Goal: Task Accomplishment & Management: Use online tool/utility

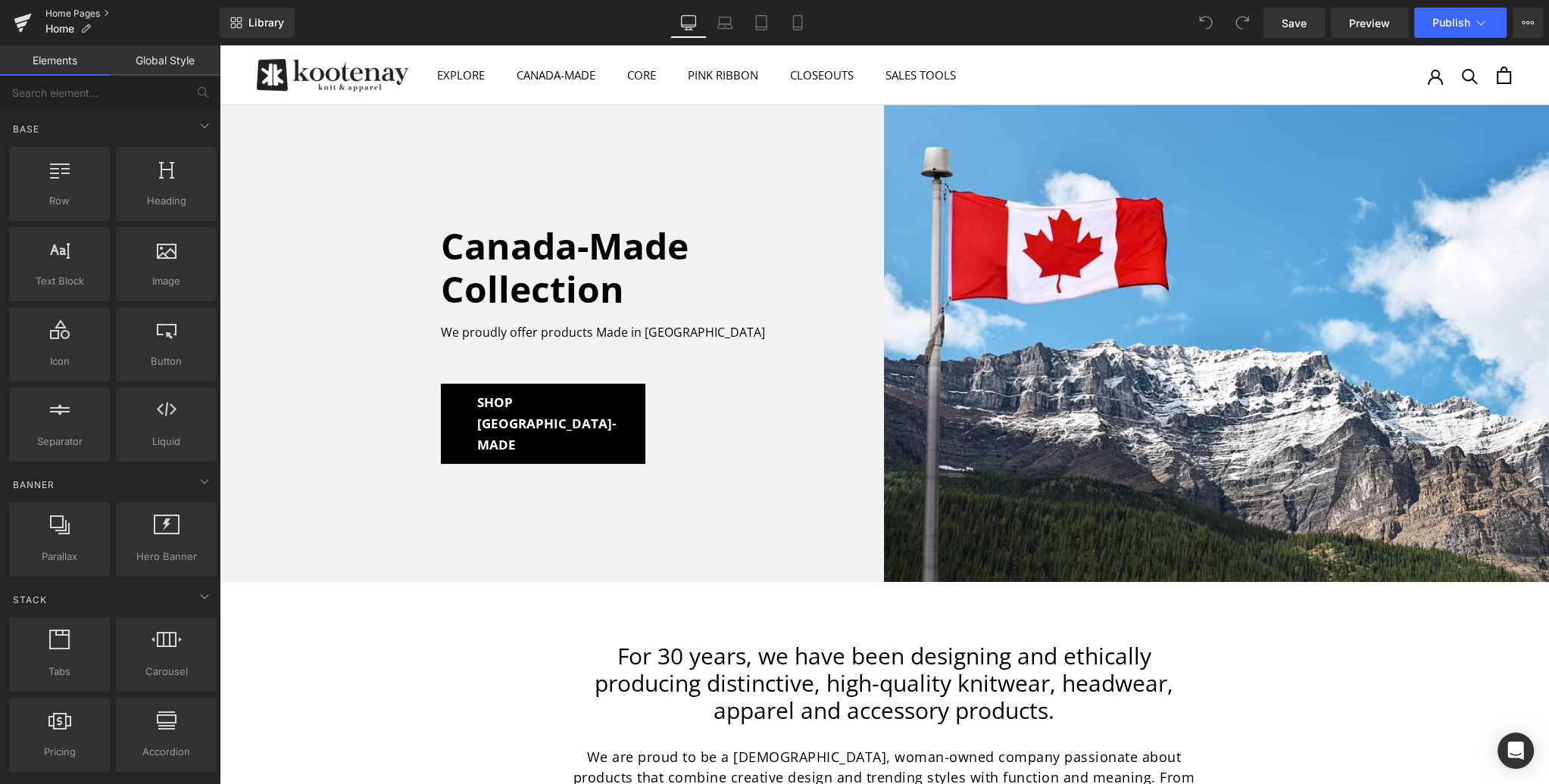
click at [64, 13] on link "Home Pages" at bounding box center [132, 14] width 174 height 12
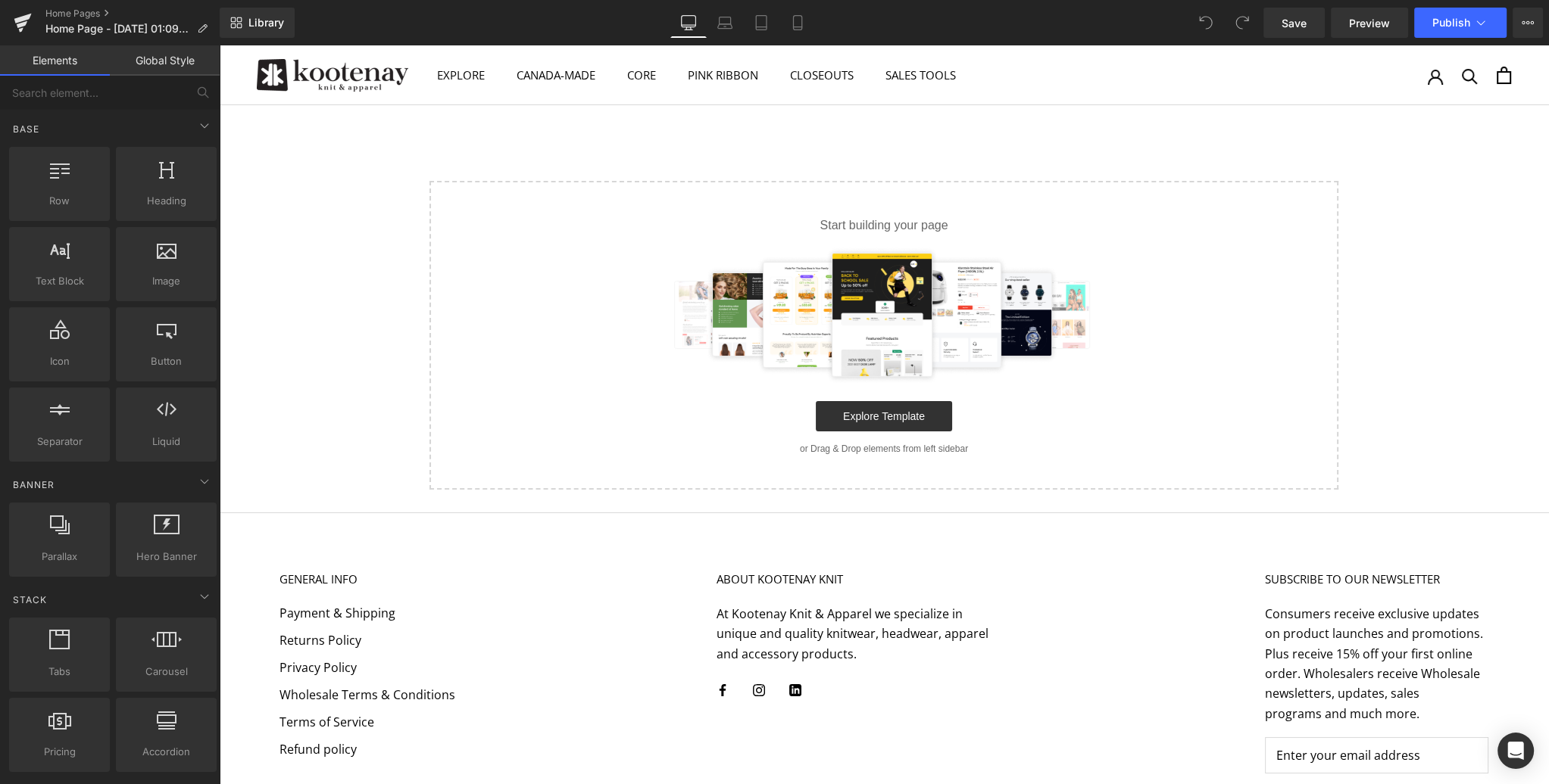
click at [68, 14] on link "Home Pages" at bounding box center [132, 14] width 174 height 12
click at [272, 23] on span "Library" at bounding box center [266, 22] width 35 height 13
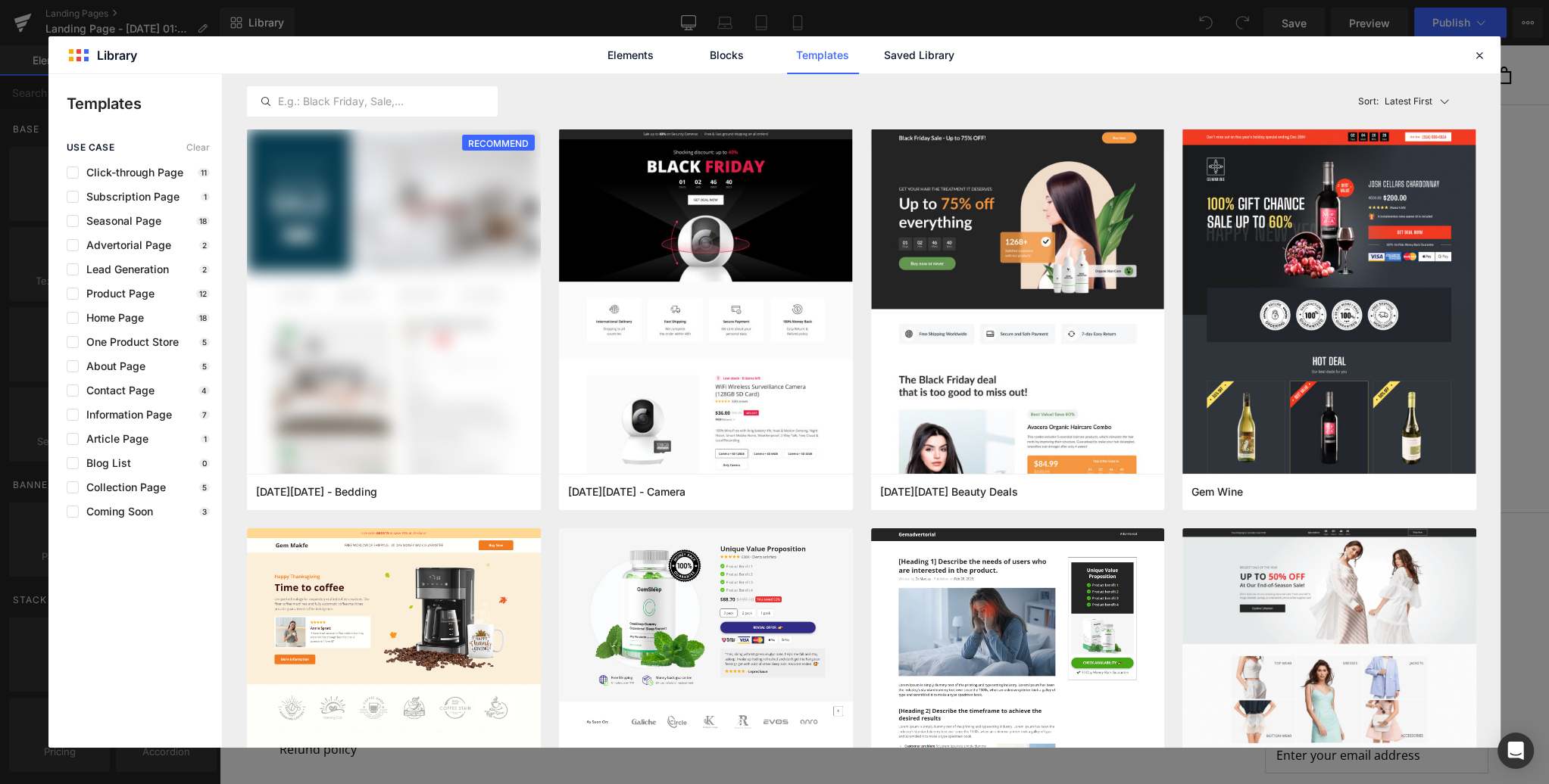
click at [716, 57] on link "Blocks" at bounding box center [726, 55] width 72 height 38
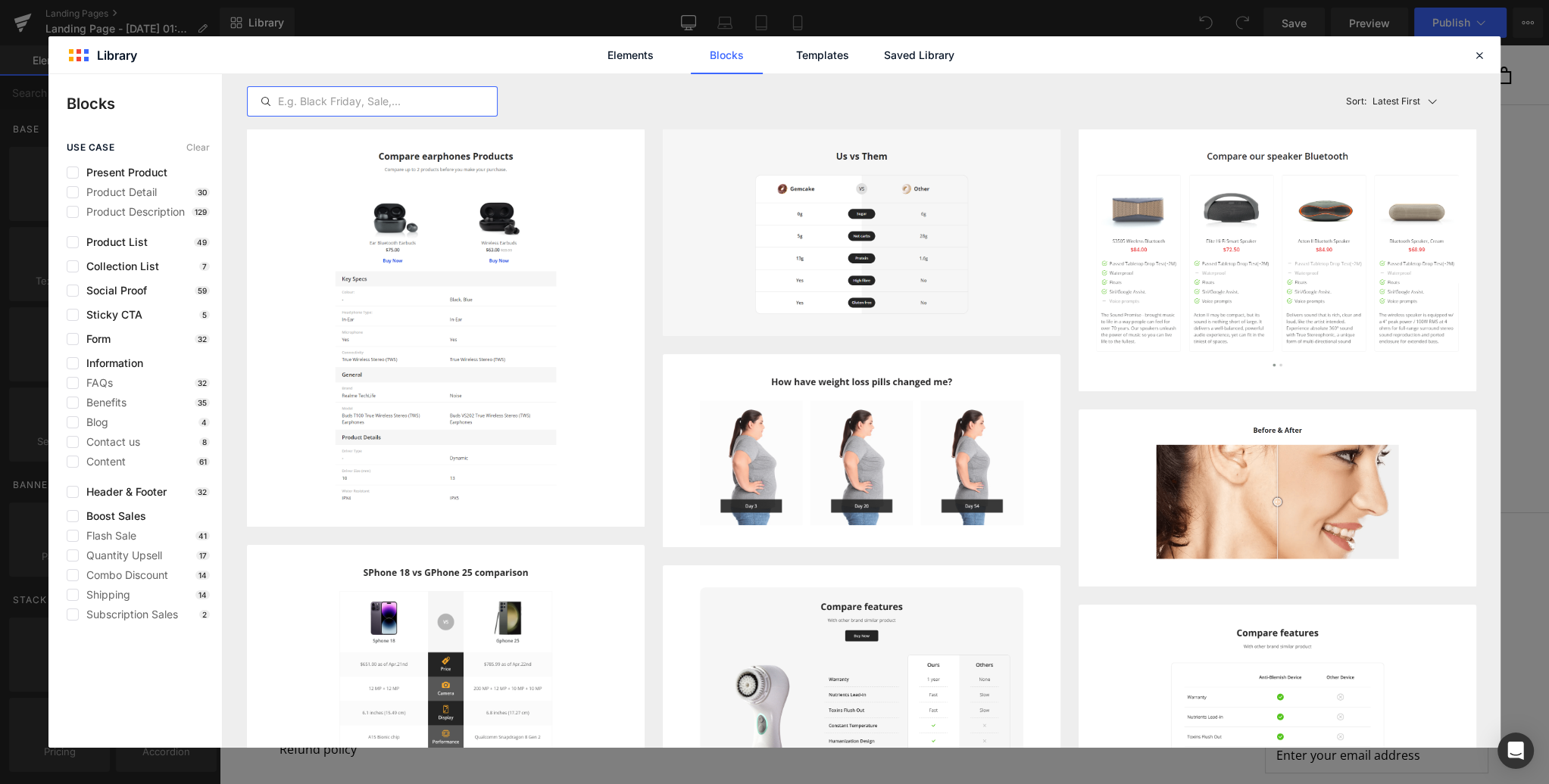
click at [358, 101] on input "text" at bounding box center [372, 101] width 249 height 19
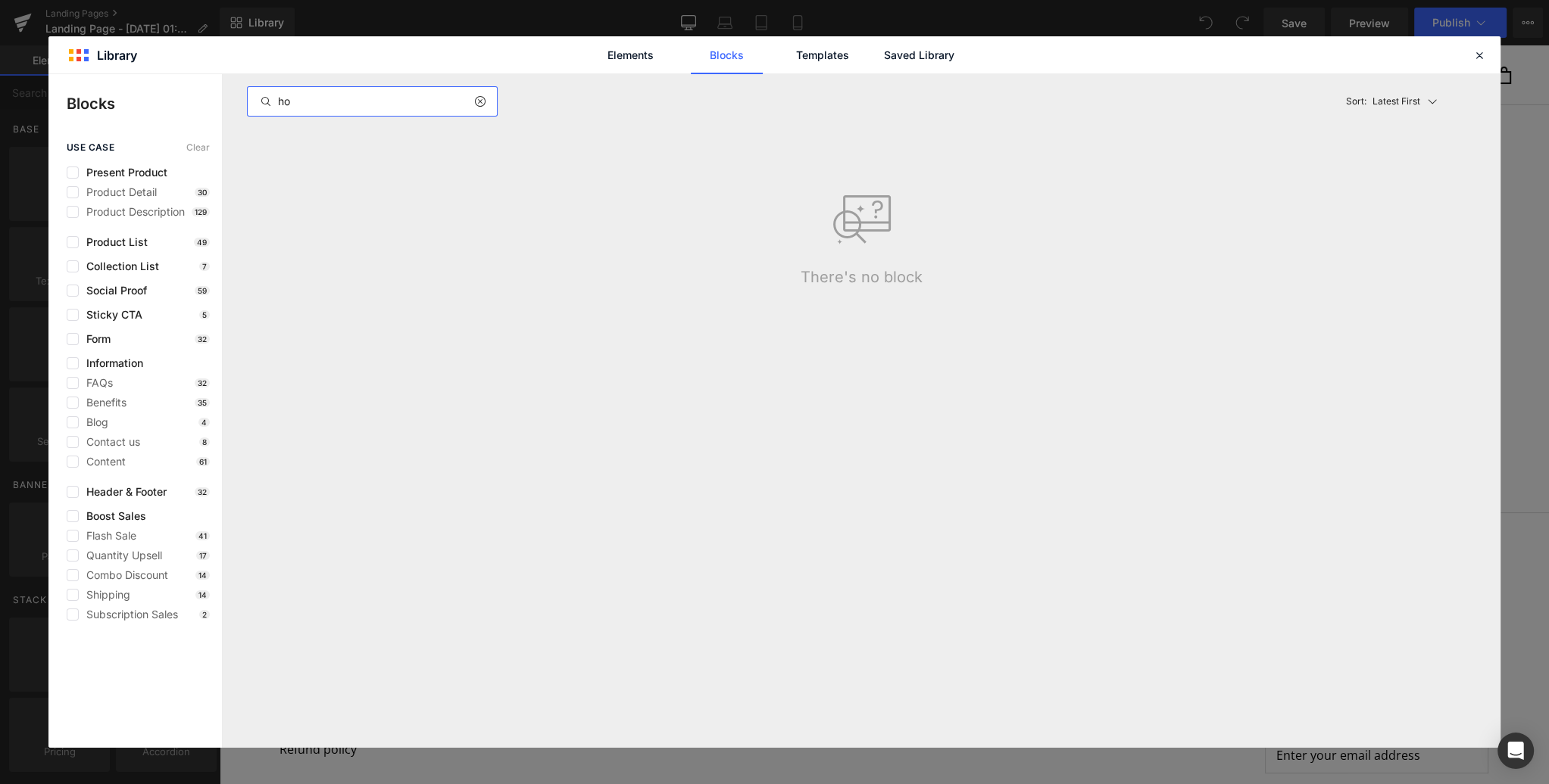
type input "h"
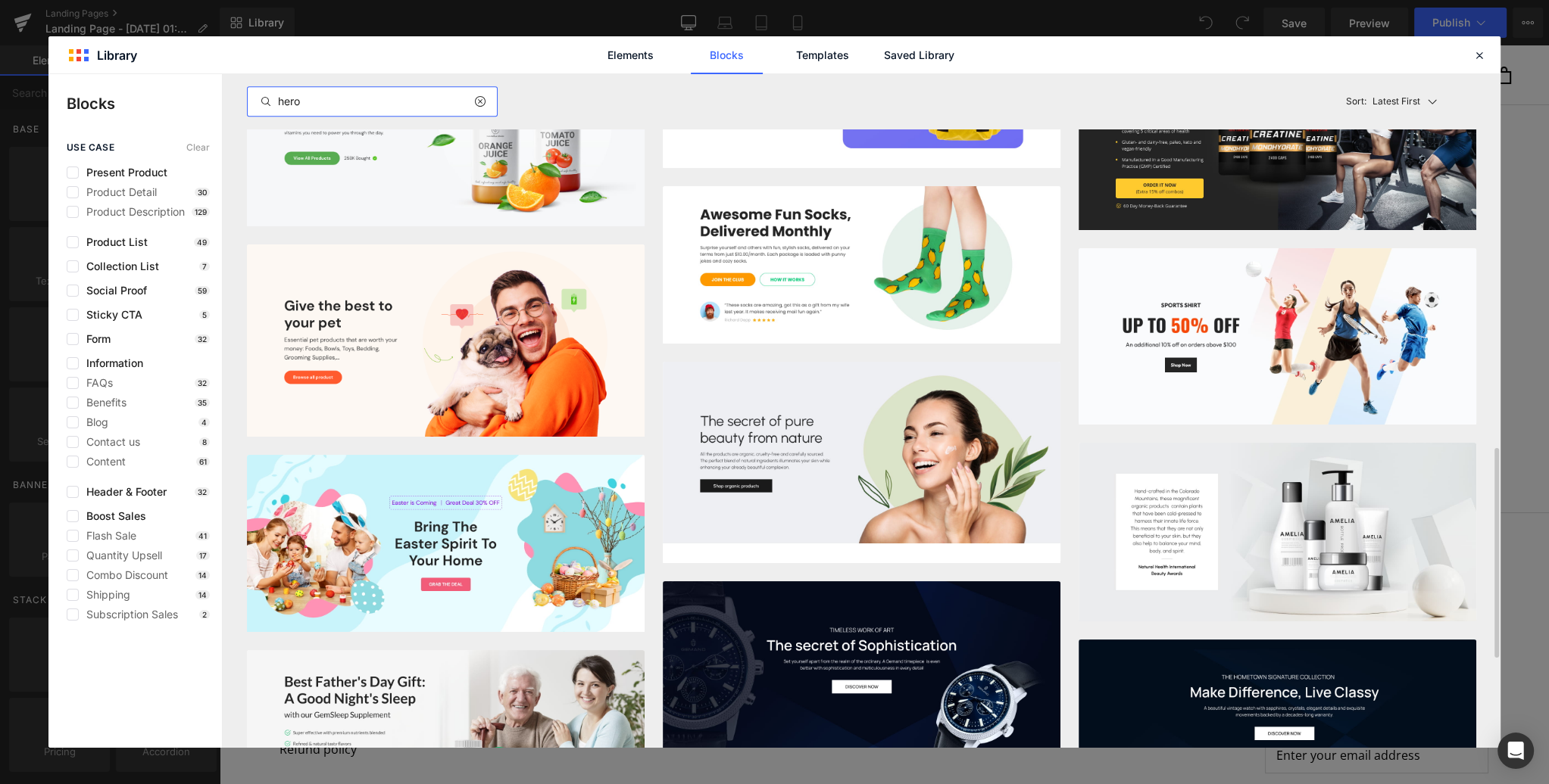
scroll to position [1367, 0]
type input "hero"
click at [422, 343] on img at bounding box center [445, 339] width 397 height 192
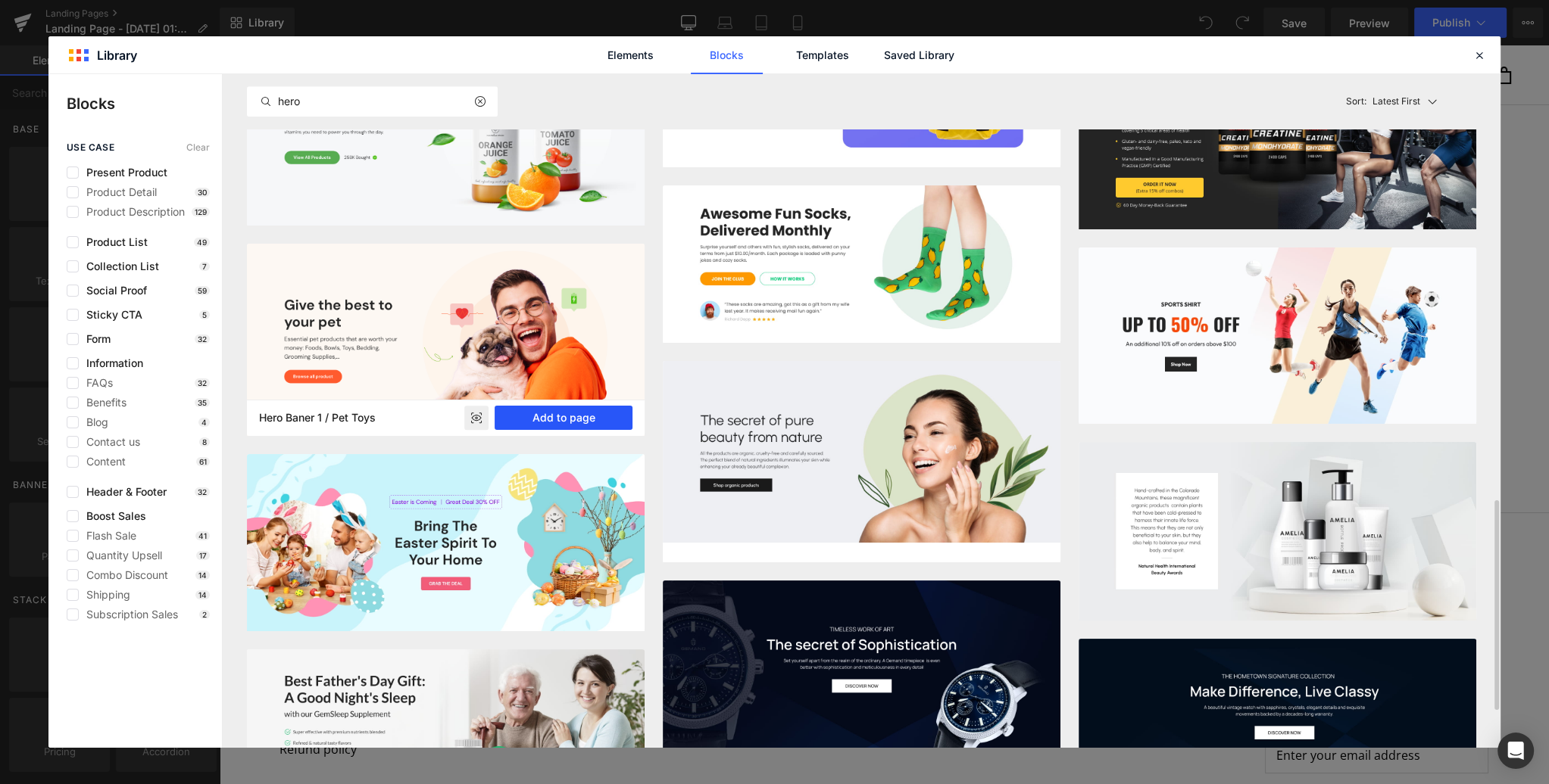
drag, startPoint x: 0, startPoint y: 0, endPoint x: 561, endPoint y: 413, distance: 696.6
click at [561, 413] on button "Add to page" at bounding box center [564, 418] width 138 height 24
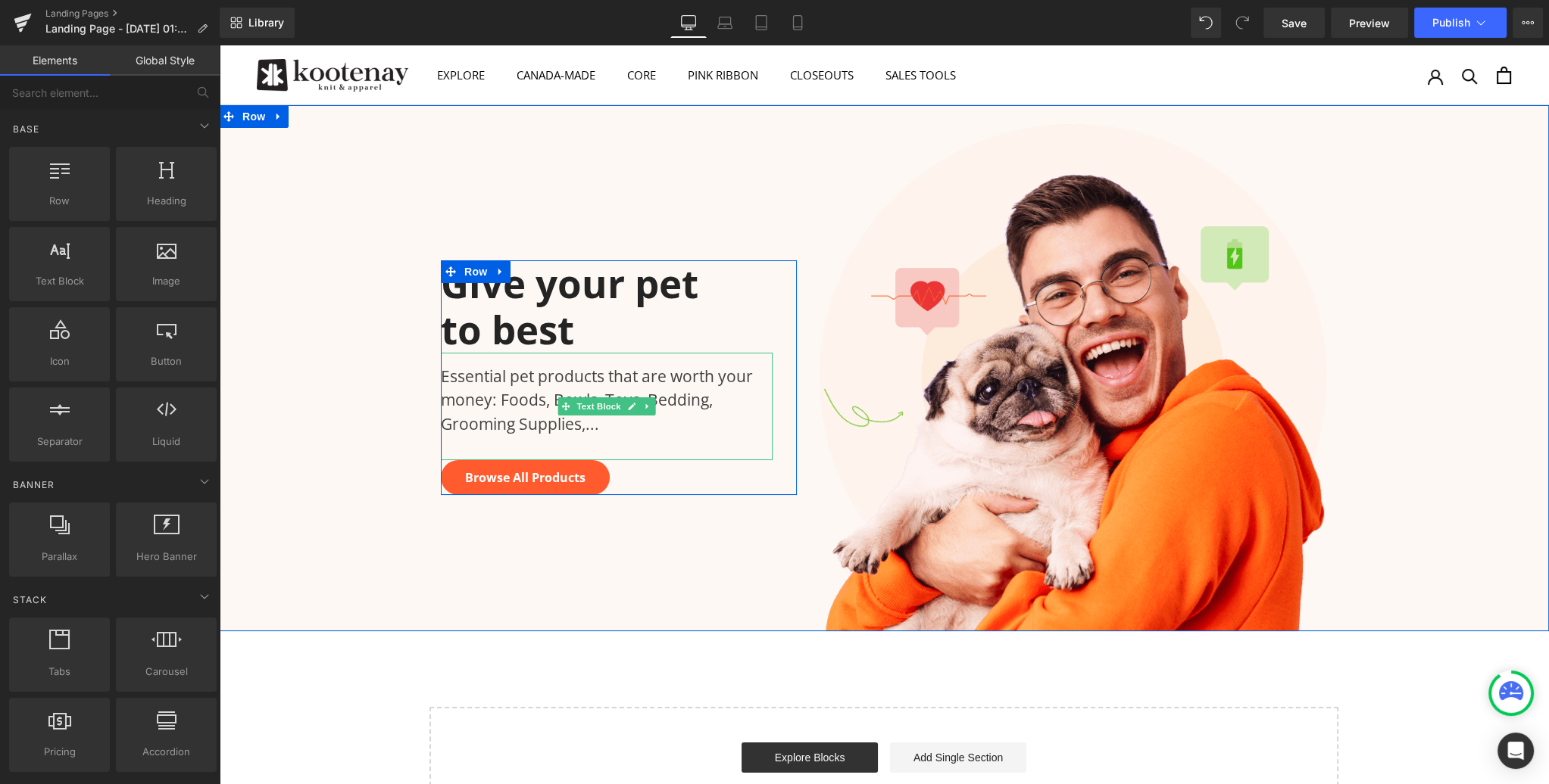
click at [791, 24] on icon at bounding box center [797, 22] width 15 height 15
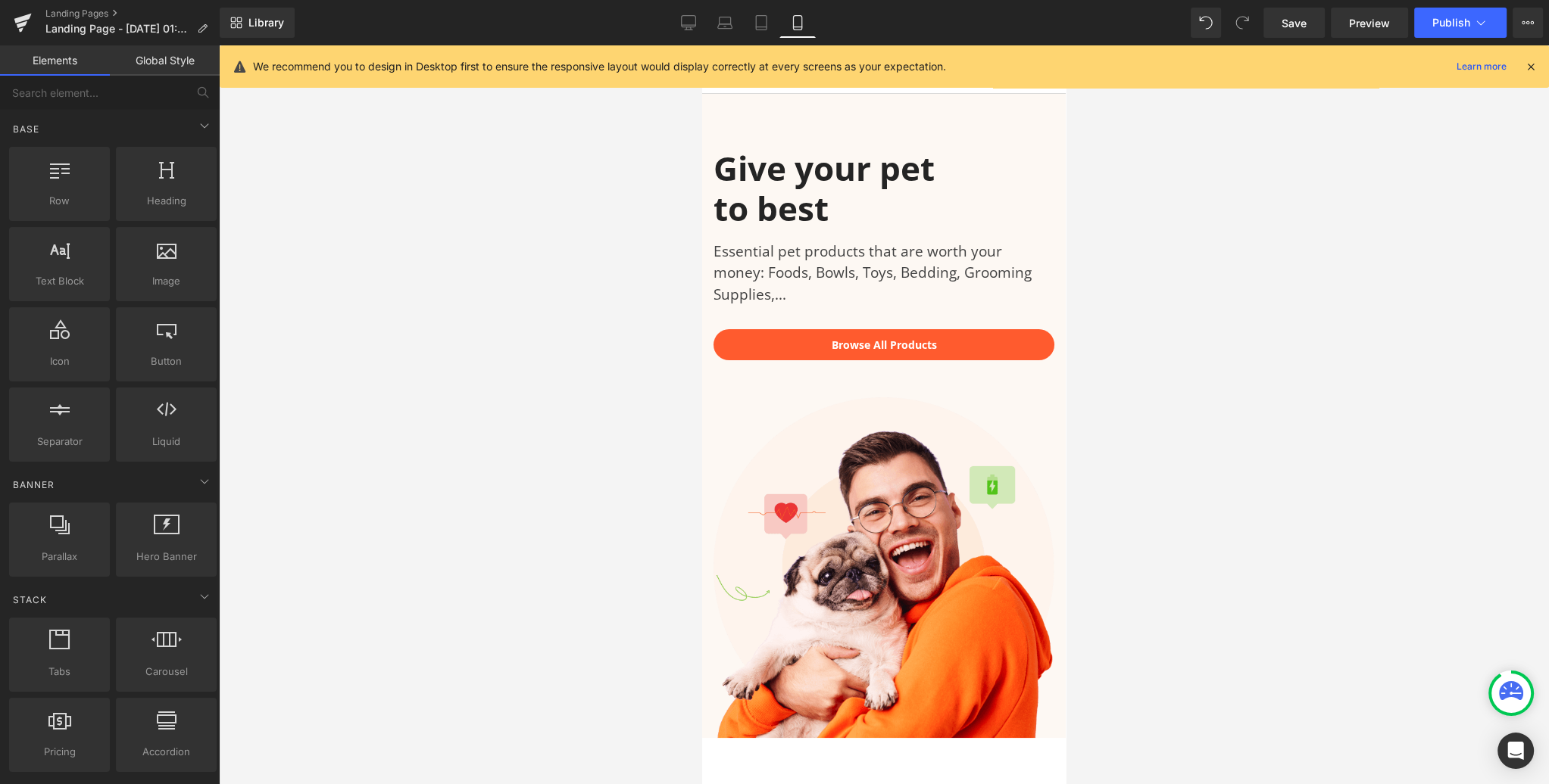
click at [694, 24] on icon at bounding box center [688, 22] width 15 height 15
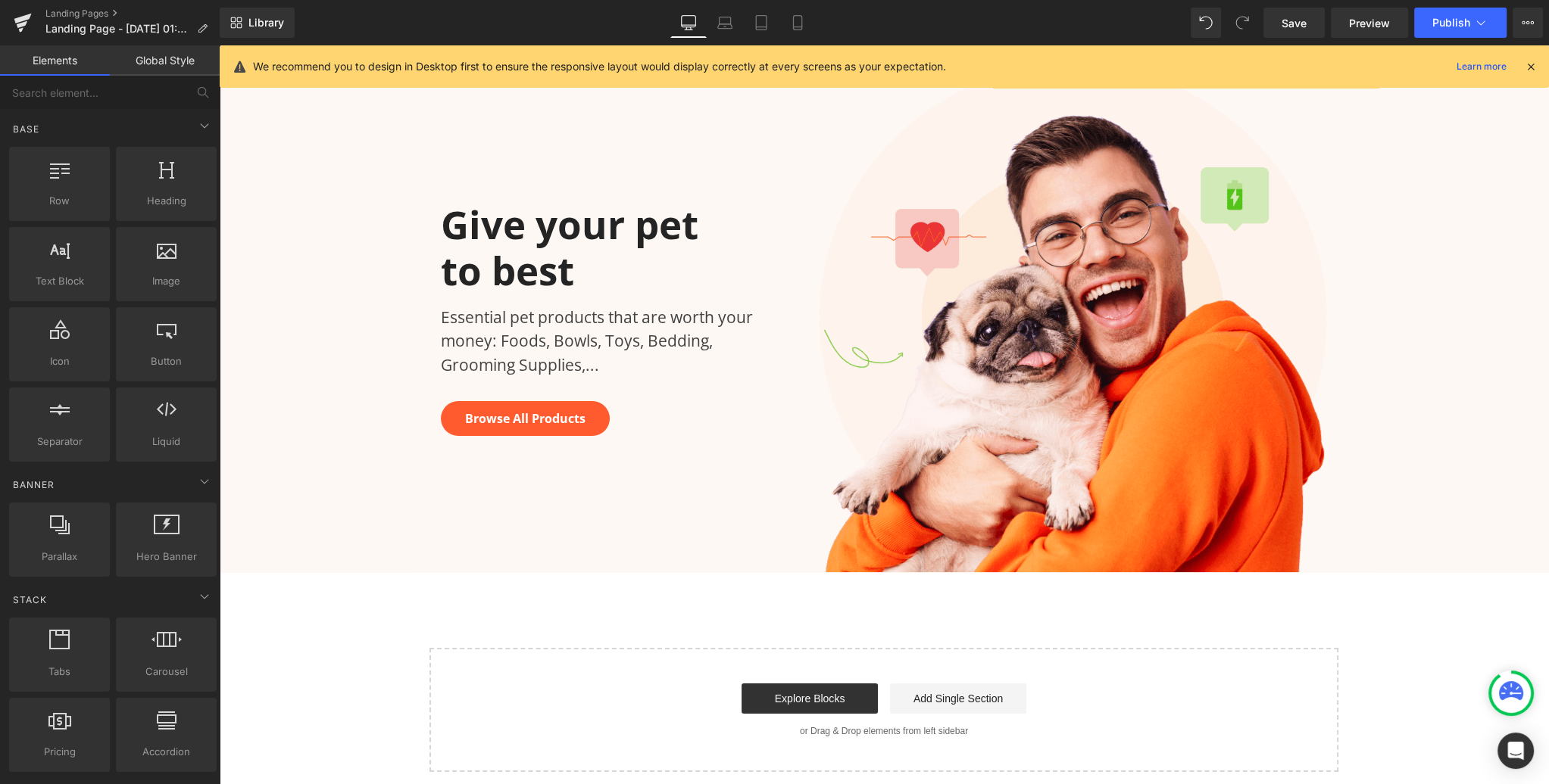
click at [1528, 65] on icon at bounding box center [1530, 66] width 13 height 13
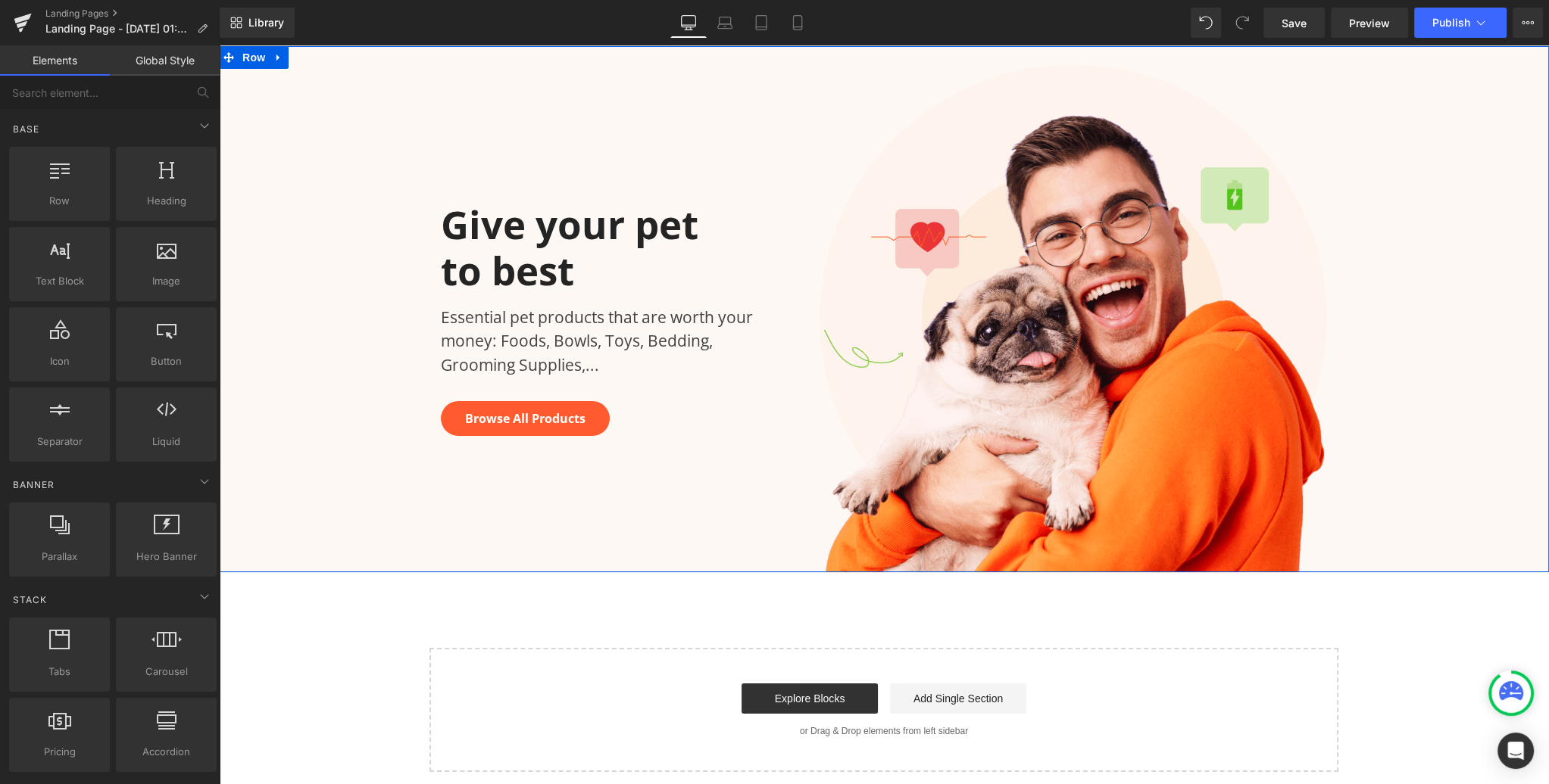
click at [276, 58] on icon at bounding box center [277, 58] width 3 height 7
drag, startPoint x: 780, startPoint y: 458, endPoint x: 294, endPoint y: 58, distance: 629.4
click at [294, 58] on icon at bounding box center [298, 58] width 11 height 11
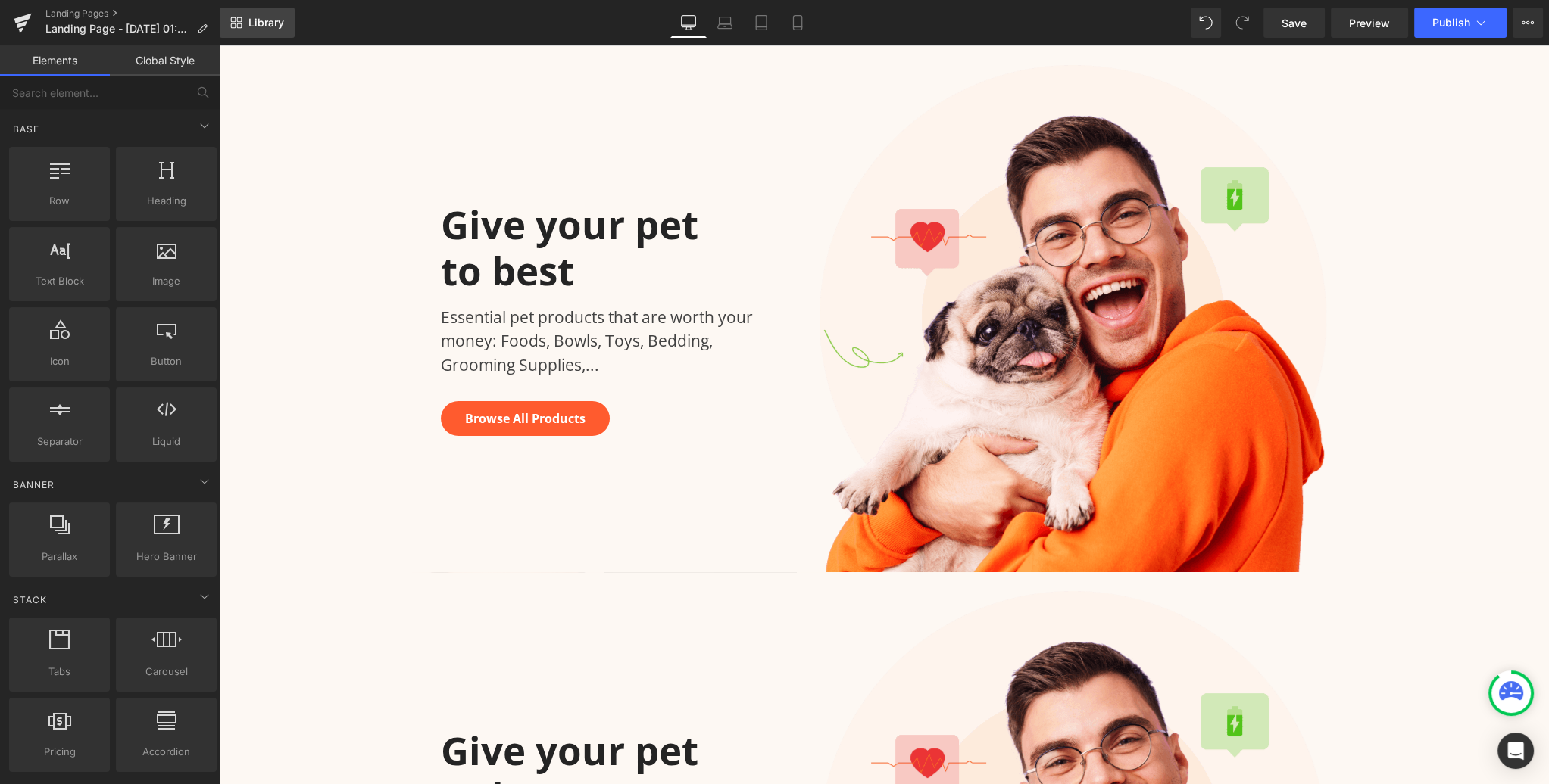
click at [266, 26] on span "Library" at bounding box center [266, 22] width 35 height 13
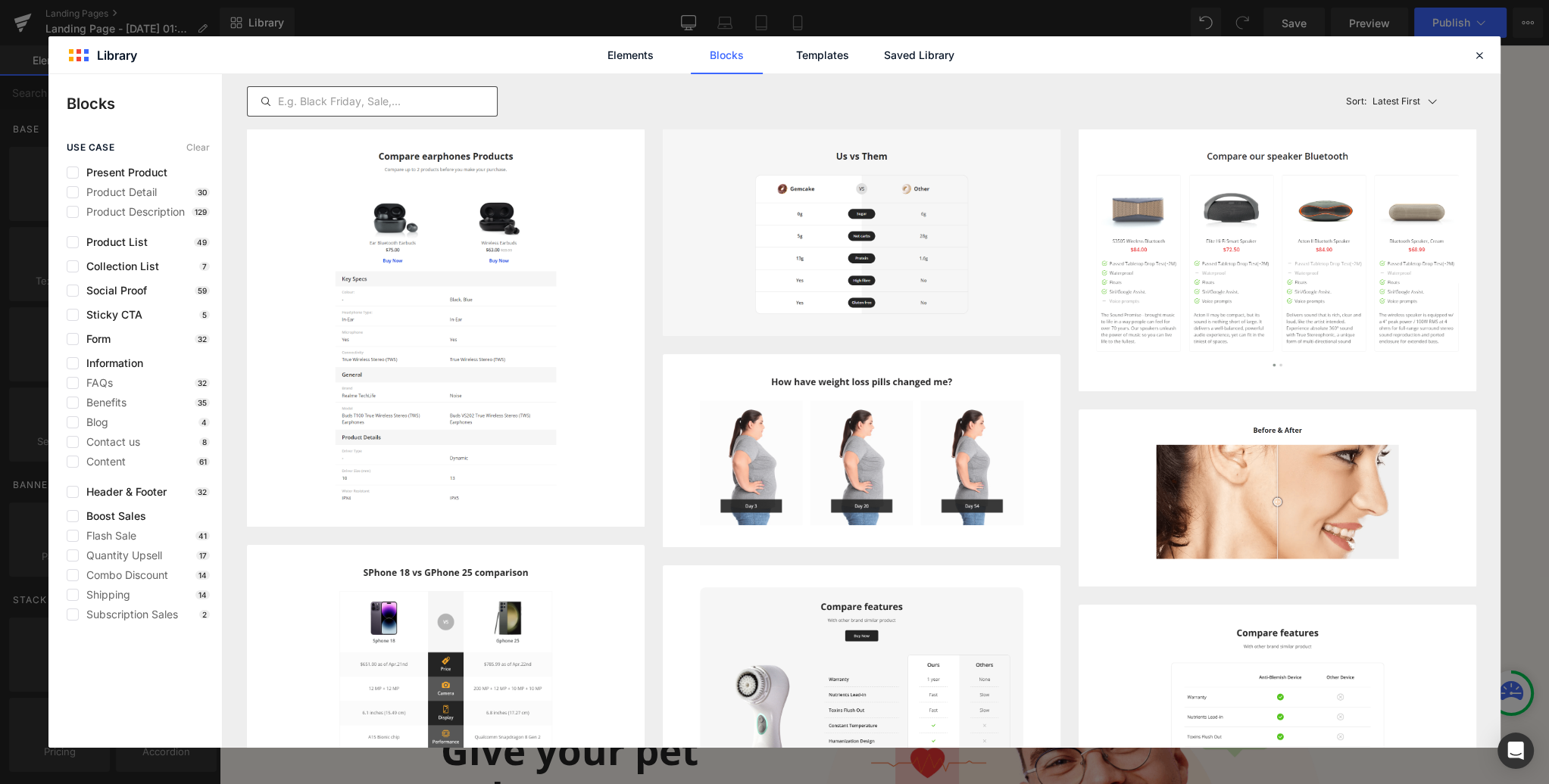
click at [343, 96] on input "text" at bounding box center [372, 101] width 249 height 19
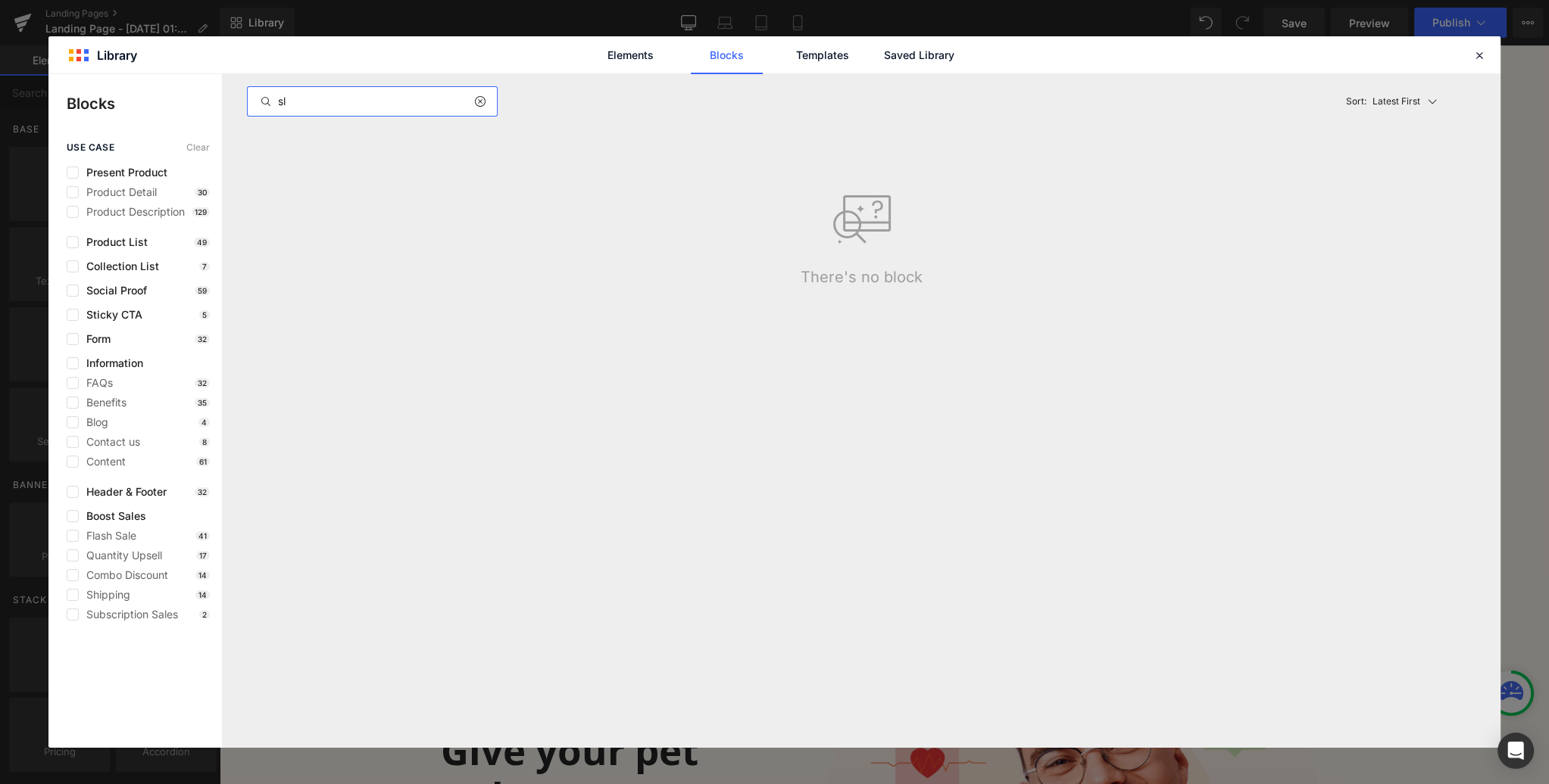
type input "s"
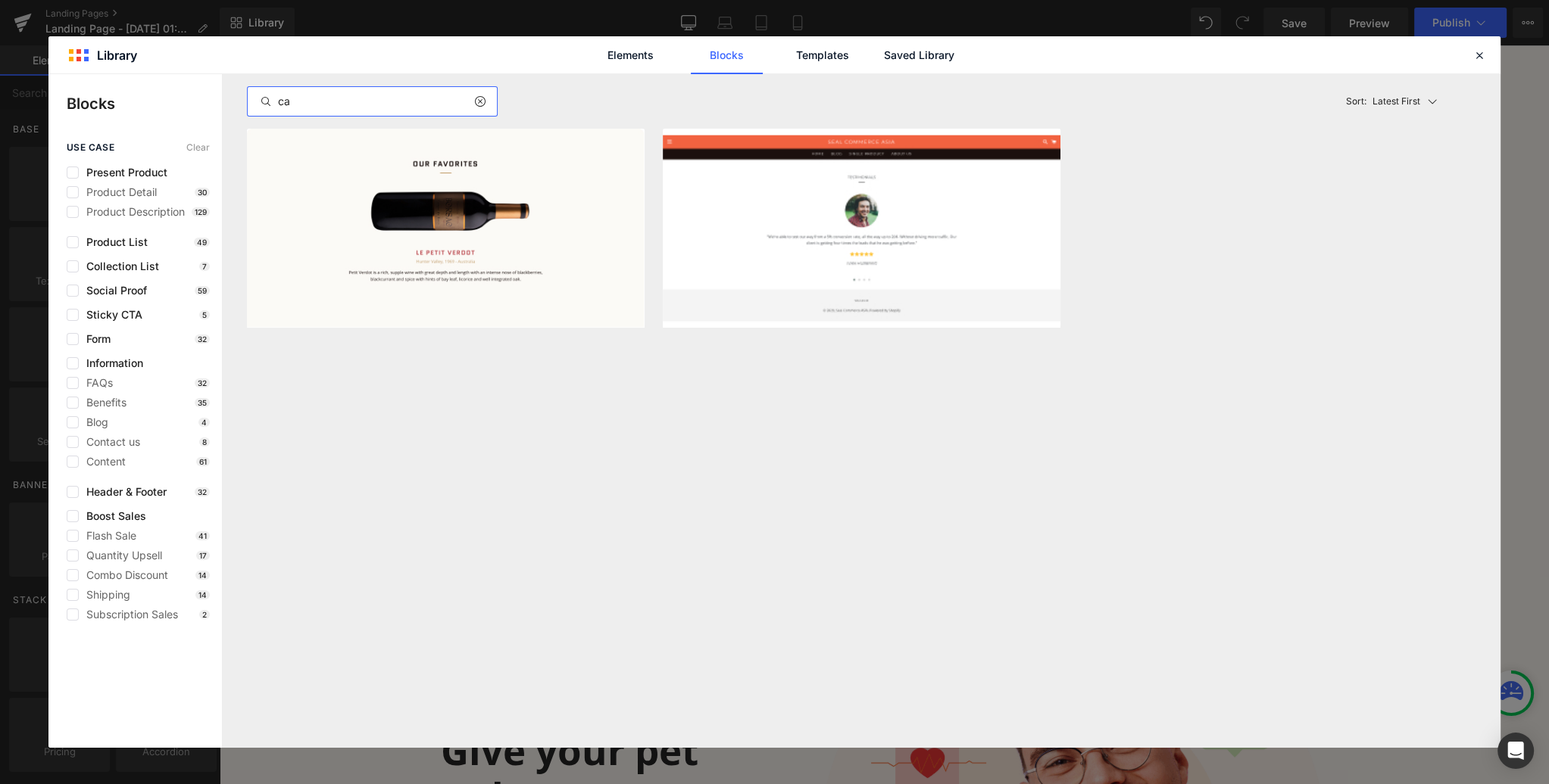
type input "c"
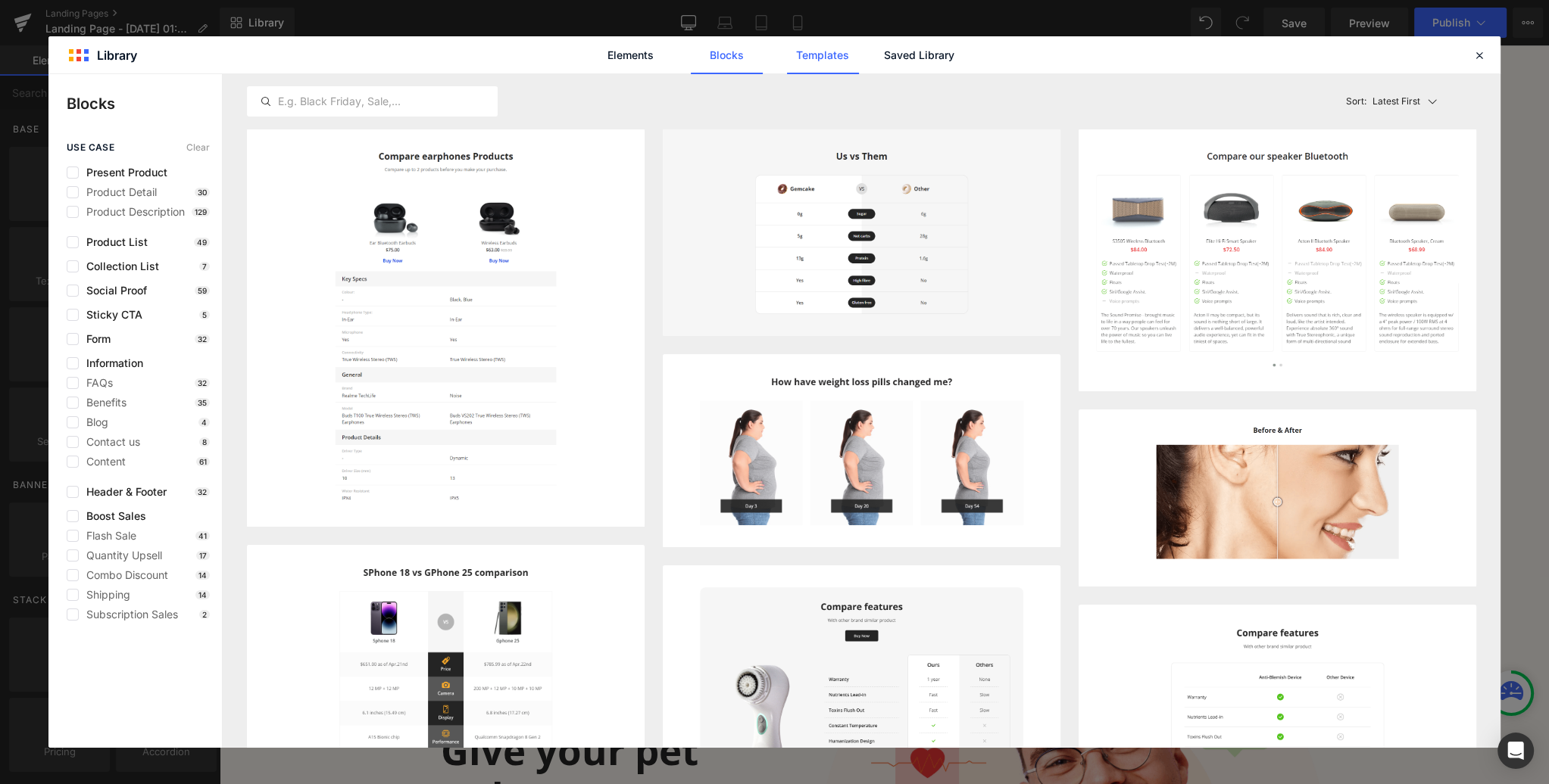
click at [819, 56] on link "Templates" at bounding box center [822, 55] width 72 height 38
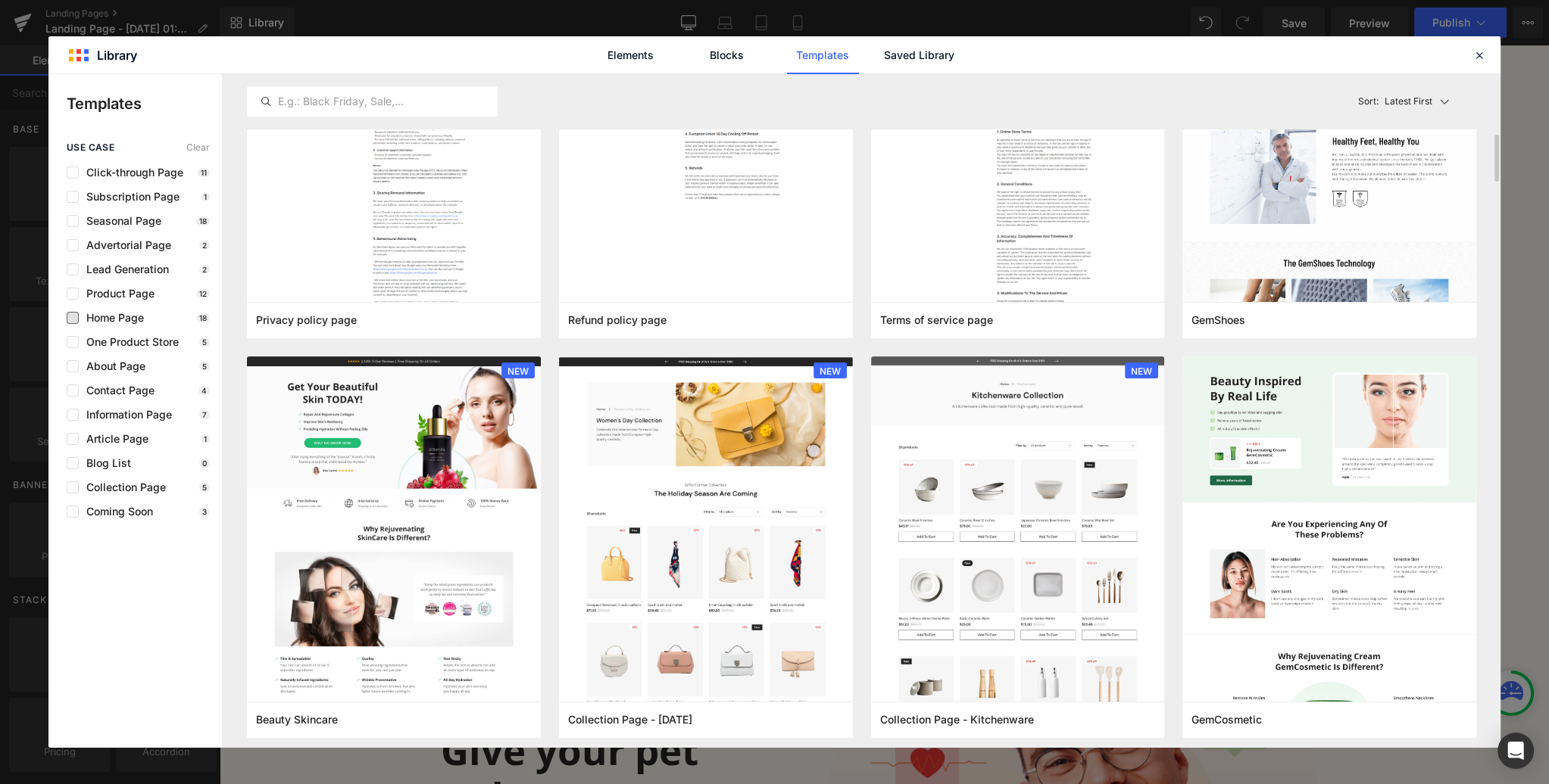
scroll to position [1338, 0]
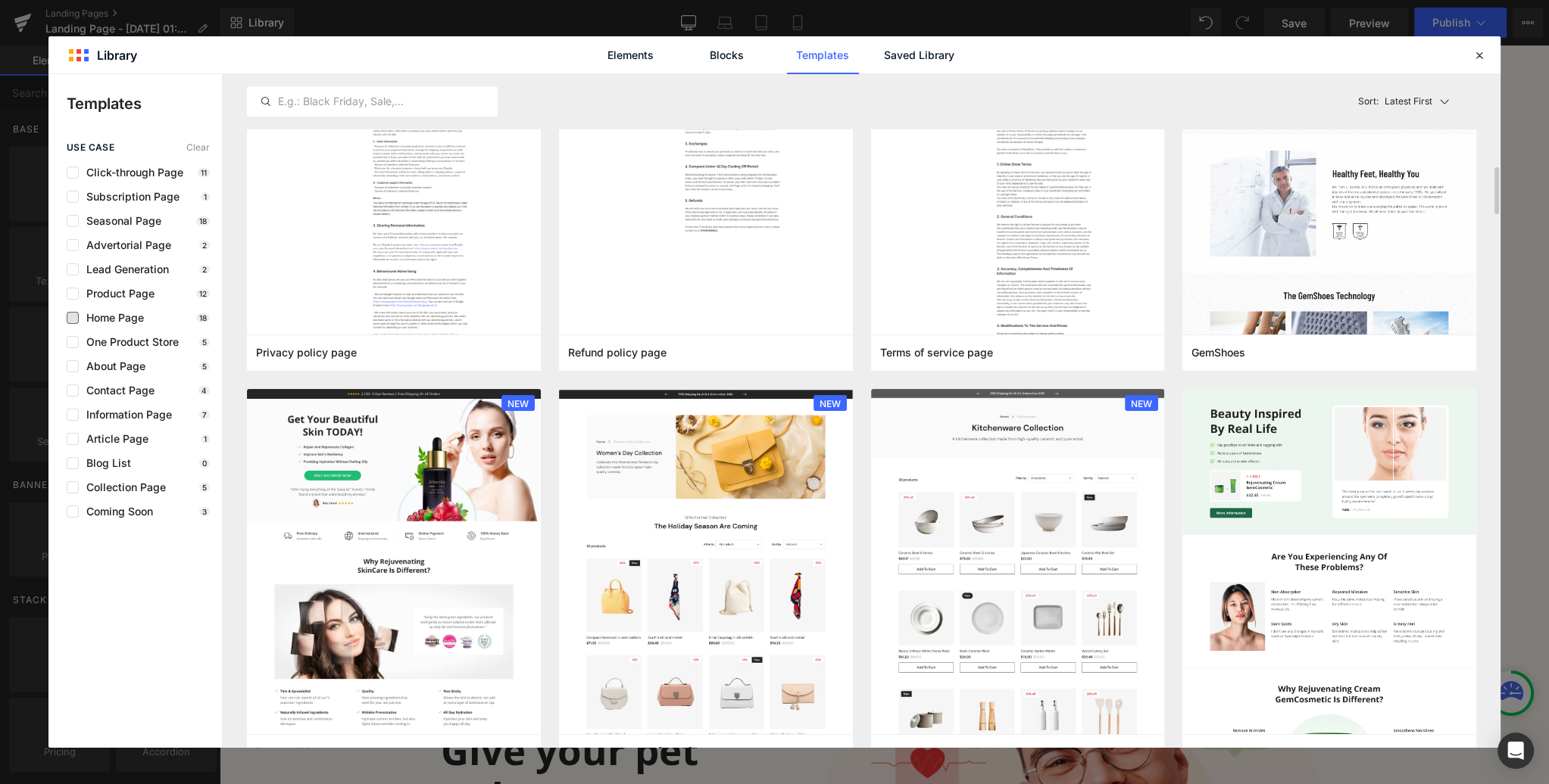
click at [135, 317] on span "Home Page" at bounding box center [112, 318] width 66 height 12
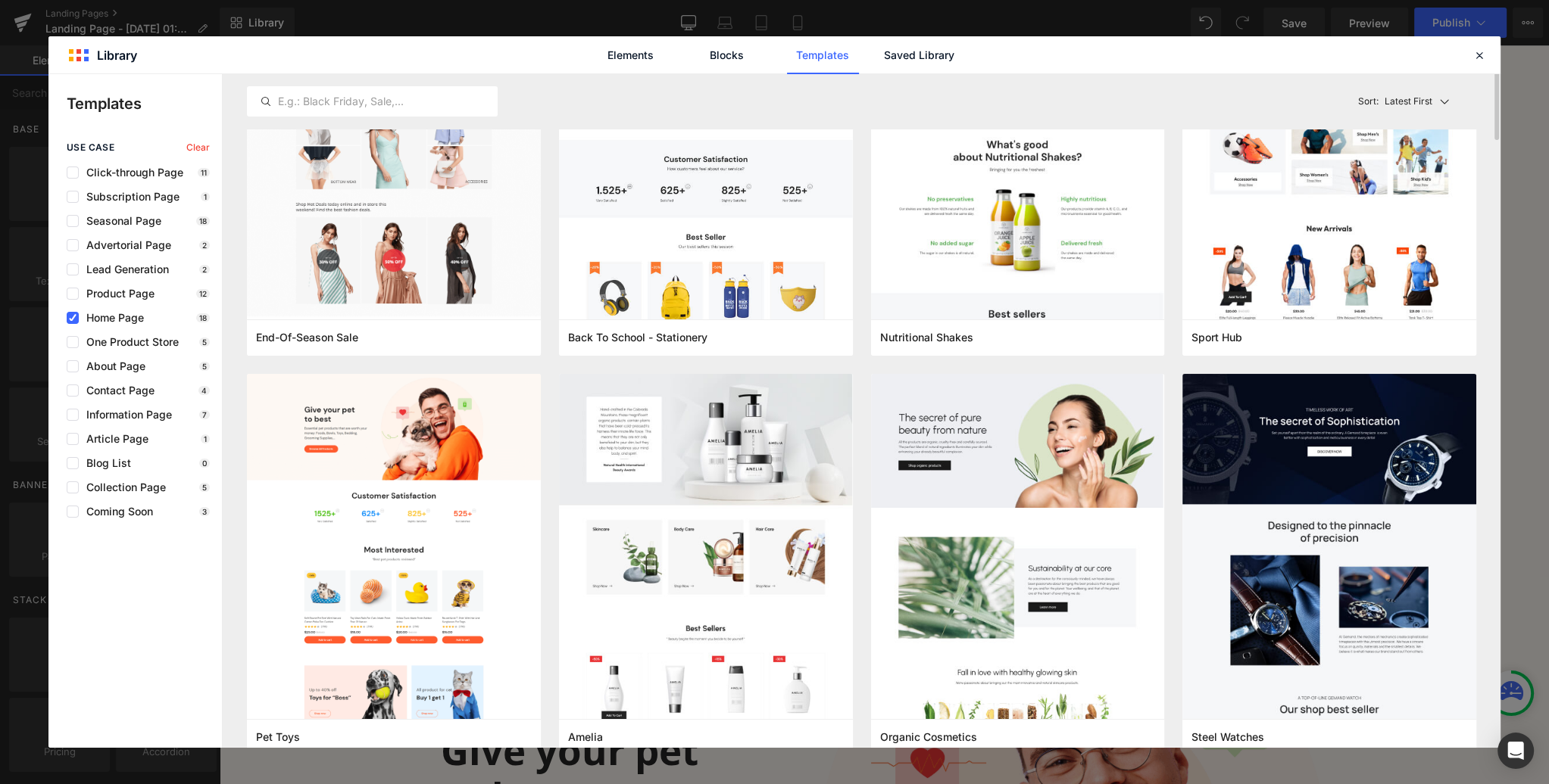
scroll to position [0, 0]
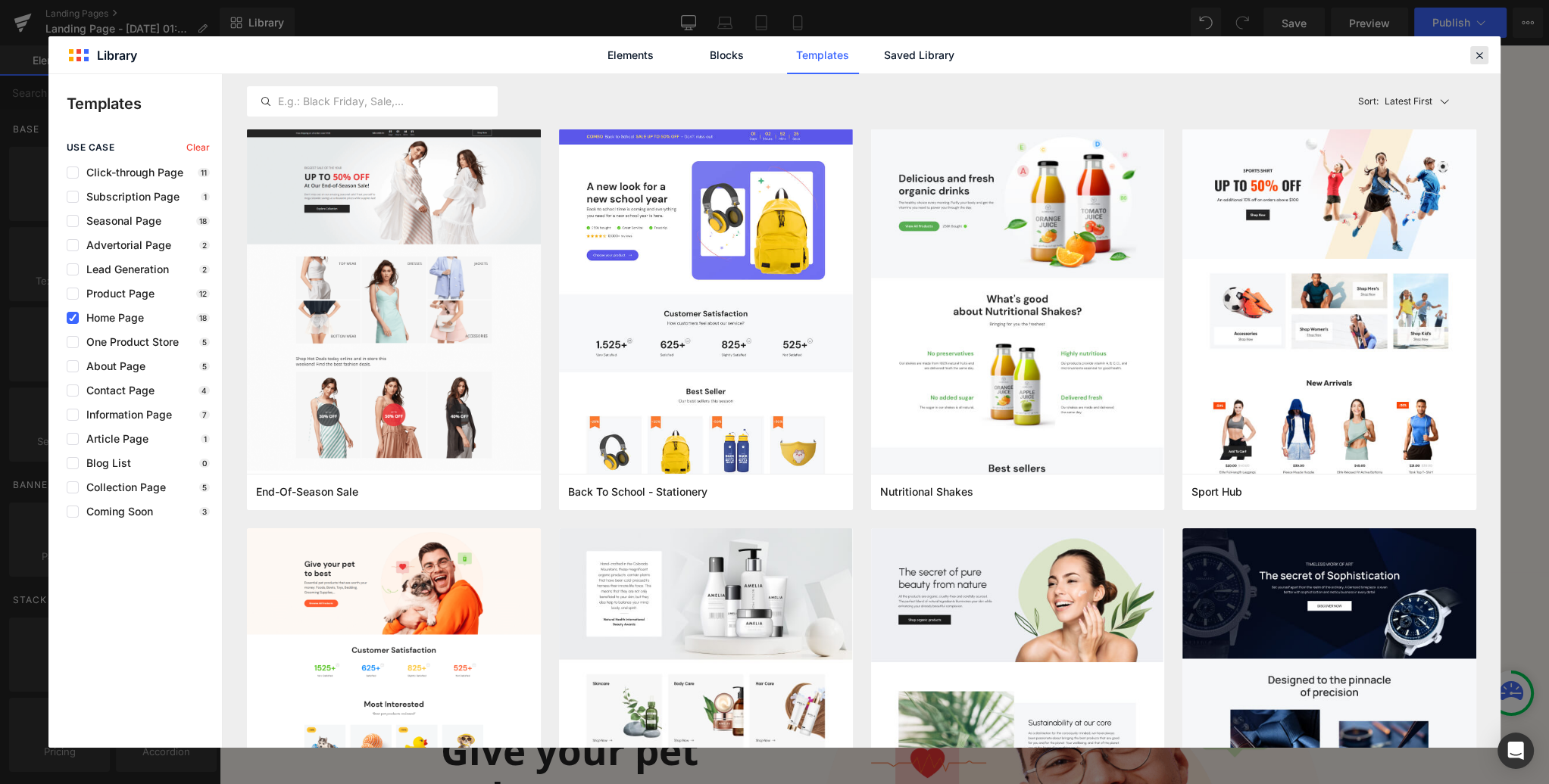
click at [1482, 55] on icon at bounding box center [1478, 55] width 13 height 13
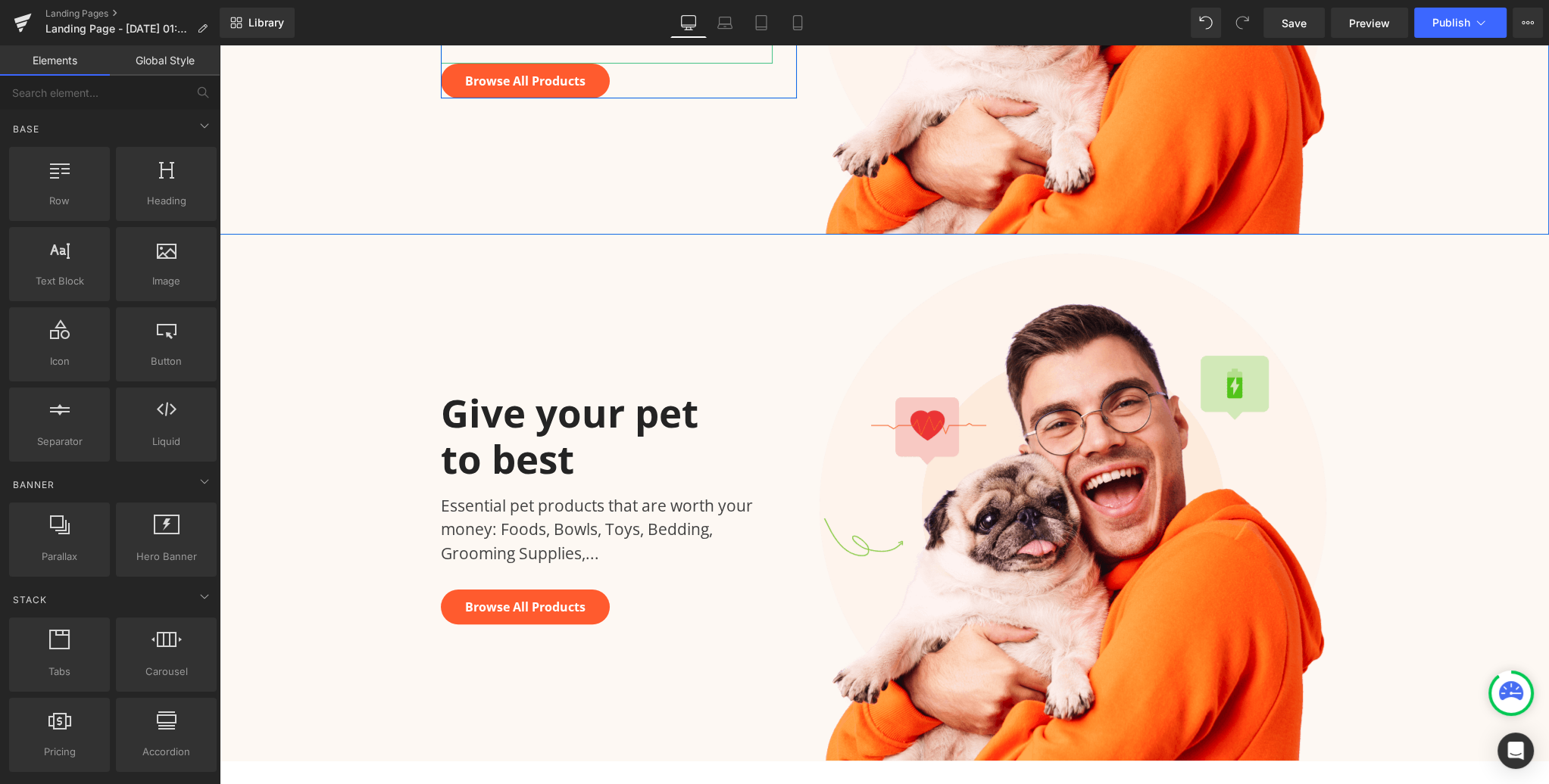
scroll to position [477, 0]
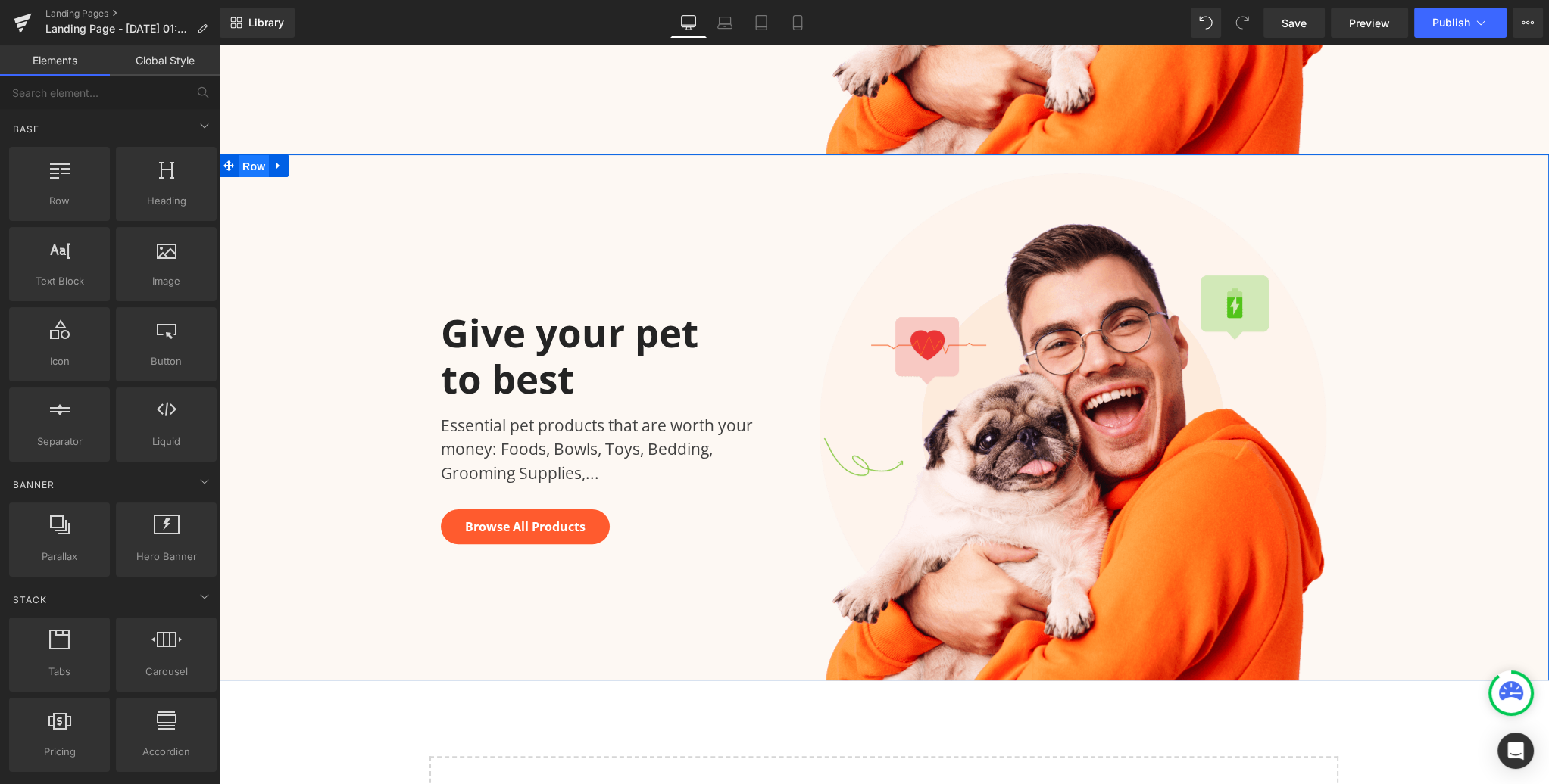
drag, startPoint x: 254, startPoint y: 165, endPoint x: 952, endPoint y: 85, distance: 702.6
click at [254, 165] on span "Row" at bounding box center [253, 166] width 30 height 23
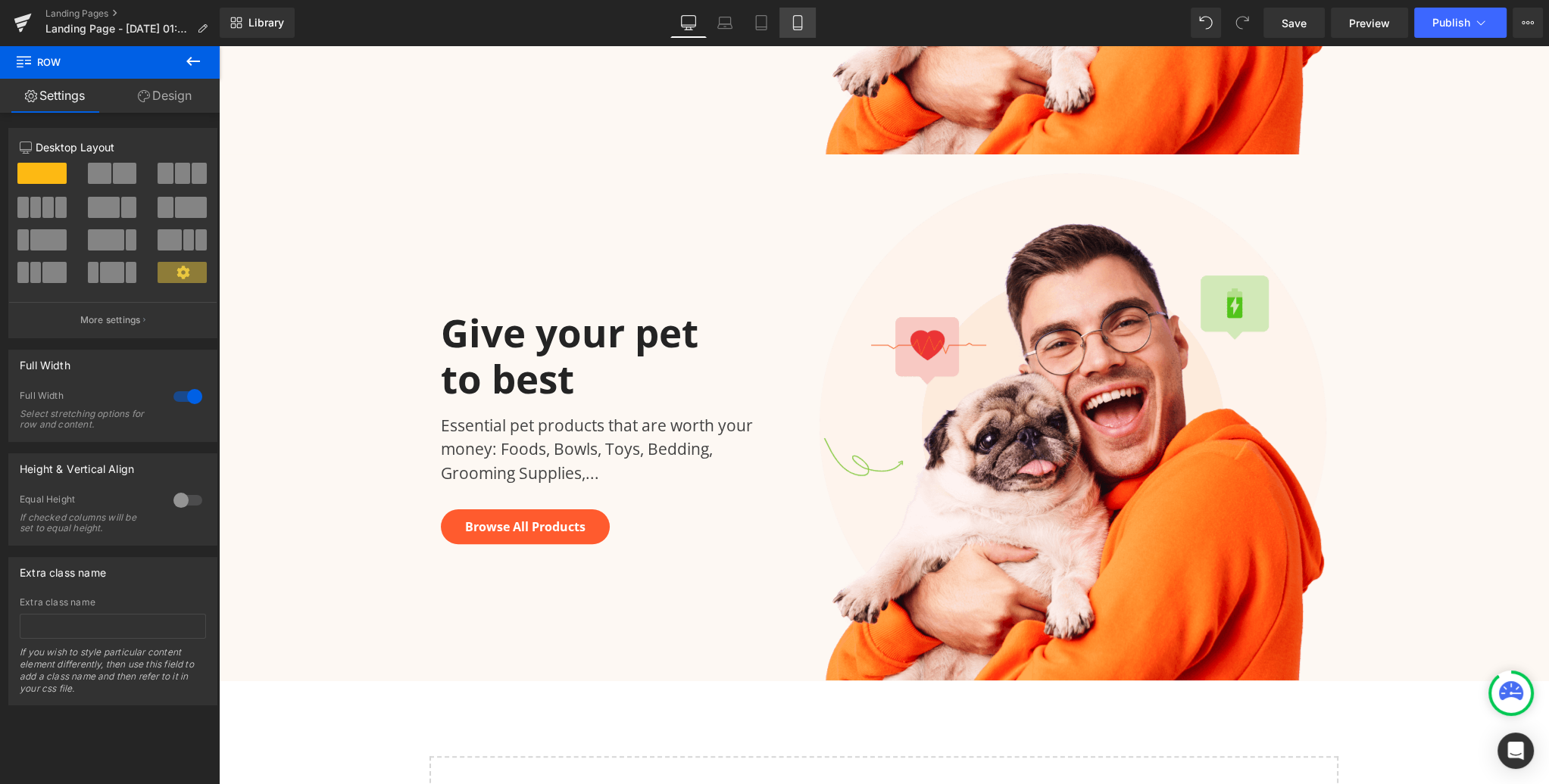
click at [798, 25] on icon at bounding box center [797, 22] width 15 height 15
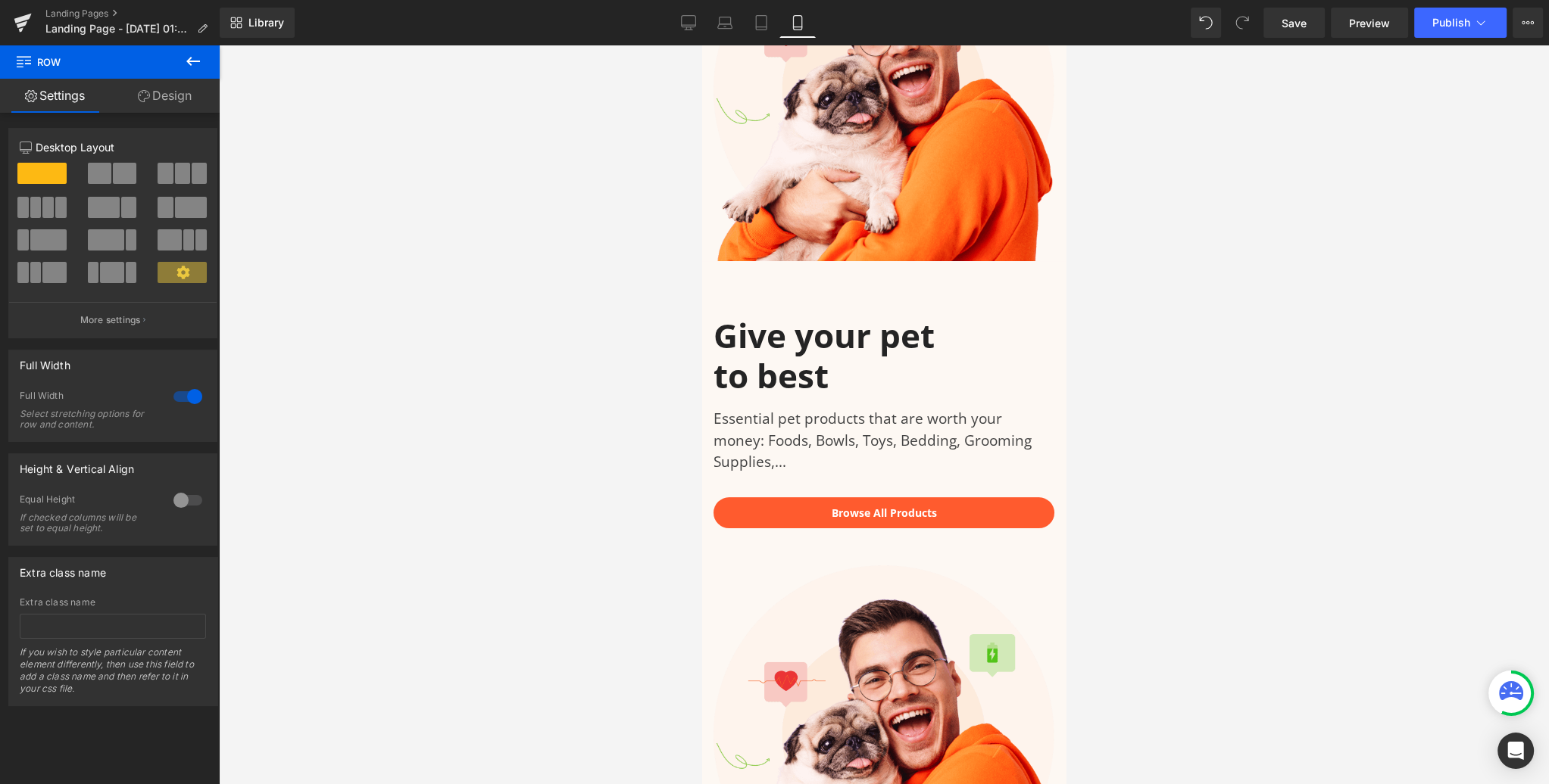
scroll to position [563, 0]
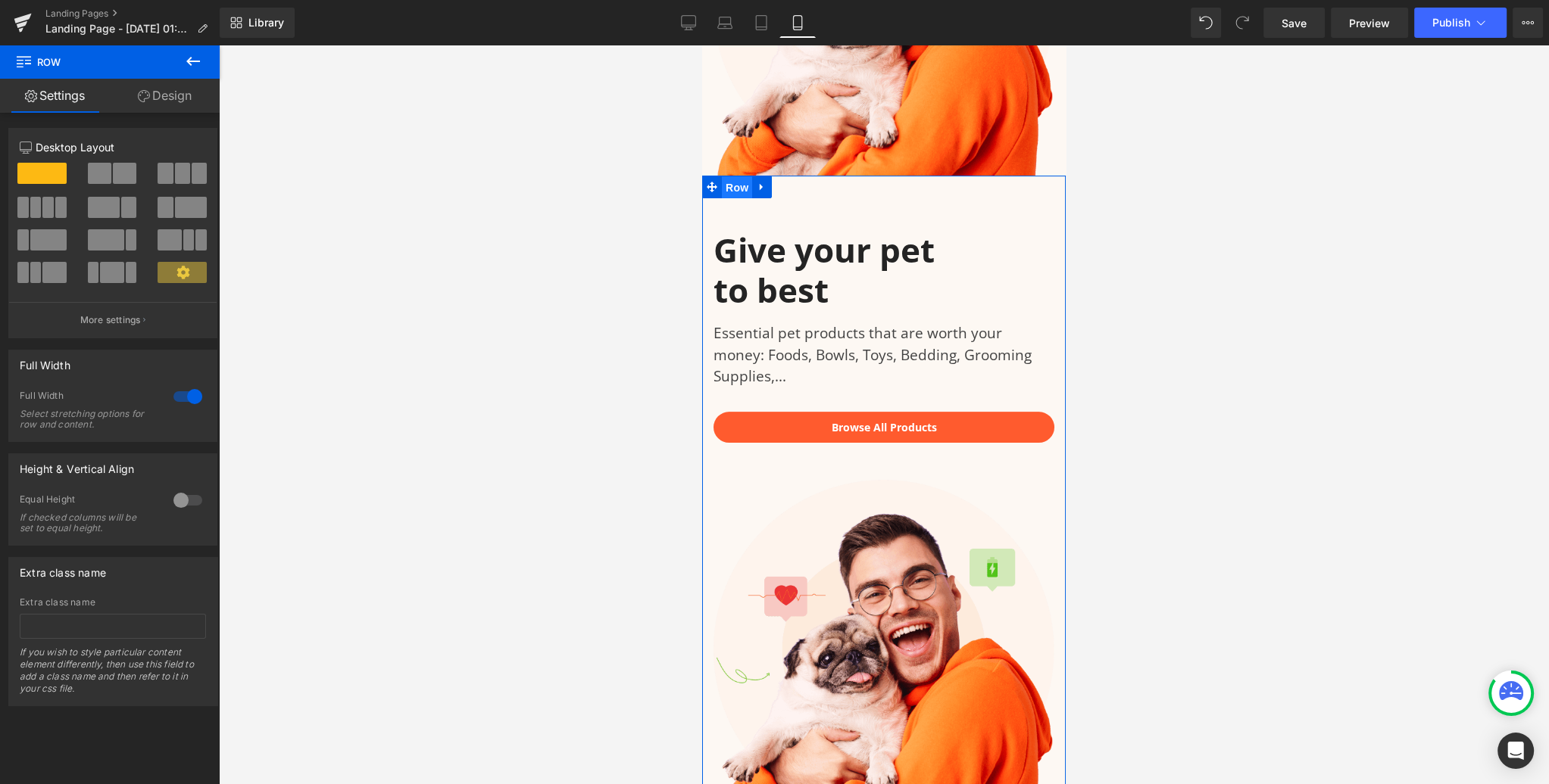
click at [736, 176] on span "Row" at bounding box center [736, 188] width 30 height 23
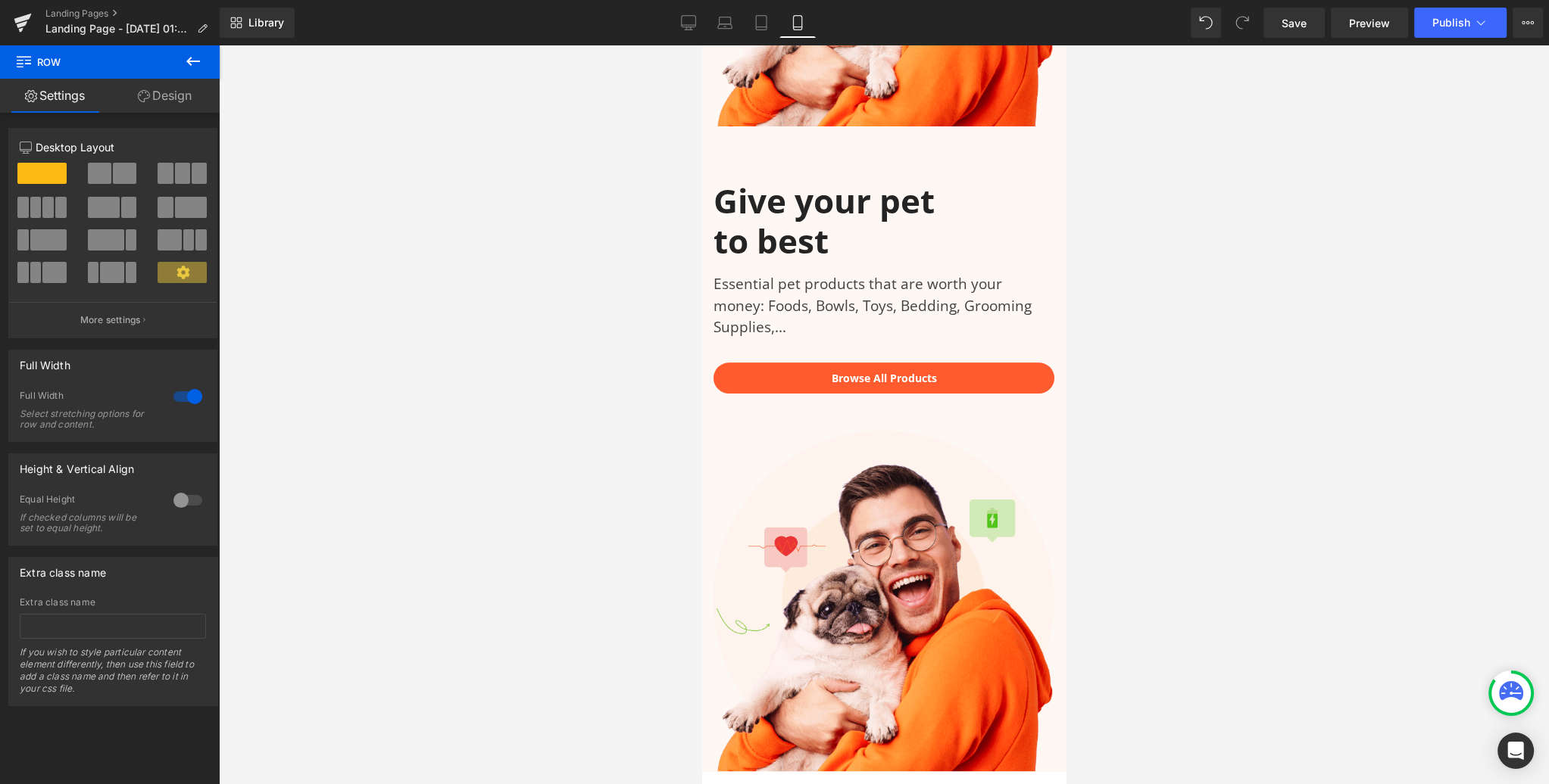
scroll to position [611, 0]
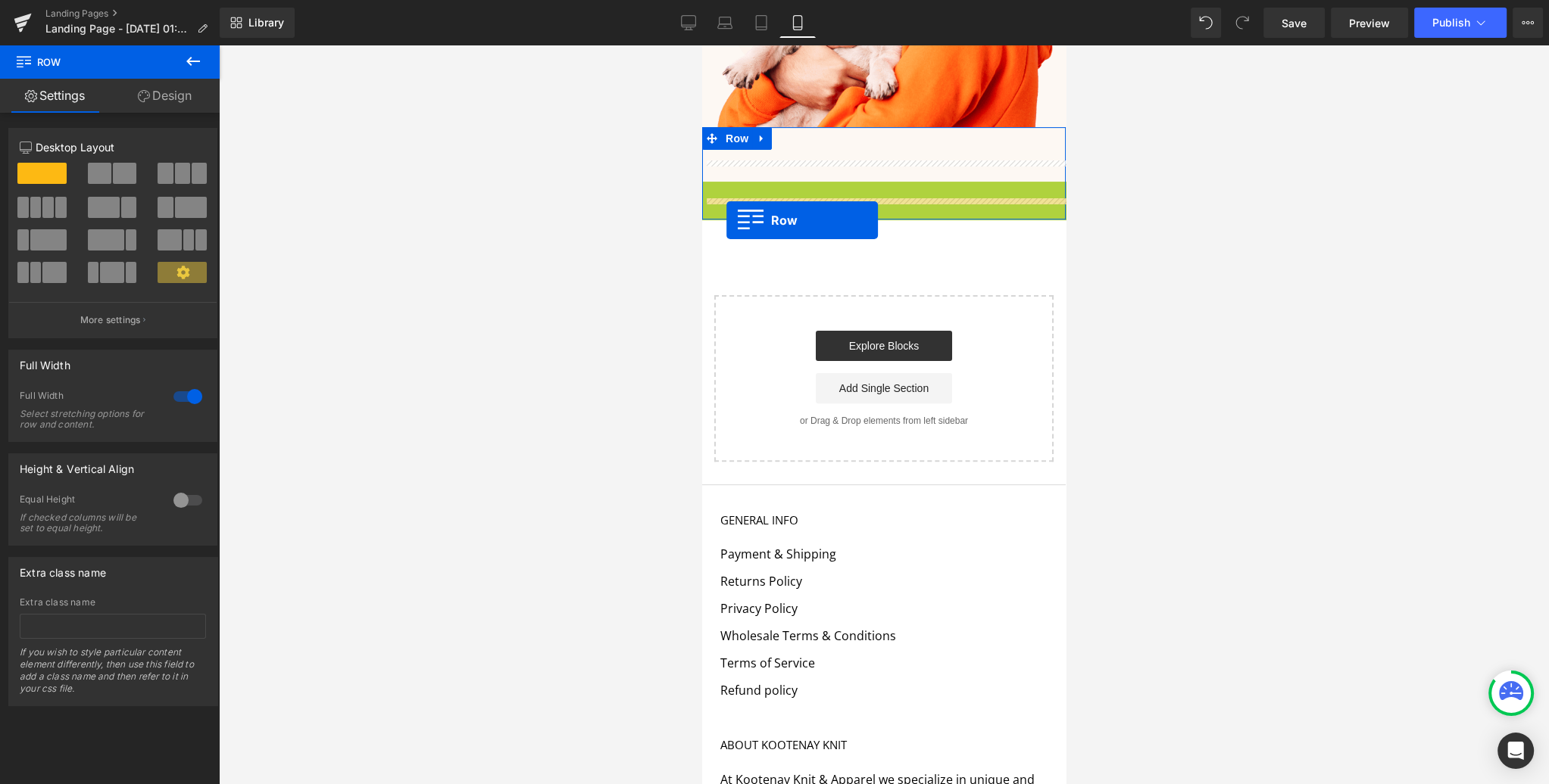
drag, startPoint x: 712, startPoint y: 171, endPoint x: 726, endPoint y: 220, distance: 51.0
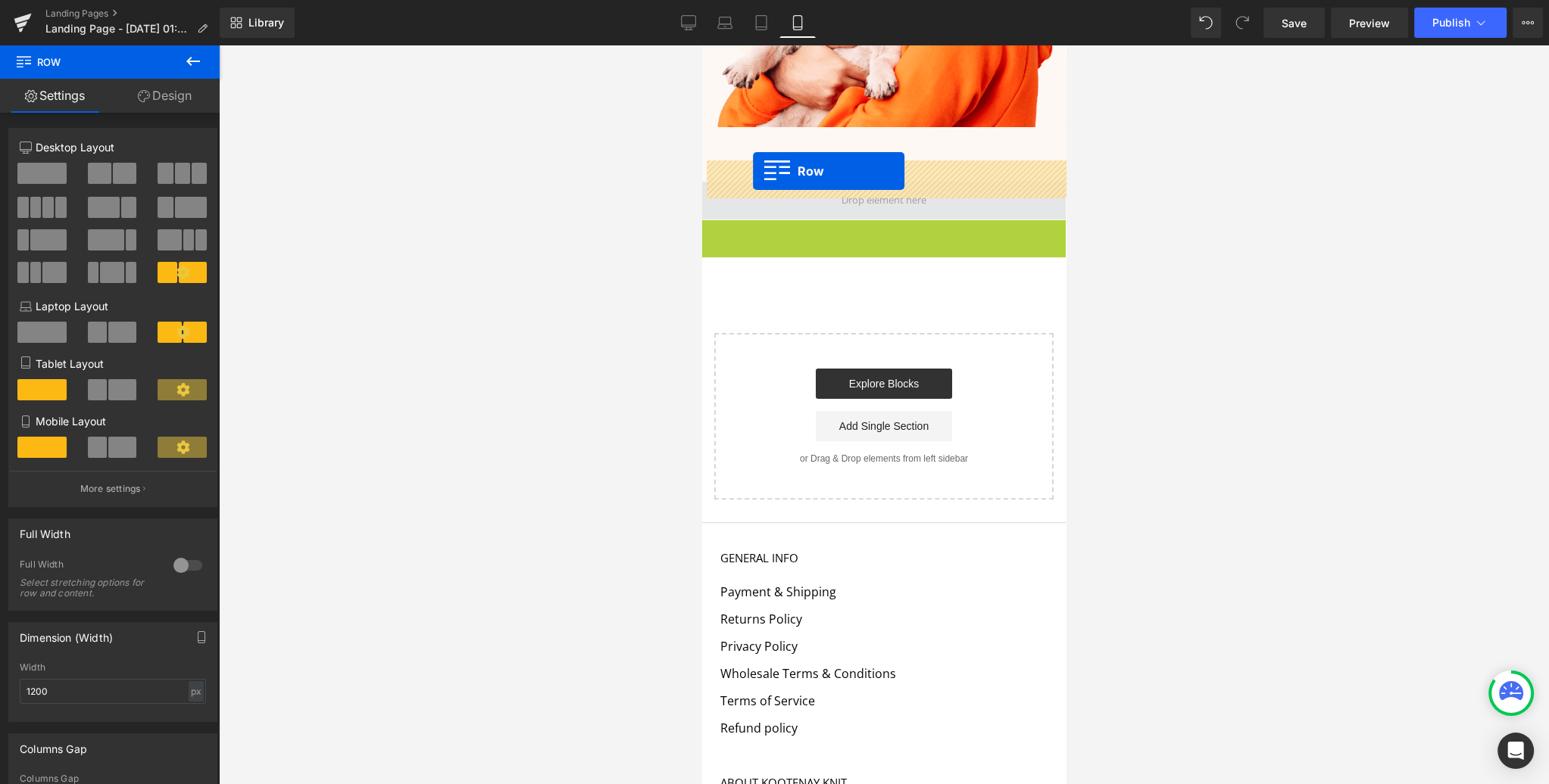
drag, startPoint x: 710, startPoint y: 210, endPoint x: 752, endPoint y: 171, distance: 57.3
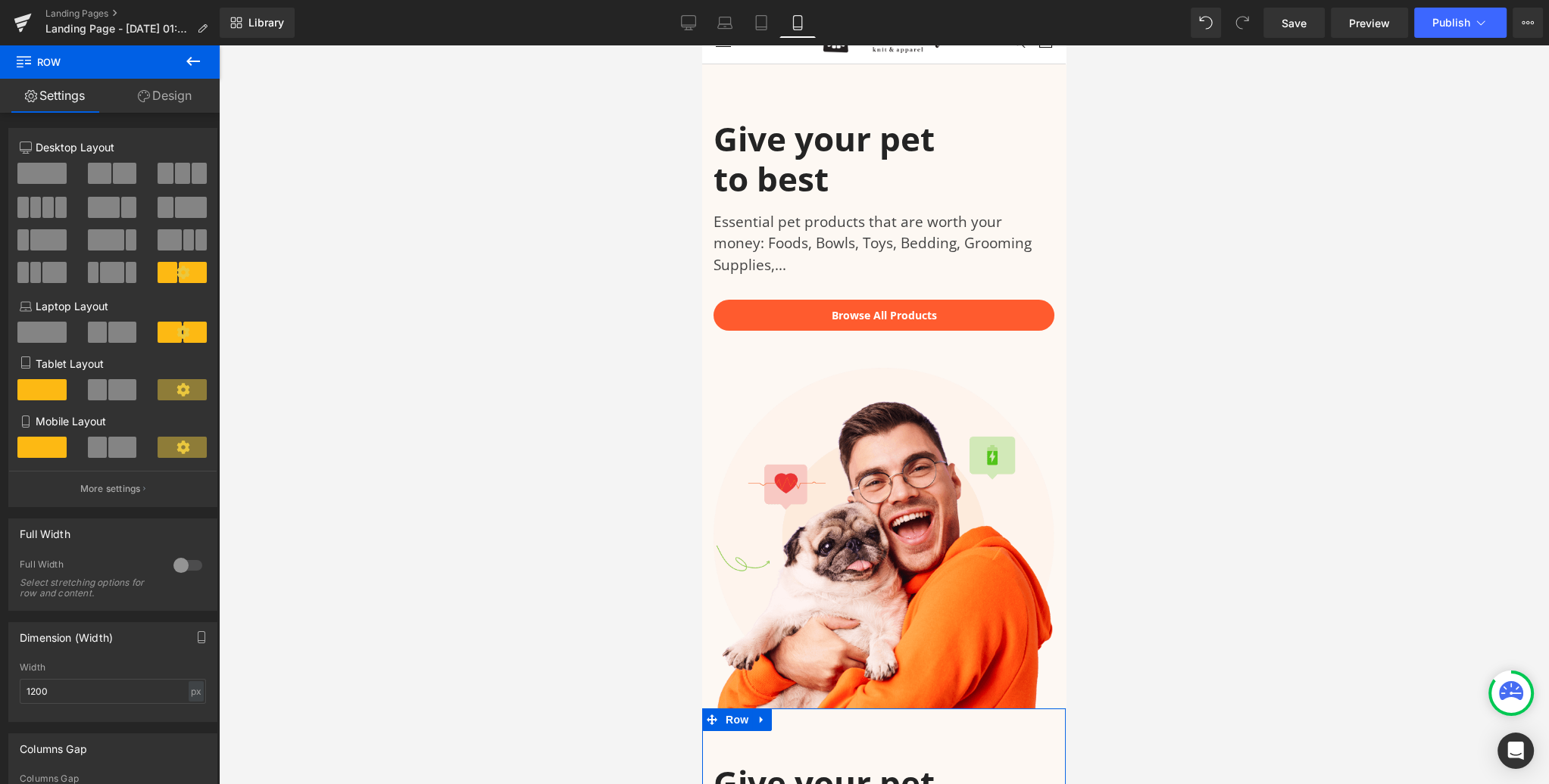
scroll to position [0, 0]
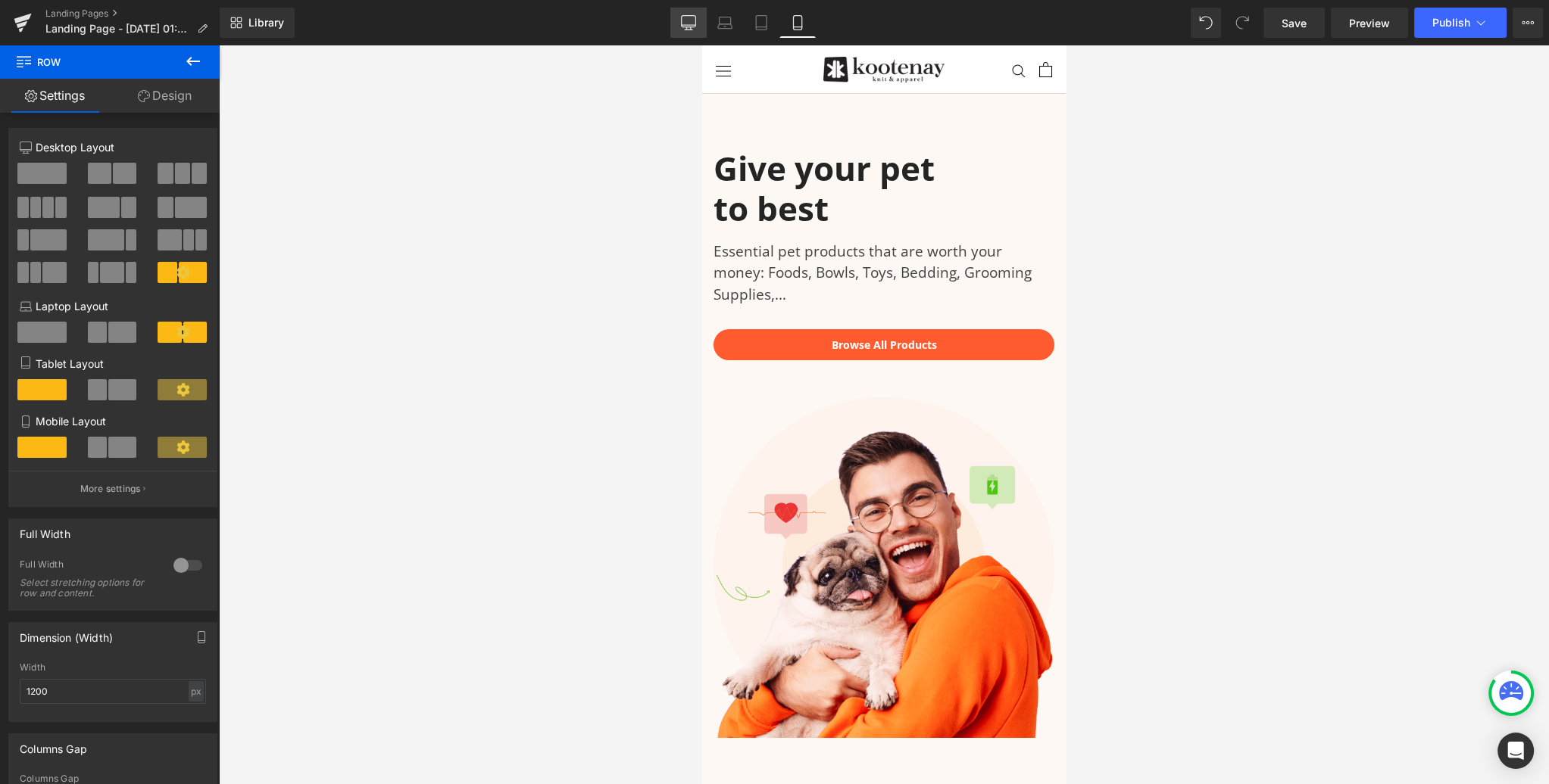
click at [689, 25] on icon at bounding box center [688, 25] width 14 height 0
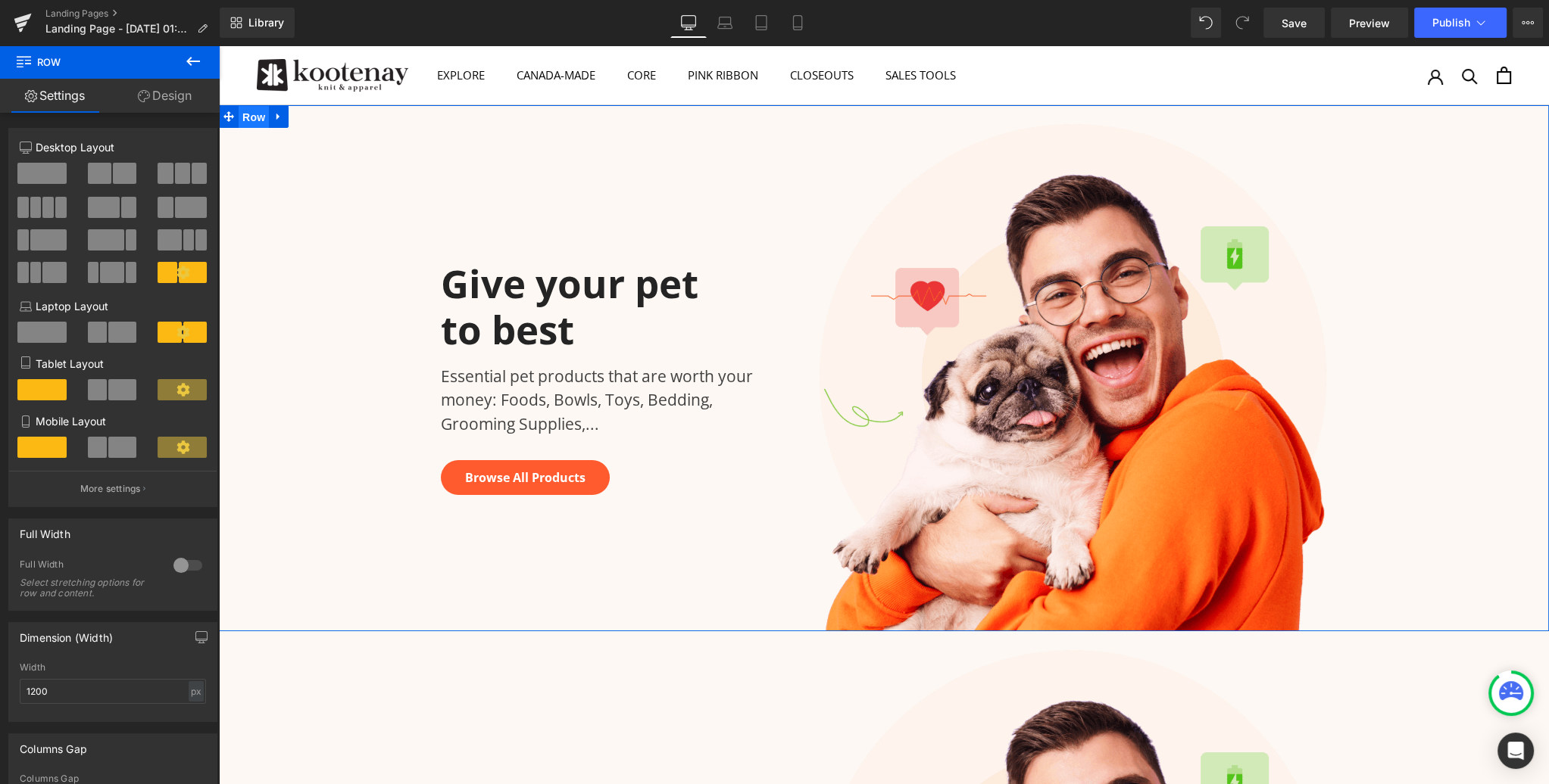
click at [258, 118] on span "Row" at bounding box center [253, 118] width 30 height 23
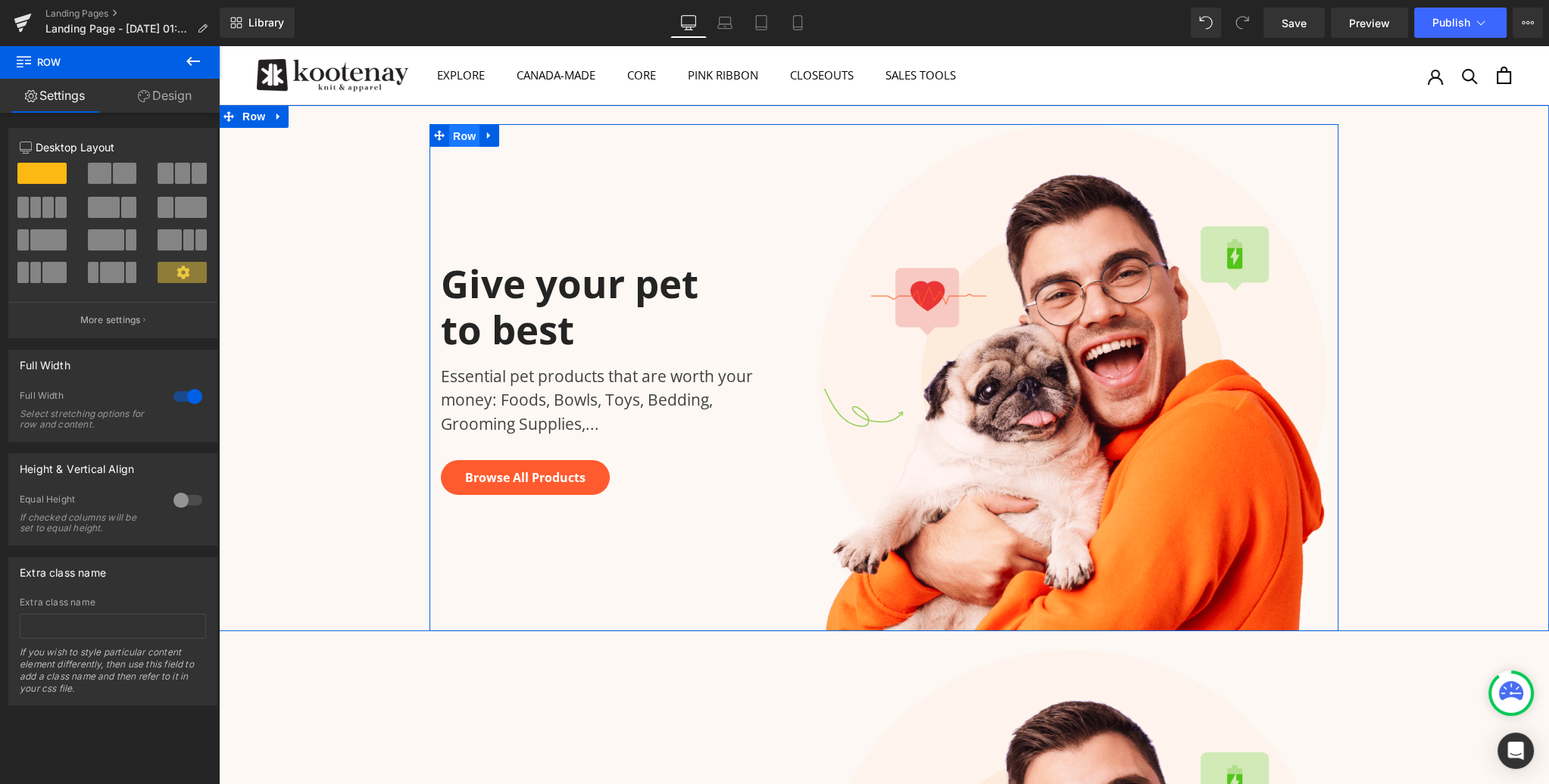
click at [462, 137] on span "Row" at bounding box center [464, 136] width 30 height 23
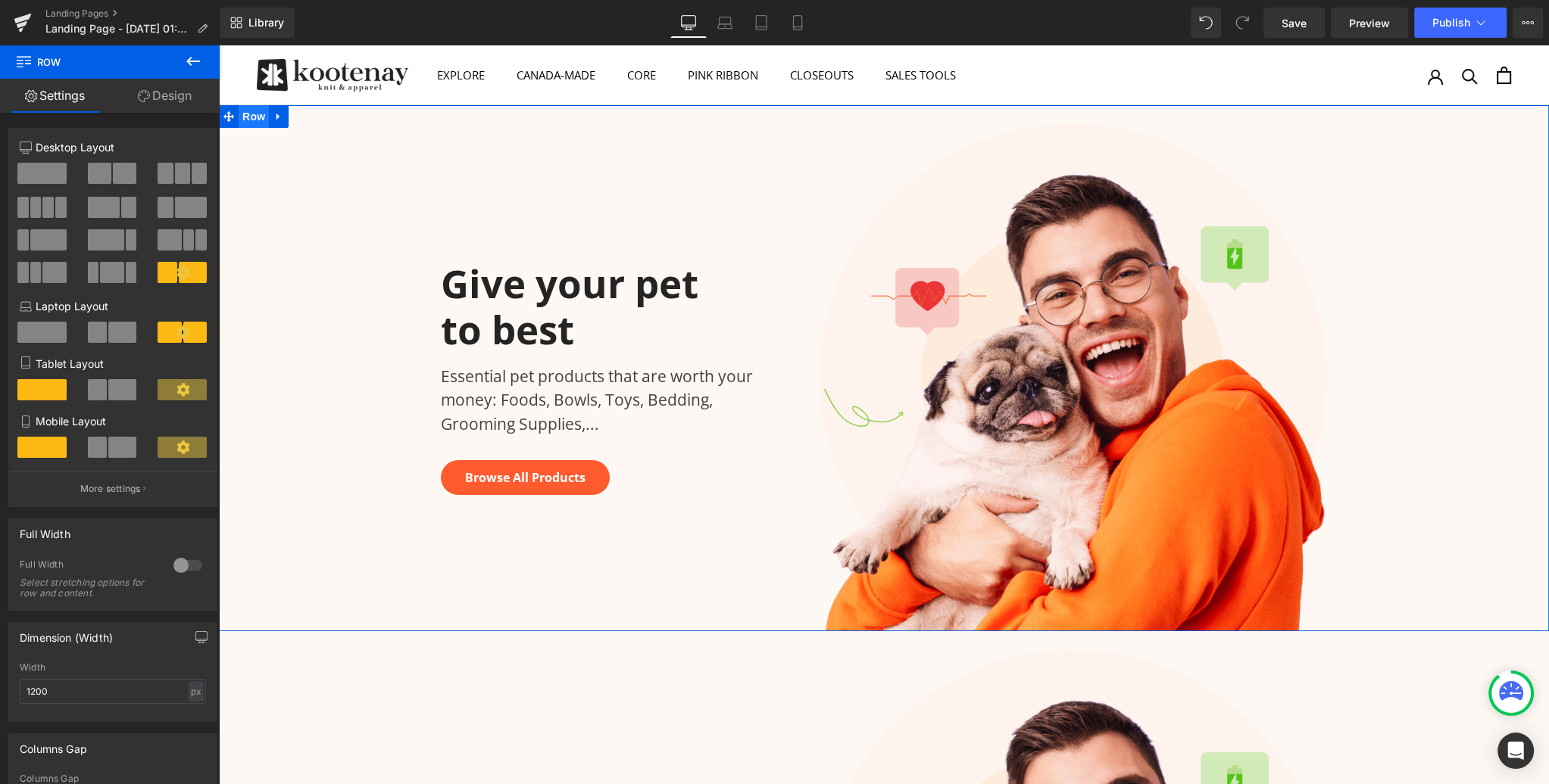
click at [250, 118] on span "Row" at bounding box center [253, 117] width 30 height 23
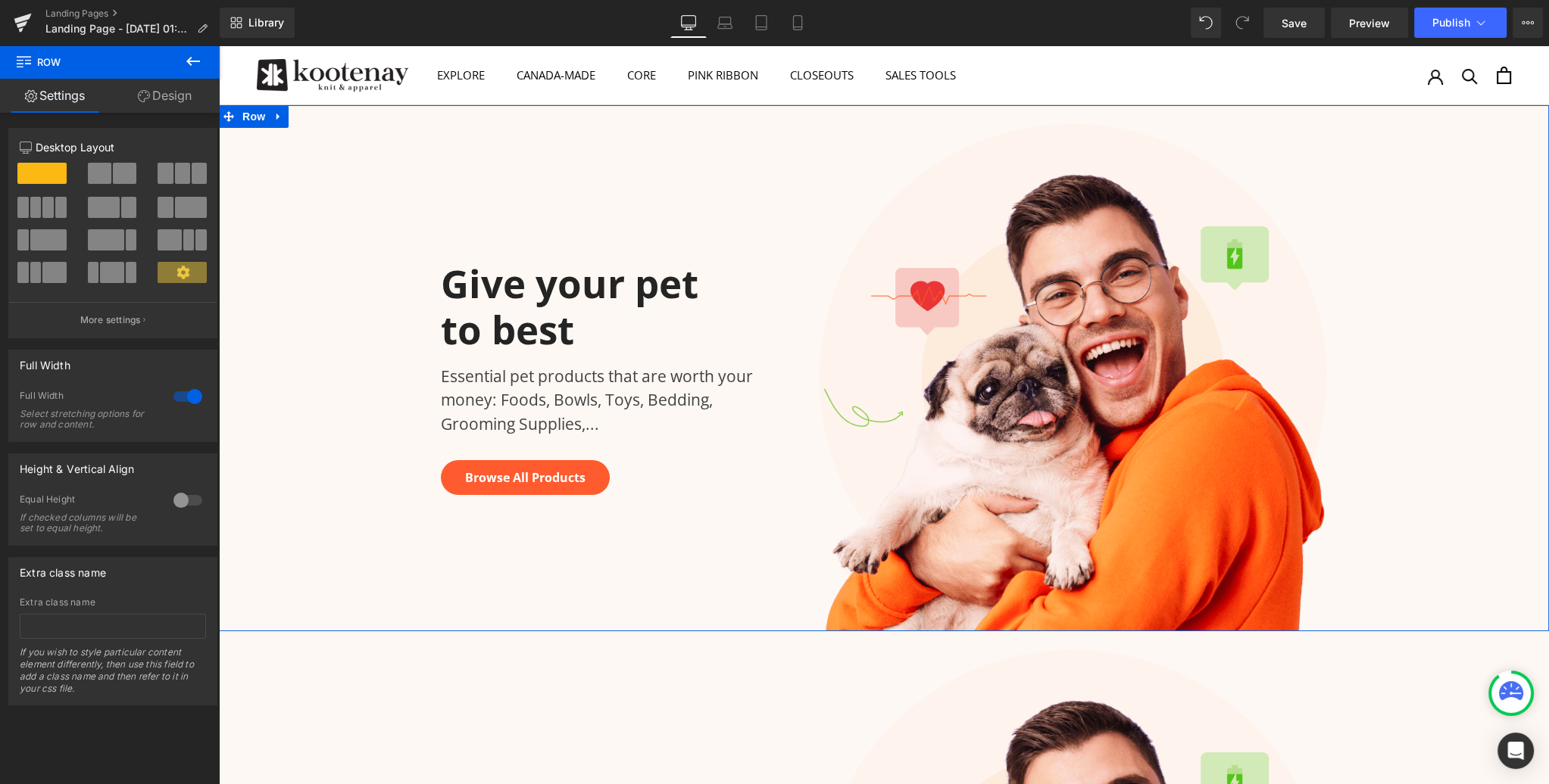
click at [173, 97] on link "Design" at bounding box center [165, 96] width 110 height 34
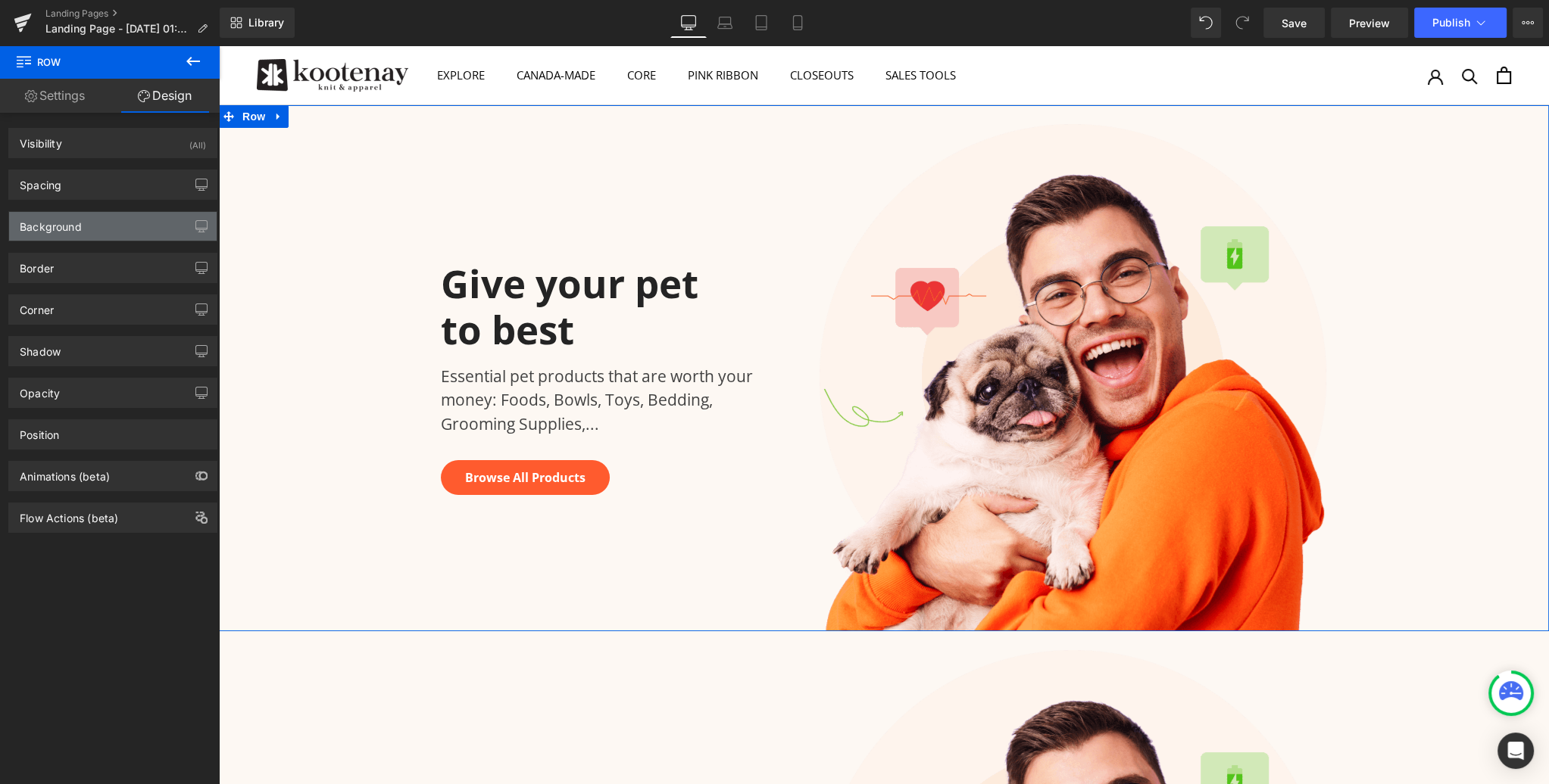
click at [78, 219] on div "Background" at bounding box center [50, 223] width 62 height 21
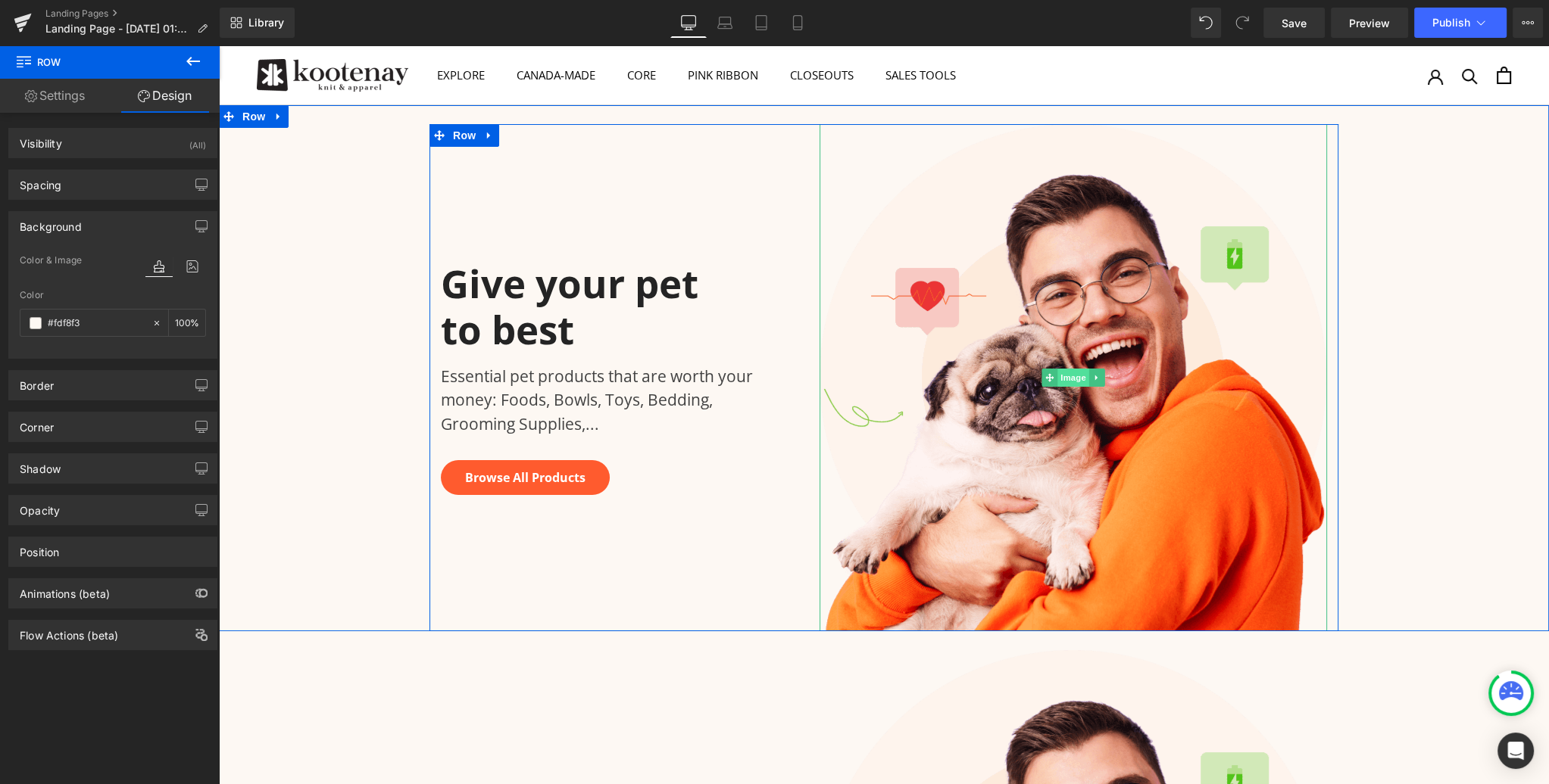
click at [1072, 379] on span "Image" at bounding box center [1073, 378] width 32 height 19
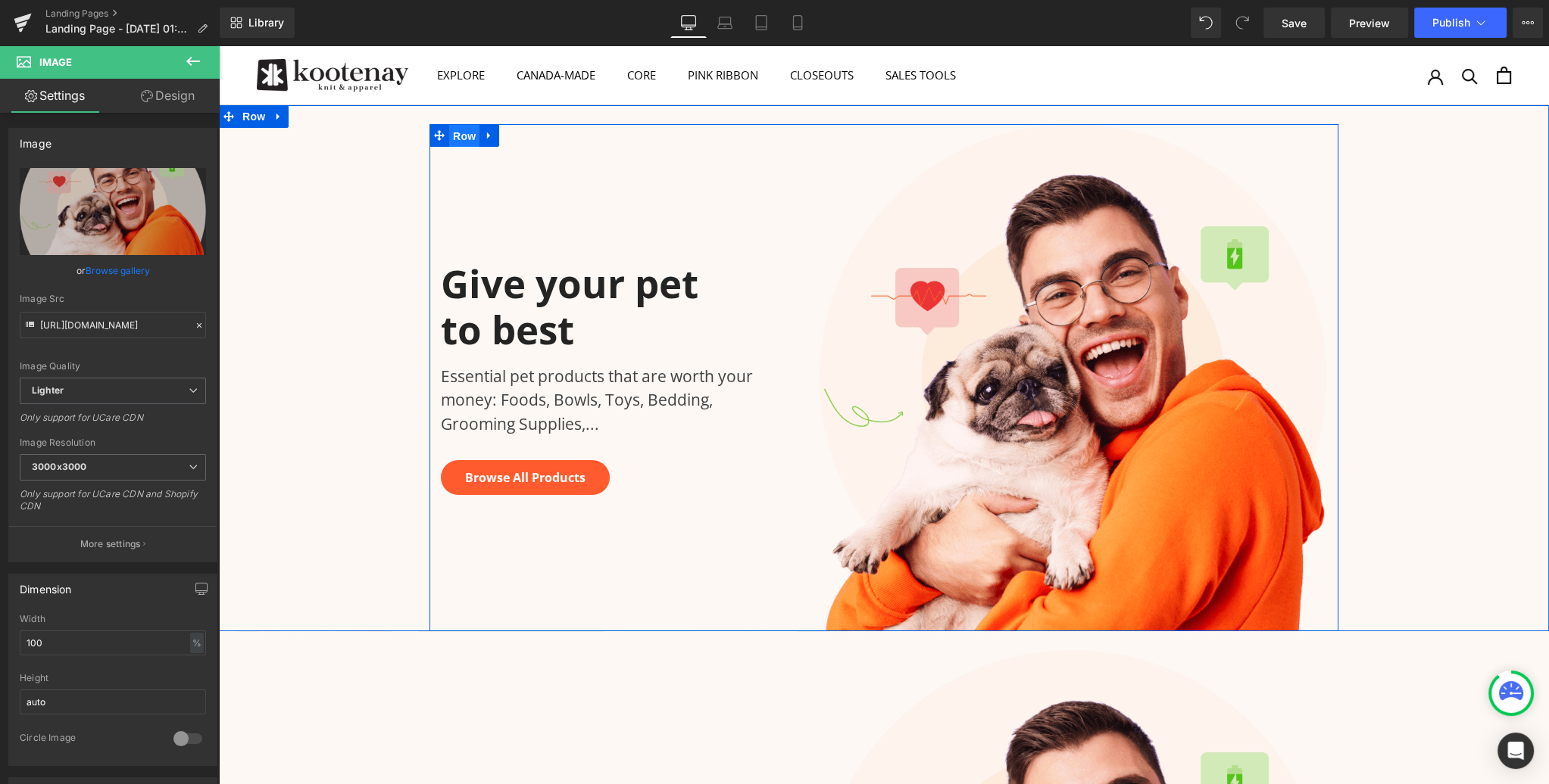
click at [461, 136] on span "Row" at bounding box center [464, 136] width 30 height 23
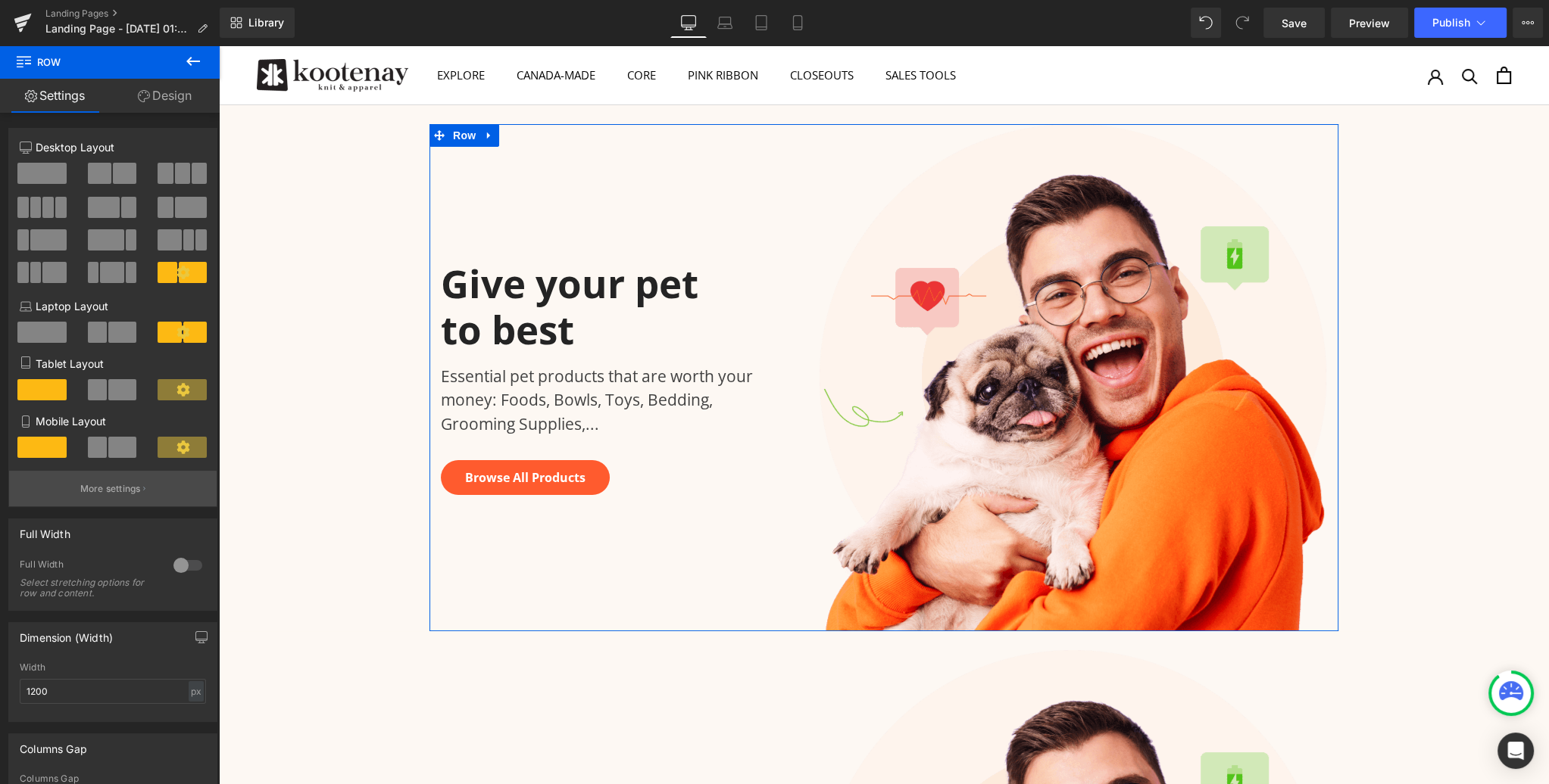
click at [112, 496] on p "More settings" at bounding box center [111, 488] width 60 height 13
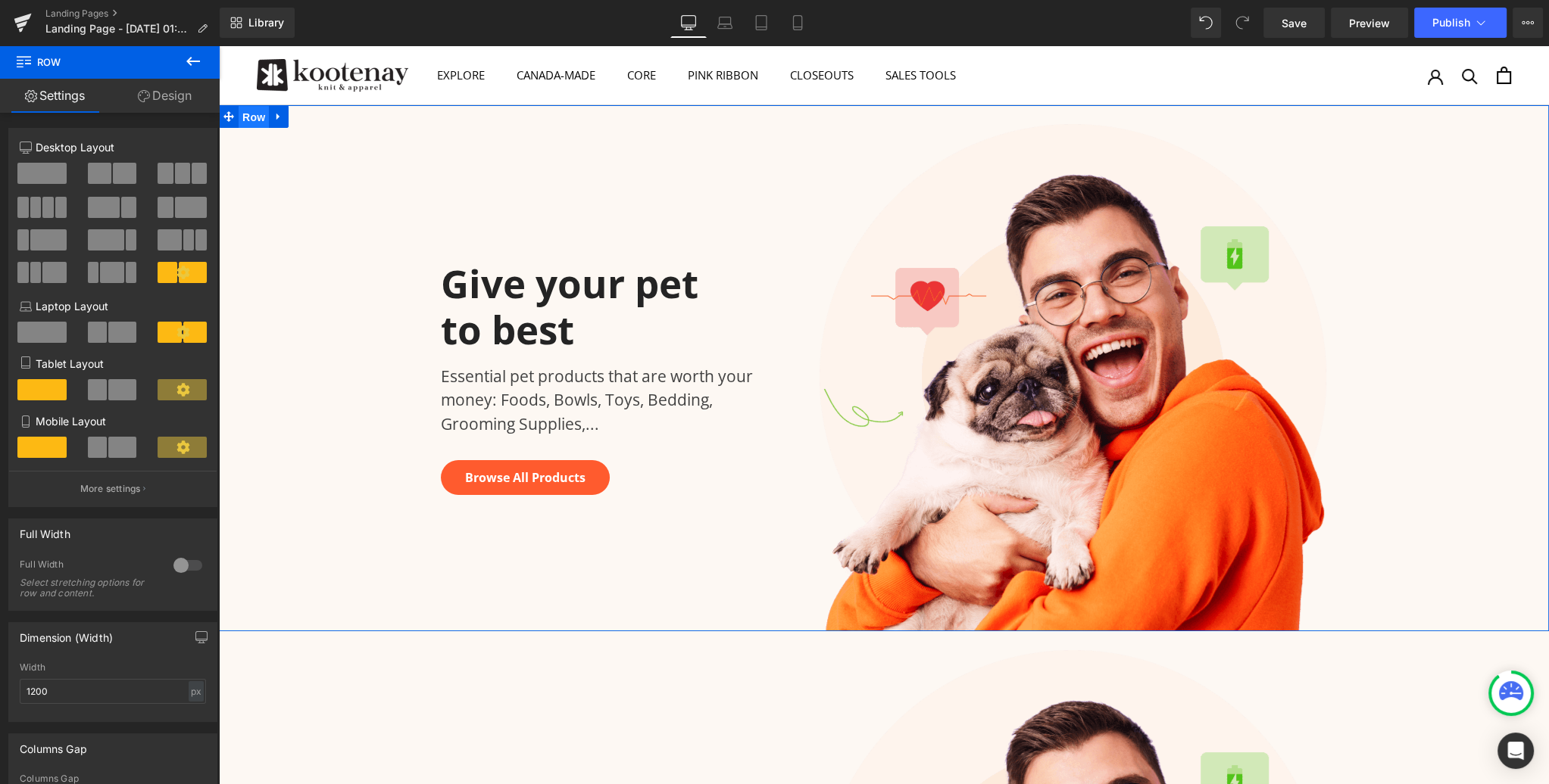
click at [257, 113] on span "Row" at bounding box center [253, 118] width 30 height 23
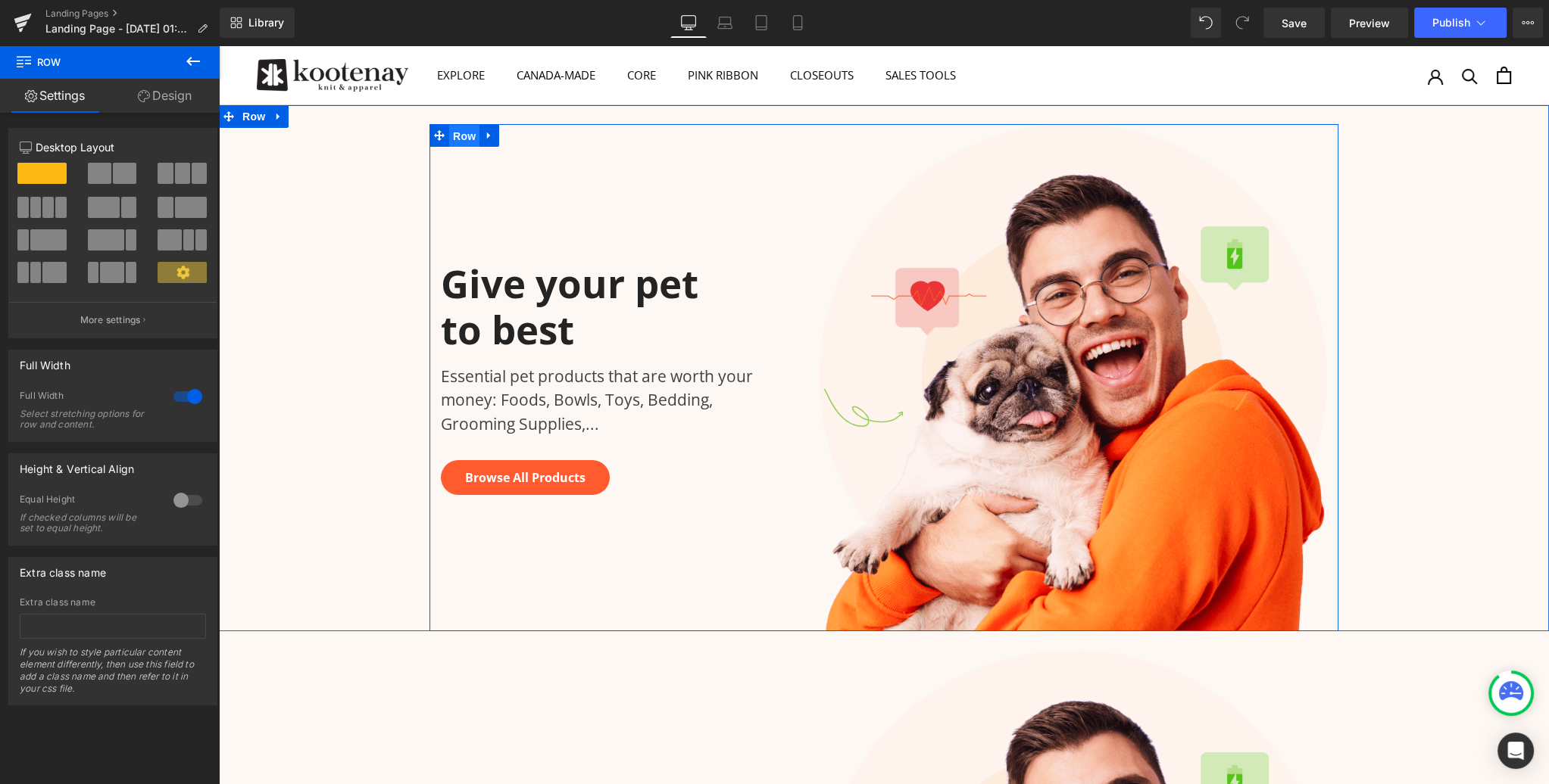
click at [467, 135] on span "Row" at bounding box center [464, 136] width 30 height 23
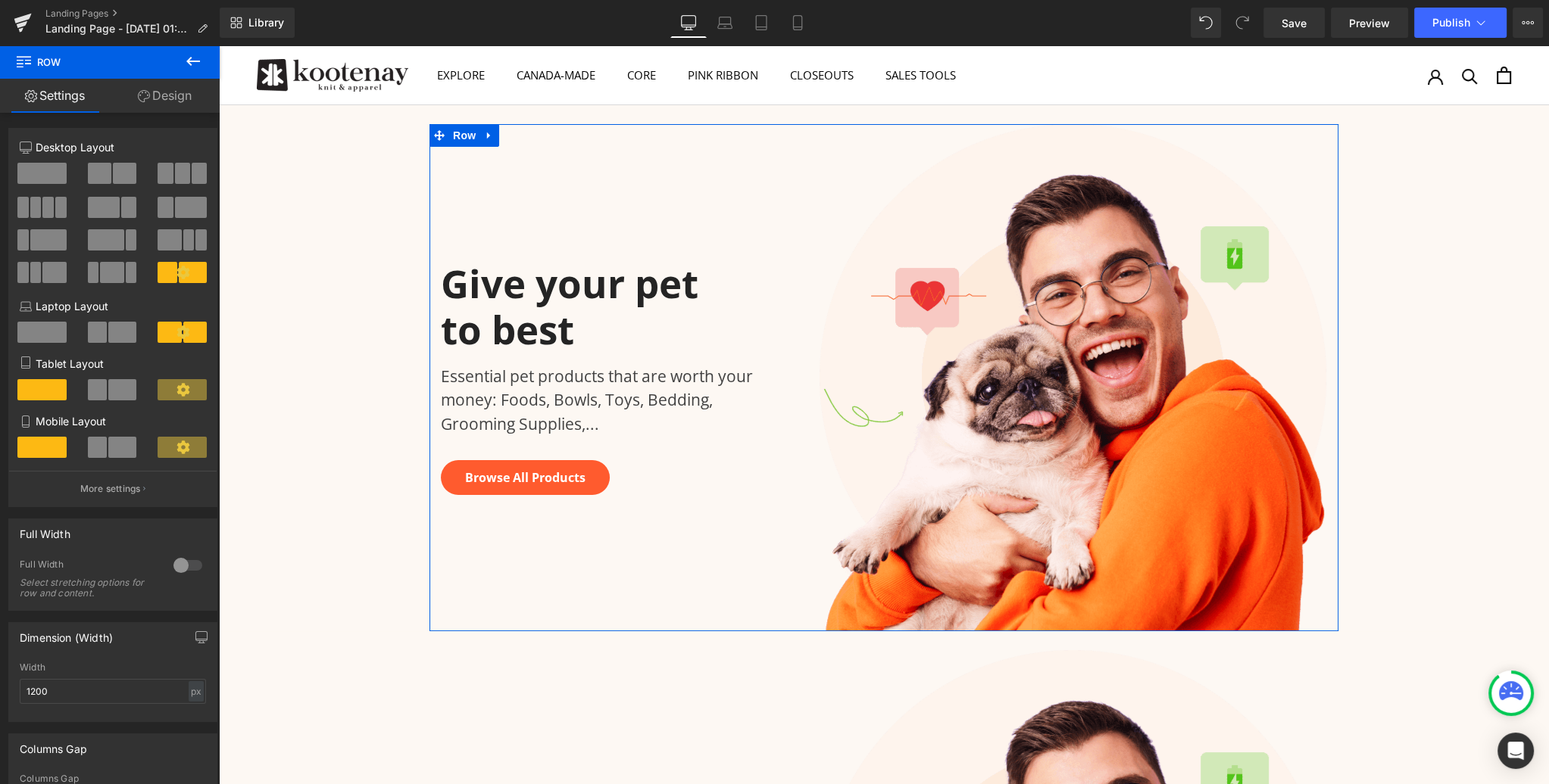
click at [108, 452] on span at bounding box center [122, 448] width 28 height 21
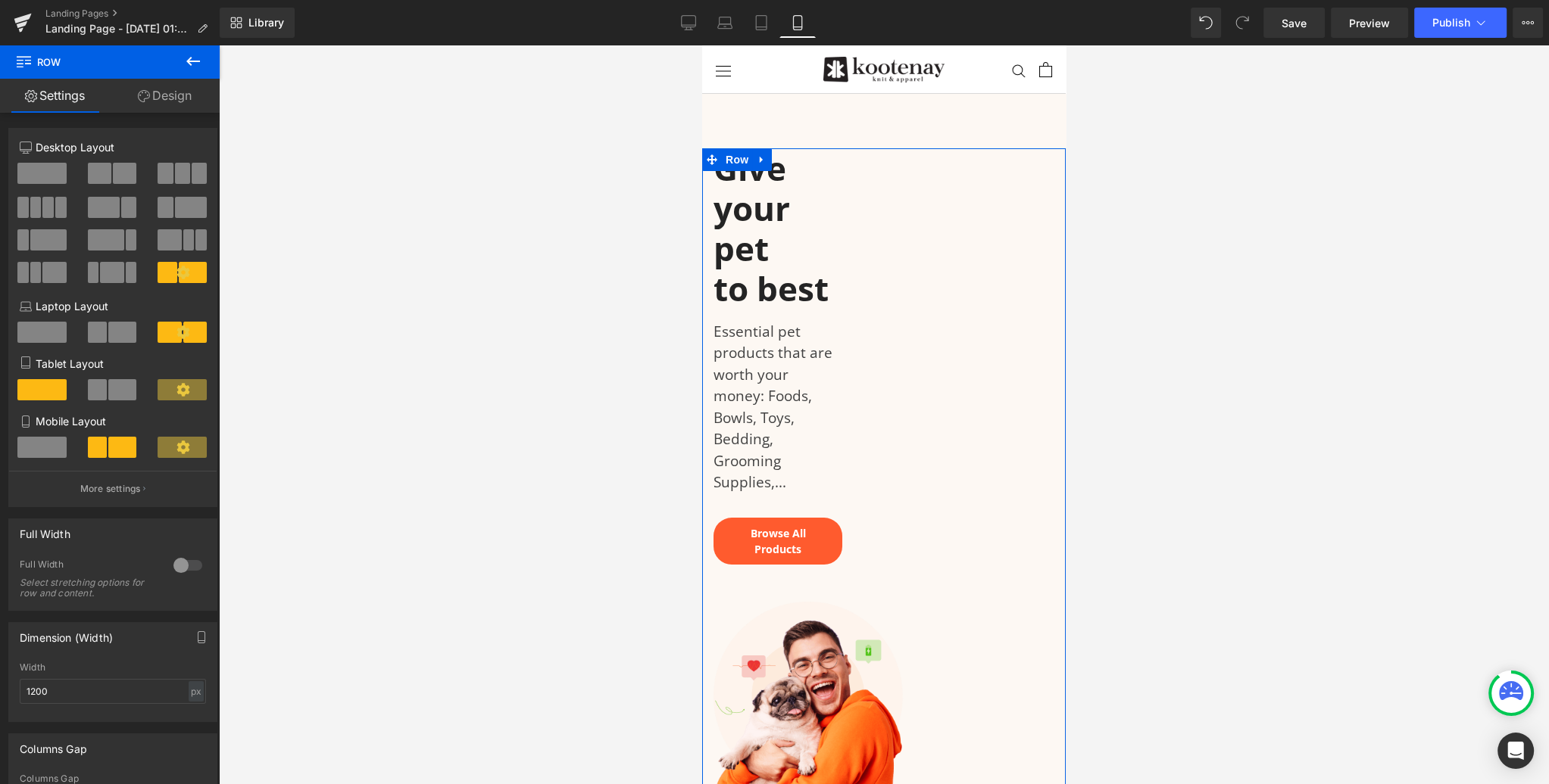
scroll to position [24, 0]
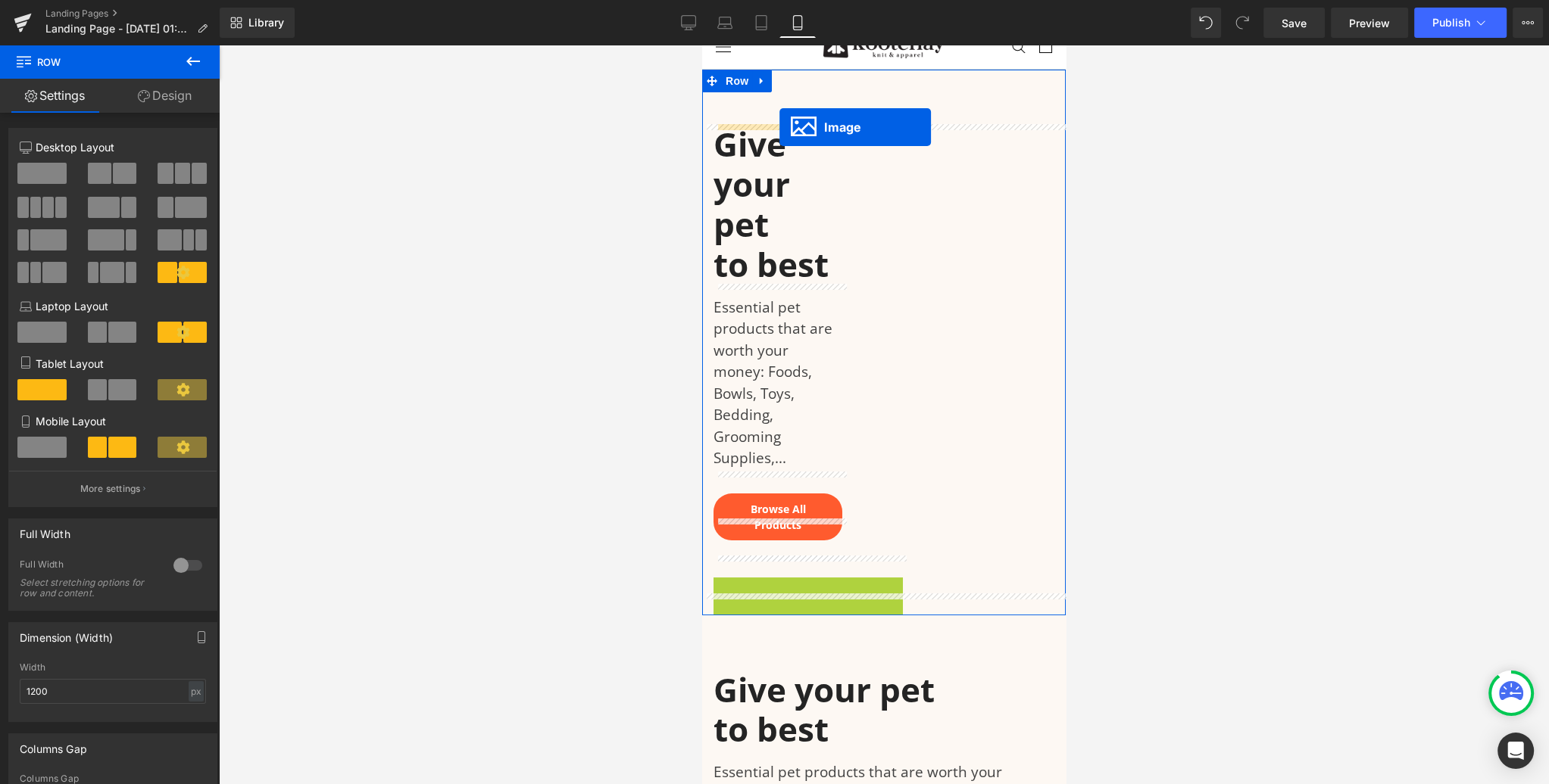
drag, startPoint x: 783, startPoint y: 649, endPoint x: 779, endPoint y: 127, distance: 522.0
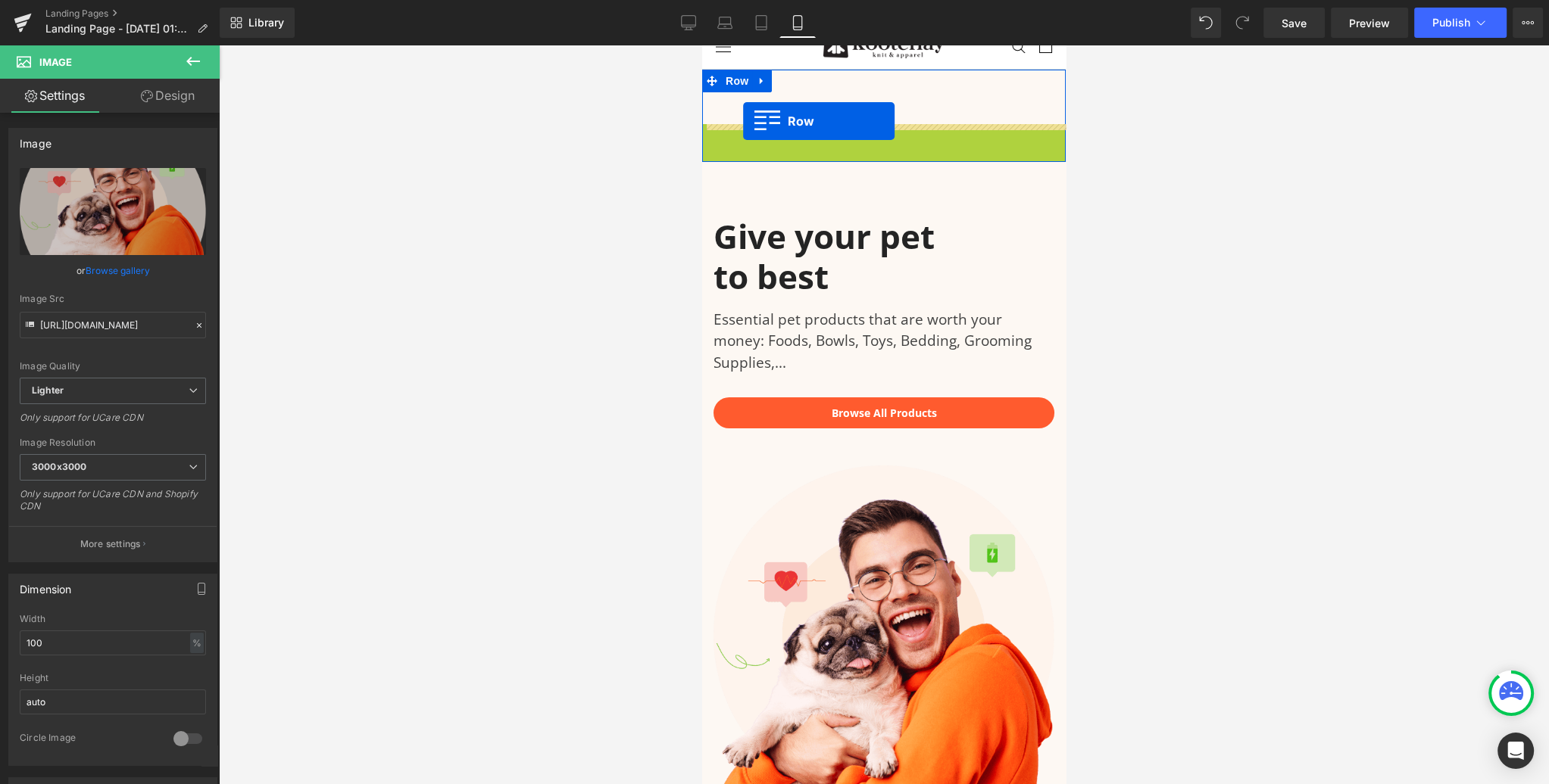
scroll to position [0, 0]
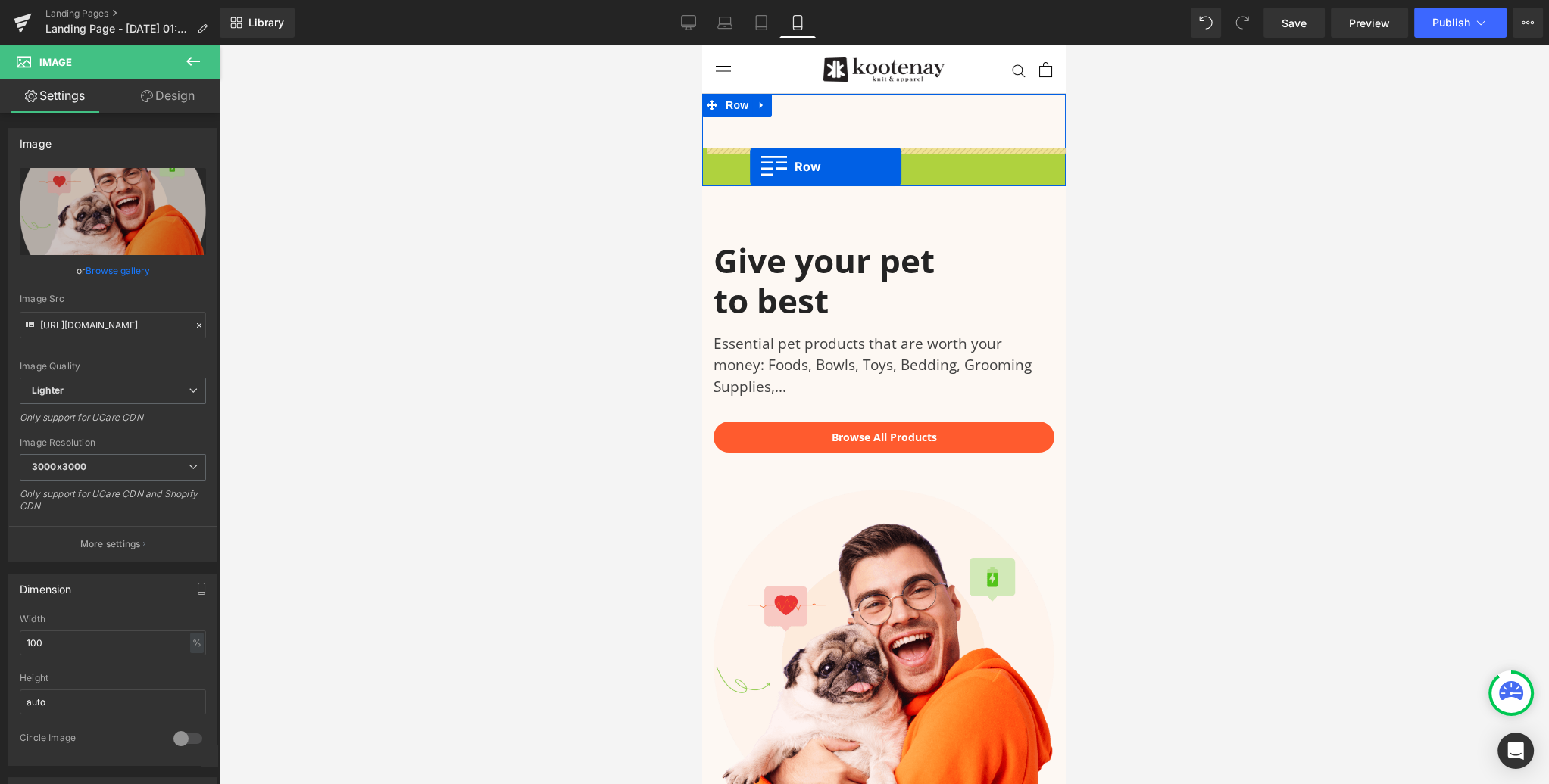
drag, startPoint x: 711, startPoint y: 135, endPoint x: 750, endPoint y: 166, distance: 49.8
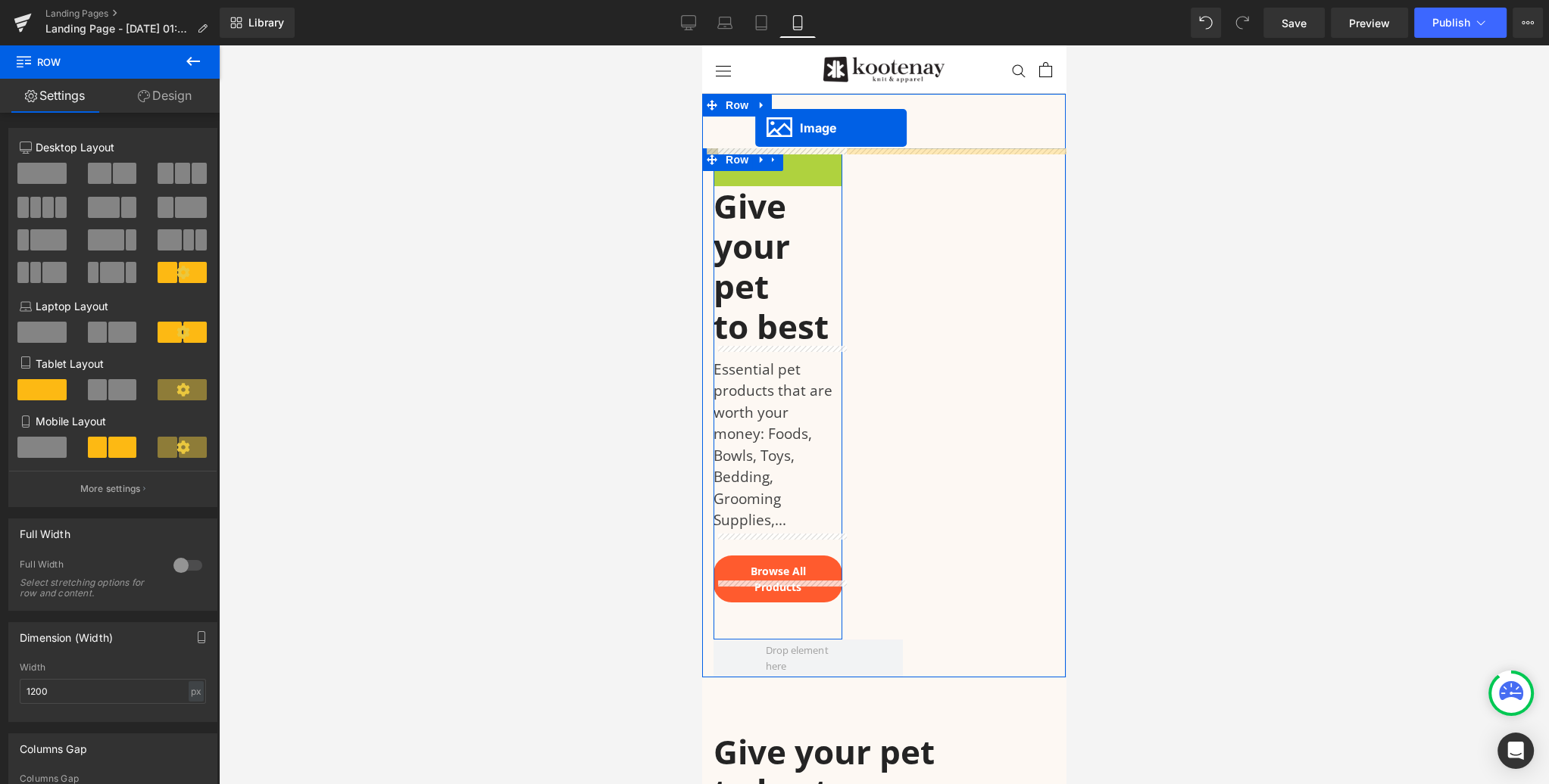
drag, startPoint x: 756, startPoint y: 212, endPoint x: 755, endPoint y: 128, distance: 84.0
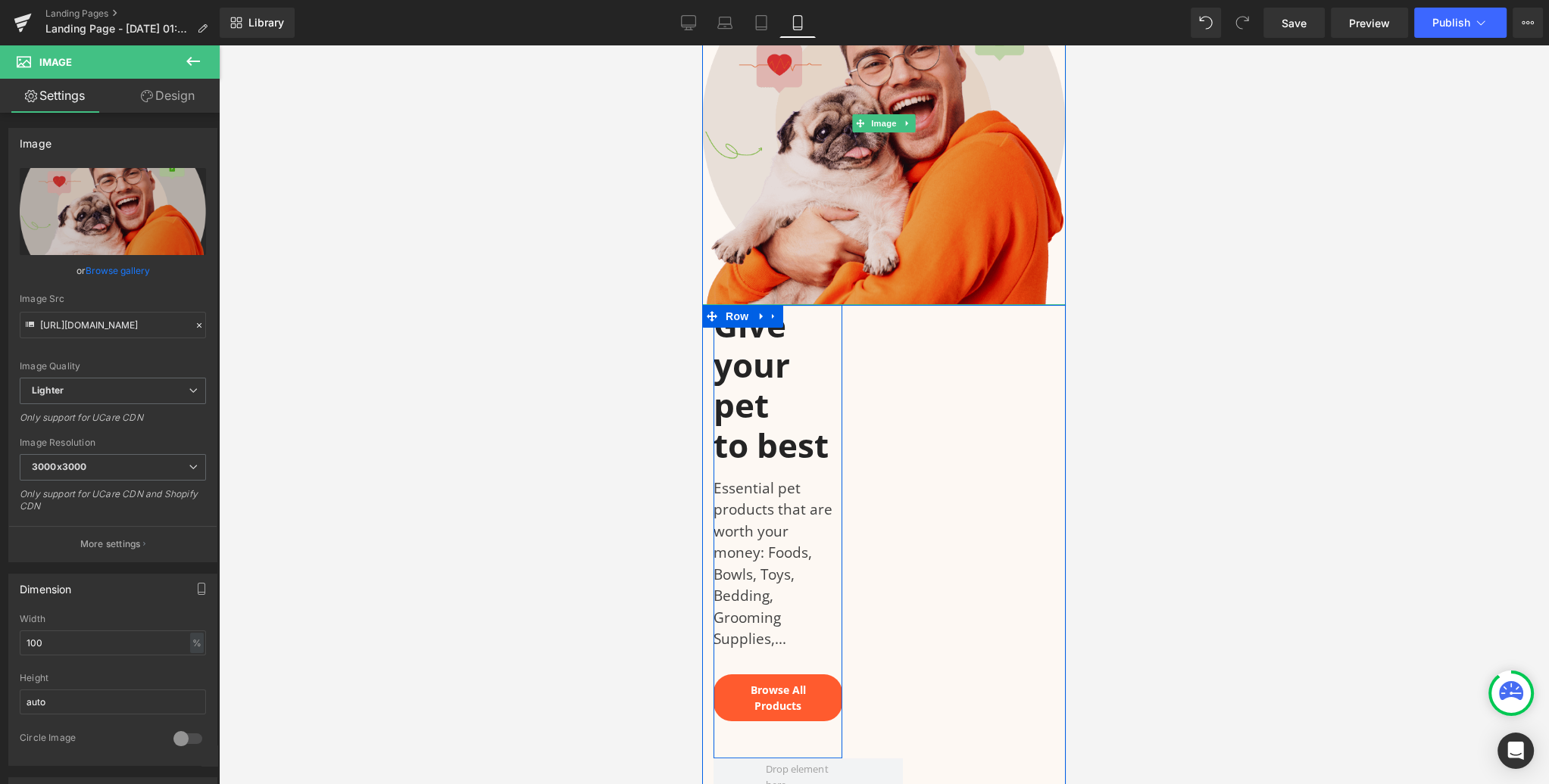
scroll to position [285, 0]
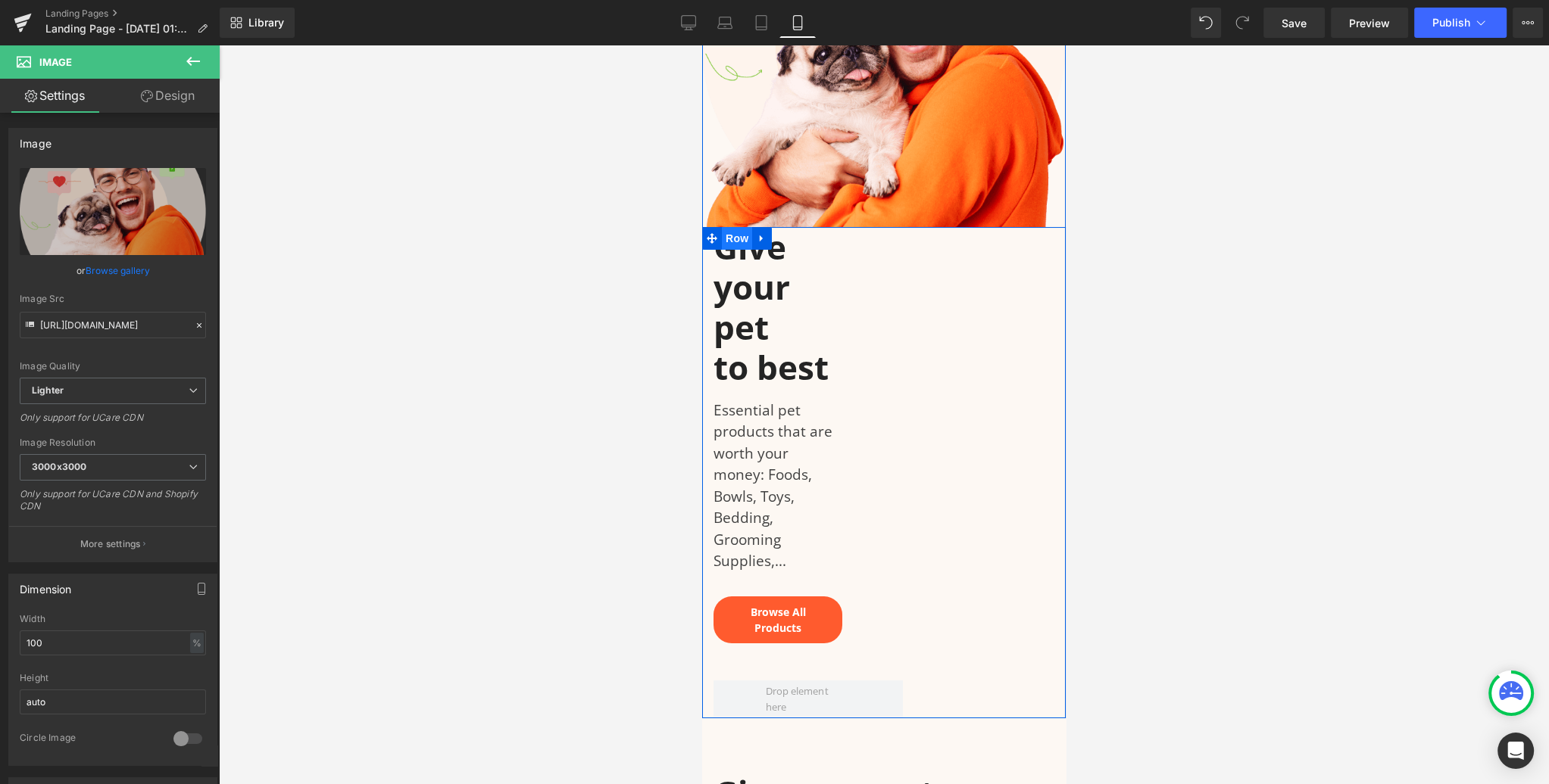
click at [736, 238] on span "Row" at bounding box center [736, 239] width 30 height 23
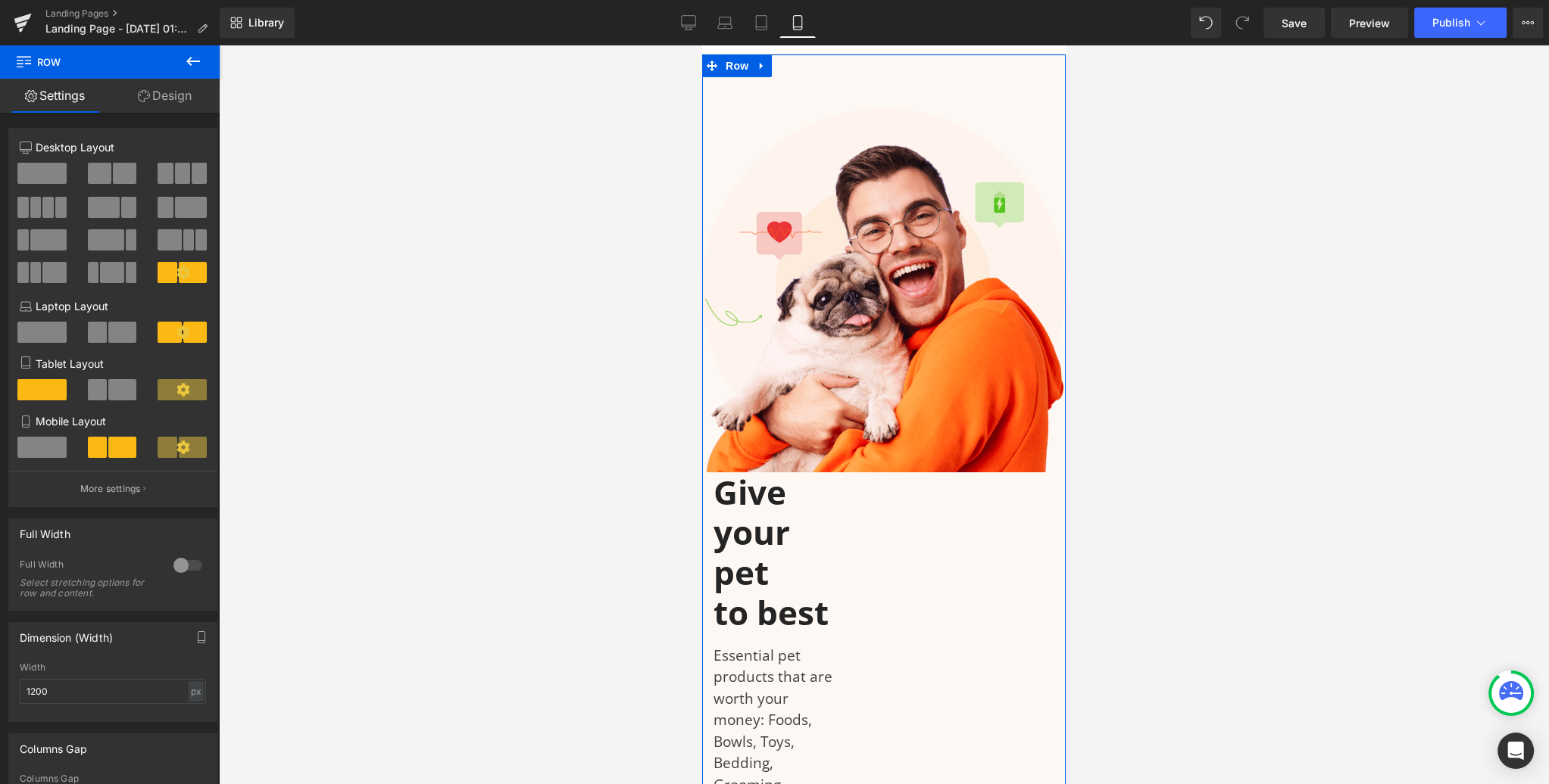
scroll to position [3, 0]
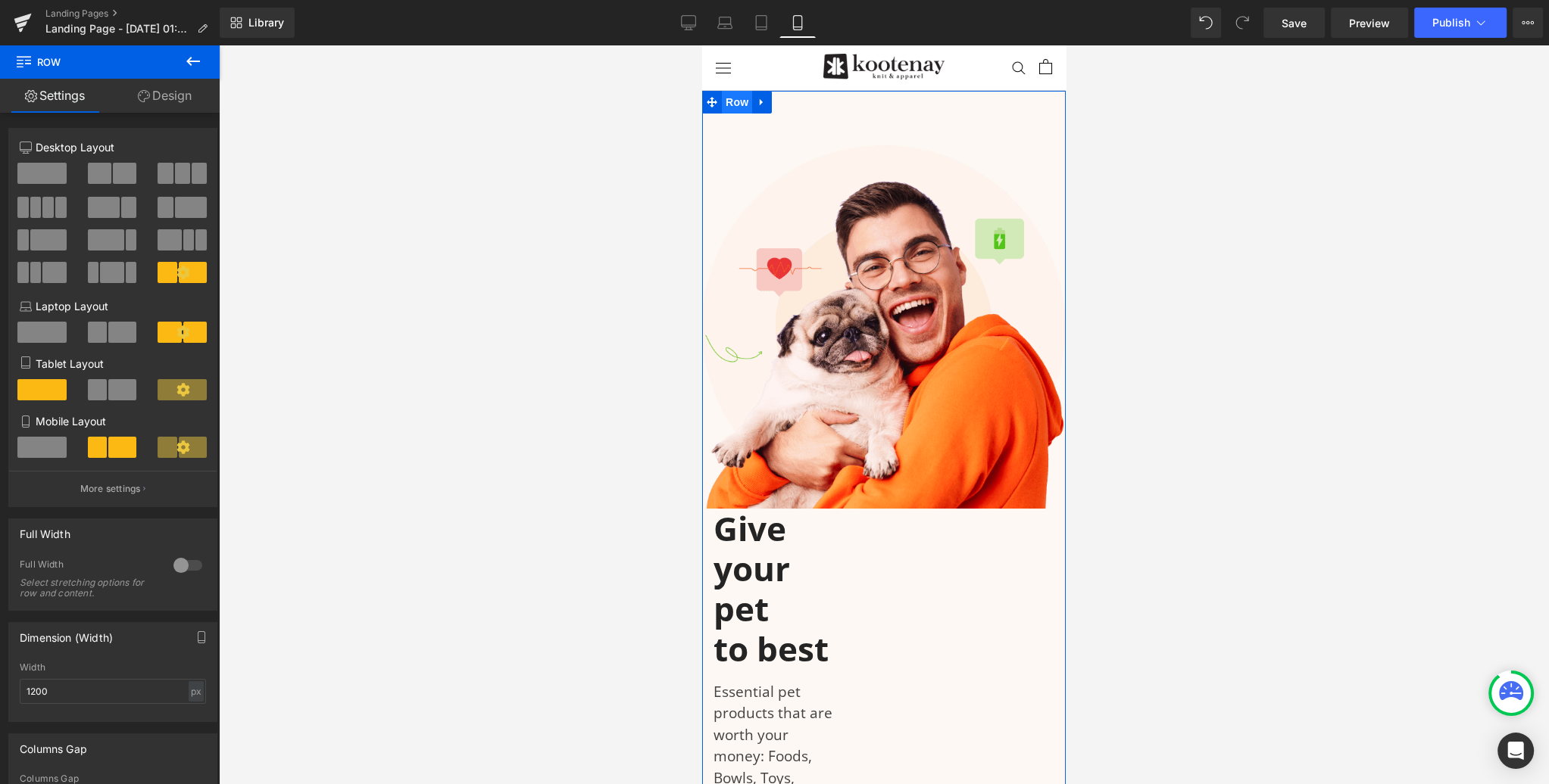
click at [738, 103] on span "Row" at bounding box center [736, 103] width 30 height 23
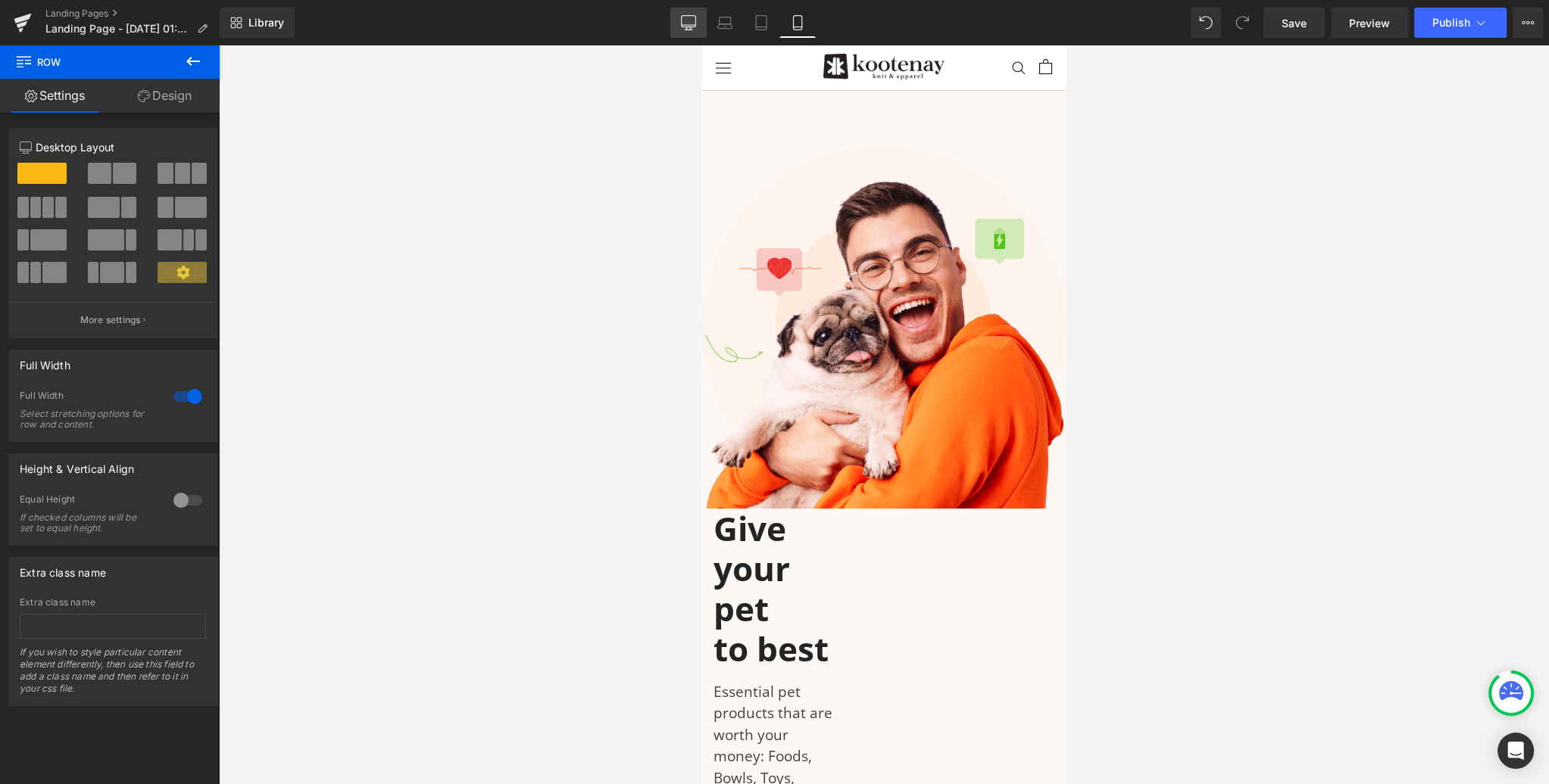
click at [684, 26] on icon at bounding box center [688, 22] width 15 height 15
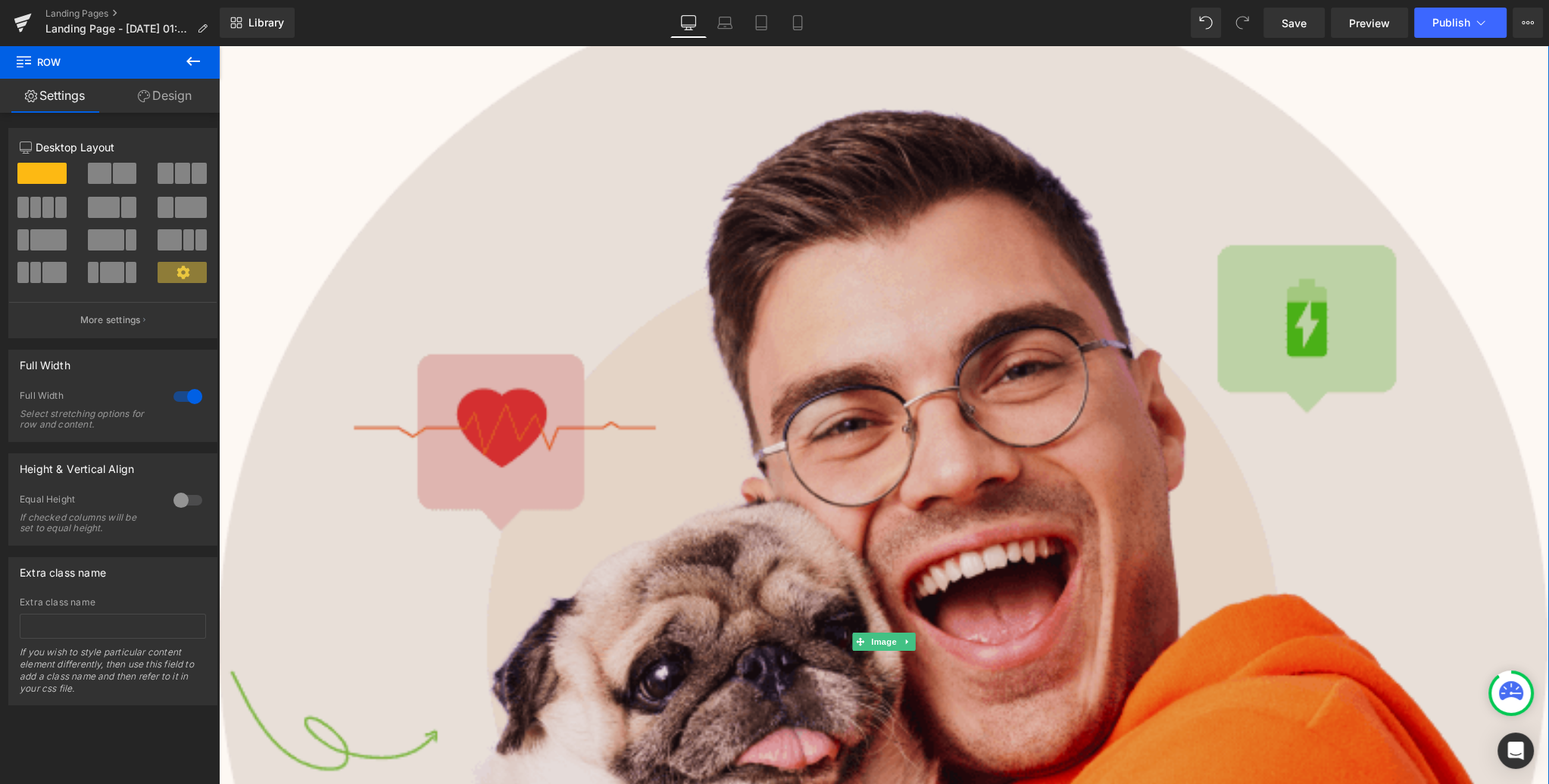
scroll to position [0, 0]
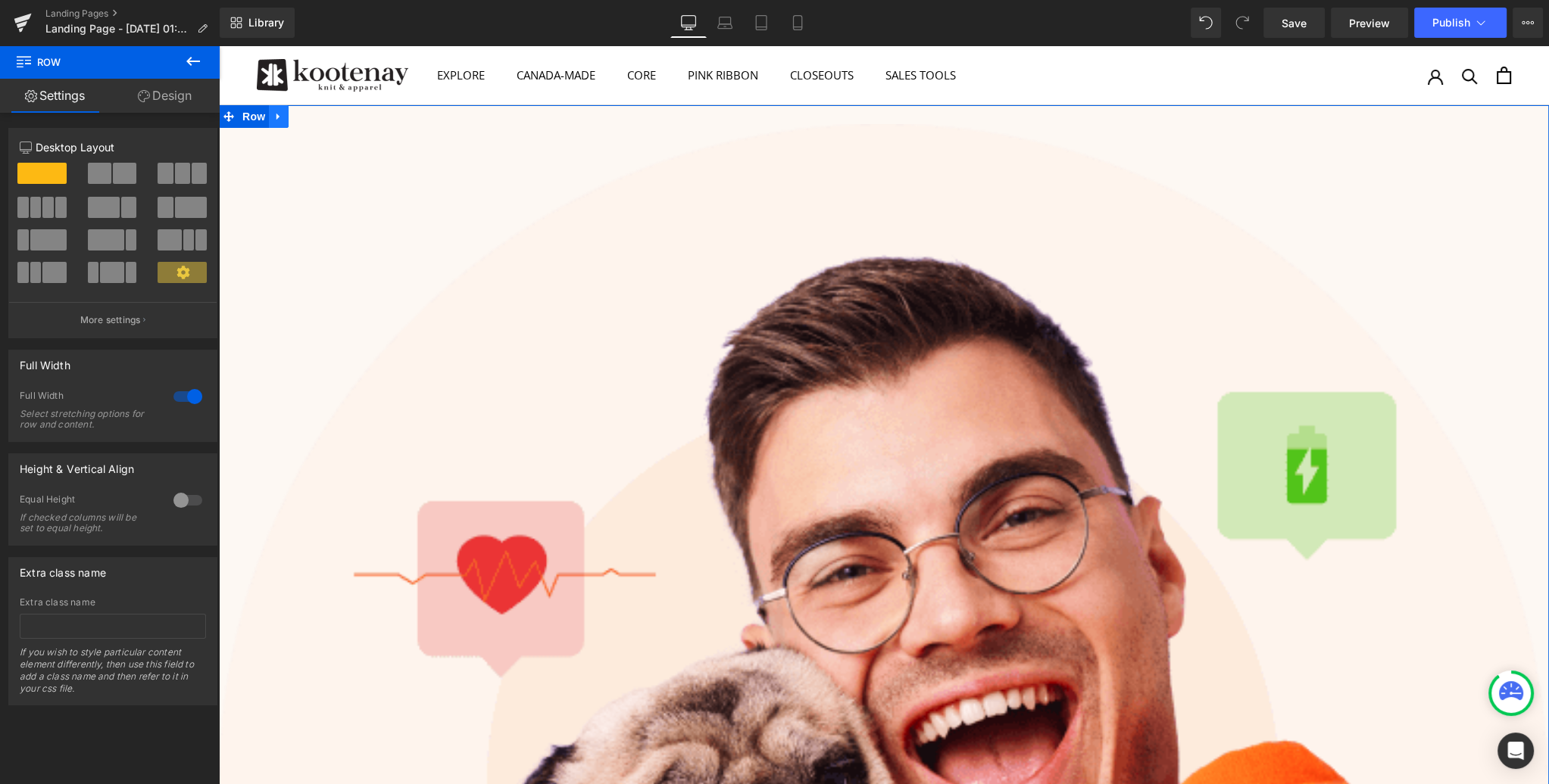
click at [276, 115] on icon at bounding box center [277, 117] width 3 height 7
click at [312, 117] on link at bounding box center [318, 117] width 19 height 23
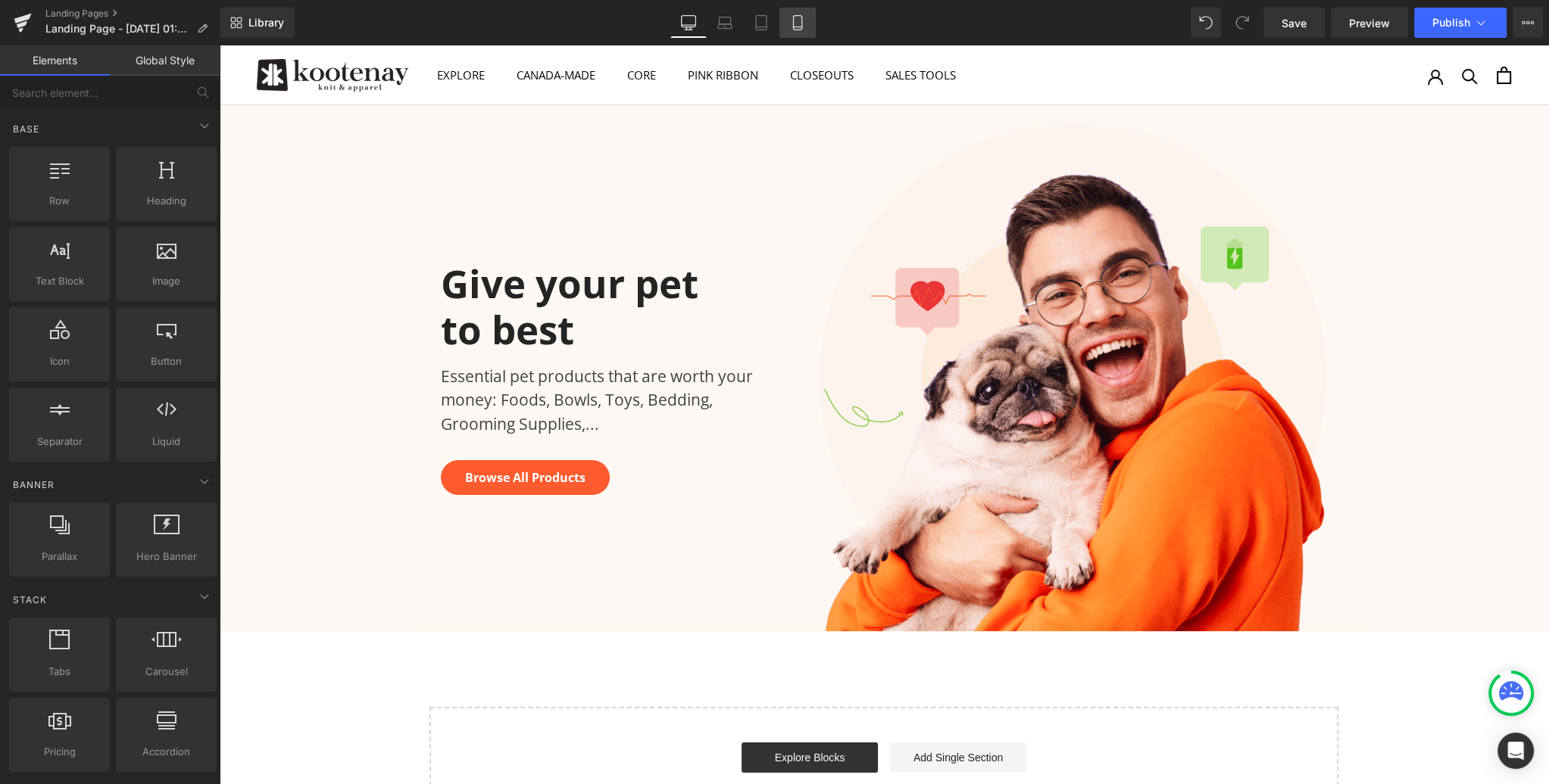
click at [799, 28] on icon at bounding box center [797, 22] width 15 height 15
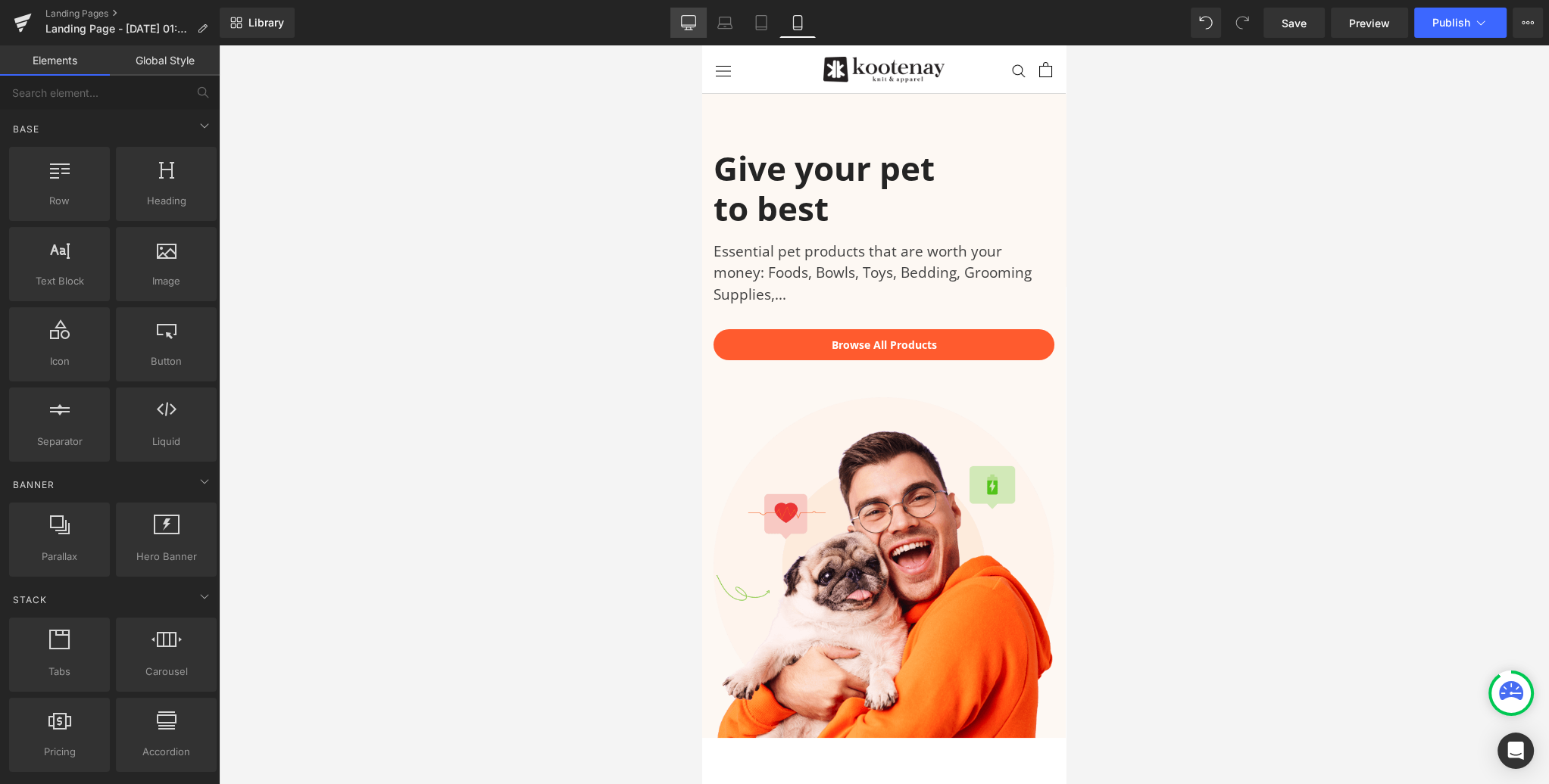
click at [689, 27] on icon at bounding box center [688, 21] width 14 height 12
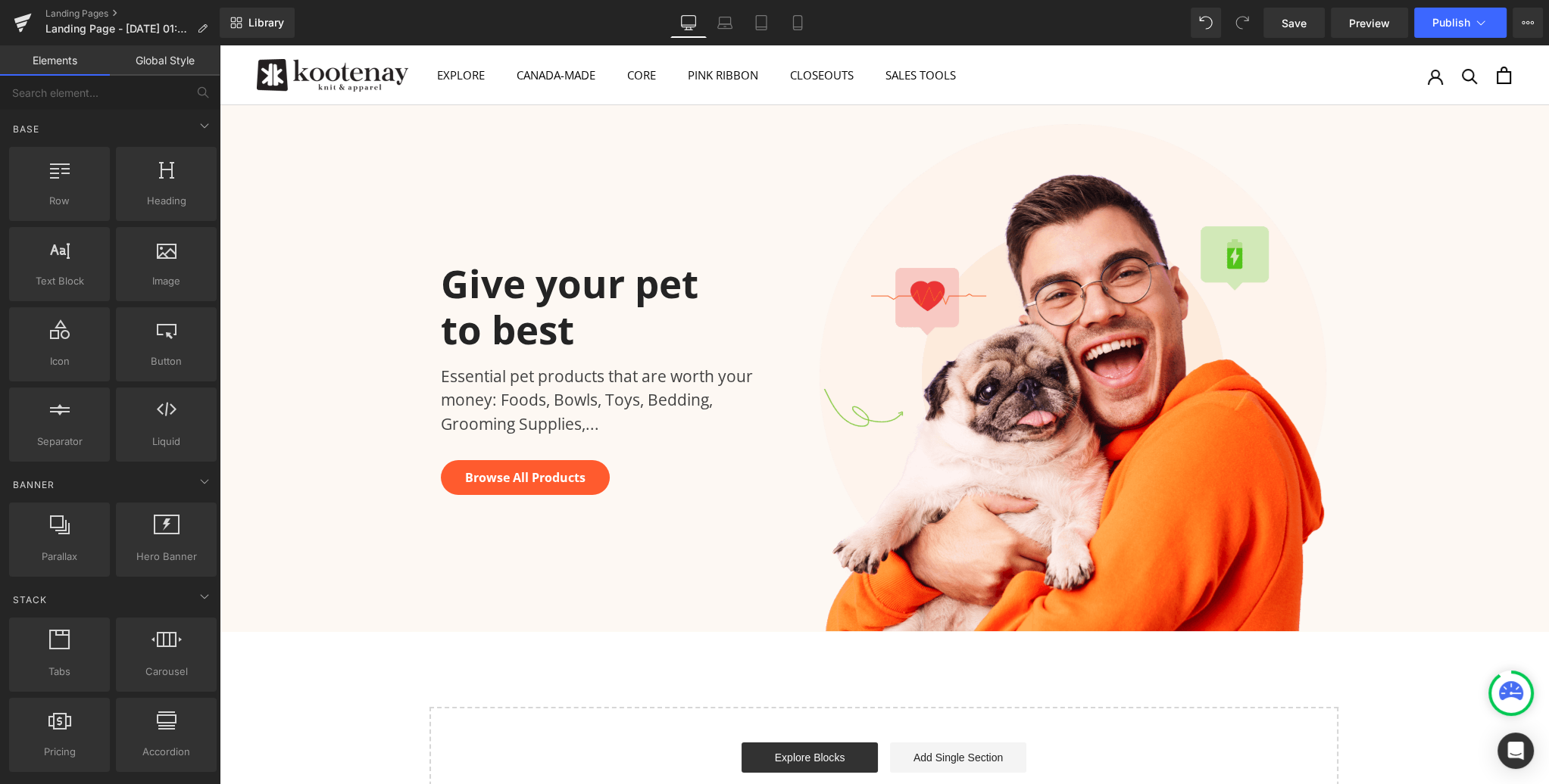
scroll to position [59, 0]
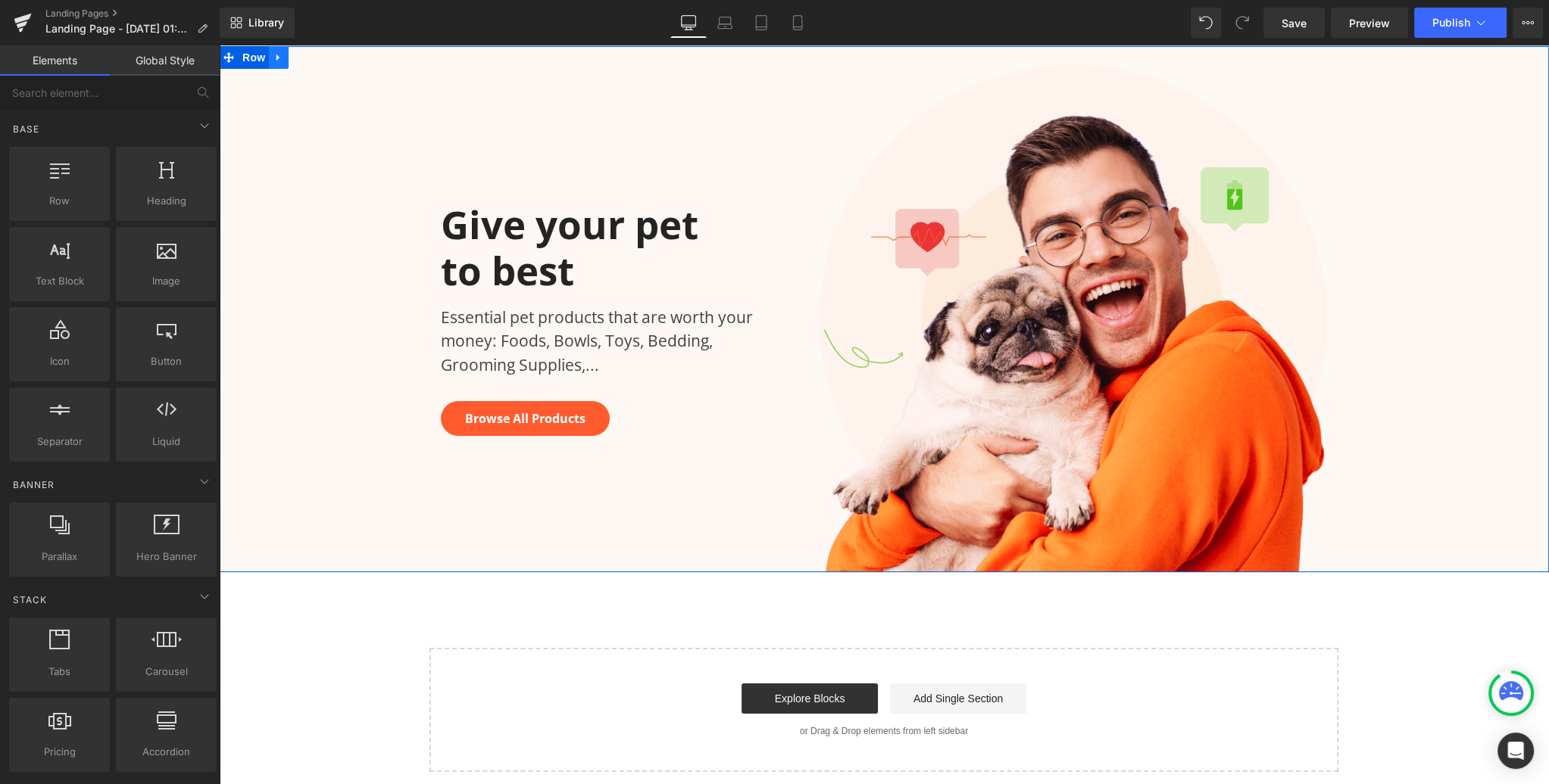
click at [276, 56] on icon at bounding box center [277, 58] width 3 height 7
click at [317, 58] on icon at bounding box center [318, 58] width 11 height 11
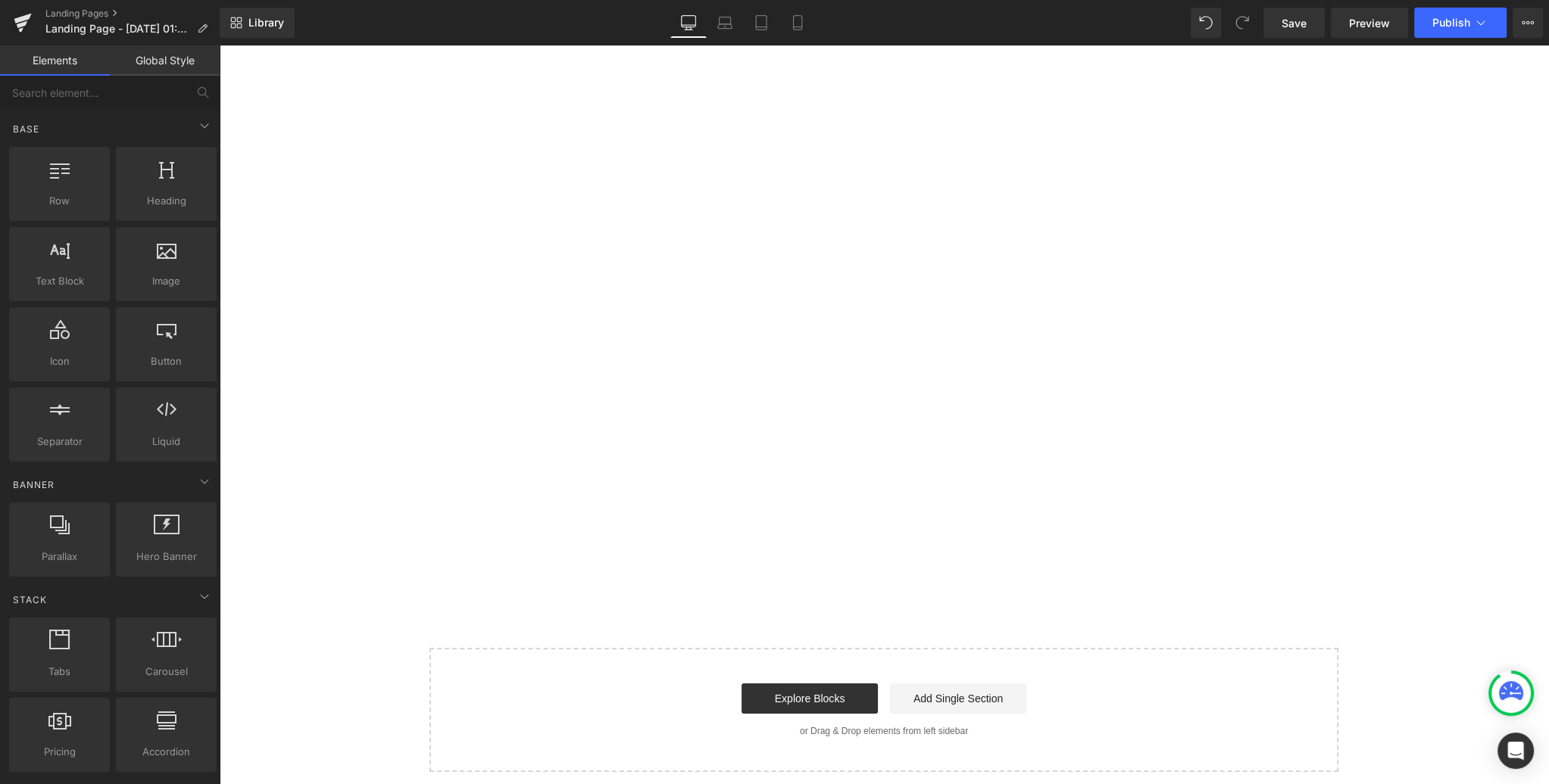
scroll to position [10, 0]
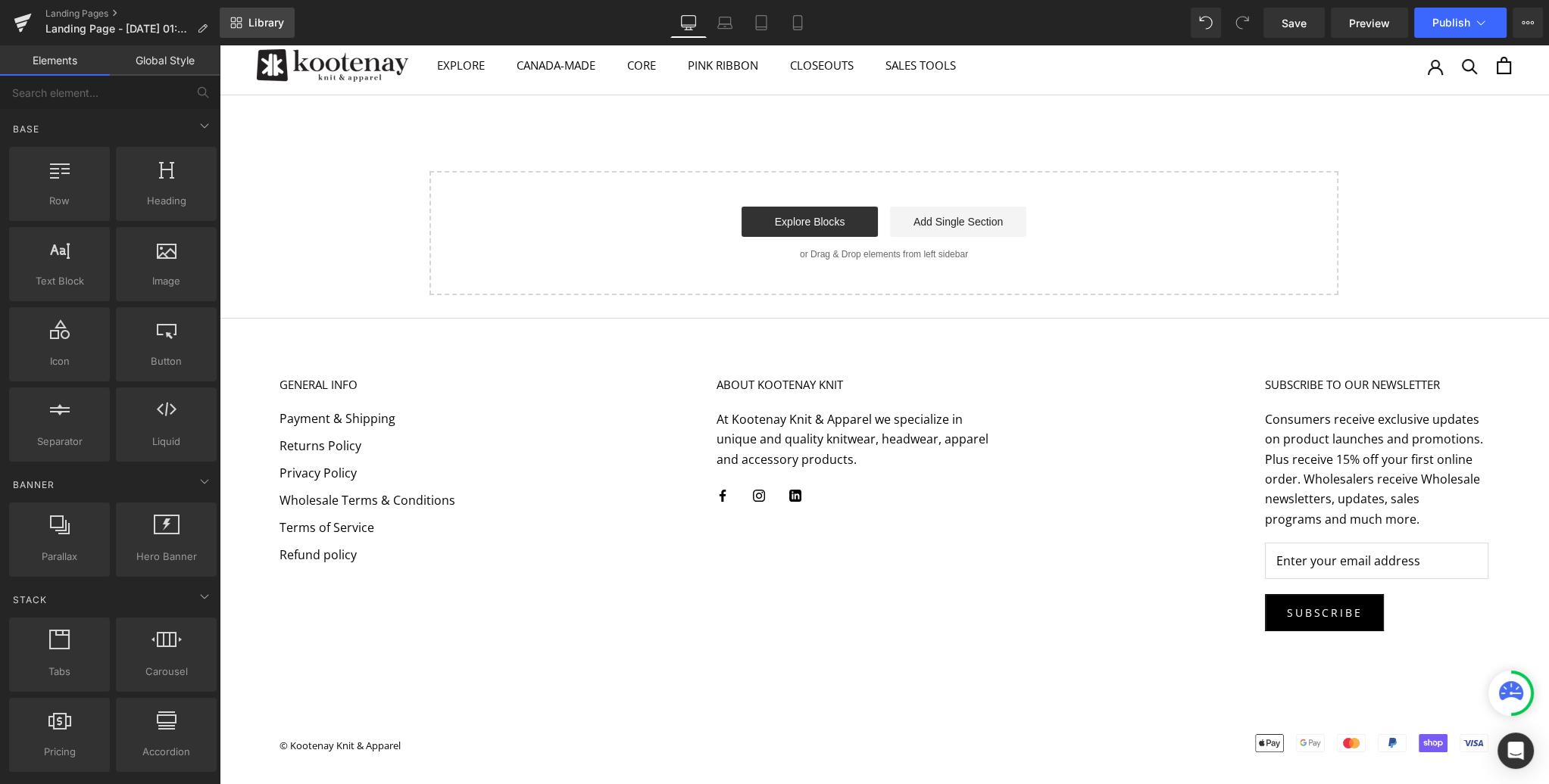
click at [255, 20] on span "Library" at bounding box center [266, 22] width 35 height 13
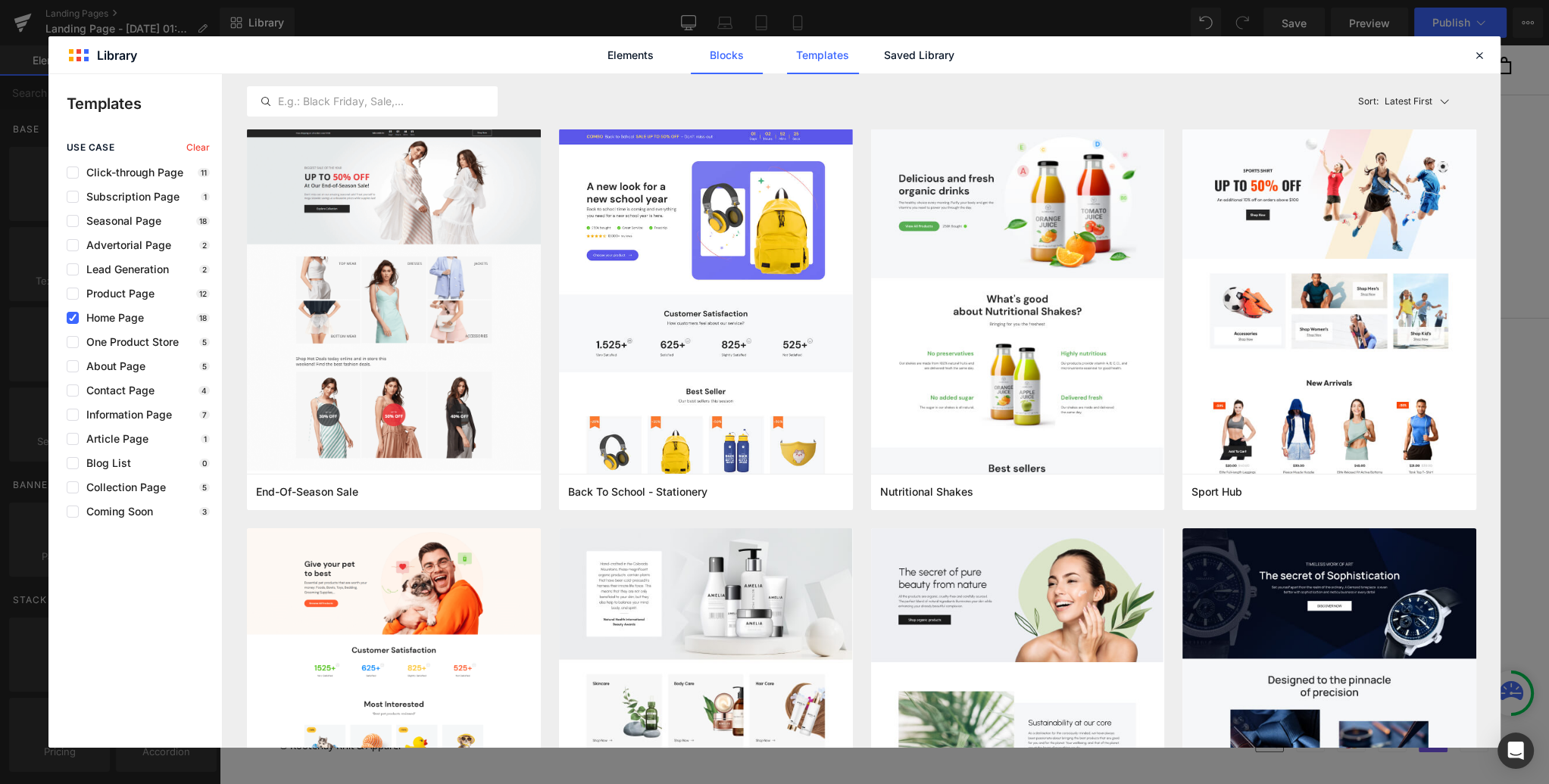
click at [725, 57] on link "Blocks" at bounding box center [726, 55] width 72 height 38
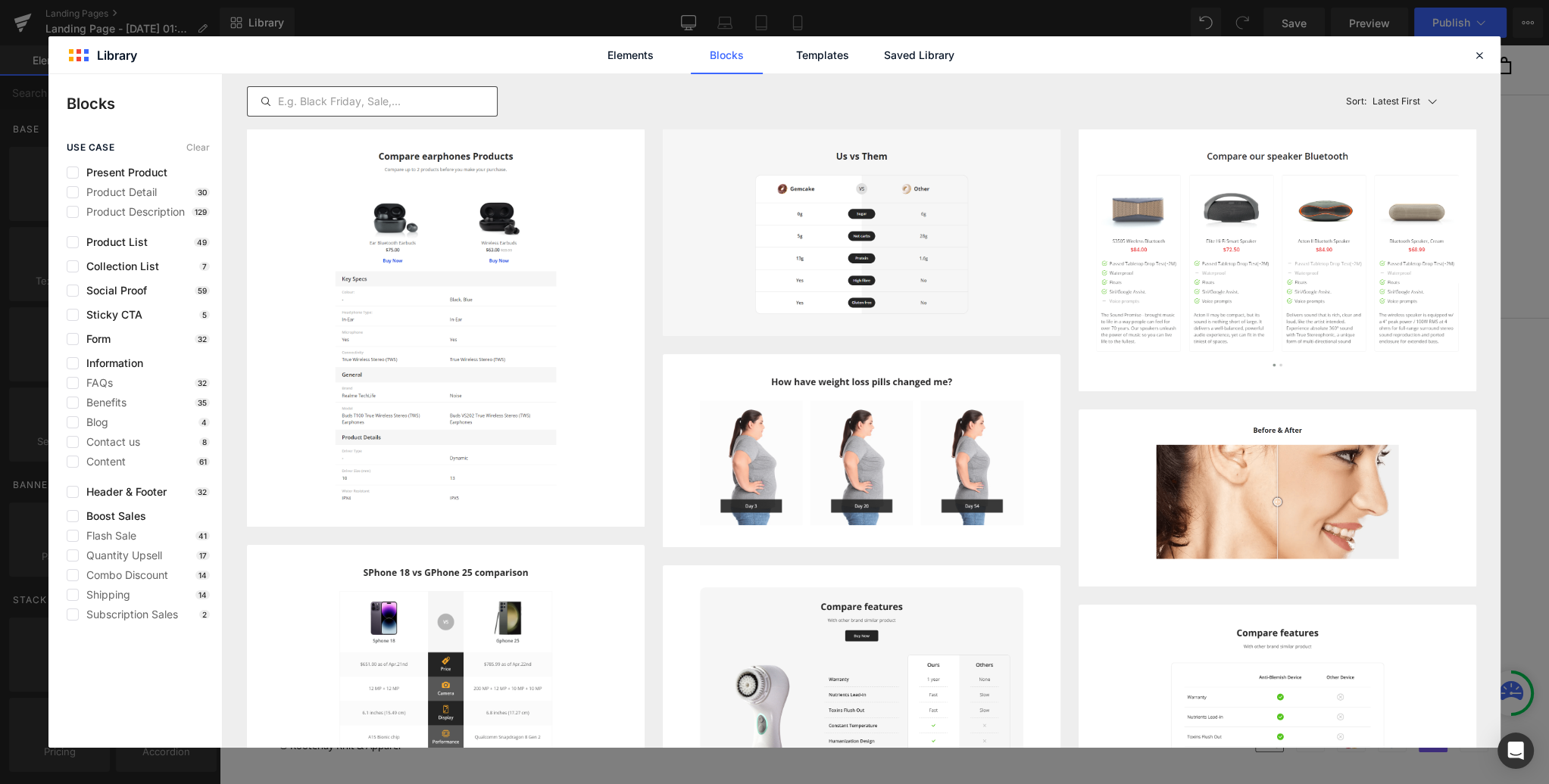
click at [317, 102] on input "text" at bounding box center [372, 101] width 249 height 19
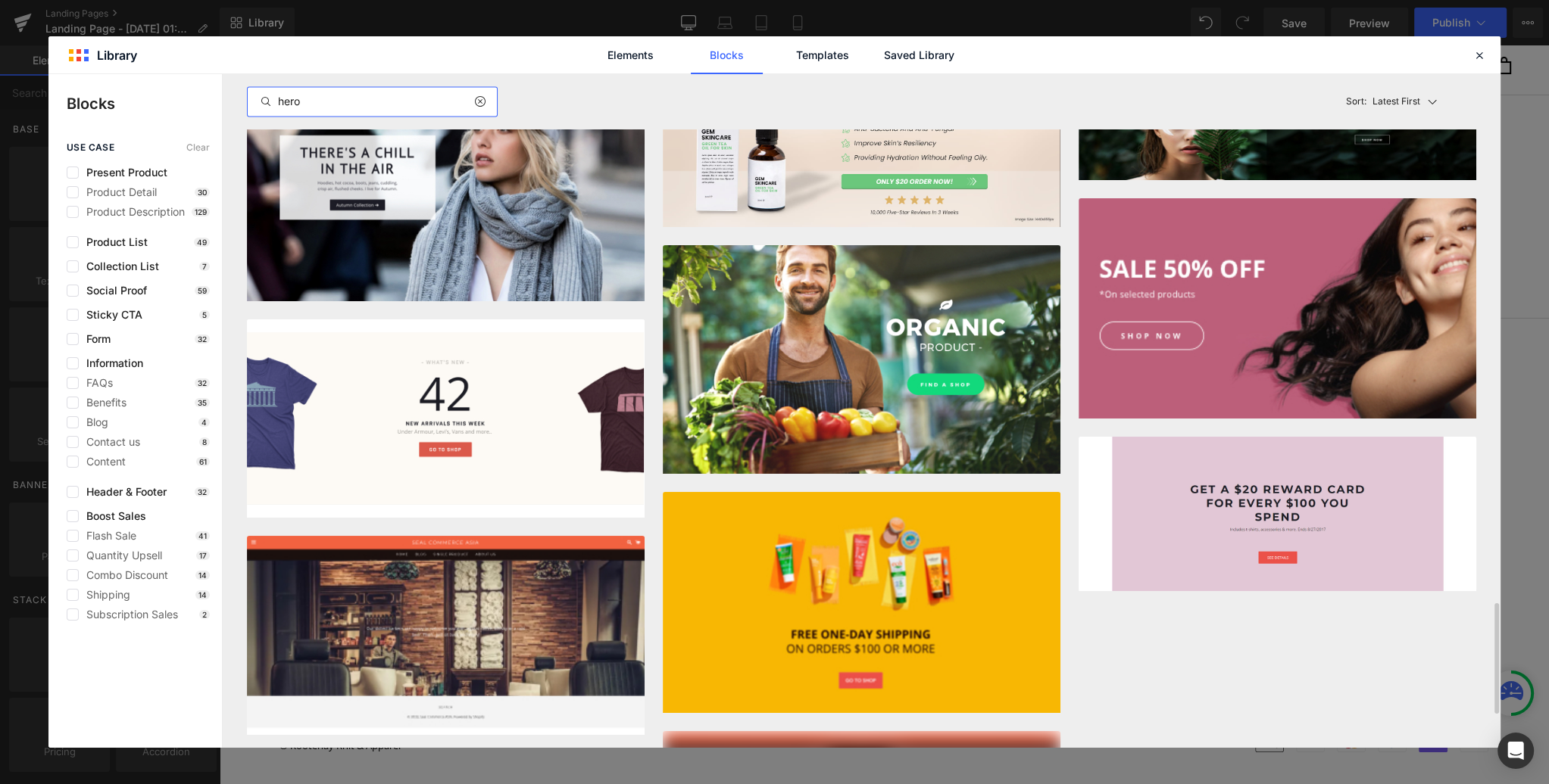
scroll to position [3240, 0]
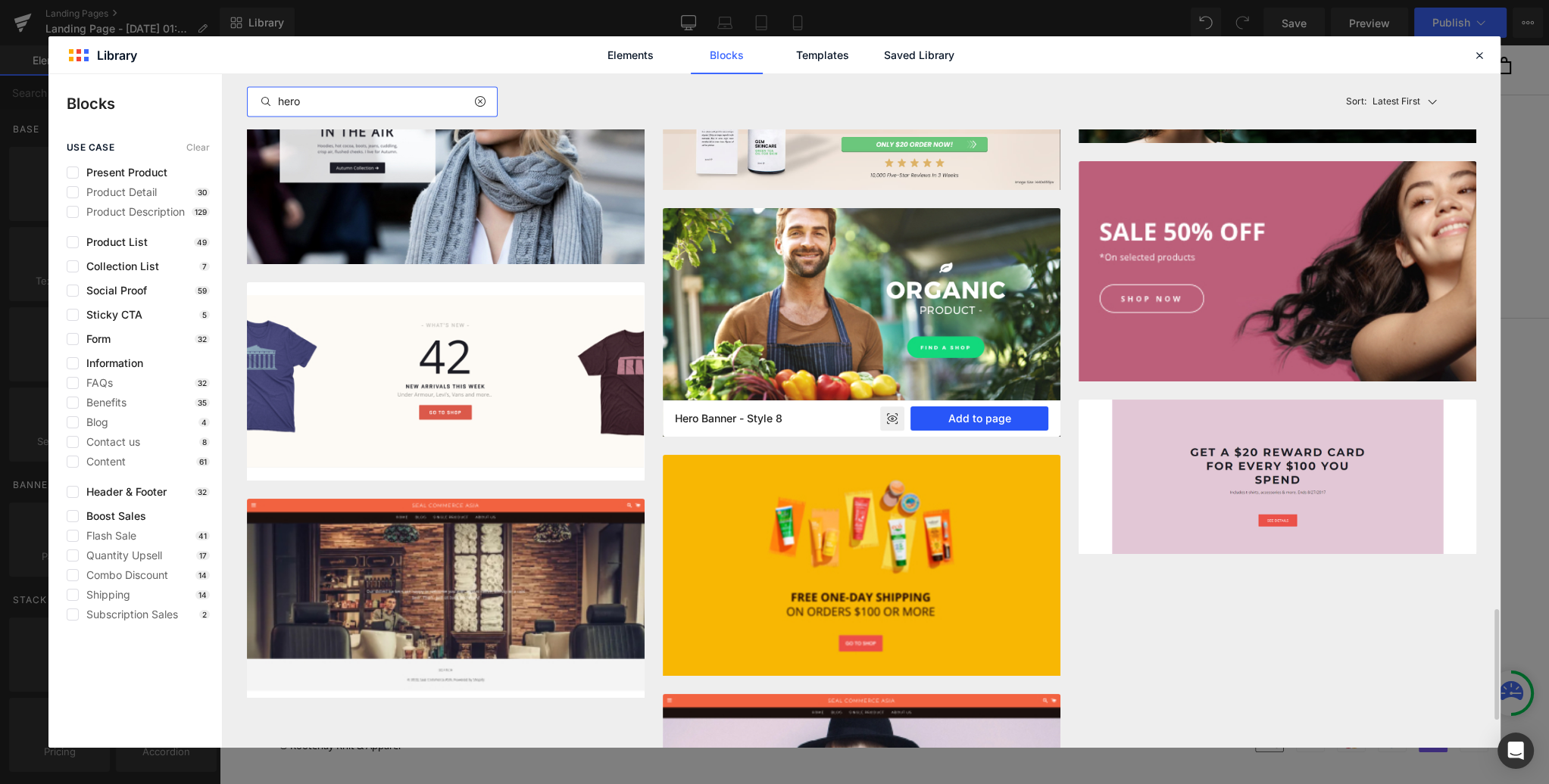
type input "hero"
click at [978, 417] on button "Add to page" at bounding box center [979, 418] width 138 height 24
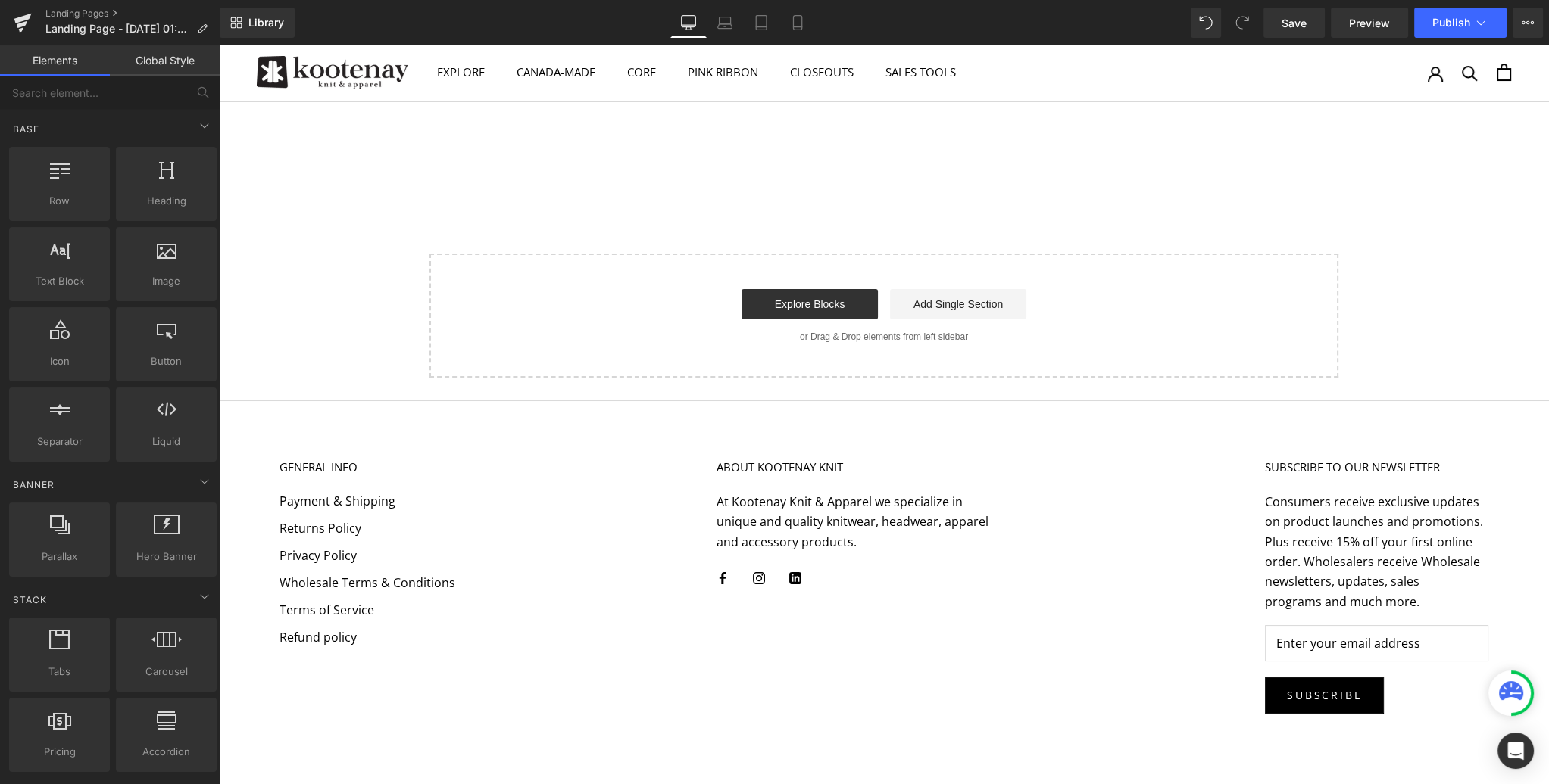
scroll to position [0, 0]
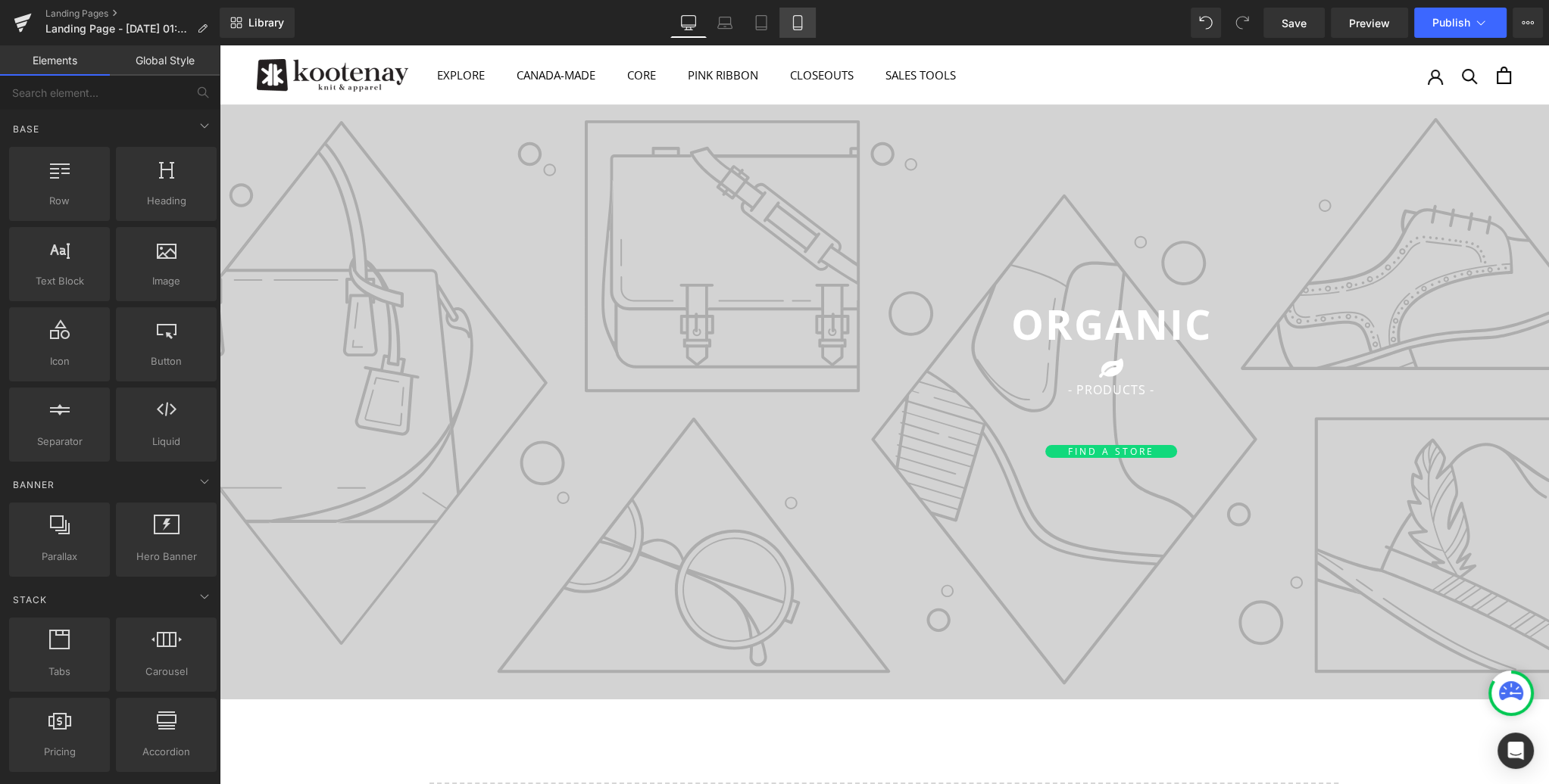
click at [794, 19] on icon at bounding box center [797, 22] width 15 height 15
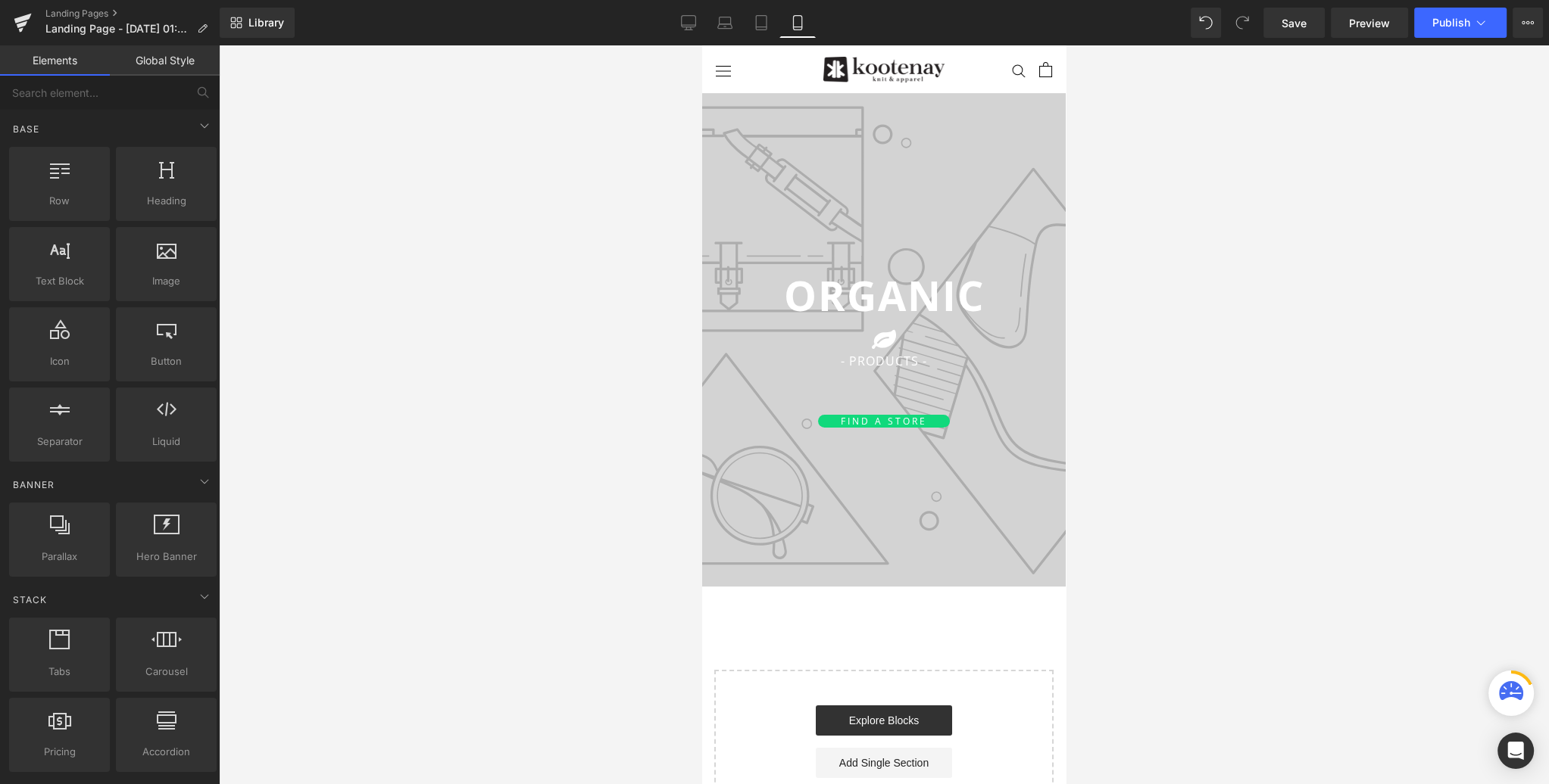
scroll to position [49, 0]
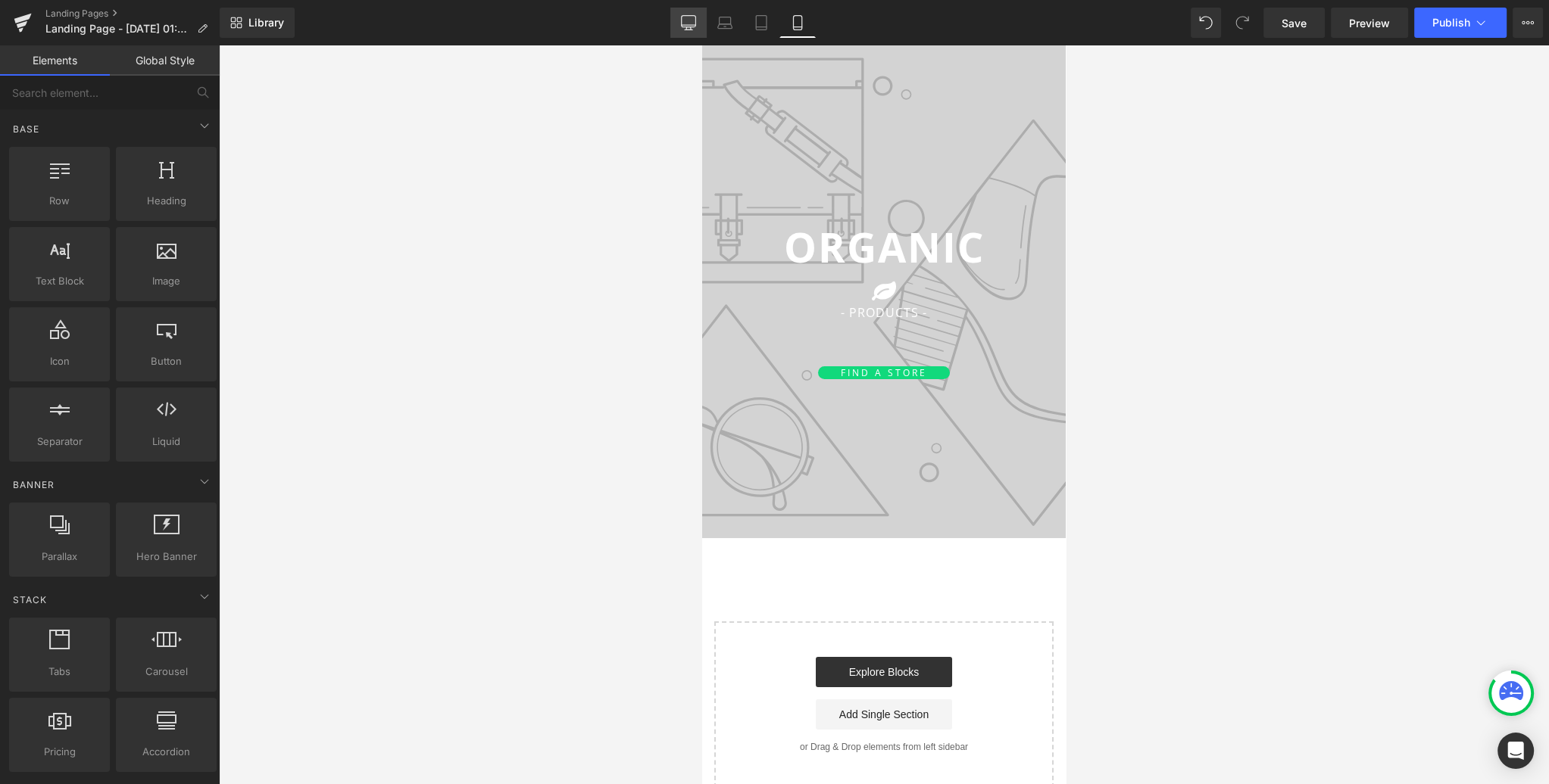
click at [685, 19] on icon at bounding box center [688, 22] width 15 height 15
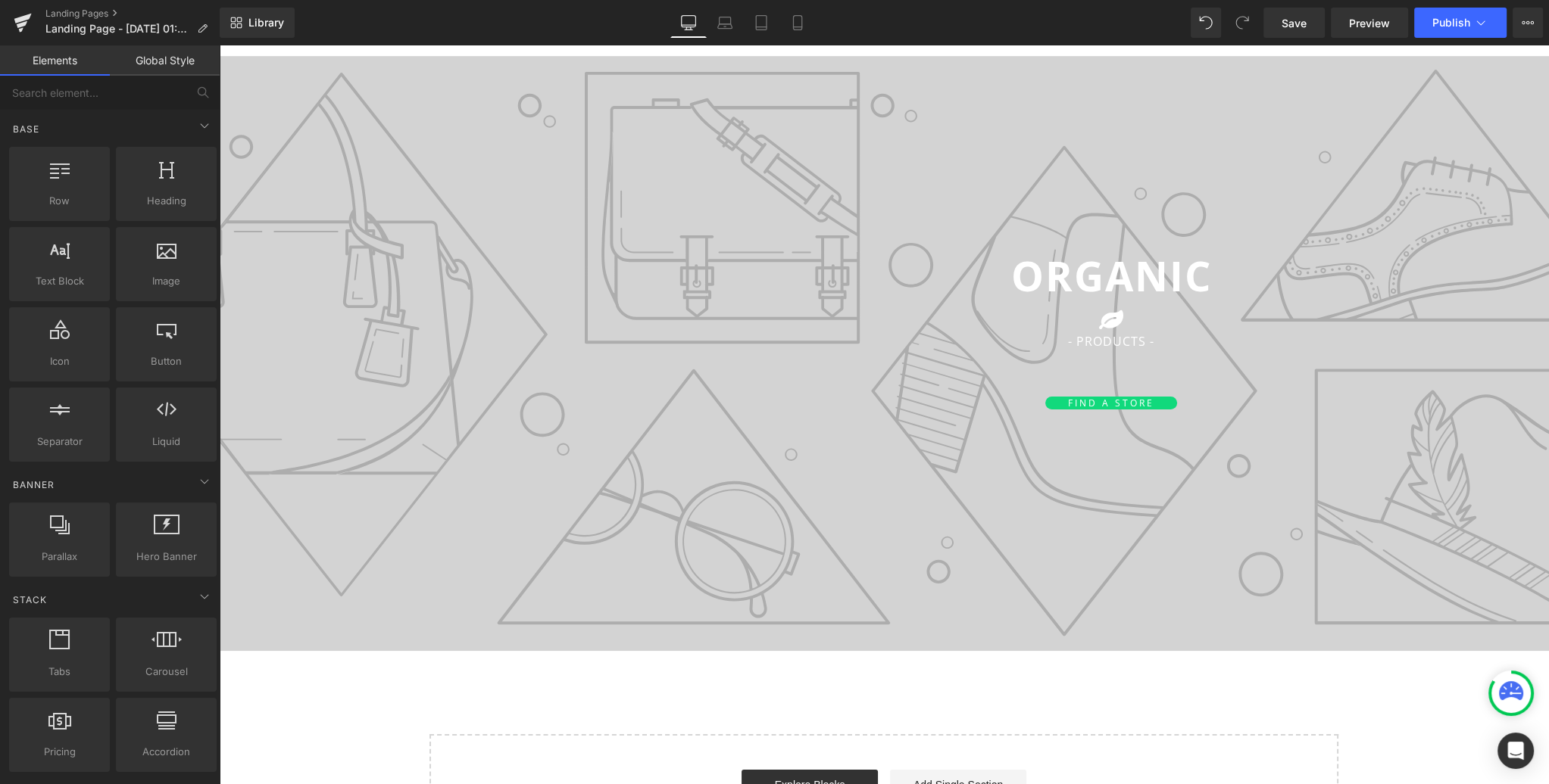
scroll to position [59, 0]
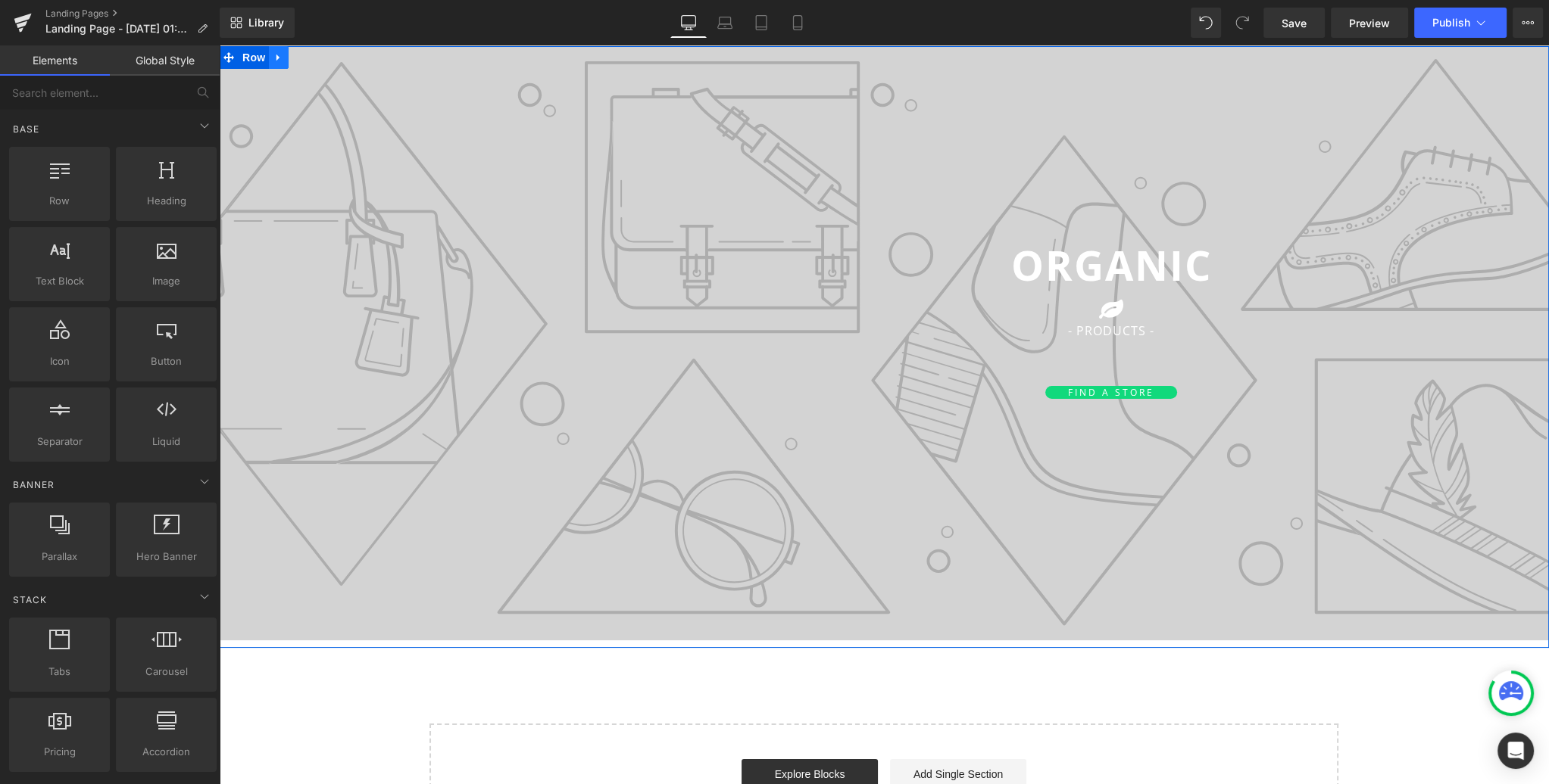
click at [272, 55] on link at bounding box center [279, 58] width 19 height 23
click at [314, 57] on icon at bounding box center [318, 58] width 11 height 11
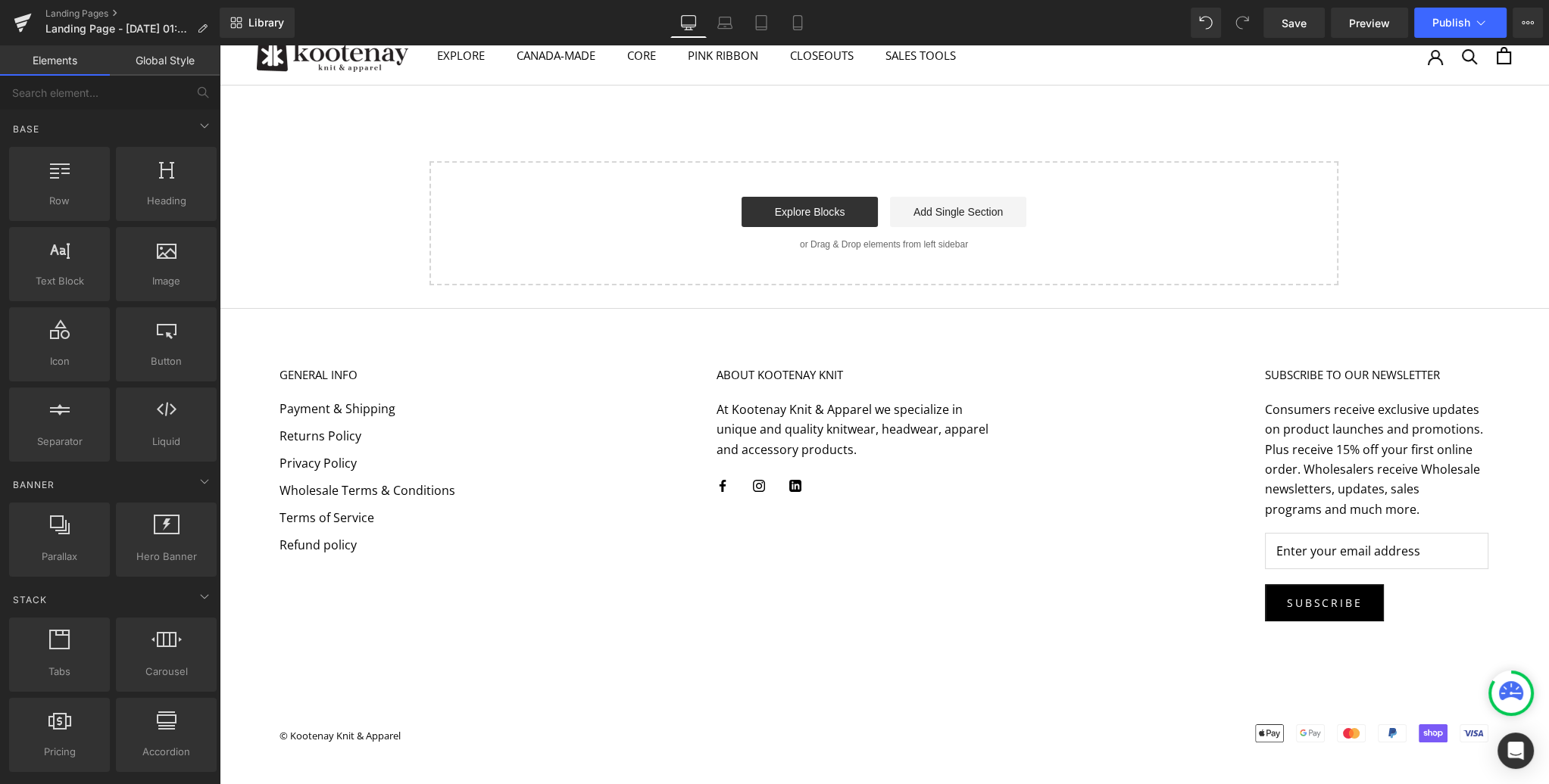
scroll to position [10, 0]
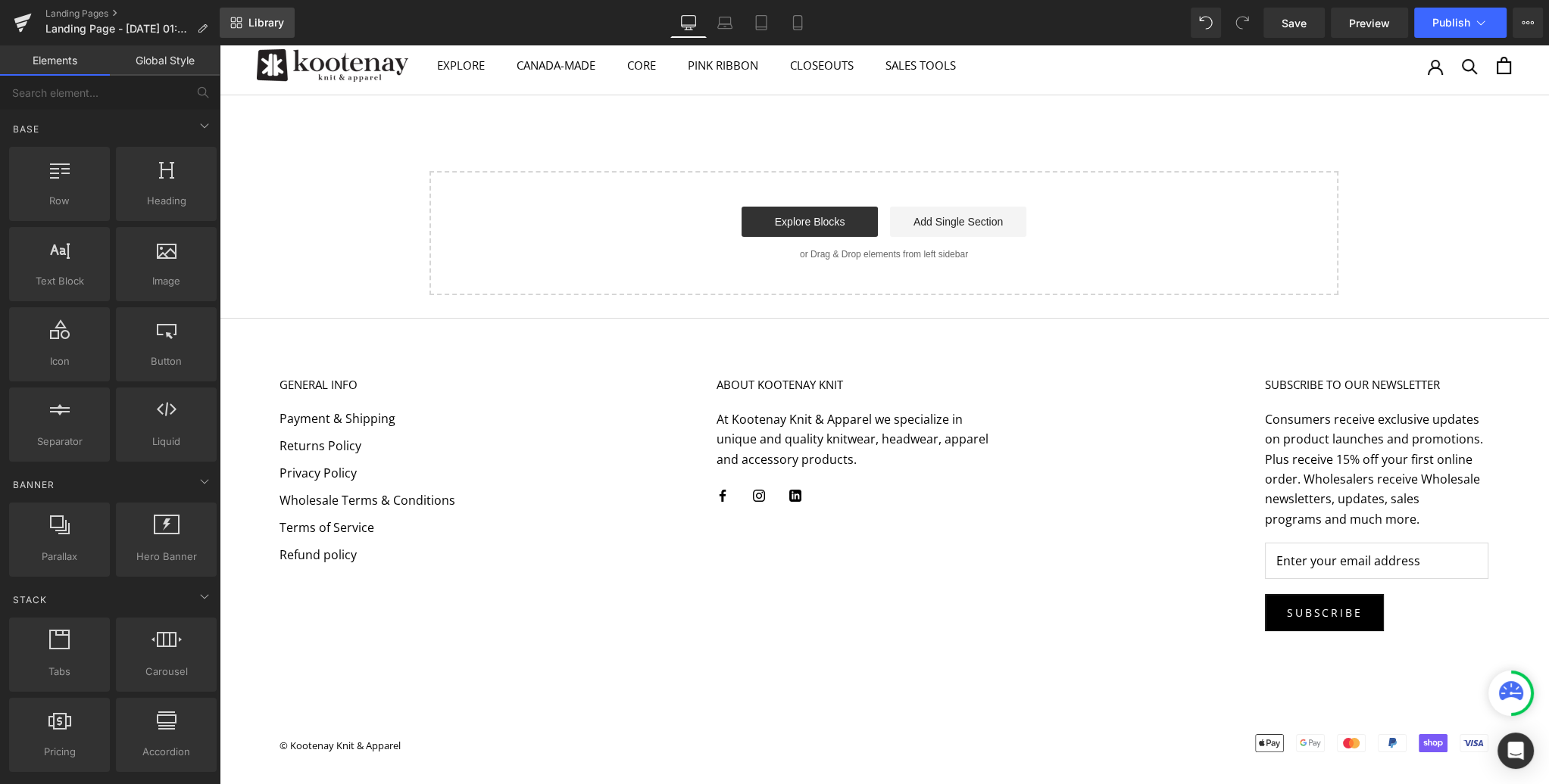
click at [262, 27] on span "Library" at bounding box center [266, 22] width 35 height 13
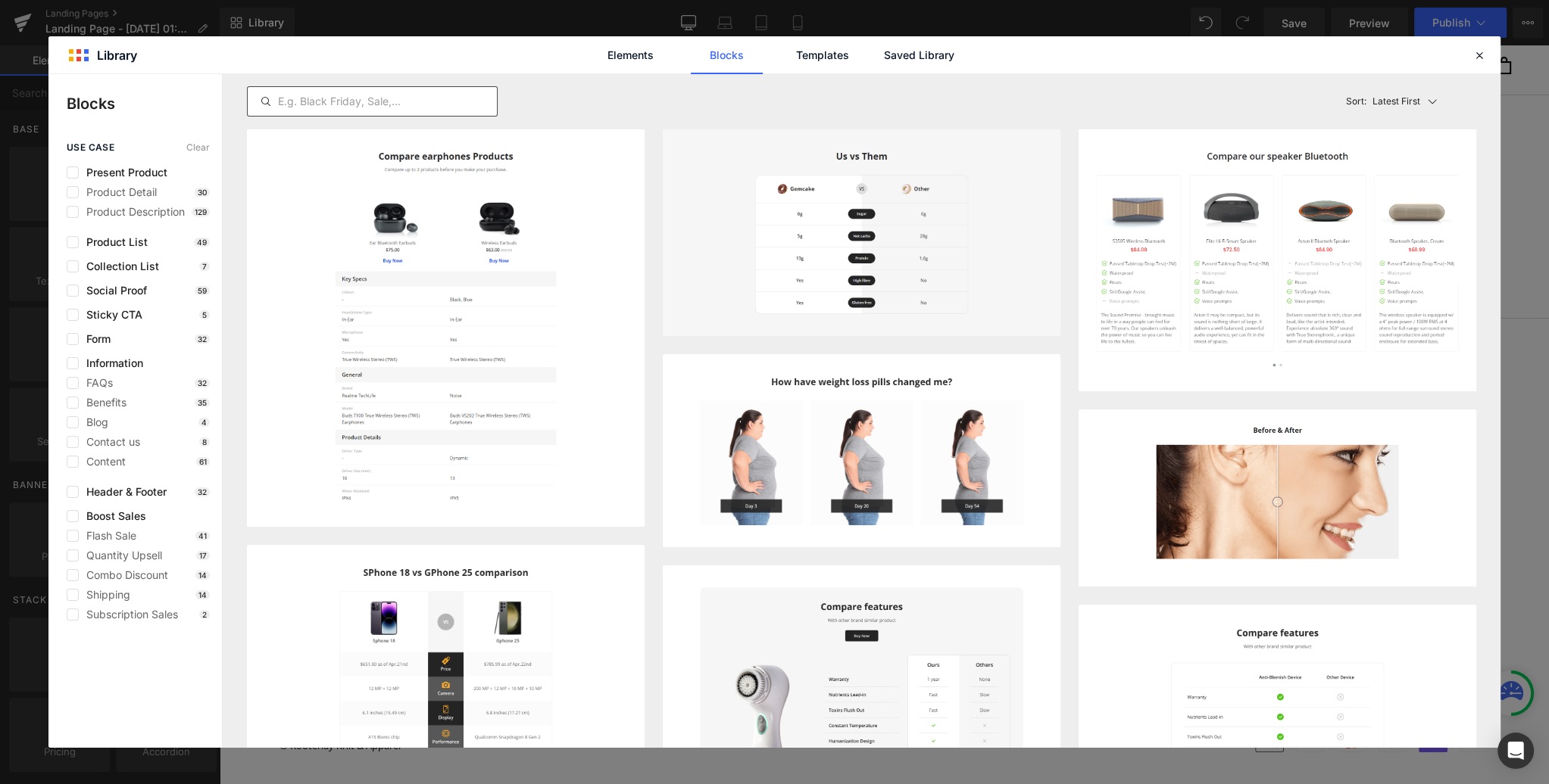
click at [313, 100] on input "text" at bounding box center [372, 101] width 249 height 19
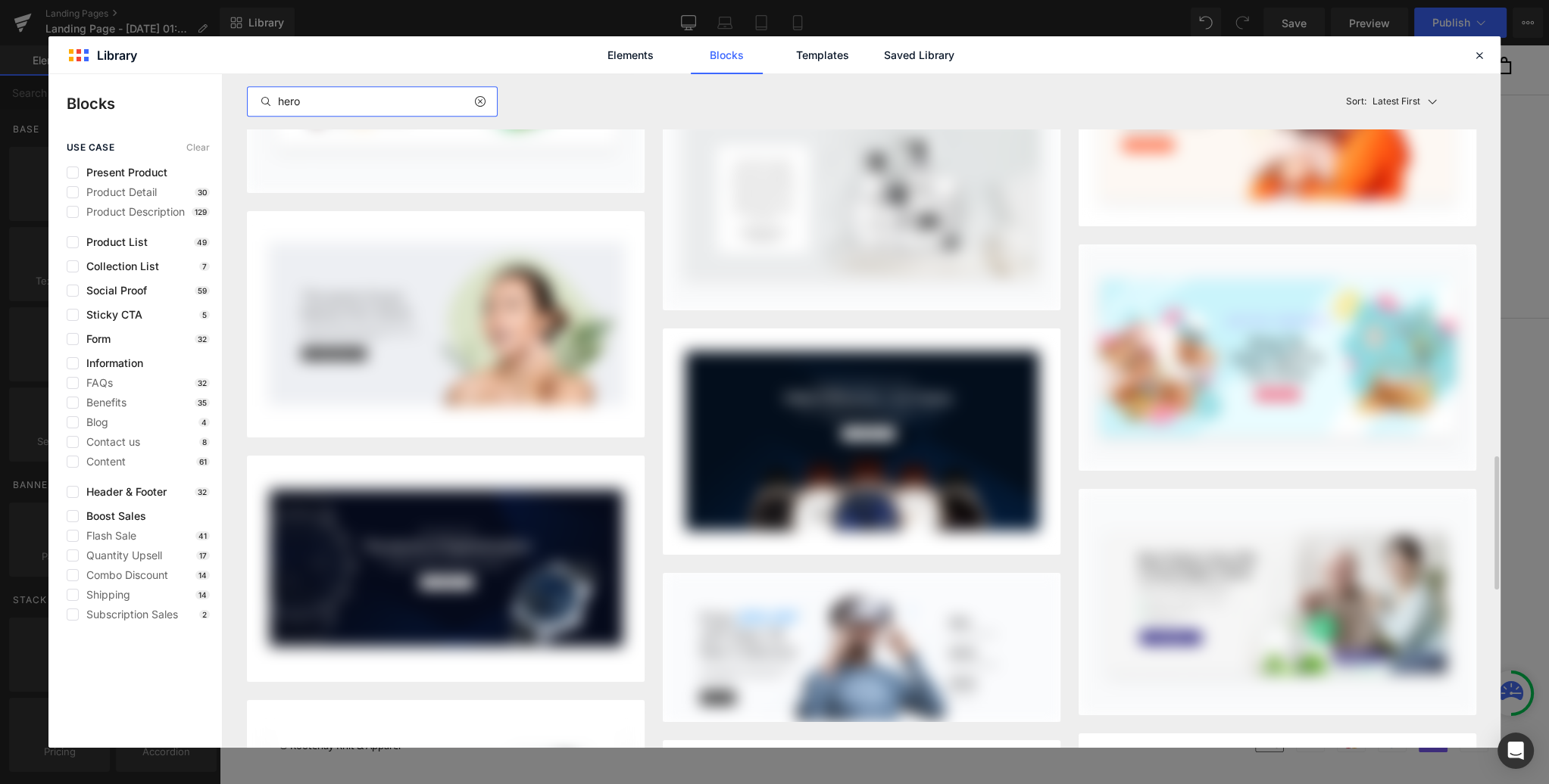
scroll to position [1692, 0]
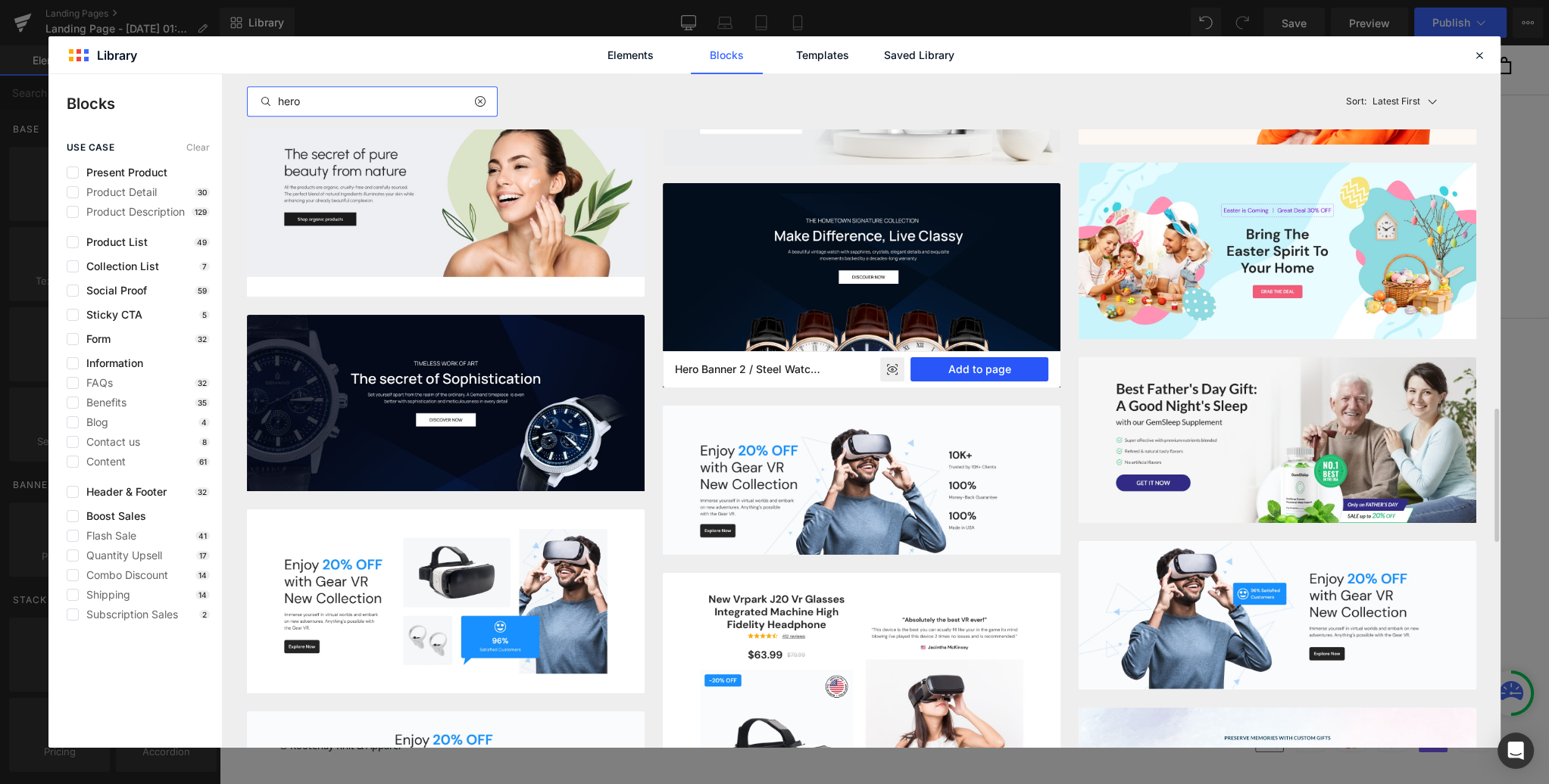
type input "hero"
click at [978, 366] on button "Add to page" at bounding box center [979, 369] width 138 height 24
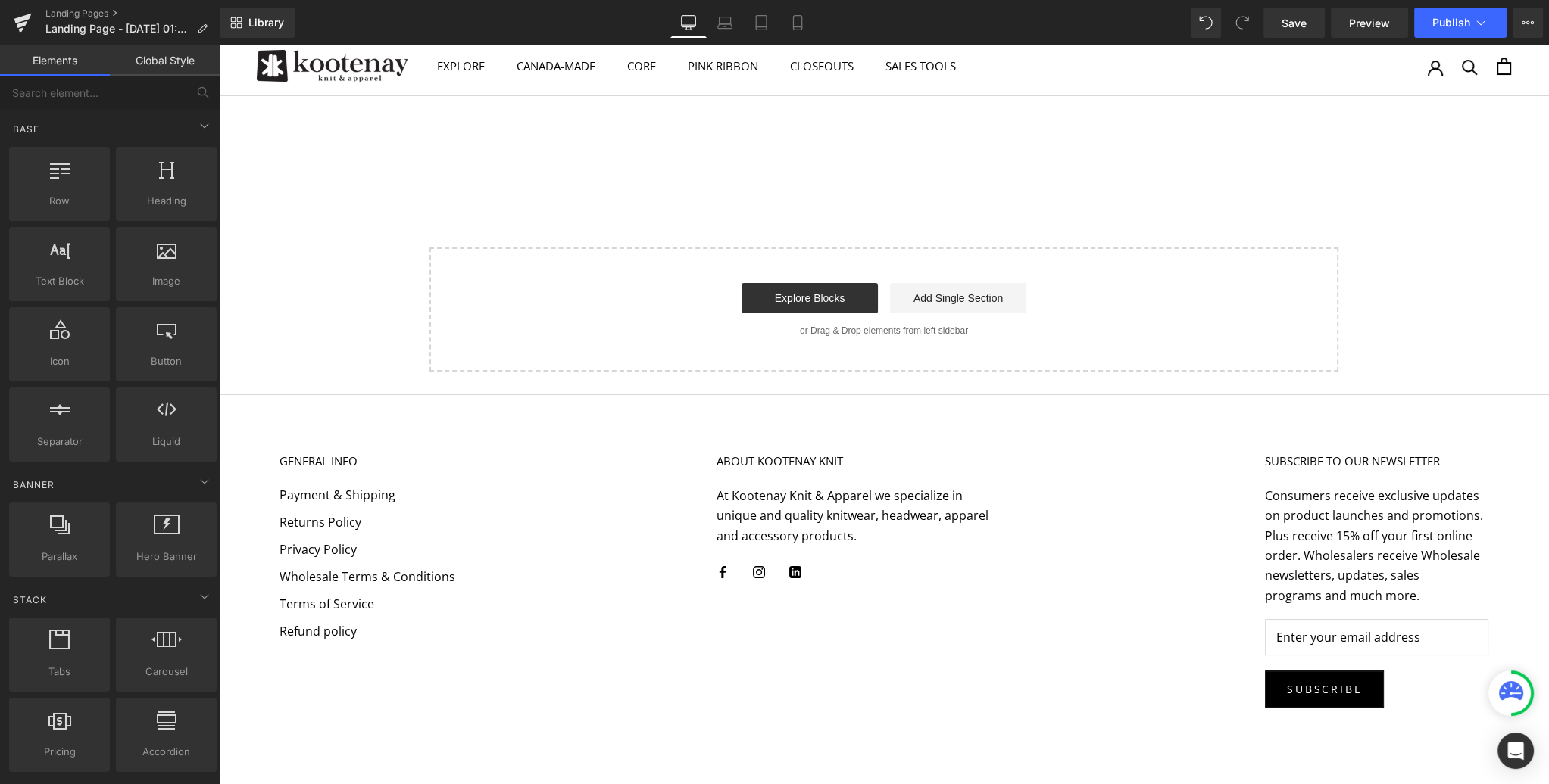
scroll to position [0, 0]
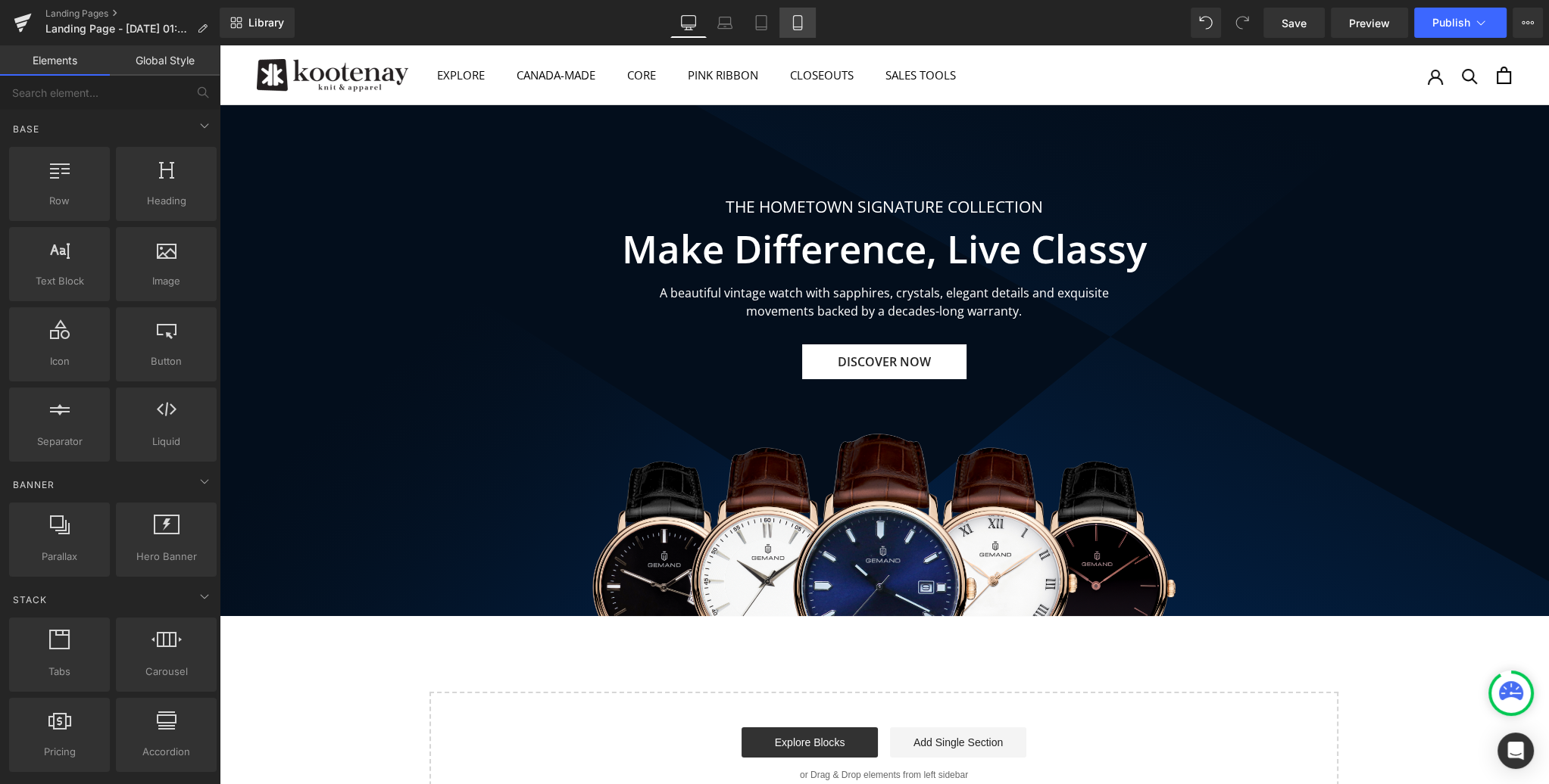
click at [803, 20] on icon at bounding box center [797, 22] width 15 height 15
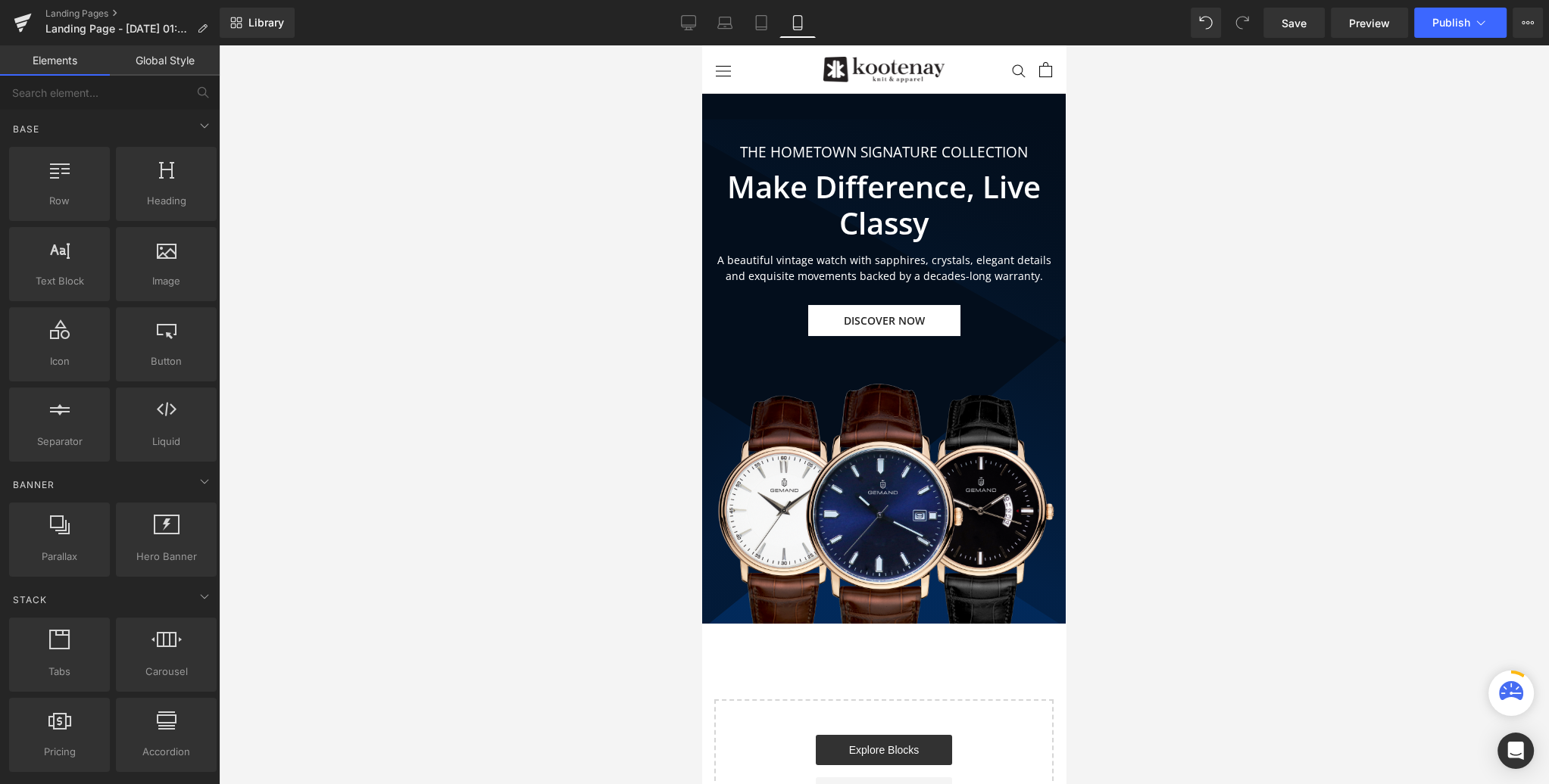
scroll to position [49, 0]
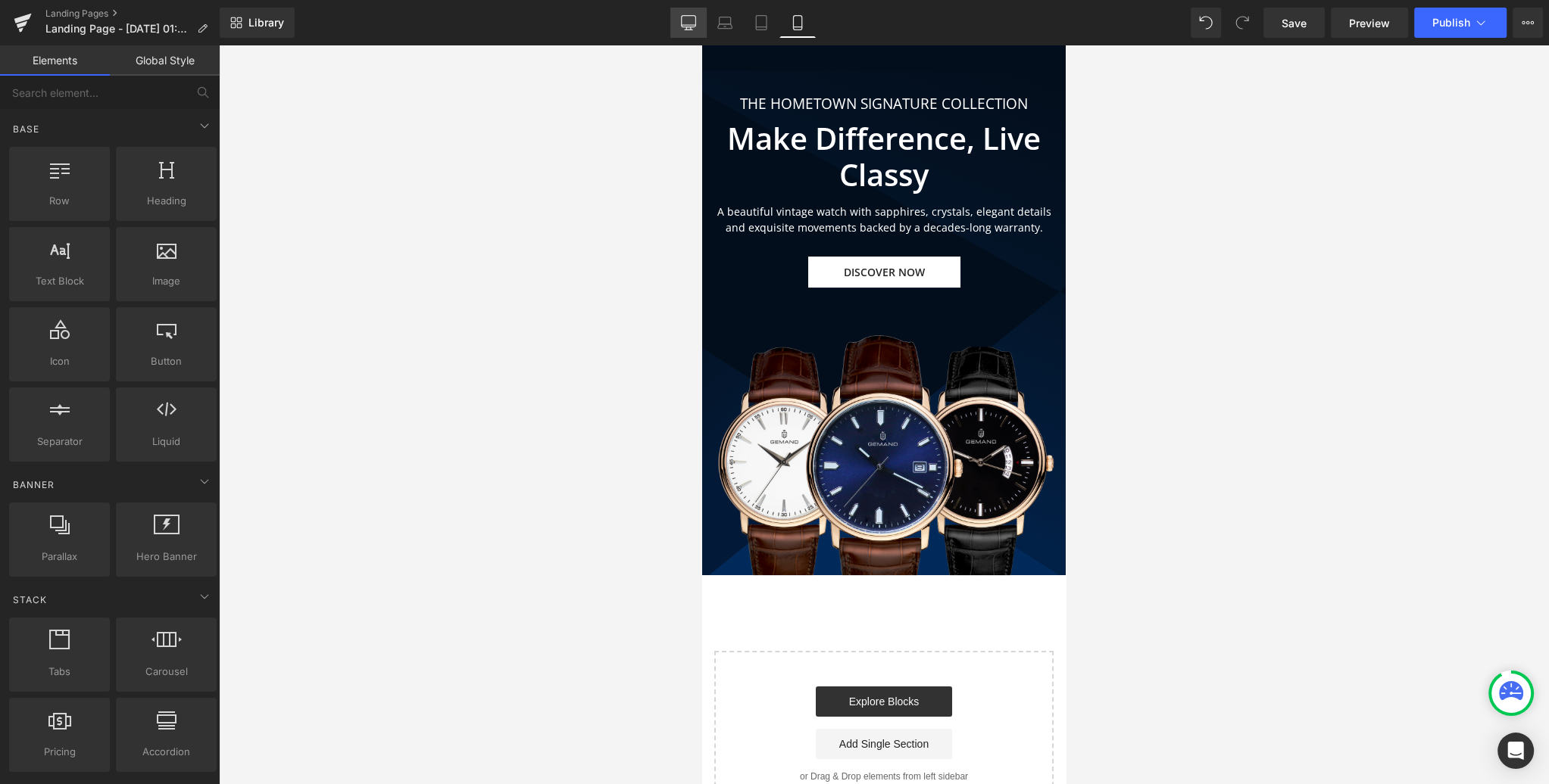
click at [678, 19] on link "Desktop" at bounding box center [688, 23] width 36 height 30
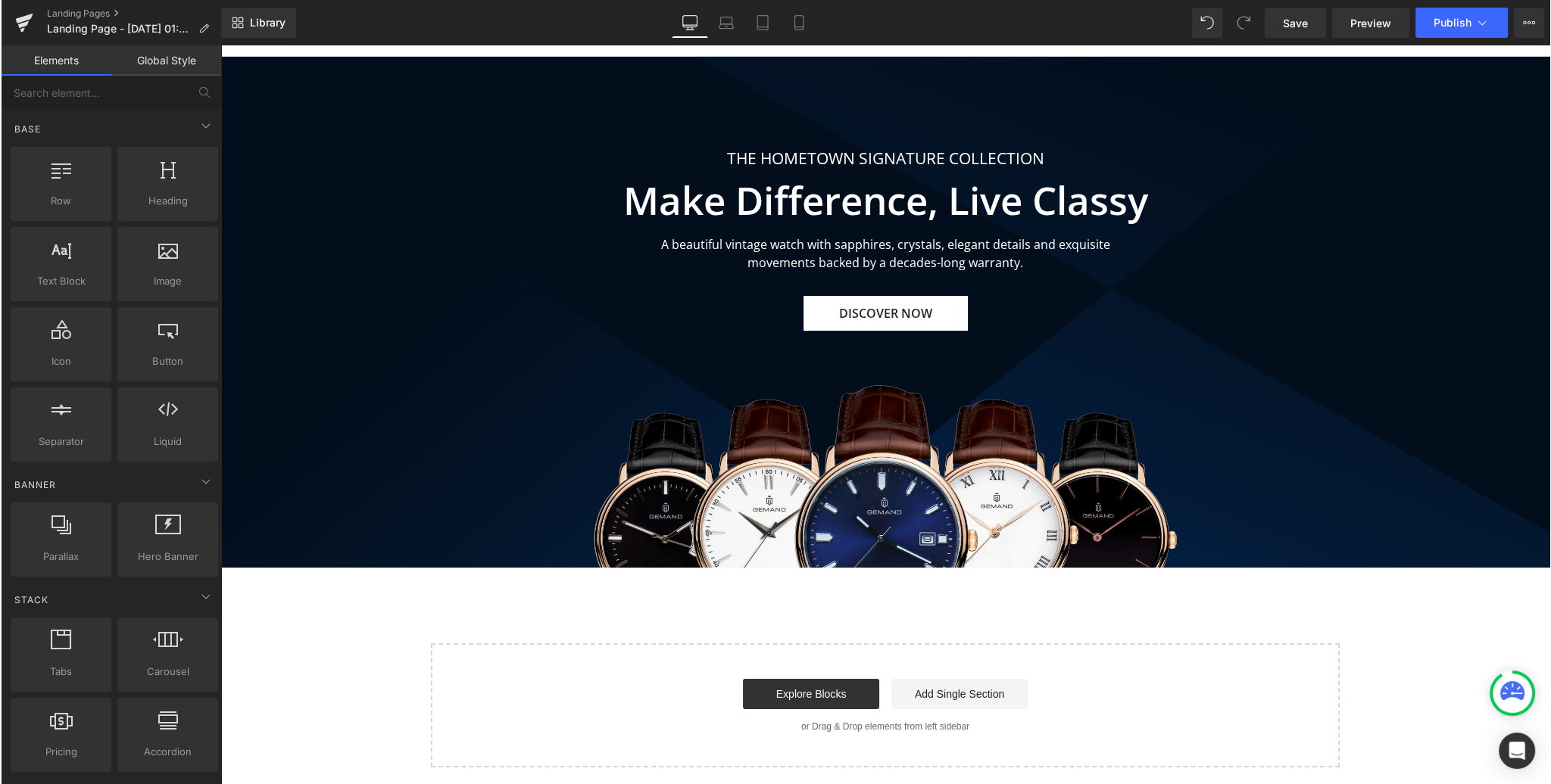
scroll to position [59, 0]
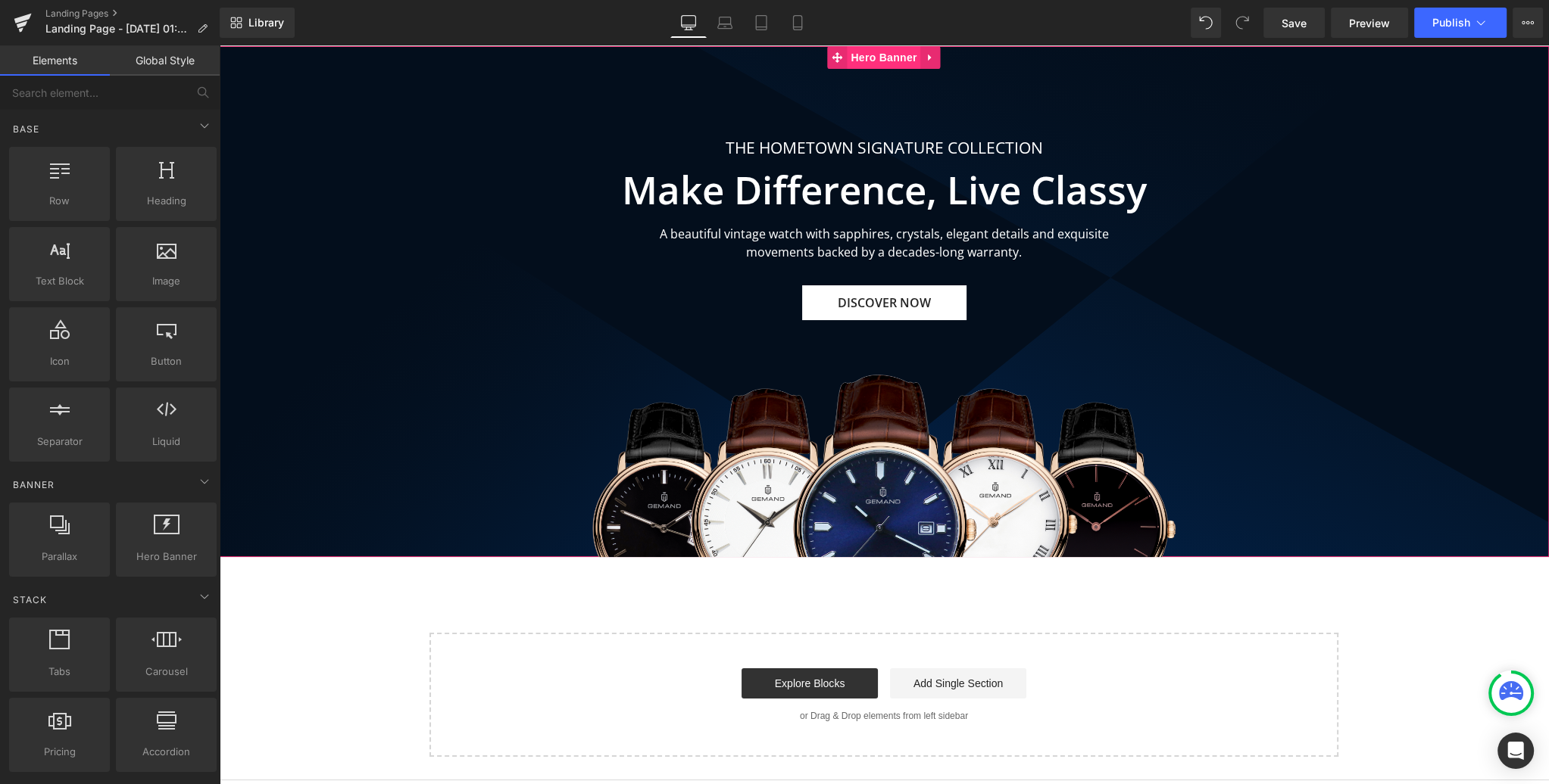
click at [878, 62] on span "Hero Banner" at bounding box center [883, 58] width 73 height 23
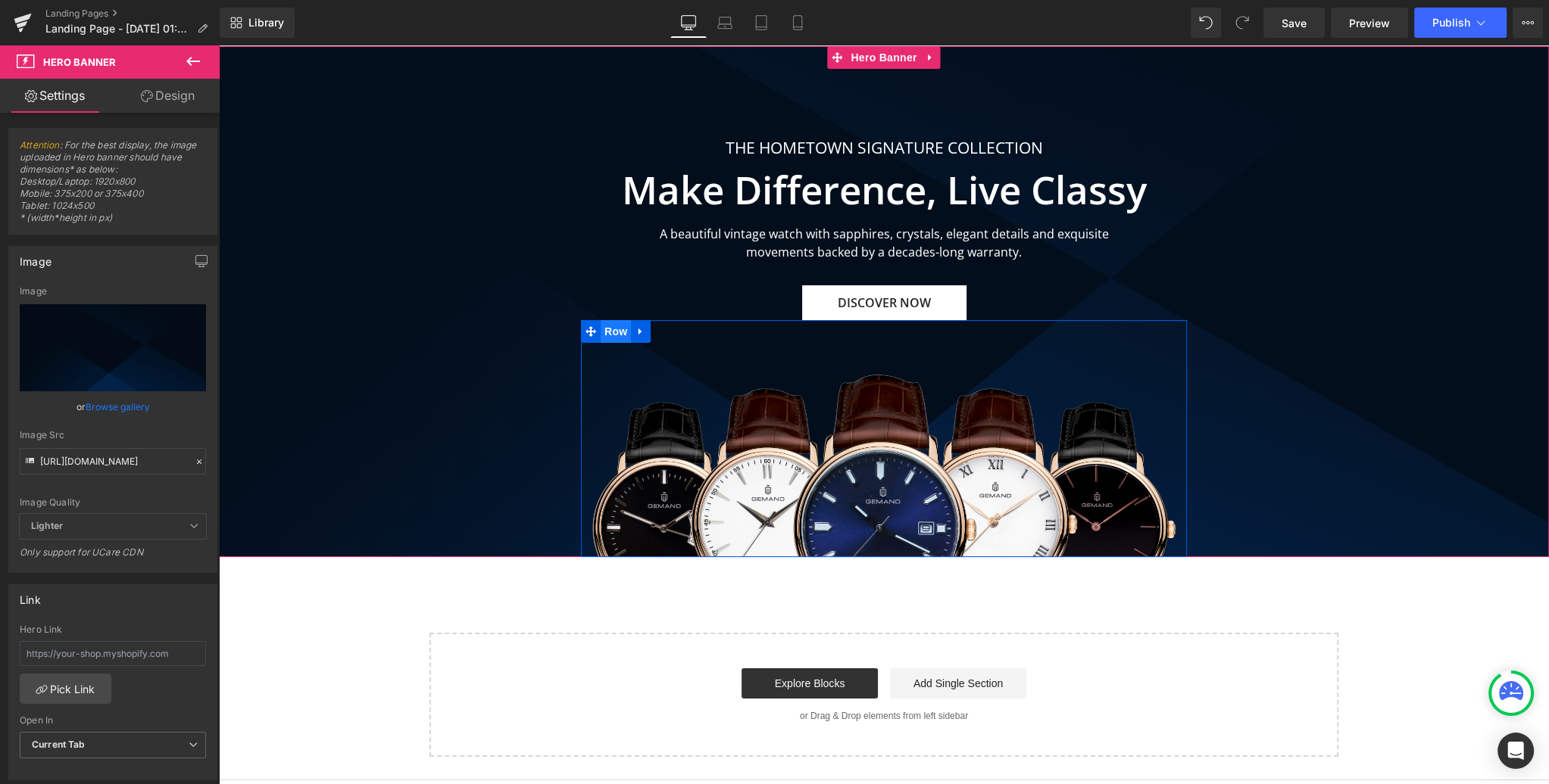
click at [613, 333] on span "Row" at bounding box center [615, 332] width 30 height 23
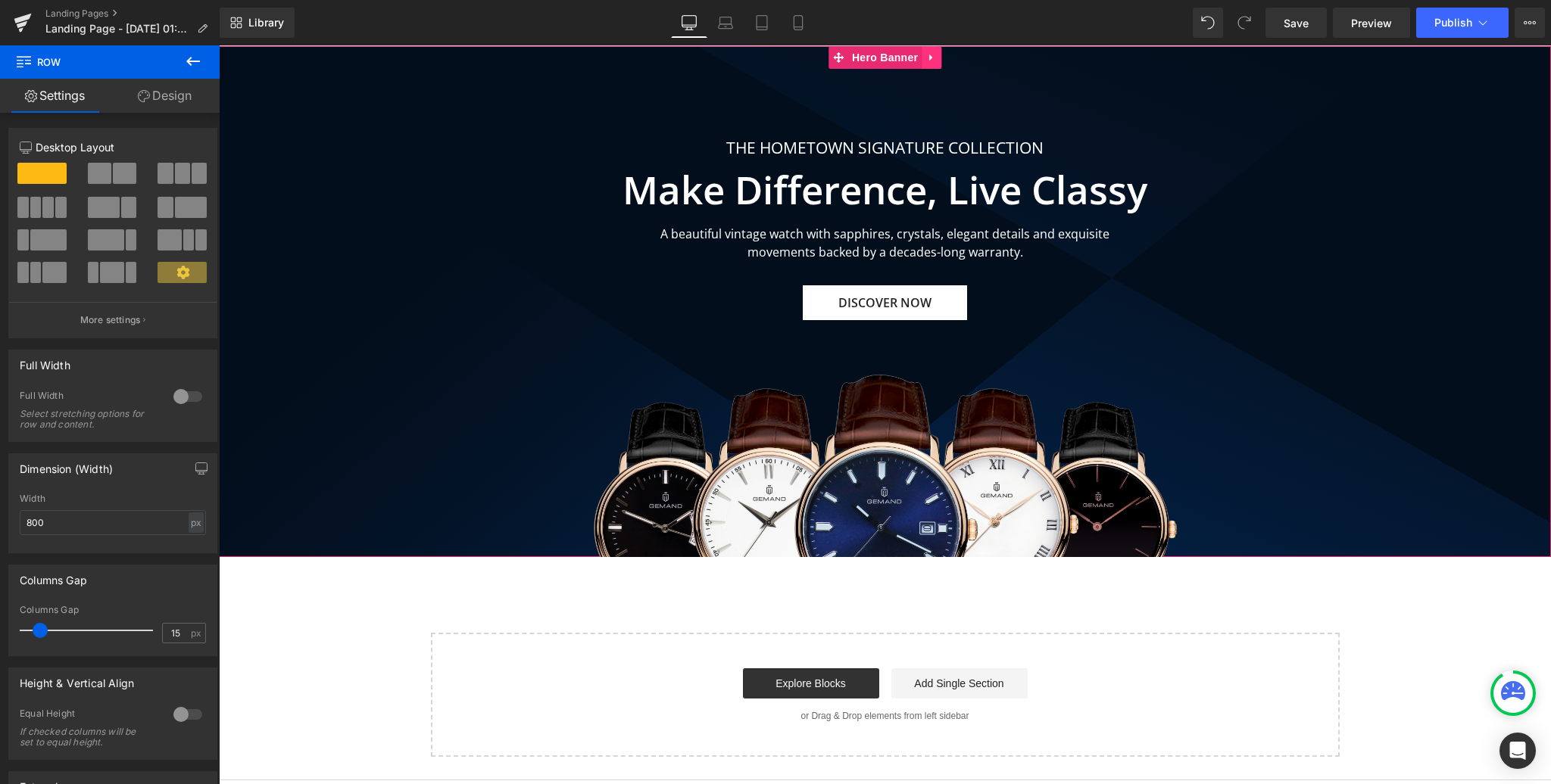
click at [930, 58] on icon at bounding box center [930, 58] width 3 height 7
click at [536, 136] on span "THE HOMETOWN SIGNATURE COLLECTION Text Block Make Difference, Live Classy Headi…" at bounding box center [884, 347] width 1332 height 421
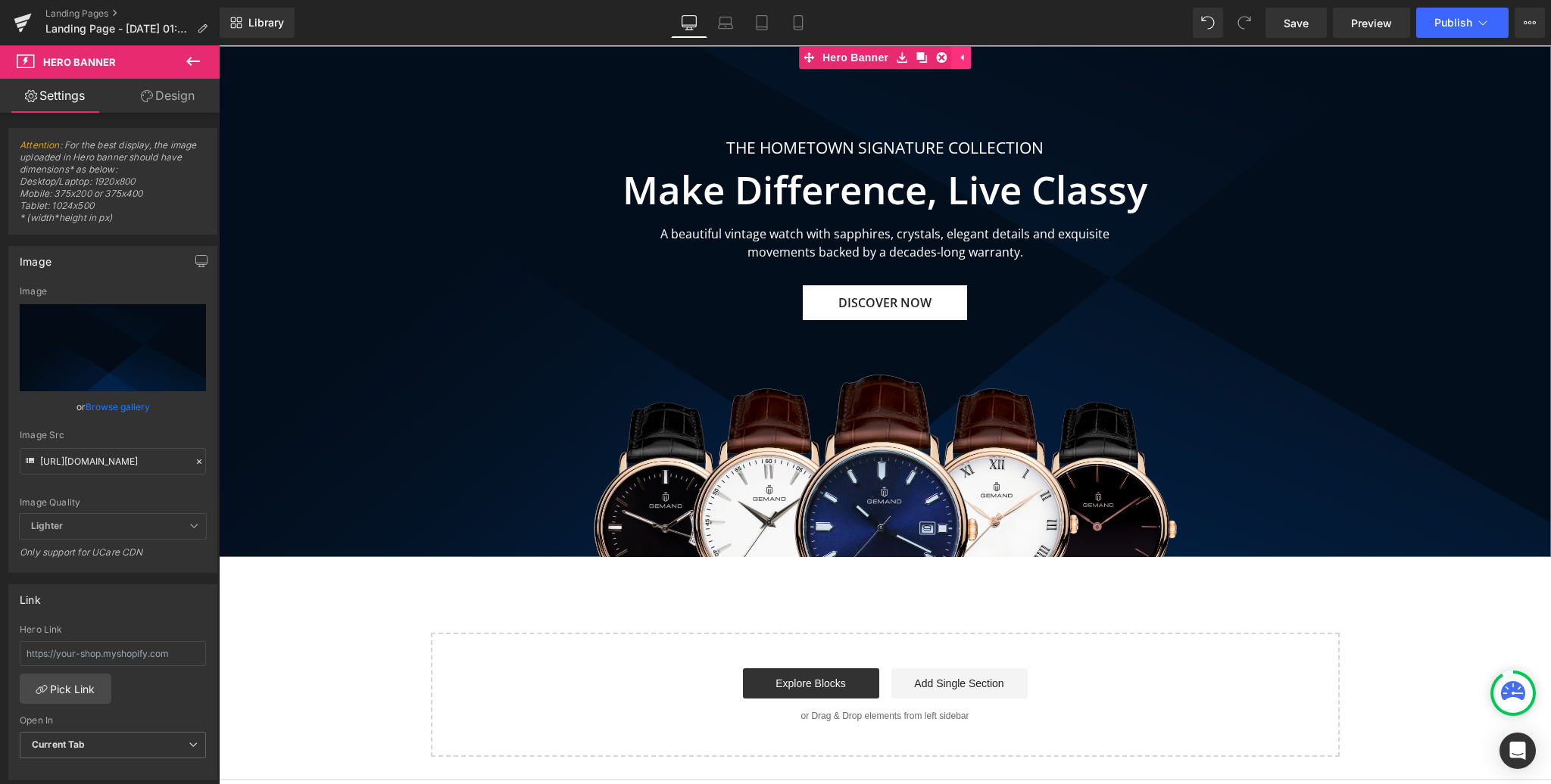
click at [960, 58] on icon at bounding box center [961, 58] width 11 height 12
click at [928, 57] on icon at bounding box center [931, 58] width 11 height 12
click at [941, 58] on icon at bounding box center [941, 58] width 11 height 12
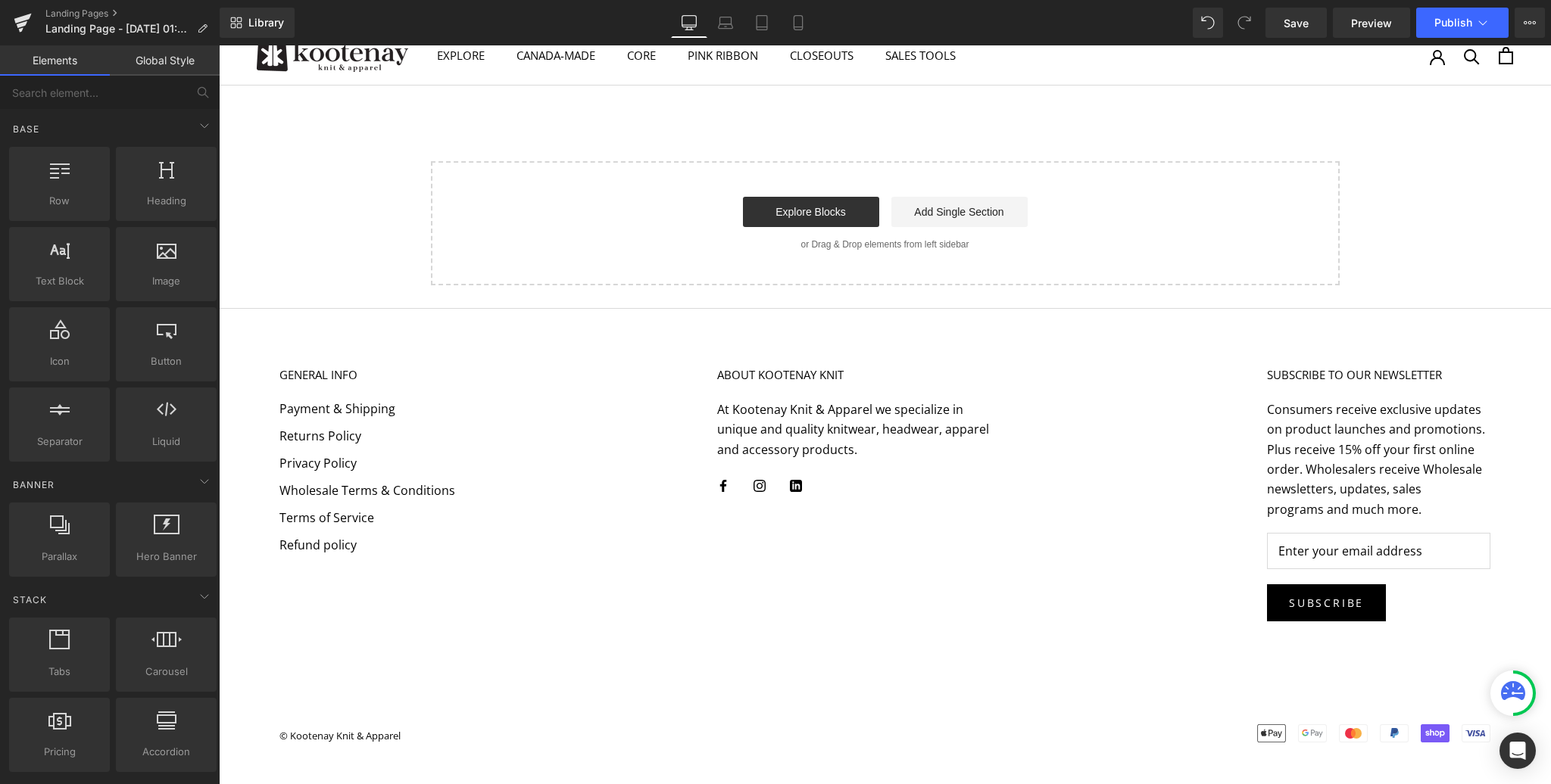
scroll to position [10, 0]
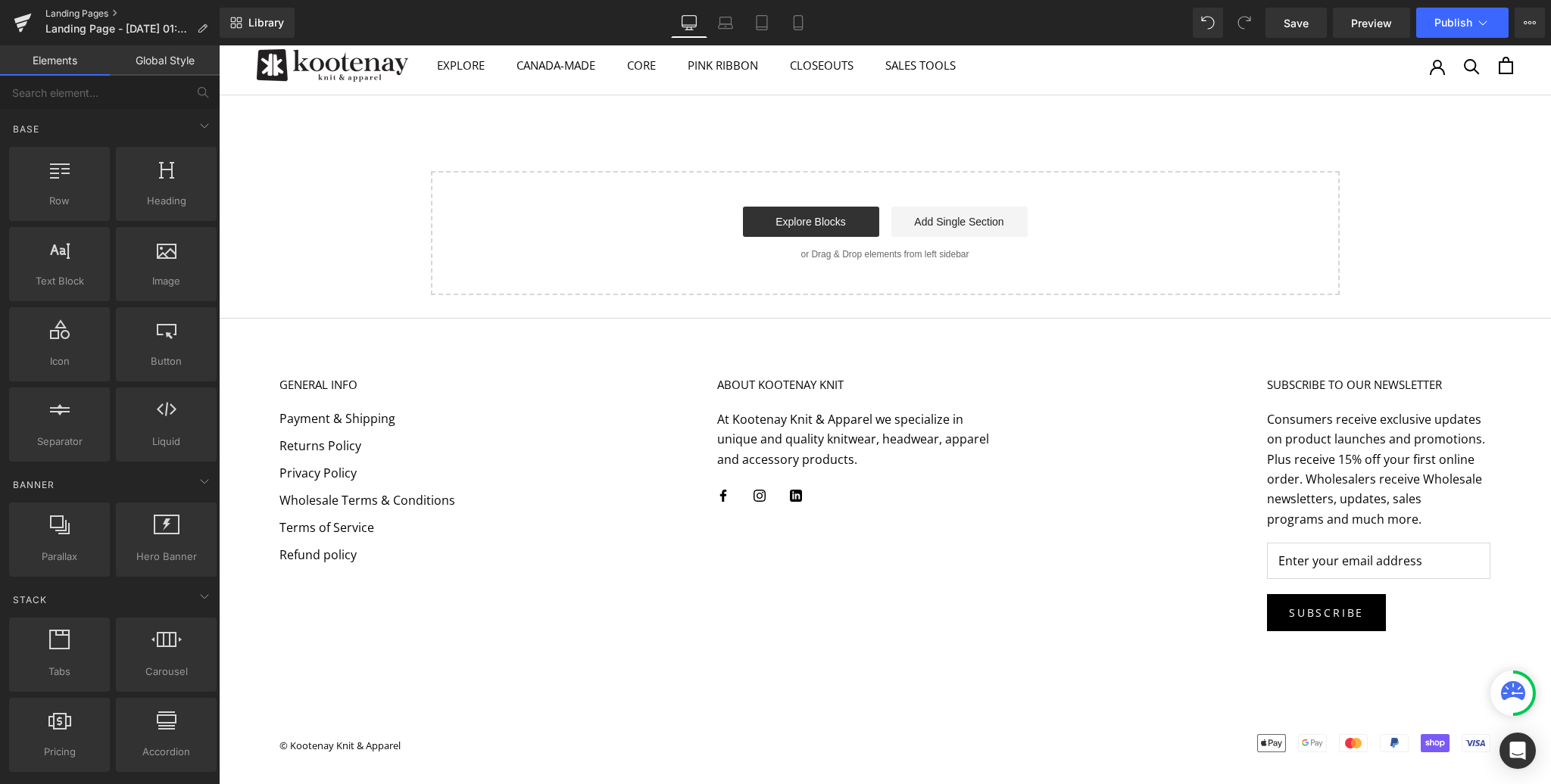
drag, startPoint x: 84, startPoint y: 13, endPoint x: 642, endPoint y: 150, distance: 574.6
click at [84, 13] on link "Landing Pages" at bounding box center [132, 14] width 174 height 12
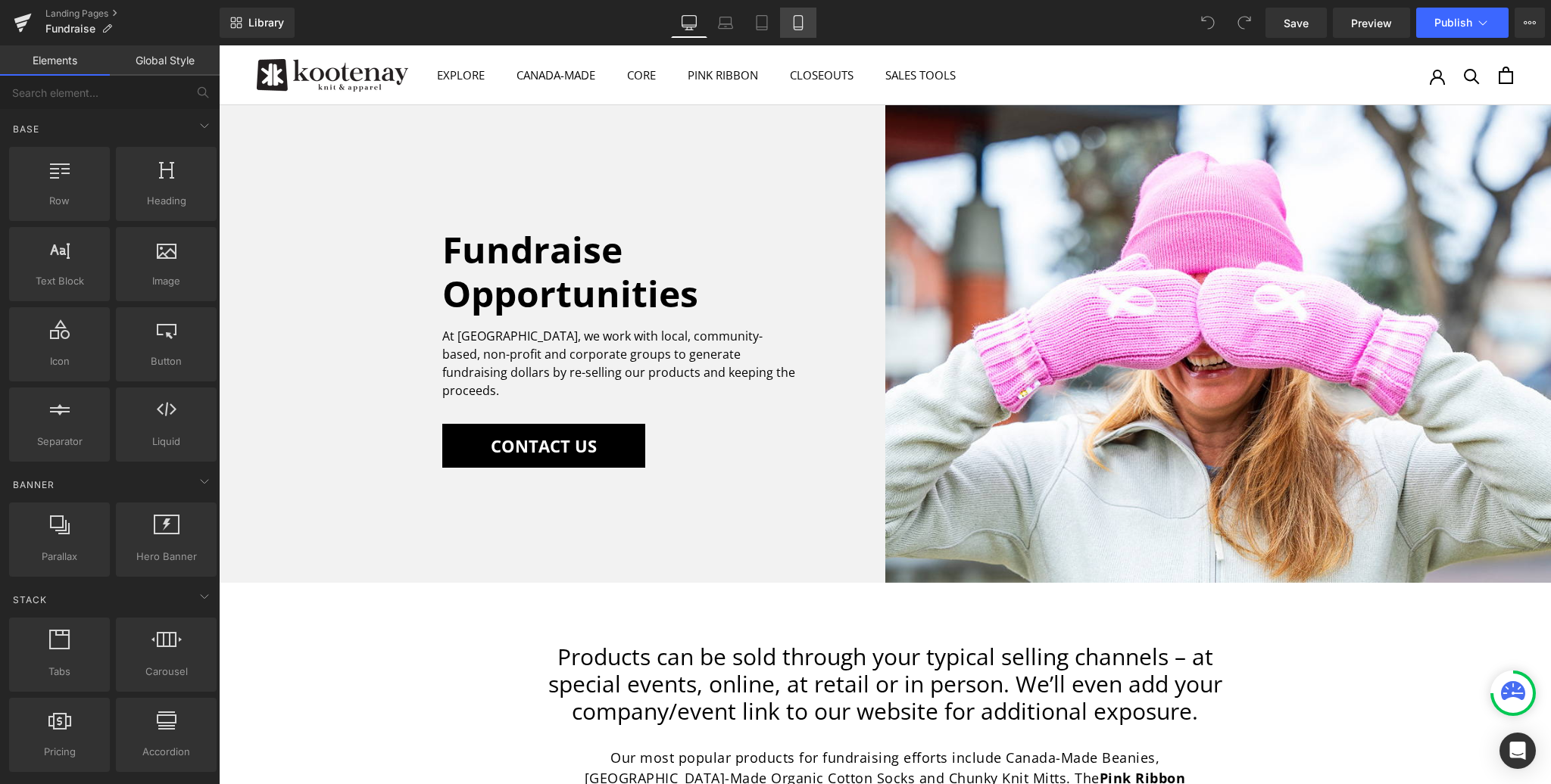
click at [799, 29] on icon at bounding box center [798, 23] width 8 height 14
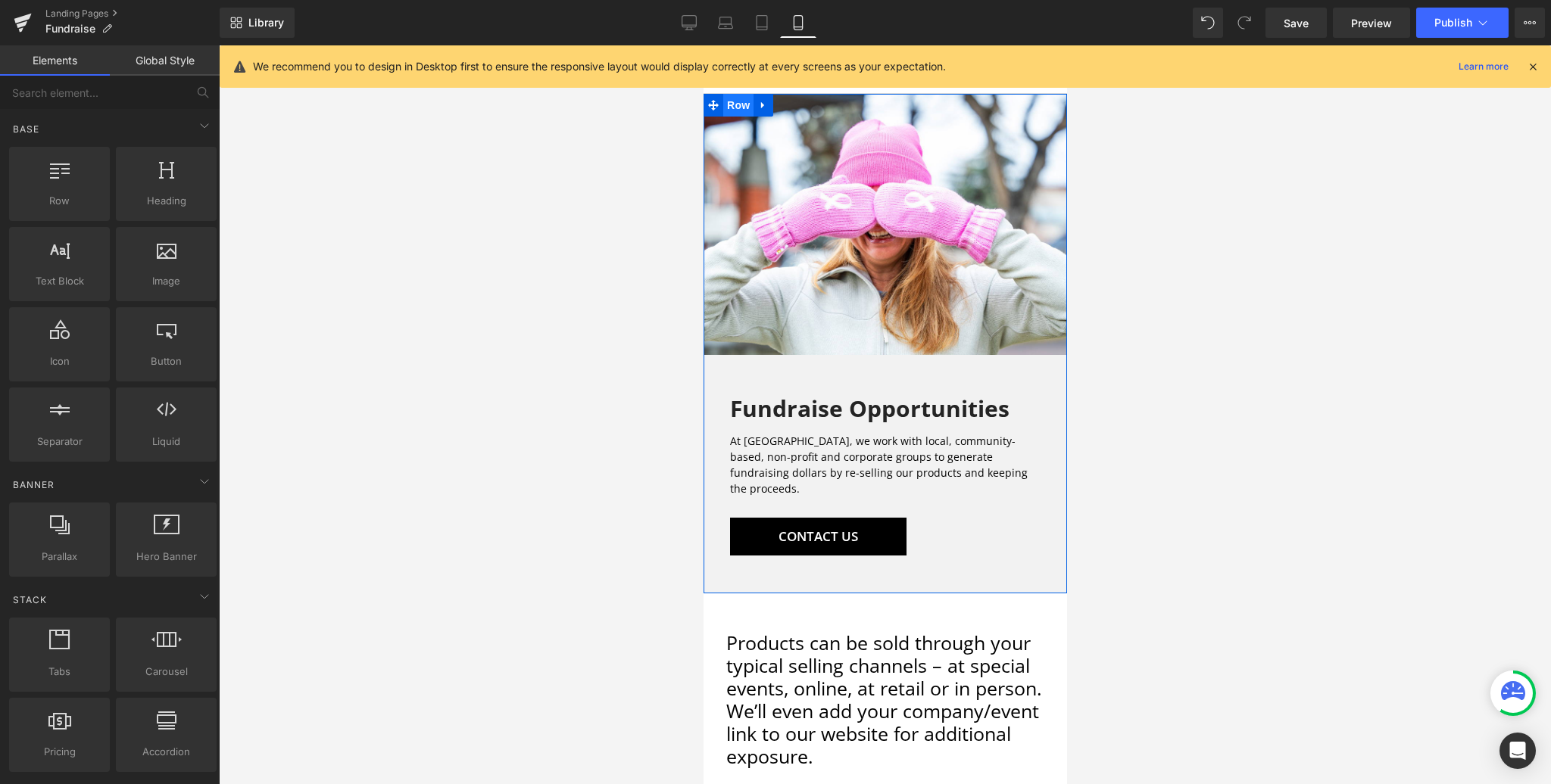
click at [740, 104] on span "Row" at bounding box center [737, 105] width 30 height 23
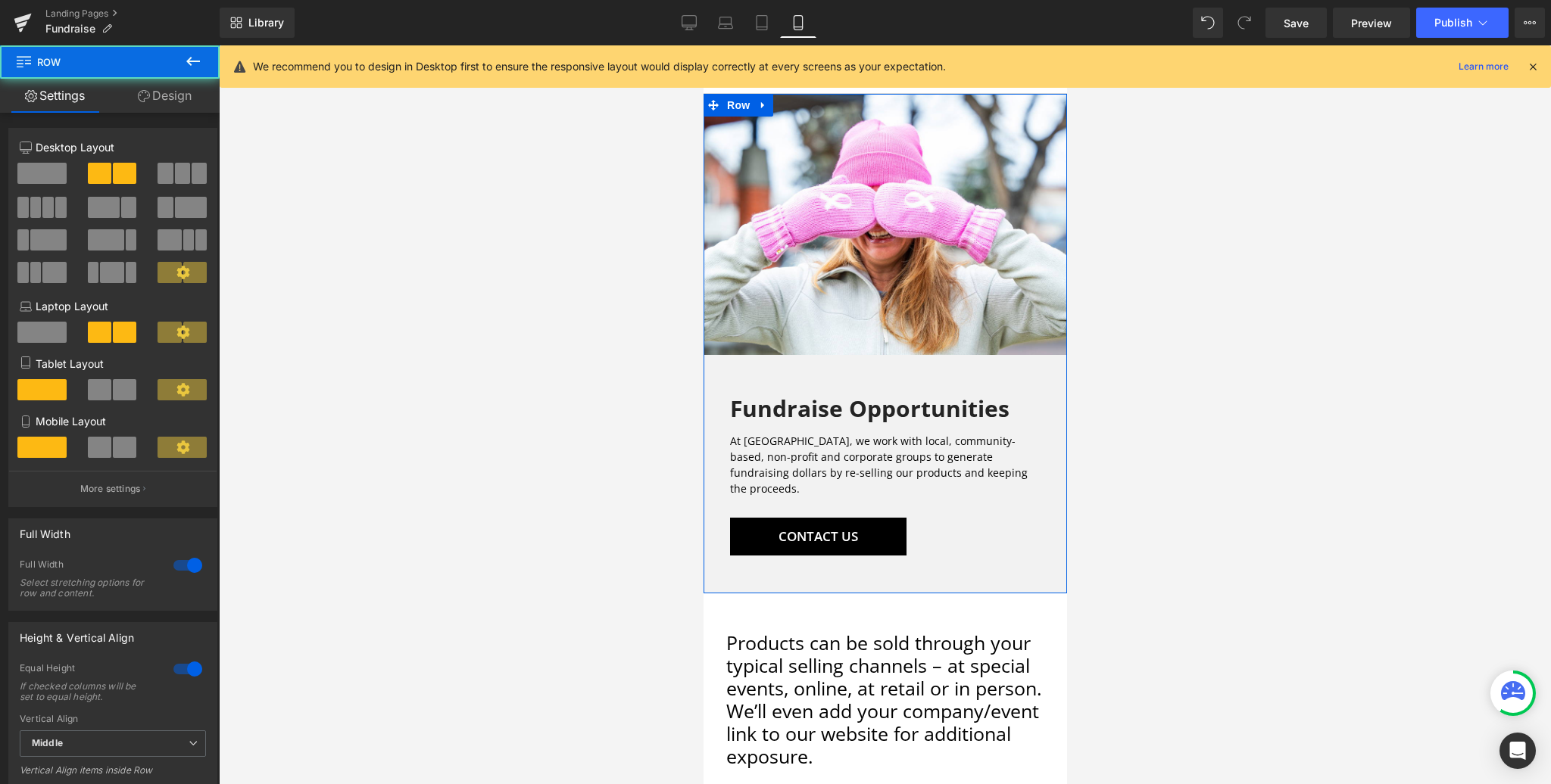
click at [157, 97] on link "Design" at bounding box center [165, 96] width 110 height 34
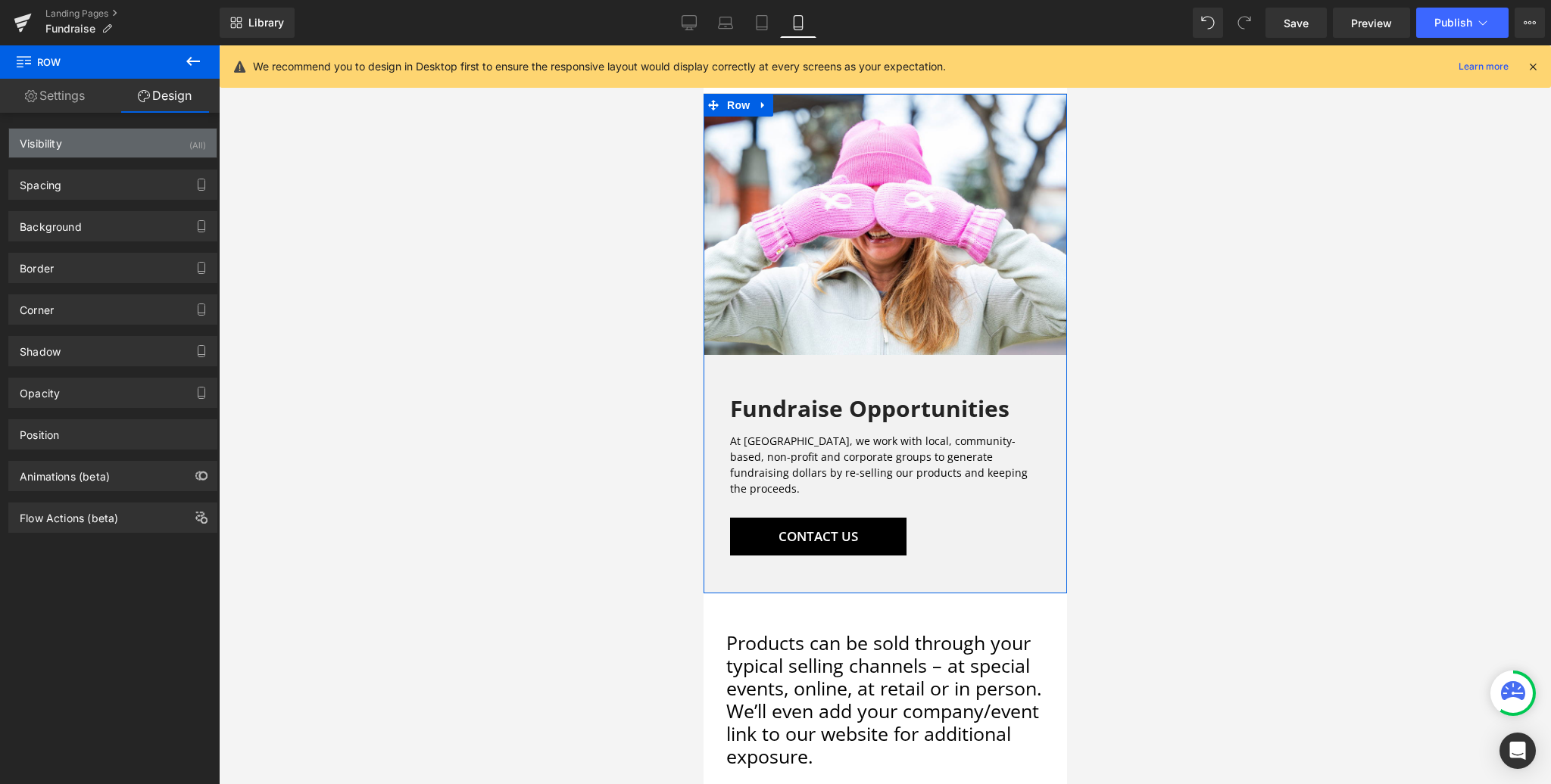
click at [85, 144] on div "Visibility (All)" at bounding box center [112, 142] width 207 height 29
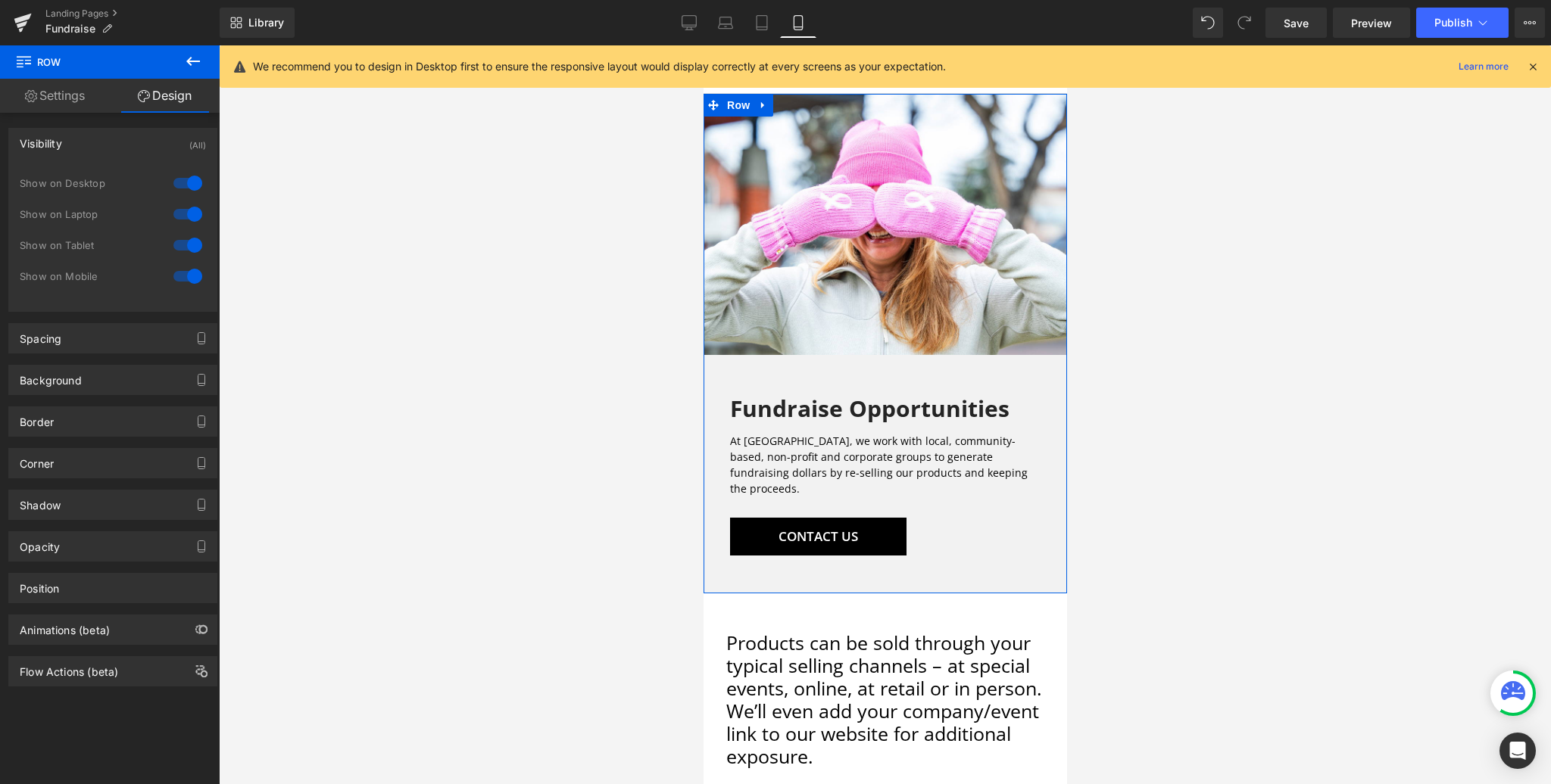
click at [66, 96] on link "Settings" at bounding box center [55, 96] width 110 height 34
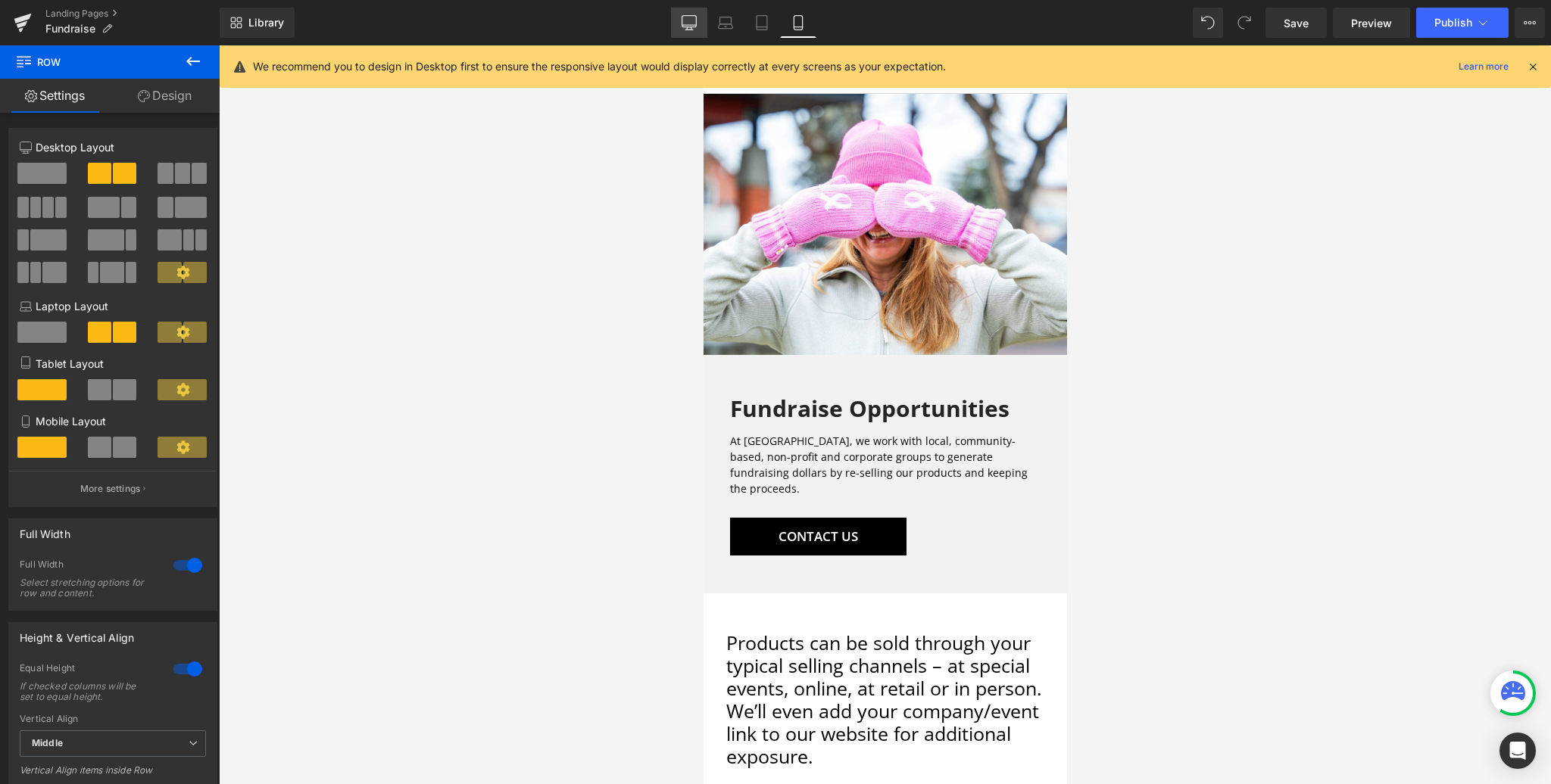
click at [690, 21] on icon at bounding box center [689, 22] width 15 height 15
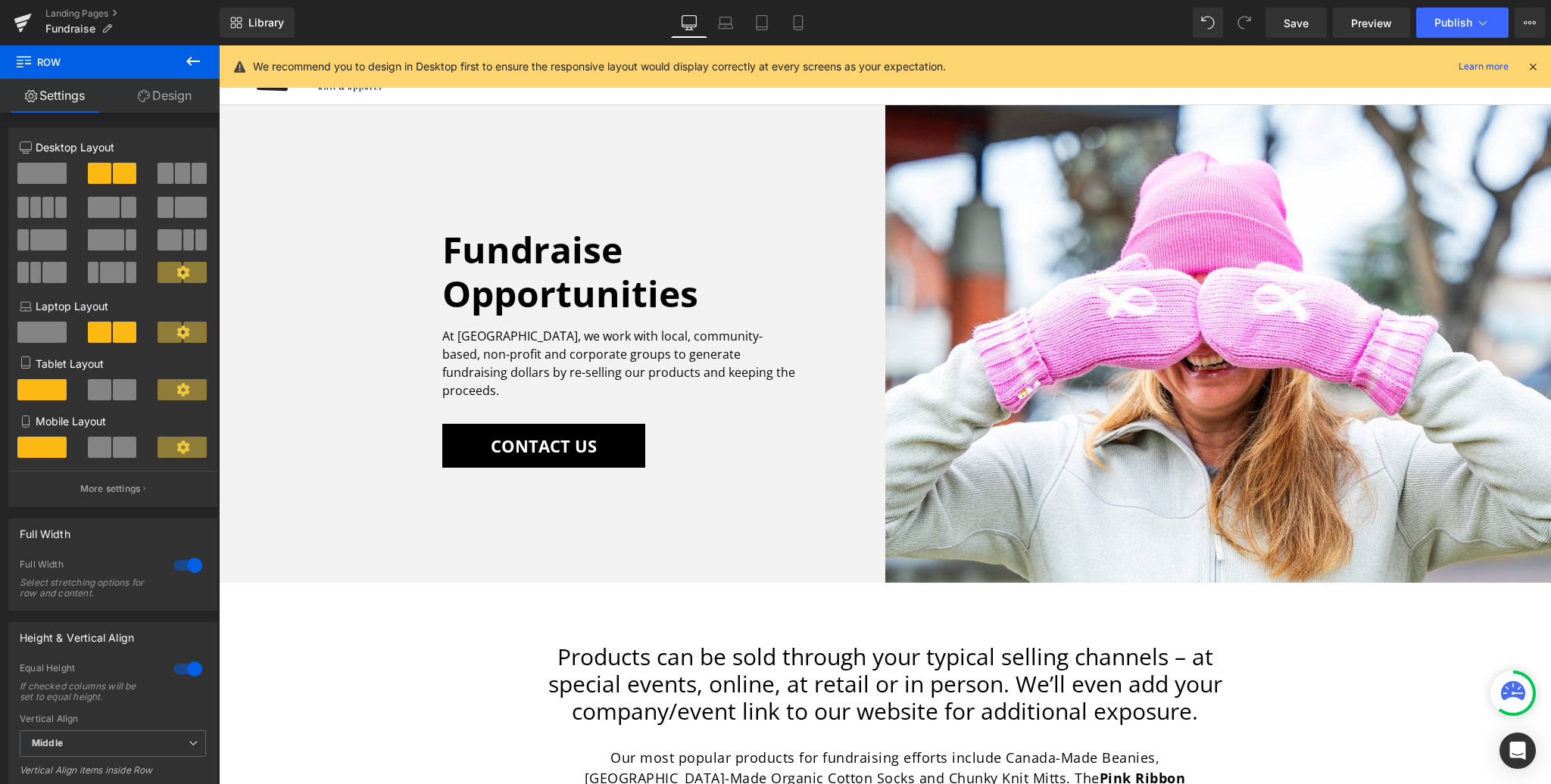
scroll to position [11, 0]
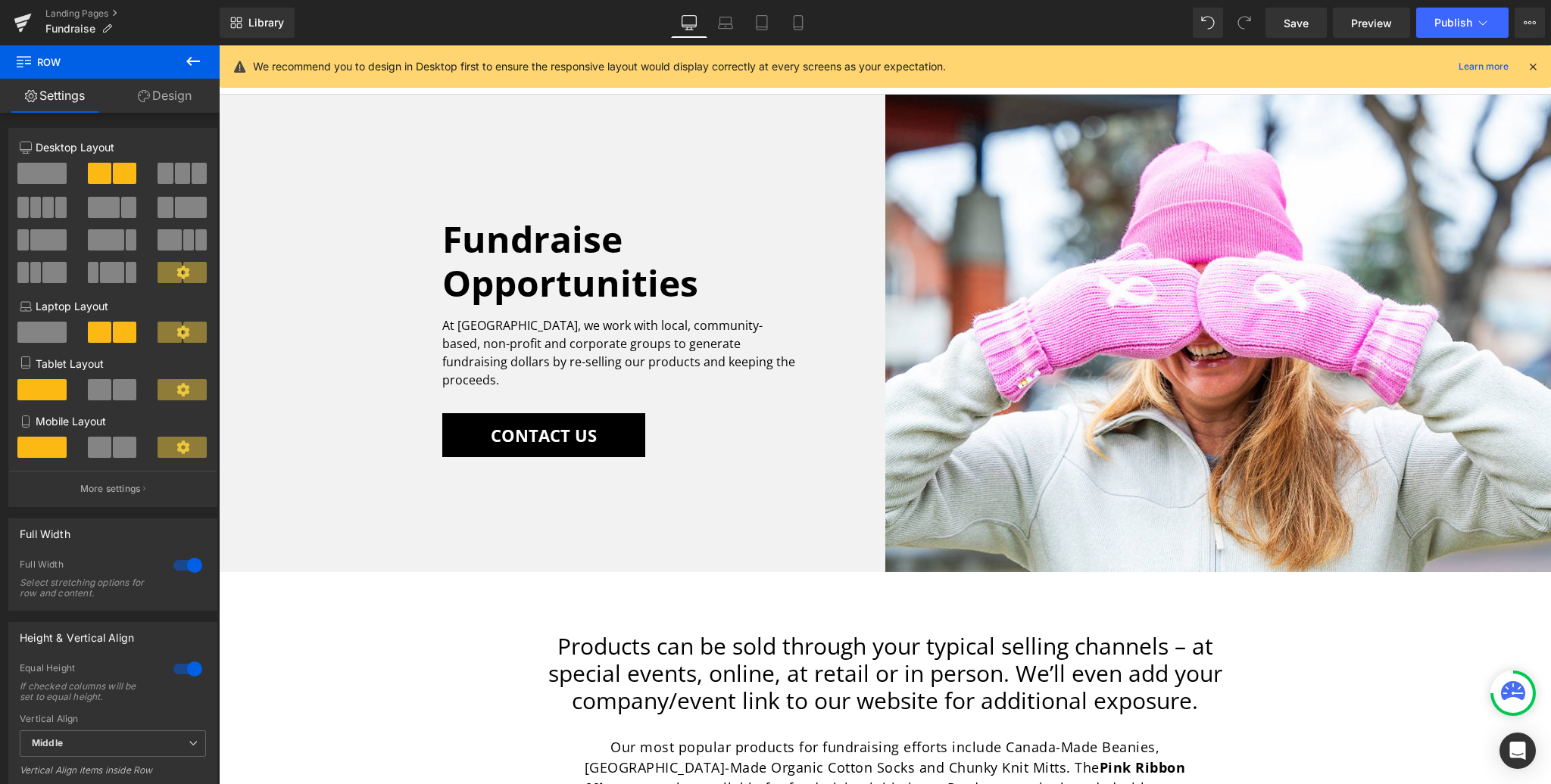
click at [1532, 64] on icon at bounding box center [1532, 66] width 13 height 13
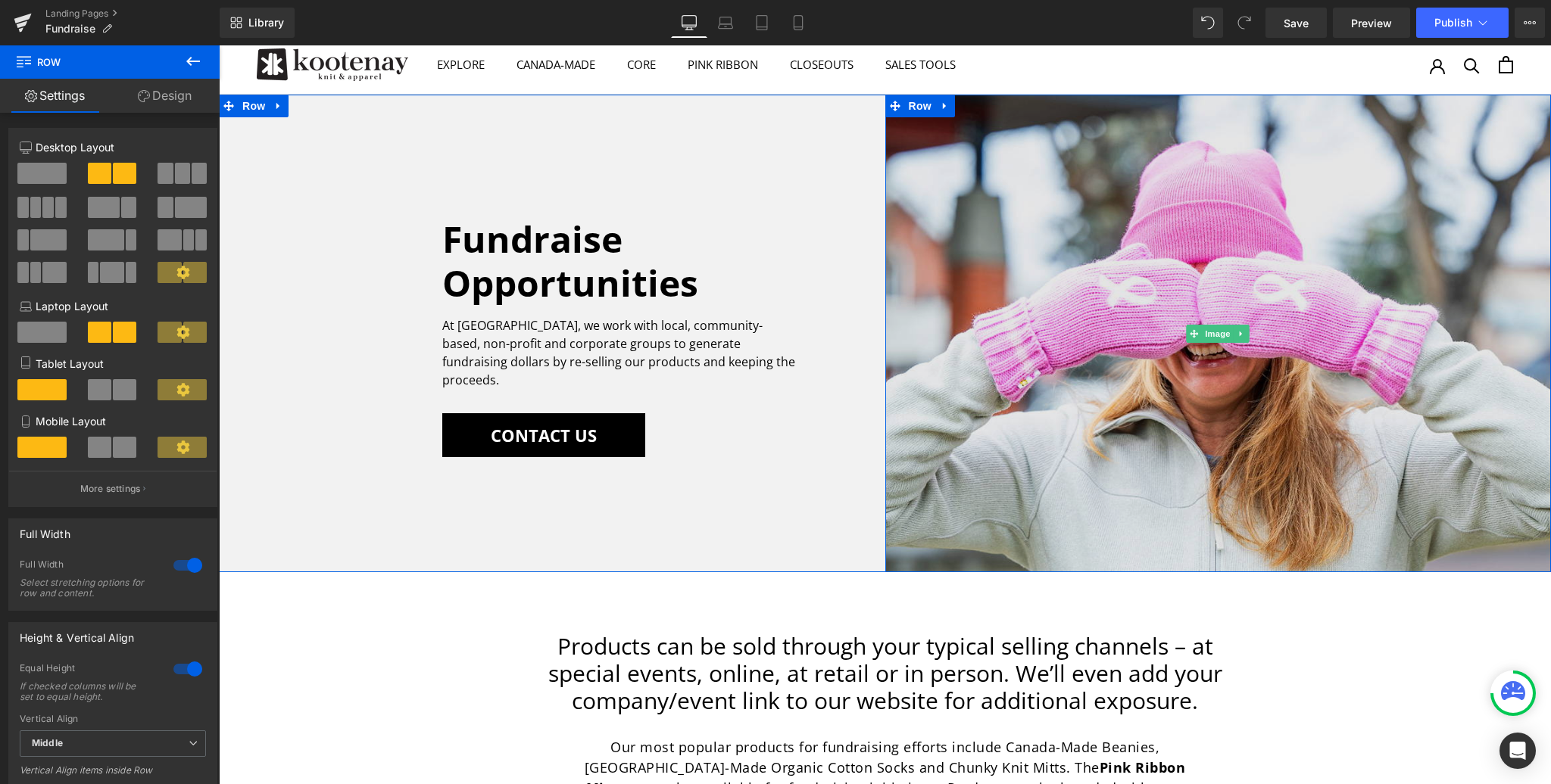
scroll to position [0, 0]
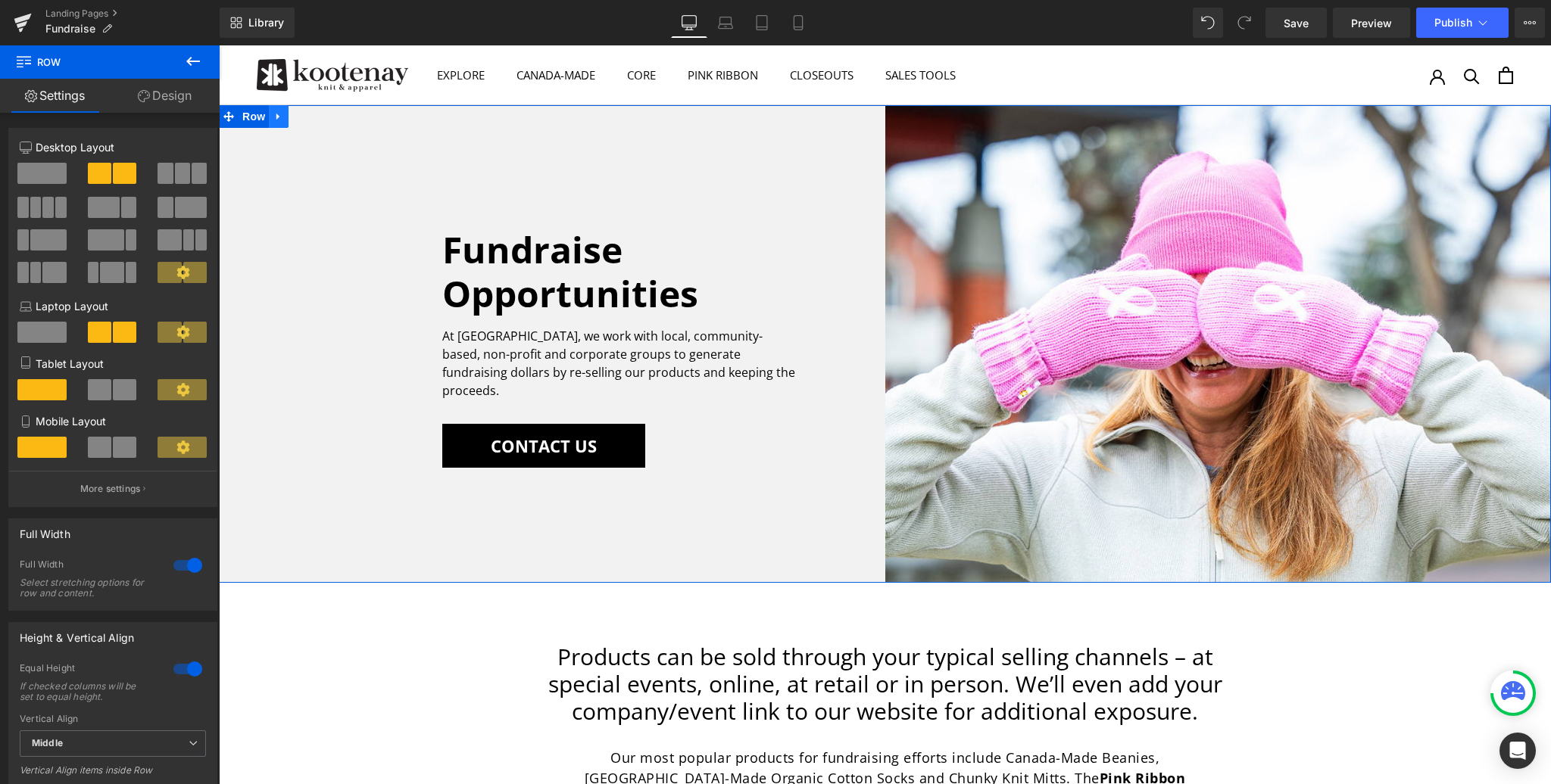
click at [280, 118] on icon at bounding box center [279, 117] width 11 height 12
click at [279, 118] on icon at bounding box center [279, 117] width 11 height 11
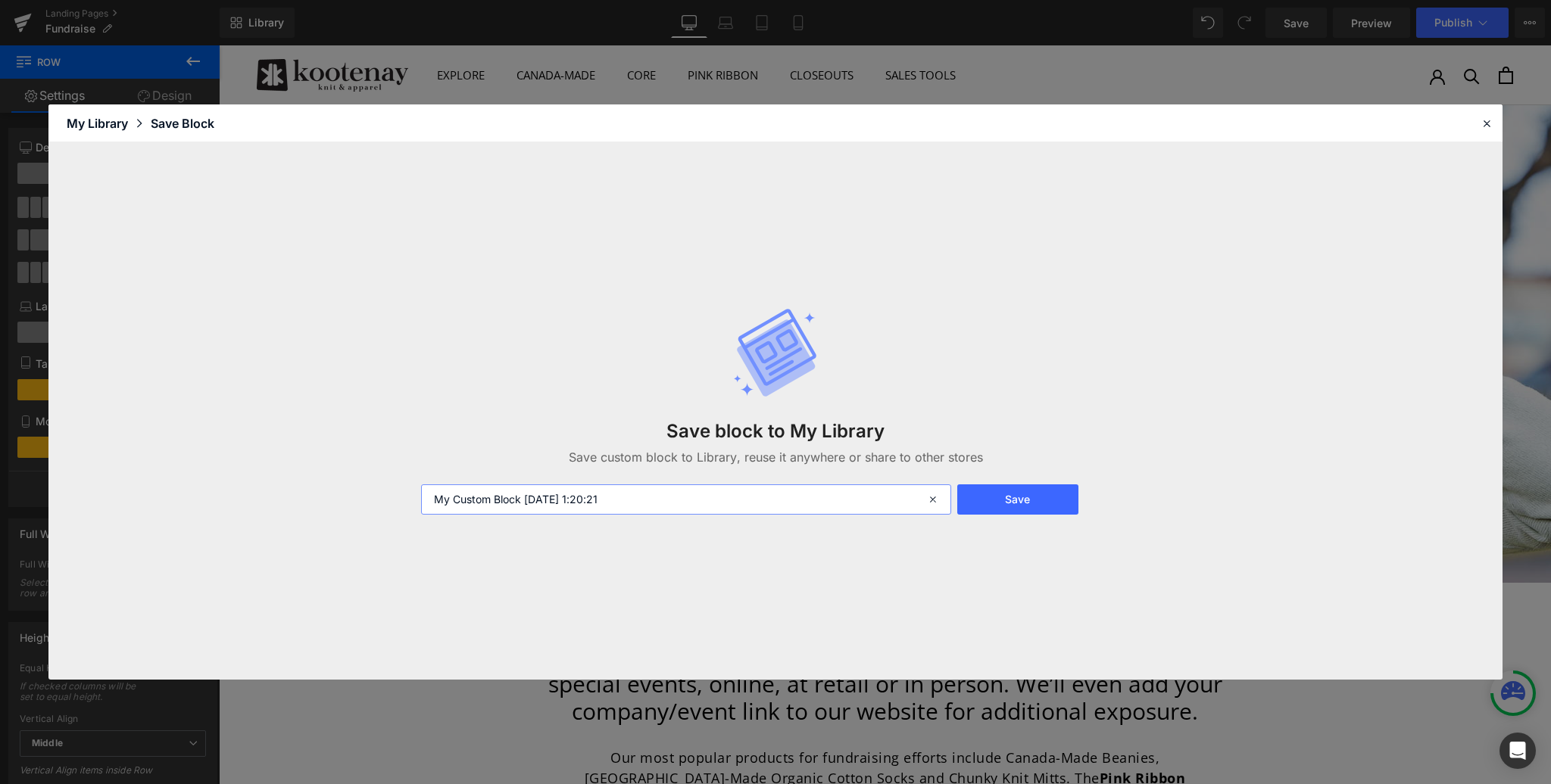
drag, startPoint x: 651, startPoint y: 496, endPoint x: 354, endPoint y: 487, distance: 297.1
click at [354, 487] on div "Save block to My Library Save custom block to Library, reuse it anywhere or sha…" at bounding box center [776, 411] width 1455 height 537
type input "Toss Anytime"
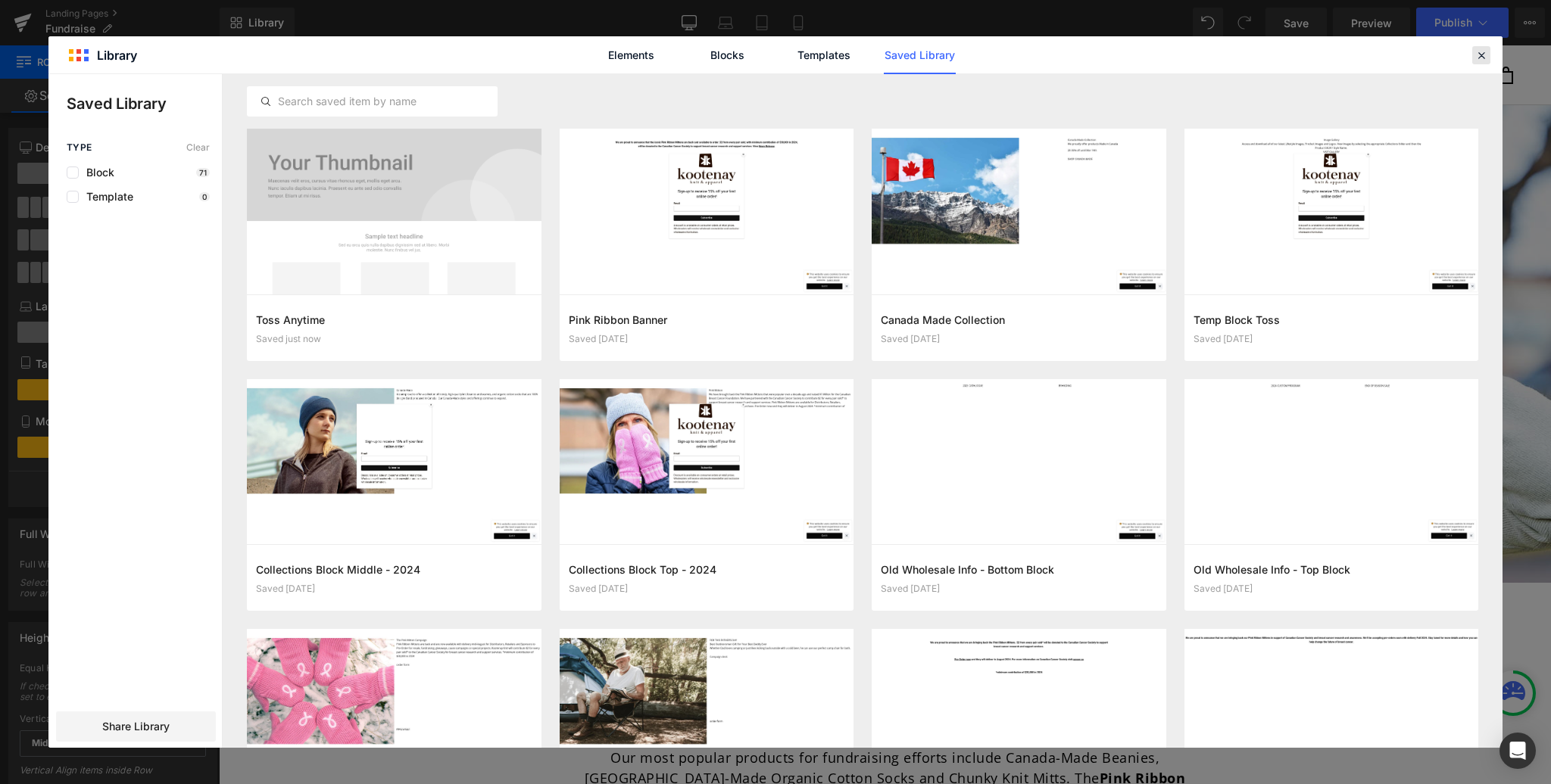
click at [1483, 53] on icon at bounding box center [1481, 55] width 13 height 13
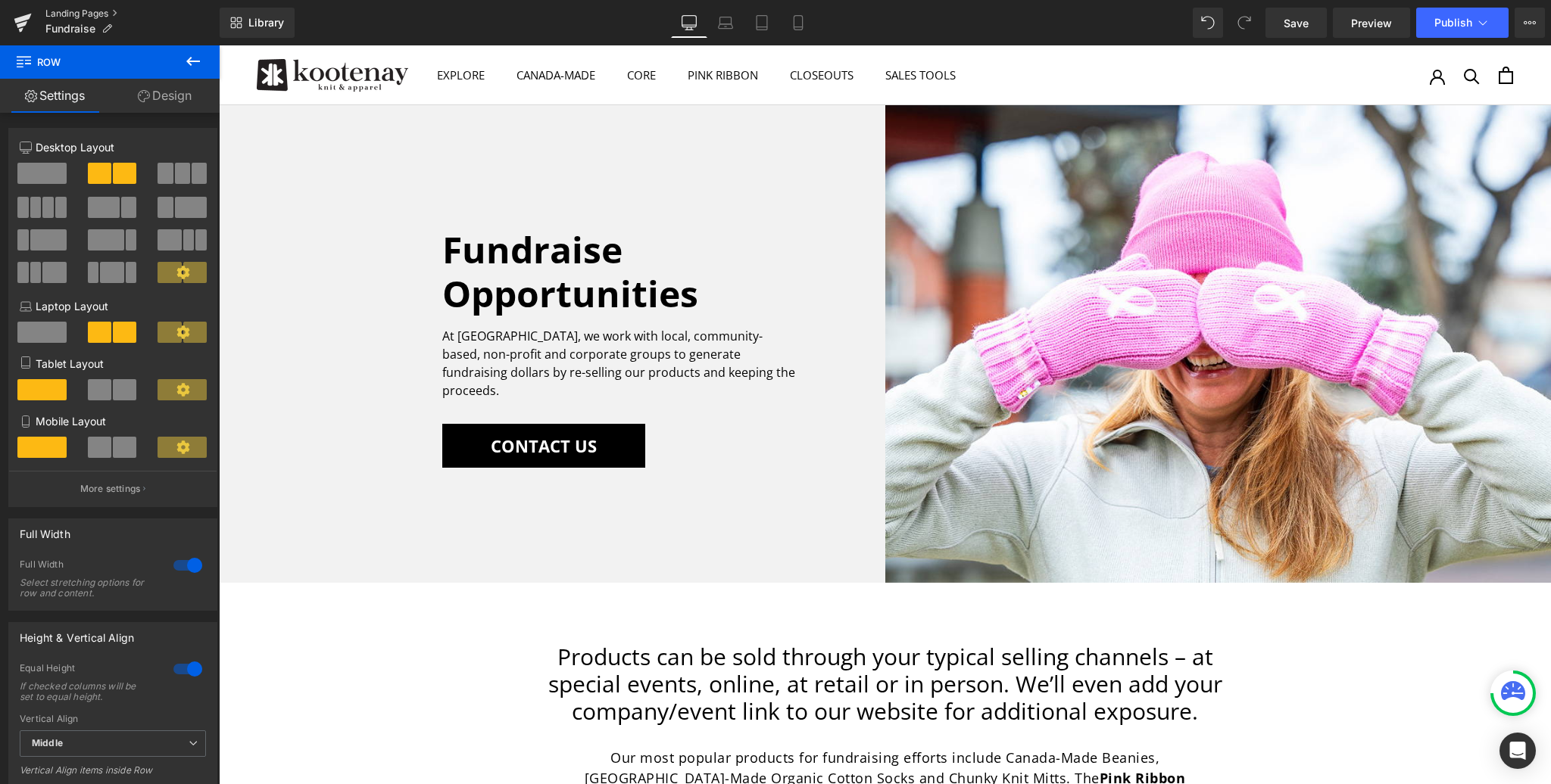
click at [76, 11] on link "Landing Pages" at bounding box center [132, 14] width 174 height 12
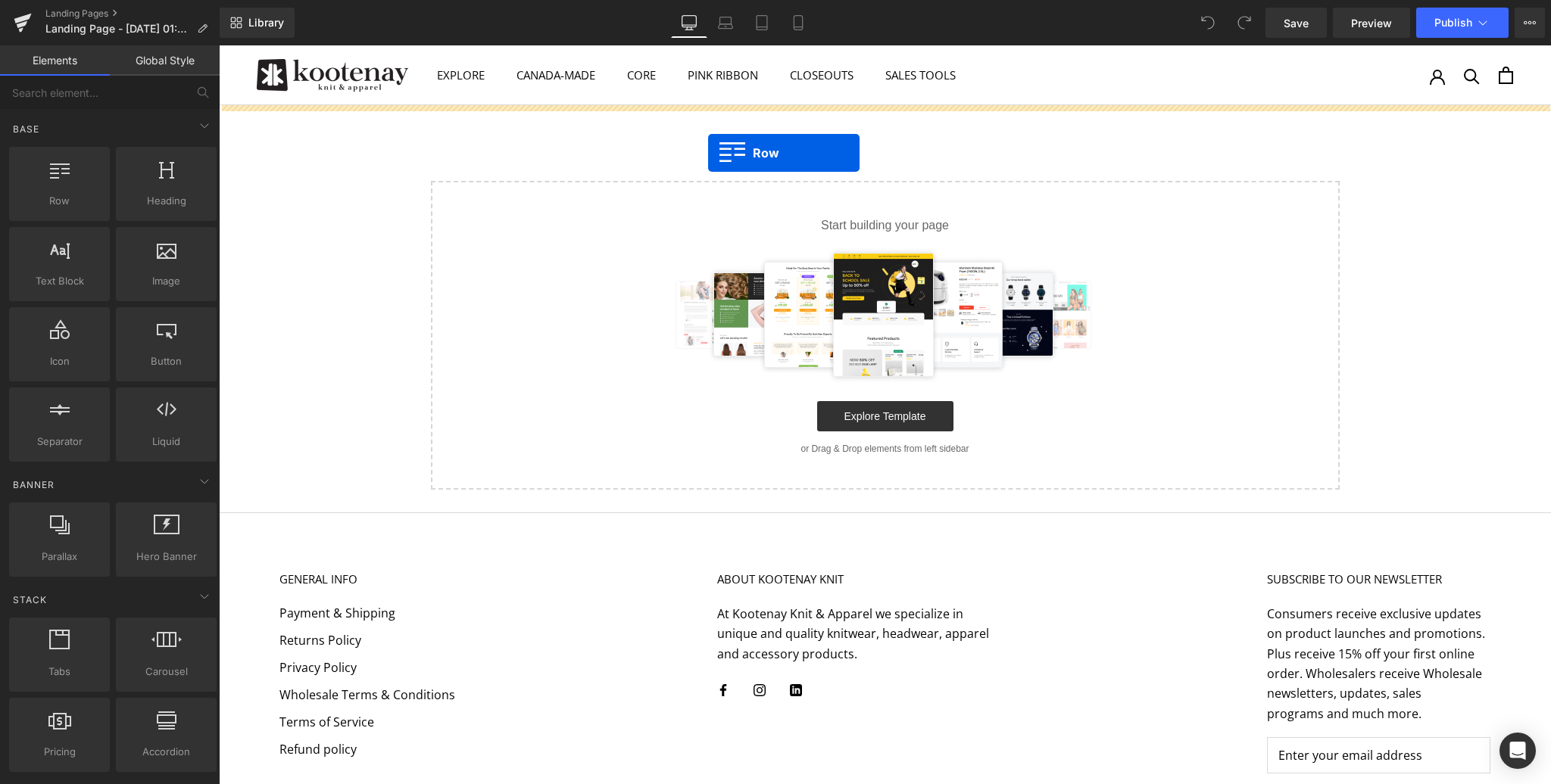
drag, startPoint x: 354, startPoint y: 227, endPoint x: 715, endPoint y: 148, distance: 369.5
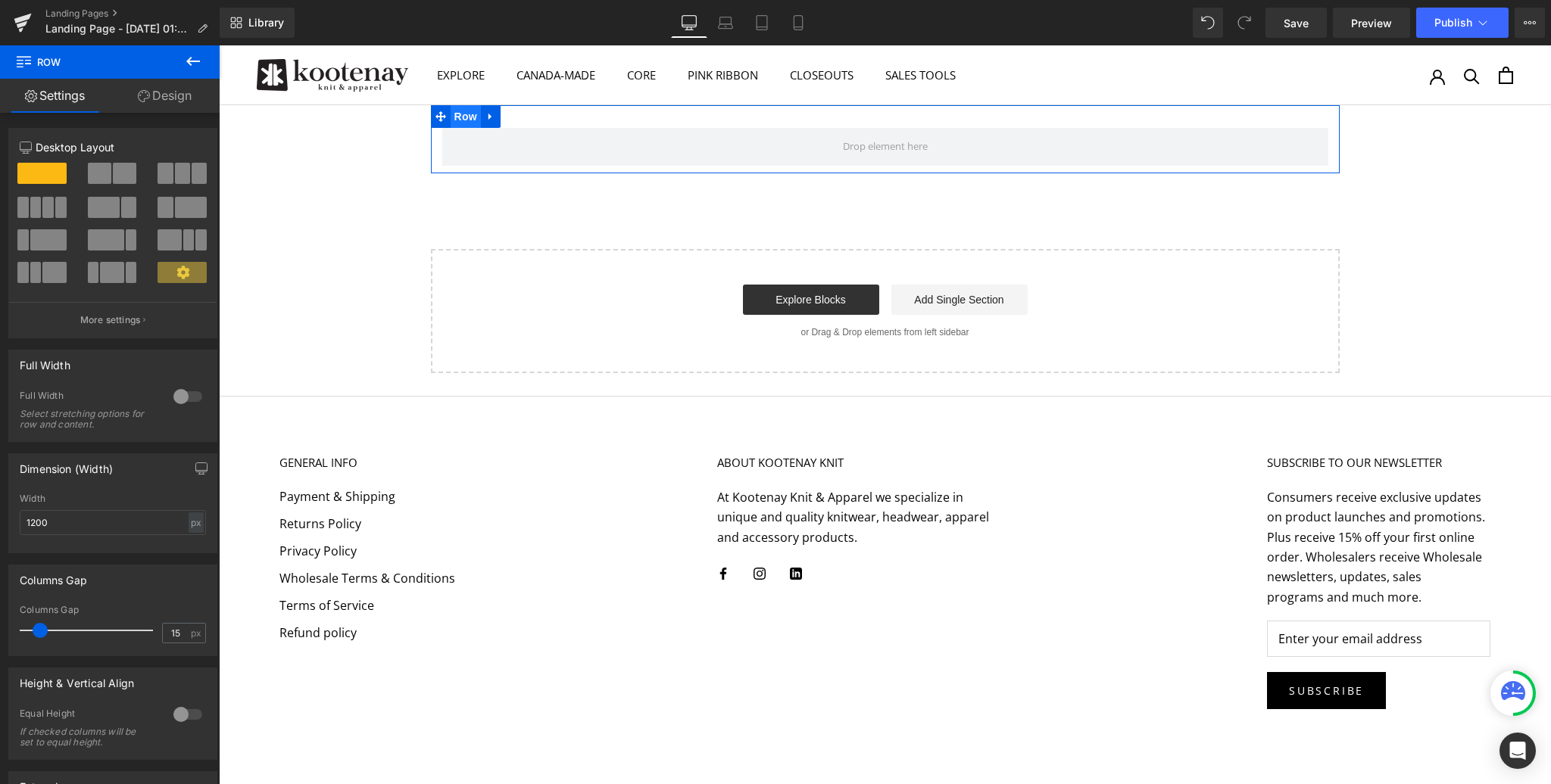
click at [459, 116] on span "Row" at bounding box center [466, 117] width 30 height 23
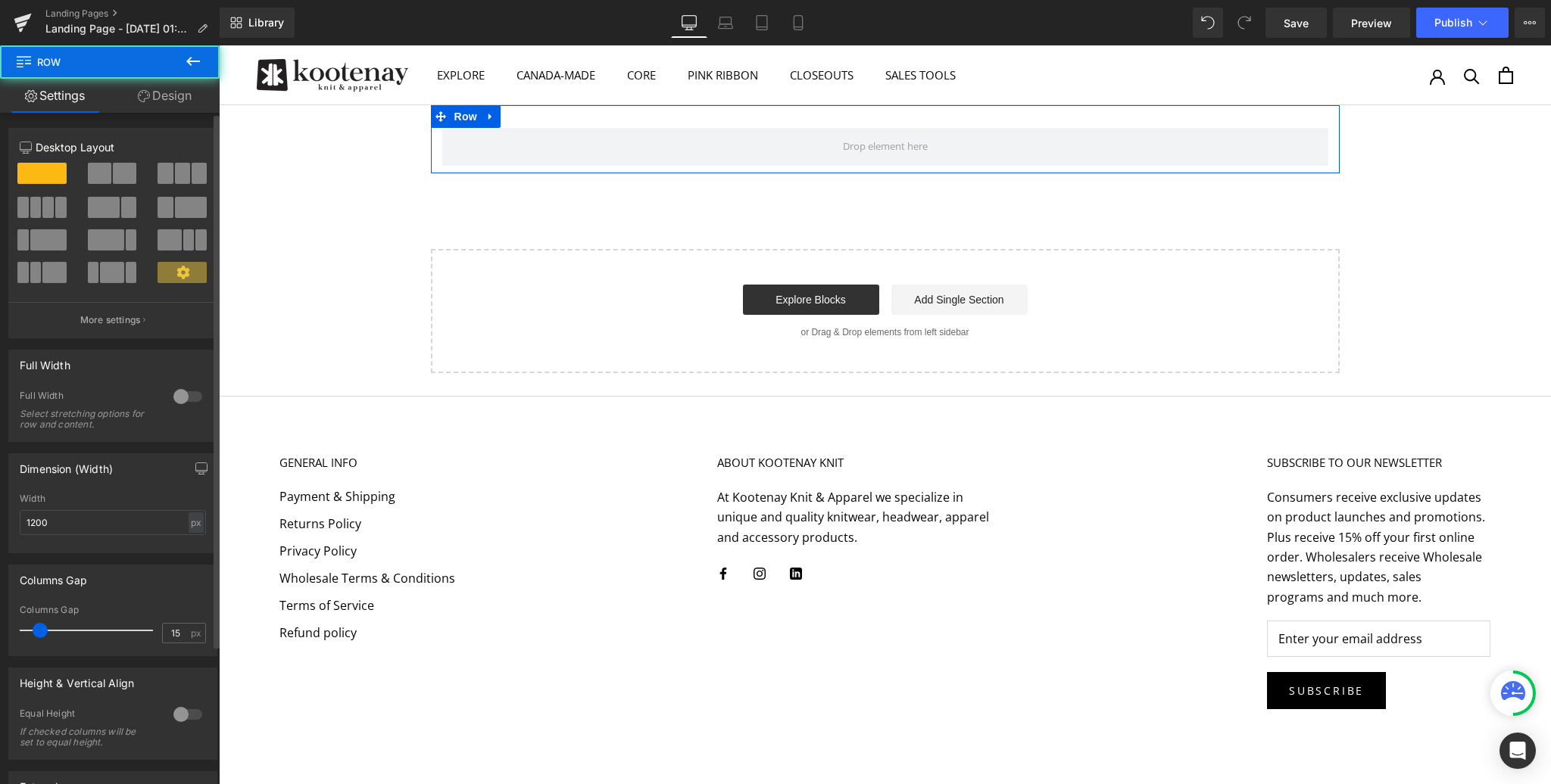
click at [184, 396] on div at bounding box center [188, 396] width 36 height 24
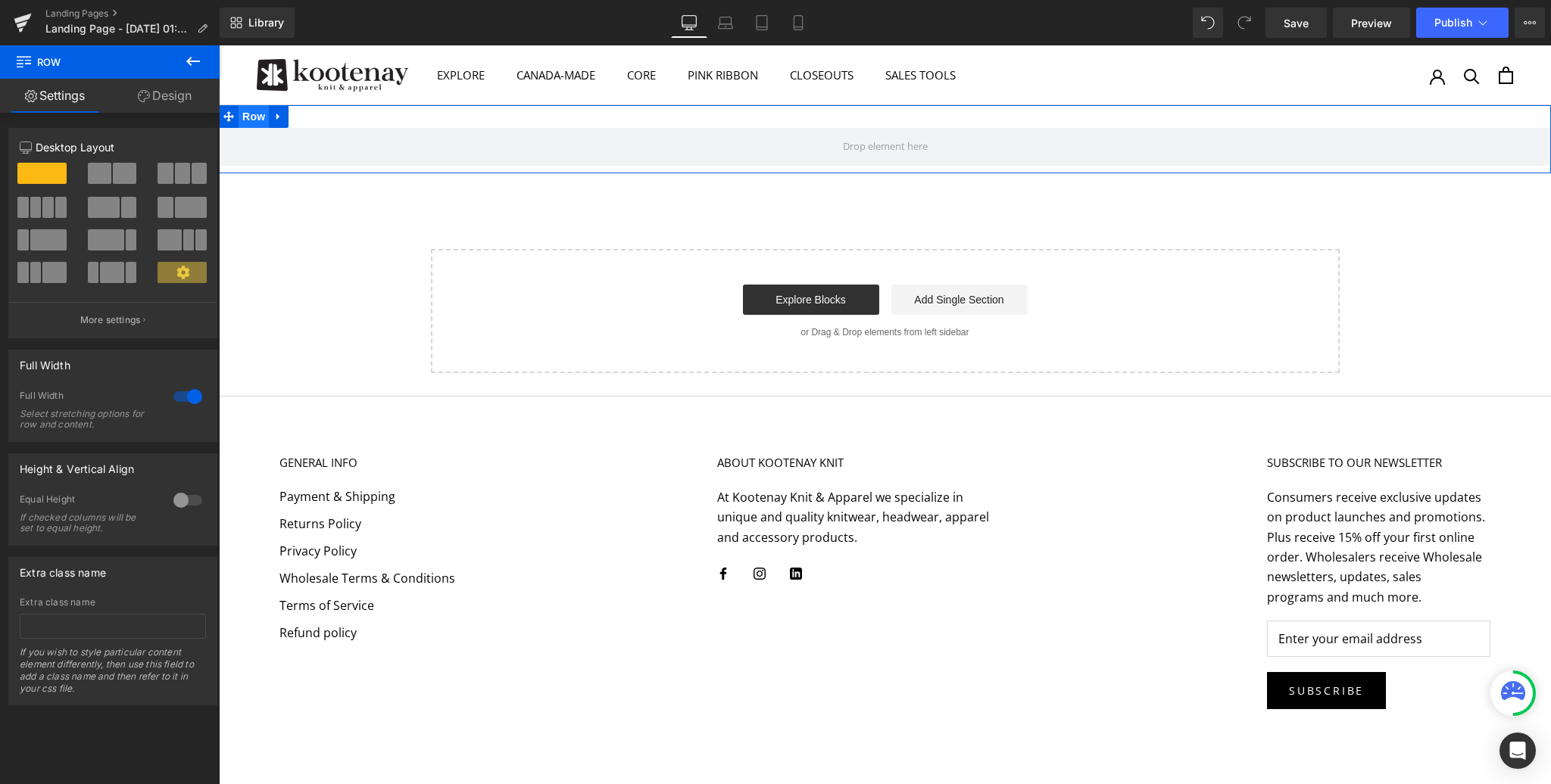
click at [260, 116] on span "Row" at bounding box center [253, 117] width 30 height 23
click at [186, 503] on div at bounding box center [188, 500] width 36 height 24
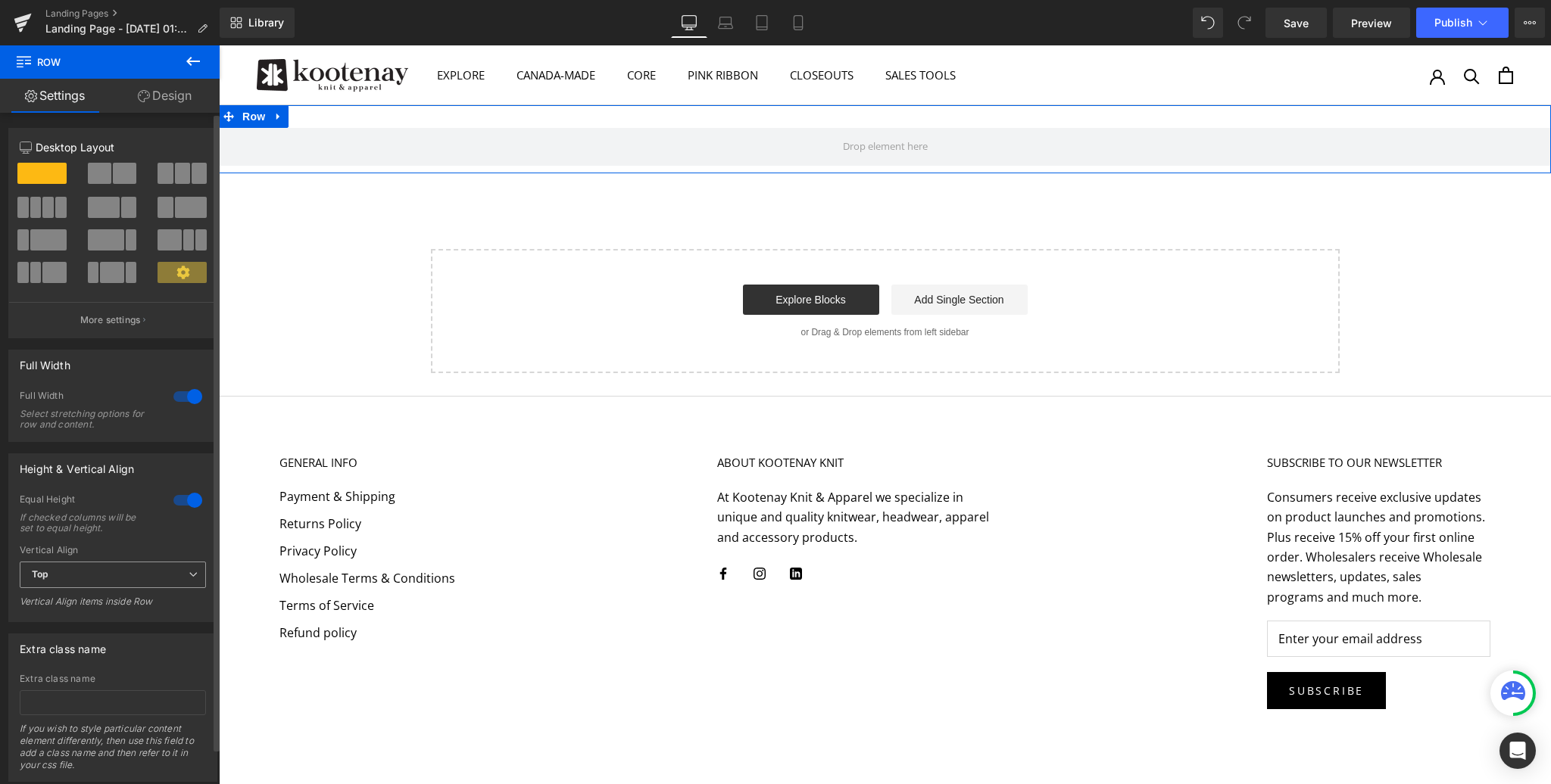
click at [66, 579] on span "Top" at bounding box center [112, 575] width 186 height 27
click at [66, 619] on div "Middle" at bounding box center [57, 625] width 29 height 11
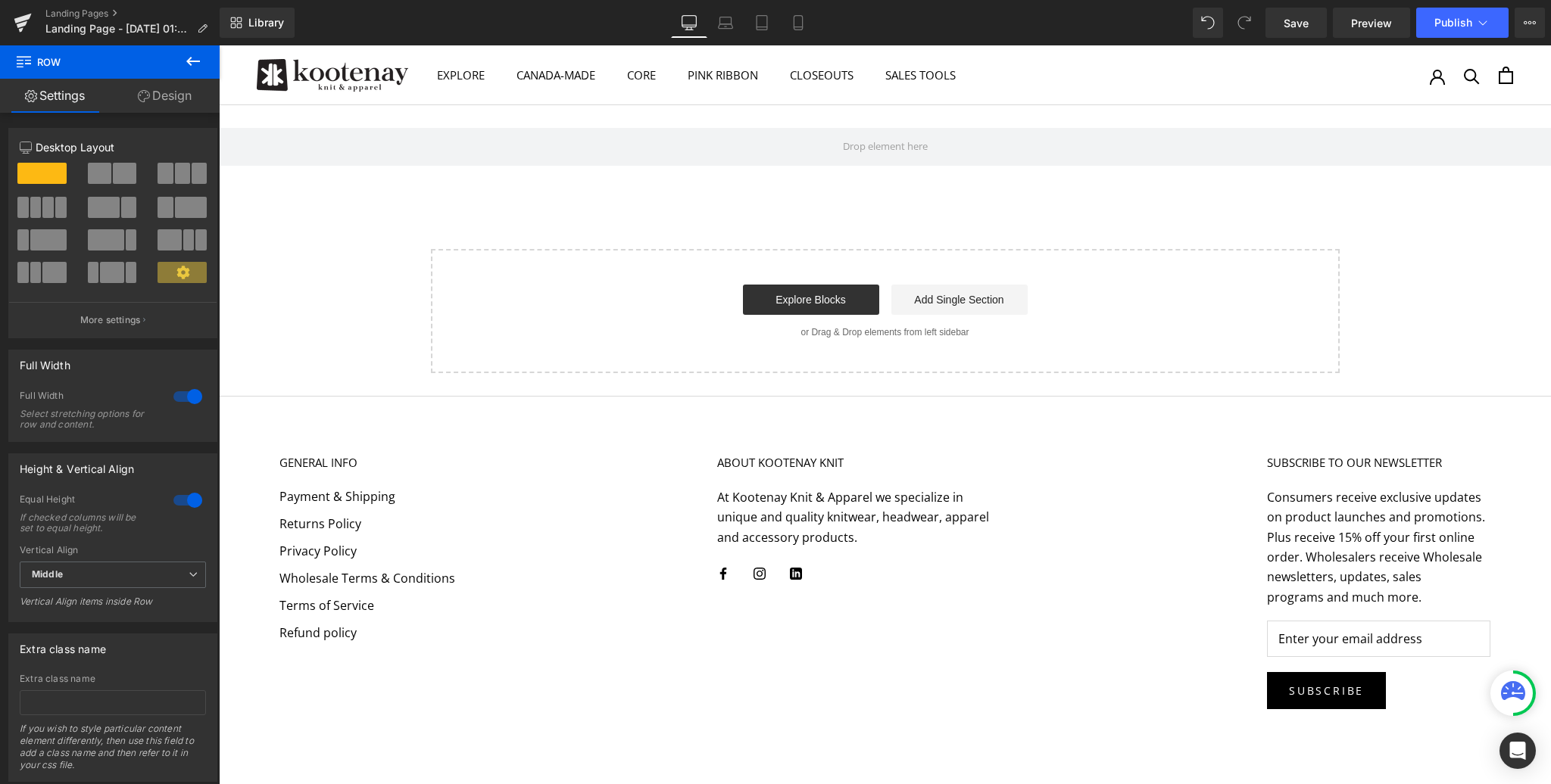
click at [188, 65] on icon at bounding box center [193, 61] width 19 height 19
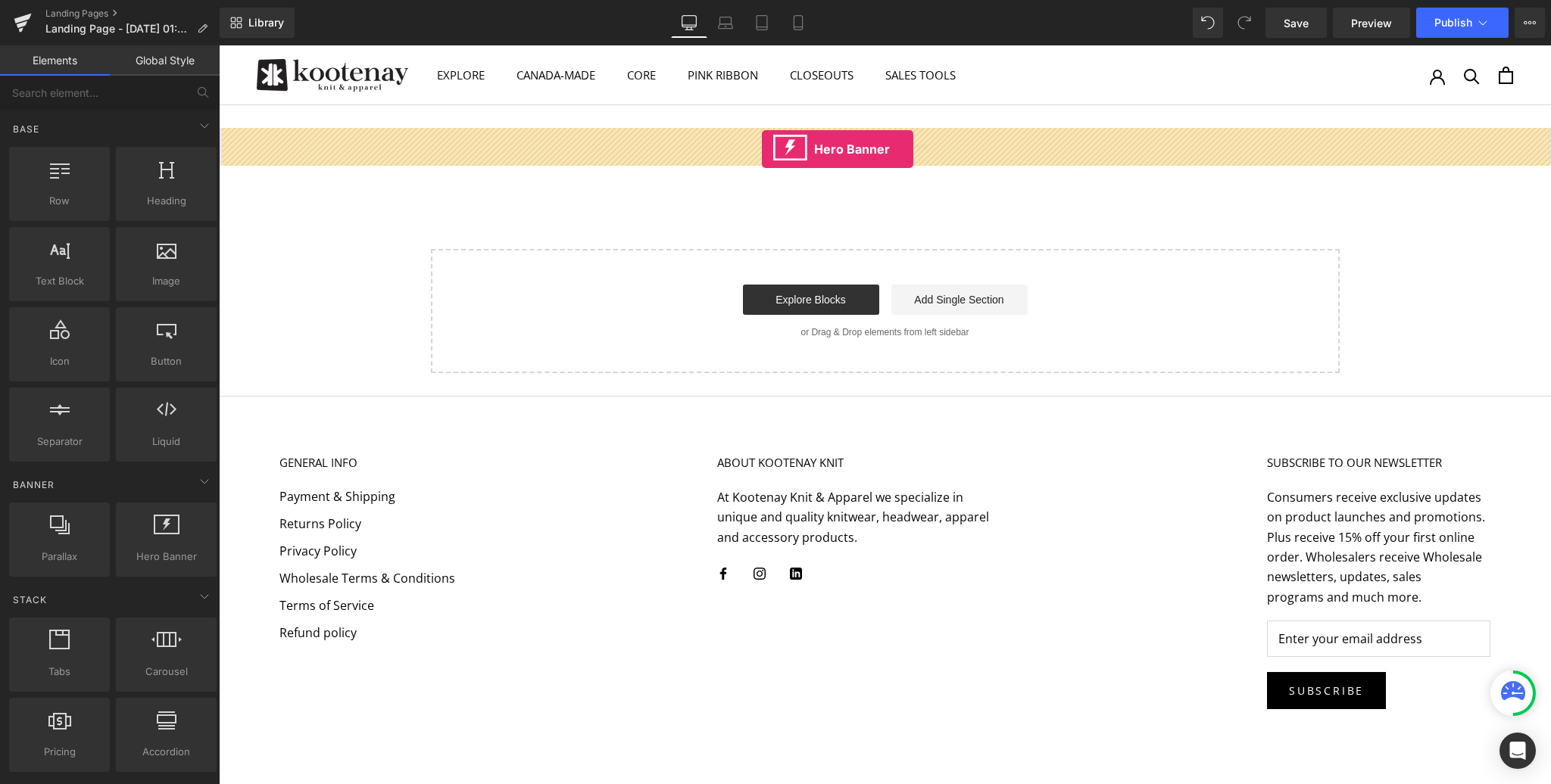
drag, startPoint x: 360, startPoint y: 583, endPoint x: 762, endPoint y: 150, distance: 590.8
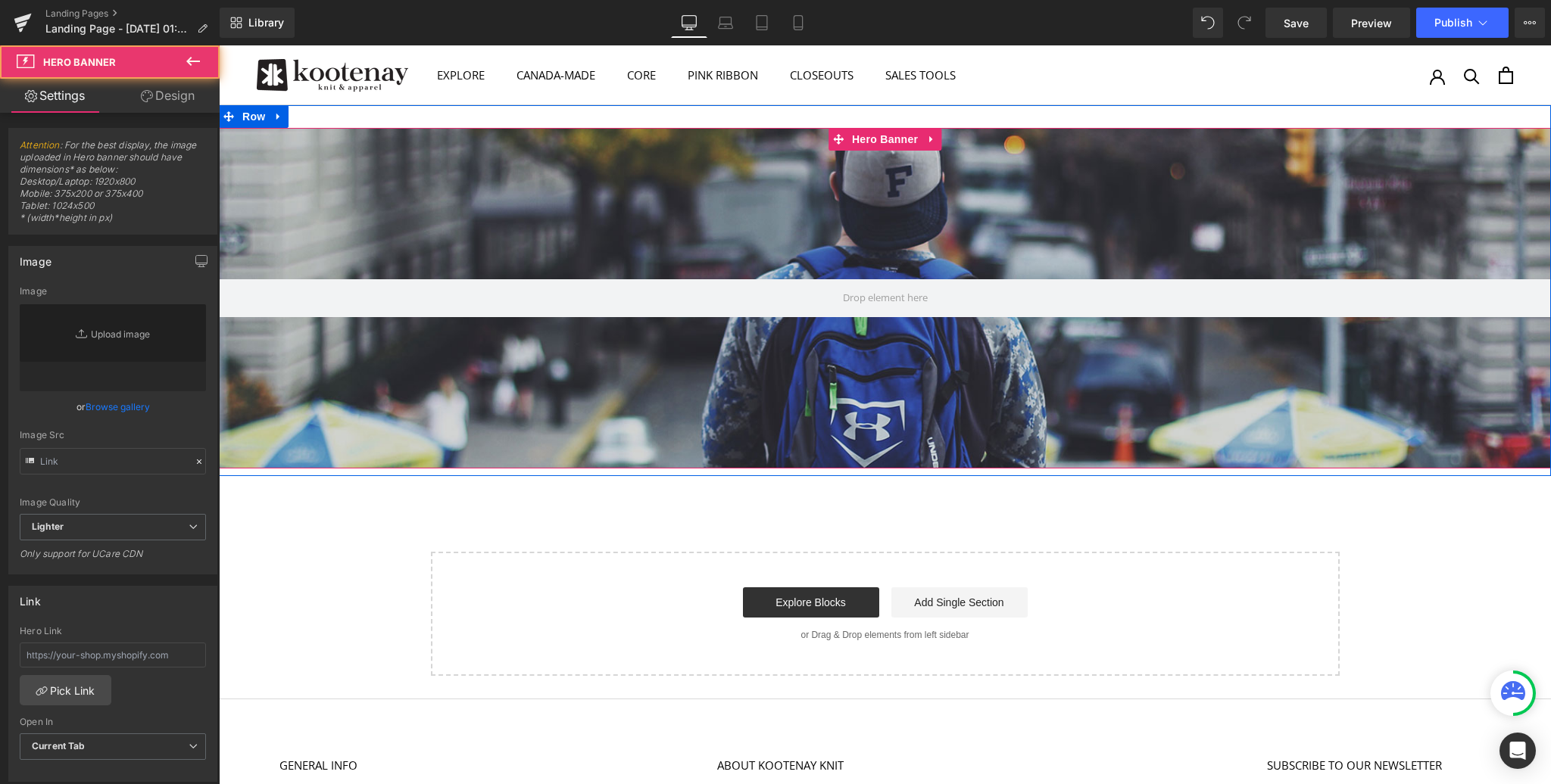
type input "[URL][DOMAIN_NAME]"
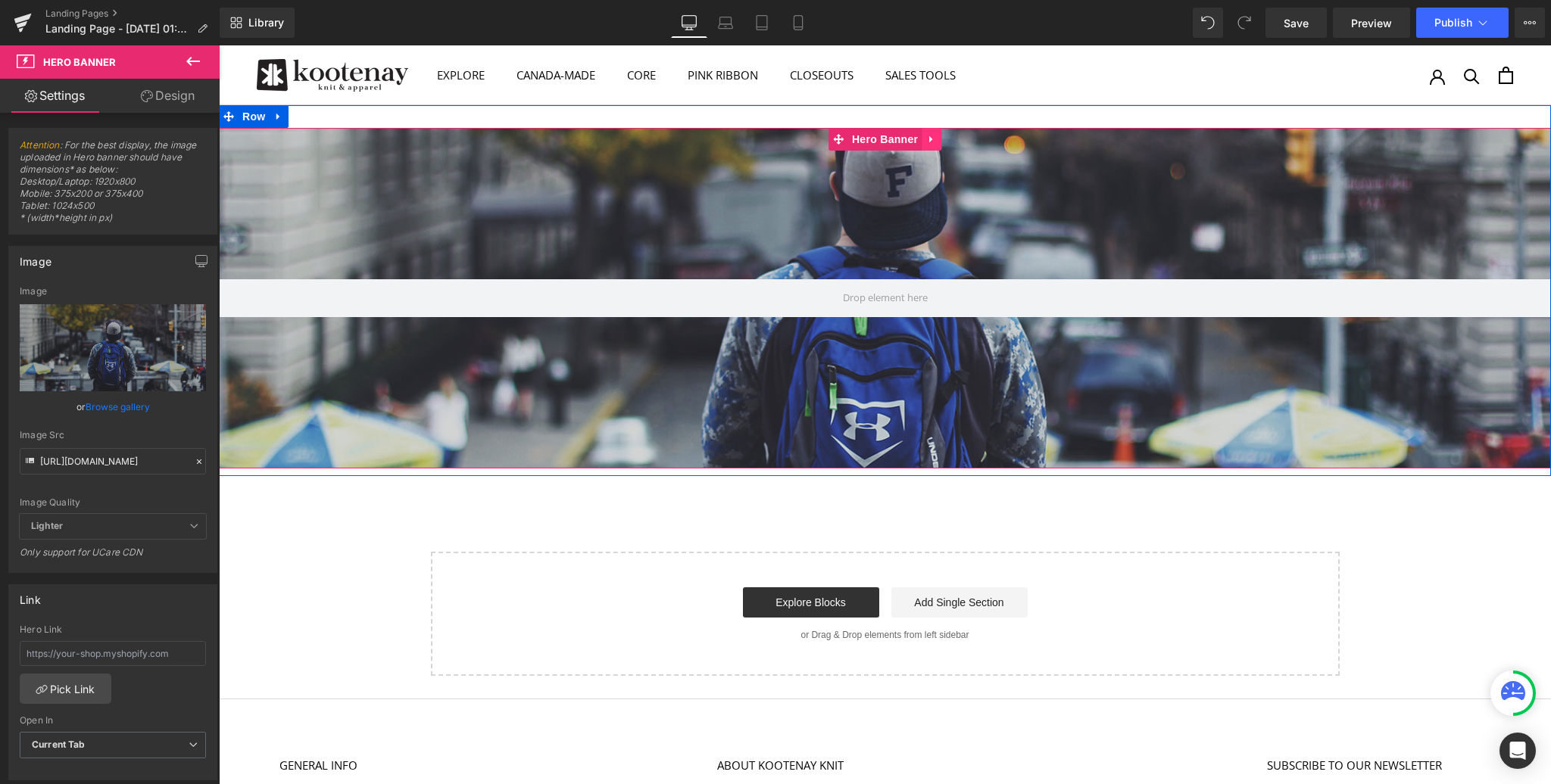
click at [931, 138] on icon at bounding box center [930, 140] width 3 height 7
click at [943, 138] on icon at bounding box center [941, 139] width 11 height 12
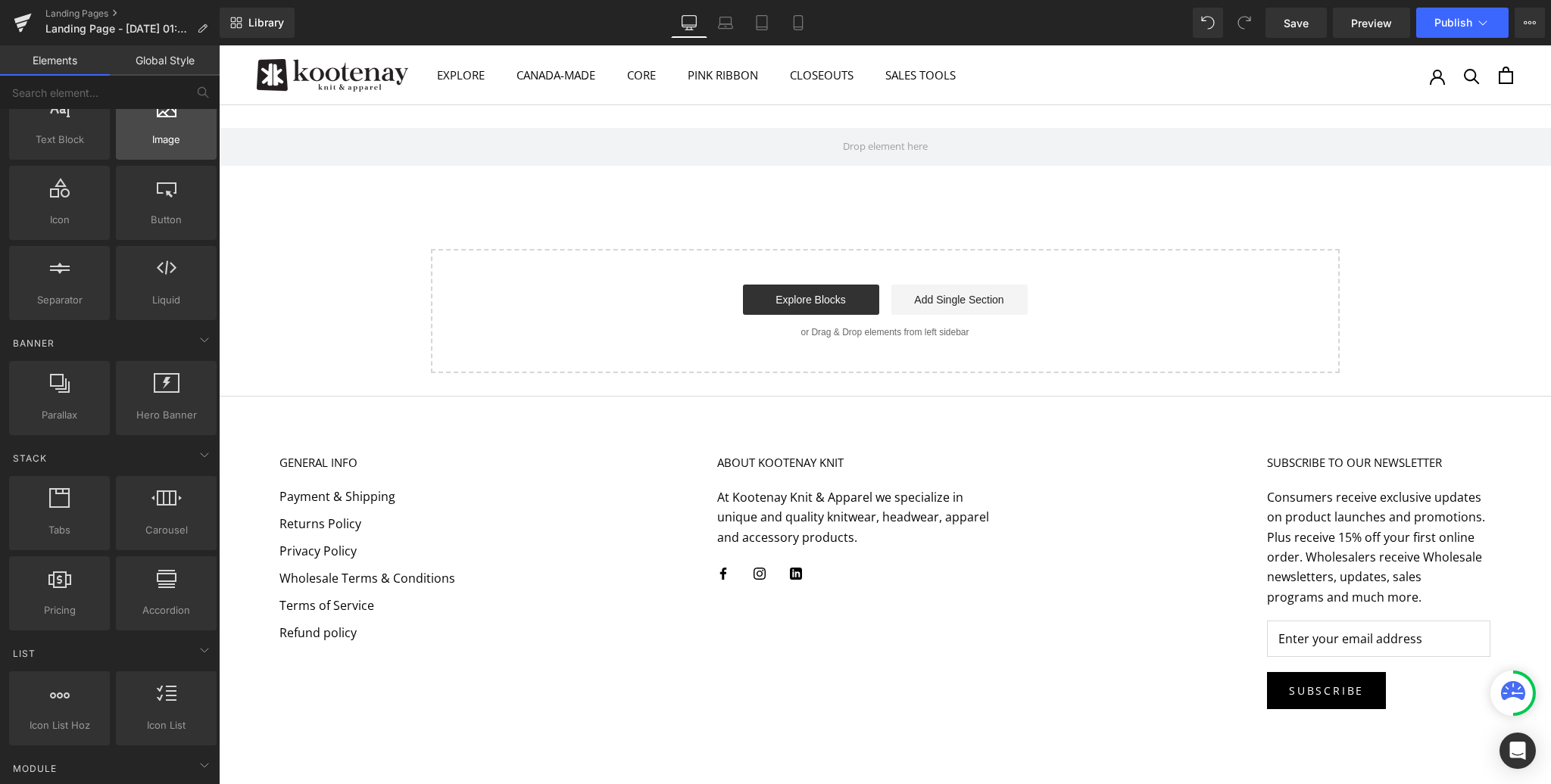
scroll to position [143, 0]
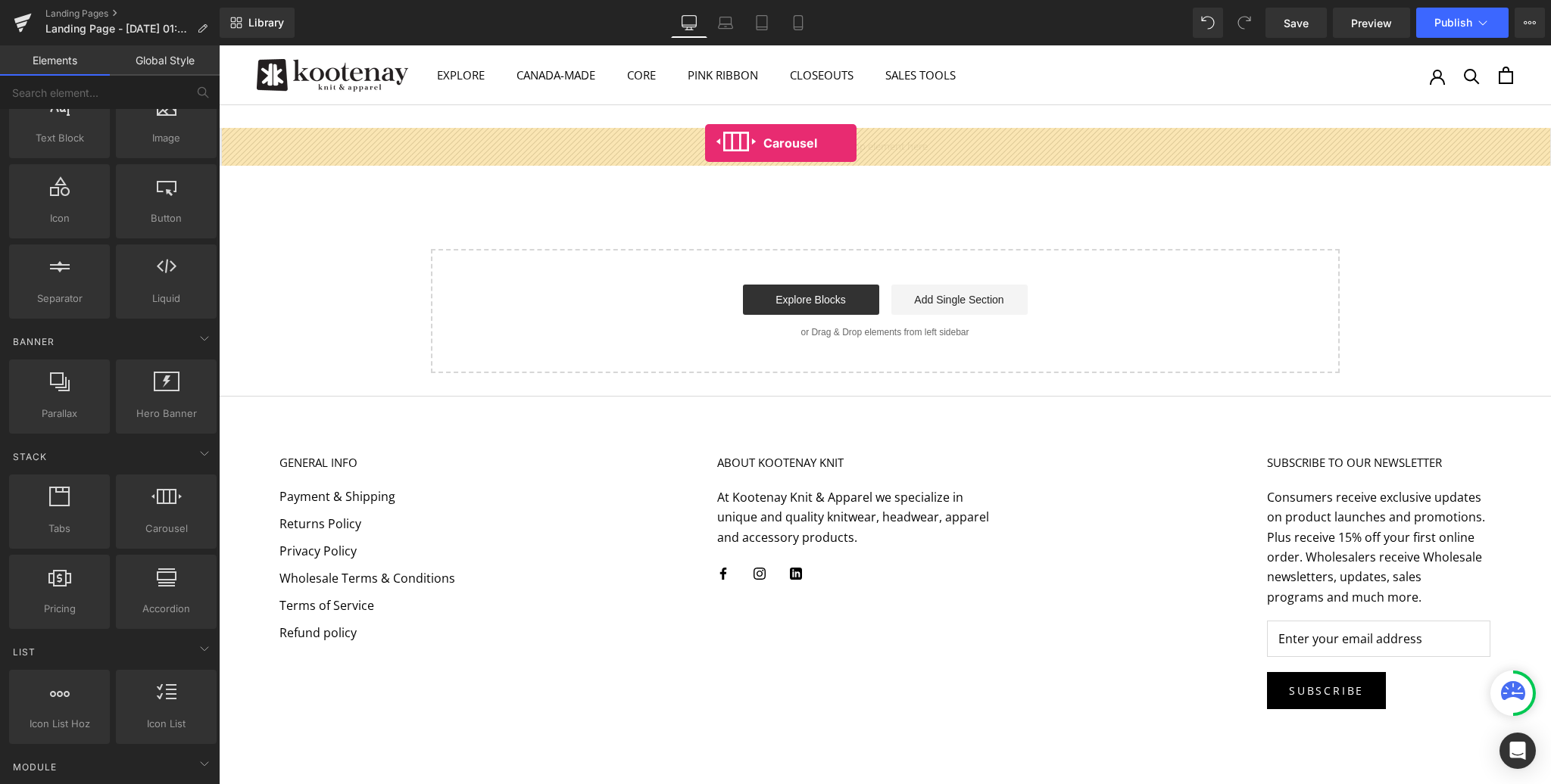
drag, startPoint x: 374, startPoint y: 542, endPoint x: 706, endPoint y: 143, distance: 519.1
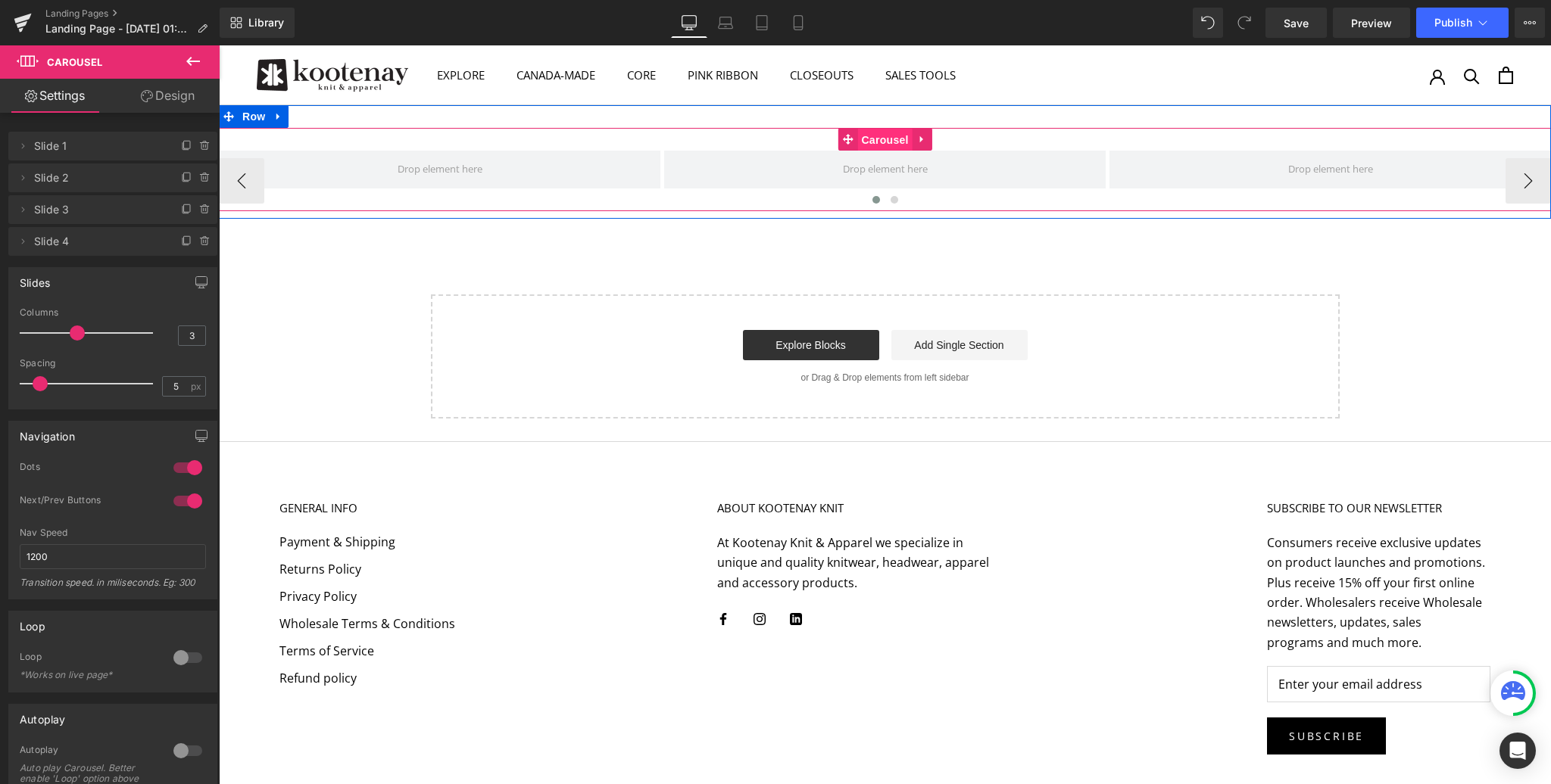
click at [869, 136] on span "Carousel" at bounding box center [884, 140] width 55 height 23
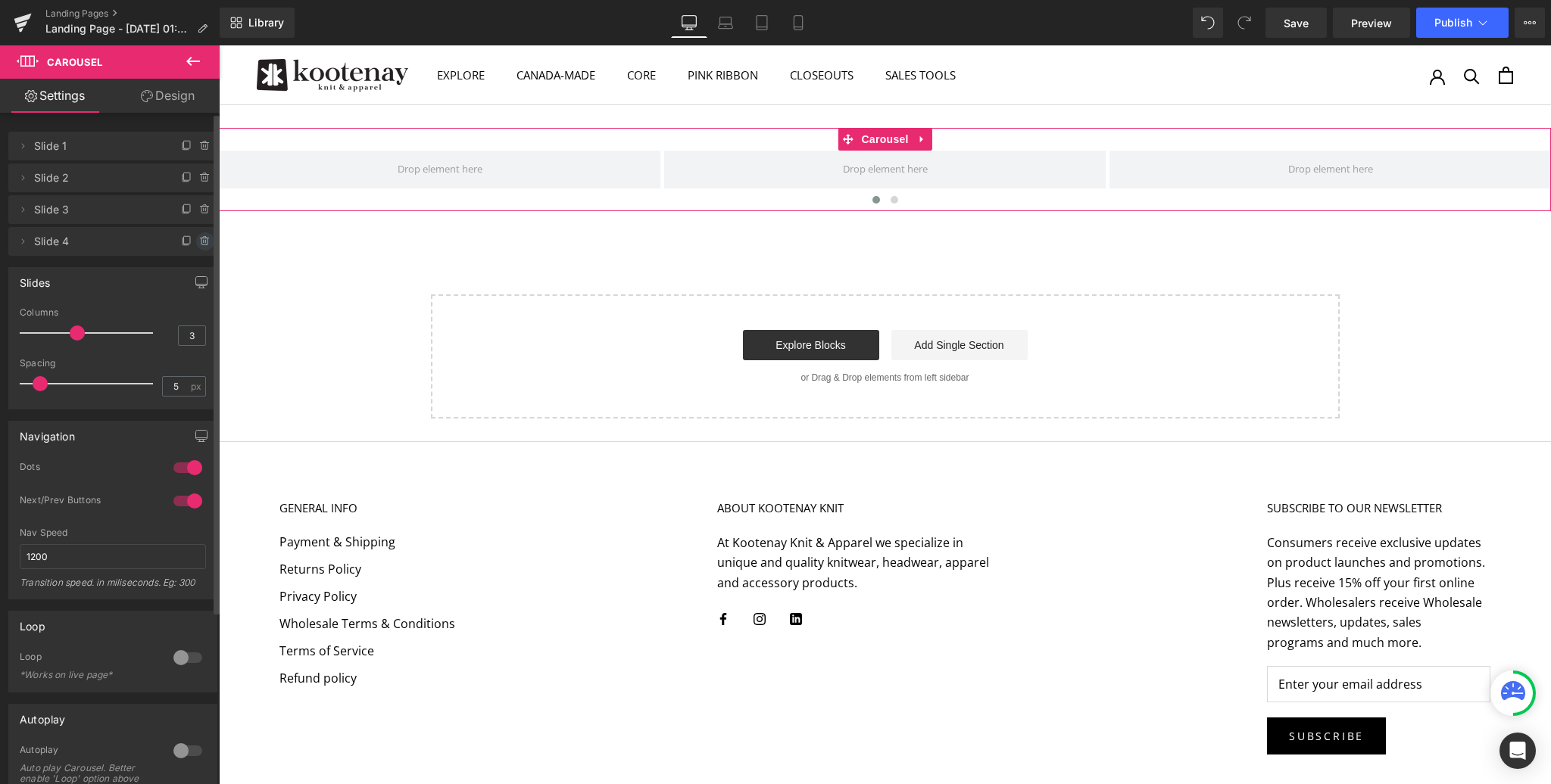
click at [201, 239] on icon at bounding box center [205, 242] width 12 height 12
click at [194, 241] on button "Delete" at bounding box center [189, 242] width 48 height 19
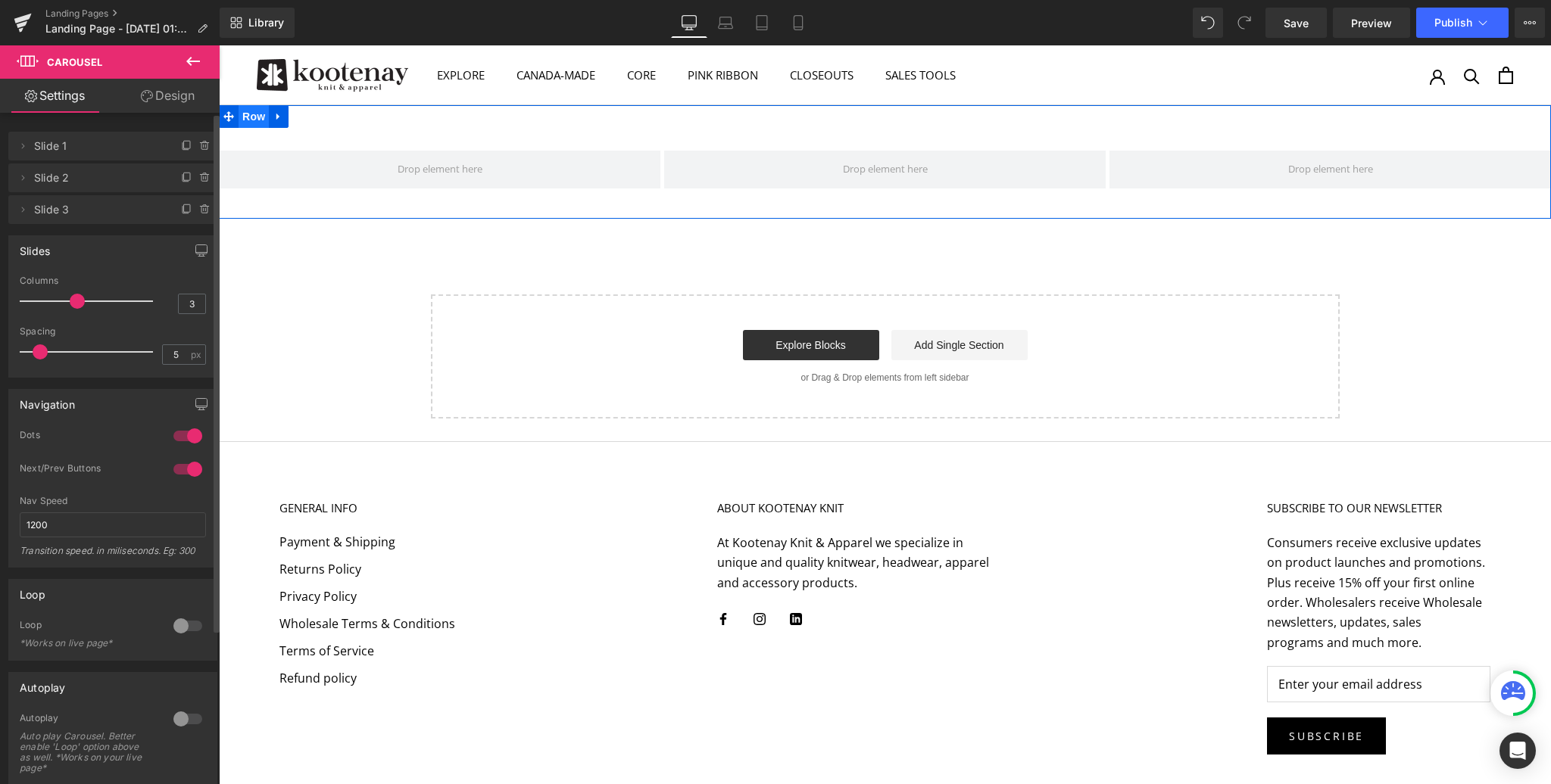
click at [254, 112] on span "Row" at bounding box center [253, 117] width 30 height 23
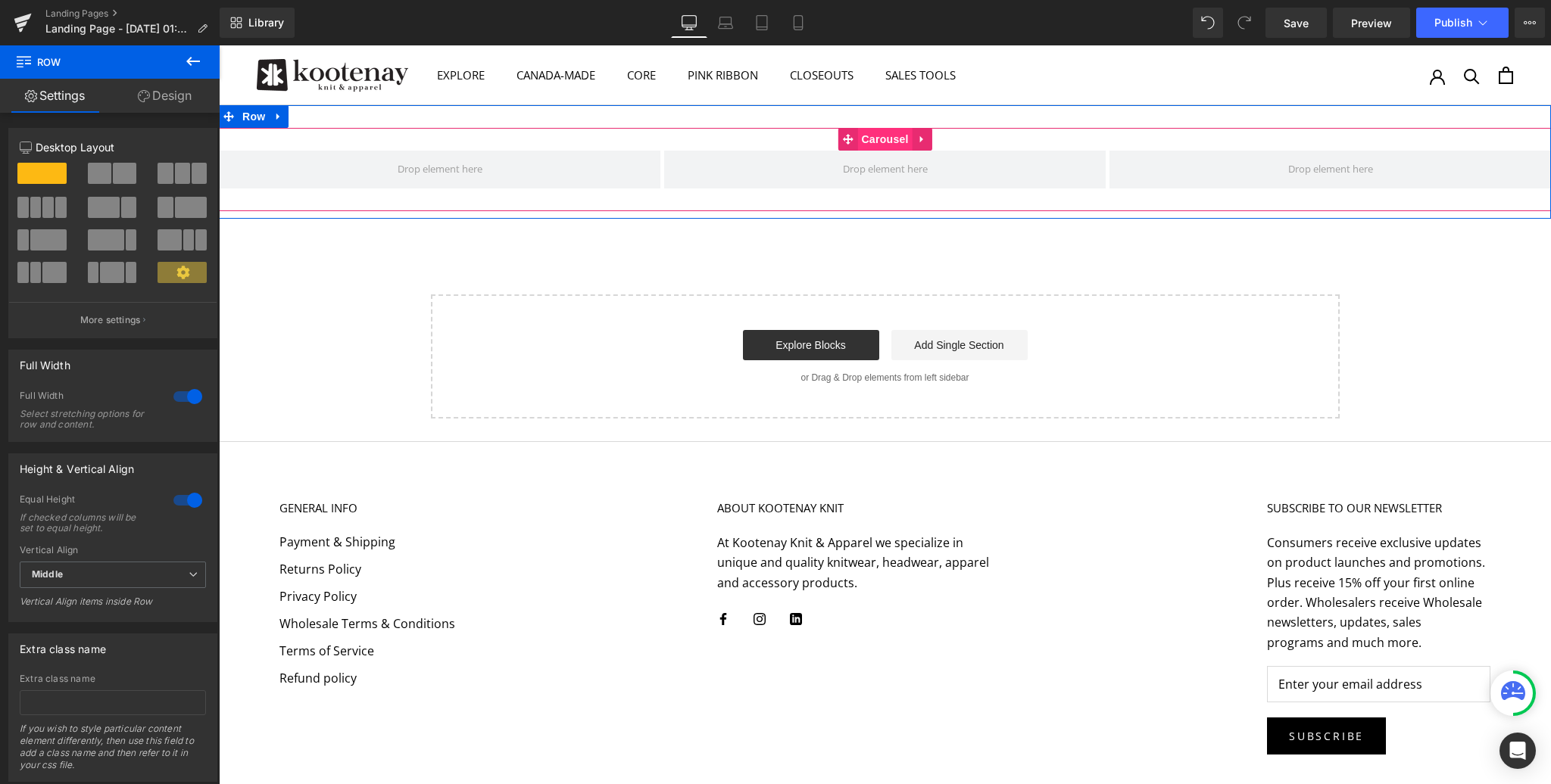
click at [881, 138] on span "Carousel" at bounding box center [884, 140] width 55 height 23
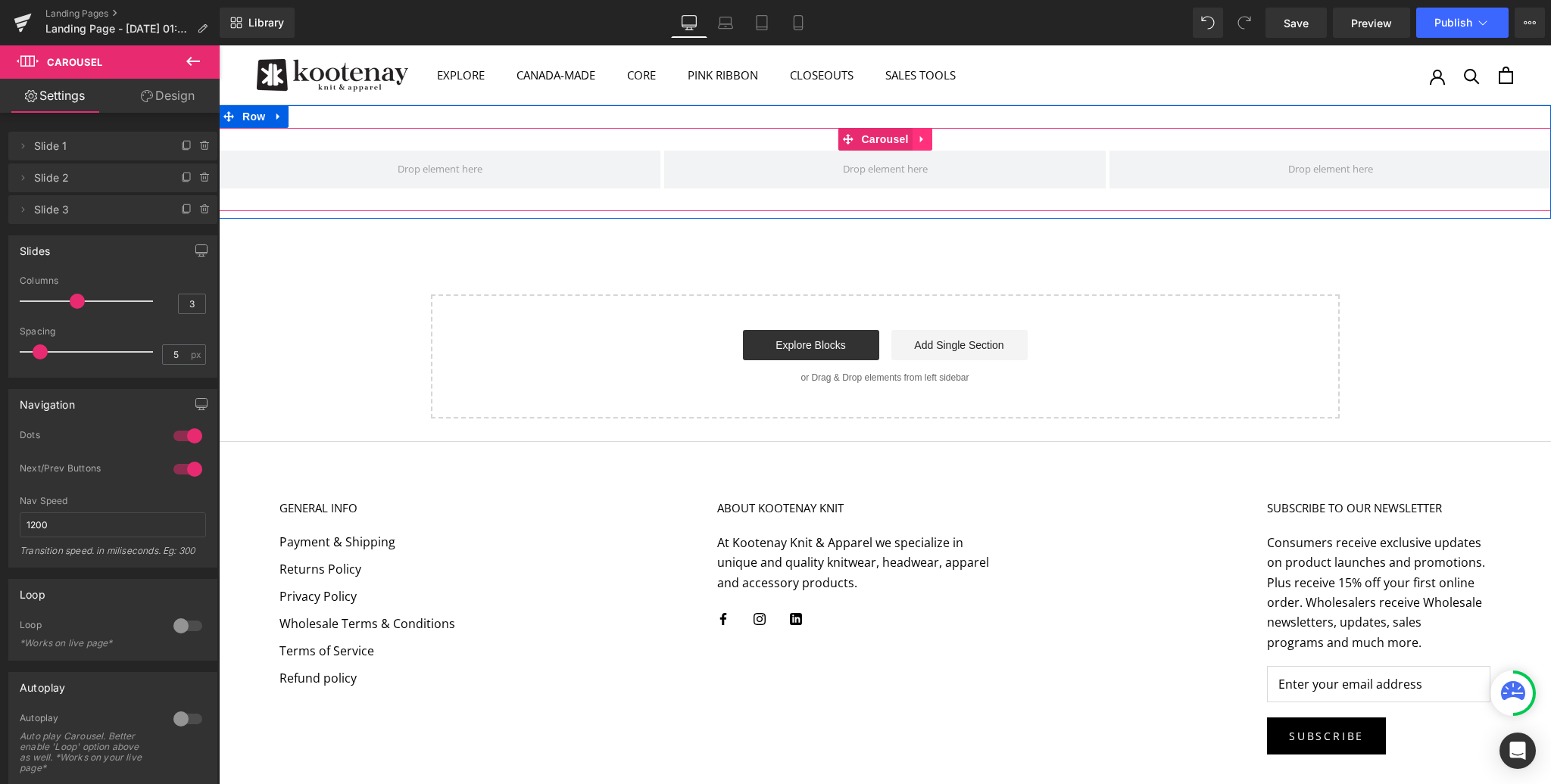
click at [918, 142] on icon at bounding box center [922, 139] width 11 height 12
click at [930, 140] on icon at bounding box center [932, 139] width 11 height 11
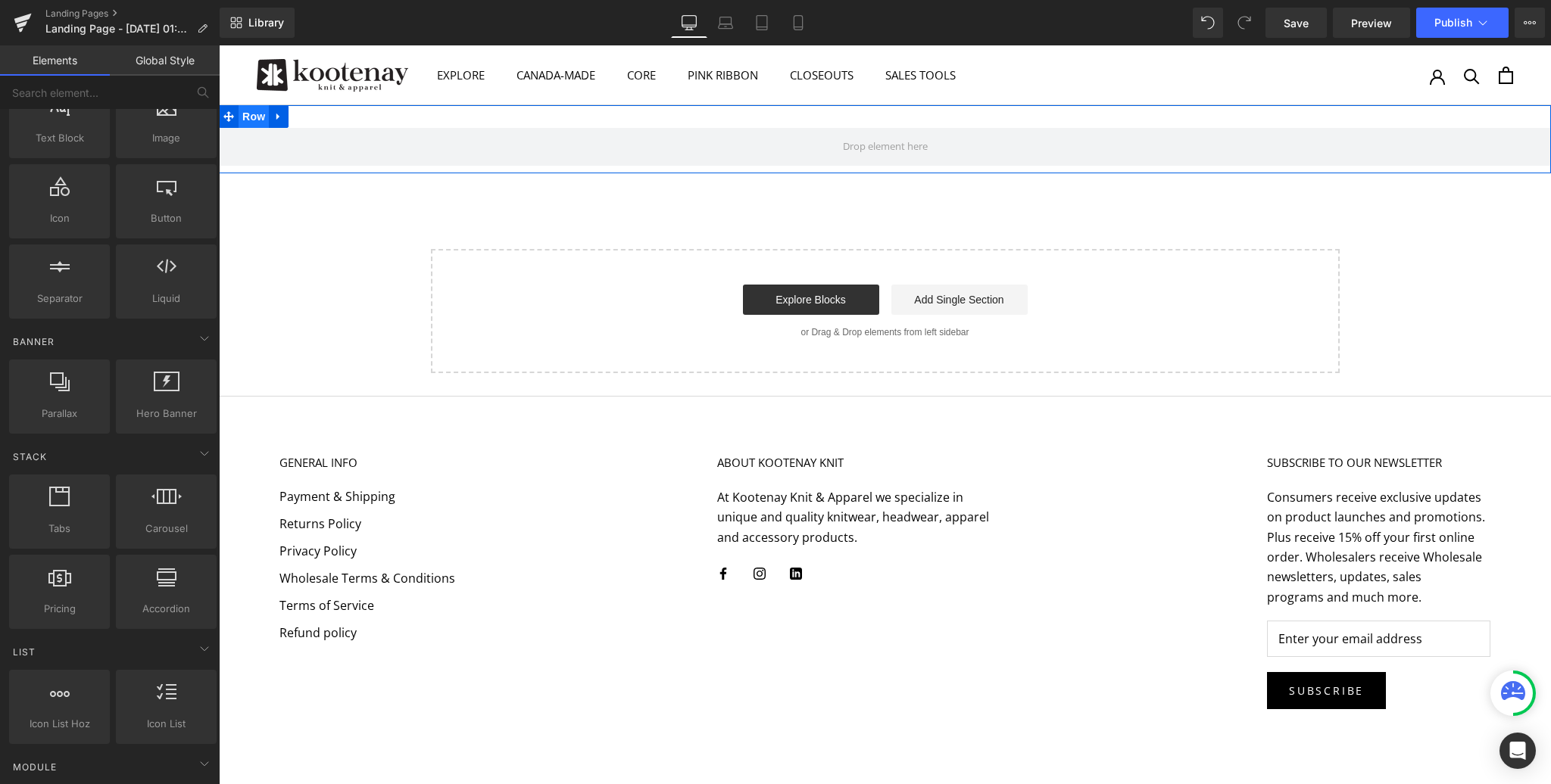
click at [246, 116] on span "Row" at bounding box center [253, 117] width 30 height 23
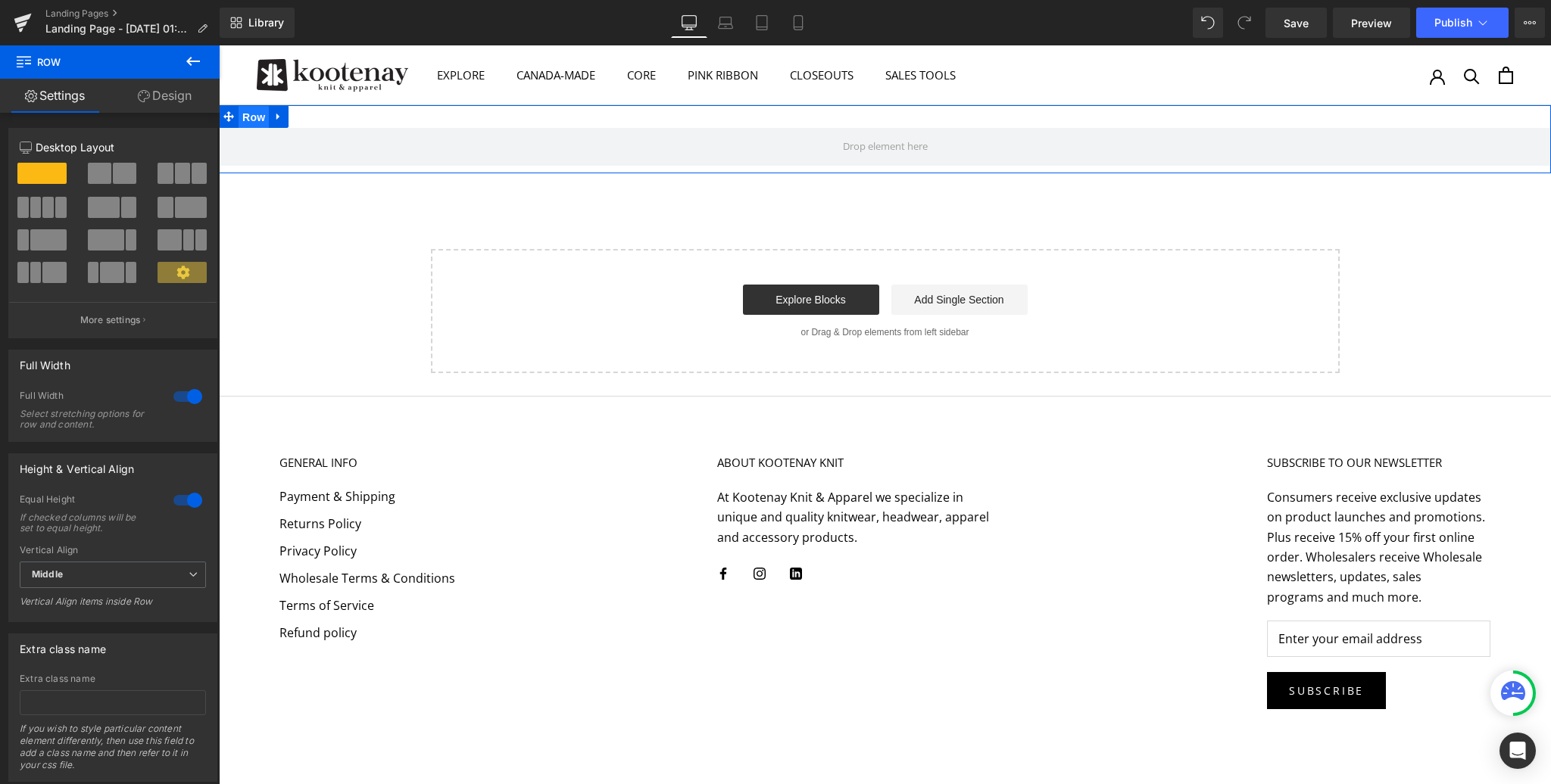
click at [254, 118] on span "Row" at bounding box center [253, 118] width 30 height 23
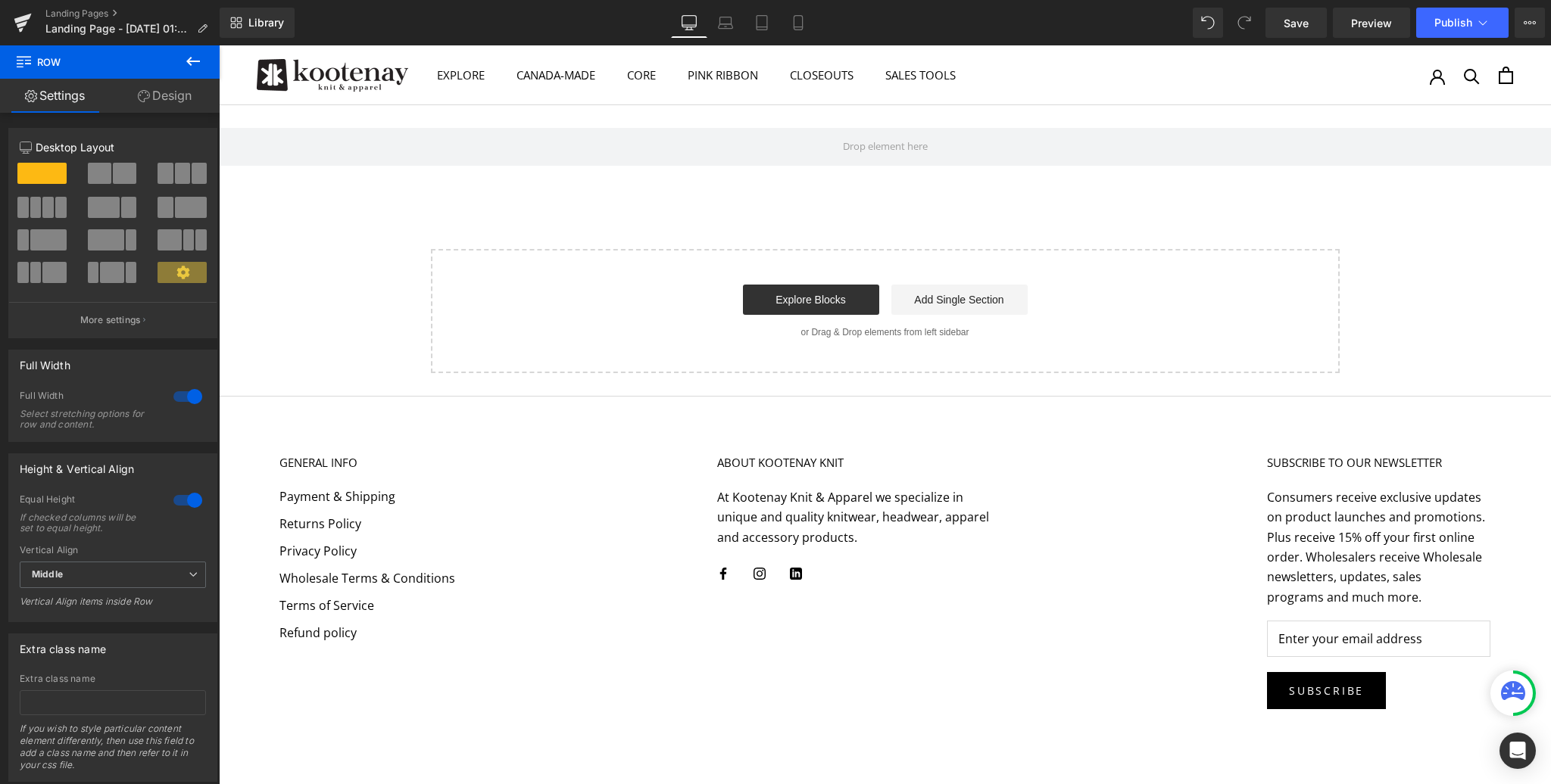
click at [197, 56] on icon at bounding box center [193, 61] width 19 height 19
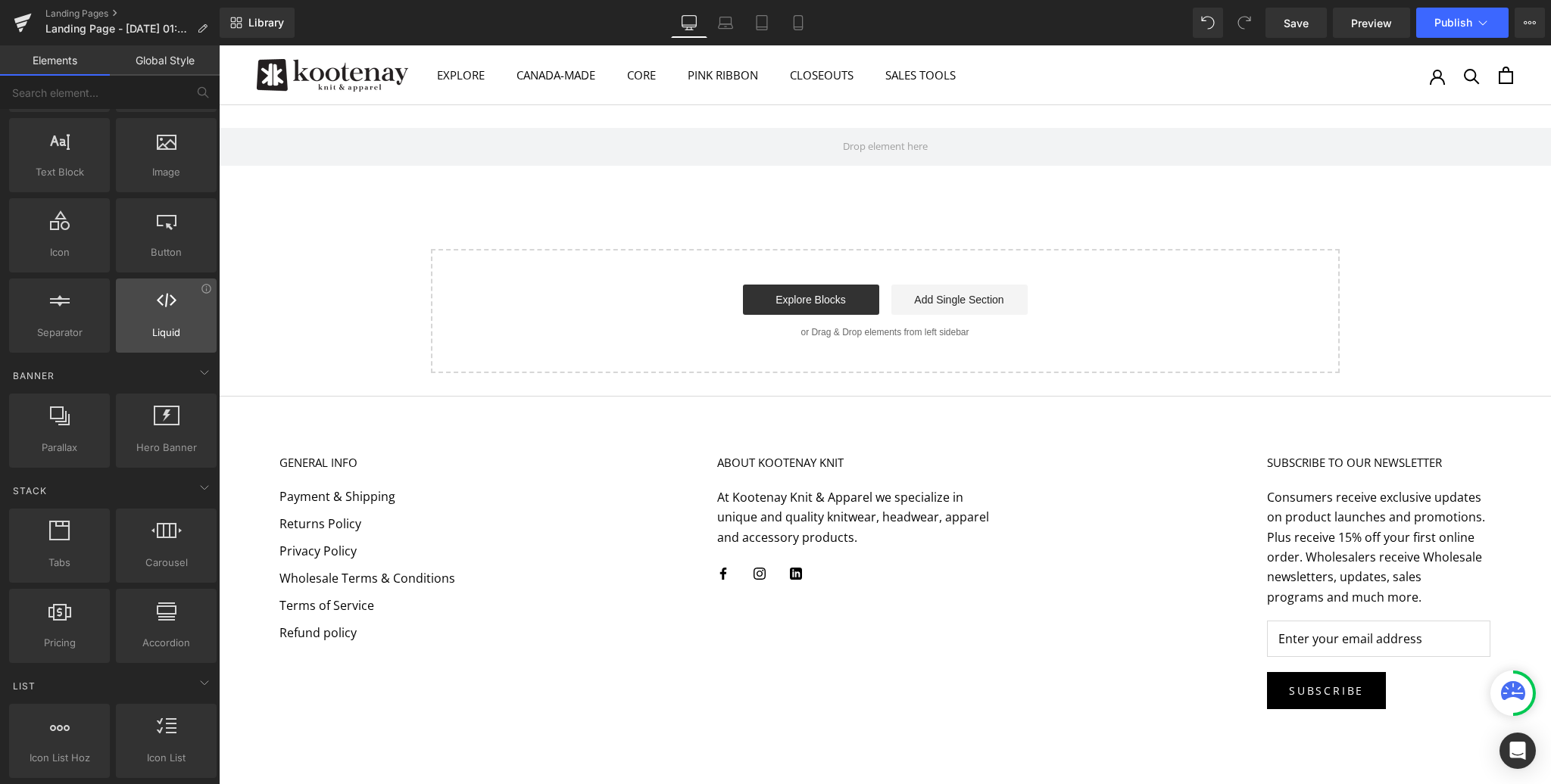
scroll to position [108, 0]
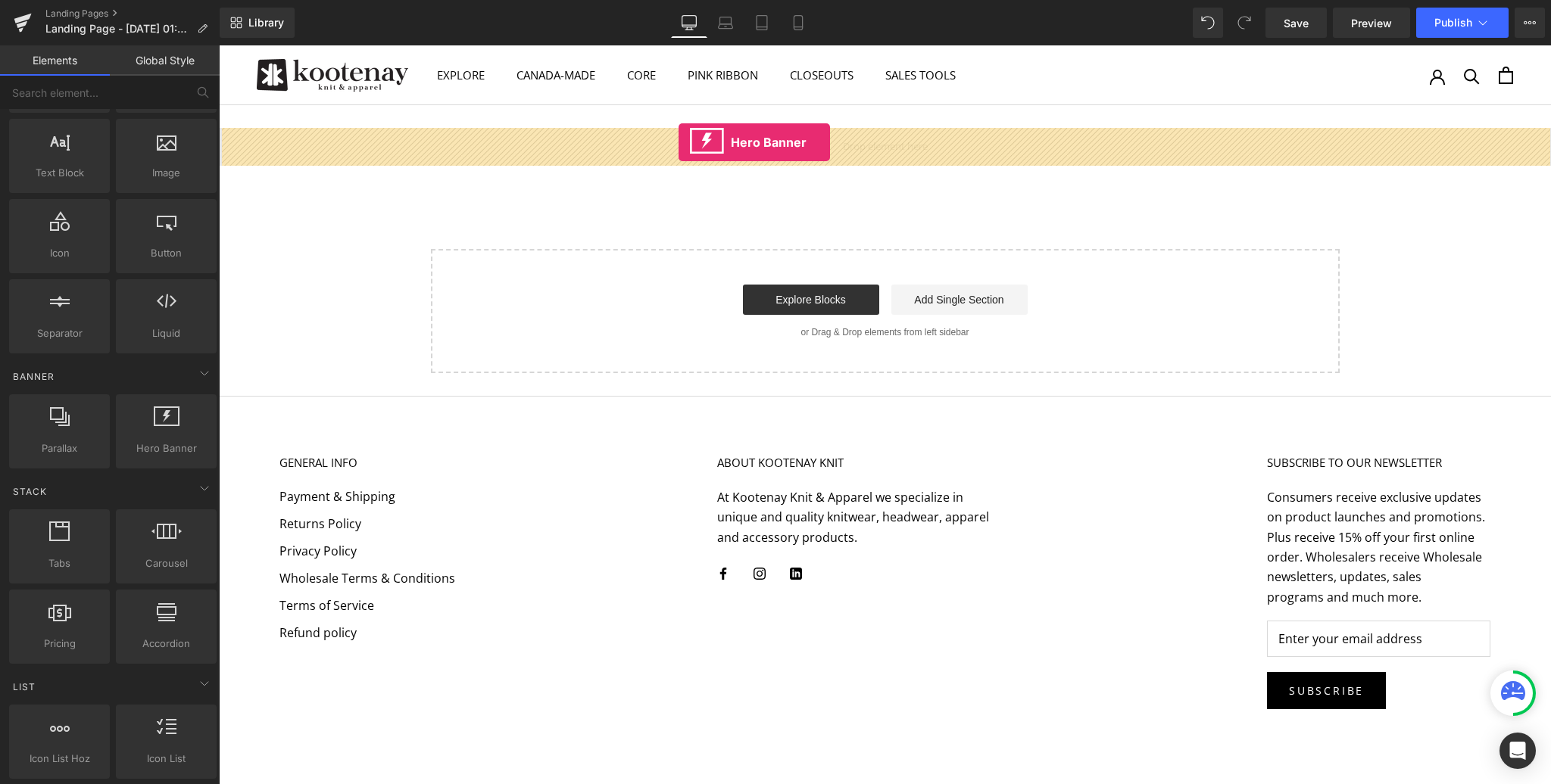
drag, startPoint x: 364, startPoint y: 470, endPoint x: 679, endPoint y: 142, distance: 454.8
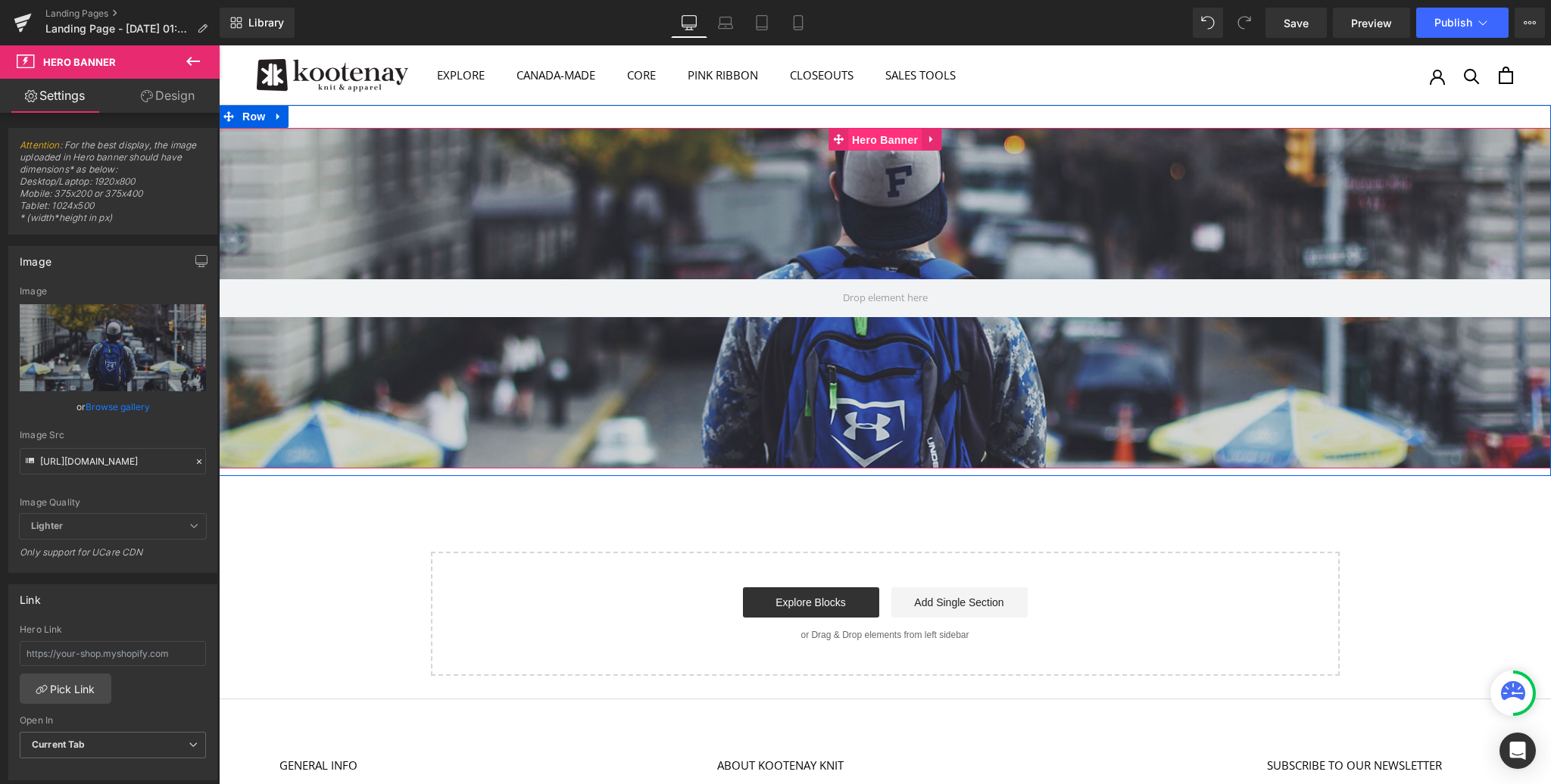
click at [863, 139] on span "Hero Banner" at bounding box center [884, 140] width 73 height 23
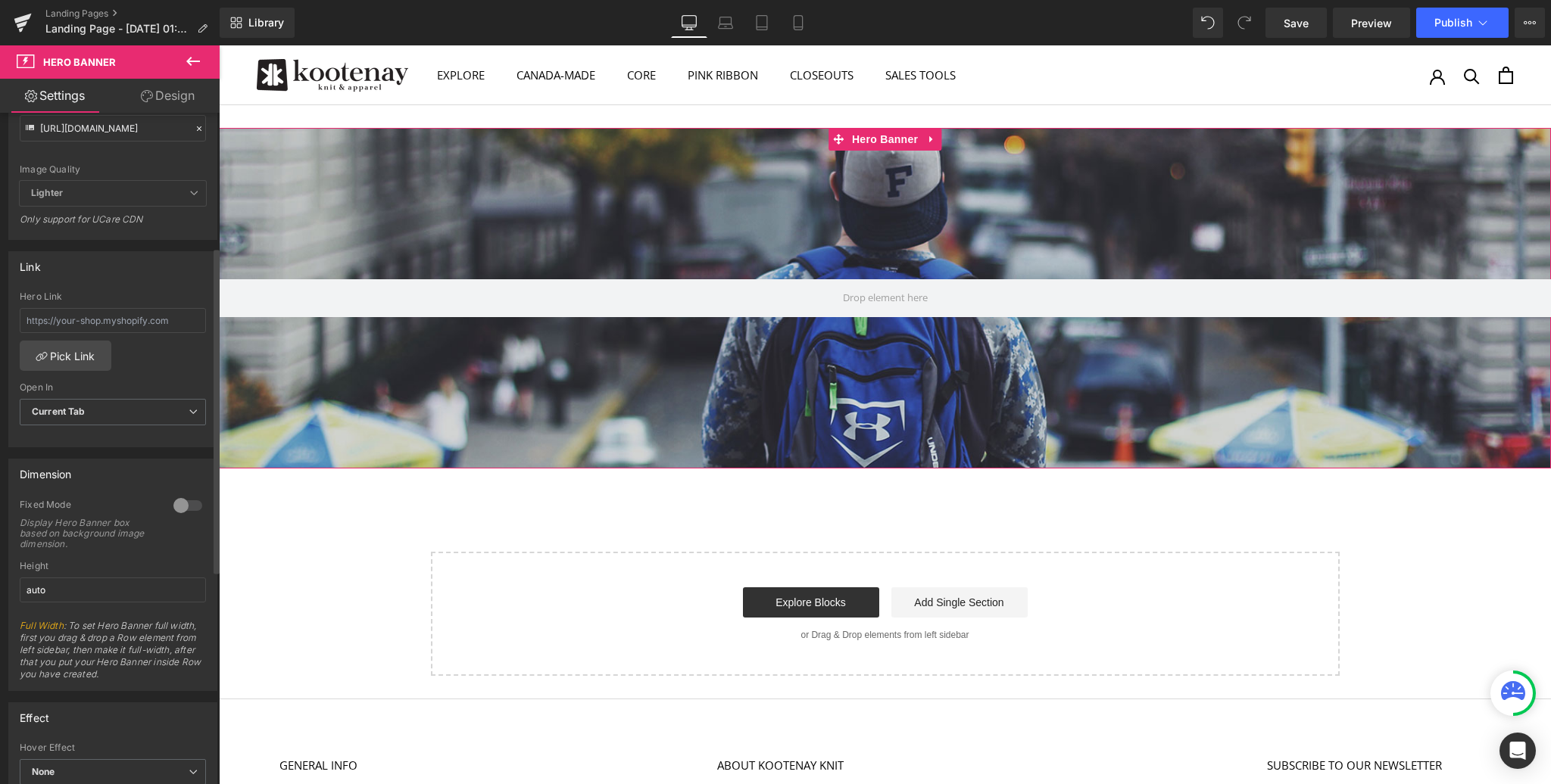
scroll to position [0, 0]
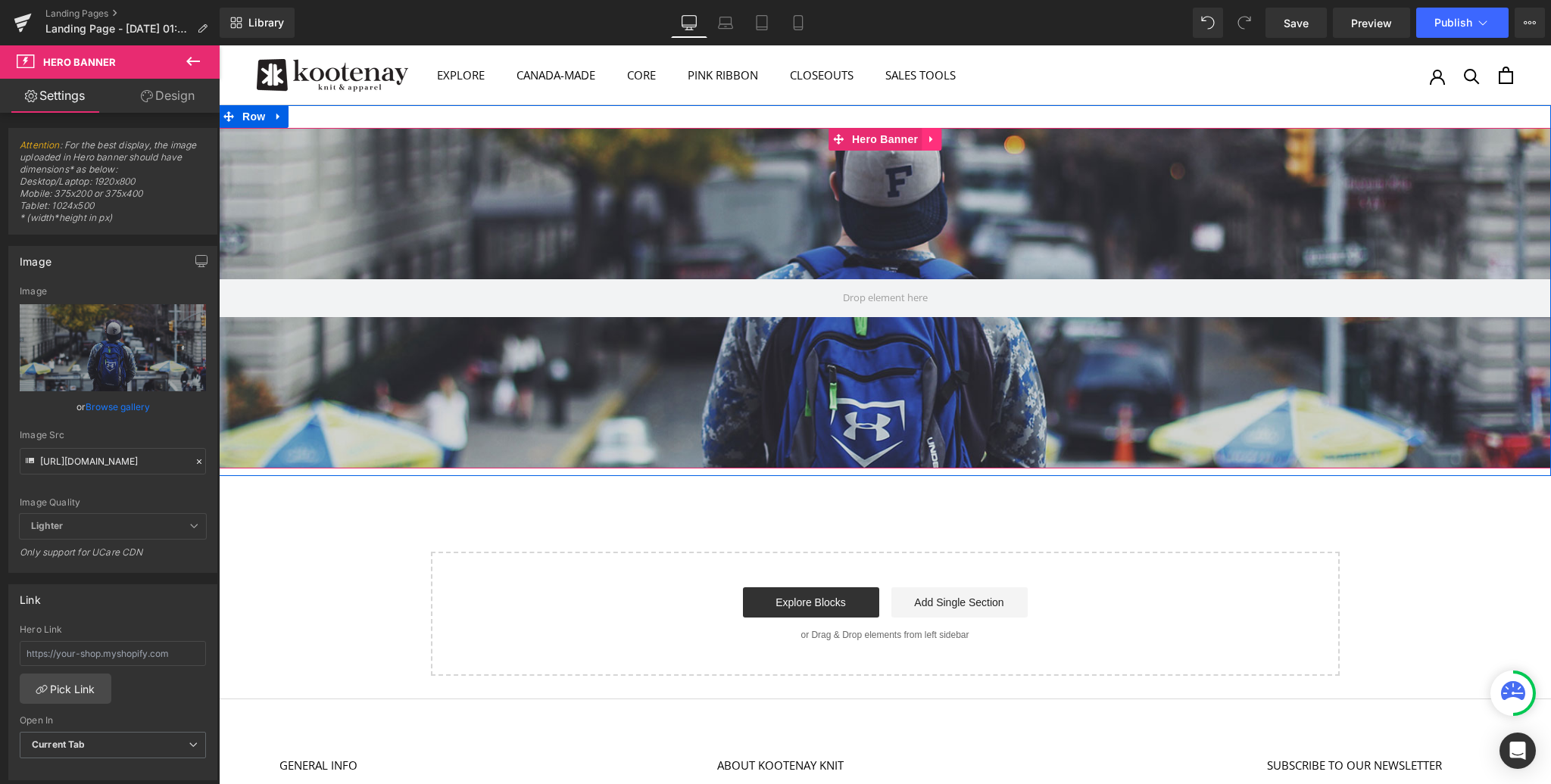
click at [928, 136] on icon at bounding box center [931, 139] width 11 height 12
click at [939, 136] on icon at bounding box center [941, 139] width 11 height 11
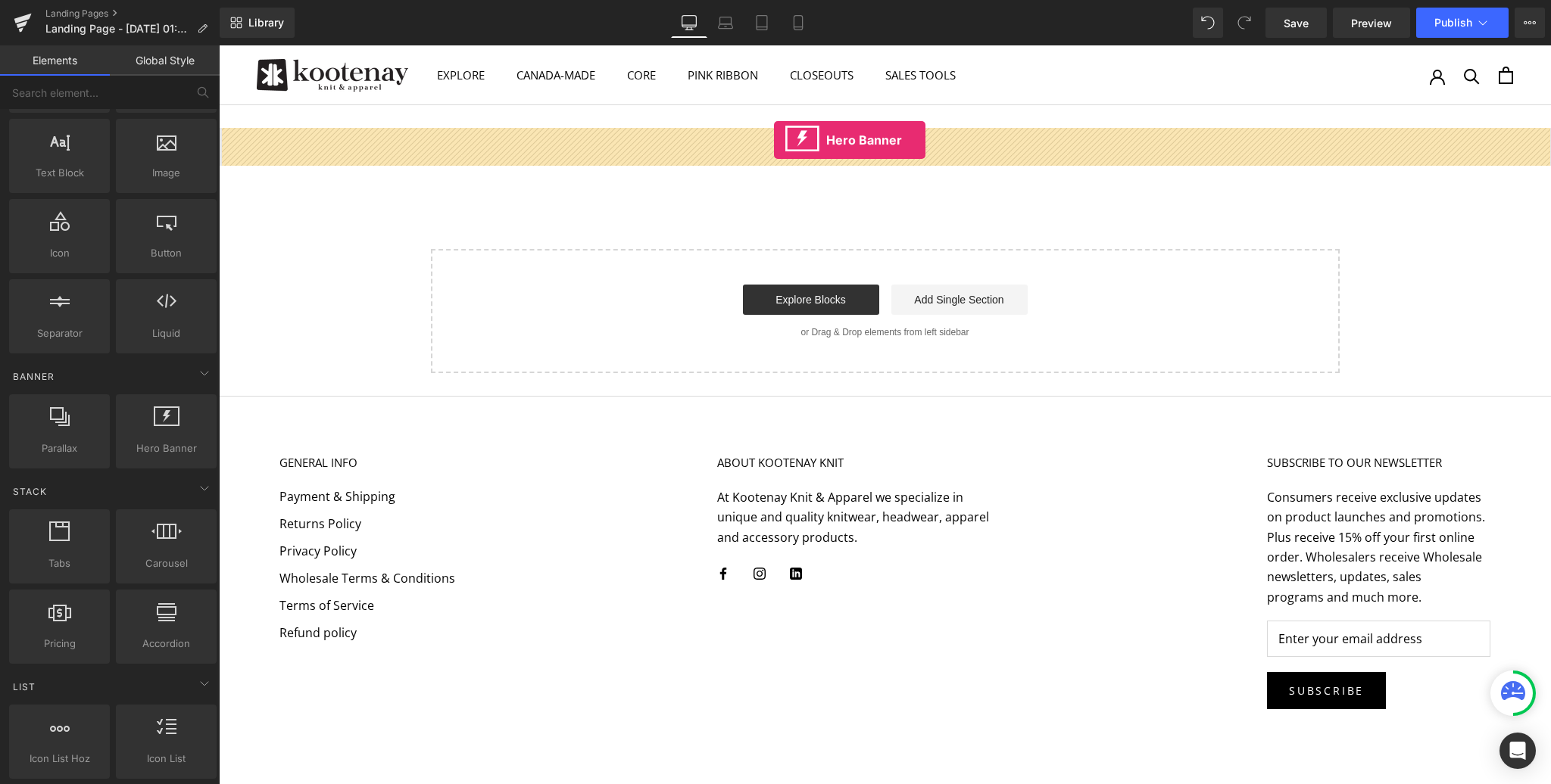
drag, startPoint x: 380, startPoint y: 467, endPoint x: 774, endPoint y: 140, distance: 512.0
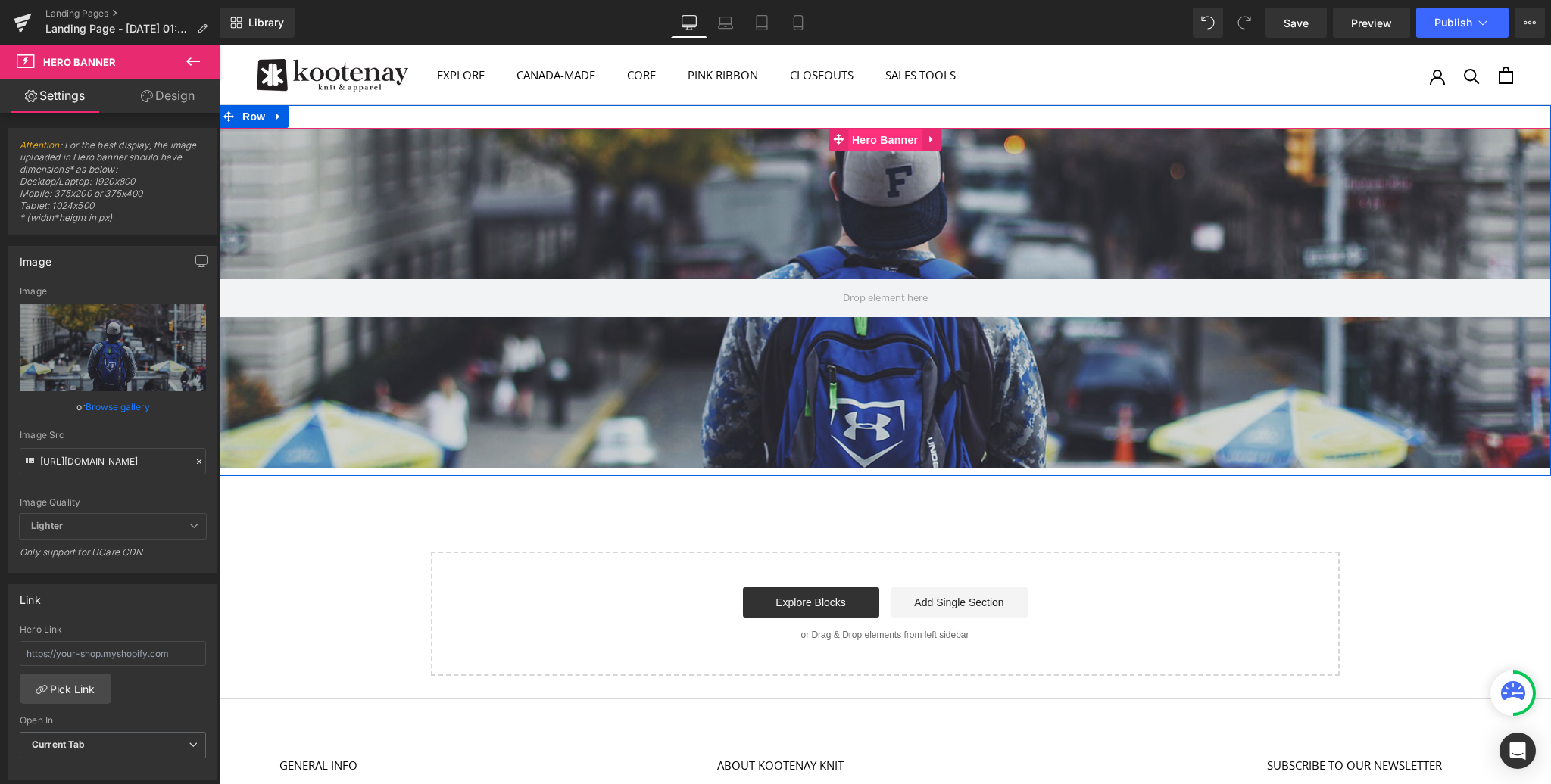
click at [880, 139] on span "Hero Banner" at bounding box center [884, 140] width 73 height 23
click at [892, 141] on span "Hero Banner" at bounding box center [884, 140] width 73 height 23
click at [930, 136] on icon at bounding box center [930, 140] width 3 height 7
click at [944, 140] on icon at bounding box center [941, 139] width 11 height 11
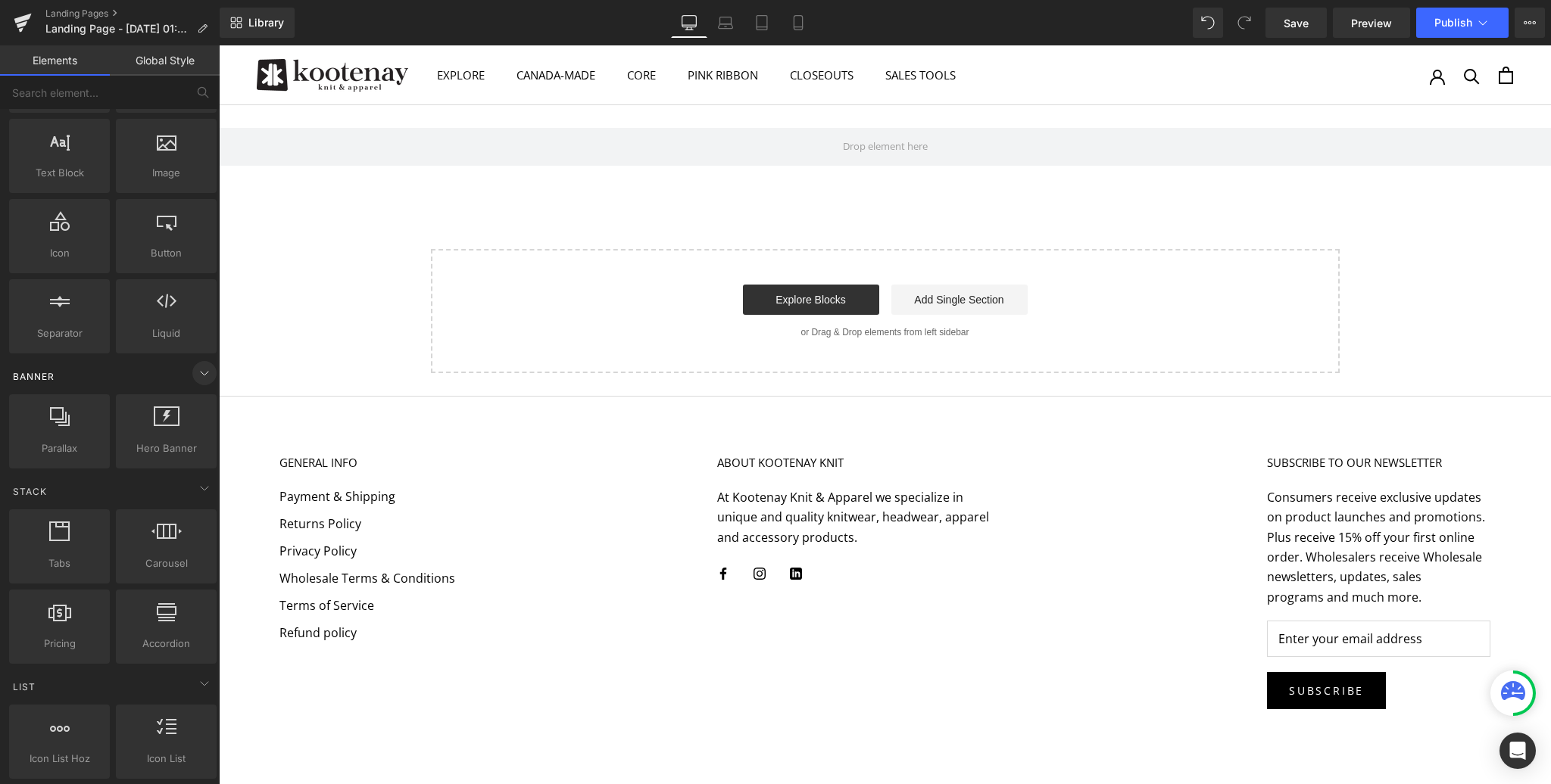
click at [197, 371] on icon at bounding box center [204, 373] width 19 height 19
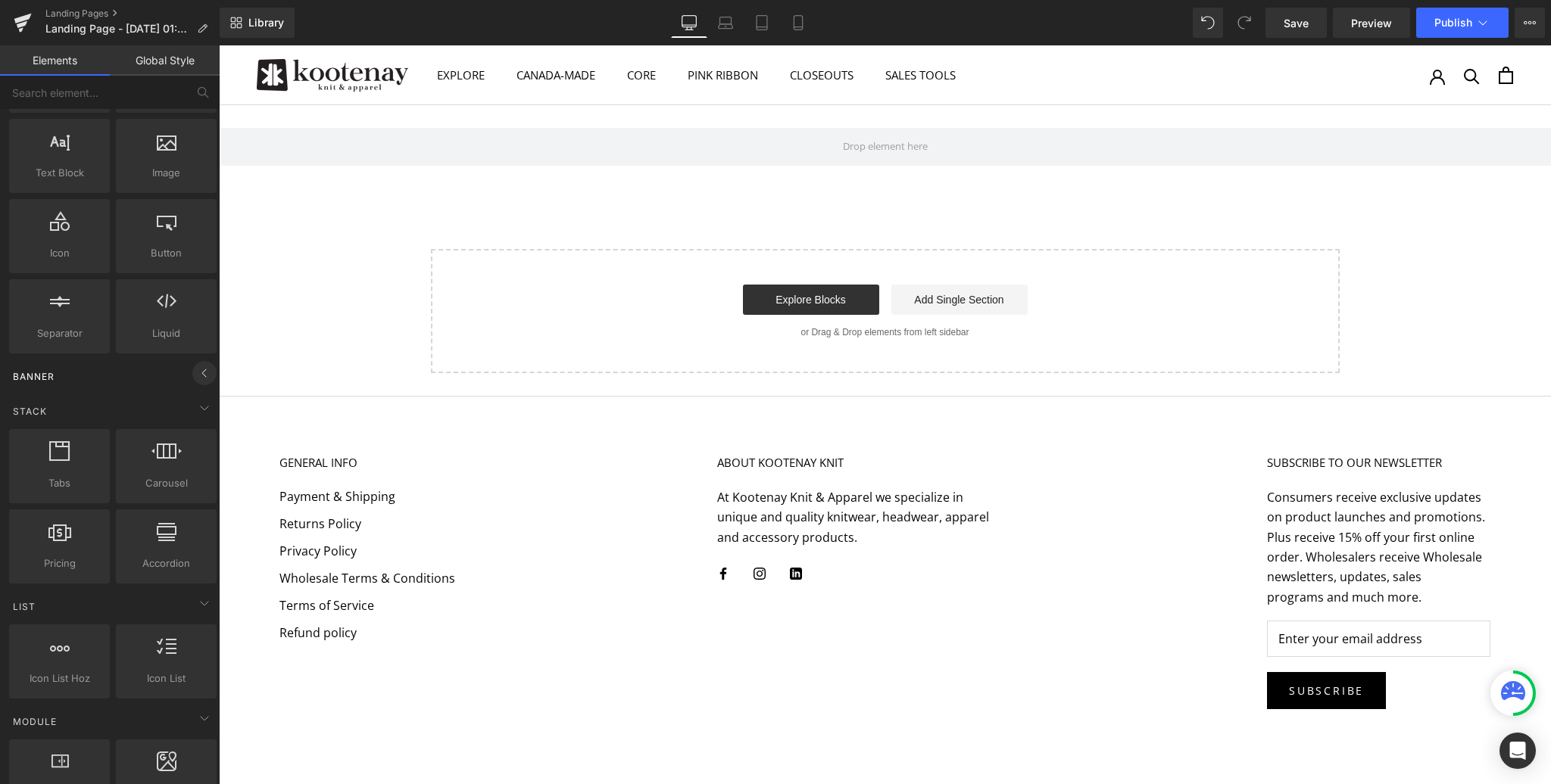
click at [202, 371] on icon at bounding box center [204, 373] width 4 height 8
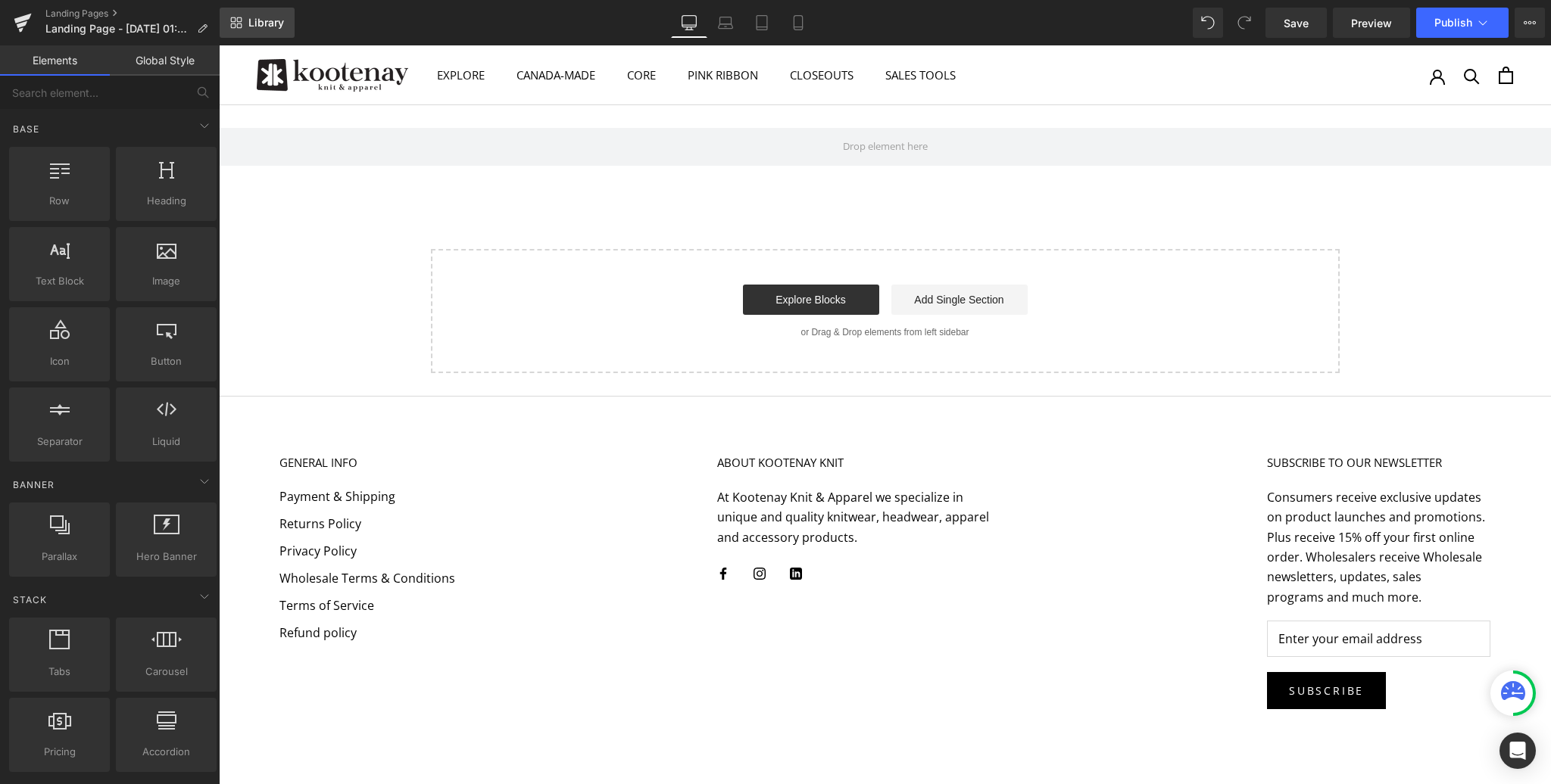
click at [266, 21] on span "Library" at bounding box center [266, 22] width 35 height 13
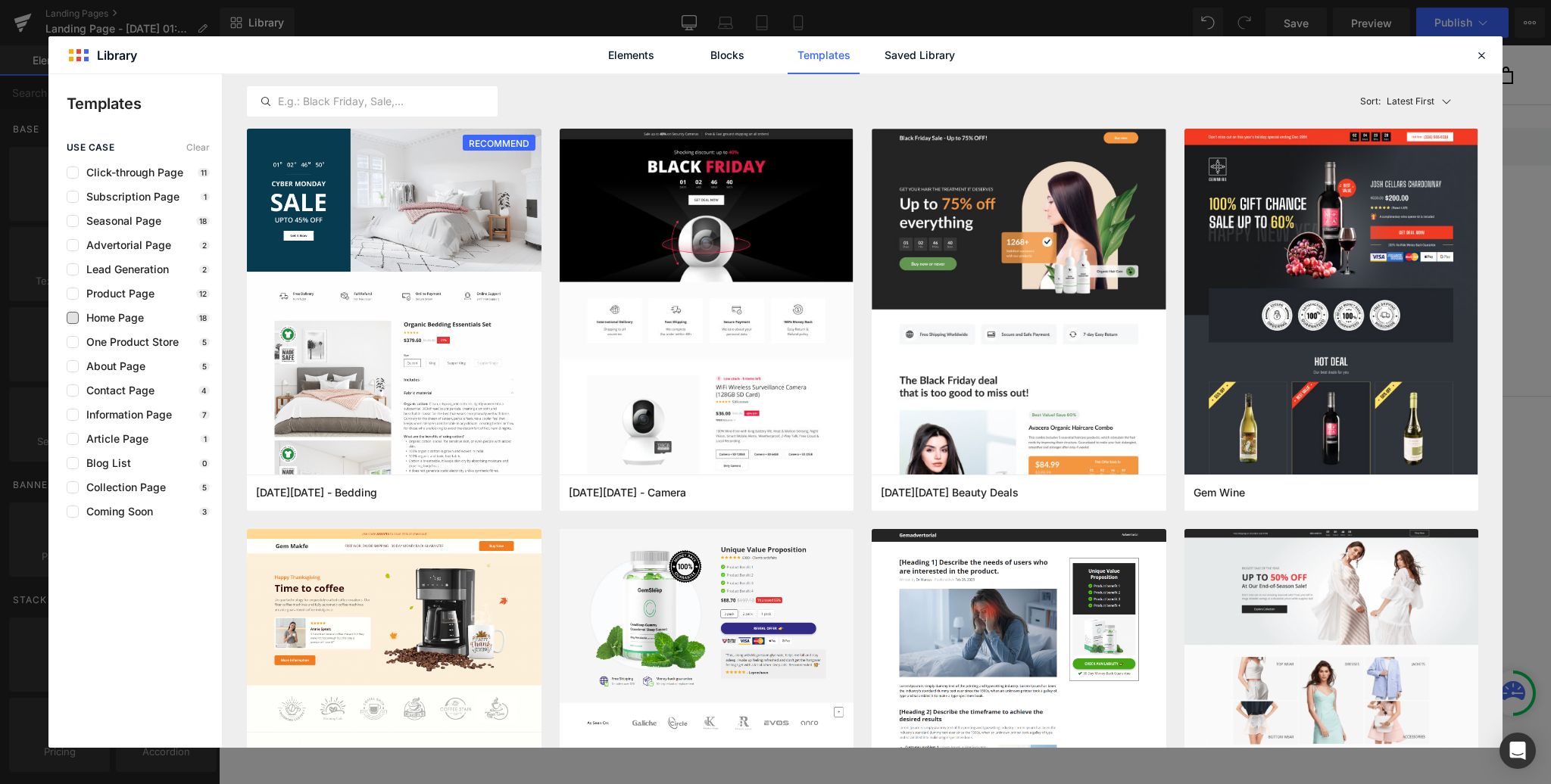
click at [118, 319] on span "Home Page" at bounding box center [112, 318] width 66 height 12
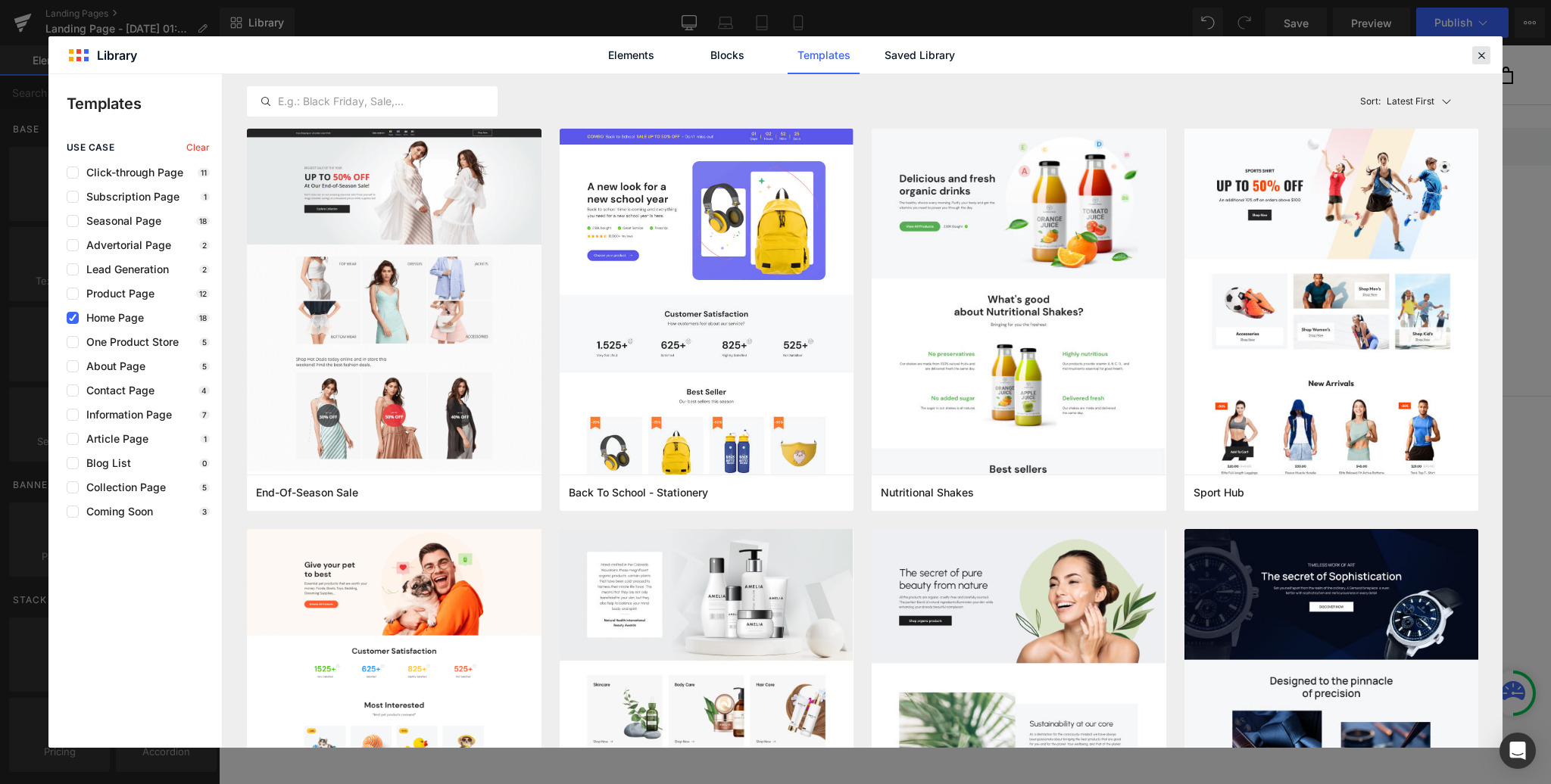
click at [1481, 55] on icon at bounding box center [1481, 55] width 13 height 13
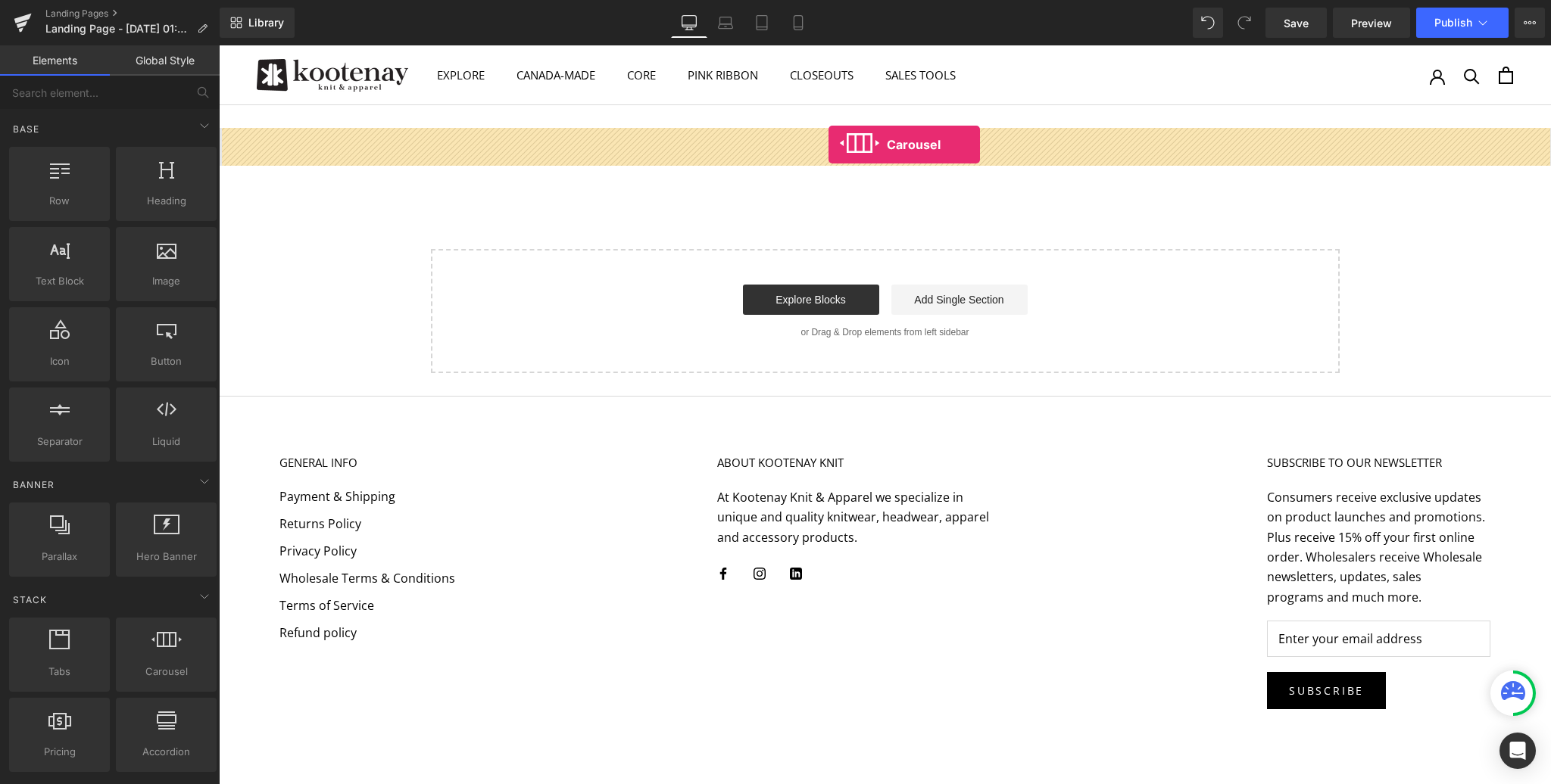
drag, startPoint x: 370, startPoint y: 708, endPoint x: 829, endPoint y: 144, distance: 727.2
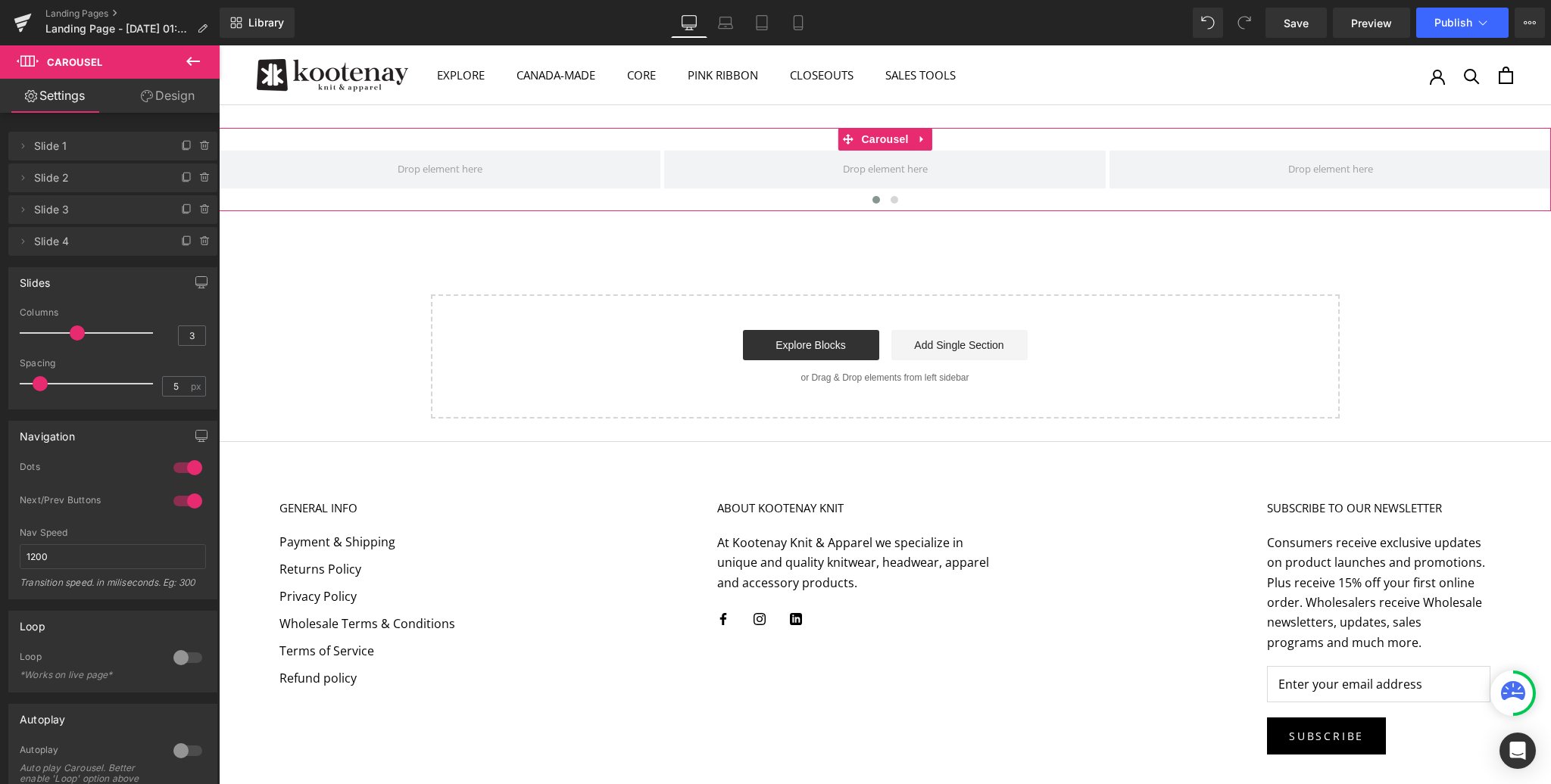
click at [172, 98] on link "Design" at bounding box center [167, 96] width 110 height 34
click at [184, 60] on icon at bounding box center [193, 61] width 19 height 19
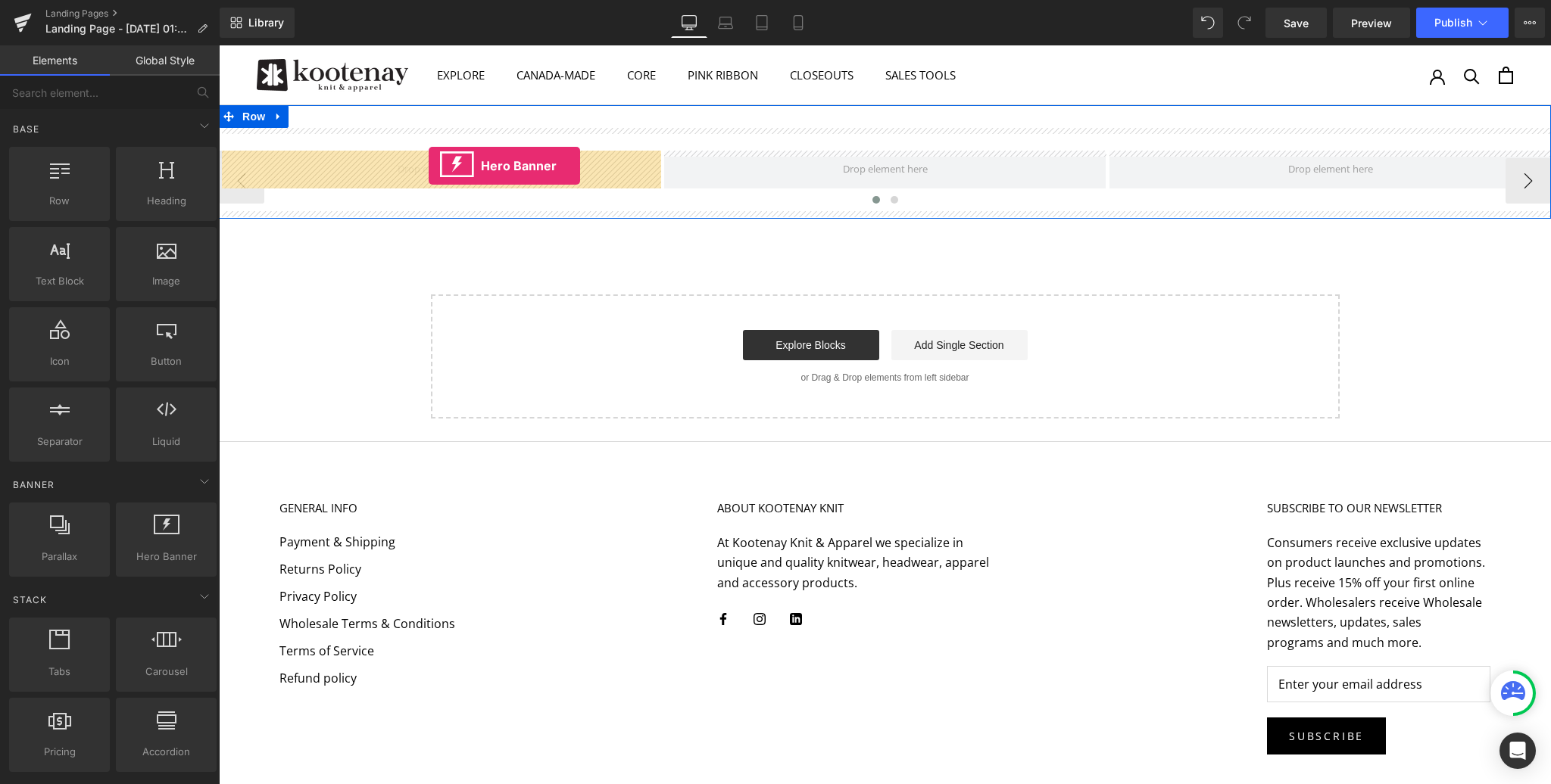
drag, startPoint x: 380, startPoint y: 582, endPoint x: 428, endPoint y: 165, distance: 419.8
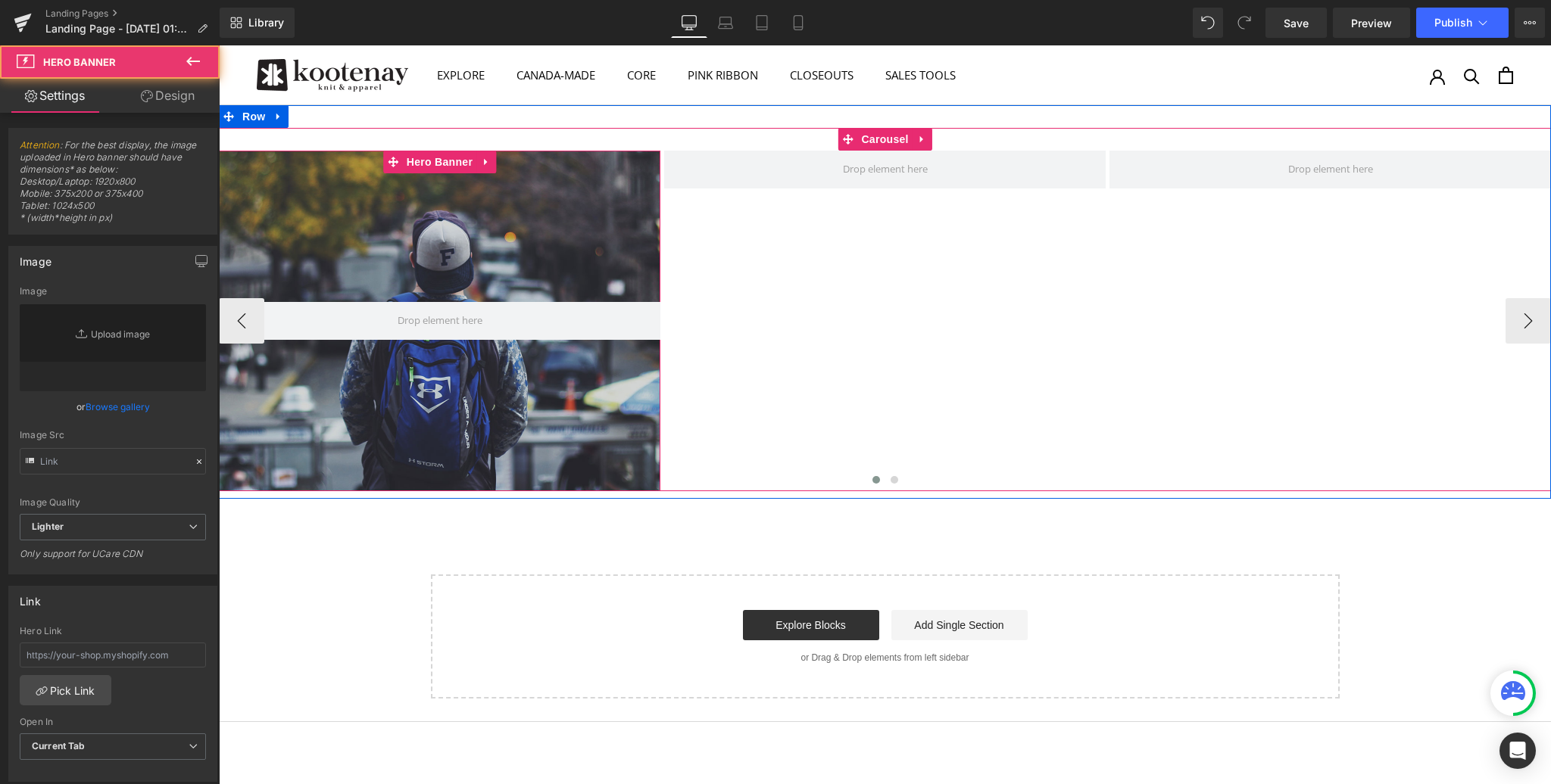
type input "[URL][DOMAIN_NAME]"
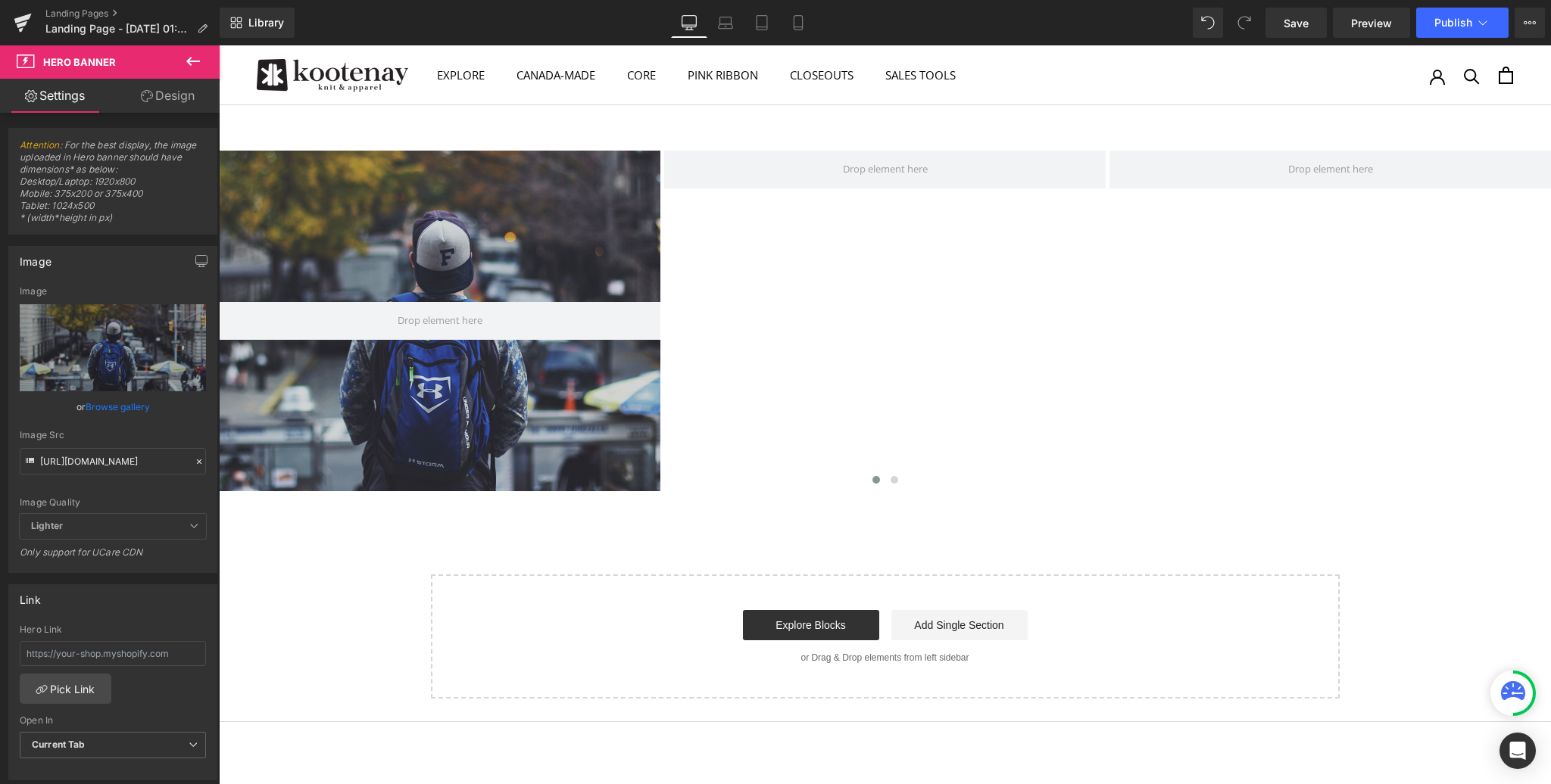
click at [191, 60] on icon at bounding box center [193, 61] width 19 height 19
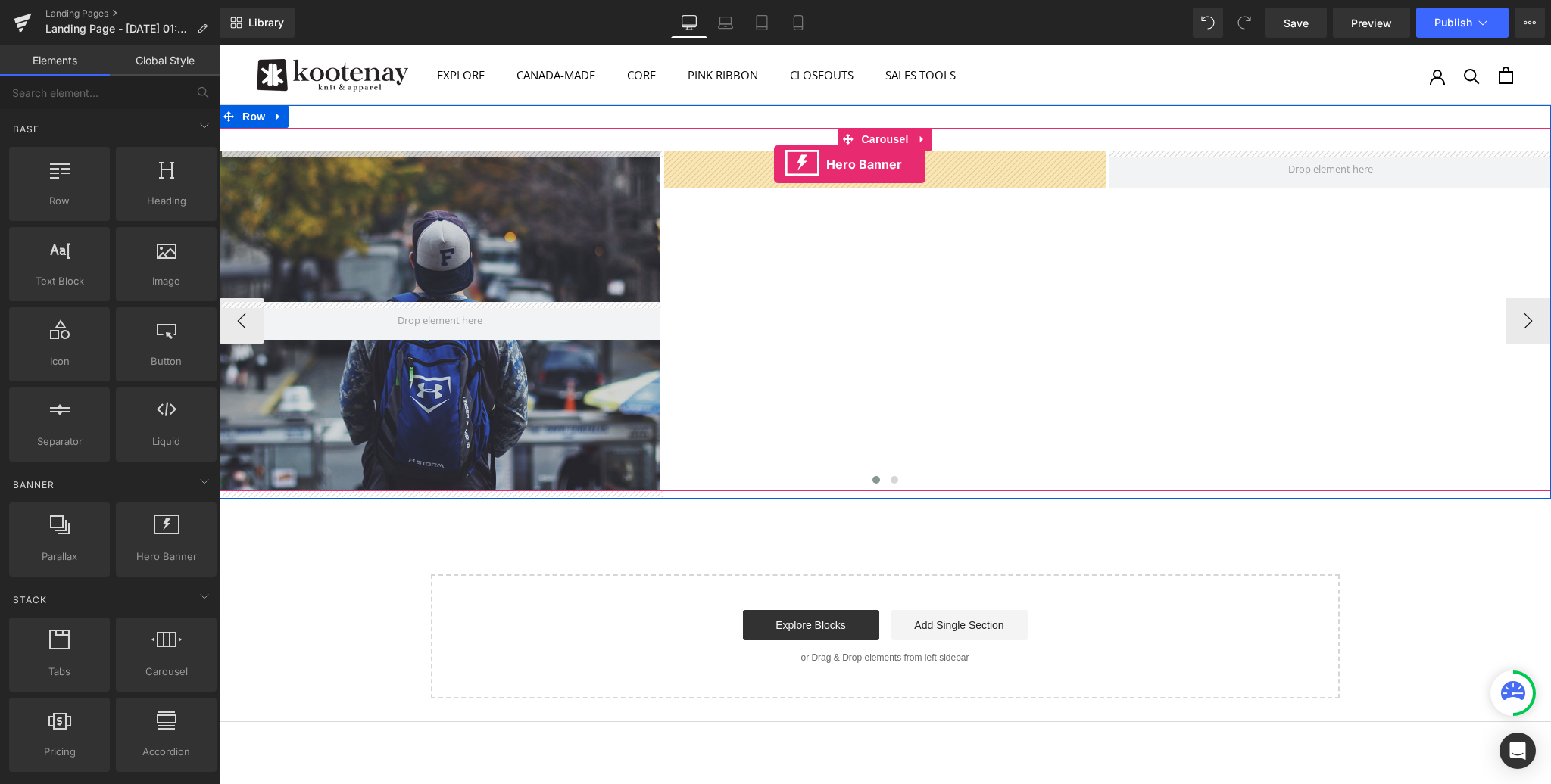
drag, startPoint x: 380, startPoint y: 574, endPoint x: 774, endPoint y: 165, distance: 567.9
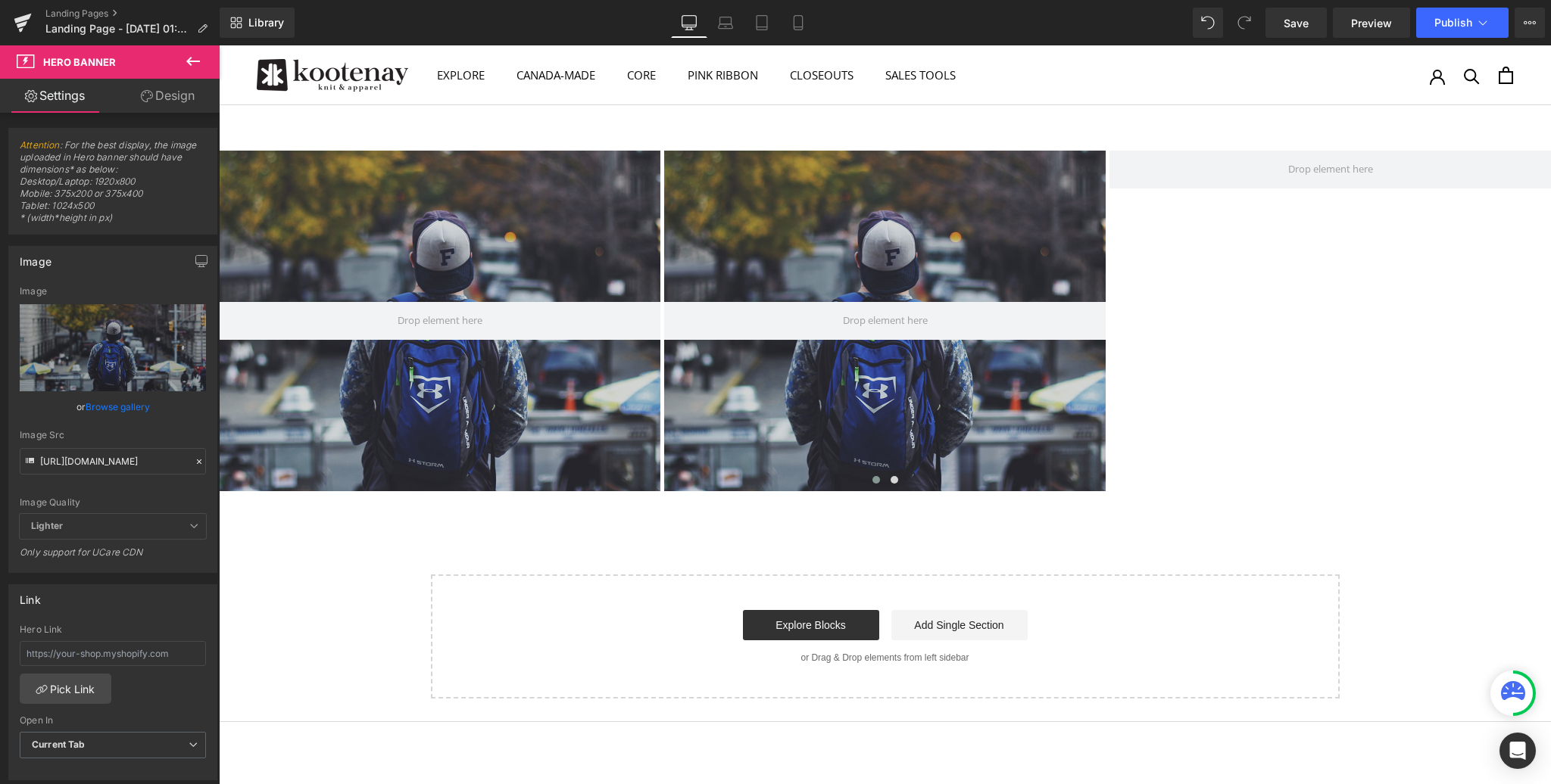
click at [194, 58] on icon at bounding box center [193, 61] width 19 height 19
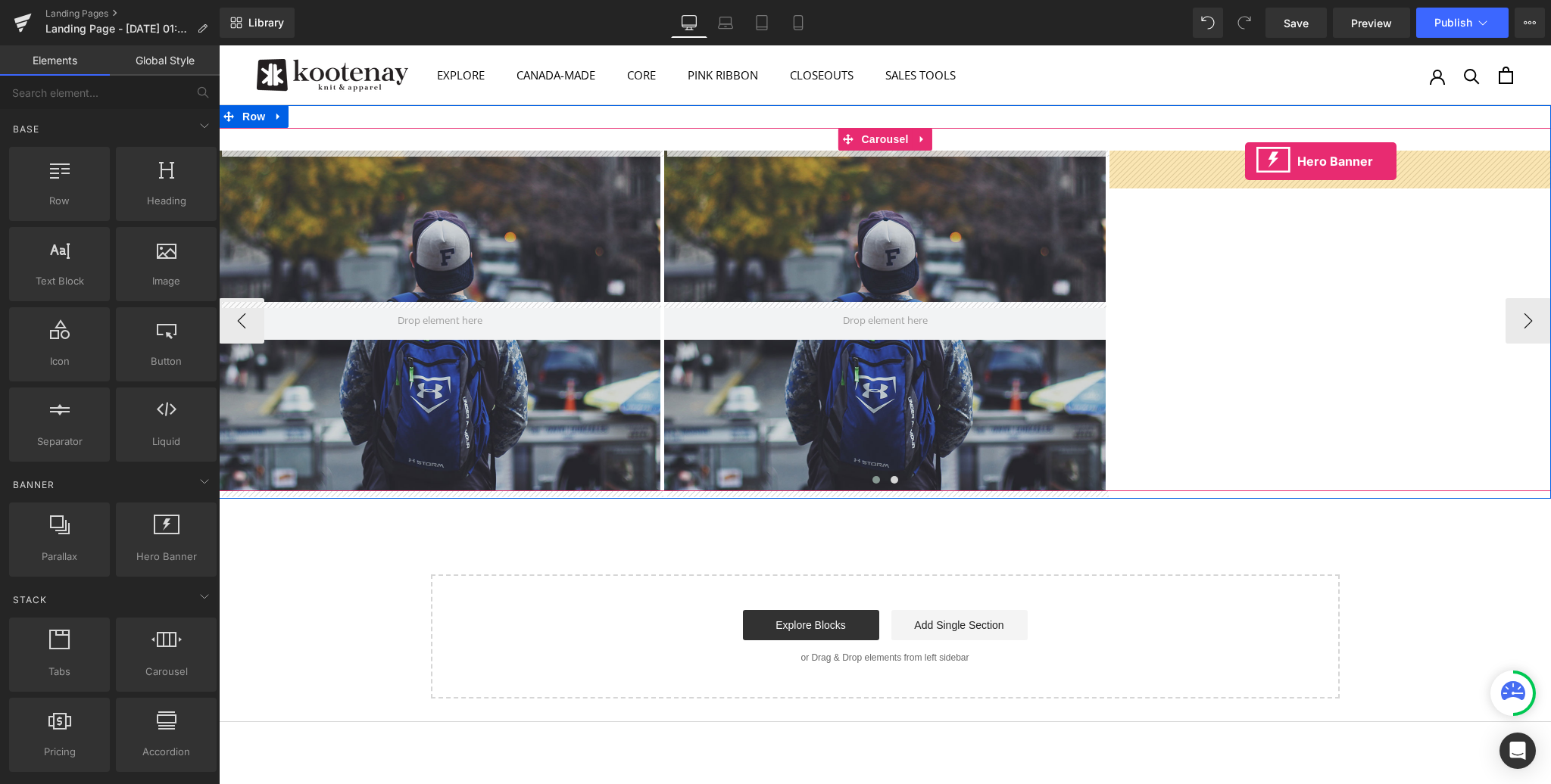
drag, startPoint x: 378, startPoint y: 574, endPoint x: 1246, endPoint y: 161, distance: 961.2
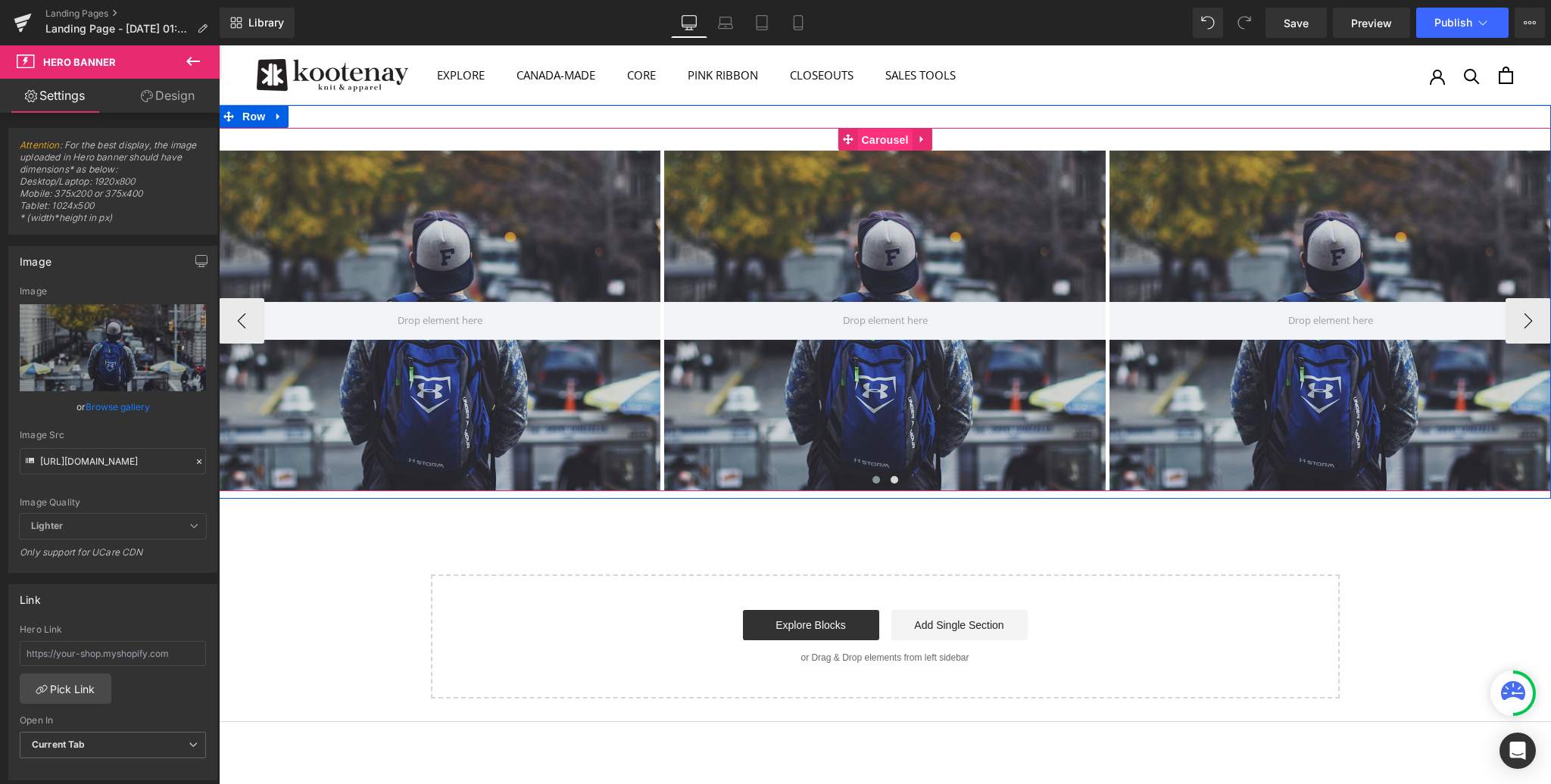
click at [884, 137] on span "Carousel" at bounding box center [884, 140] width 55 height 23
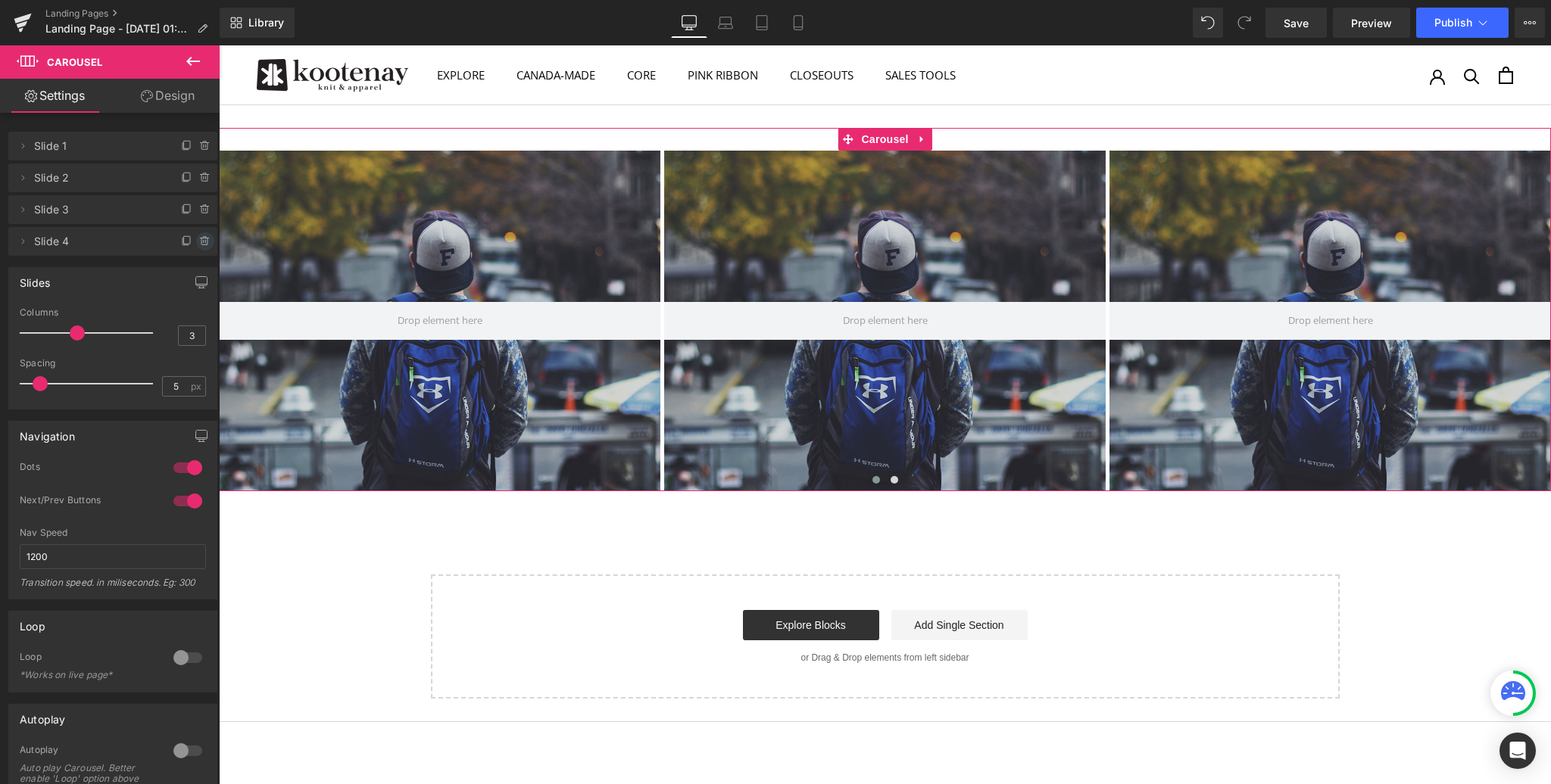
click at [200, 239] on icon at bounding box center [205, 242] width 12 height 12
click at [180, 242] on button "Delete" at bounding box center [189, 242] width 48 height 19
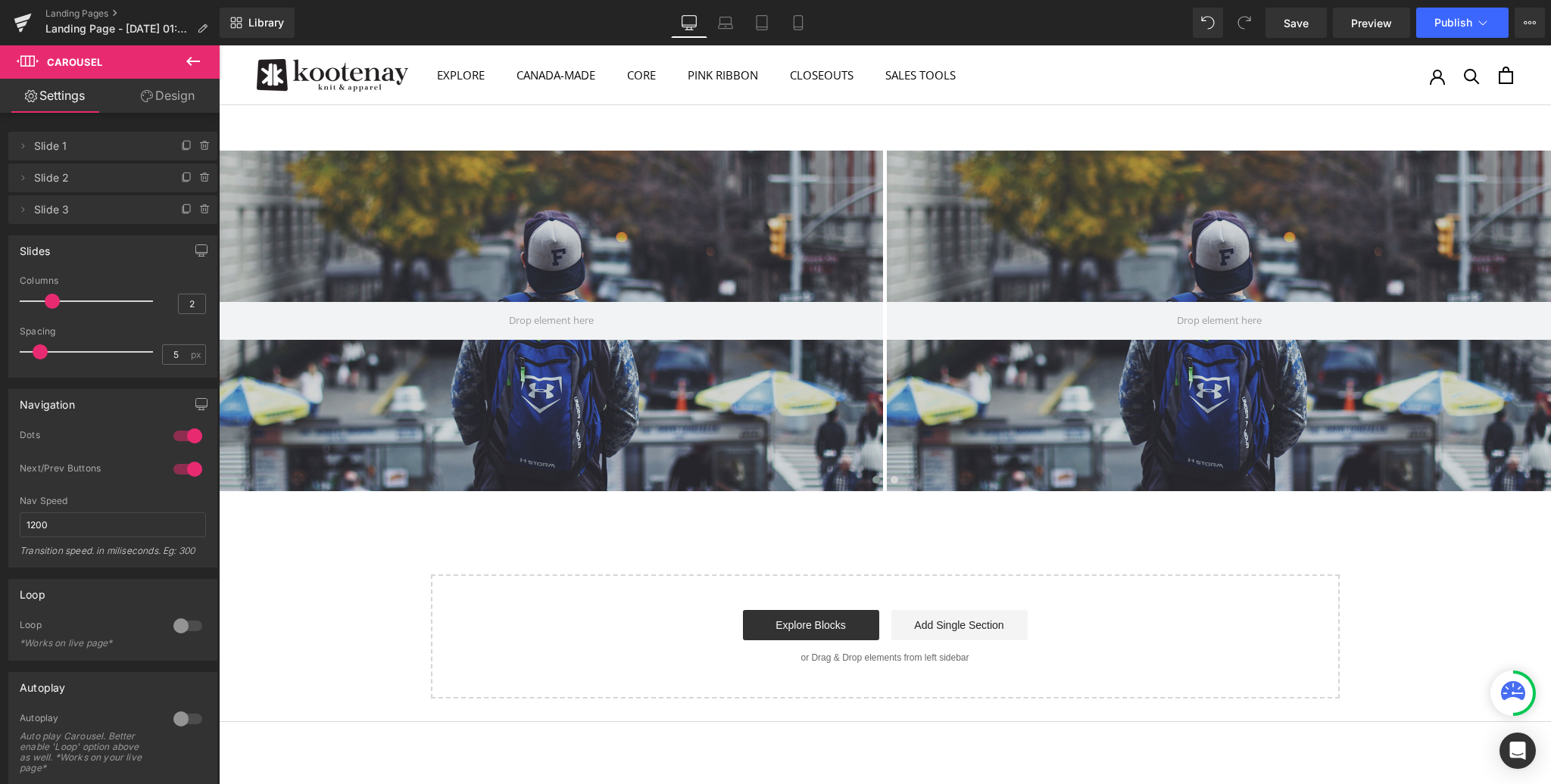
type input "1"
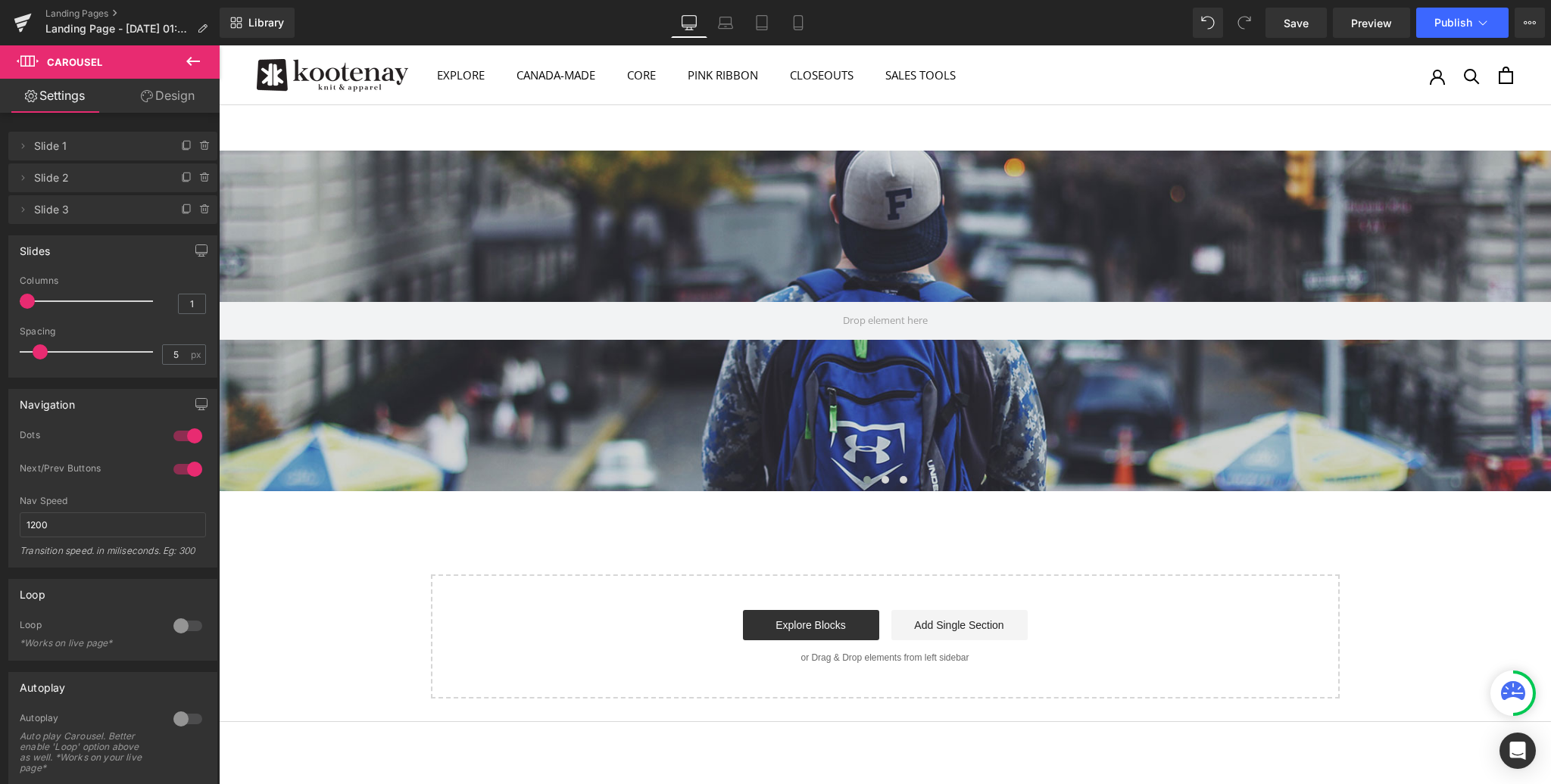
drag, startPoint x: 63, startPoint y: 302, endPoint x: 38, endPoint y: 303, distance: 25.0
click at [38, 303] on div at bounding box center [90, 301] width 126 height 30
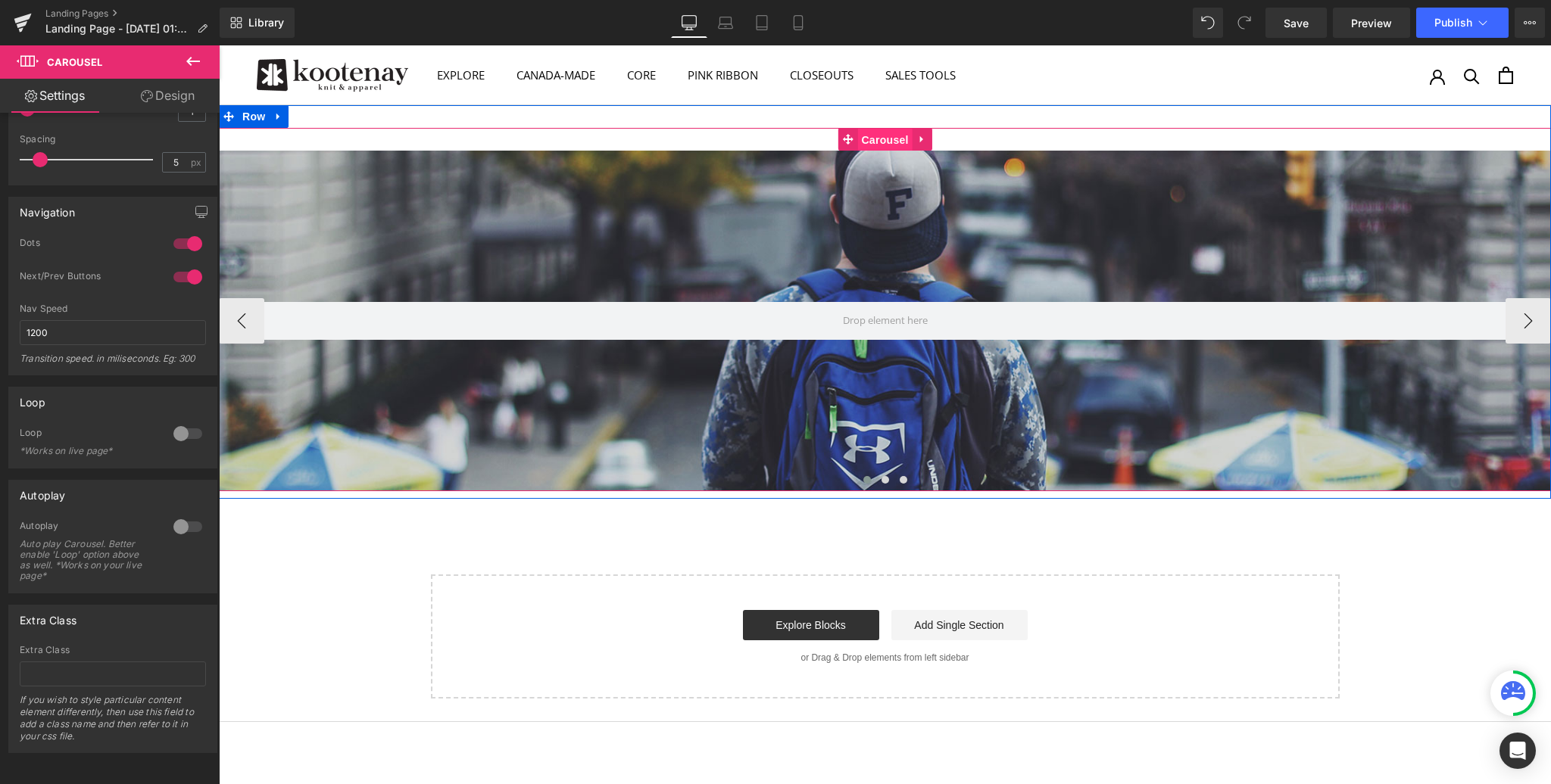
click at [886, 138] on span "Carousel" at bounding box center [884, 140] width 55 height 23
click at [877, 165] on span "Hero Banner" at bounding box center [884, 162] width 73 height 23
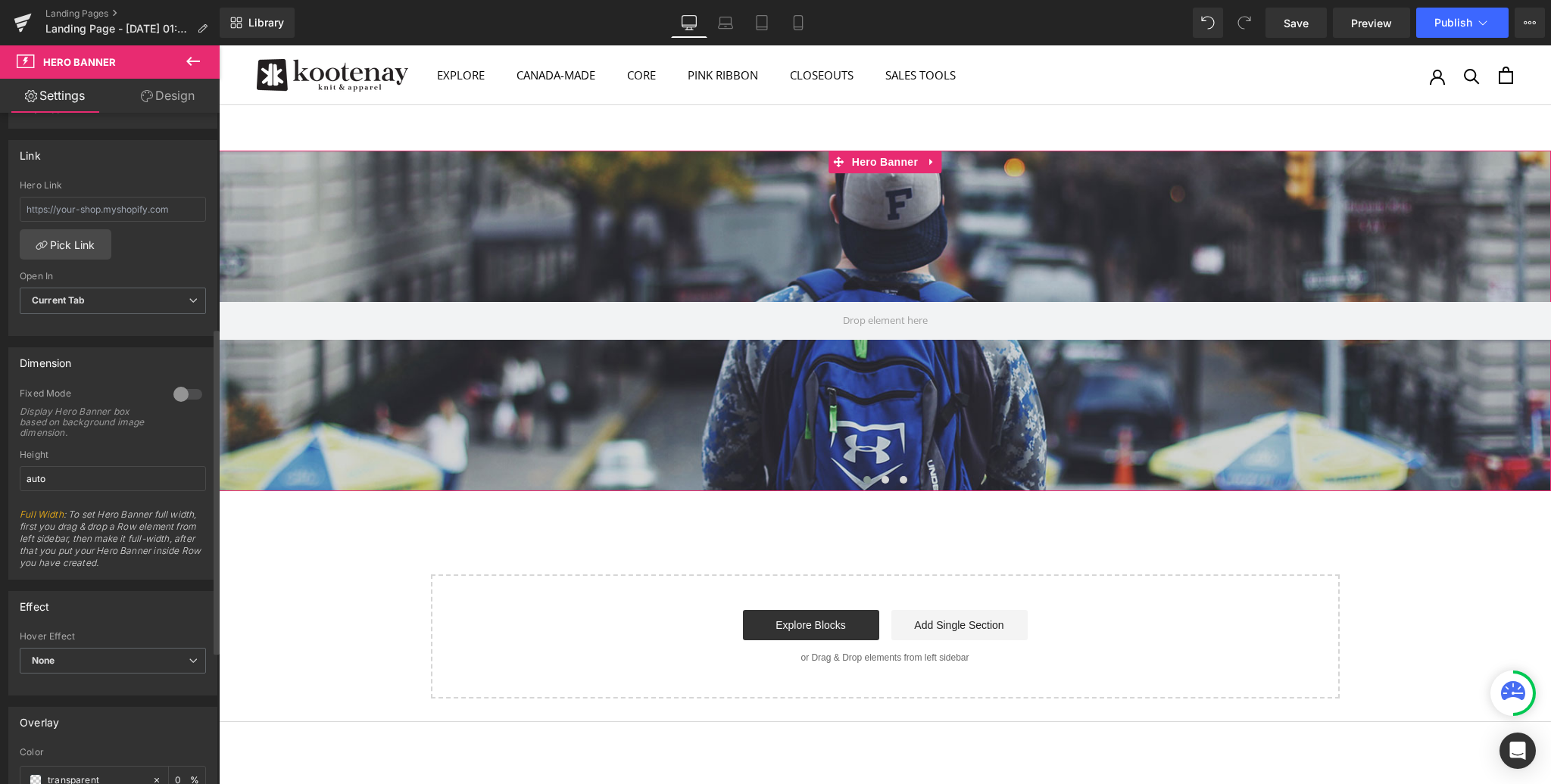
scroll to position [445, 0]
click at [180, 393] on div at bounding box center [188, 393] width 36 height 24
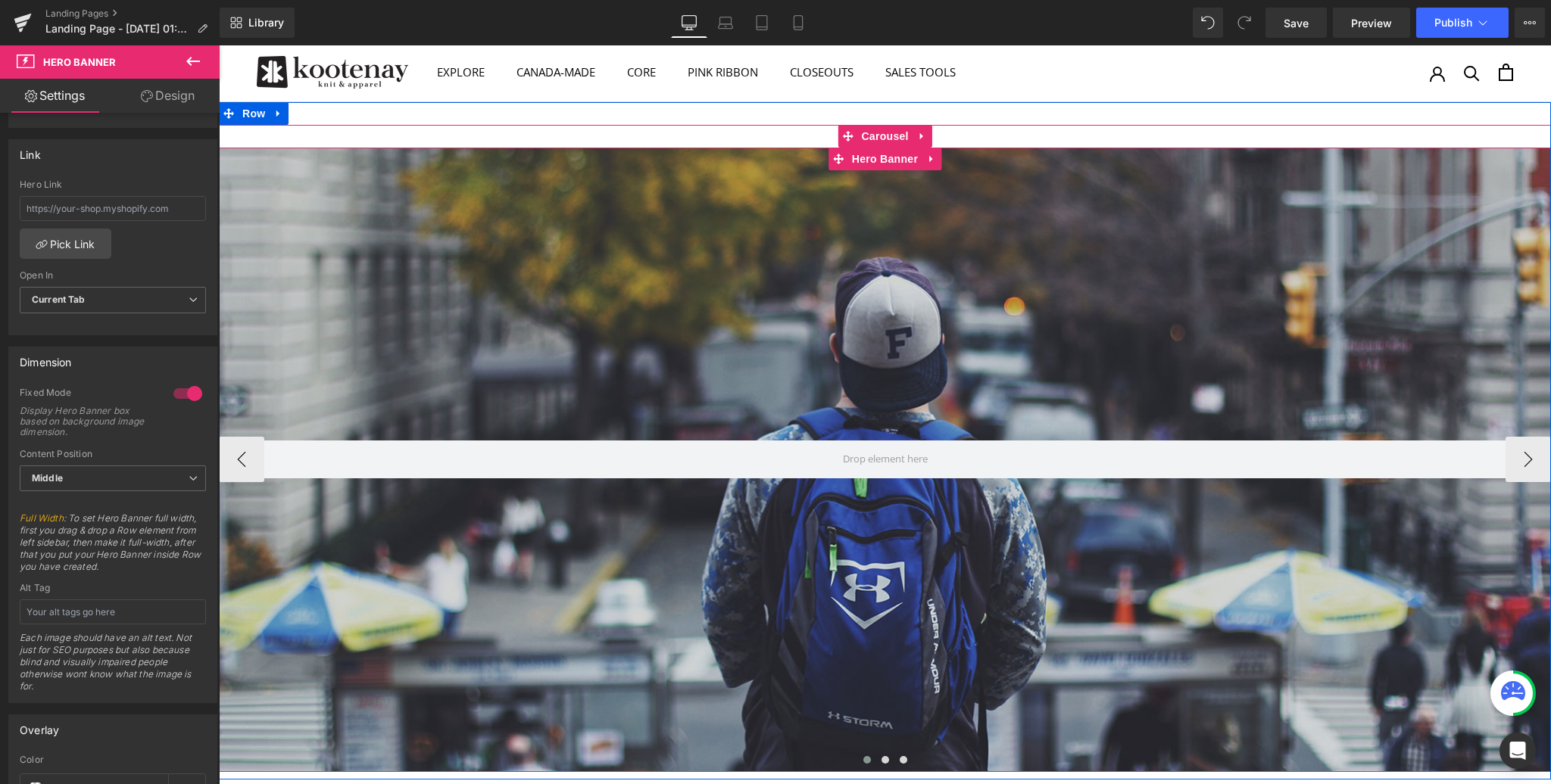
scroll to position [0, 0]
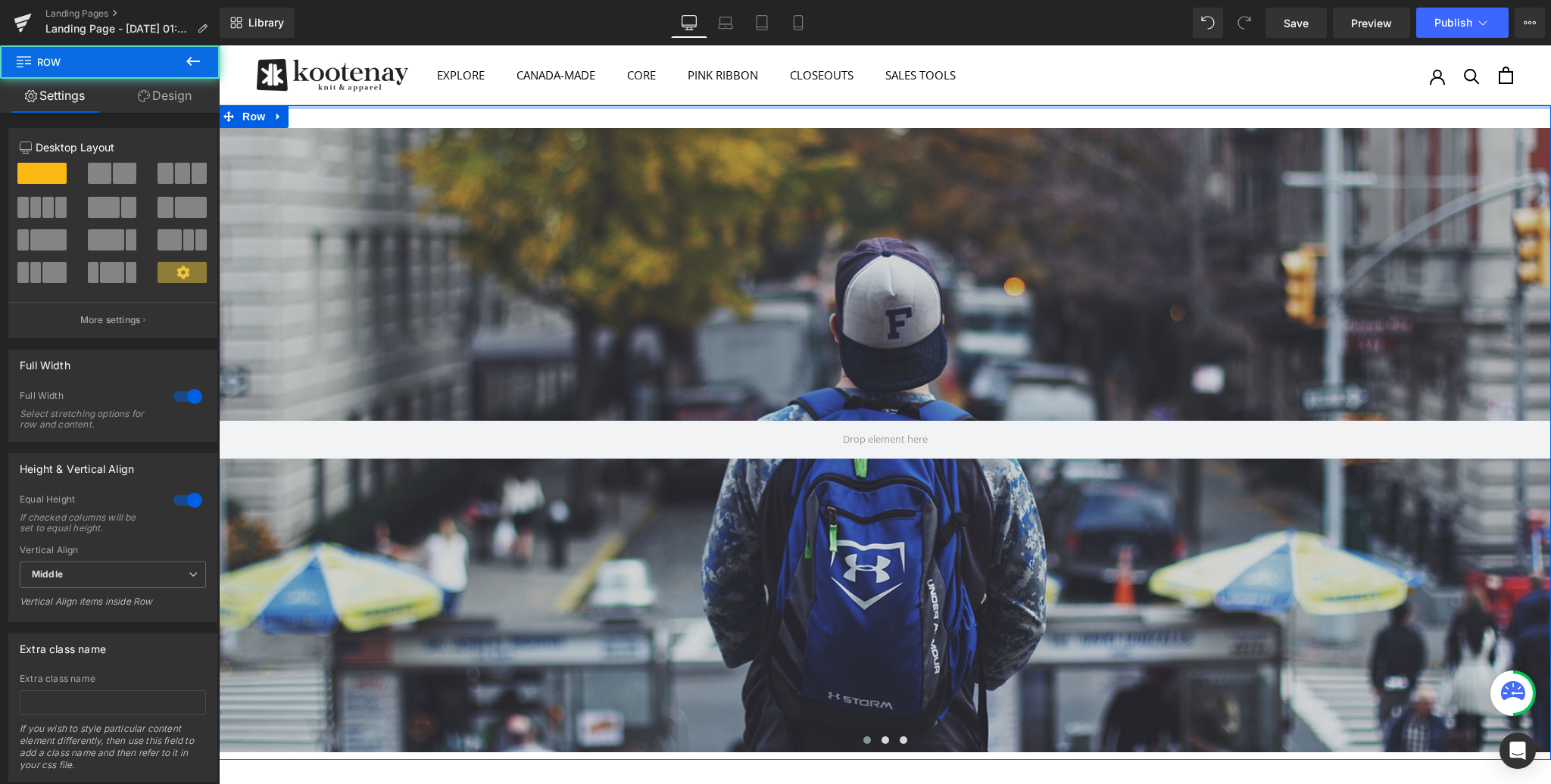
drag, startPoint x: 899, startPoint y: 121, endPoint x: 900, endPoint y: 92, distance: 29.0
click at [900, 92] on div "EXPLORE EXPLORE INSIDE [GEOGRAPHIC_DATA] About Us Wholesale Programs Contact PR…" at bounding box center [884, 751] width 1332 height 1413
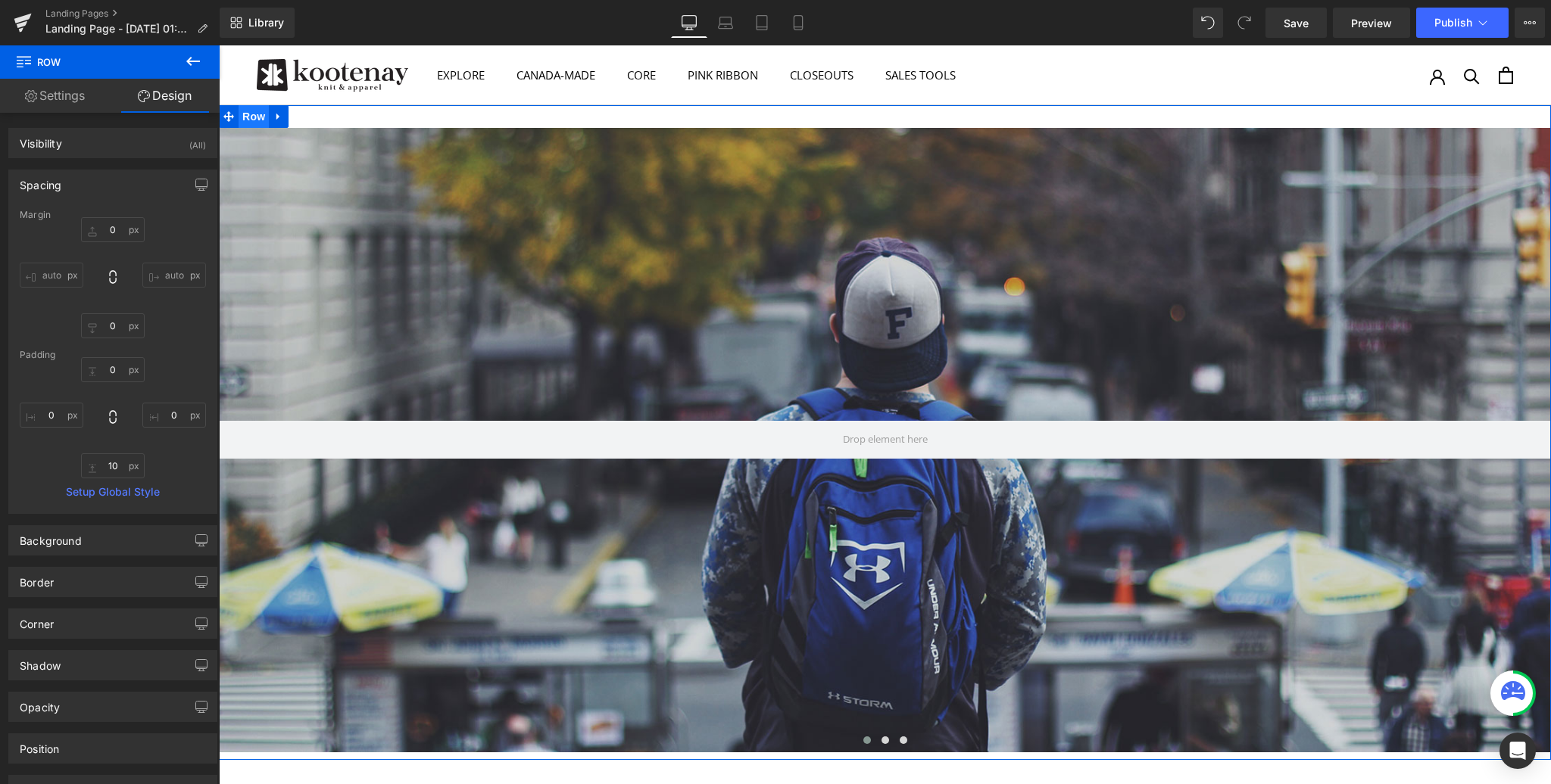
click at [254, 118] on span "Row" at bounding box center [253, 117] width 30 height 23
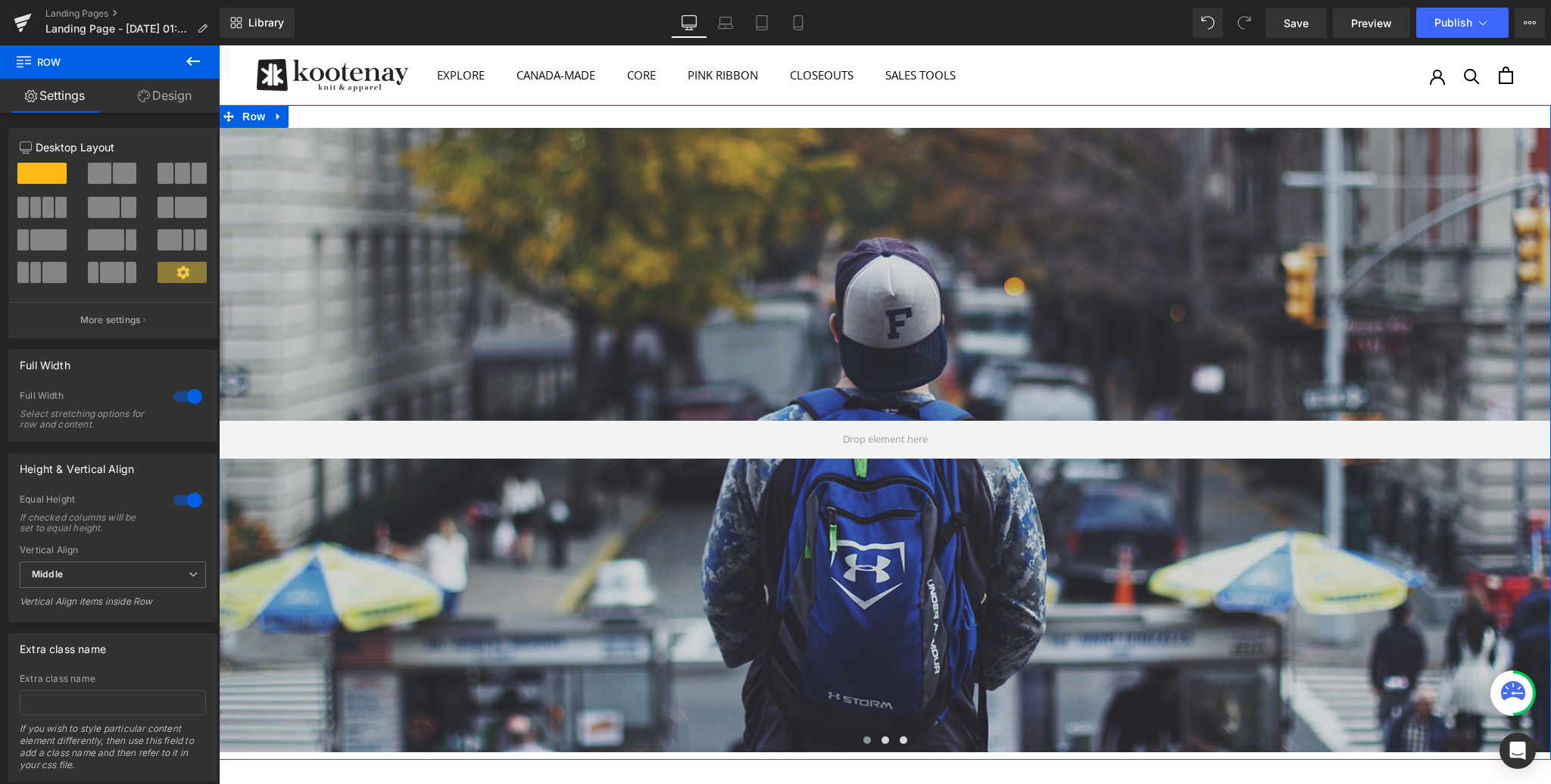
click at [176, 94] on link "Design" at bounding box center [165, 96] width 110 height 34
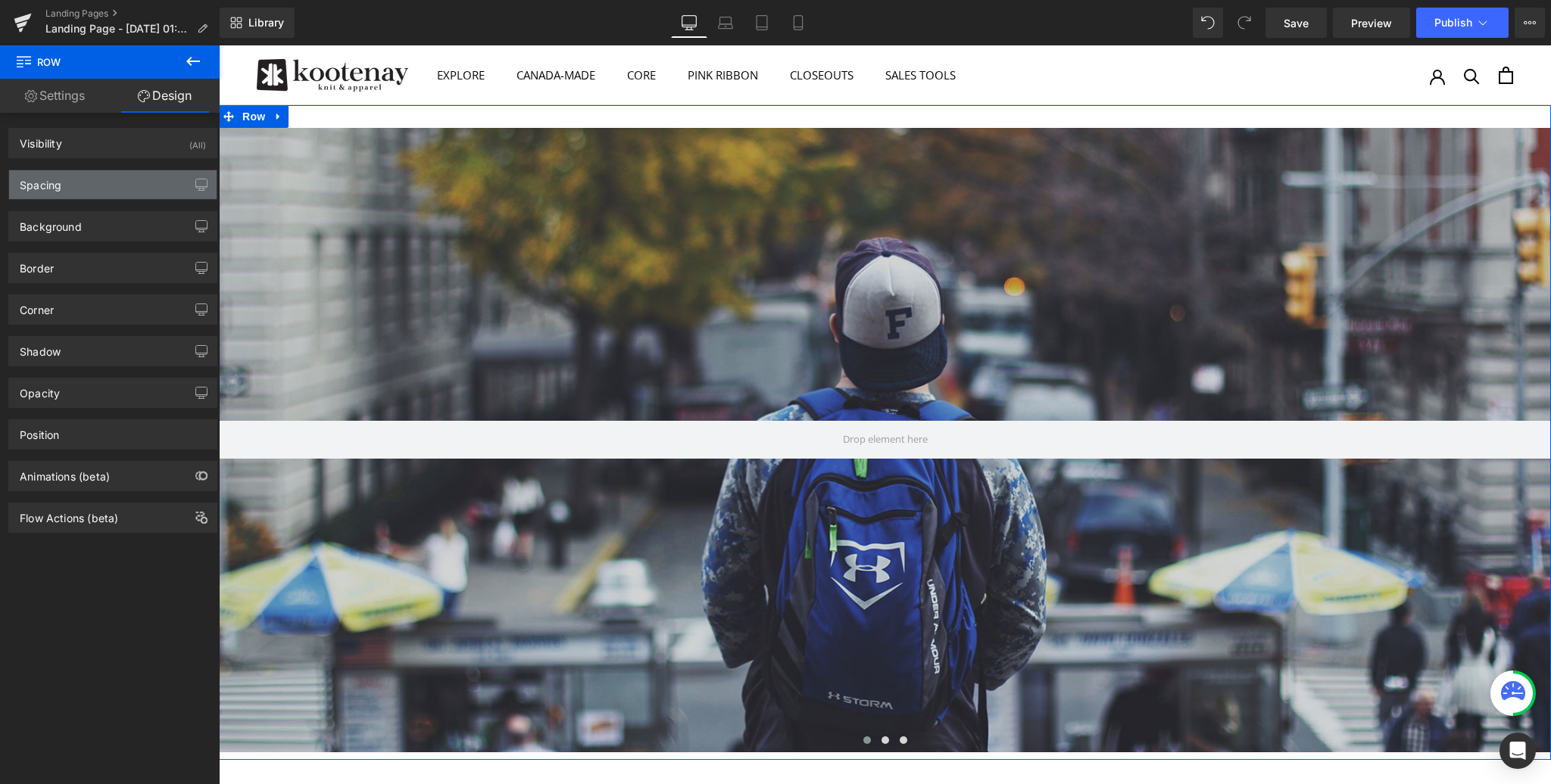
type input "0"
type input "10"
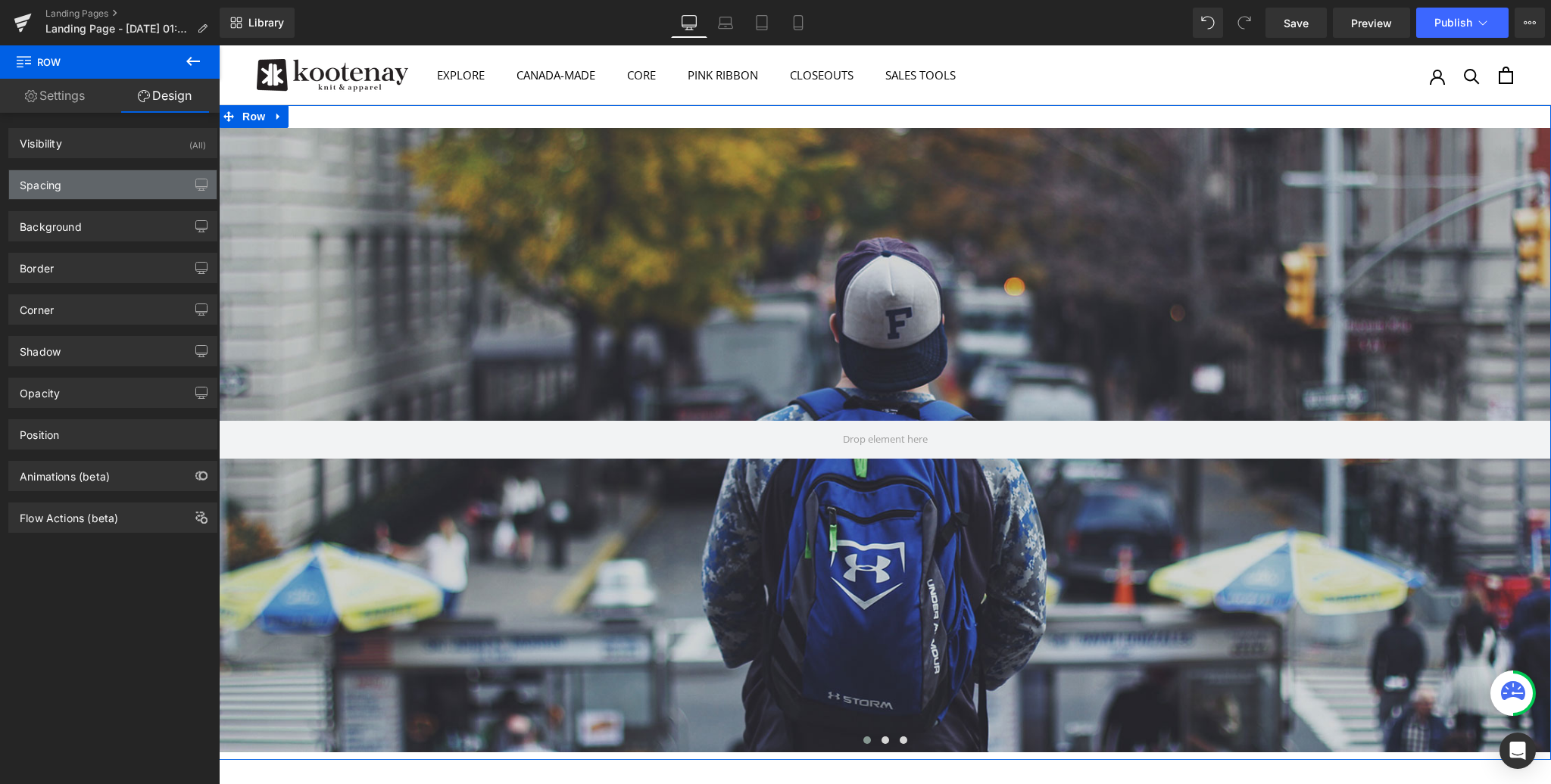
type input "0"
click at [104, 181] on div "Spacing" at bounding box center [112, 184] width 207 height 29
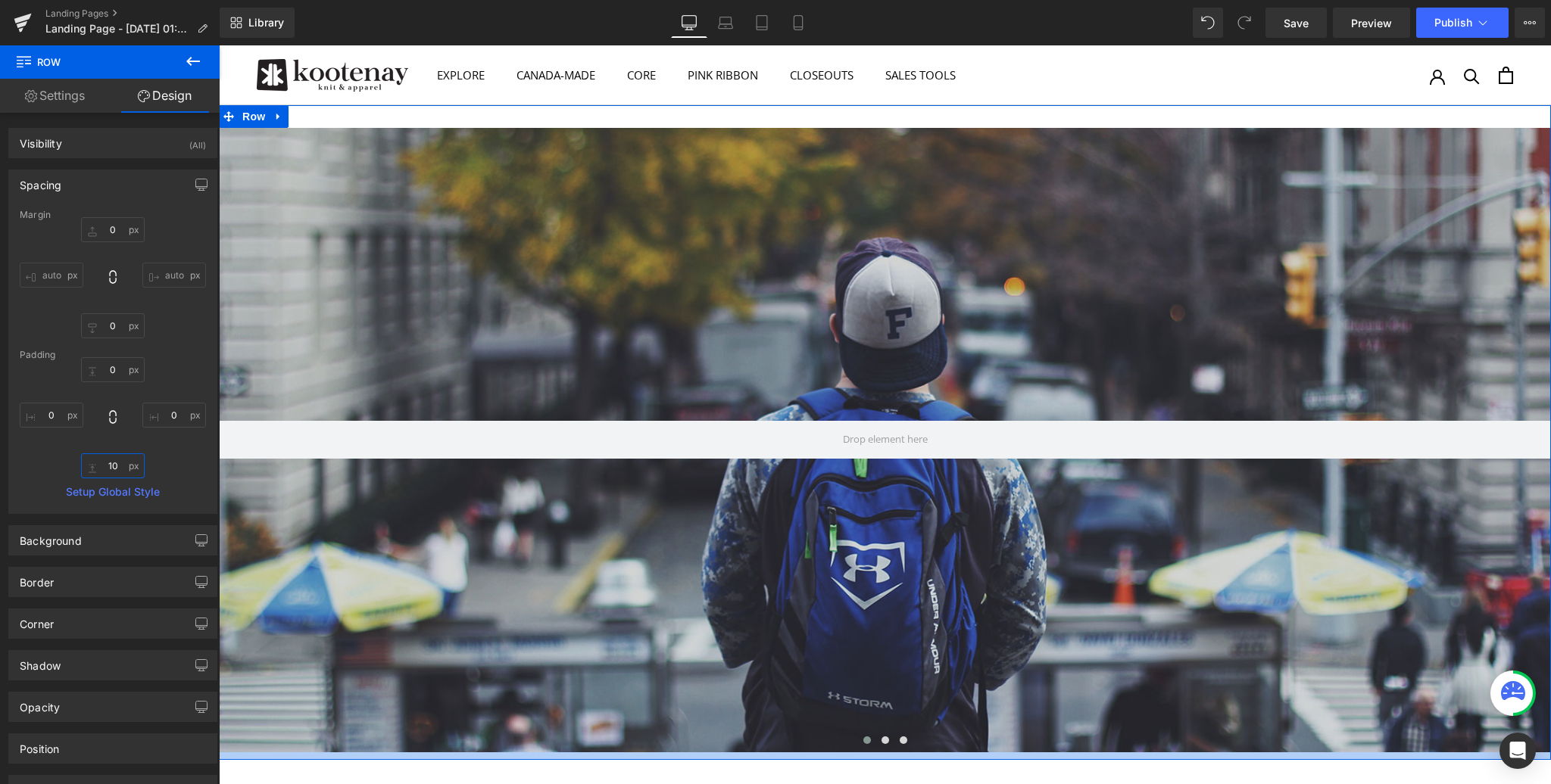
click at [116, 471] on input "10" at bounding box center [113, 465] width 64 height 25
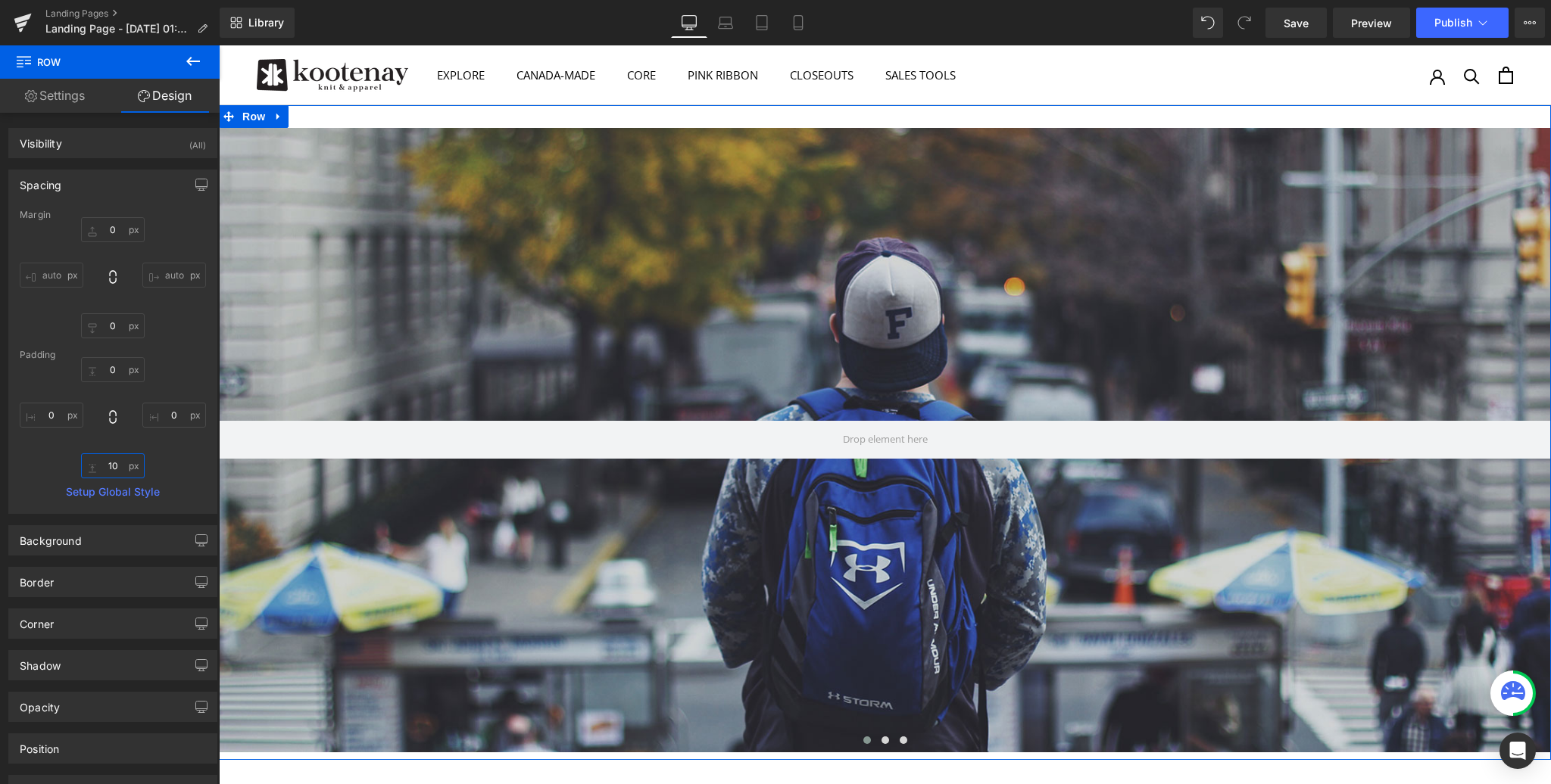
click at [116, 471] on input "10" at bounding box center [113, 465] width 64 height 25
type input "0"
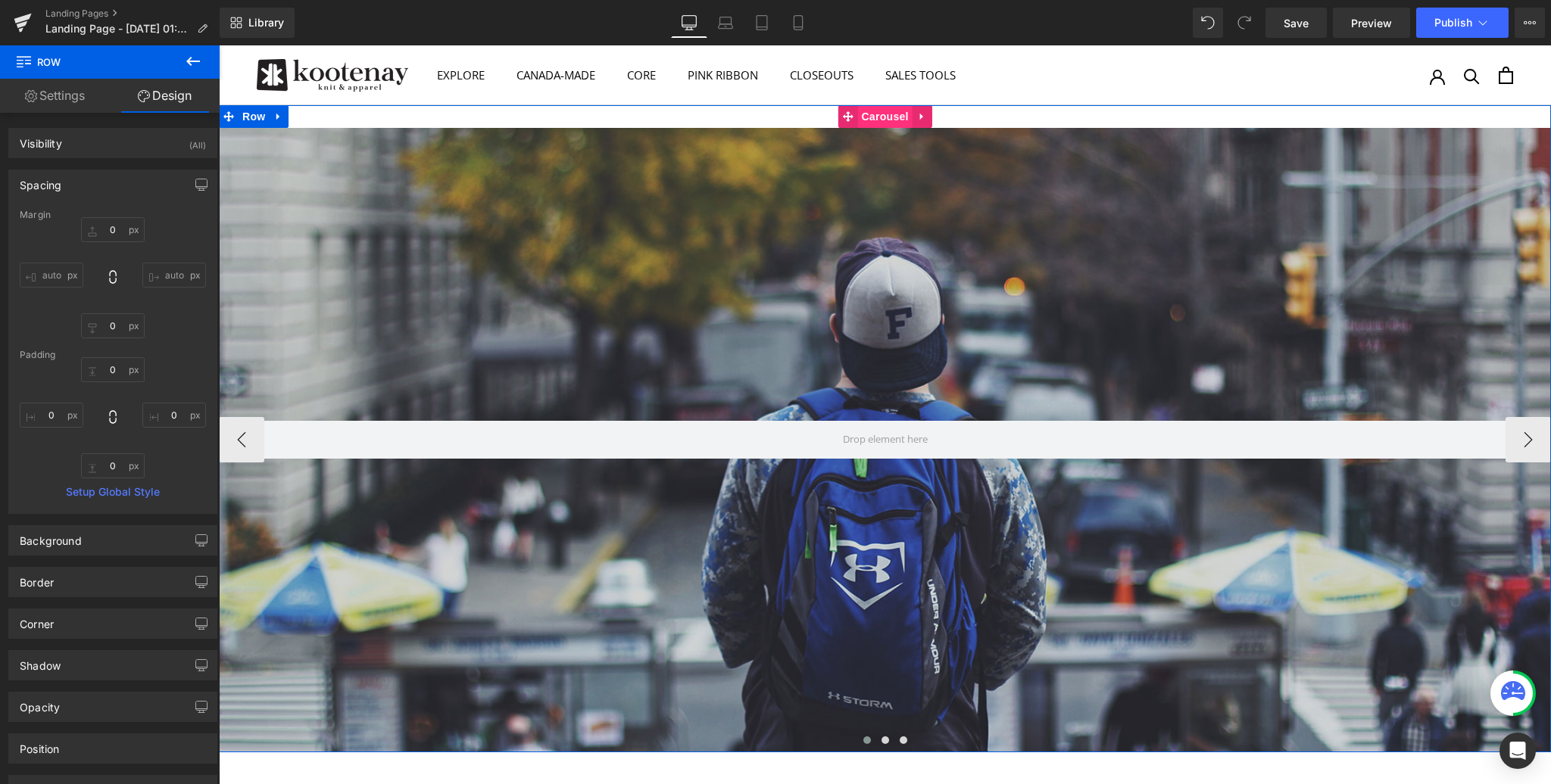
click at [884, 115] on span "Carousel" at bounding box center [884, 117] width 55 height 23
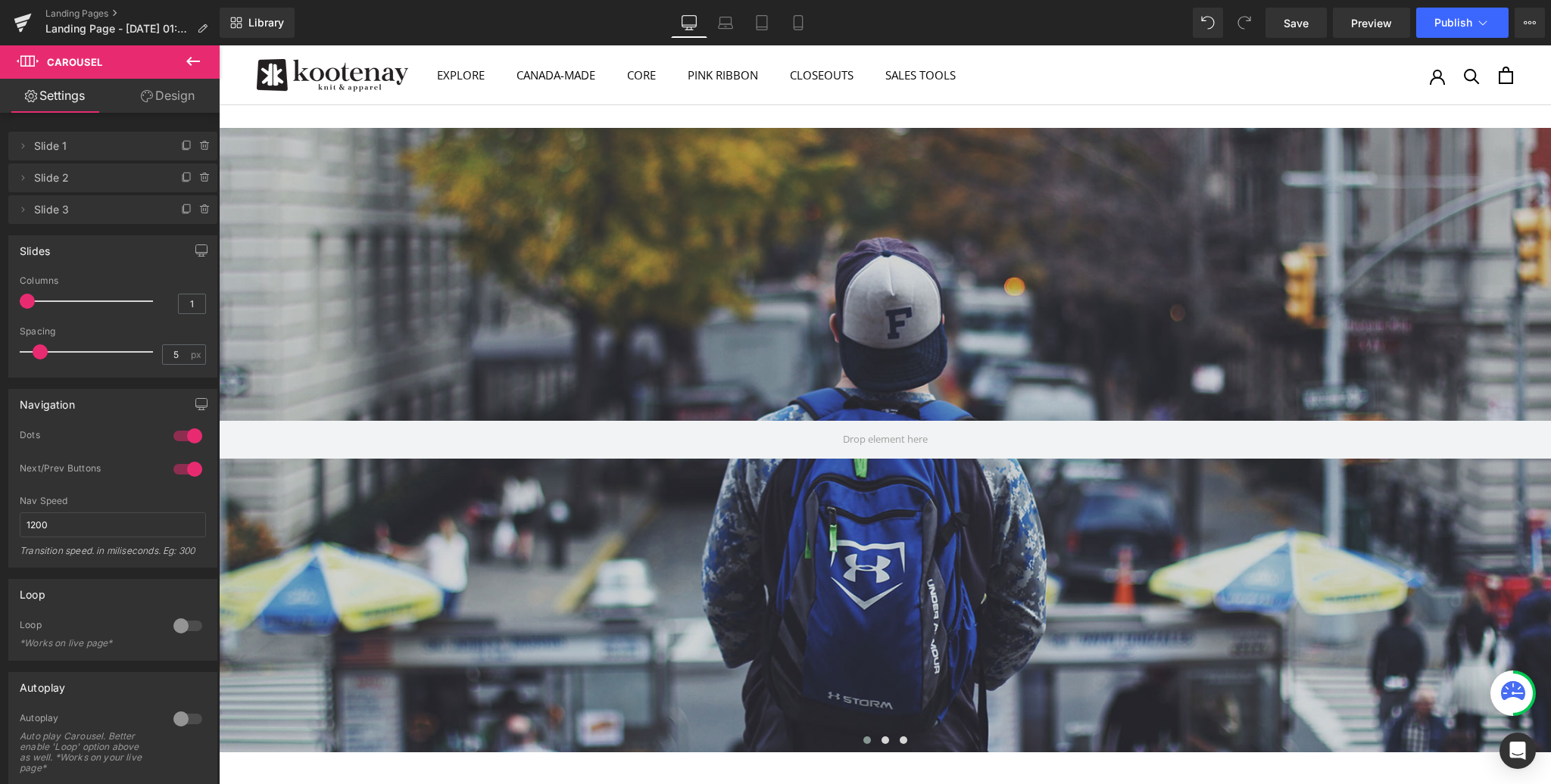
click at [186, 64] on icon at bounding box center [193, 61] width 19 height 19
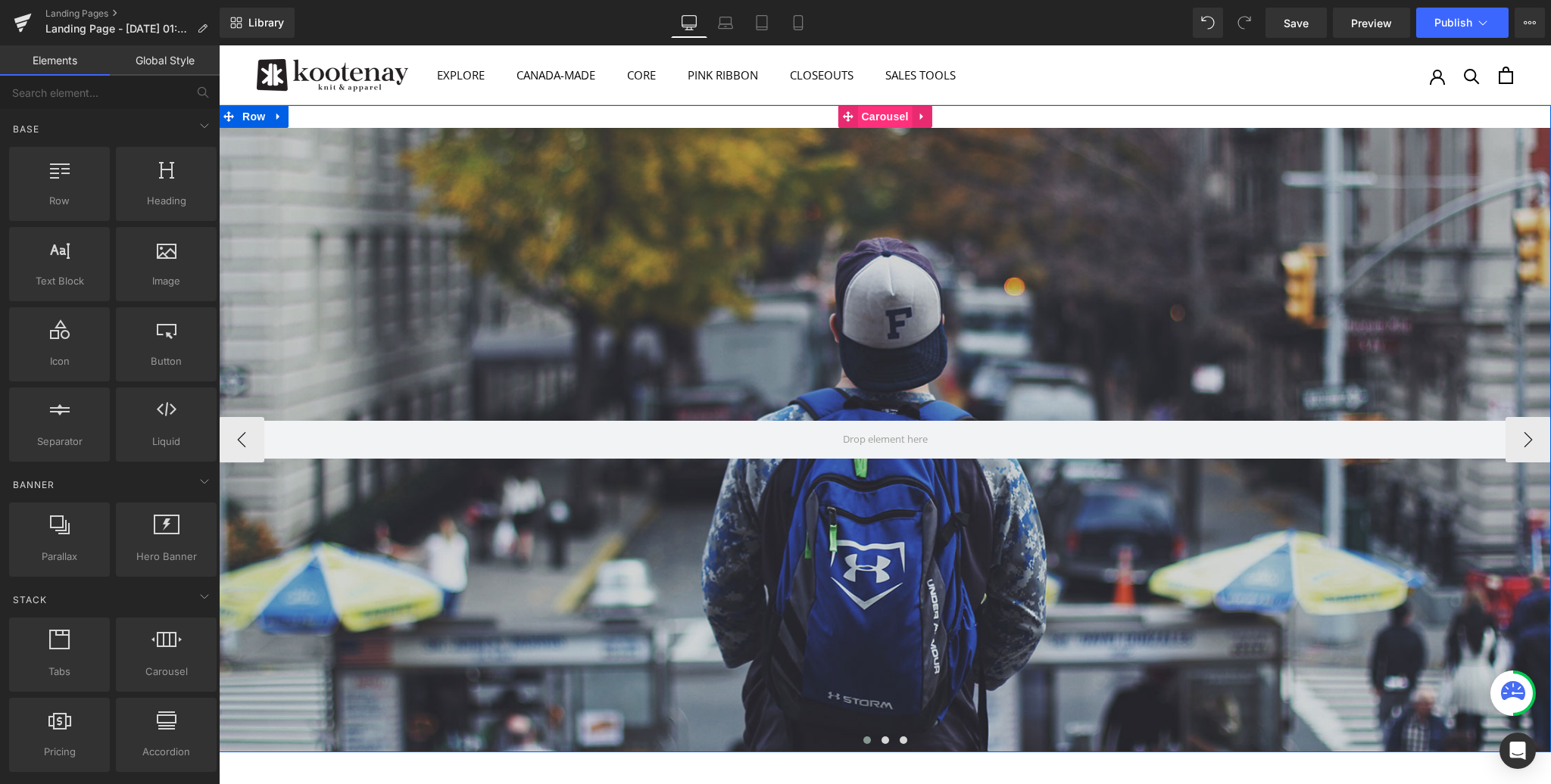
click at [882, 115] on span "Carousel" at bounding box center [884, 117] width 55 height 23
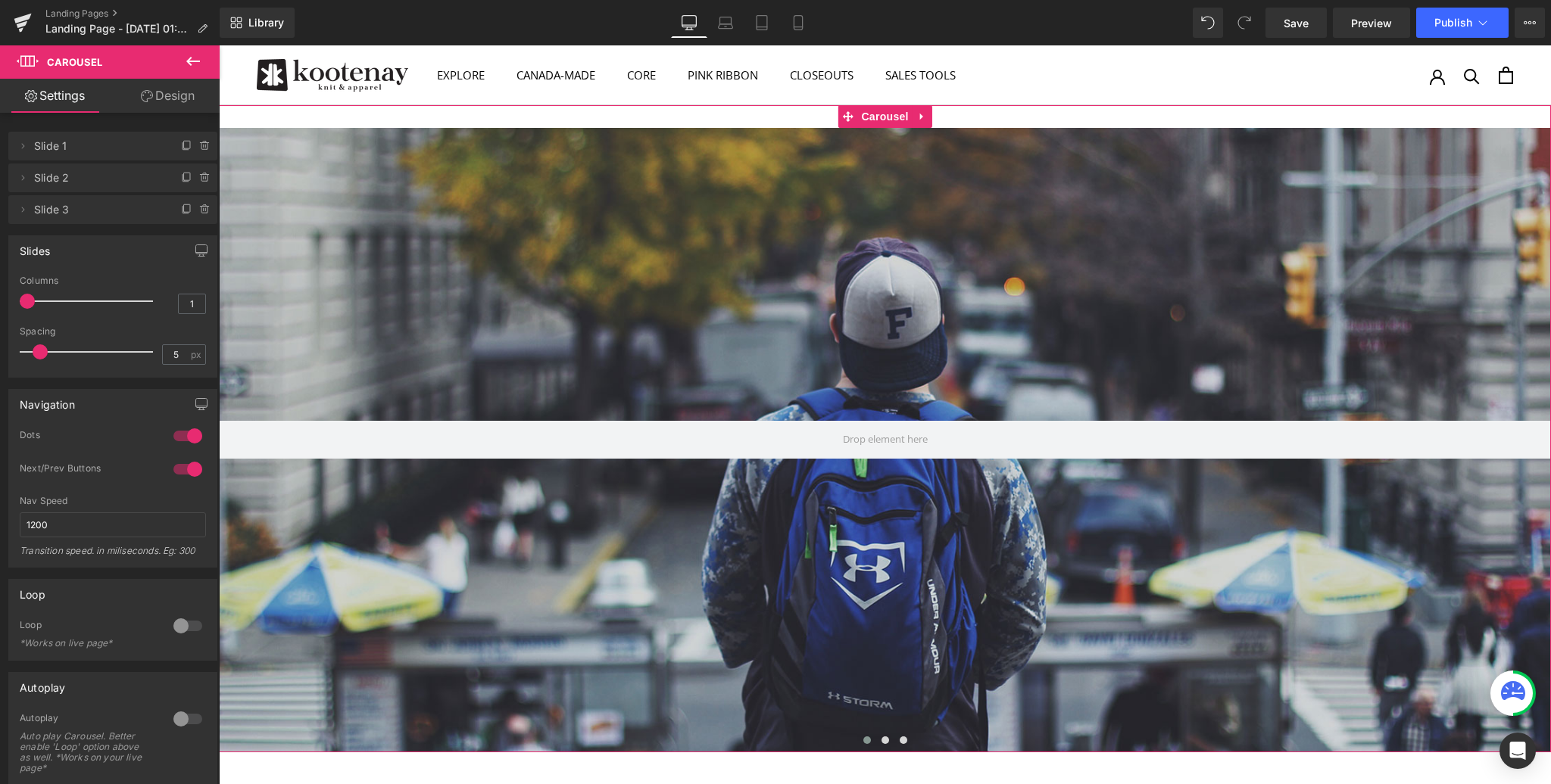
click at [174, 97] on link "Design" at bounding box center [167, 96] width 110 height 34
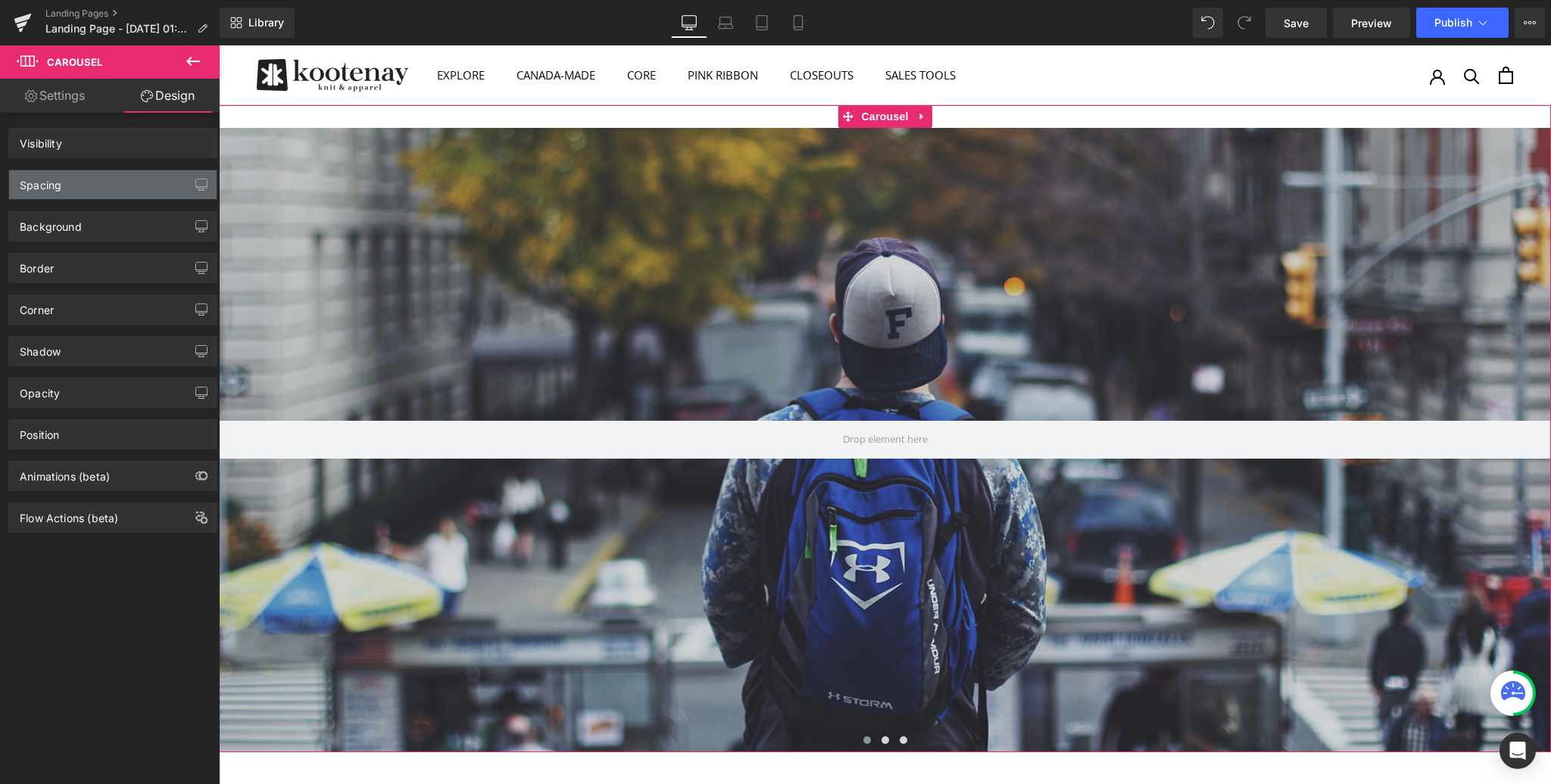
click at [90, 189] on div "Spacing" at bounding box center [112, 184] width 207 height 29
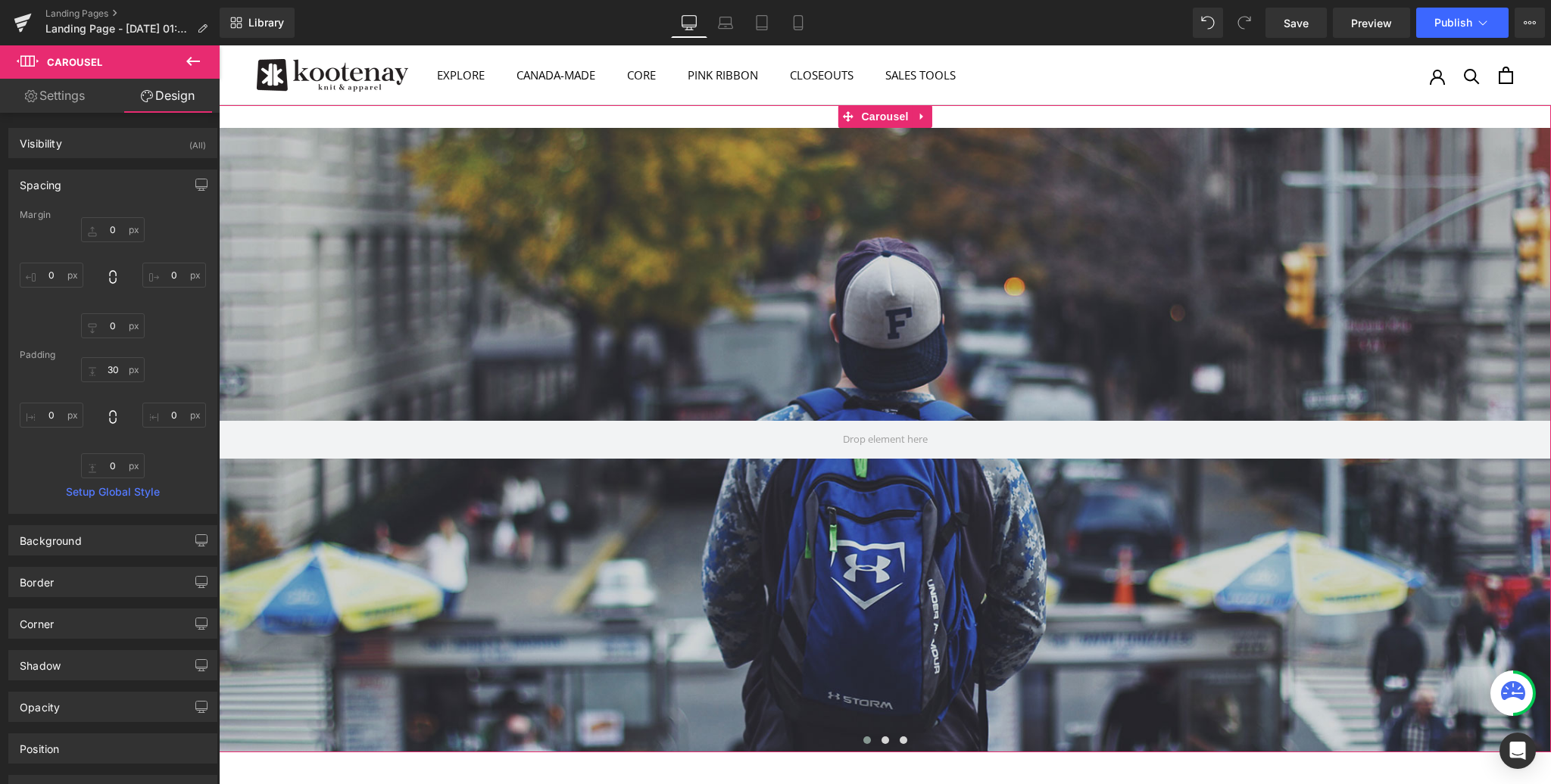
type input "0"
type input "30"
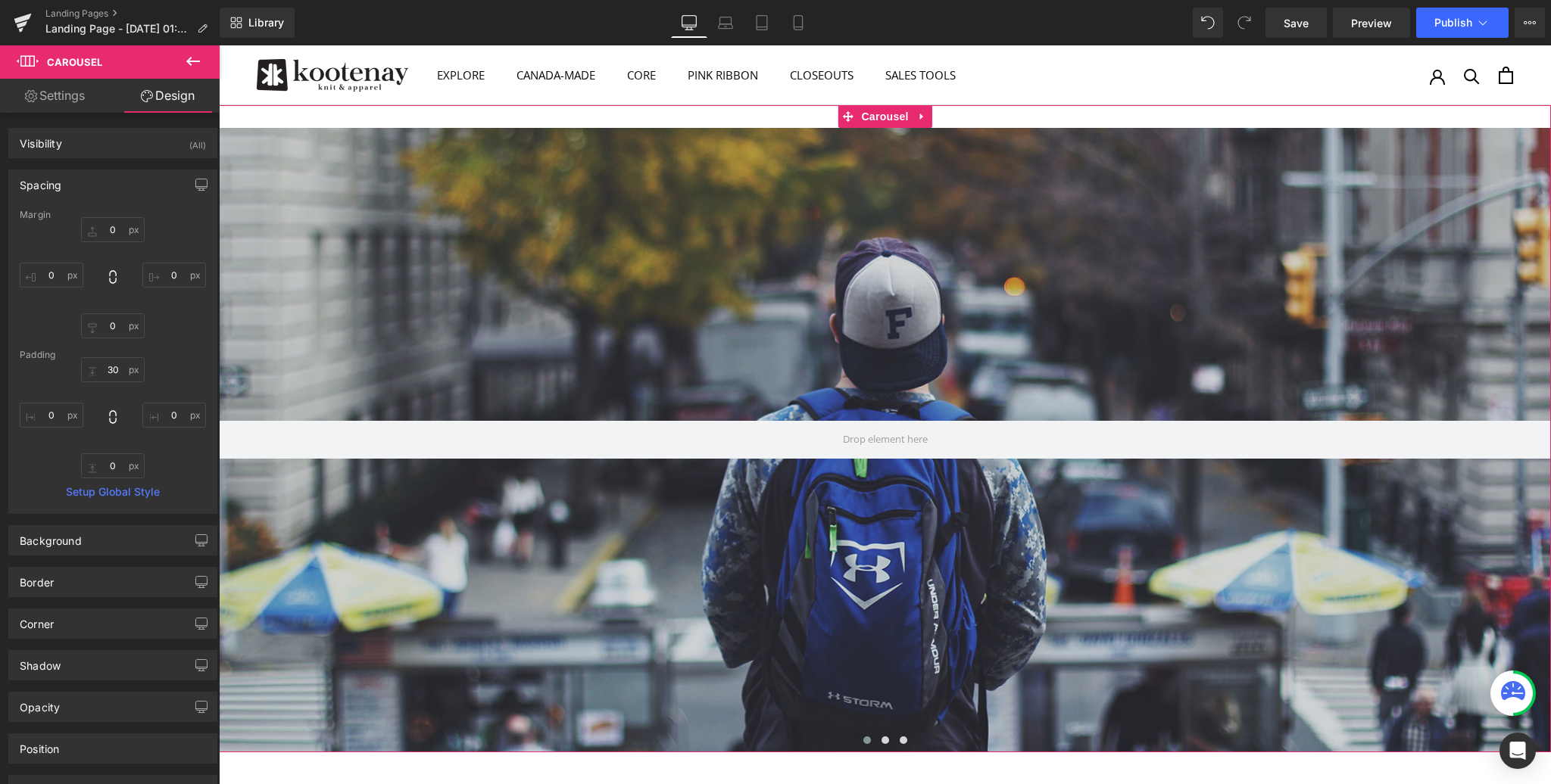
type input "0"
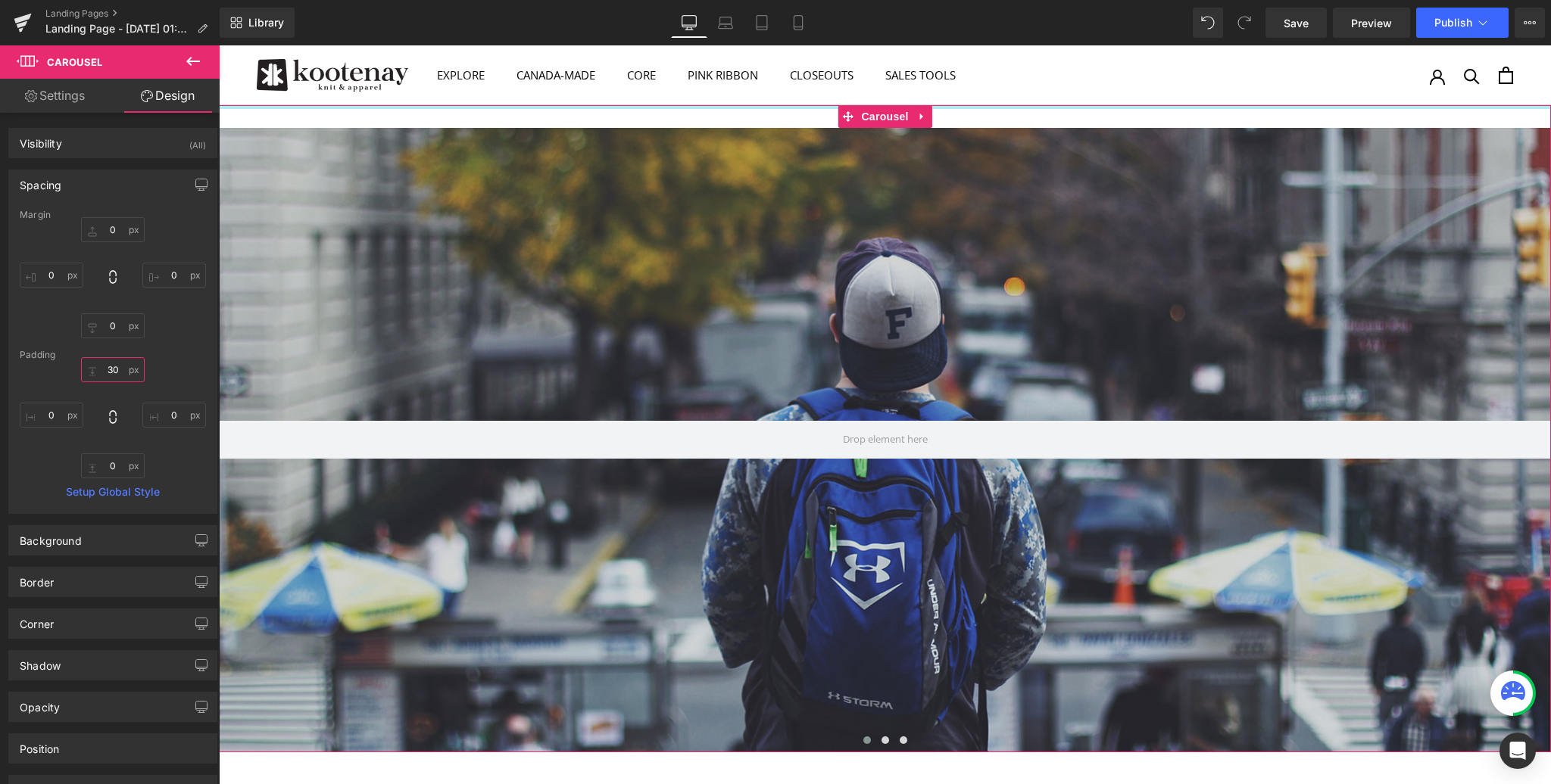
click at [108, 368] on input "30" at bounding box center [113, 370] width 64 height 25
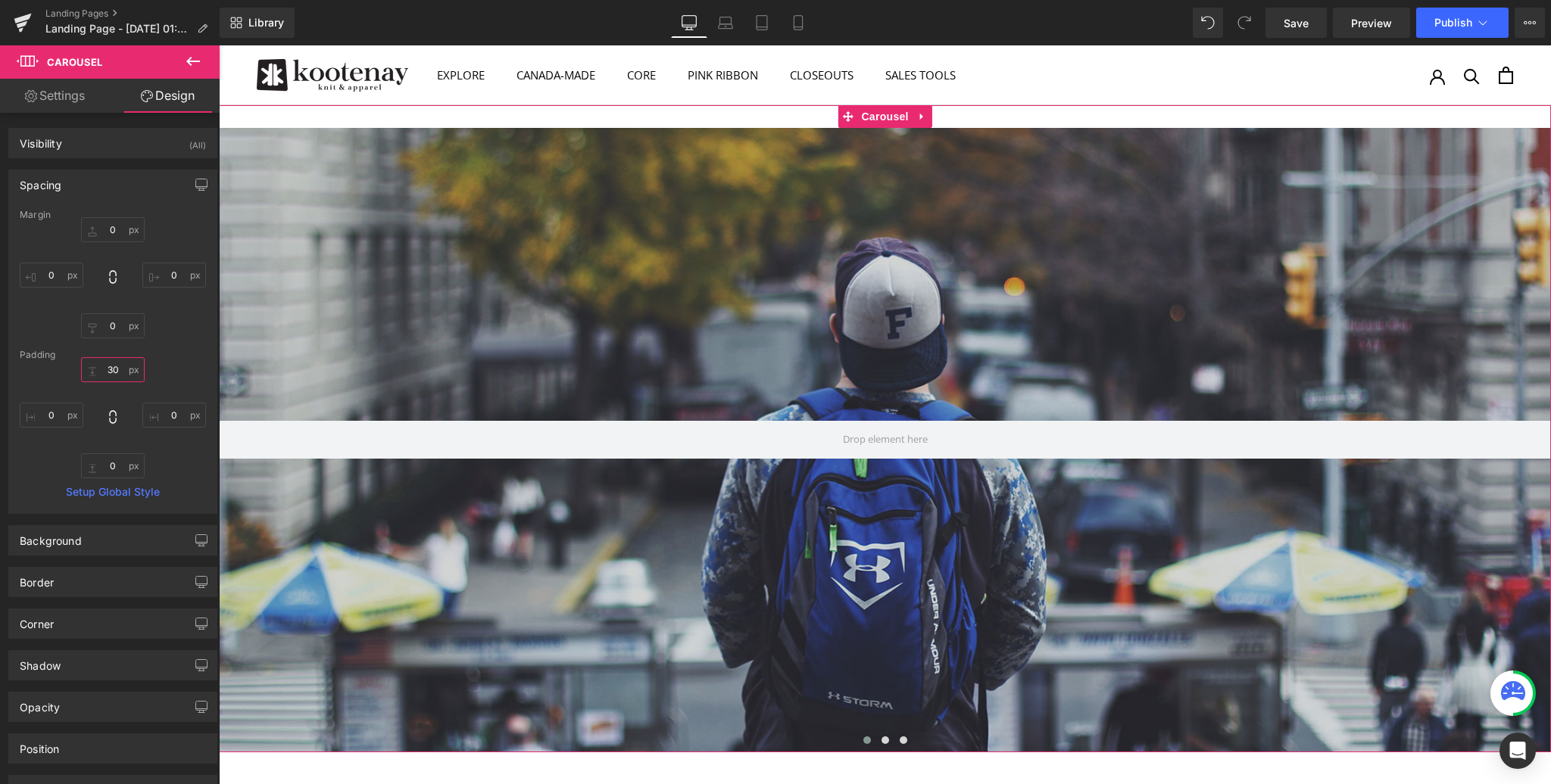
click at [108, 368] on input "30" at bounding box center [113, 370] width 64 height 25
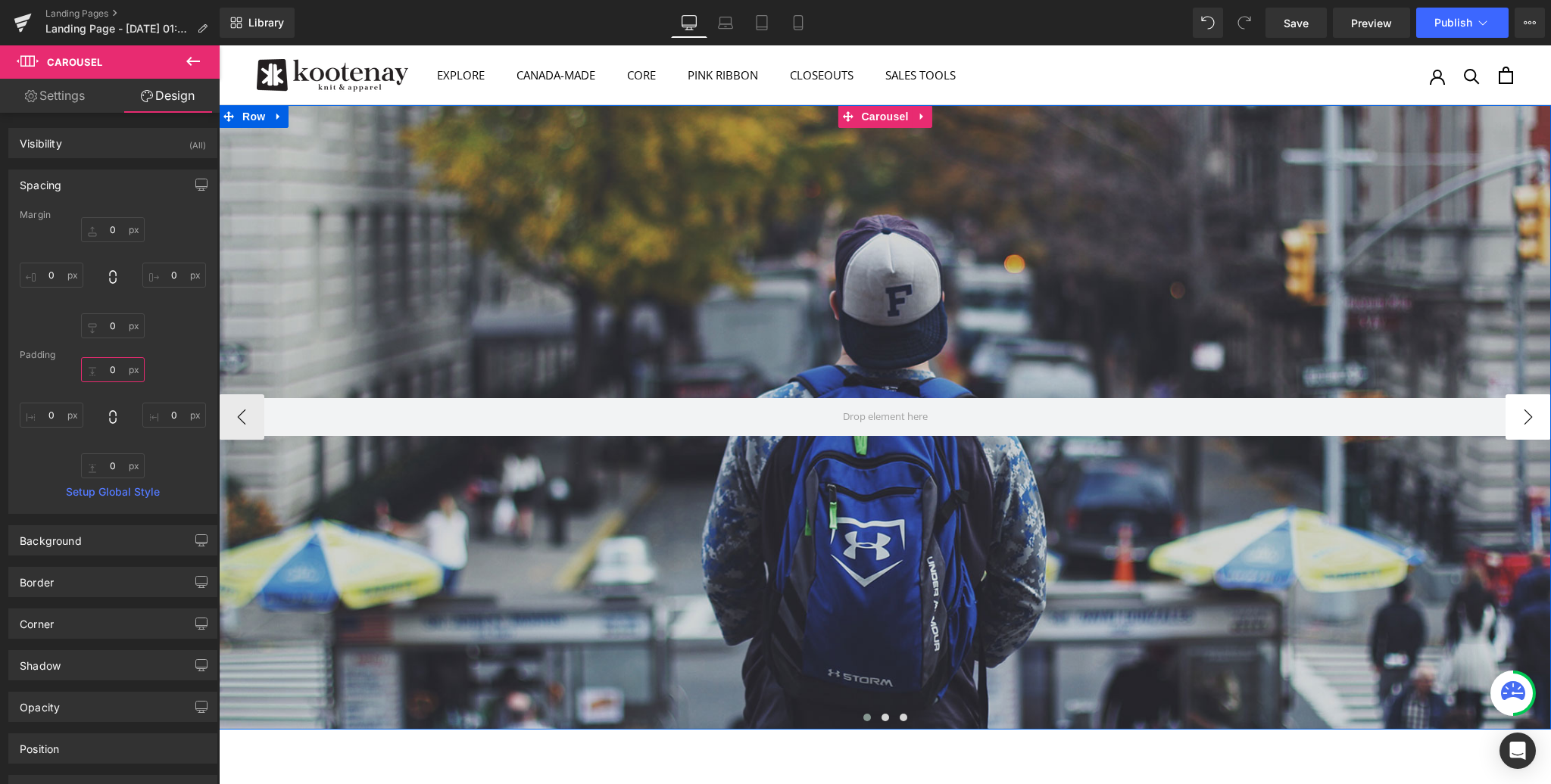
type input "0"
click at [1532, 417] on button "›" at bounding box center [1528, 417] width 45 height 45
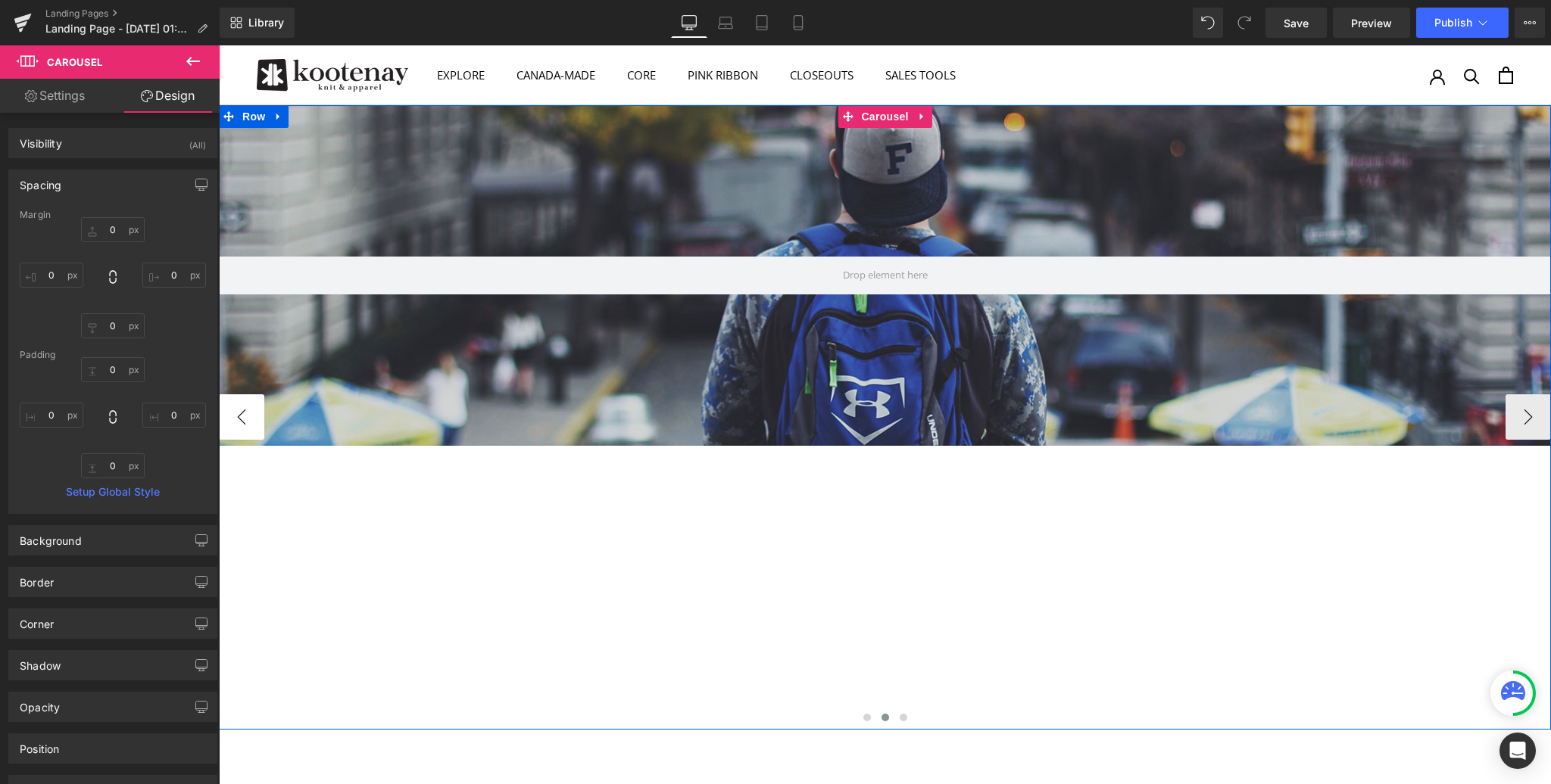
click at [243, 419] on button "‹" at bounding box center [241, 417] width 45 height 45
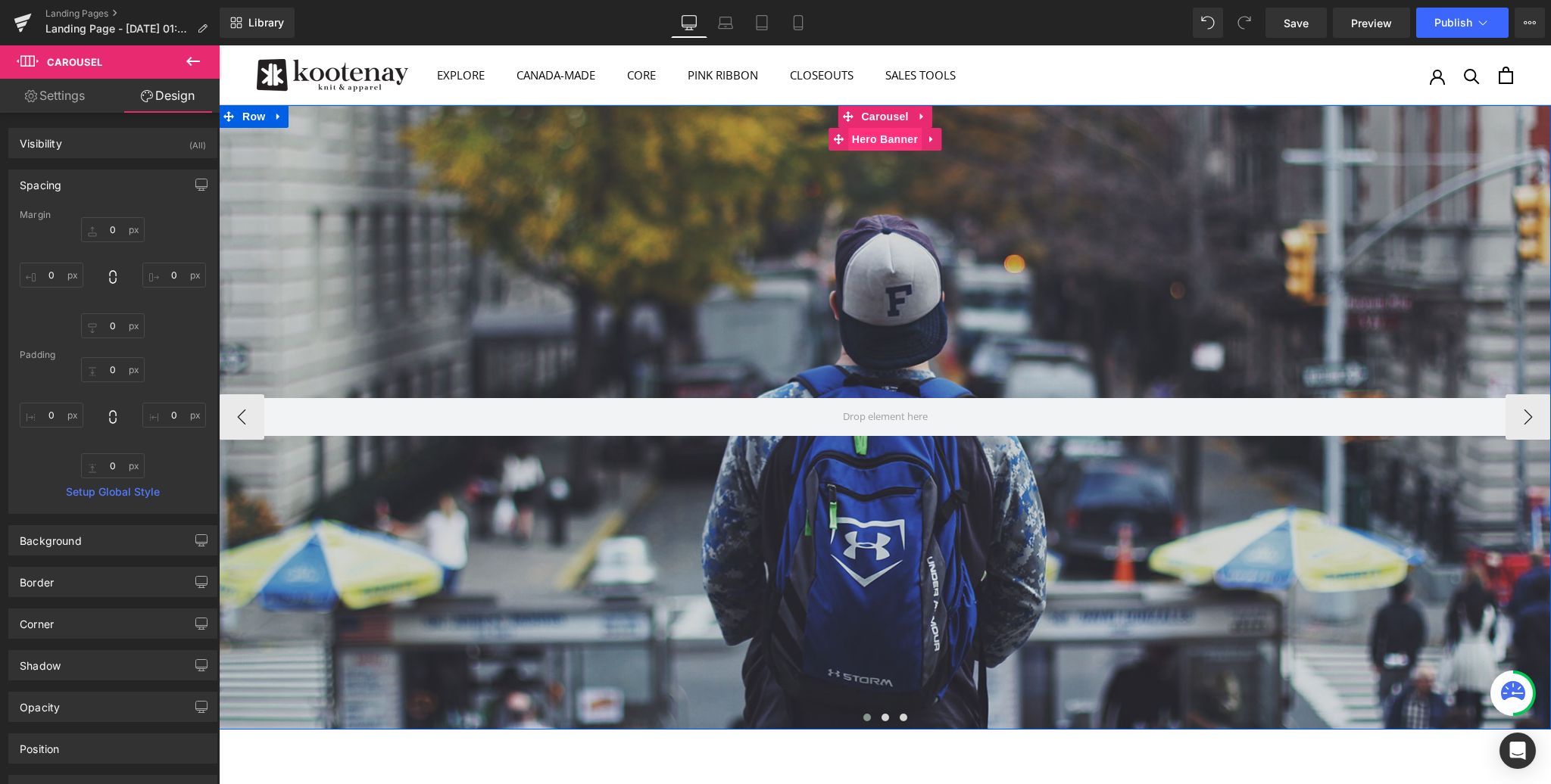
click at [884, 141] on span "Hero Banner" at bounding box center [884, 140] width 73 height 23
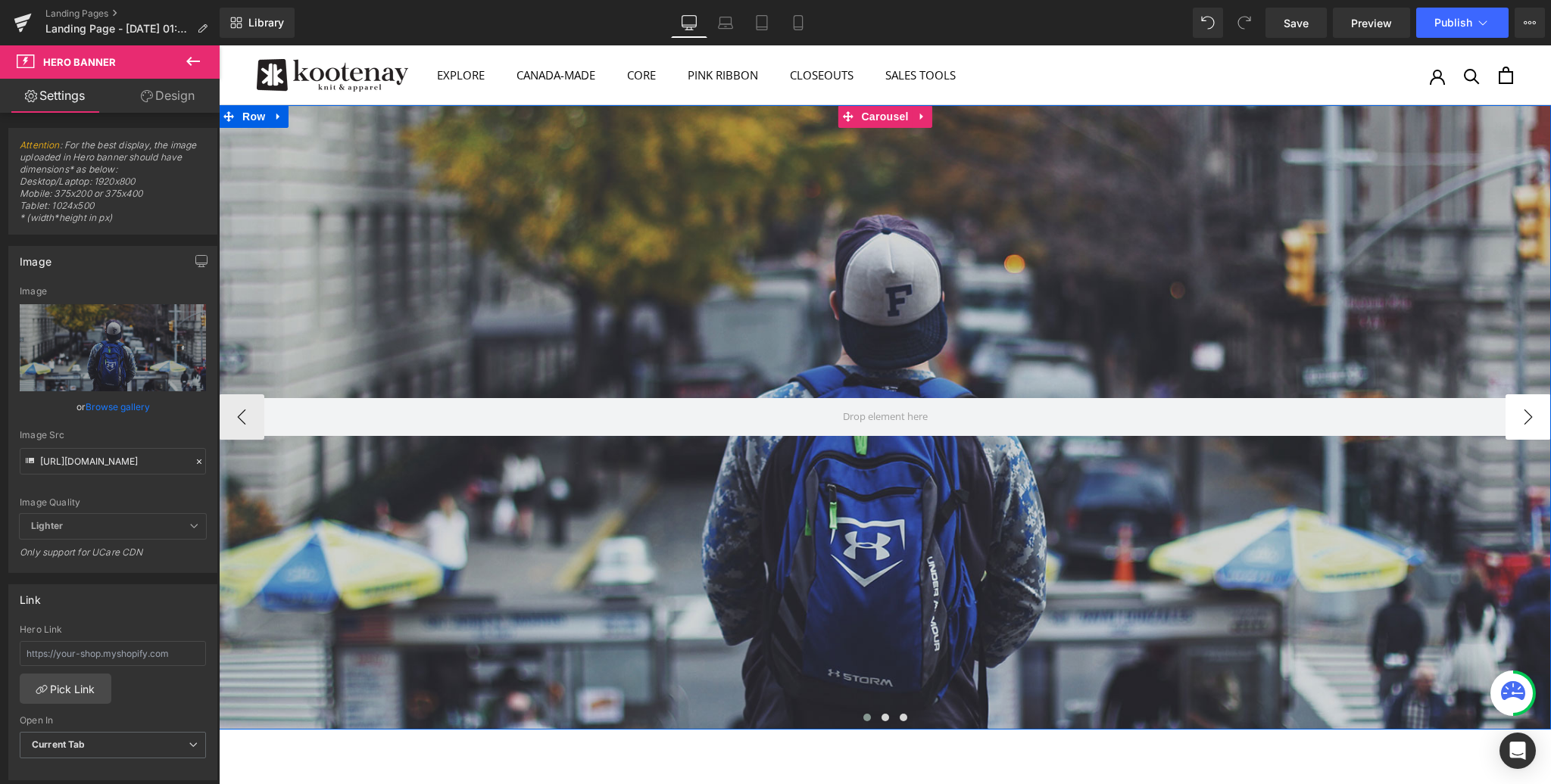
click at [1528, 417] on button "›" at bounding box center [1528, 417] width 45 height 45
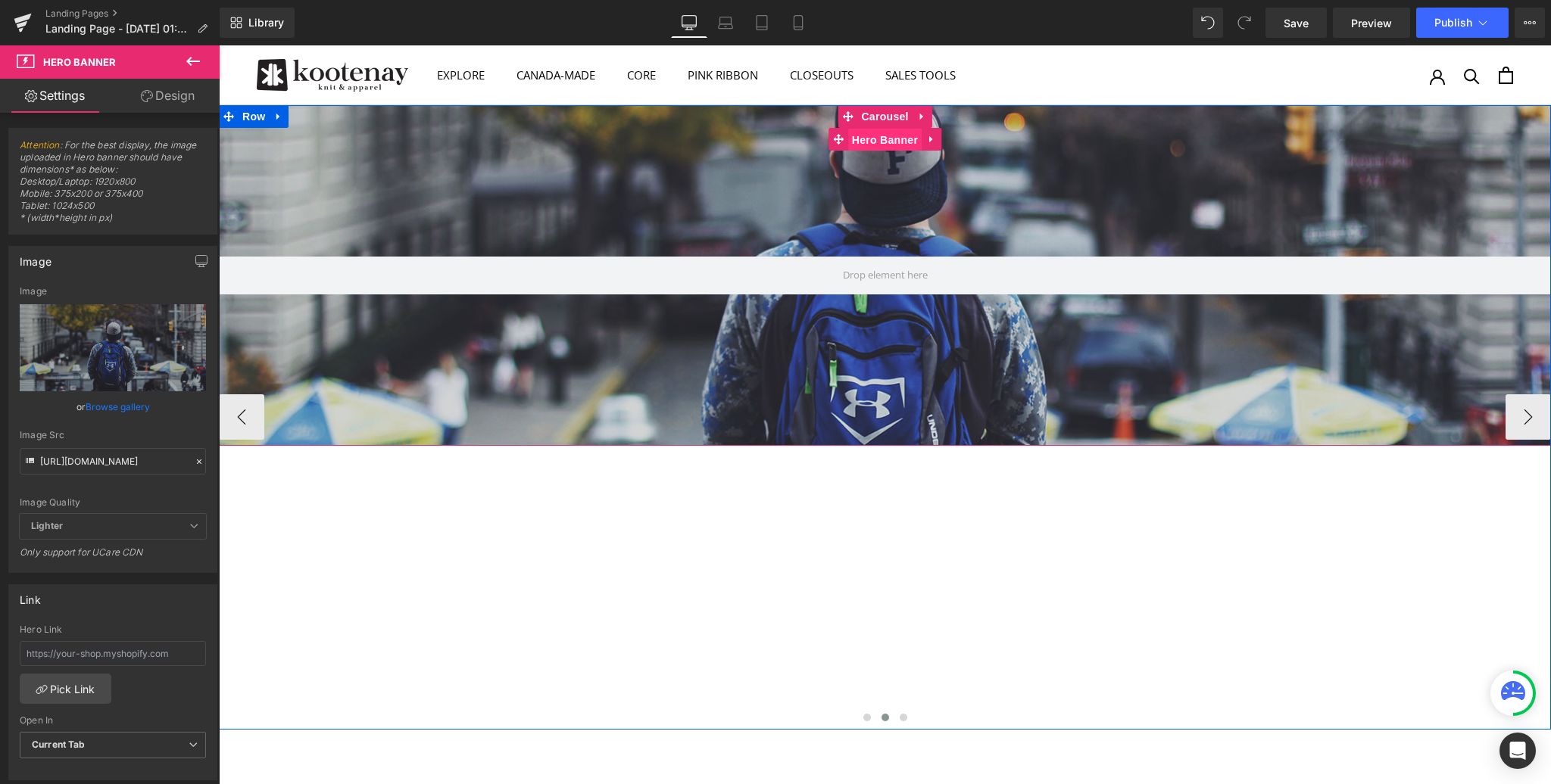
click at [884, 141] on span "Hero Banner" at bounding box center [884, 140] width 73 height 23
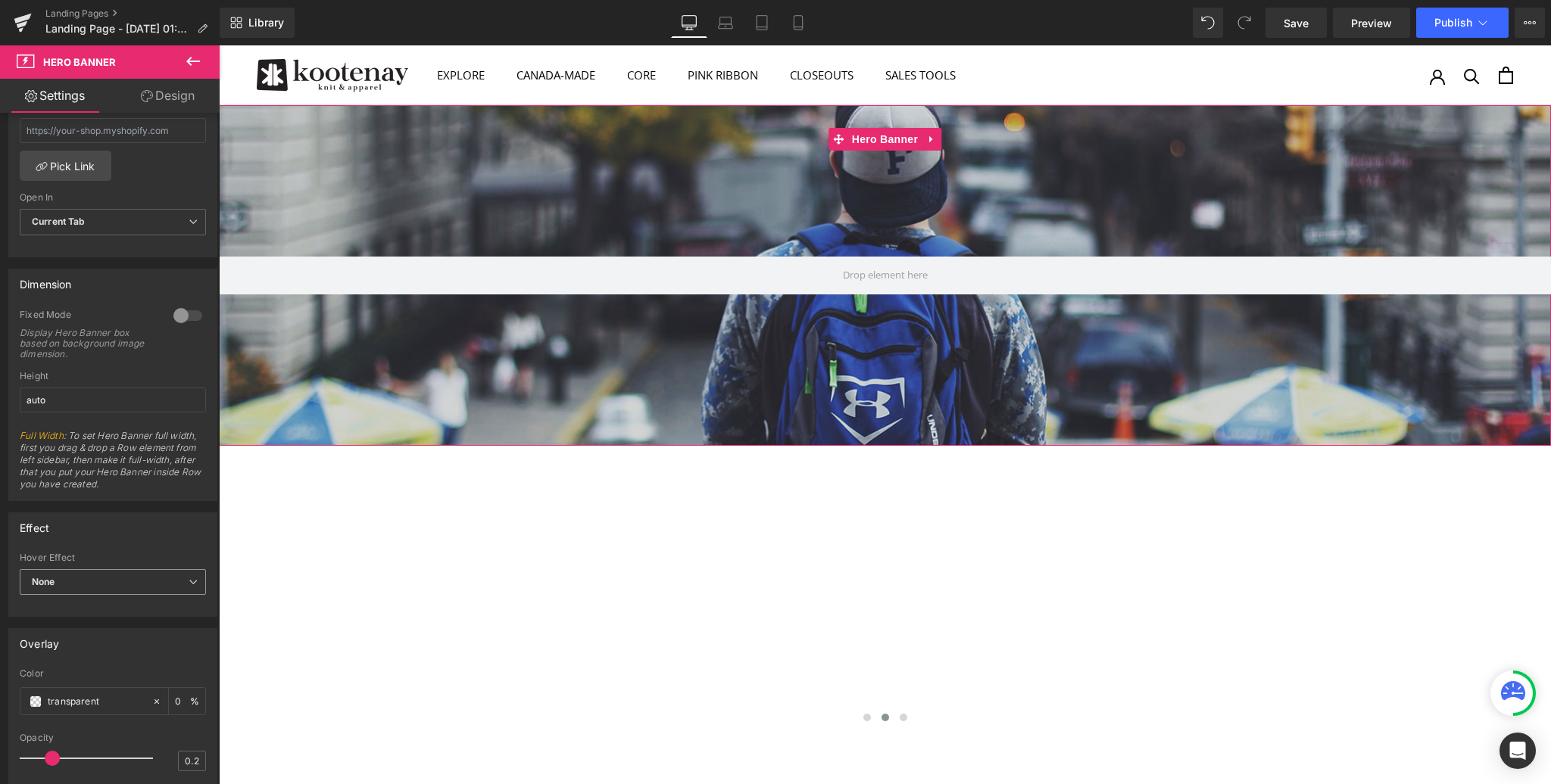
scroll to position [424, 0]
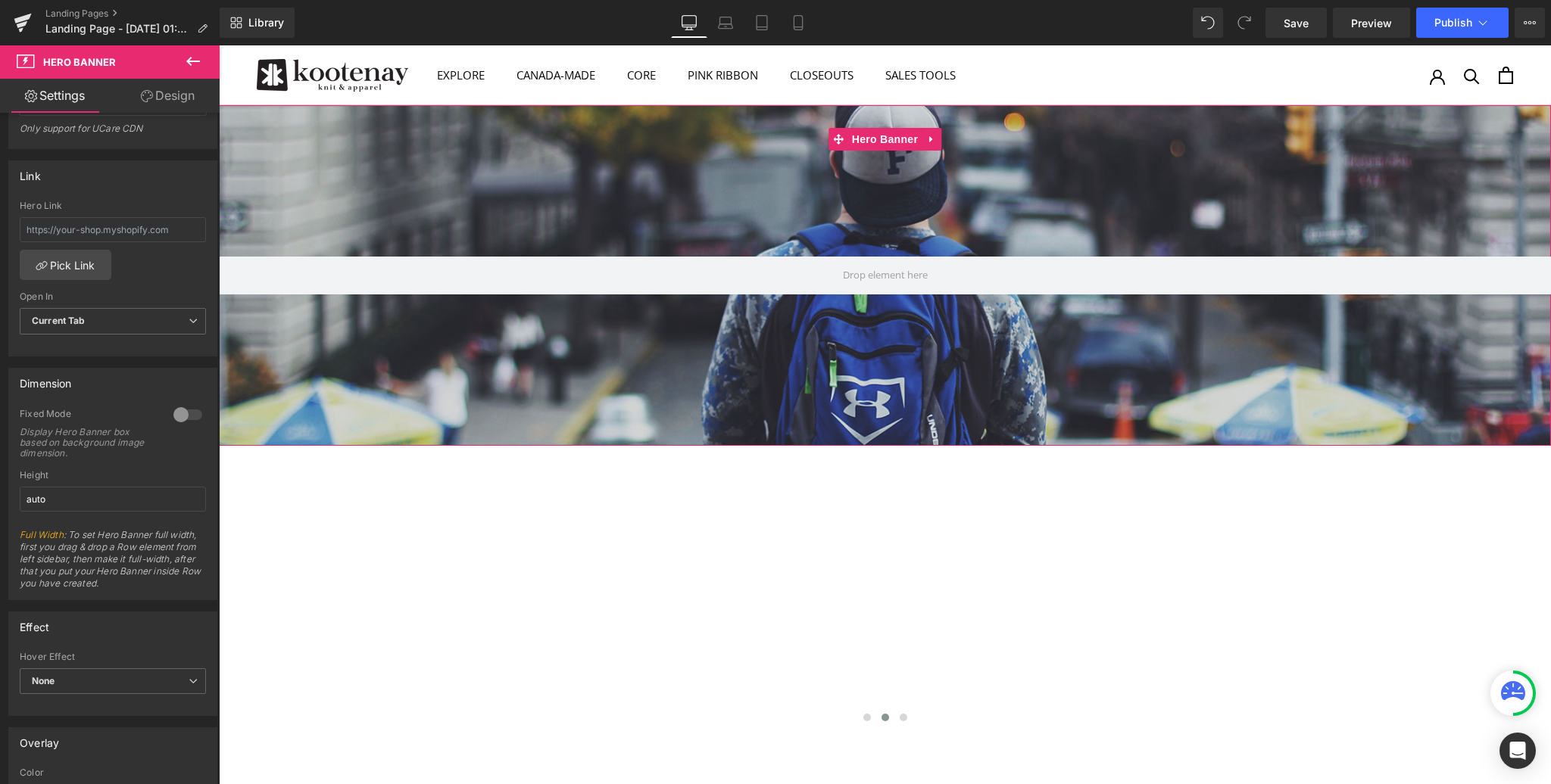
click at [181, 411] on div at bounding box center [188, 414] width 36 height 24
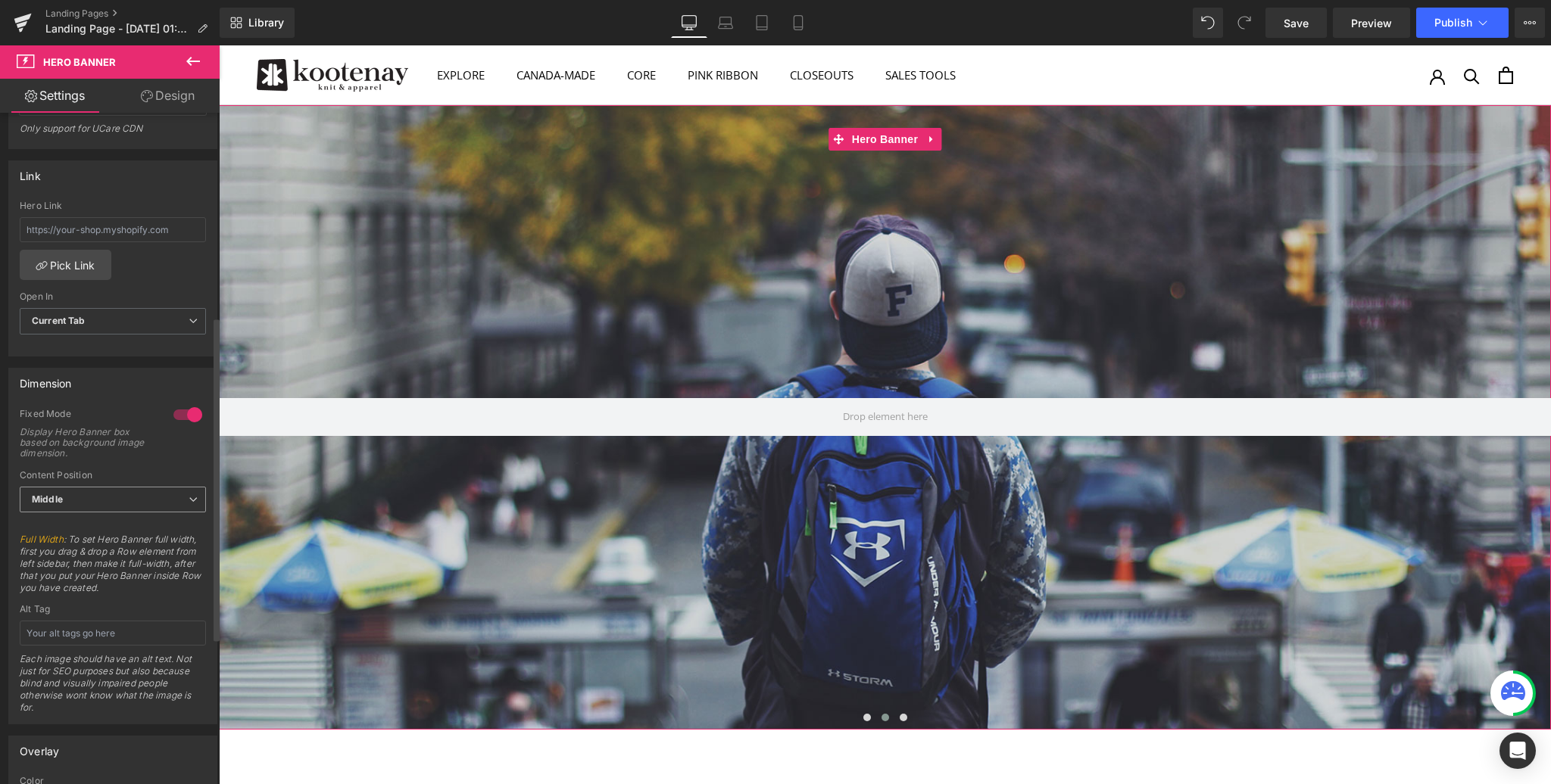
click at [69, 498] on span "Middle" at bounding box center [112, 500] width 186 height 27
click at [58, 548] on div "Middle" at bounding box center [57, 549] width 29 height 11
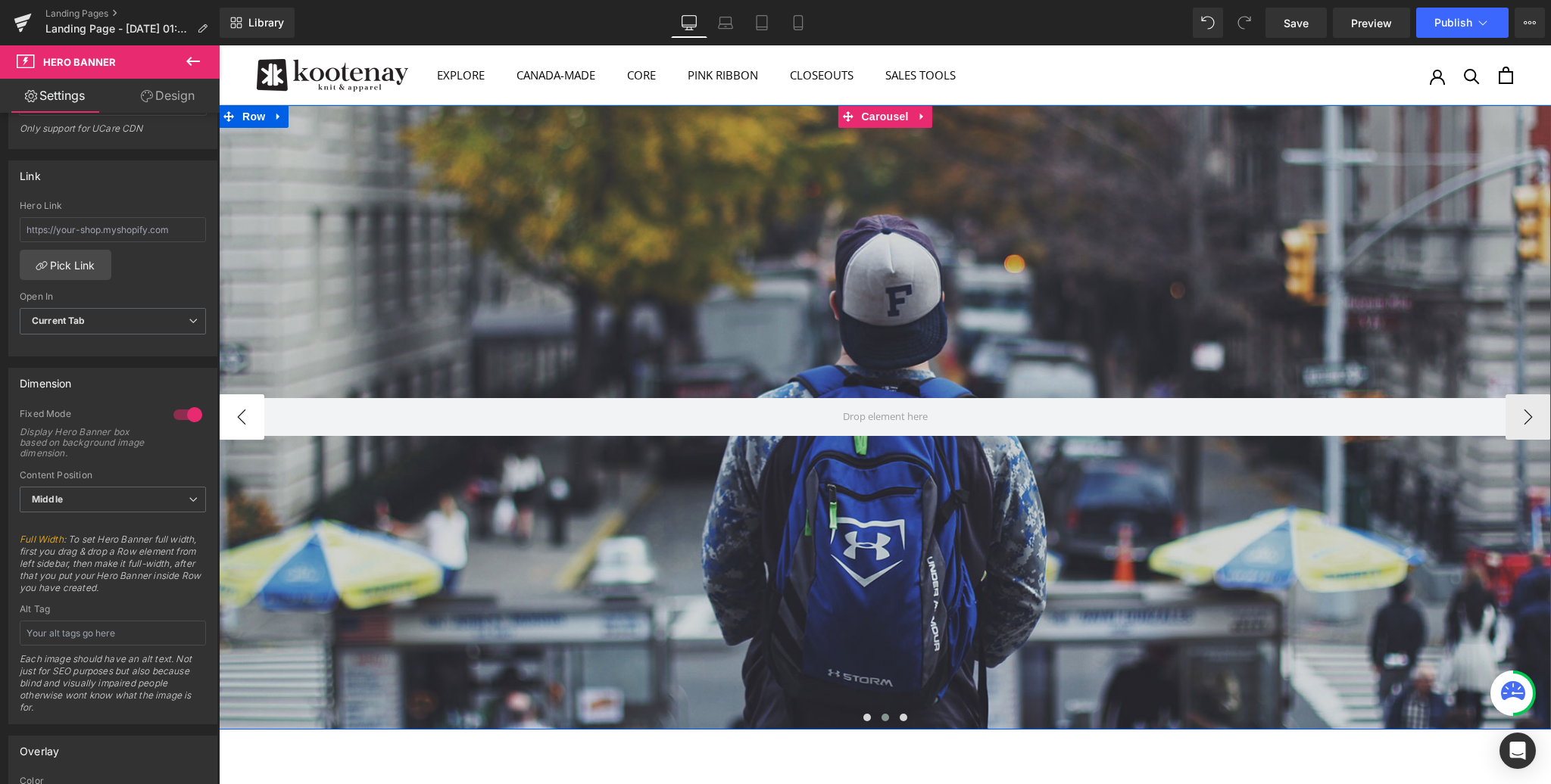
click at [242, 414] on button "‹" at bounding box center [241, 417] width 45 height 45
click at [1528, 415] on button "›" at bounding box center [1528, 417] width 45 height 45
click at [1526, 414] on button "›" at bounding box center [1528, 417] width 45 height 45
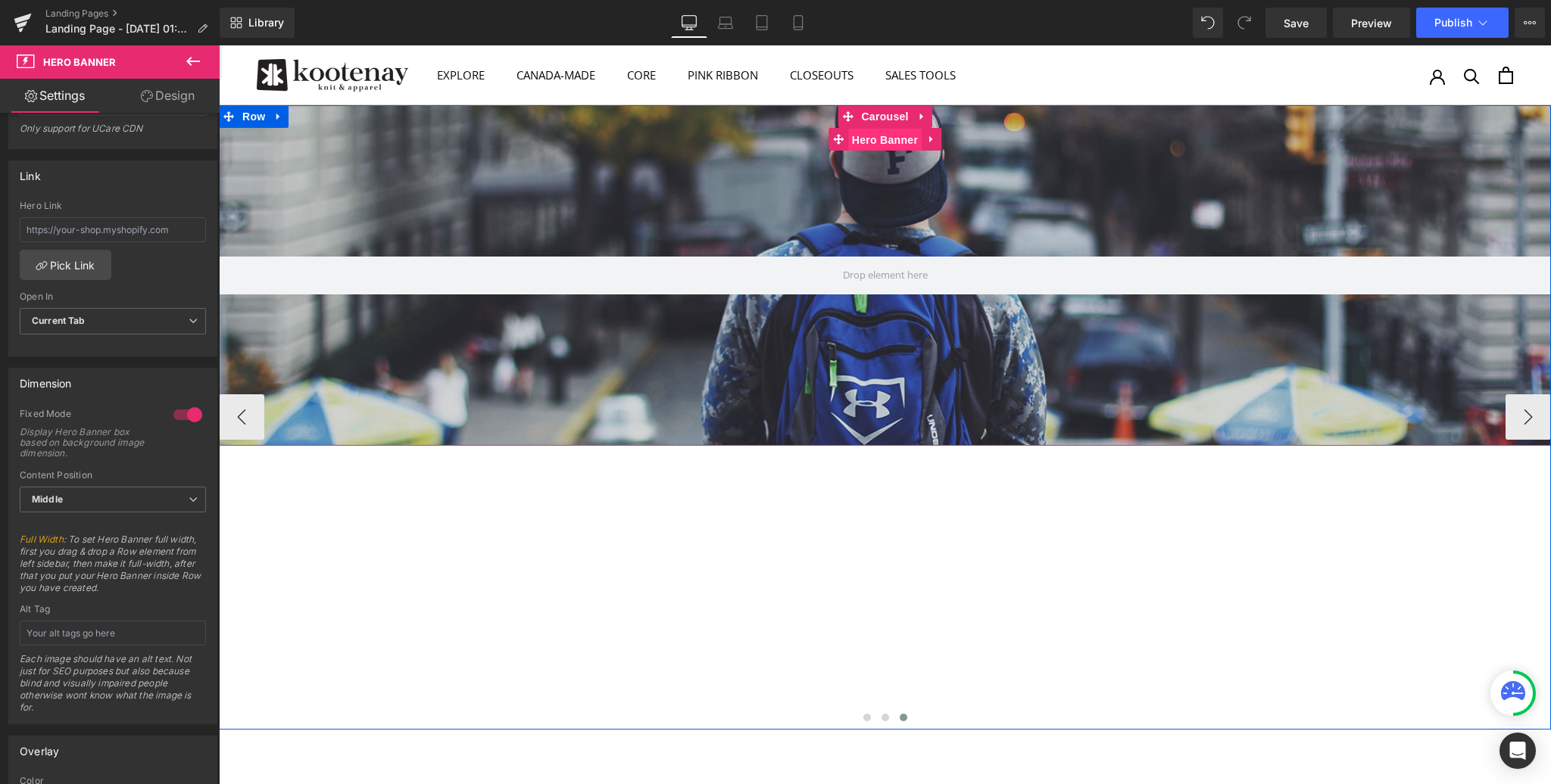
click at [894, 140] on span "Hero Banner" at bounding box center [884, 140] width 73 height 23
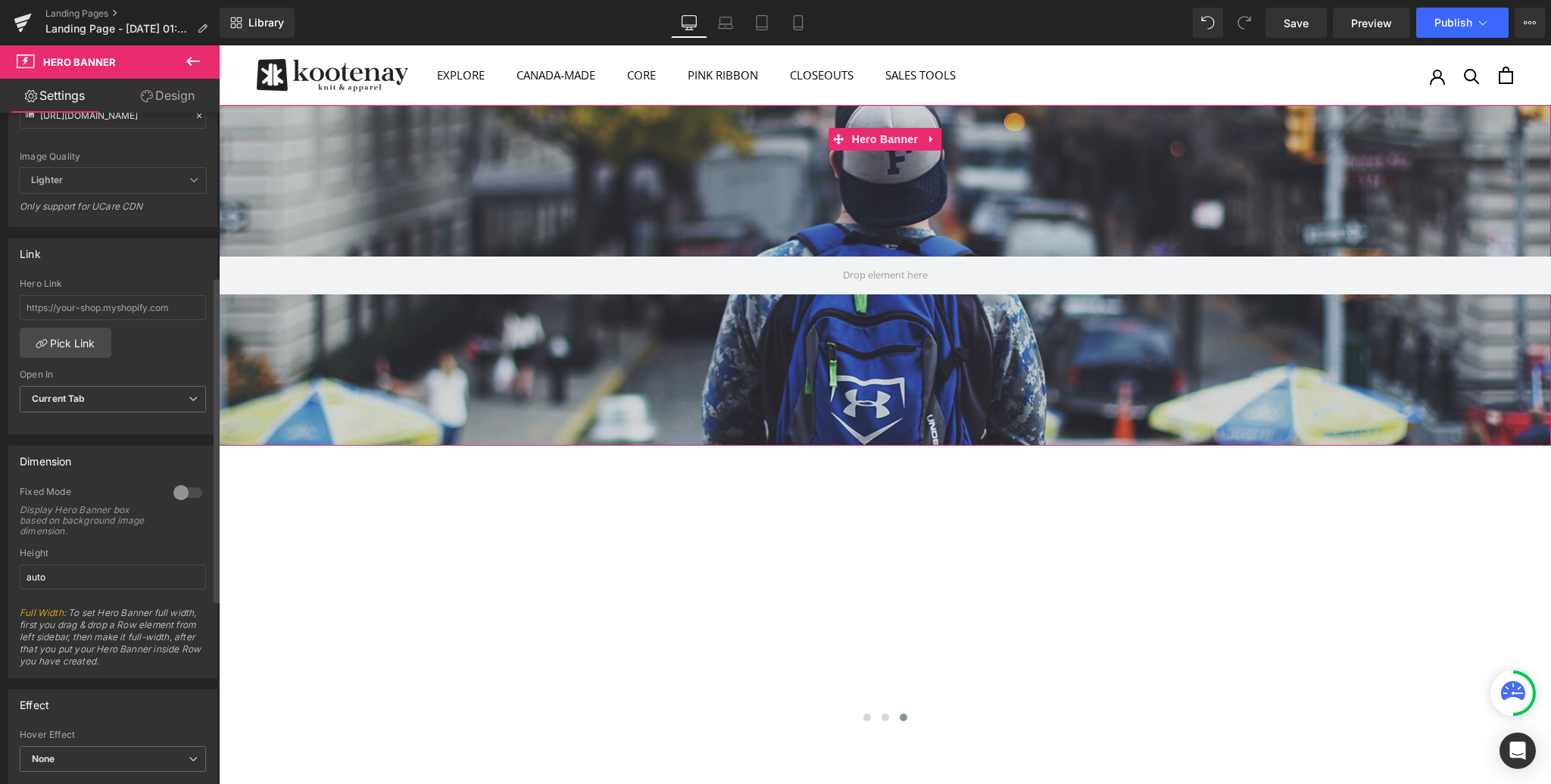
scroll to position [348, 0]
click at [181, 488] on div at bounding box center [188, 491] width 36 height 24
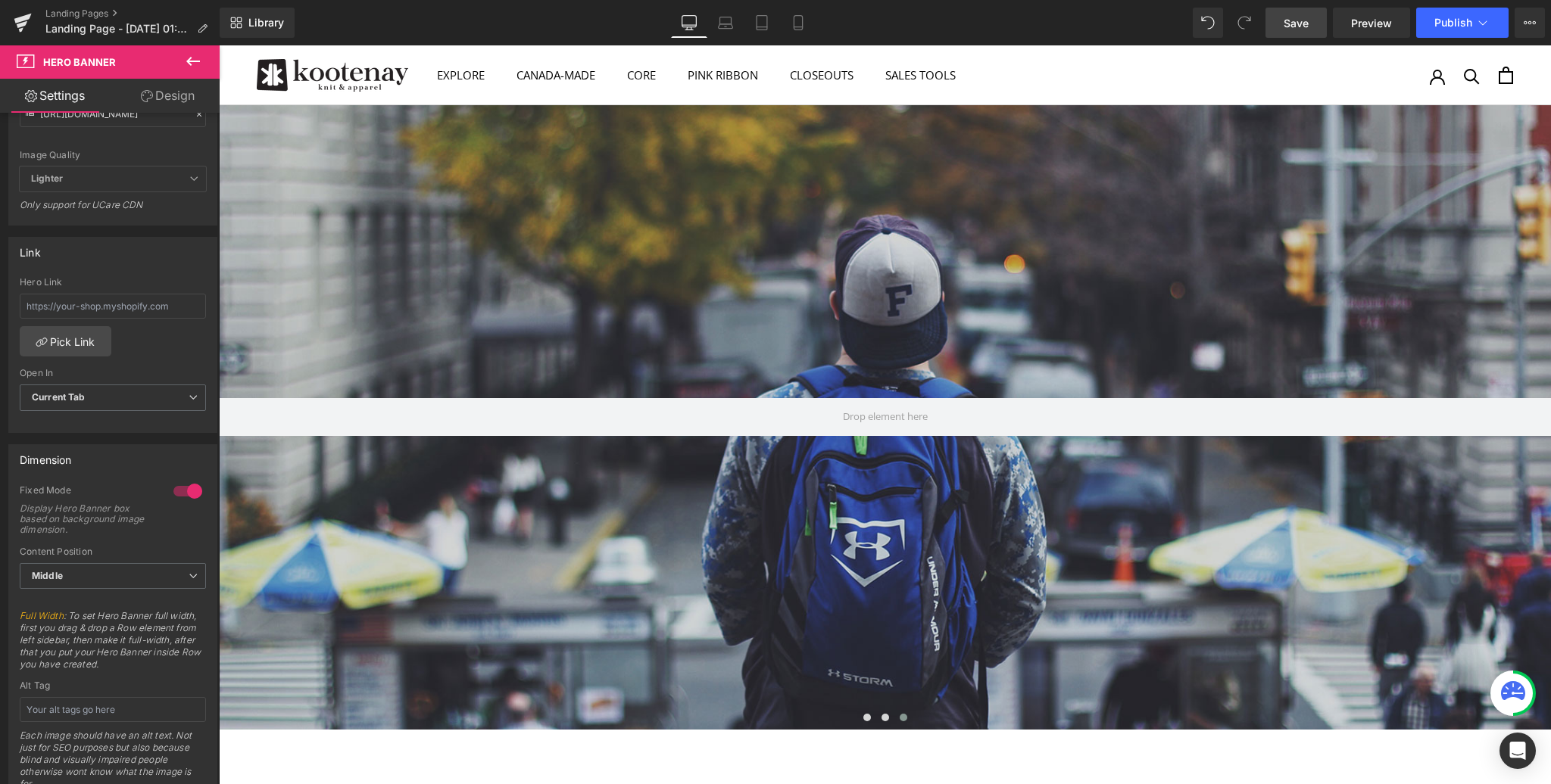
click at [1308, 29] on span "Save" at bounding box center [1296, 23] width 25 height 16
click at [881, 138] on span "Hero Banner" at bounding box center [884, 140] width 73 height 23
click at [181, 60] on button at bounding box center [193, 62] width 53 height 34
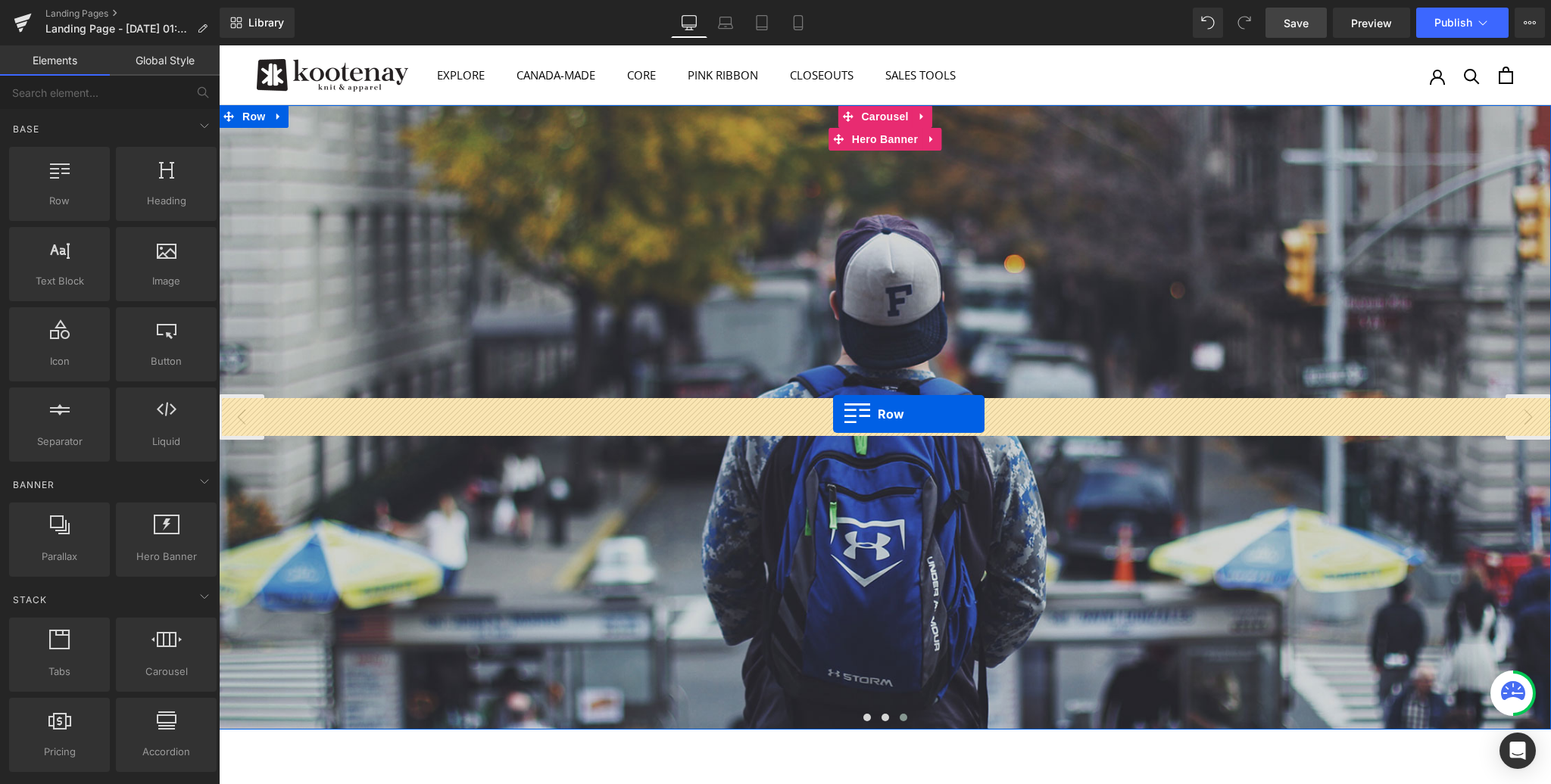
drag, startPoint x: 277, startPoint y: 221, endPoint x: 833, endPoint y: 414, distance: 588.5
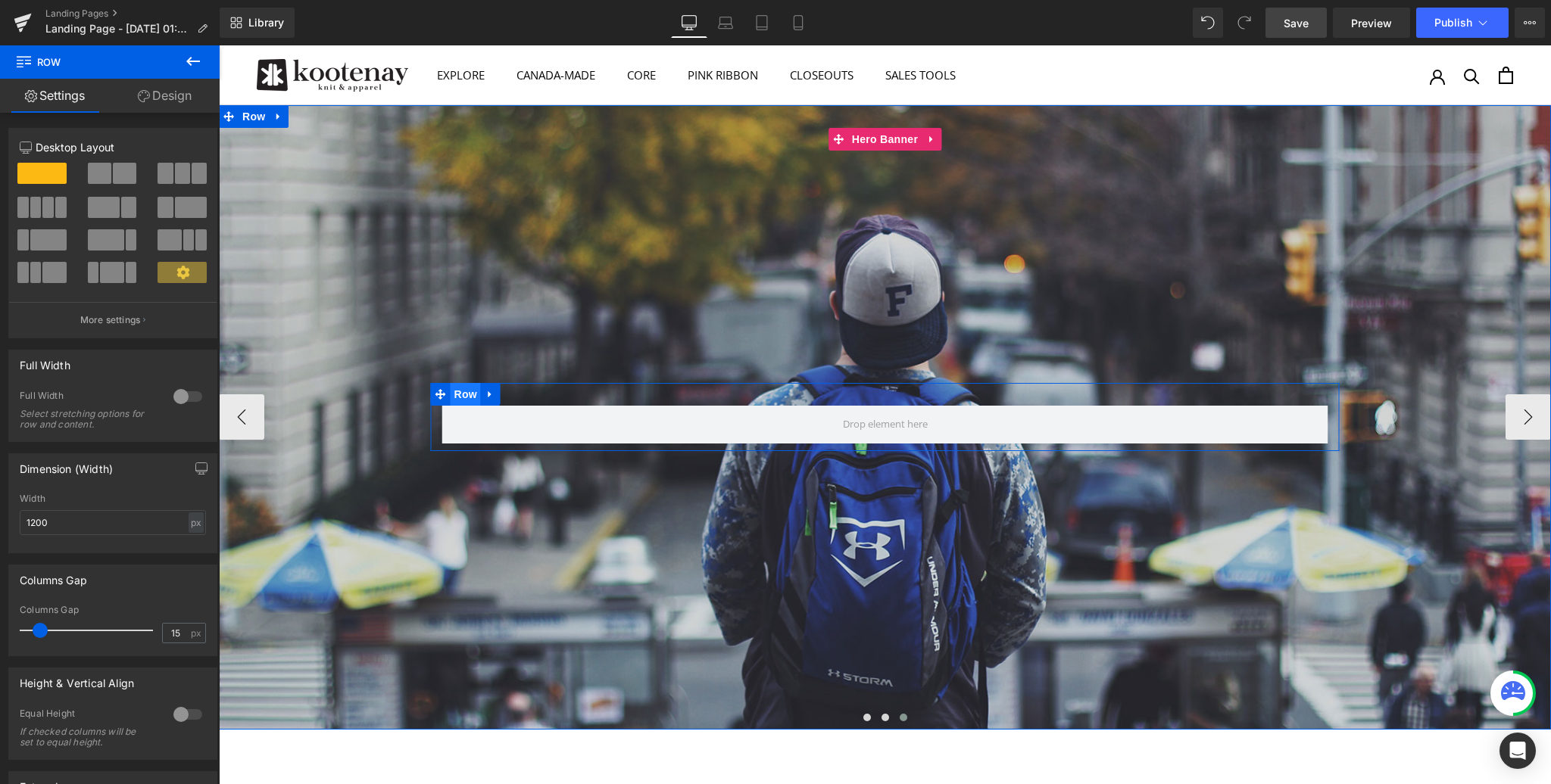
click at [461, 394] on span "Row" at bounding box center [466, 395] width 30 height 23
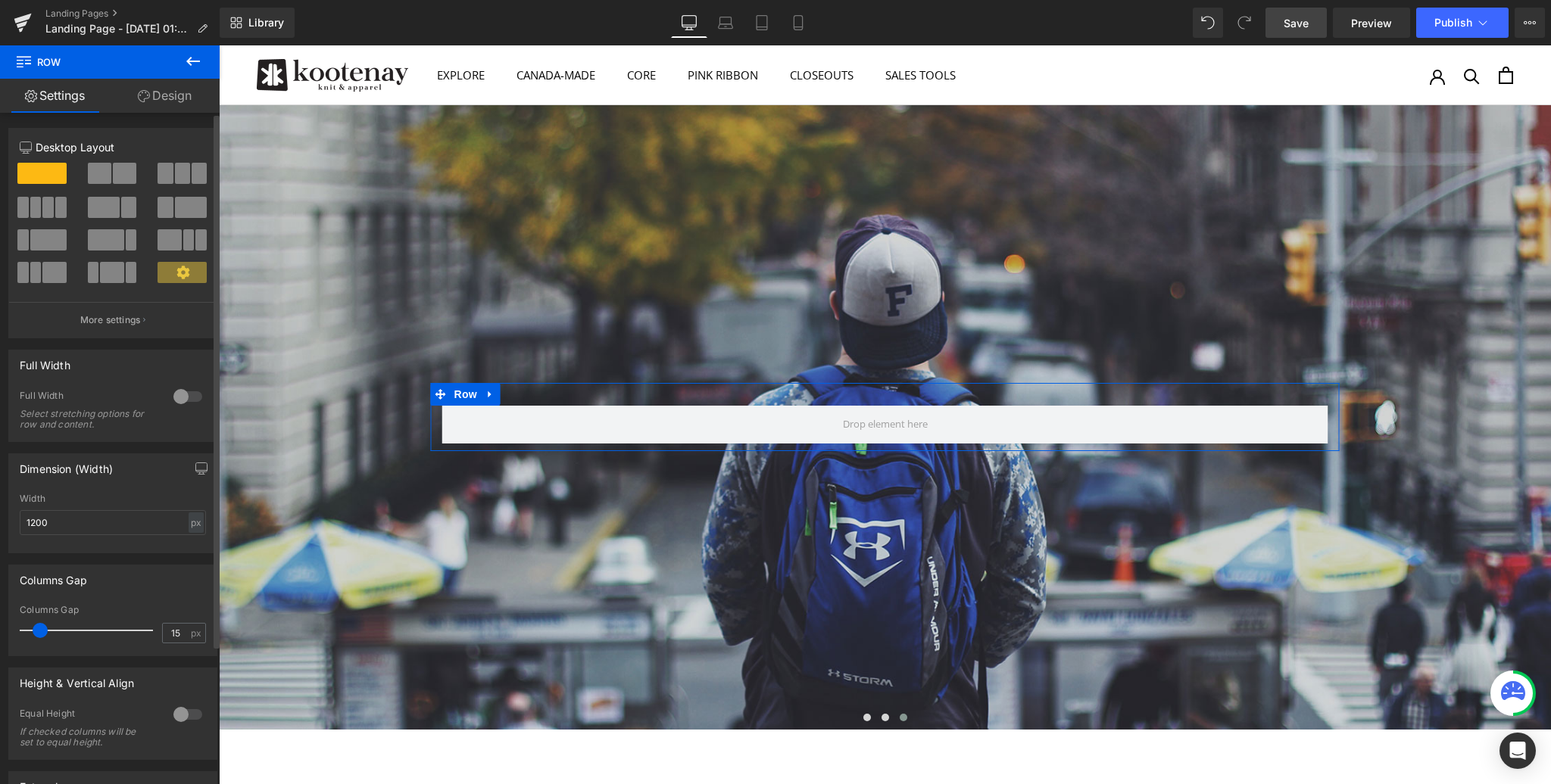
click at [185, 394] on div at bounding box center [188, 396] width 36 height 24
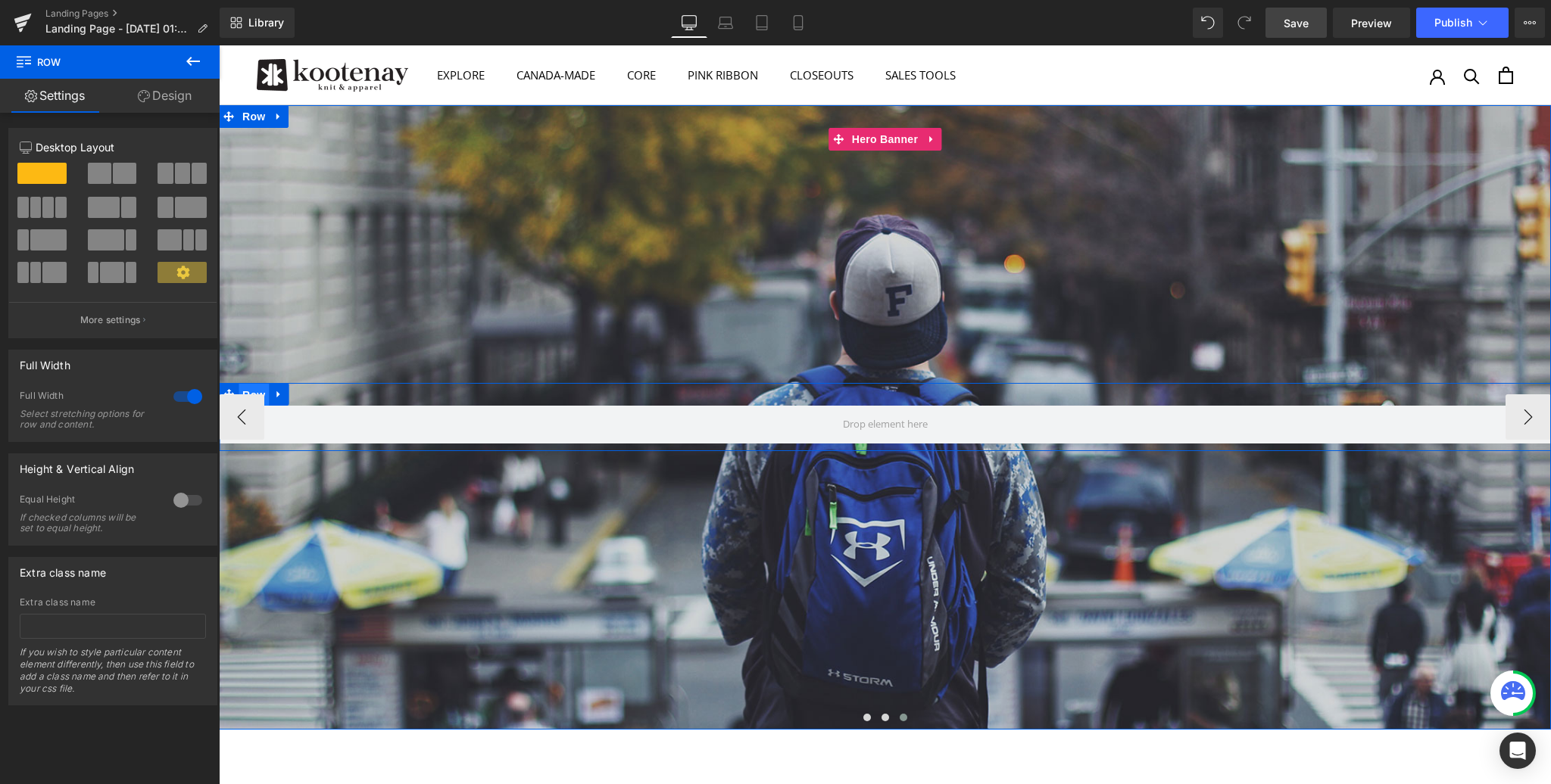
click at [254, 391] on span "Row" at bounding box center [253, 396] width 30 height 23
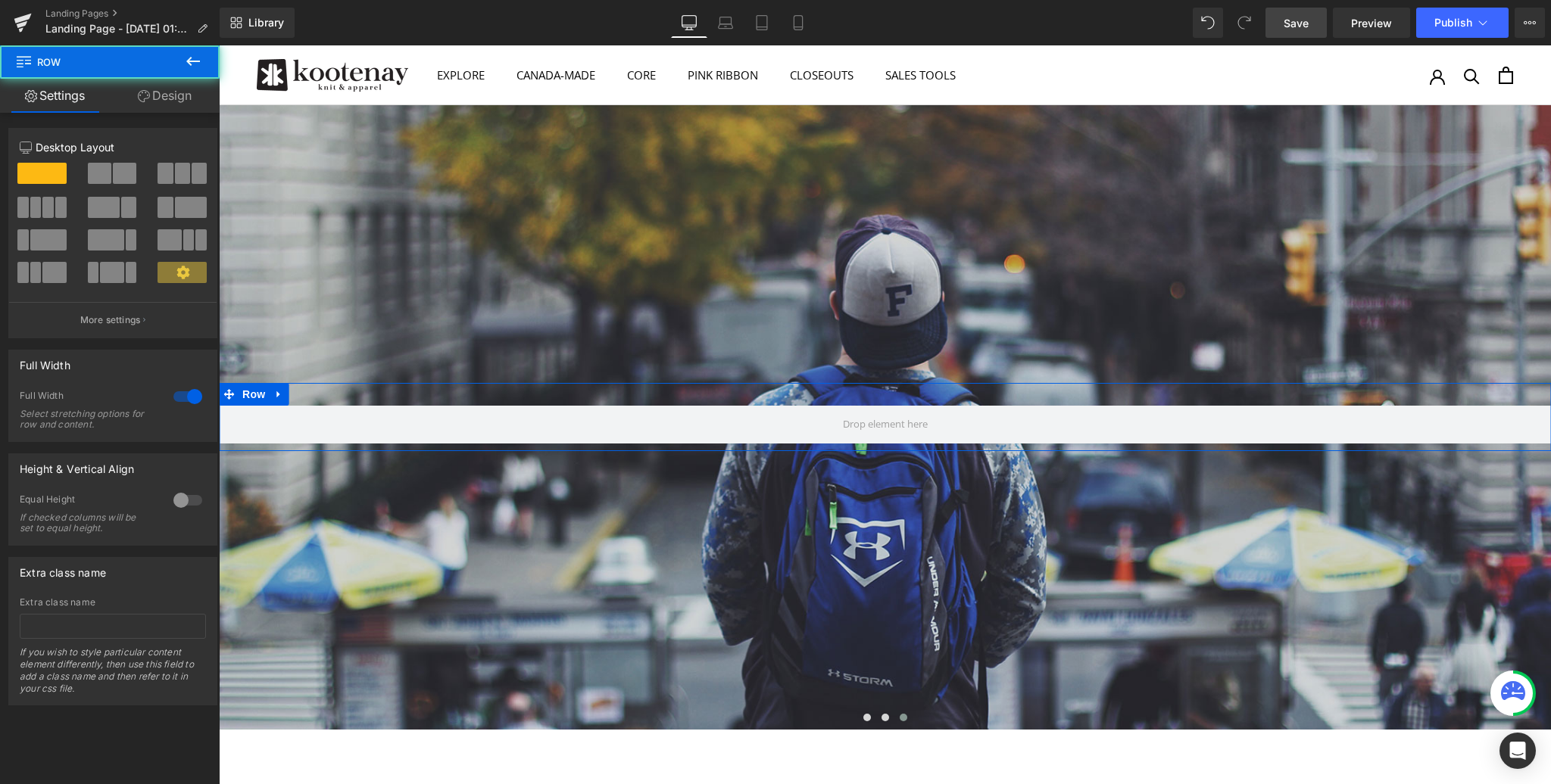
click at [118, 172] on span at bounding box center [124, 173] width 24 height 21
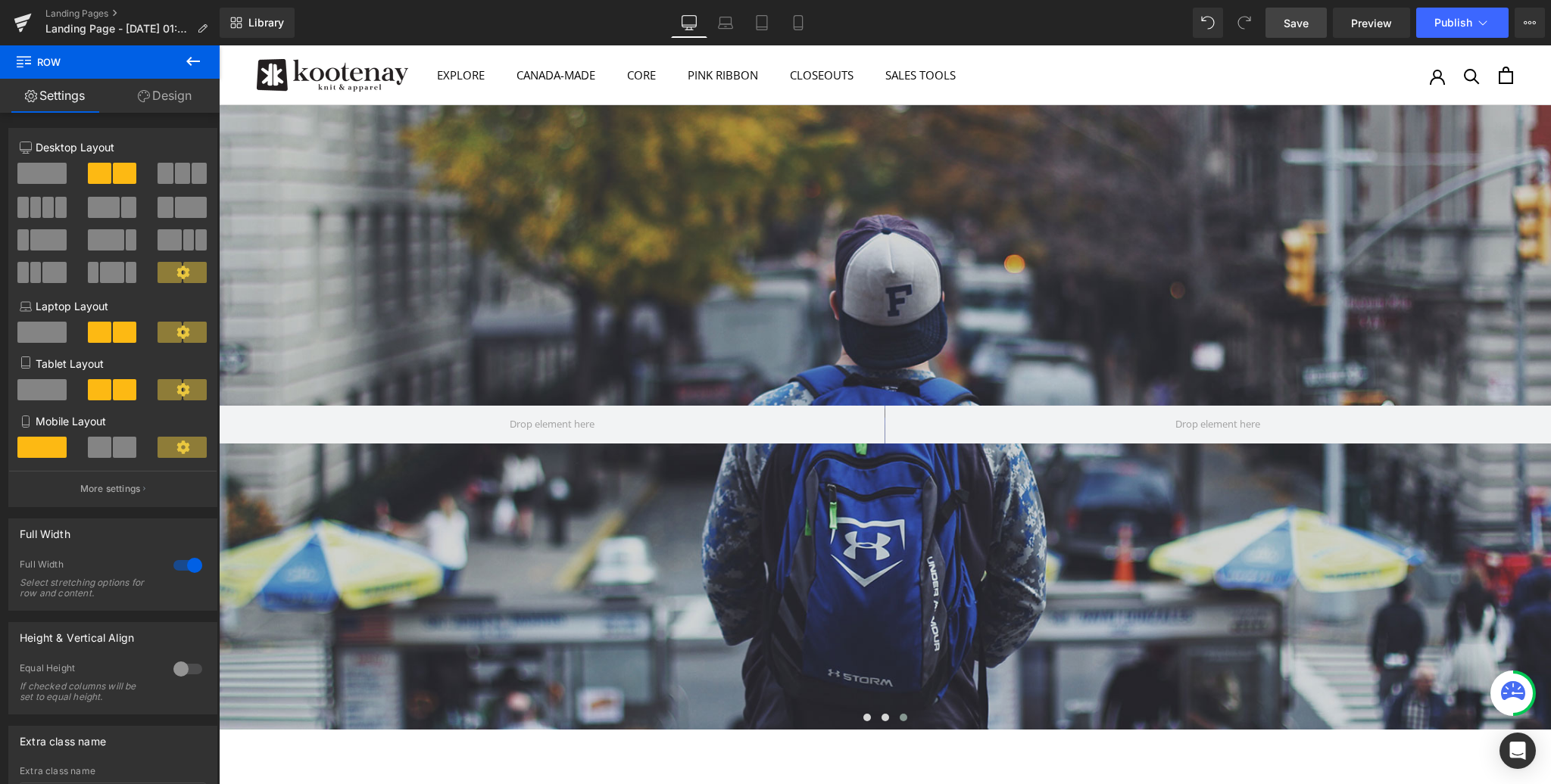
click at [195, 64] on icon at bounding box center [193, 61] width 19 height 19
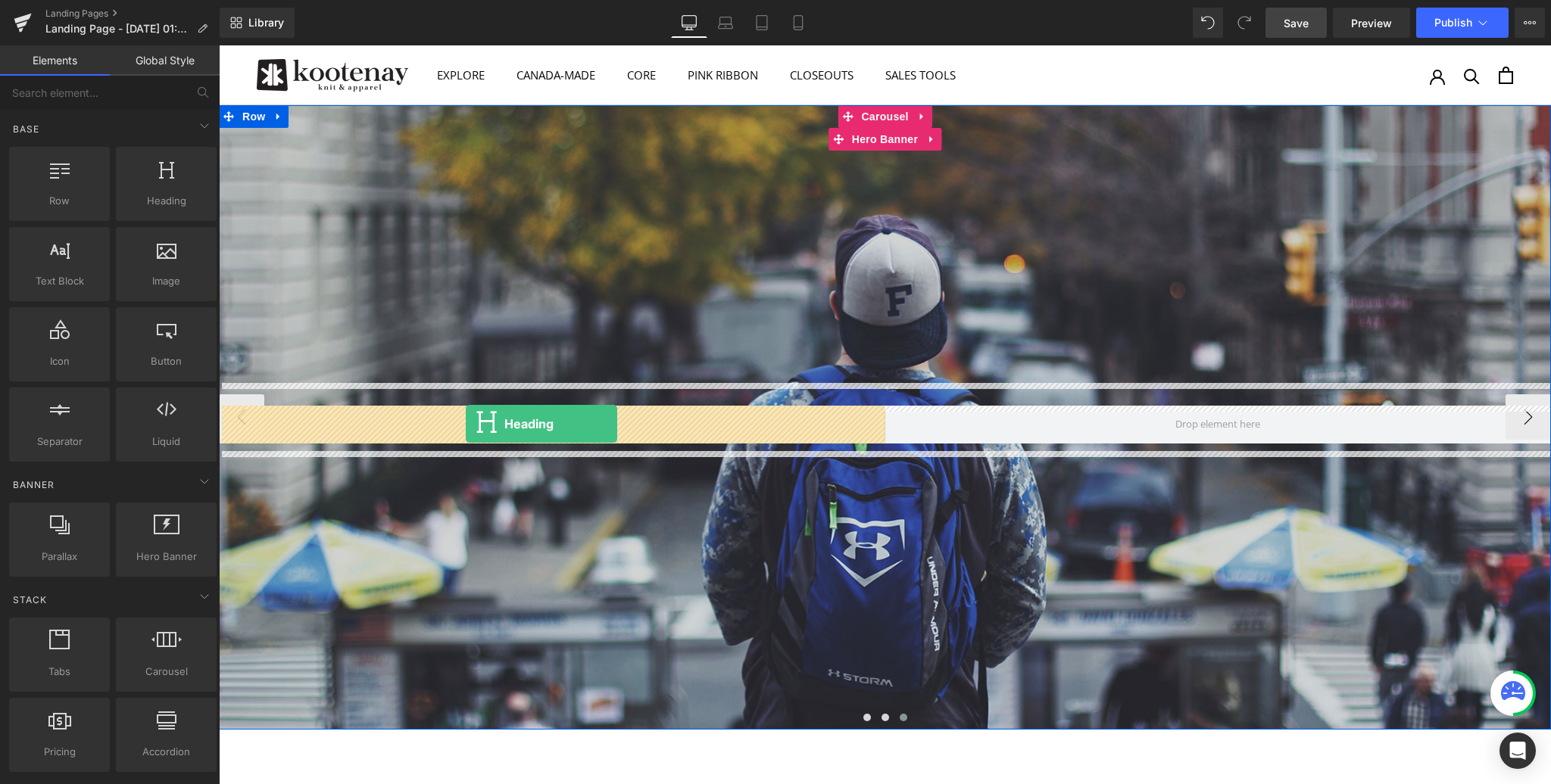
drag, startPoint x: 372, startPoint y: 227, endPoint x: 466, endPoint y: 424, distance: 218.3
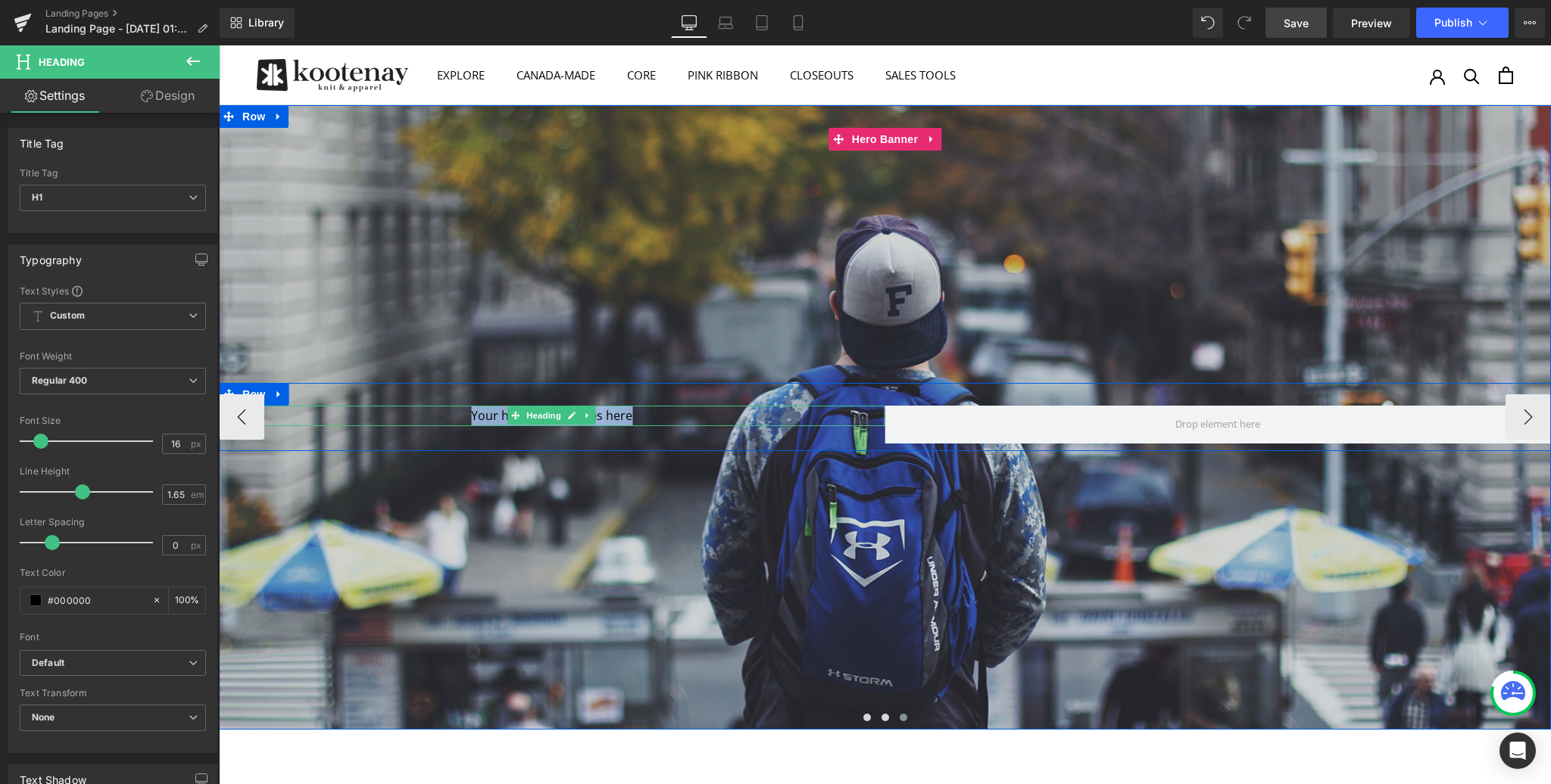
drag, startPoint x: 681, startPoint y: 412, endPoint x: 437, endPoint y: 411, distance: 244.0
click at [437, 411] on h1 "Your heading text goes here" at bounding box center [552, 416] width 667 height 19
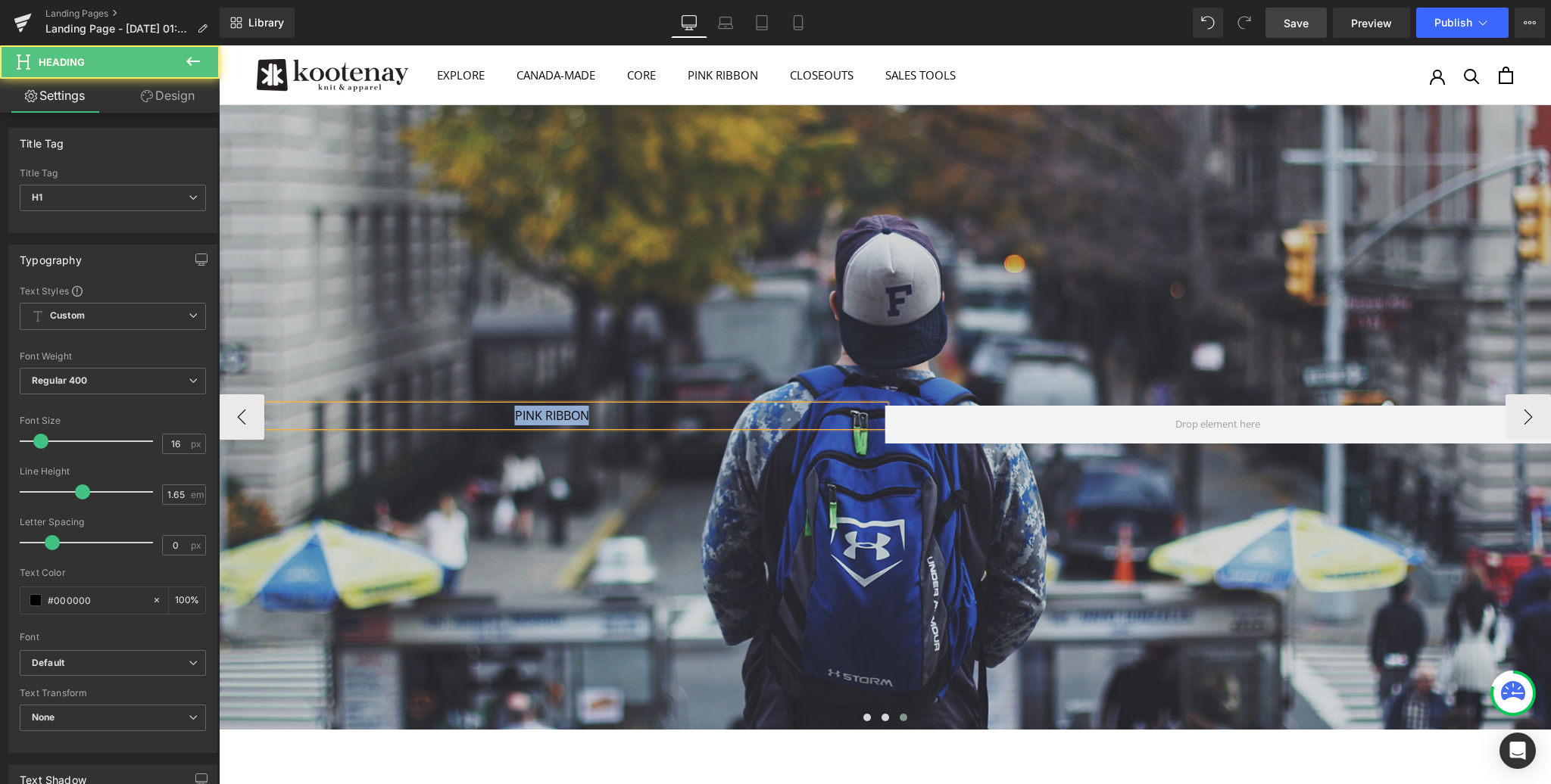
drag, startPoint x: 612, startPoint y: 411, endPoint x: 482, endPoint y: 411, distance: 130.0
click at [482, 411] on h1 "PINK RIBBON" at bounding box center [552, 416] width 667 height 19
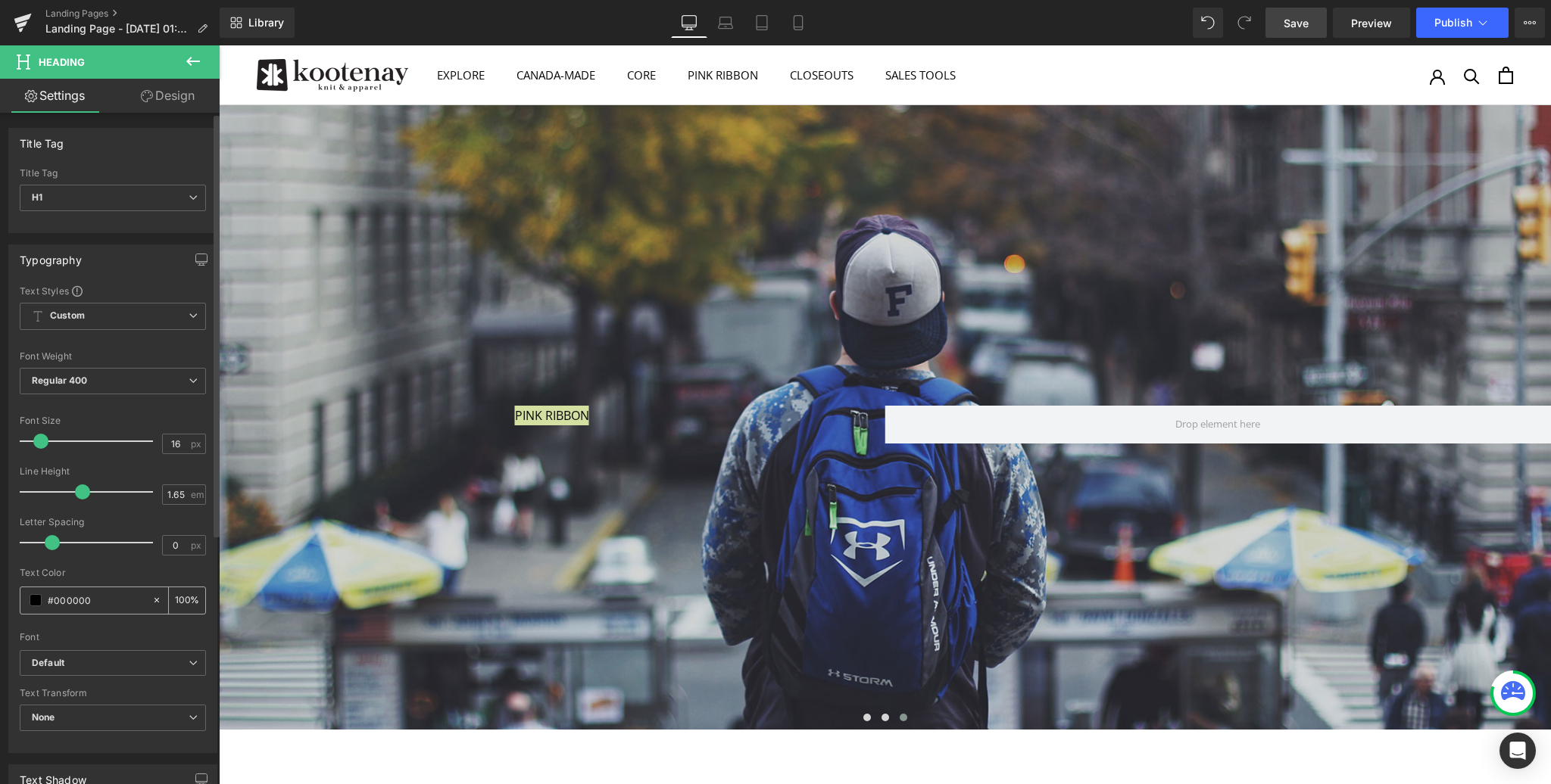
click at [37, 599] on span at bounding box center [35, 601] width 12 height 12
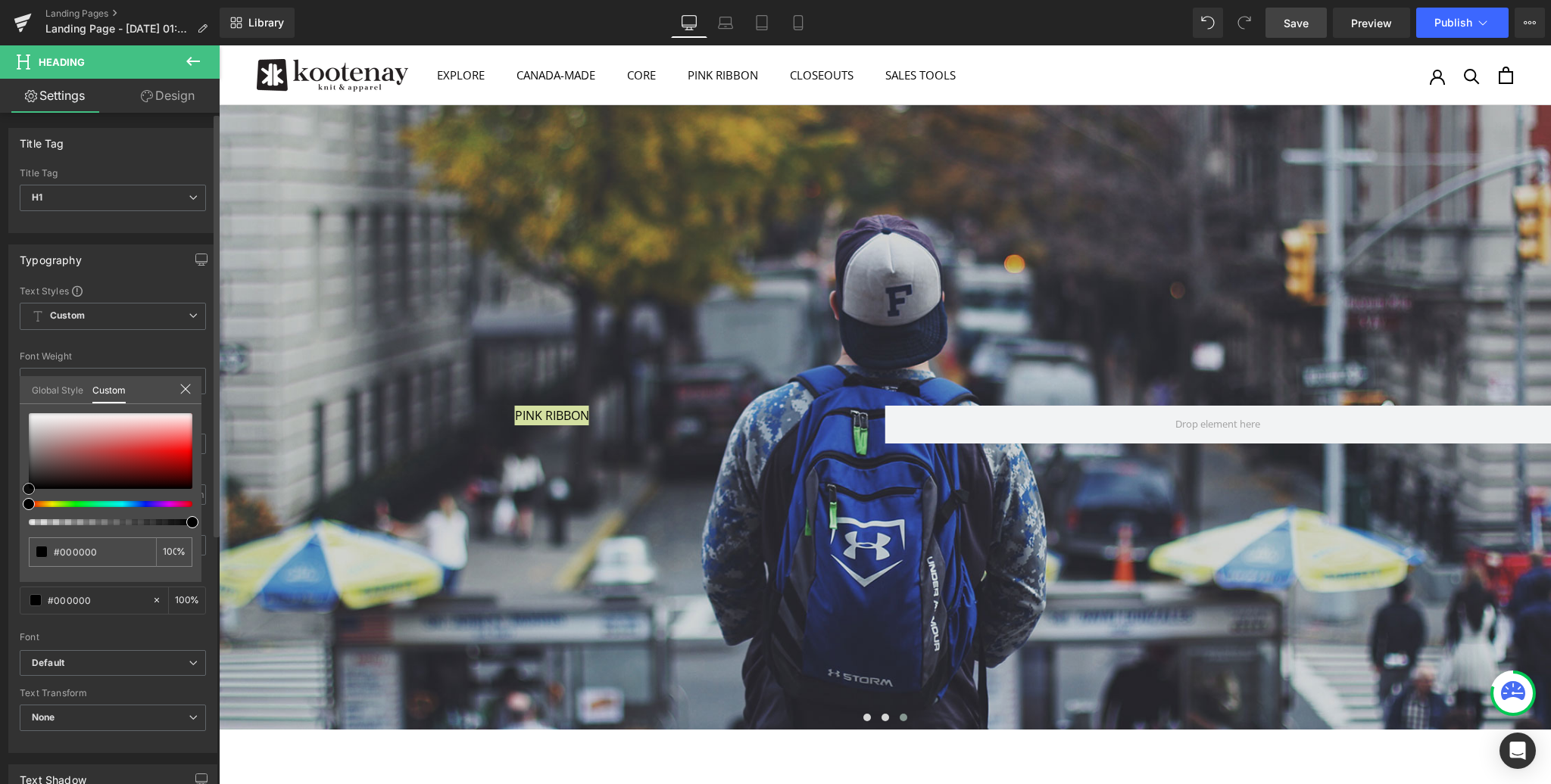
type input "#070707"
type input "#efefef"
type input "#ffffff"
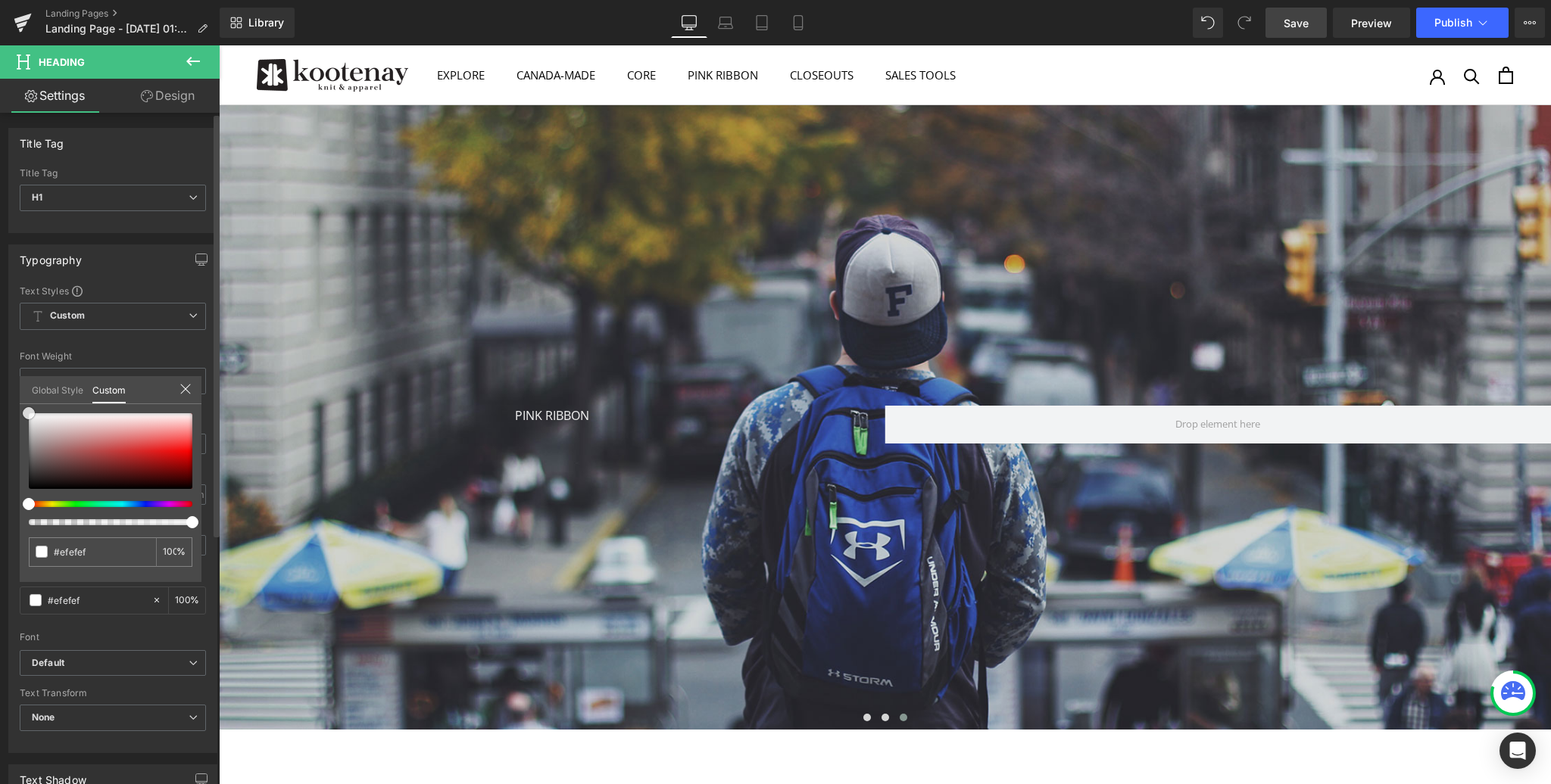
type input "#ffffff"
drag, startPoint x: 20, startPoint y: 415, endPoint x: 16, endPoint y: 391, distance: 24.3
click at [16, 391] on div "Typography Text Styles Custom Custom Setup Global Style Custom Setup Global Sty…" at bounding box center [113, 494] width 227 height 520
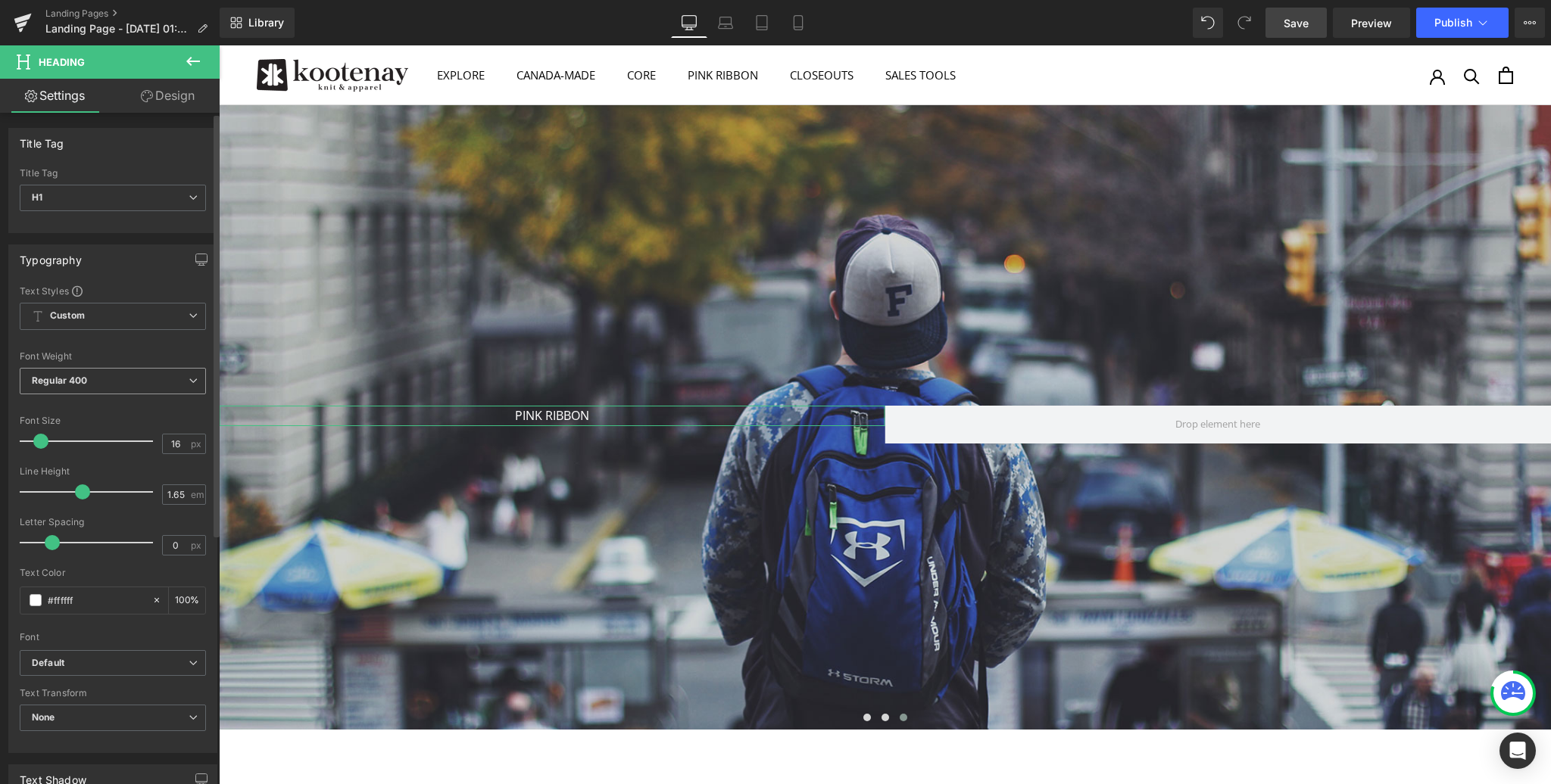
click at [81, 383] on b "Regular 400" at bounding box center [59, 380] width 56 height 12
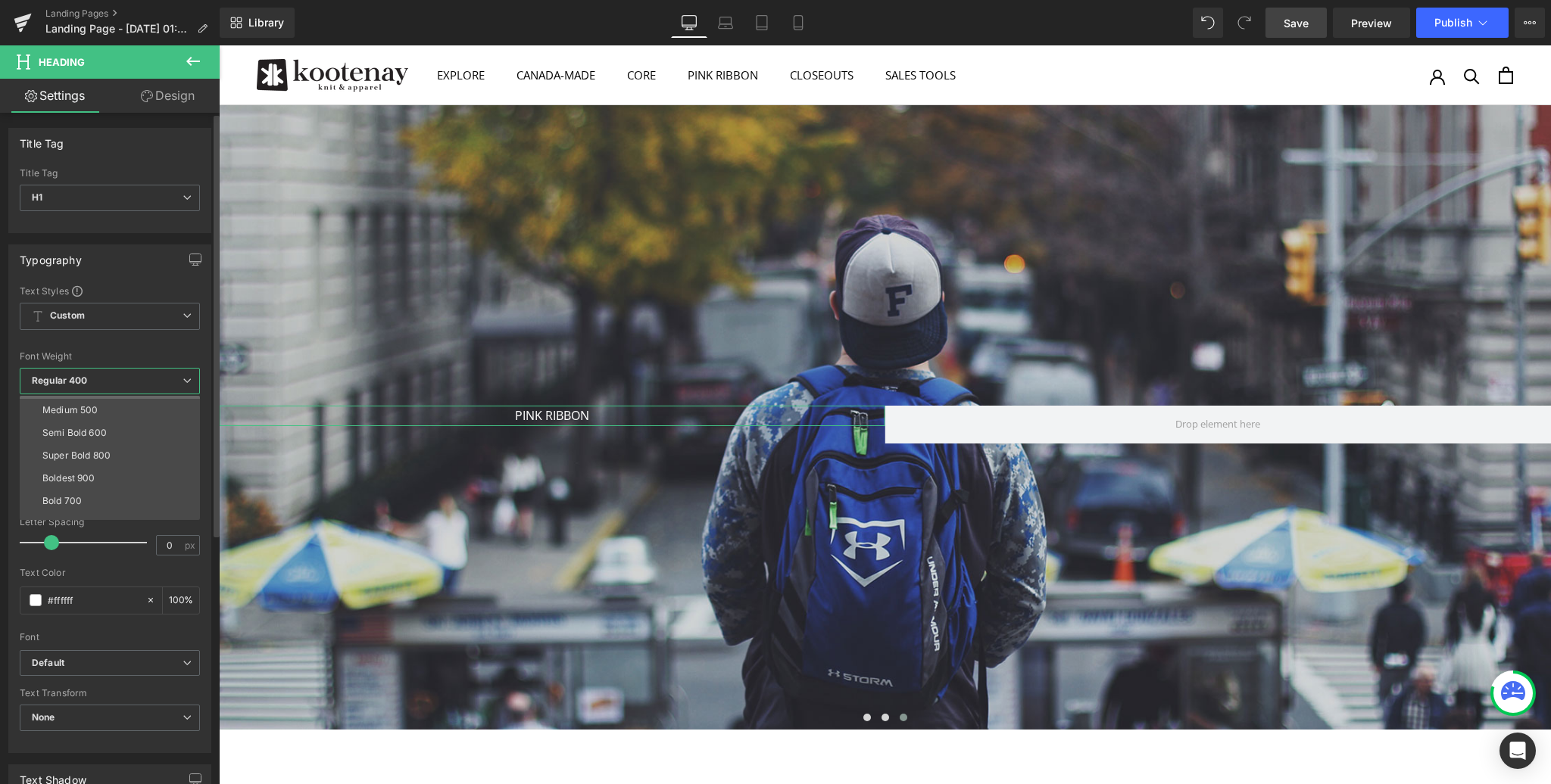
scroll to position [91, 0]
click at [92, 448] on div "Super Bold 800" at bounding box center [76, 453] width 68 height 11
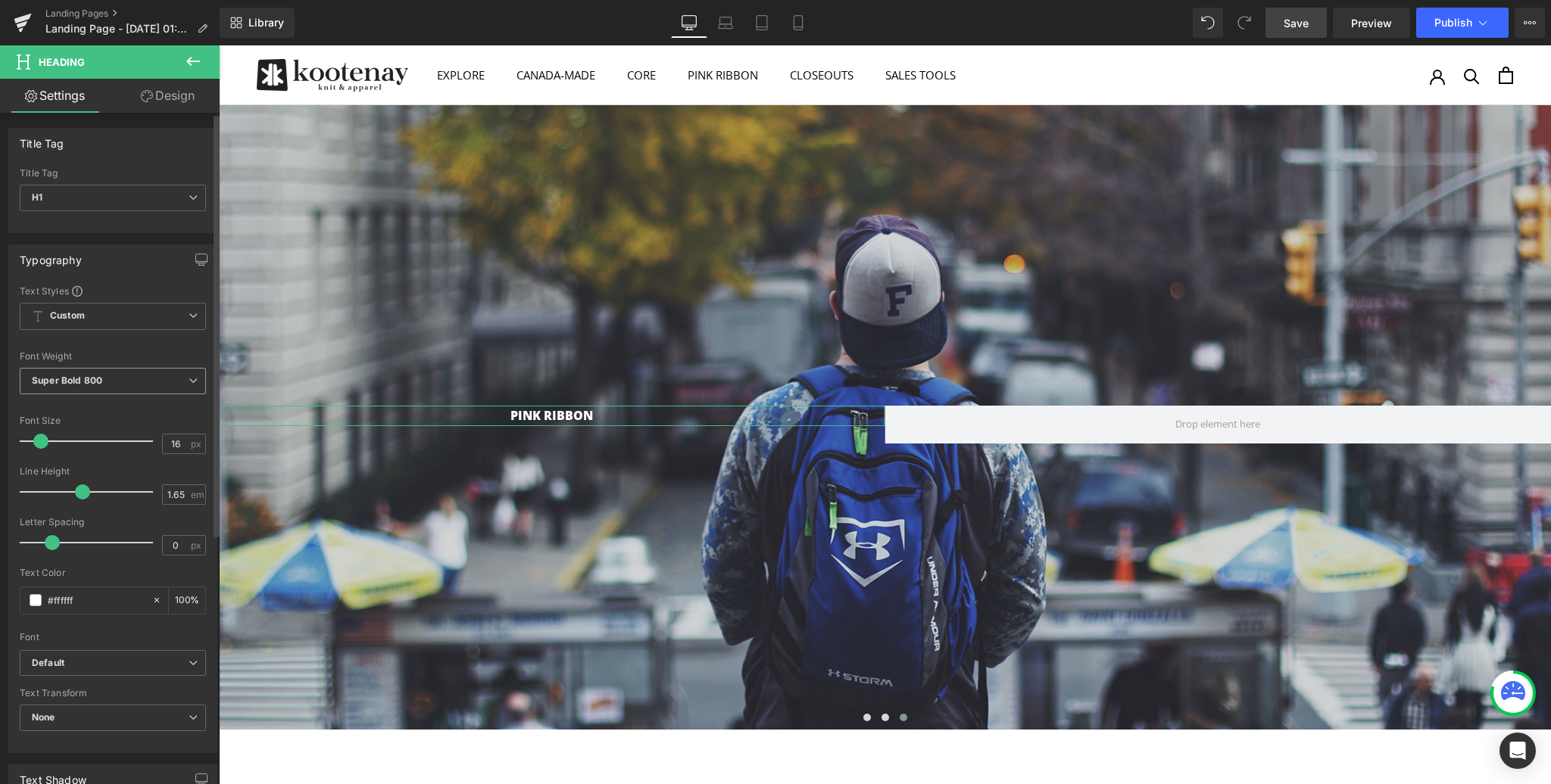
click at [96, 374] on b "Super Bold 800" at bounding box center [67, 380] width 71 height 12
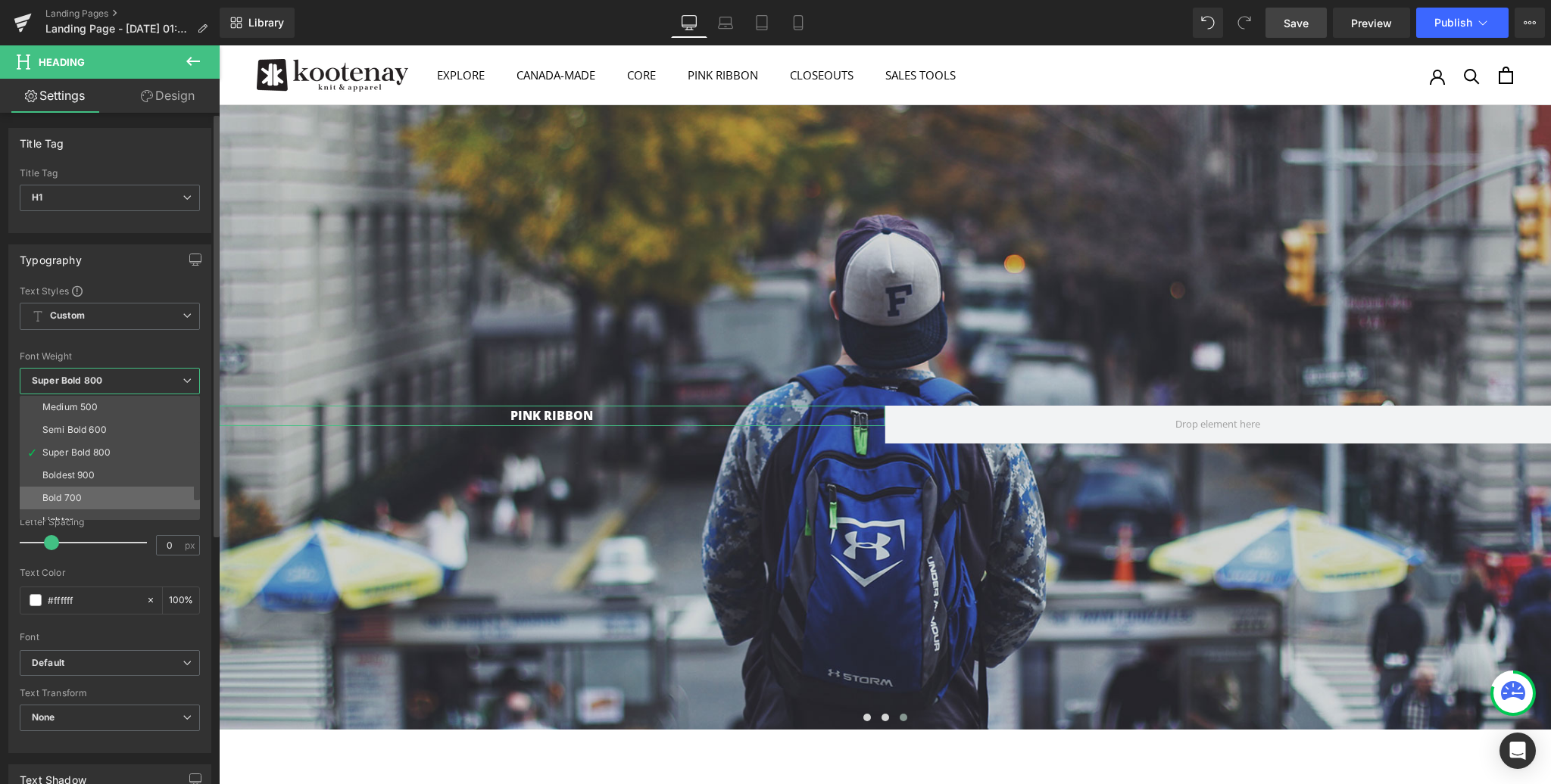
click at [57, 493] on div "Bold 700" at bounding box center [62, 498] width 39 height 11
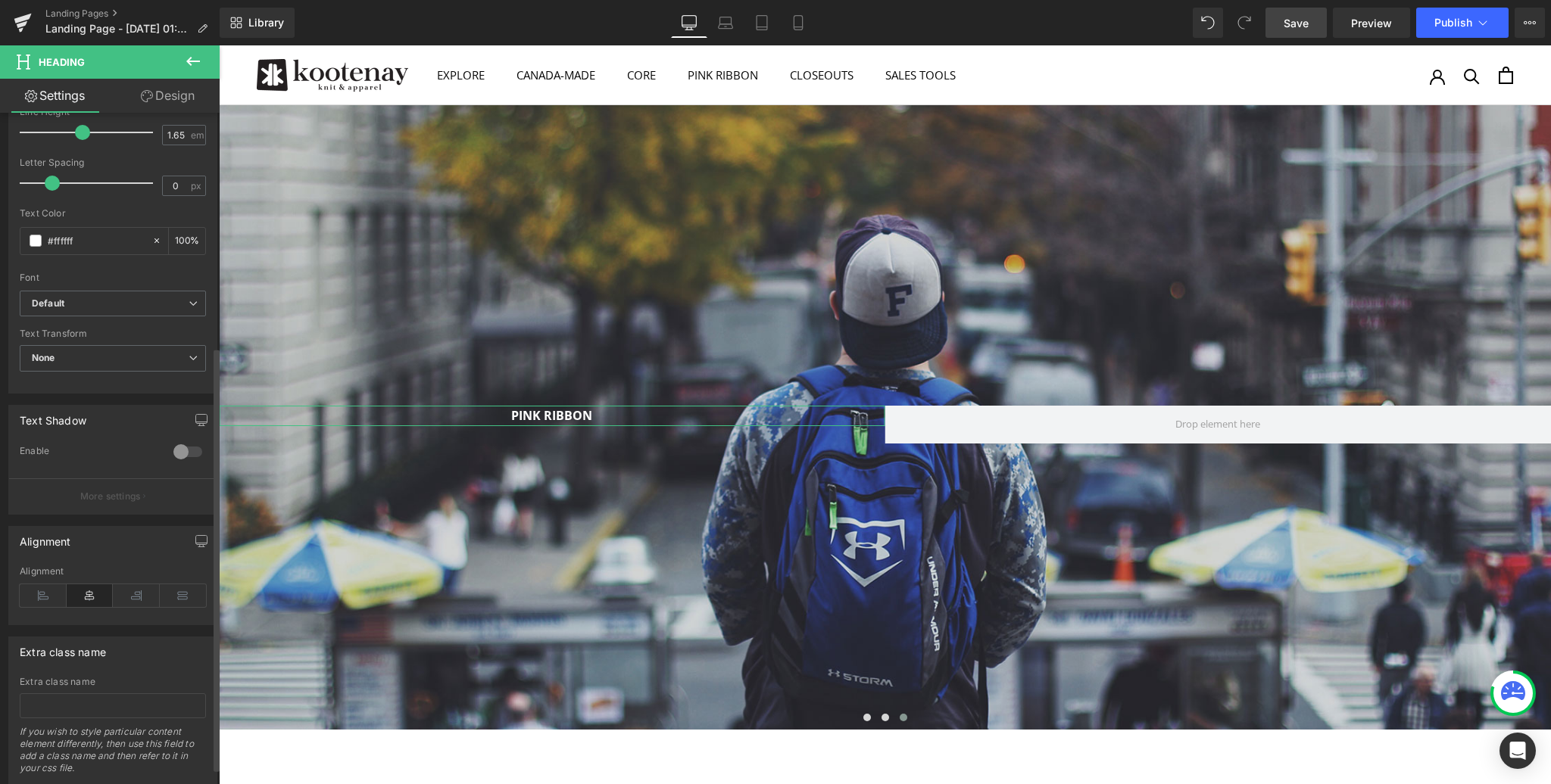
scroll to position [372, 0]
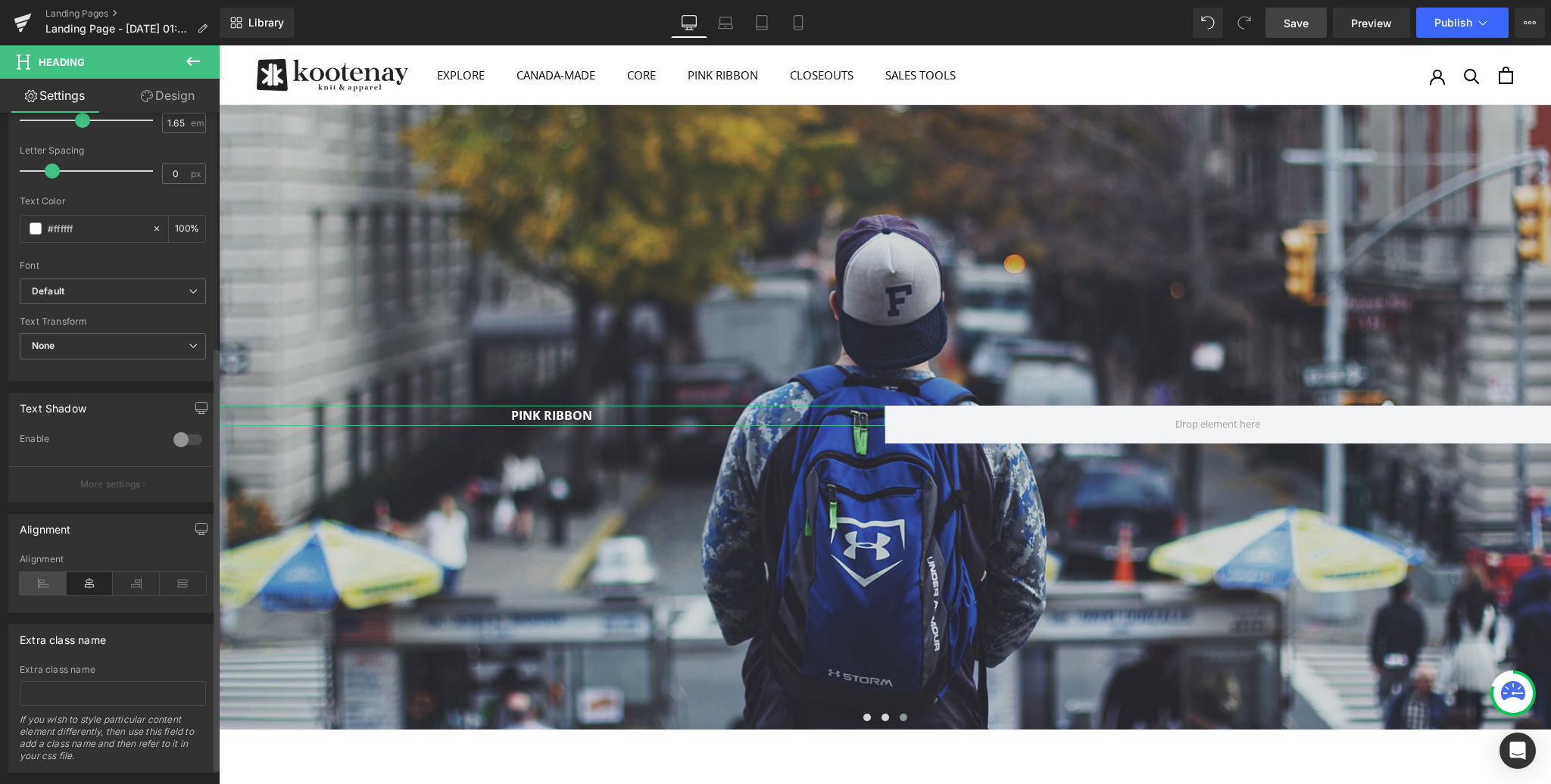
click at [35, 579] on icon at bounding box center [42, 584] width 47 height 23
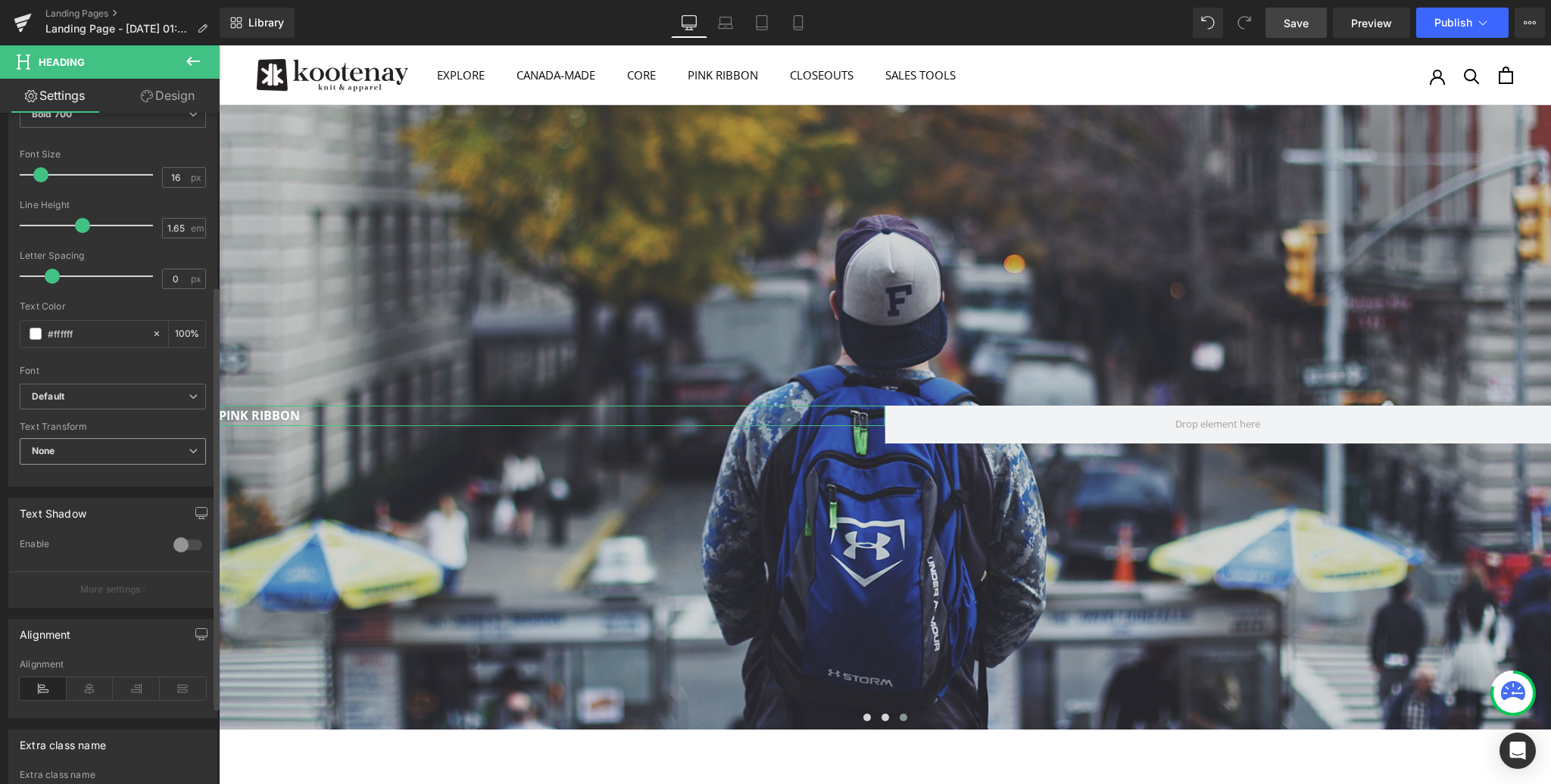
scroll to position [265, 0]
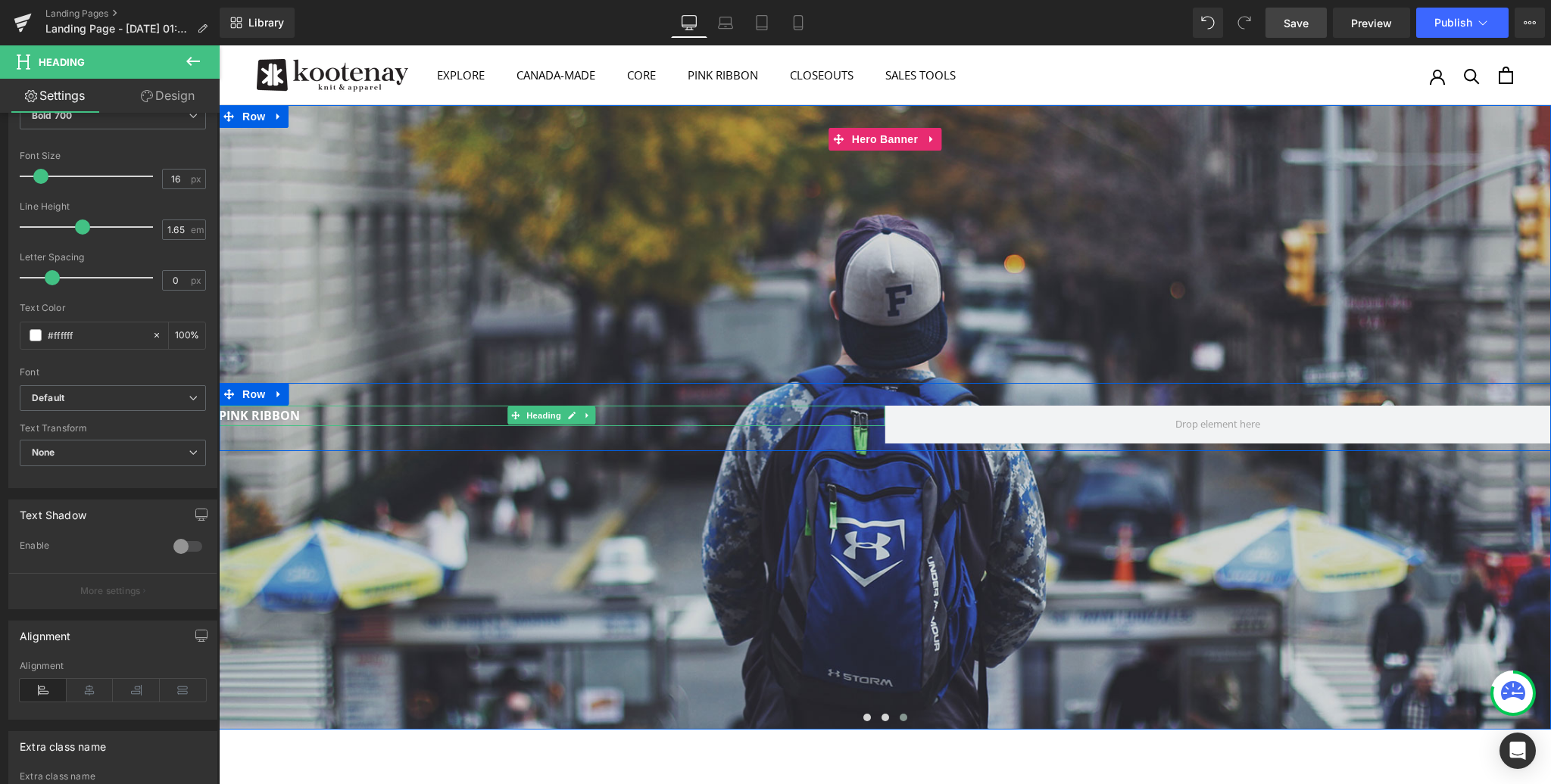
click at [255, 417] on body "Skip to content EXPLORE INSIDE [GEOGRAPHIC_DATA] About Us Wholesale Programs Co…" at bounding box center [884, 736] width 1332 height 1383
click at [260, 391] on span "Row" at bounding box center [253, 395] width 30 height 23
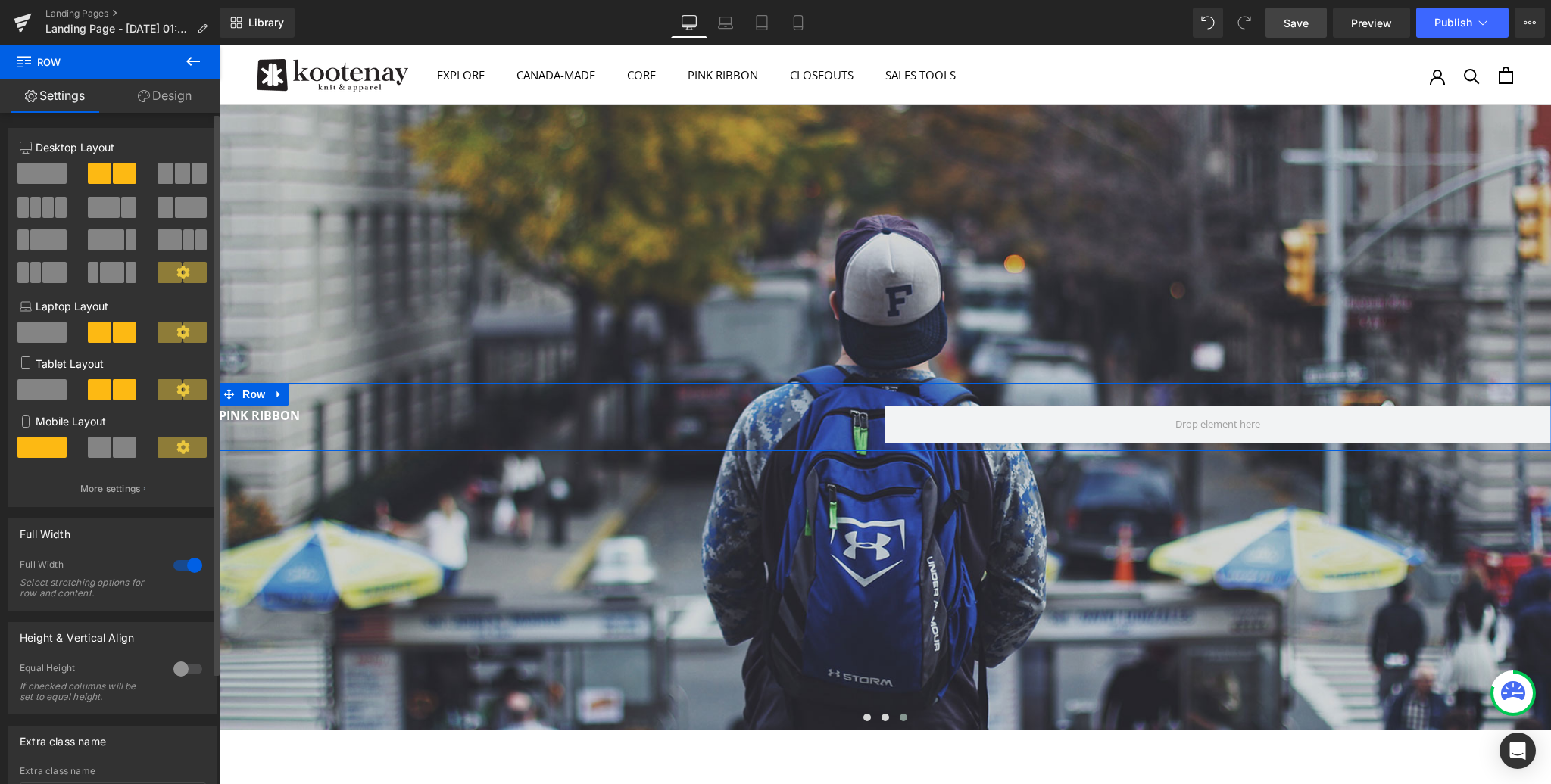
click at [176, 564] on div at bounding box center [188, 565] width 36 height 24
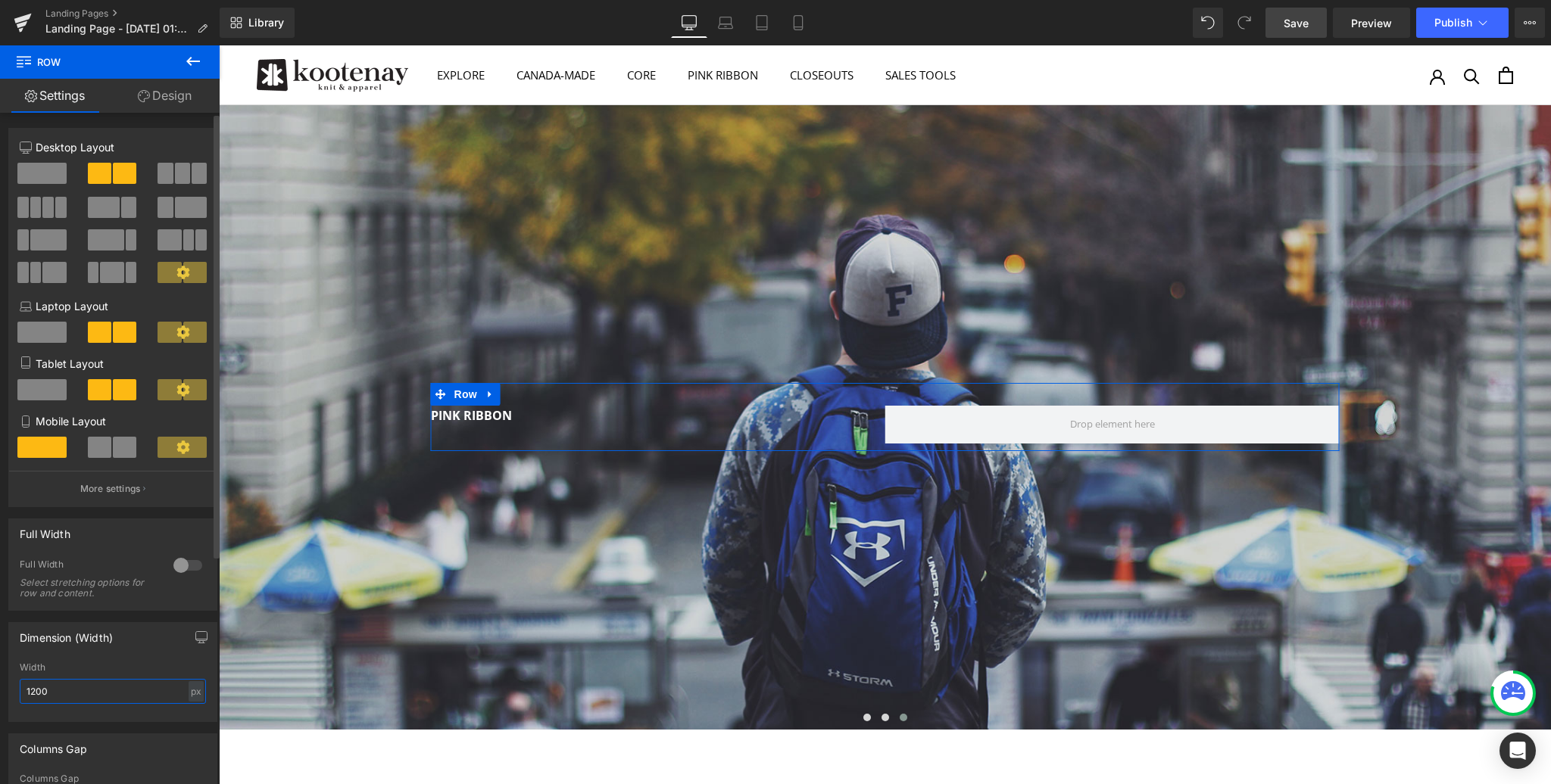
drag, startPoint x: 57, startPoint y: 694, endPoint x: 12, endPoint y: 694, distance: 45.0
click at [12, 694] on div "1200px Width 1200 px % px" at bounding box center [112, 692] width 207 height 59
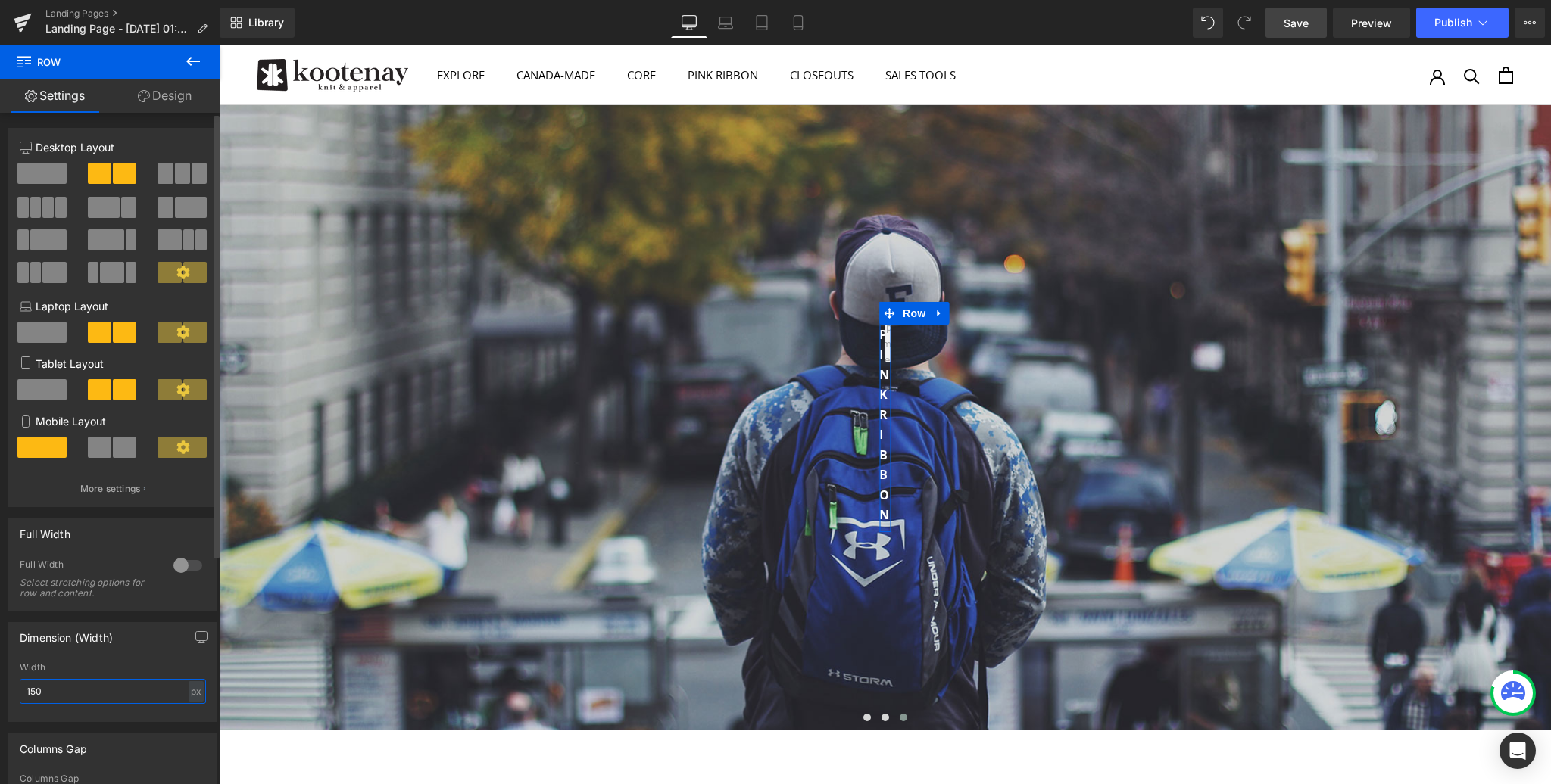
type input "1500"
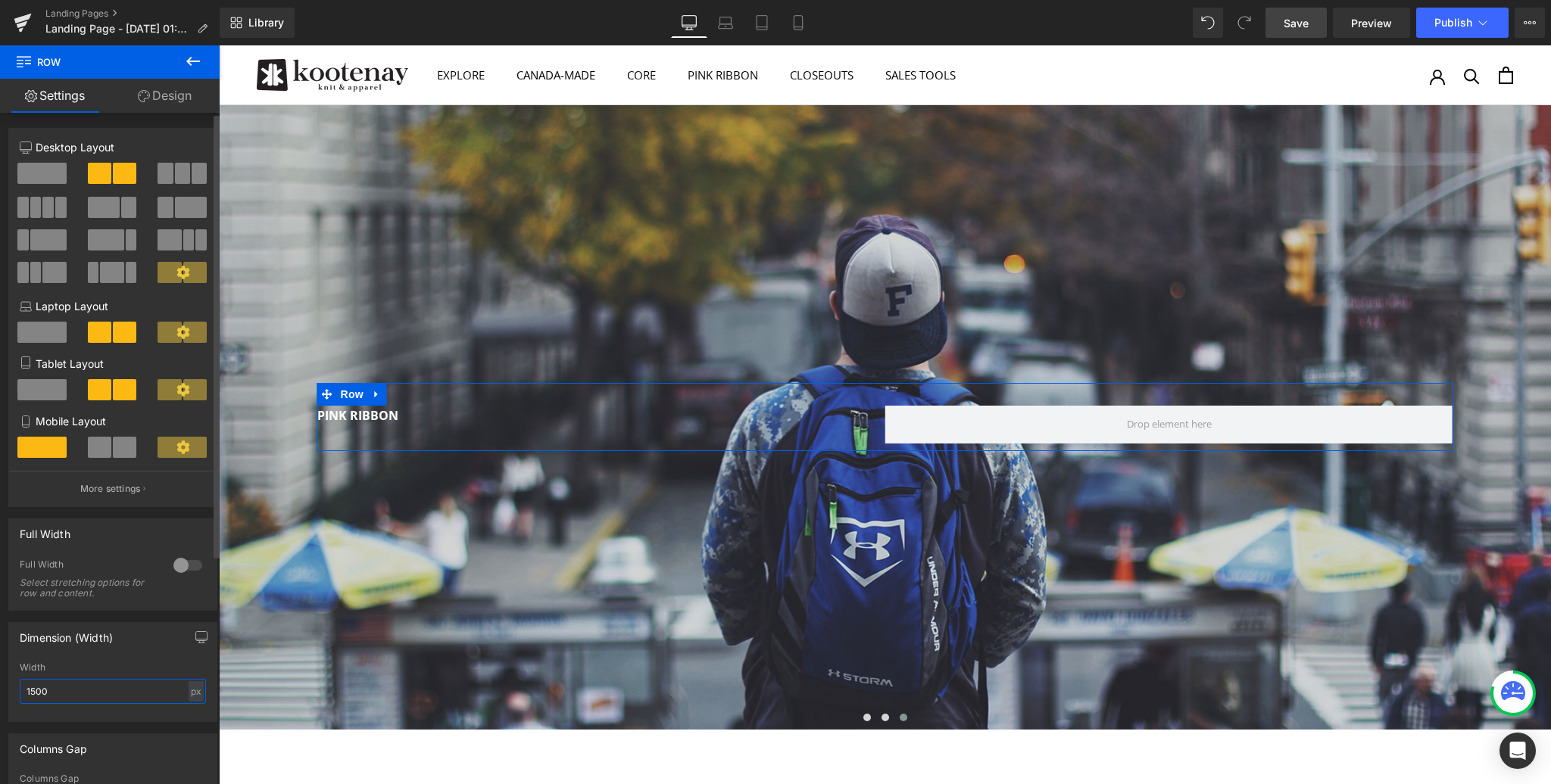
scroll to position [4, 0]
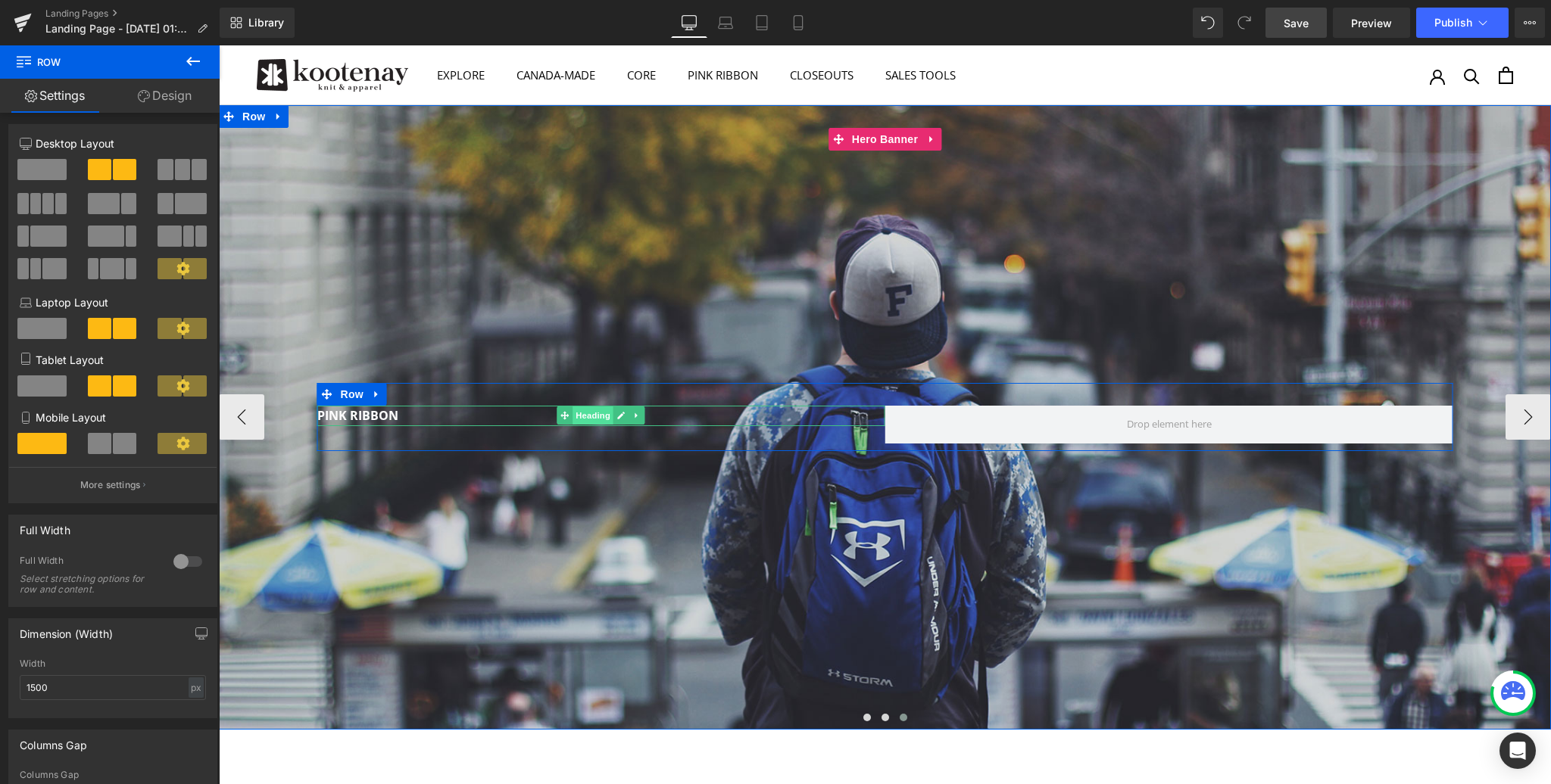
click at [593, 418] on span "Heading" at bounding box center [593, 415] width 41 height 19
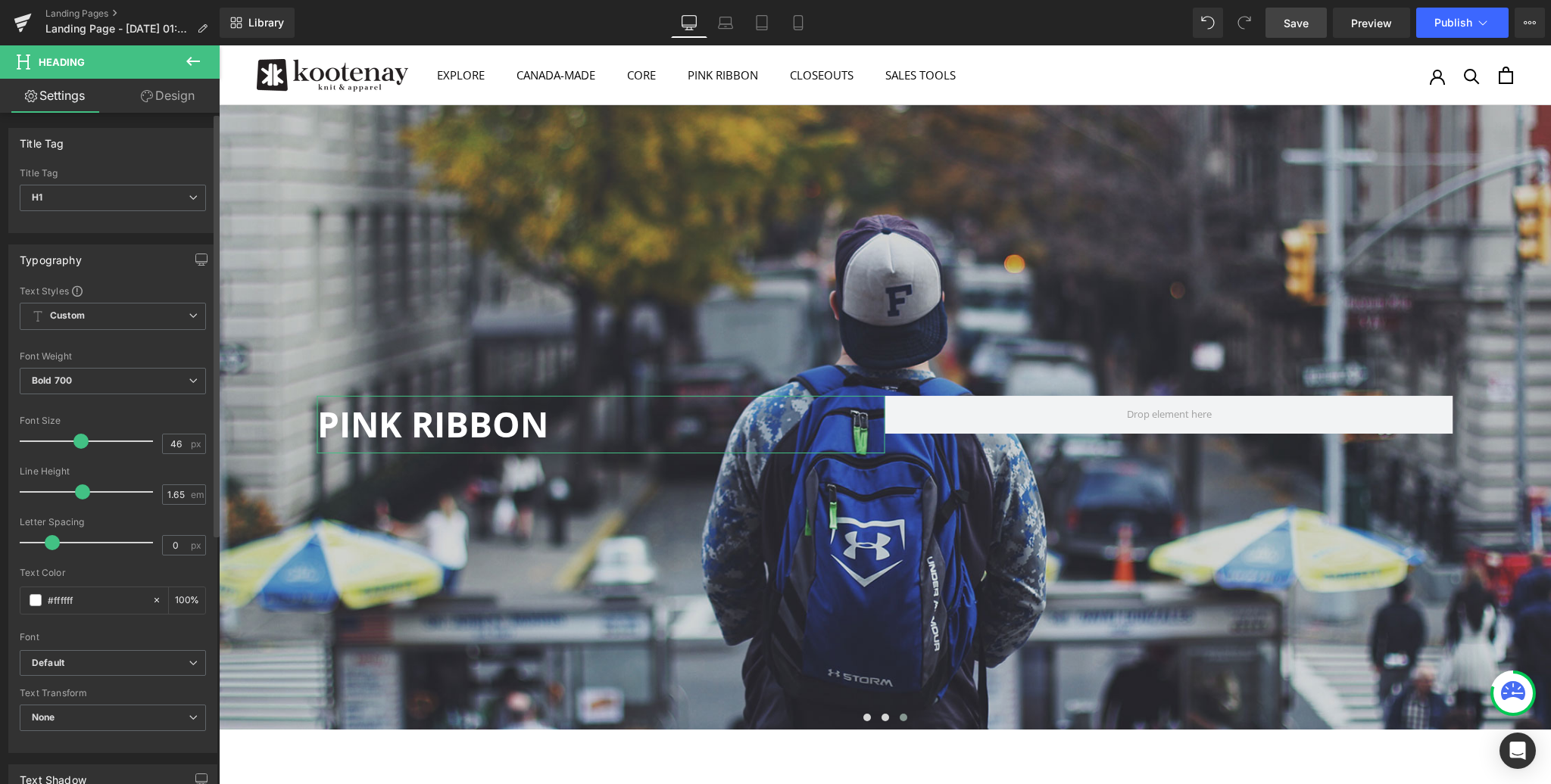
type input "45"
drag, startPoint x: 42, startPoint y: 441, endPoint x: 79, endPoint y: 438, distance: 37.1
click at [79, 438] on span at bounding box center [79, 441] width 15 height 15
click at [202, 51] on button at bounding box center [193, 62] width 53 height 34
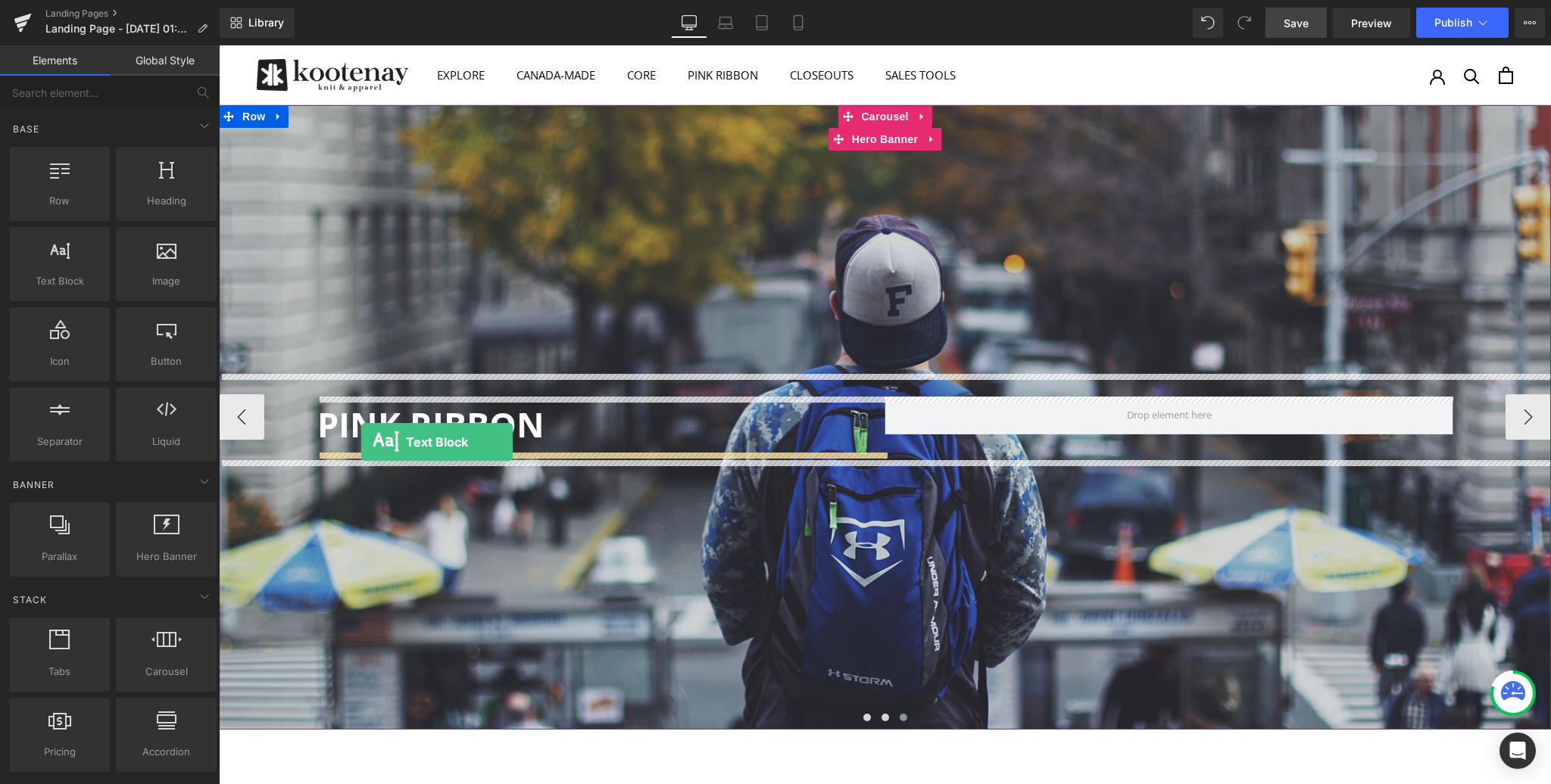
drag, startPoint x: 270, startPoint y: 300, endPoint x: 361, endPoint y: 442, distance: 168.7
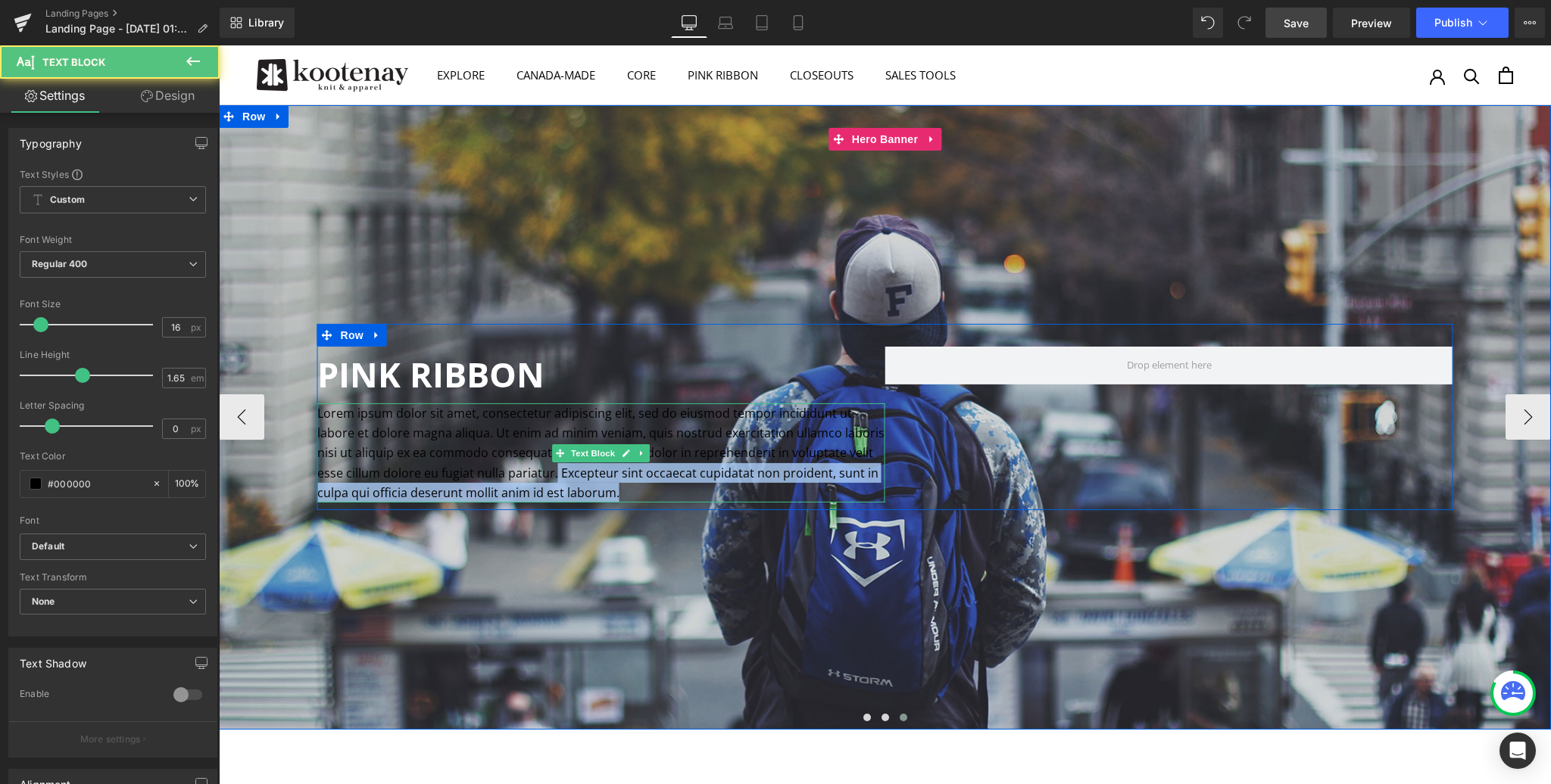
drag, startPoint x: 595, startPoint y: 494, endPoint x: 527, endPoint y: 473, distance: 71.2
click at [527, 473] on p "Lorem ipsum dolor sit amet, consectetur adipiscing elit, sed do eiusmod tempor …" at bounding box center [601, 452] width 568 height 100
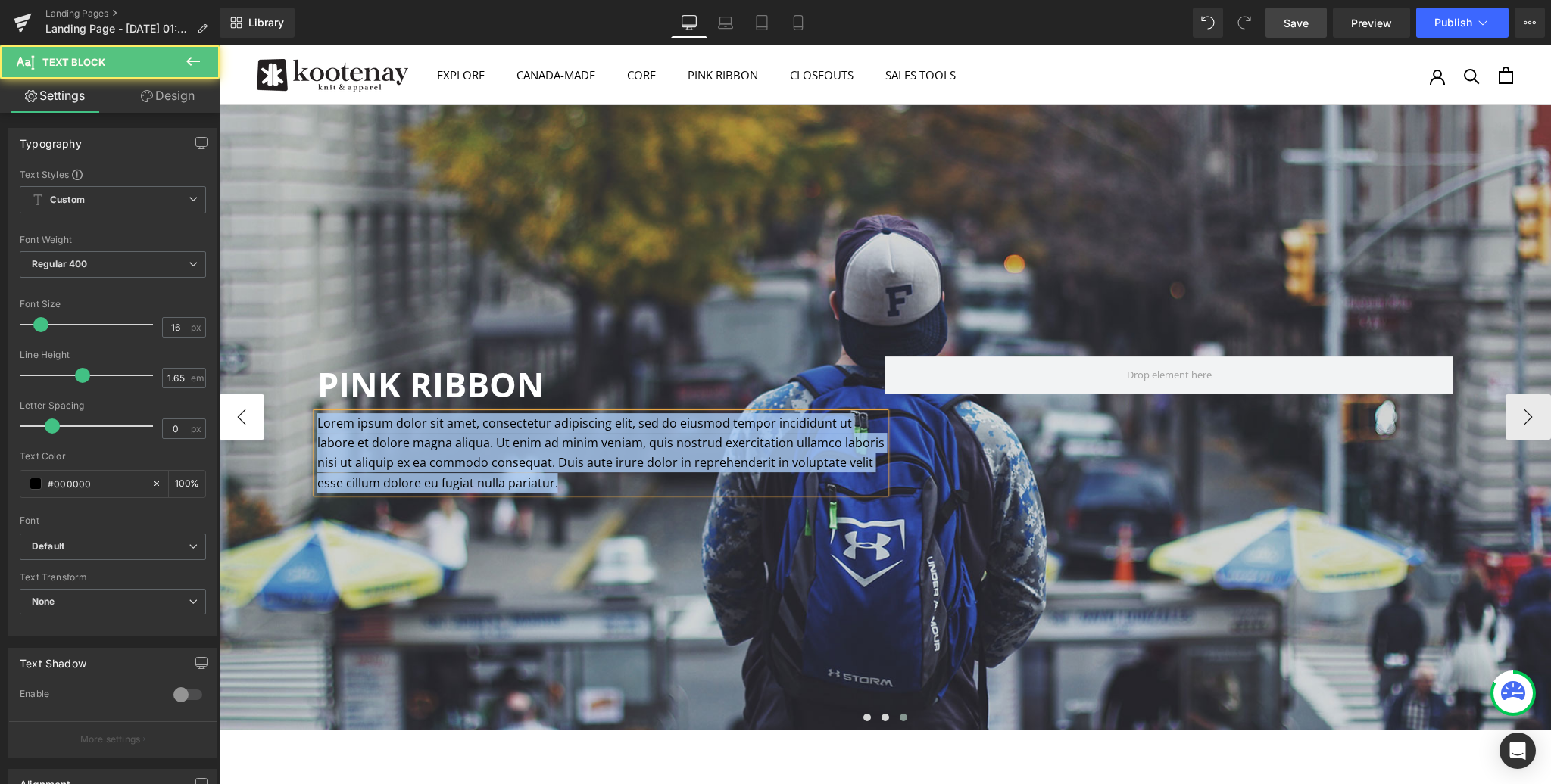
drag, startPoint x: 543, startPoint y: 482, endPoint x: 251, endPoint y: 404, distance: 302.2
click at [251, 404] on div "Hero Banner Hero Banner PINK RIBBON Heading Lorem ipsum dolor sit amet, consect…" at bounding box center [884, 418] width 1332 height 625
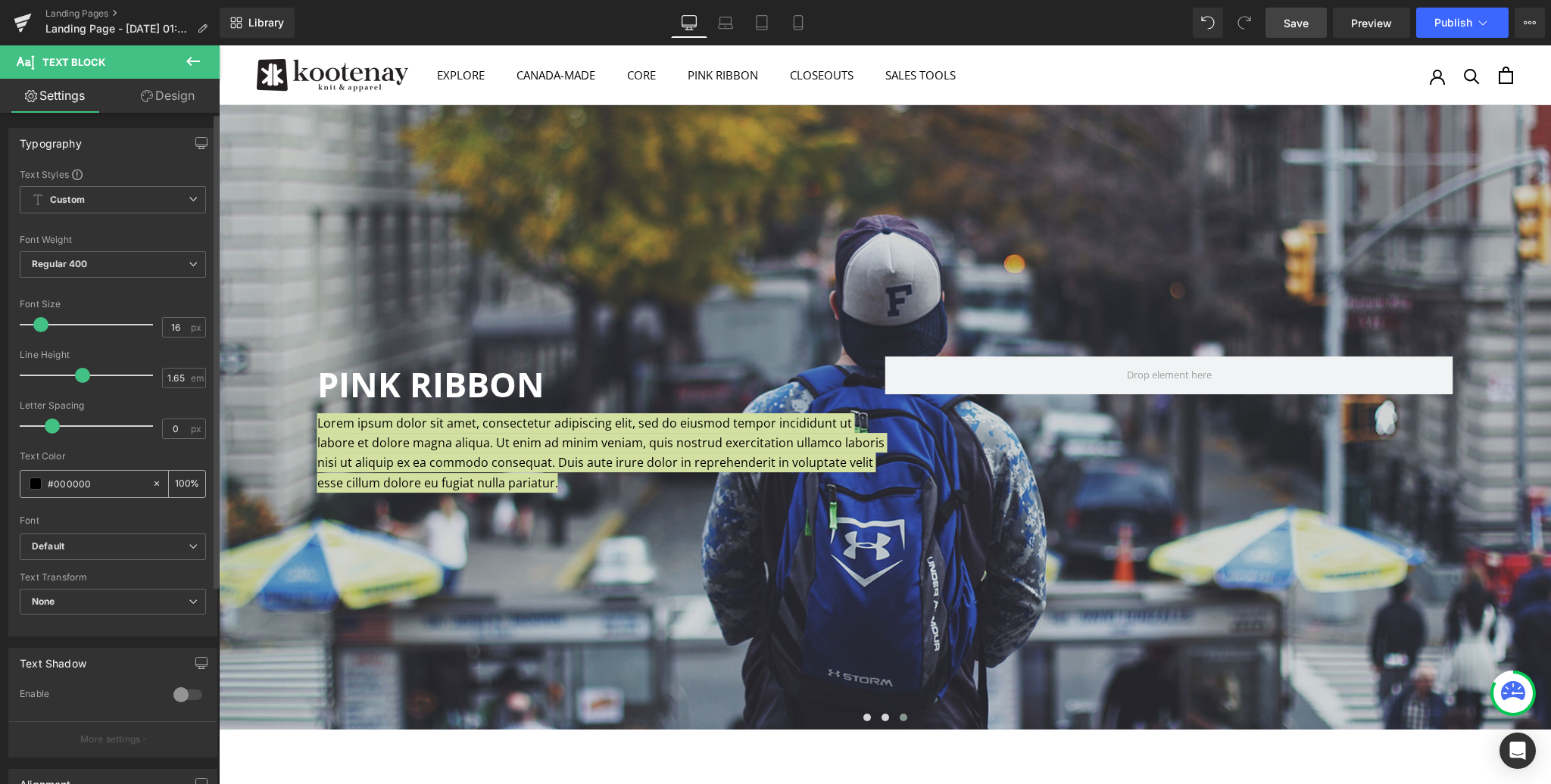
click at [34, 485] on span at bounding box center [35, 484] width 12 height 12
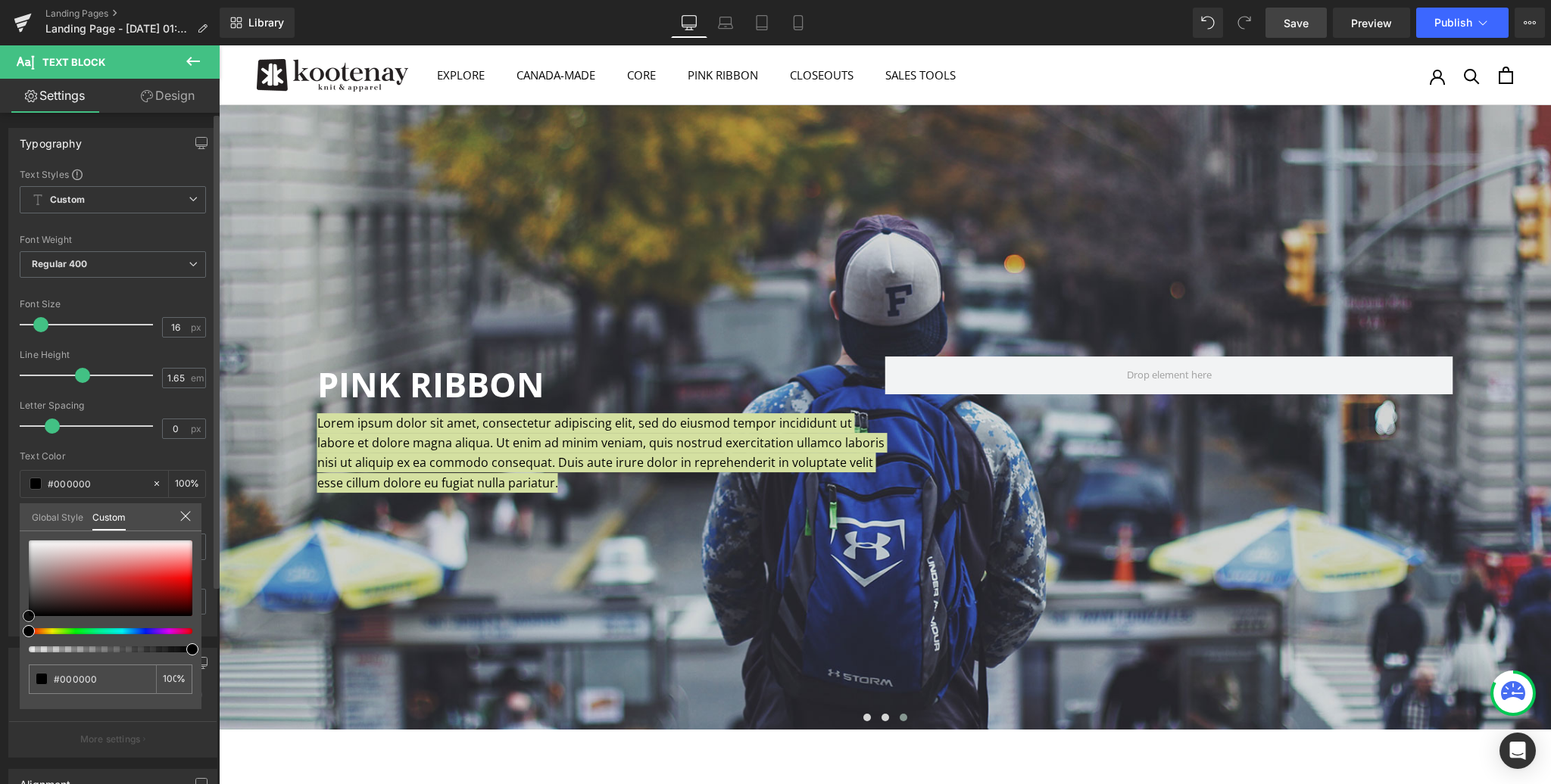
type input "#b3b1b1"
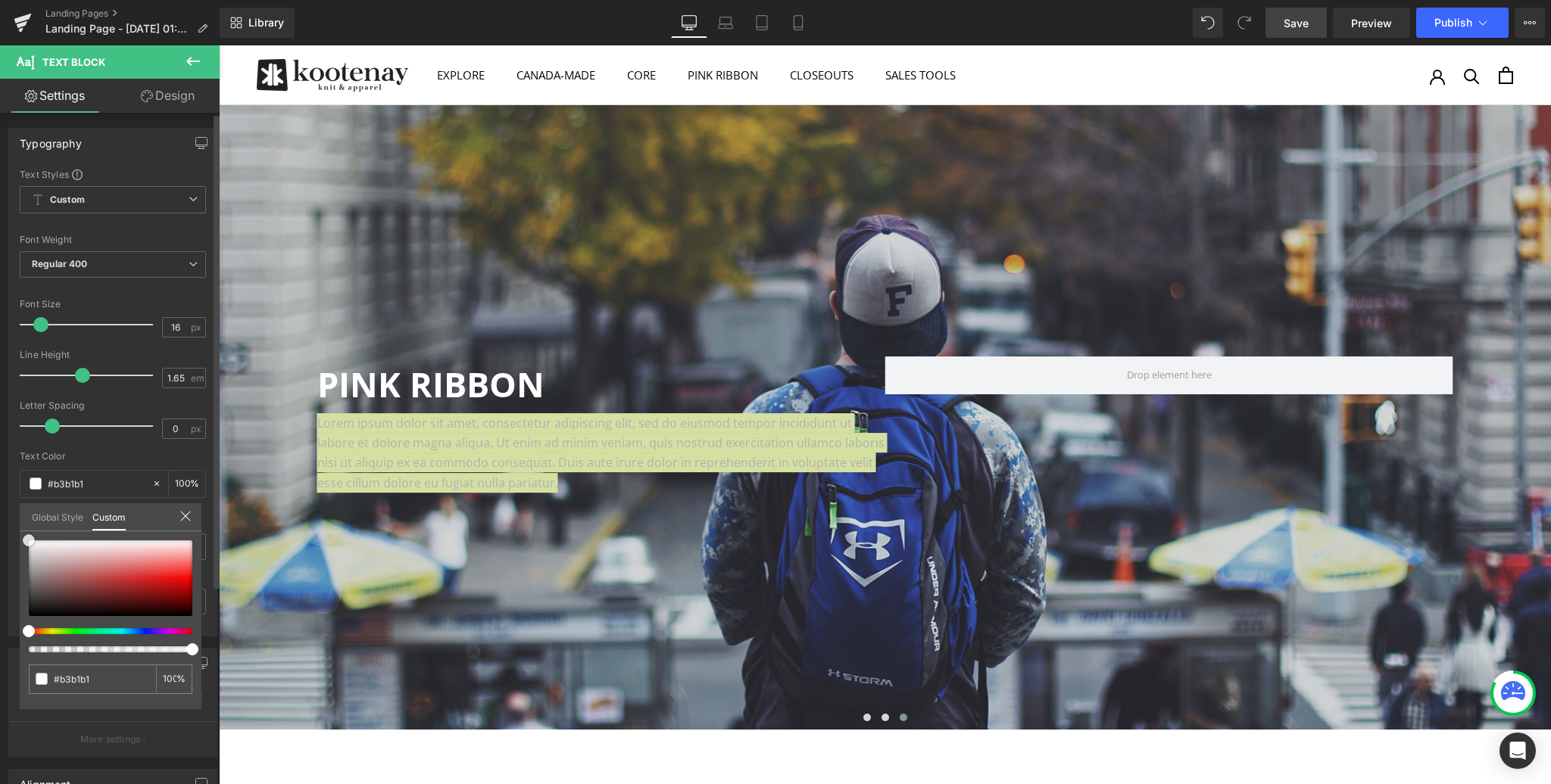
type input "#ffffff"
drag, startPoint x: 29, startPoint y: 556, endPoint x: 24, endPoint y: 529, distance: 27.5
click at [24, 529] on div "Global Style Custom Setup Global Style #ffffff 100 %" at bounding box center [110, 527] width 181 height 46
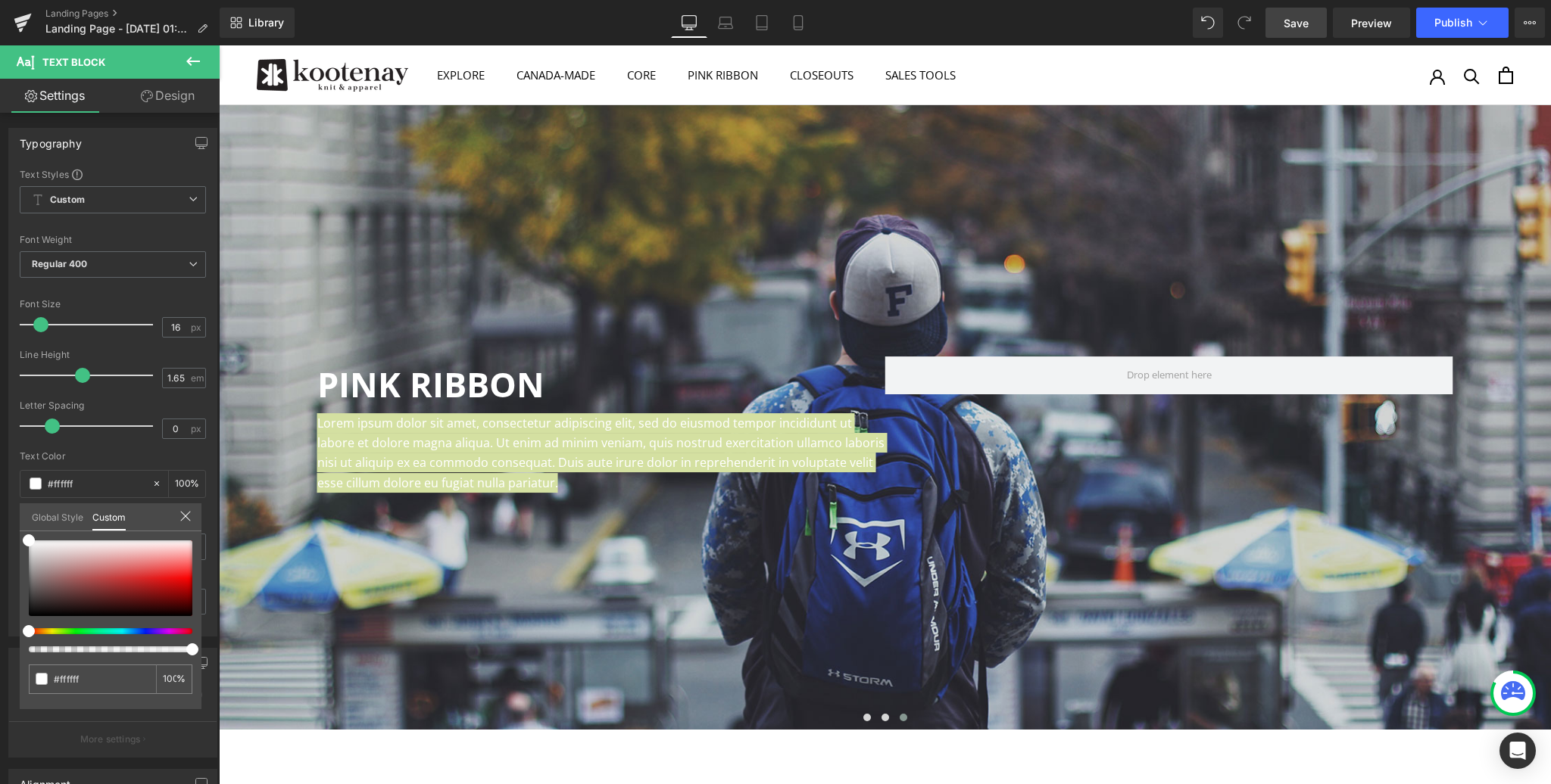
click at [171, 95] on link "Design" at bounding box center [167, 96] width 110 height 34
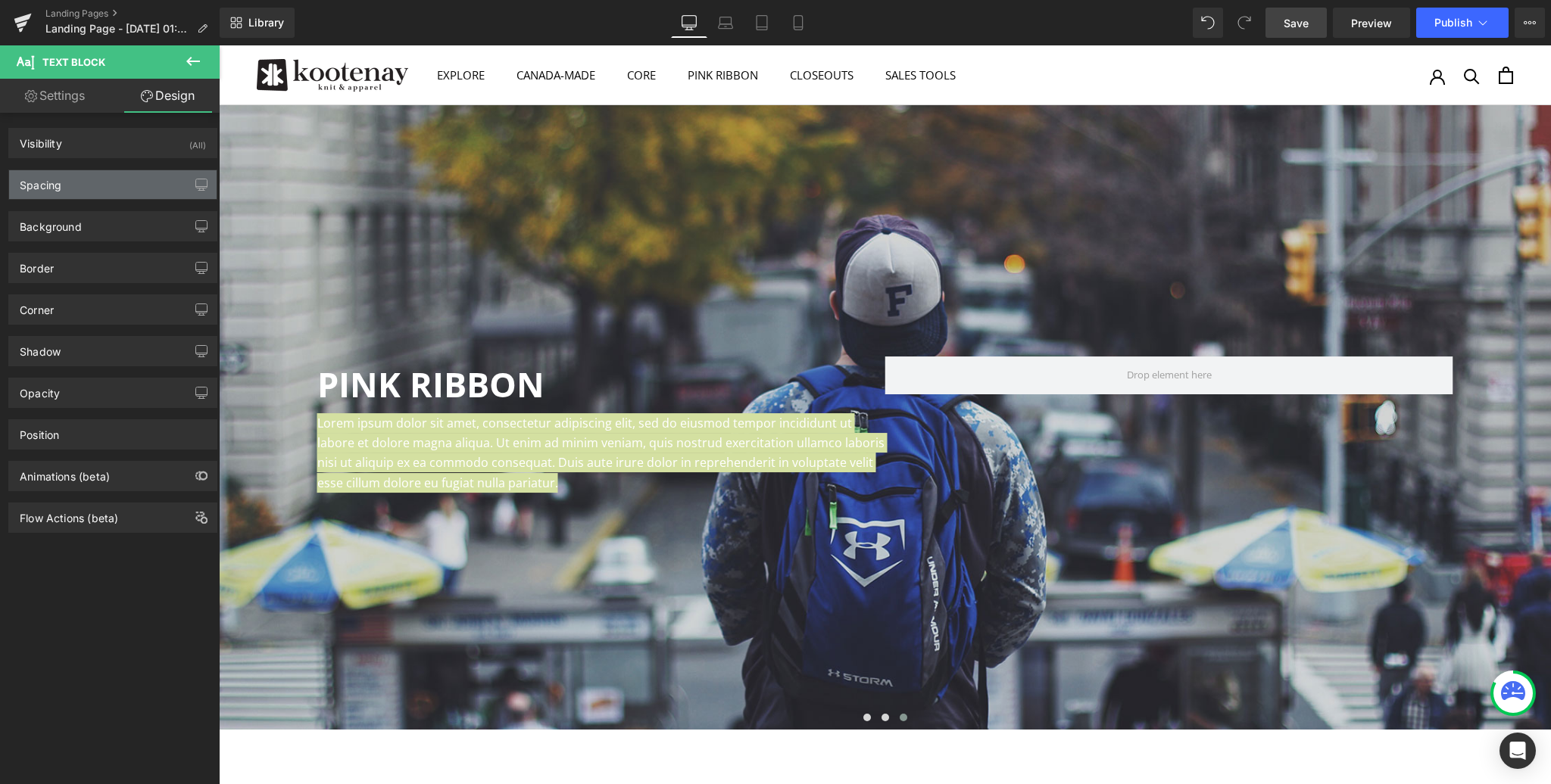
click at [90, 177] on div "Spacing" at bounding box center [112, 184] width 207 height 29
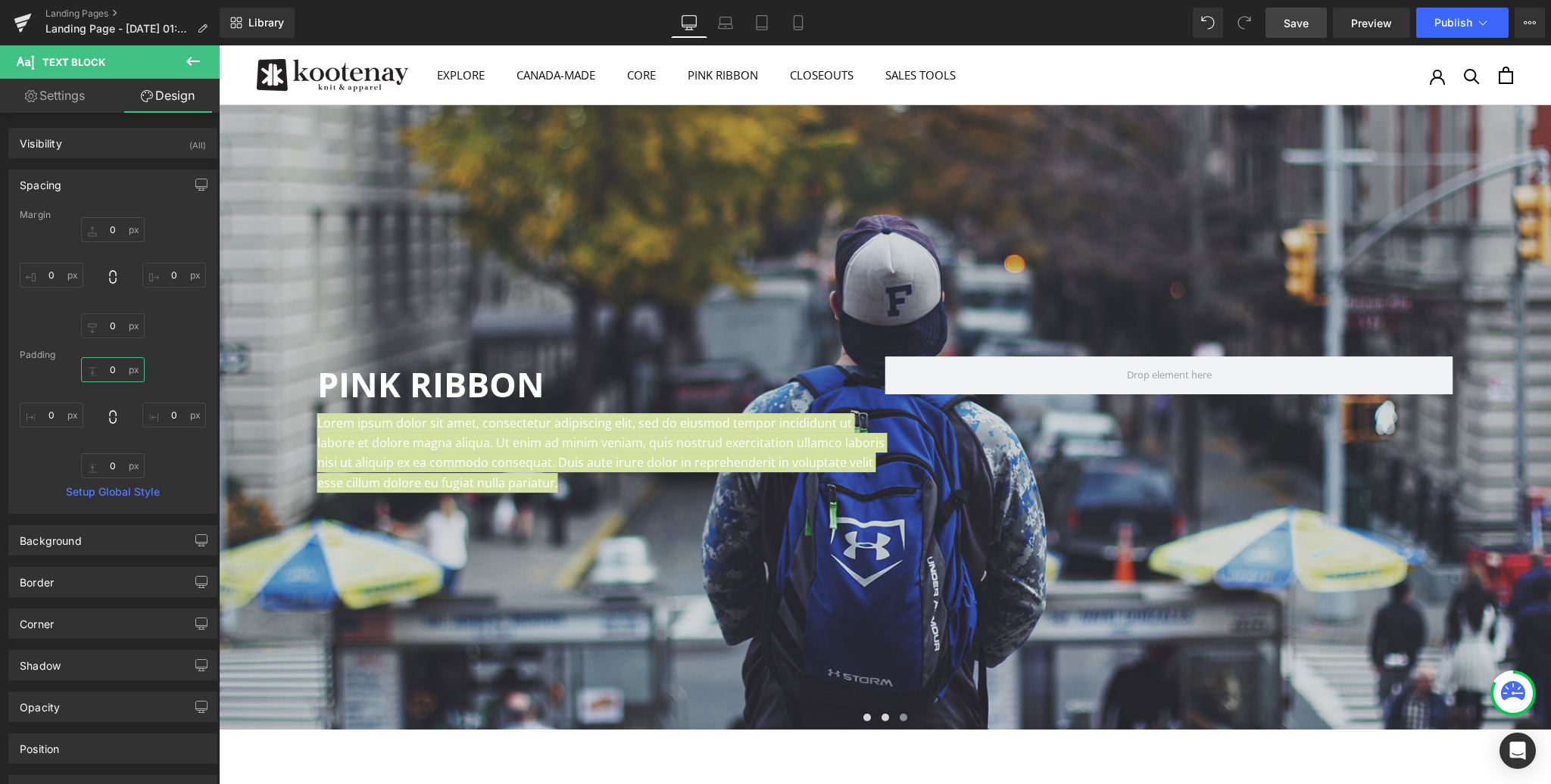
click at [118, 365] on input "0" at bounding box center [113, 370] width 64 height 25
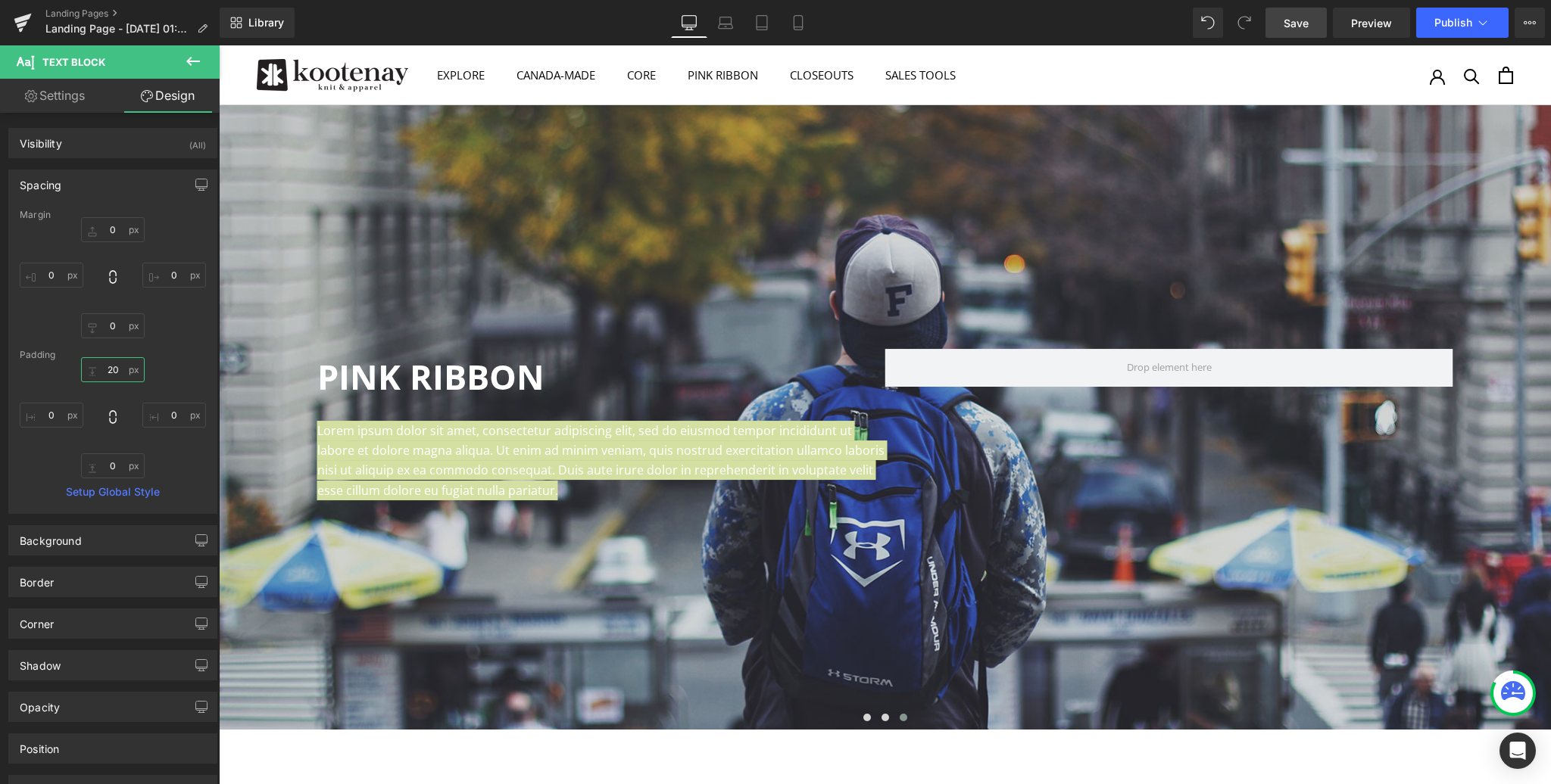
type input "2"
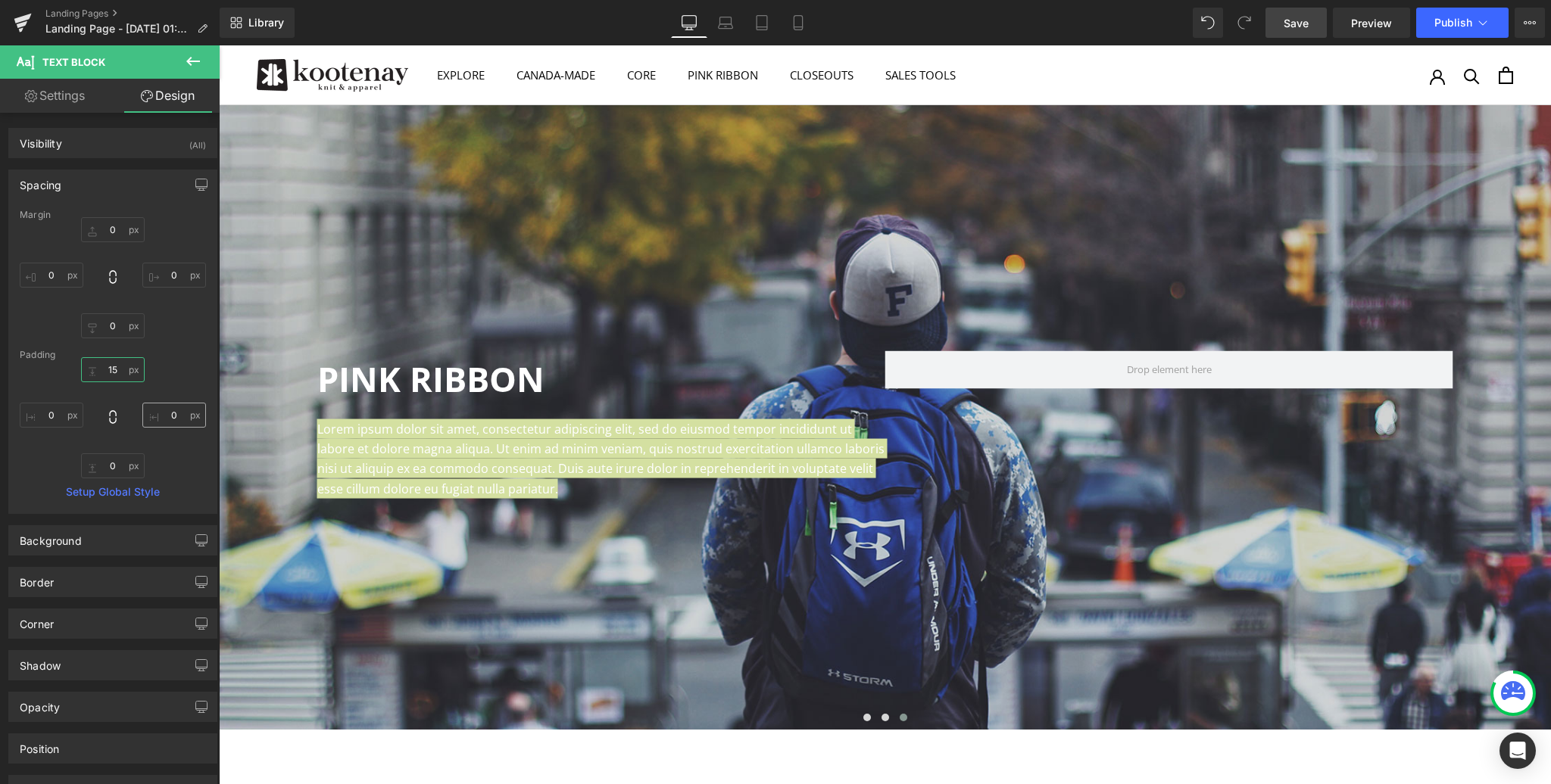
type input "15"
click at [169, 410] on input "0" at bounding box center [174, 415] width 64 height 25
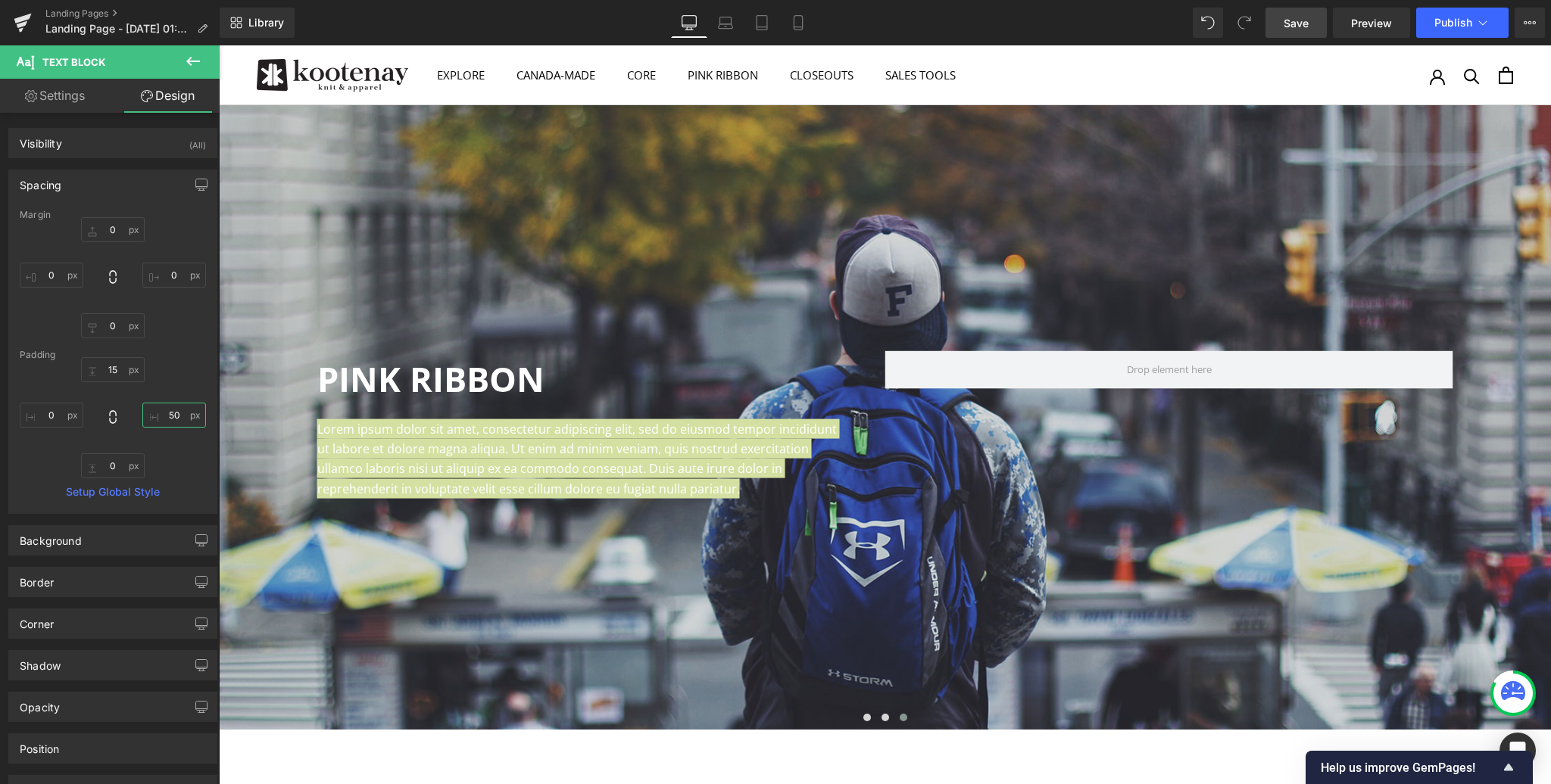
click at [169, 410] on input "50" at bounding box center [174, 415] width 64 height 25
click at [169, 410] on input "100" at bounding box center [174, 415] width 64 height 25
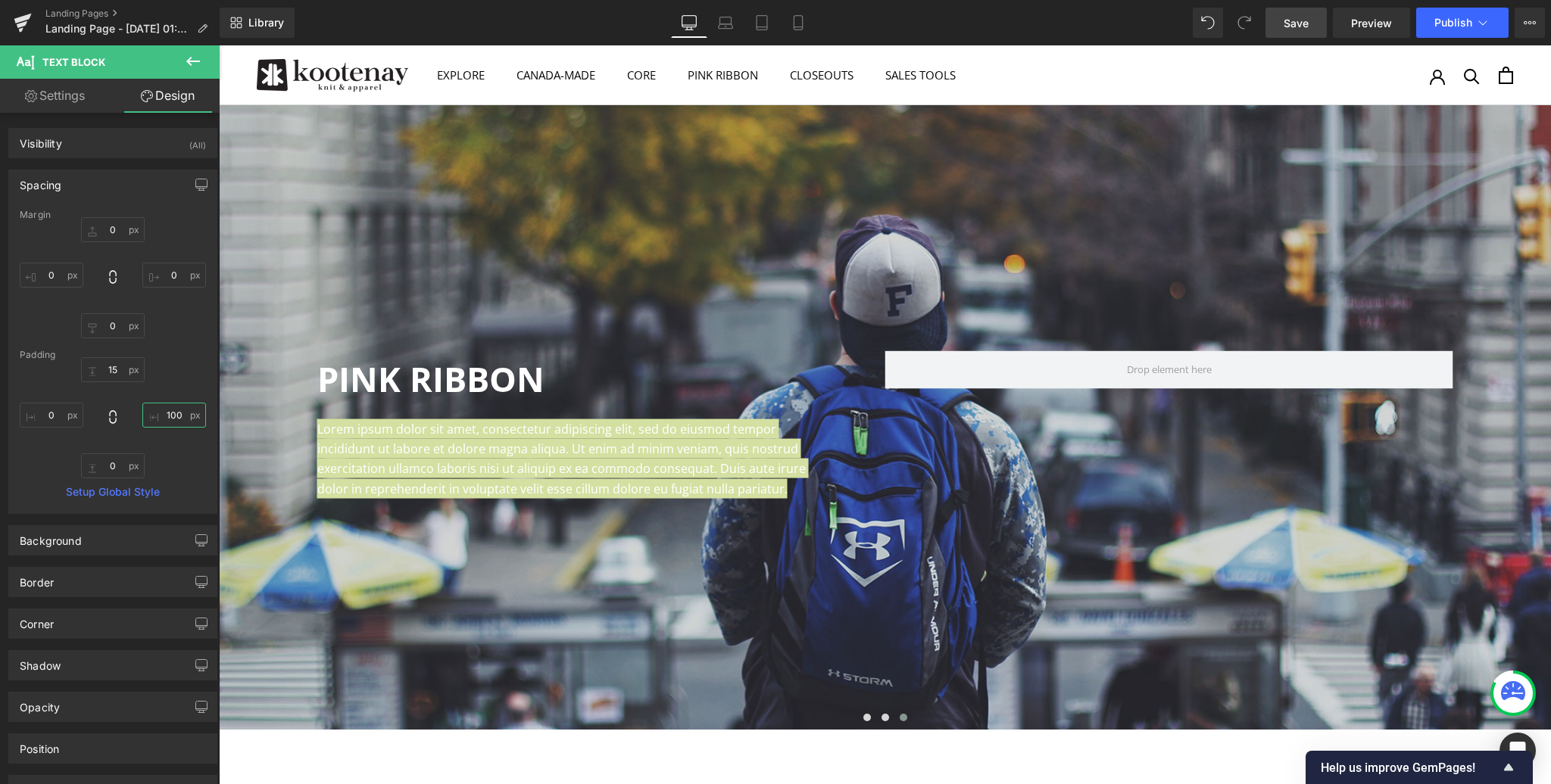
click at [169, 410] on input "100" at bounding box center [174, 415] width 64 height 25
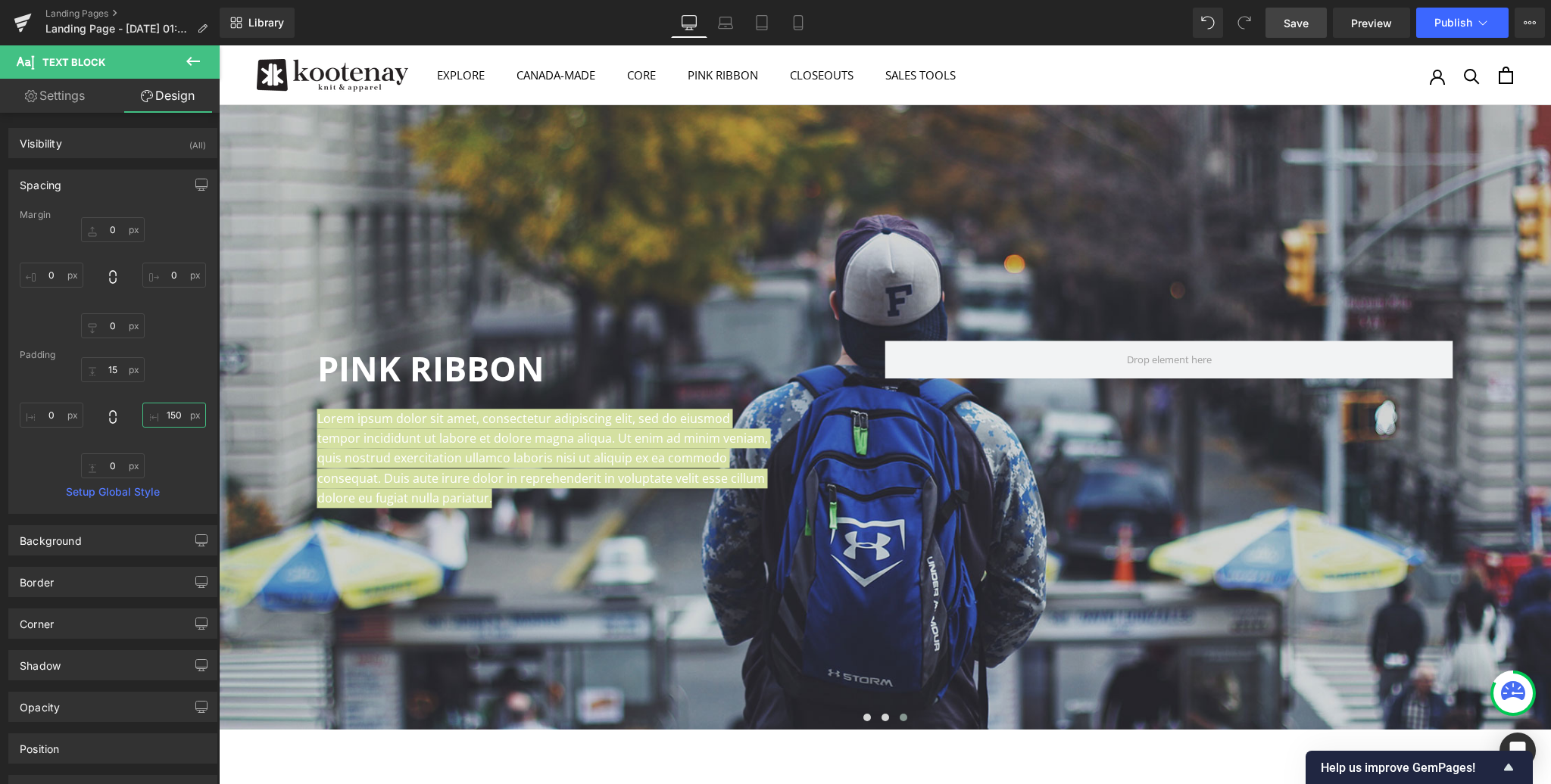
click at [169, 410] on input "150" at bounding box center [174, 415] width 64 height 25
type input "200"
click at [187, 333] on div "0px 0 0px 0 0px 0 0px 0" at bounding box center [112, 278] width 186 height 121
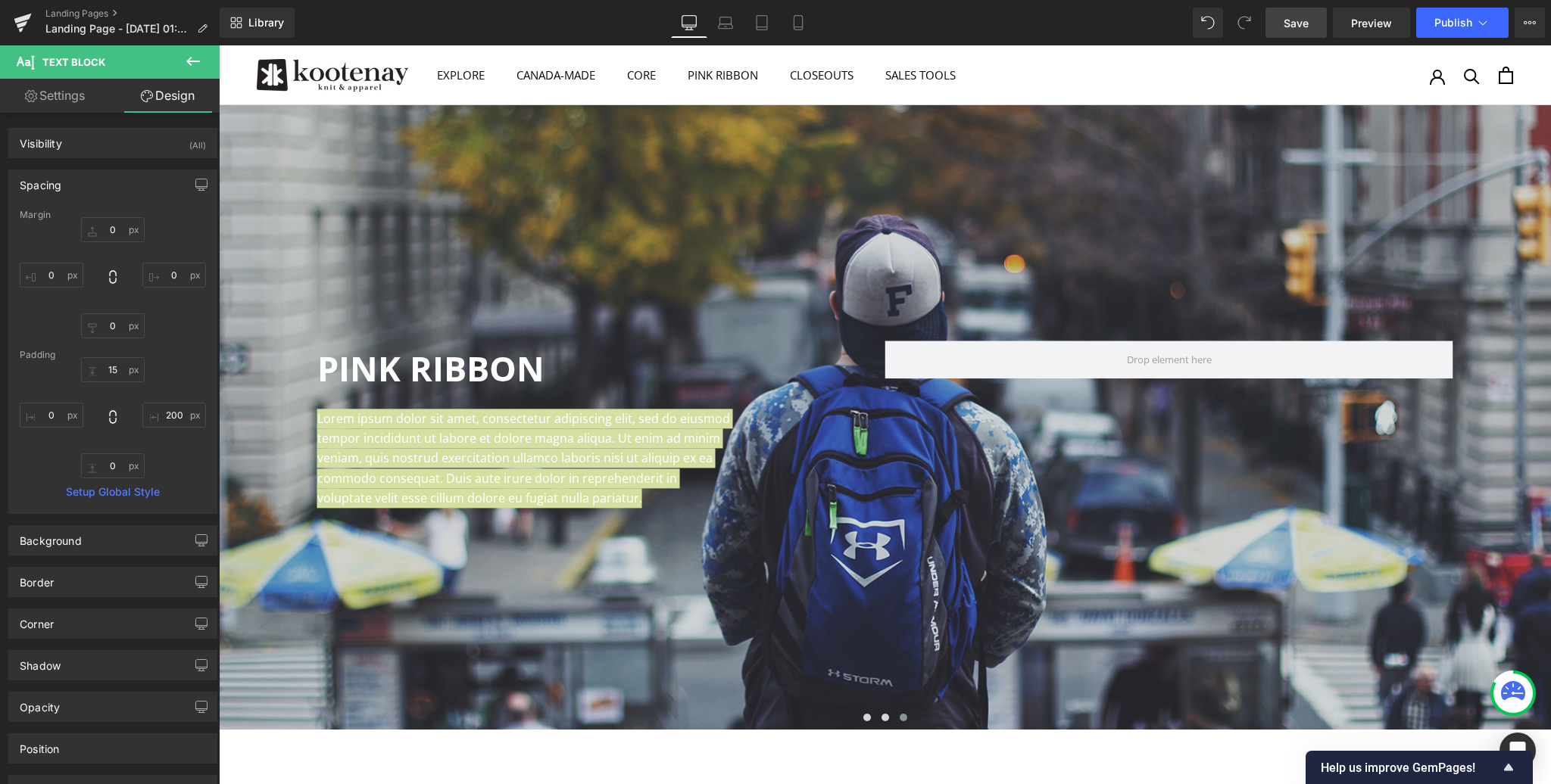
click at [95, 177] on div "Spacing" at bounding box center [112, 184] width 207 height 29
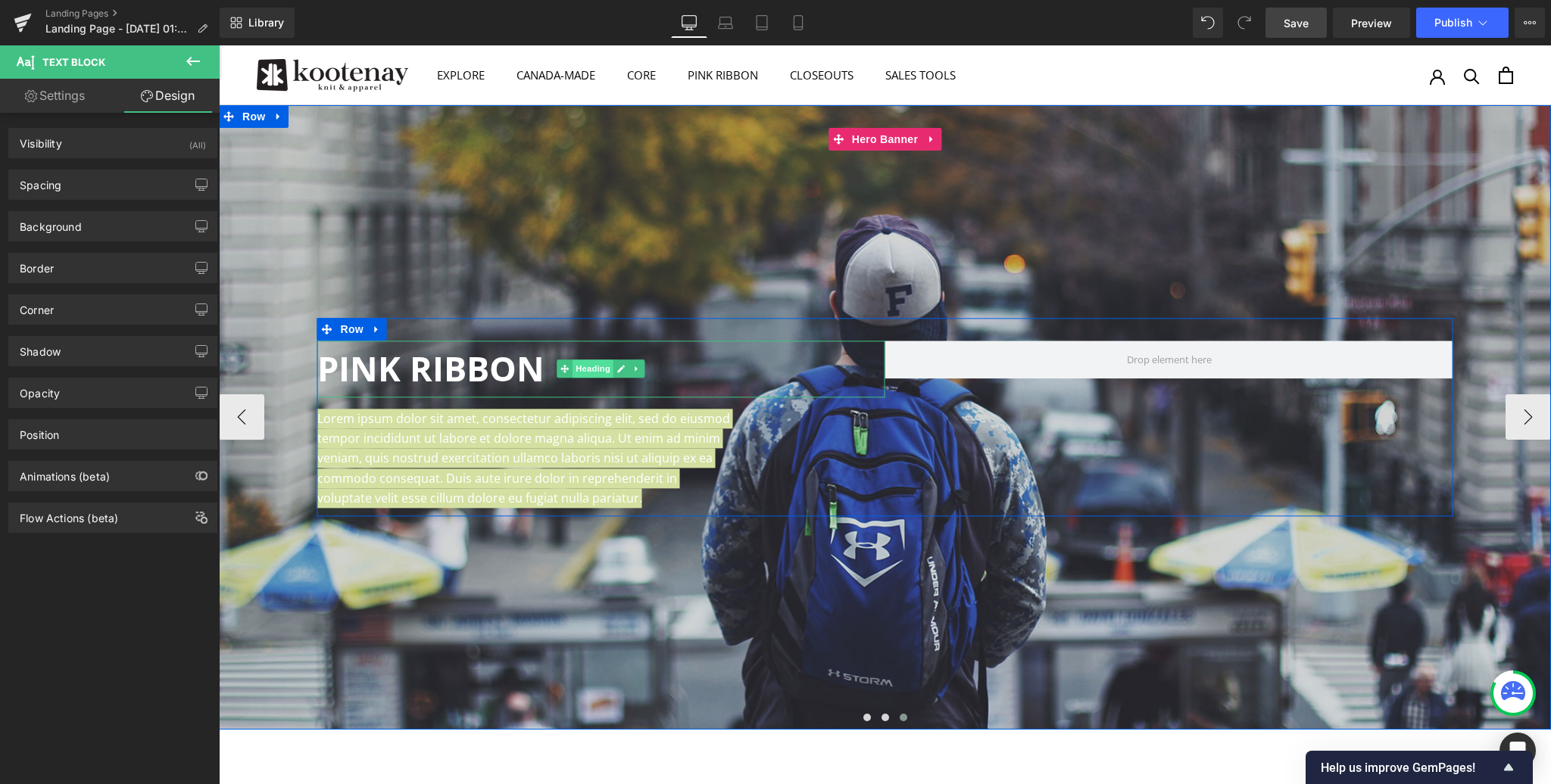
click at [590, 361] on span "Heading" at bounding box center [593, 369] width 41 height 19
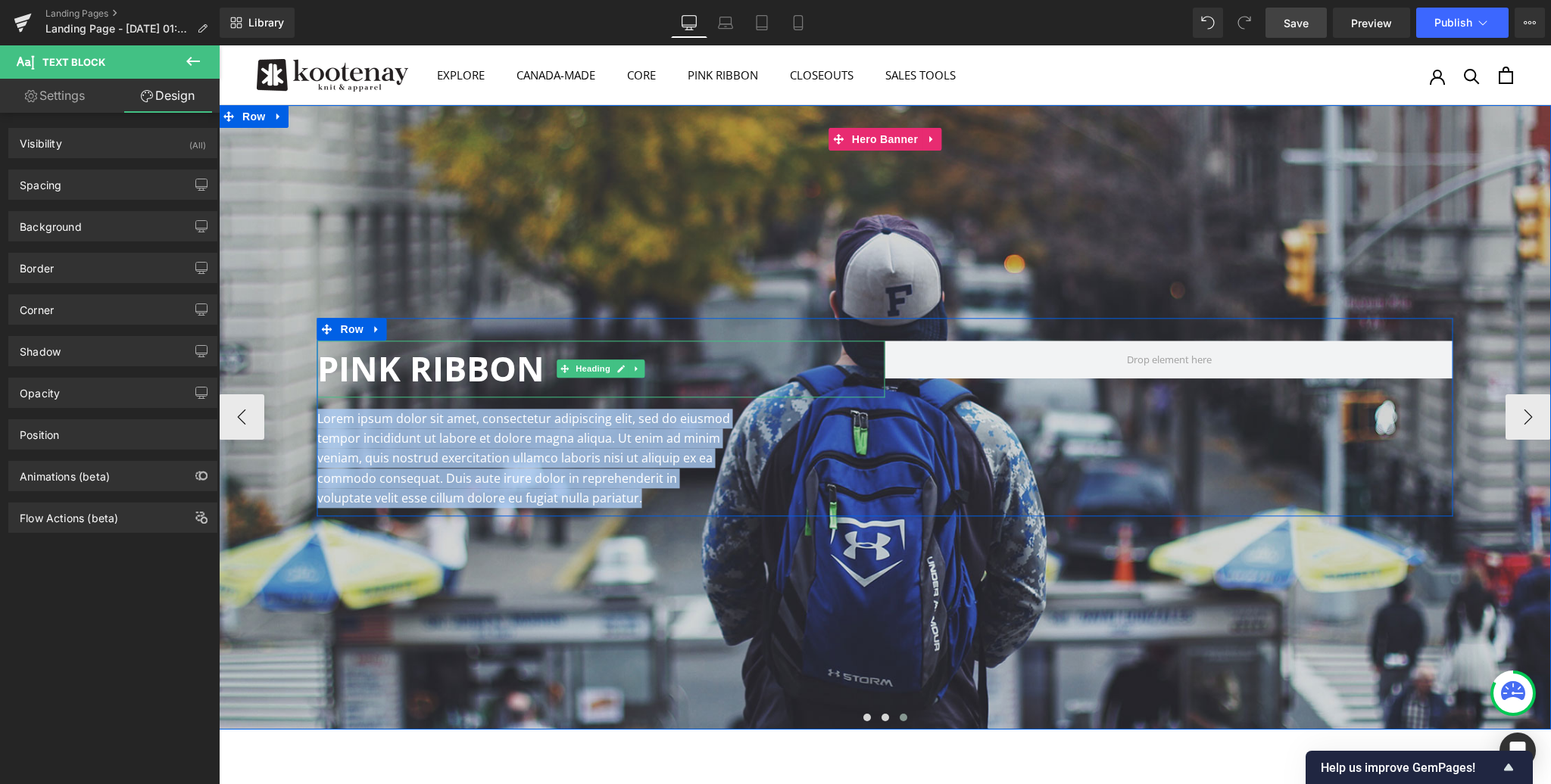
click at [529, 368] on h1 "PINK RIBBON" at bounding box center [601, 369] width 568 height 56
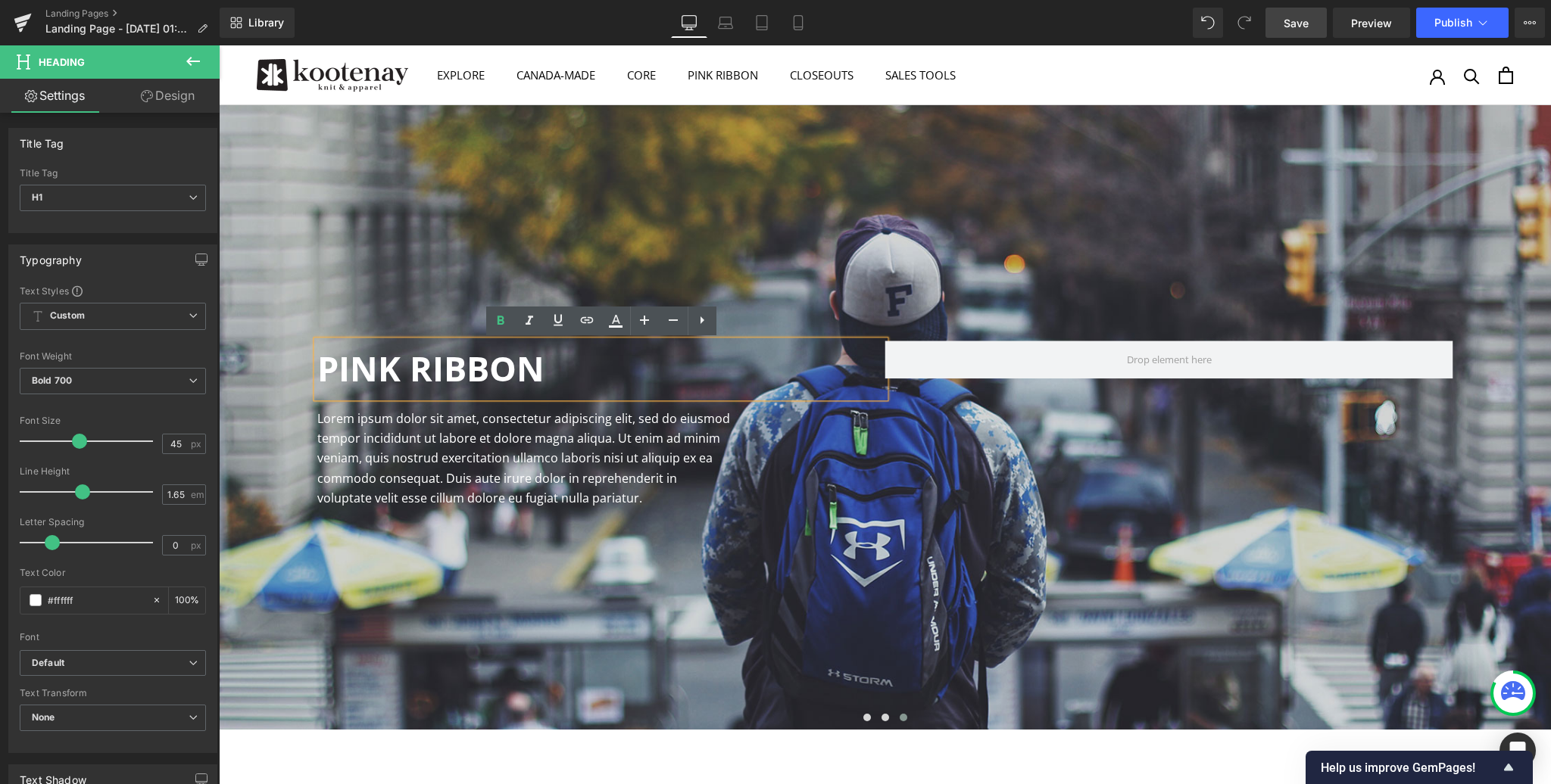
click at [1300, 24] on span "Save" at bounding box center [1296, 23] width 25 height 16
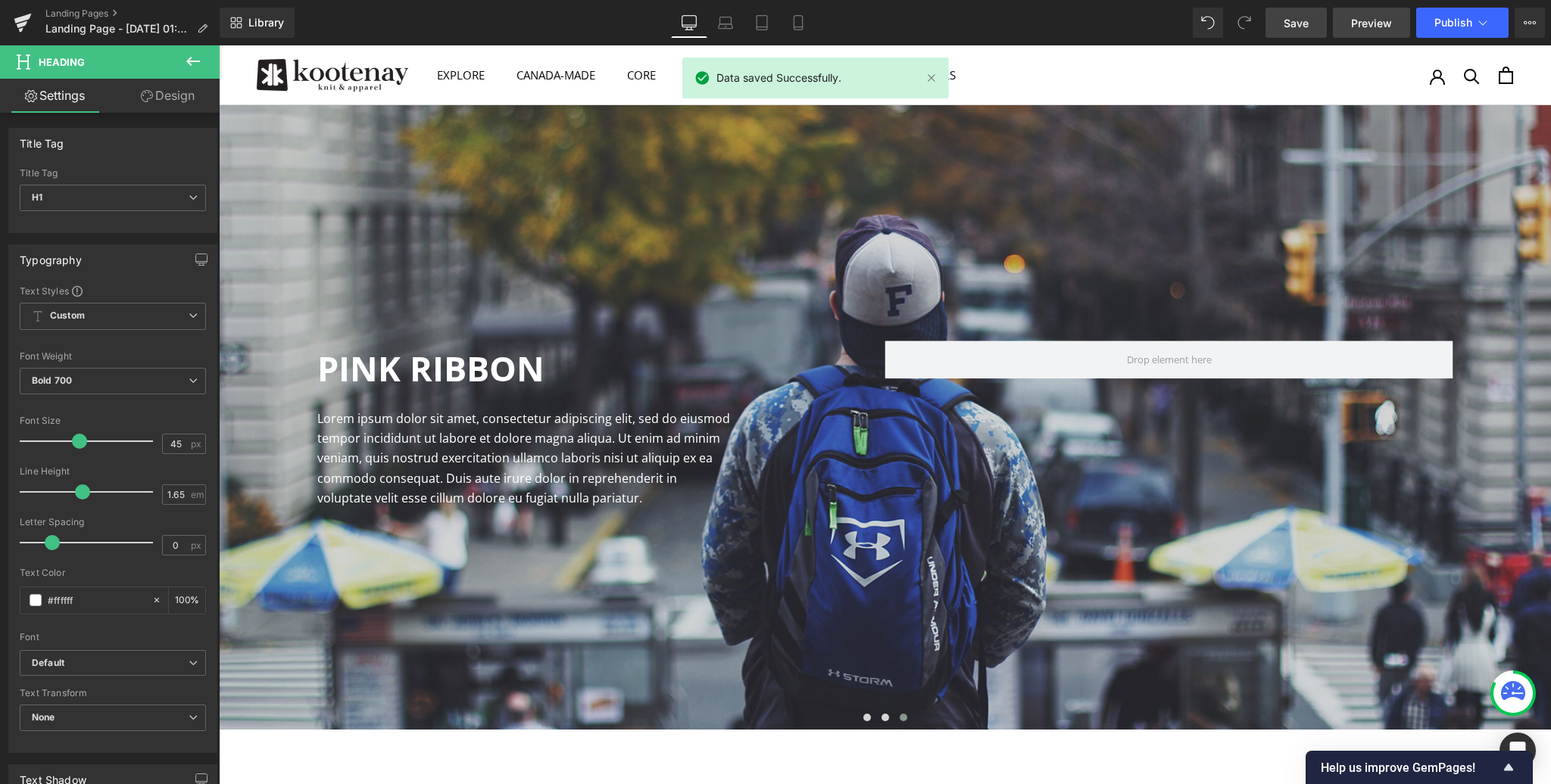
click at [1375, 17] on span "Preview" at bounding box center [1371, 23] width 41 height 16
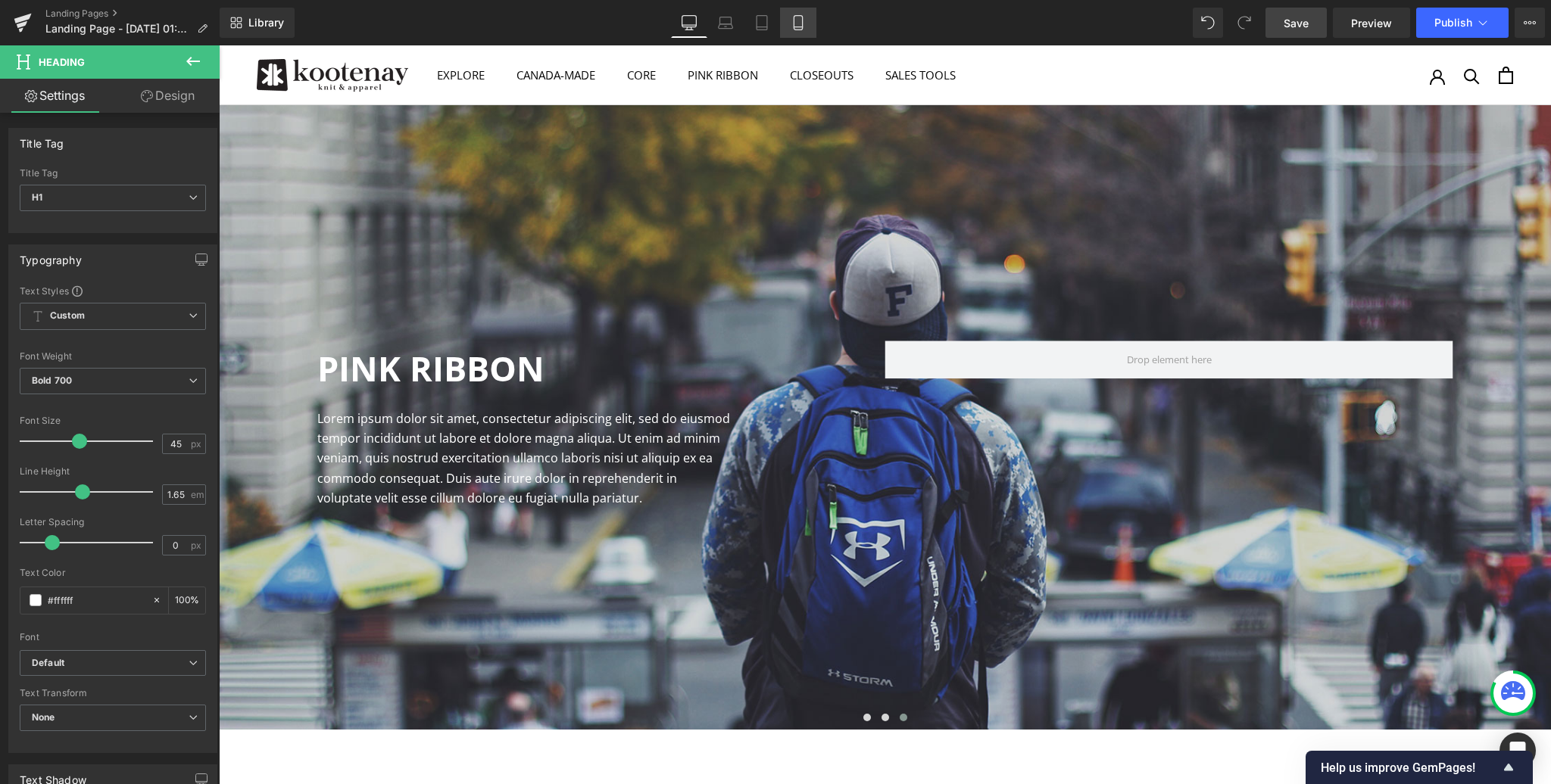
click at [798, 22] on icon at bounding box center [798, 22] width 15 height 15
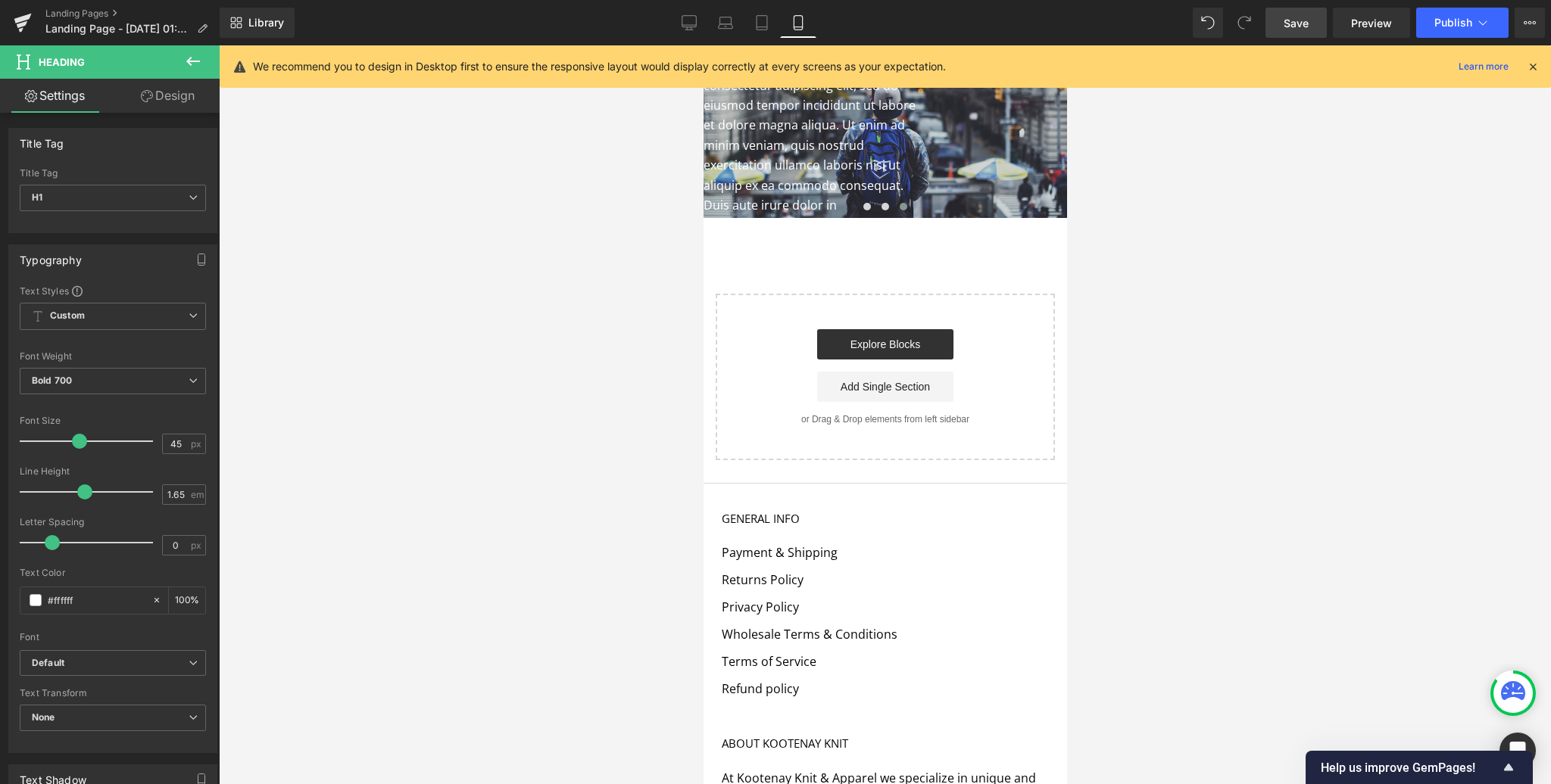
scroll to position [0, 0]
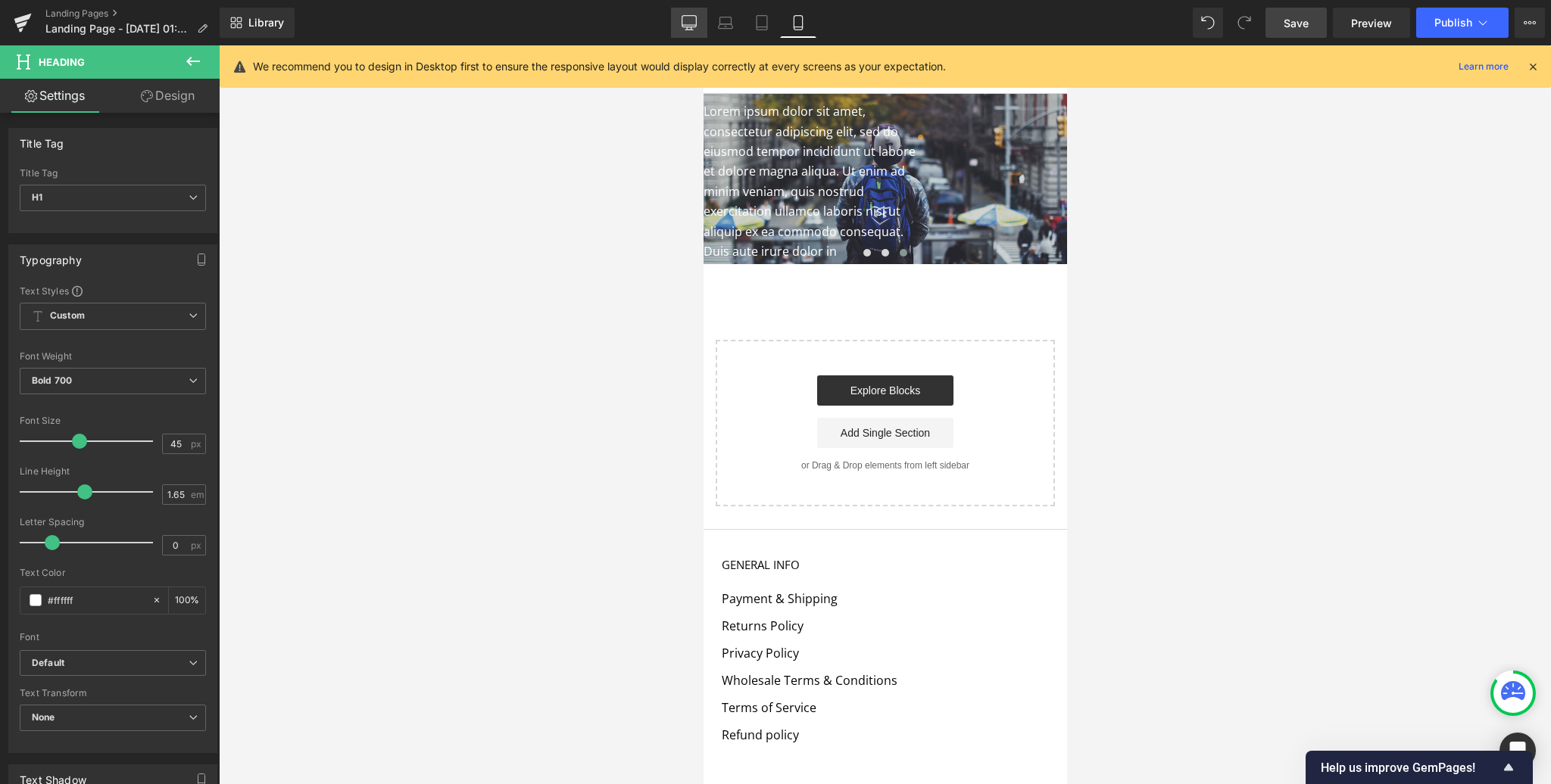
click at [689, 19] on icon at bounding box center [689, 22] width 15 height 15
type input "100"
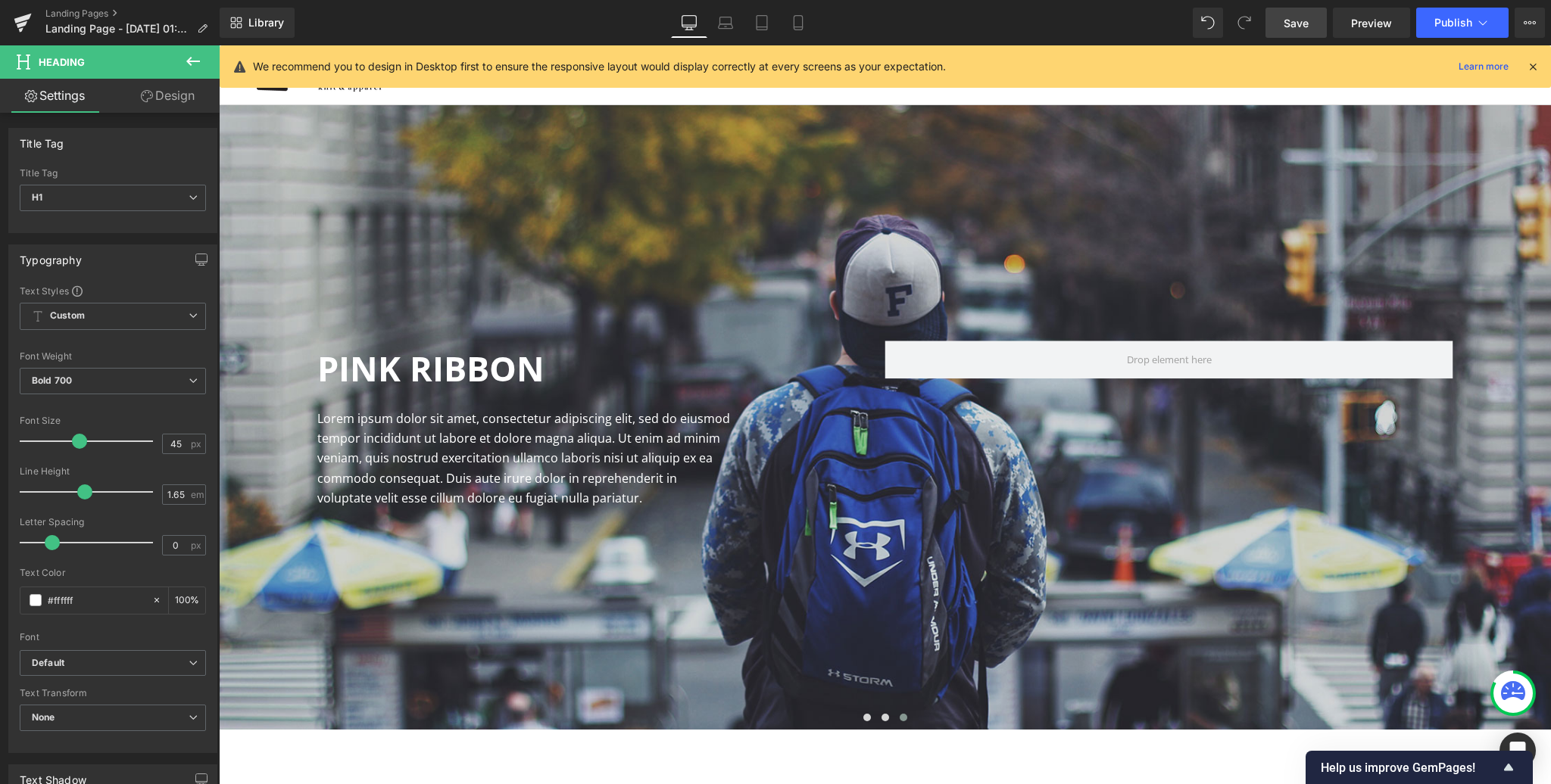
click at [1532, 66] on icon at bounding box center [1532, 66] width 13 height 13
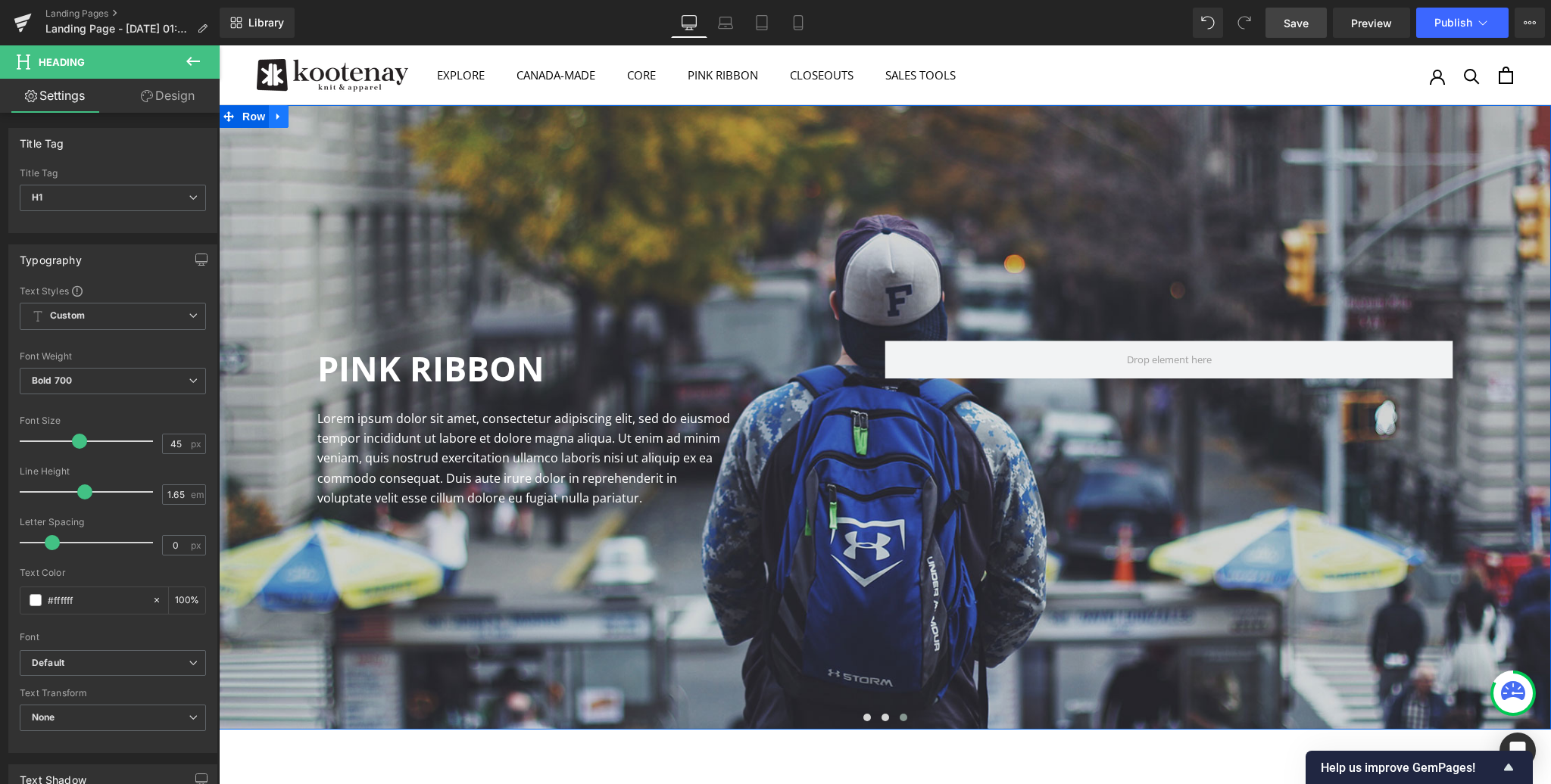
click at [280, 118] on icon at bounding box center [279, 117] width 11 height 12
click at [314, 117] on icon at bounding box center [318, 117] width 11 height 11
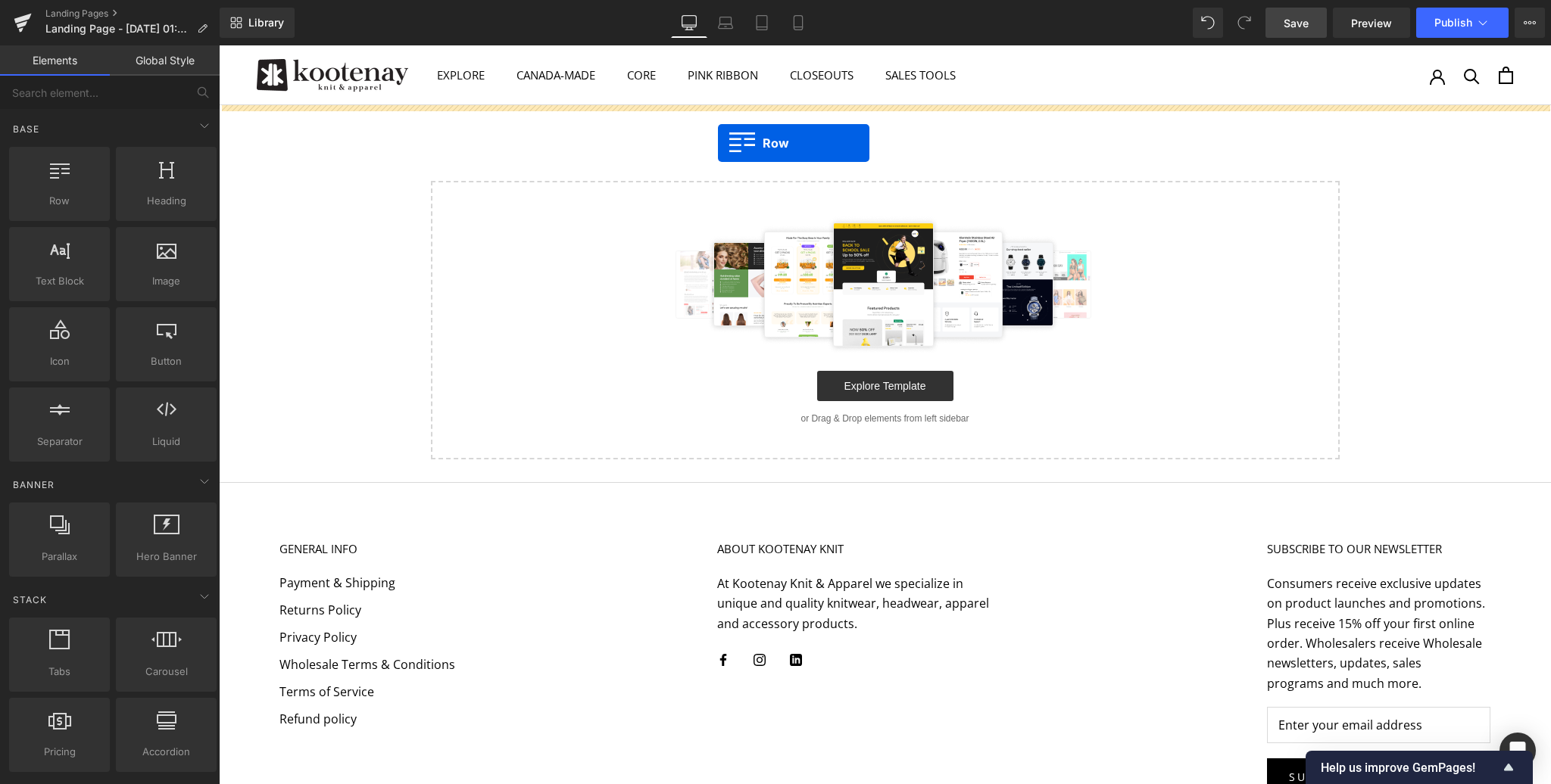
drag, startPoint x: 240, startPoint y: 179, endPoint x: 718, endPoint y: 143, distance: 479.4
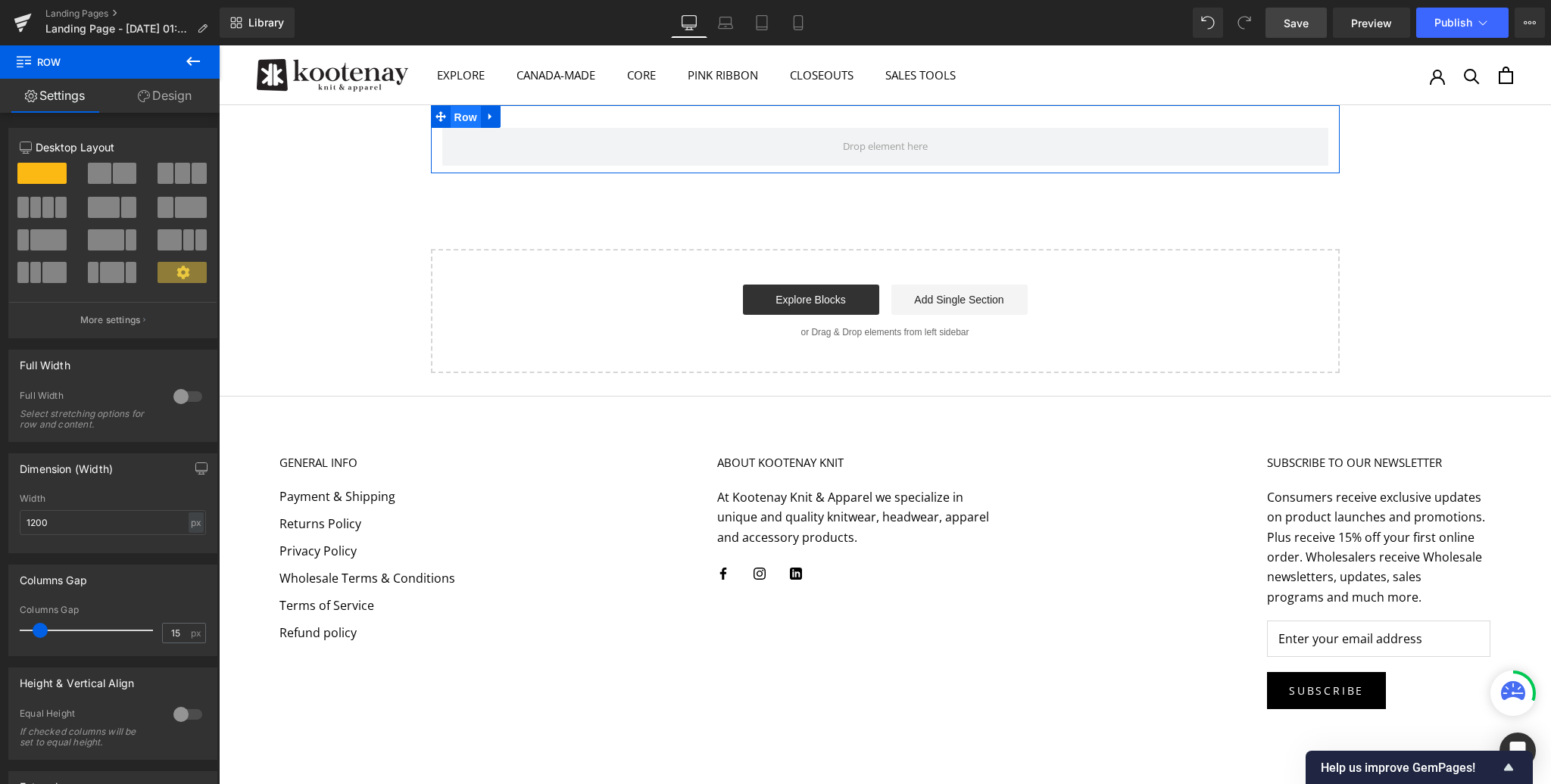
click at [469, 114] on span "Row" at bounding box center [466, 118] width 30 height 23
click at [184, 383] on div "Full Width 0 Full Width Select stretching options for row and content." at bounding box center [112, 396] width 209 height 92
click at [186, 394] on div at bounding box center [188, 396] width 36 height 24
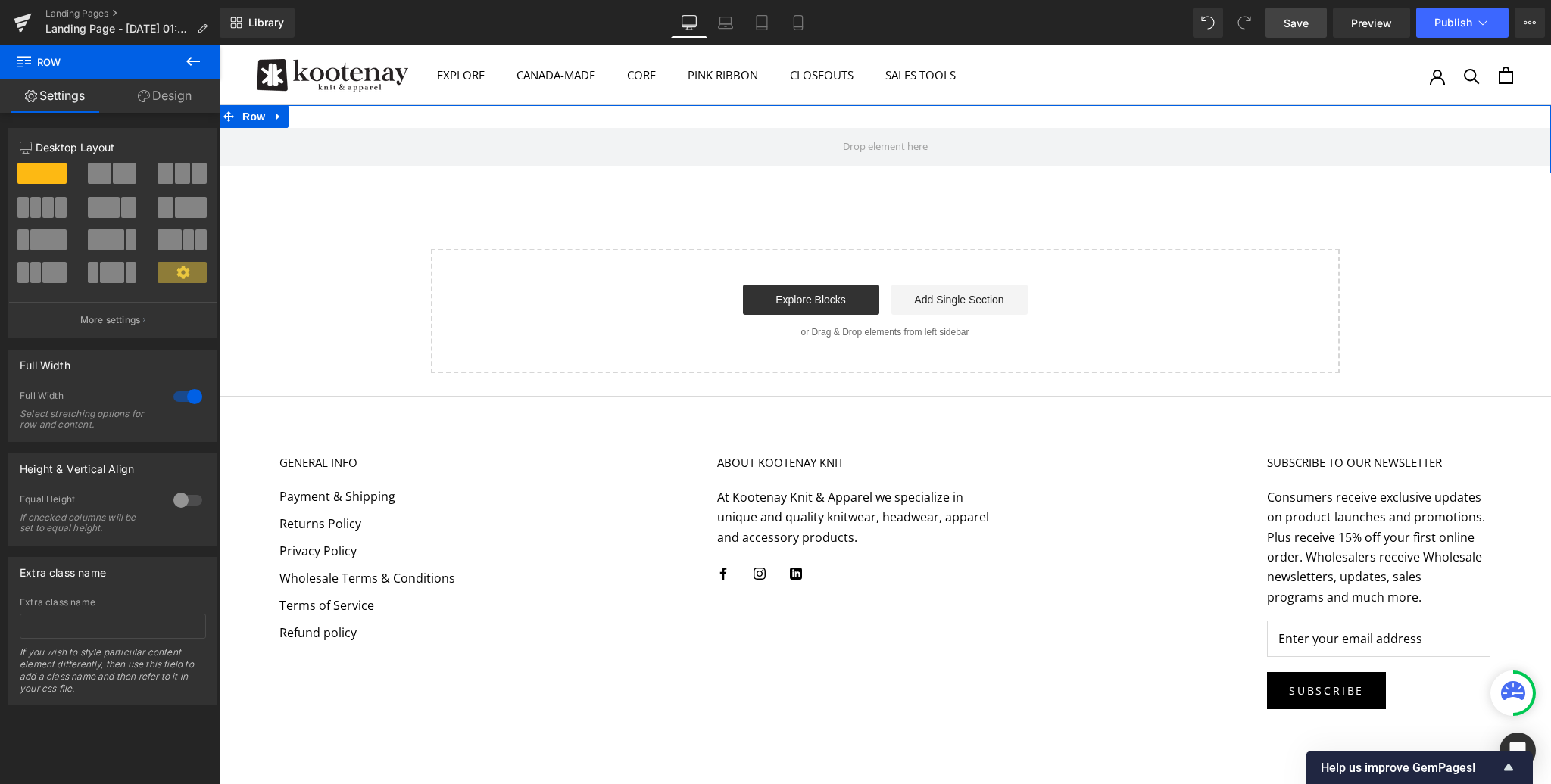
click at [179, 498] on div at bounding box center [188, 500] width 36 height 24
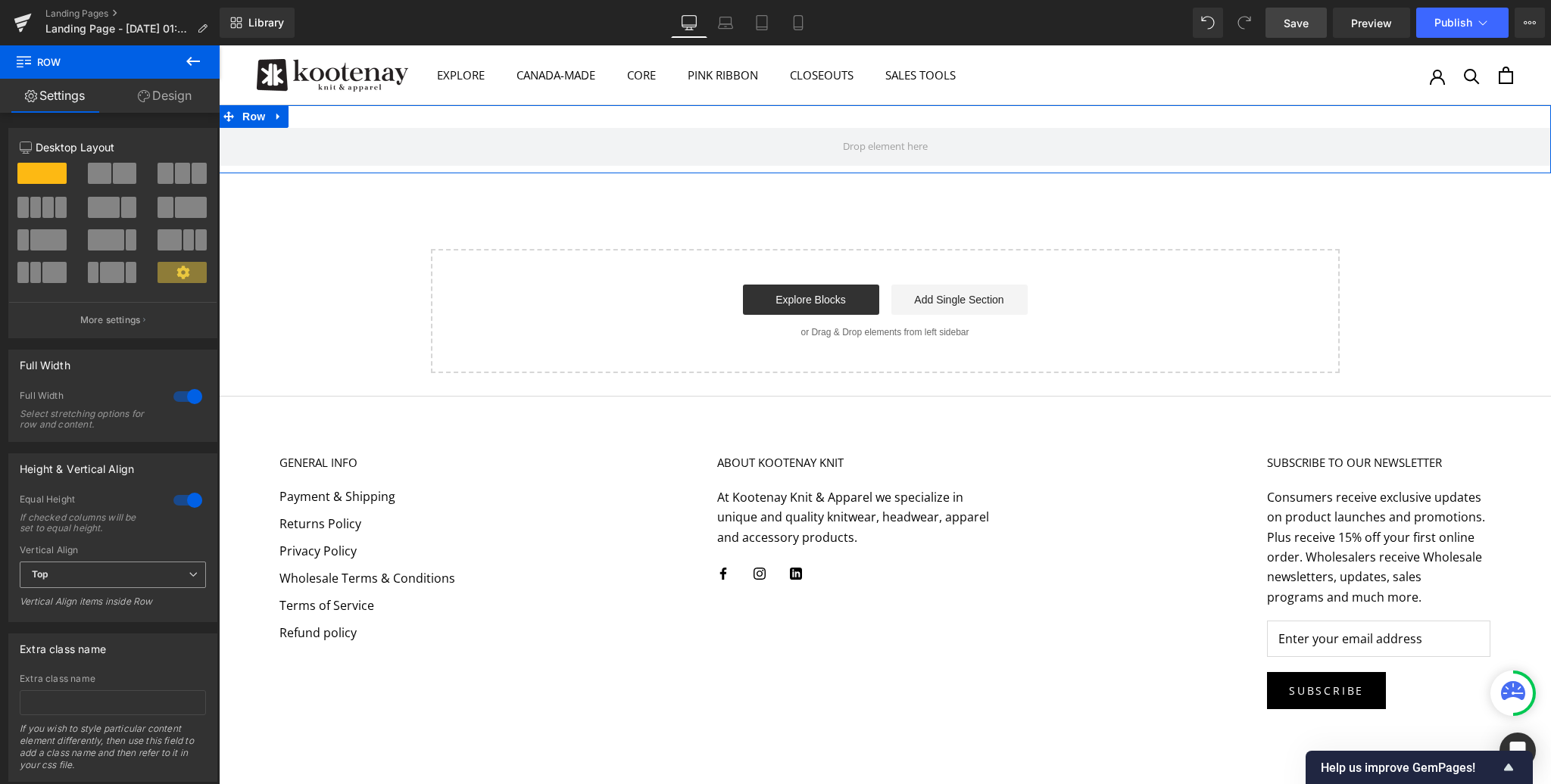
click at [59, 575] on span "Top" at bounding box center [112, 575] width 186 height 27
click at [58, 619] on div "Middle" at bounding box center [57, 625] width 29 height 11
click at [102, 170] on span at bounding box center [99, 173] width 24 height 21
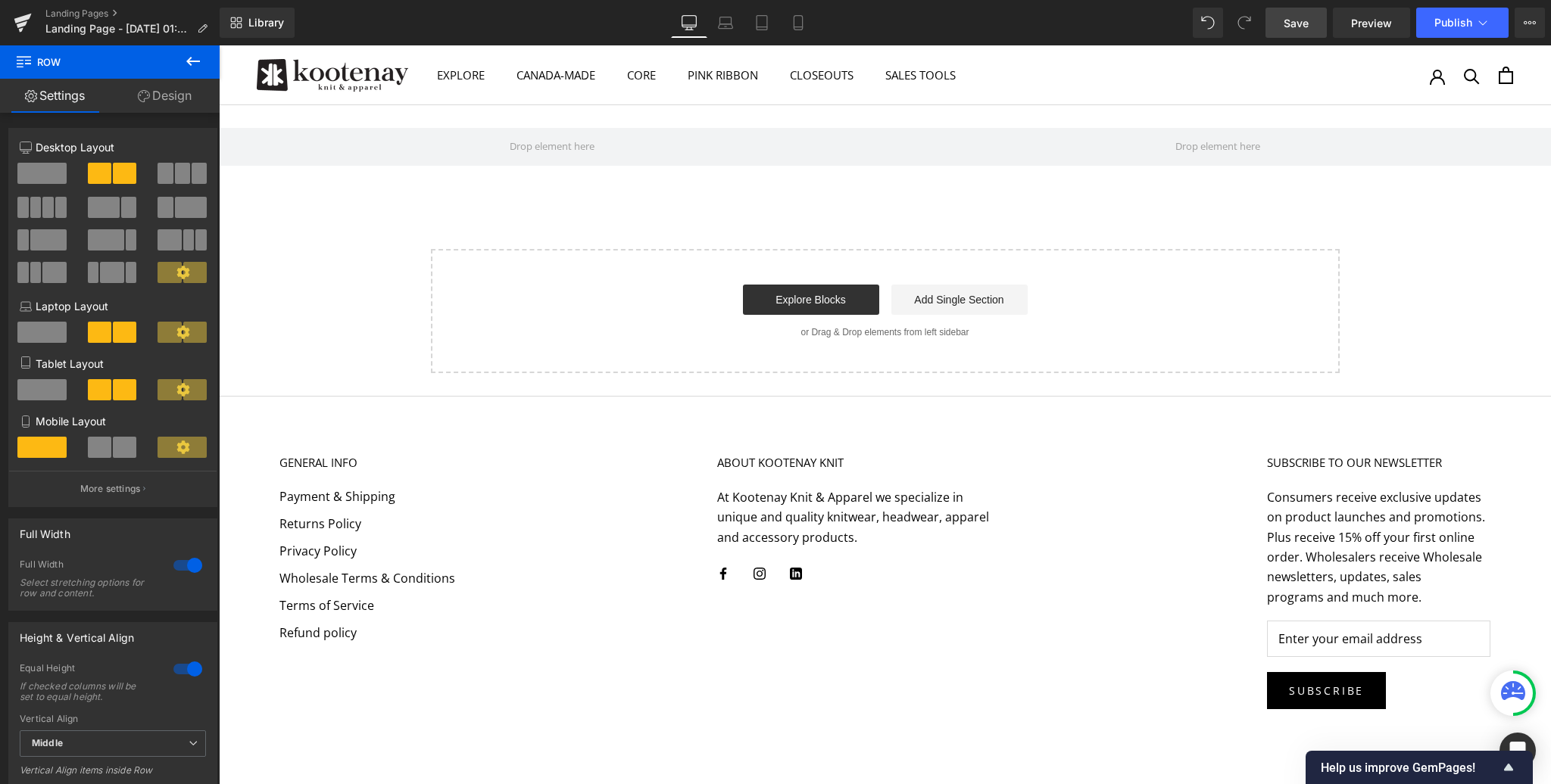
click at [186, 61] on icon at bounding box center [193, 61] width 19 height 19
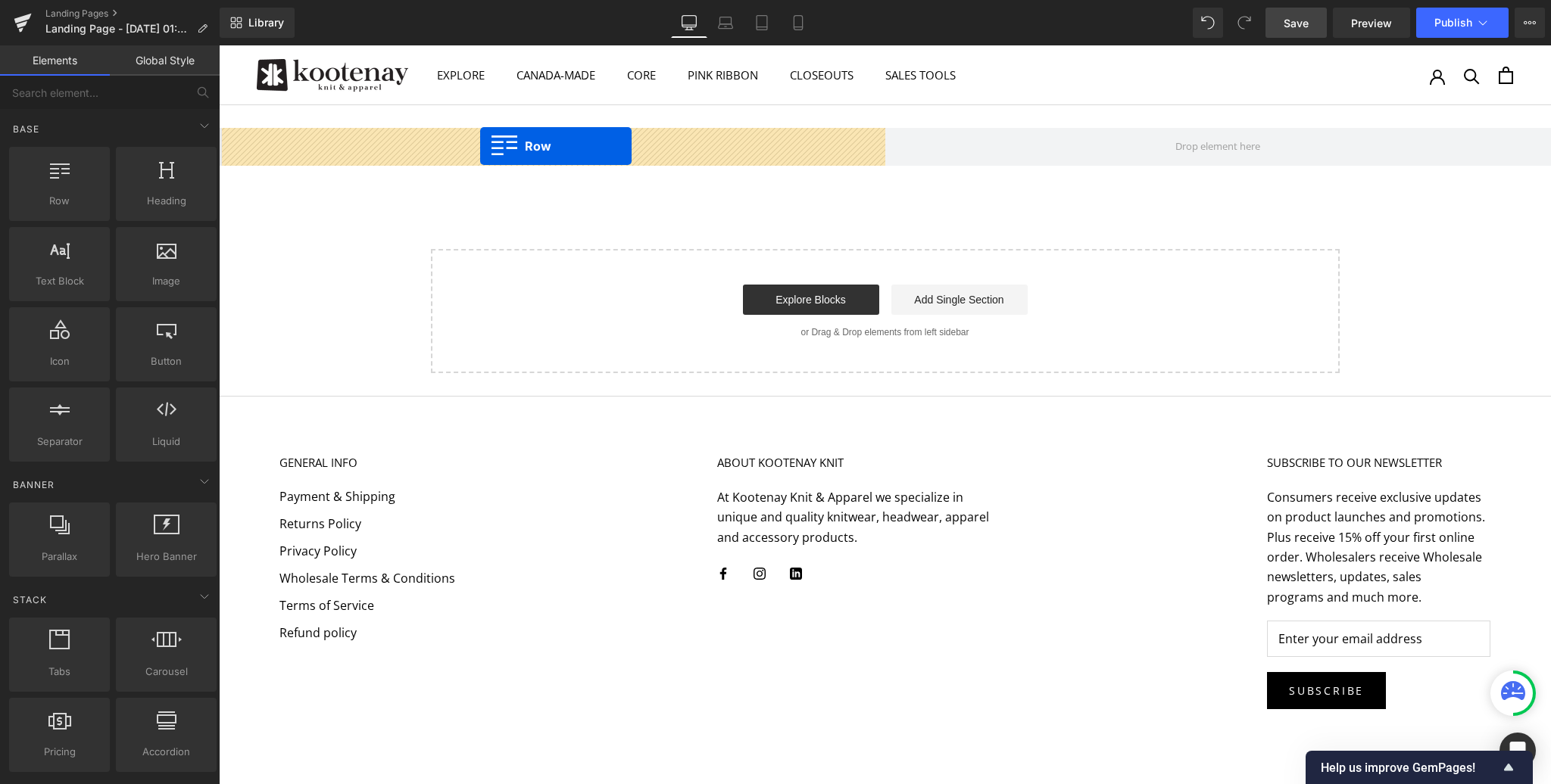
drag, startPoint x: 287, startPoint y: 181, endPoint x: 480, endPoint y: 146, distance: 196.1
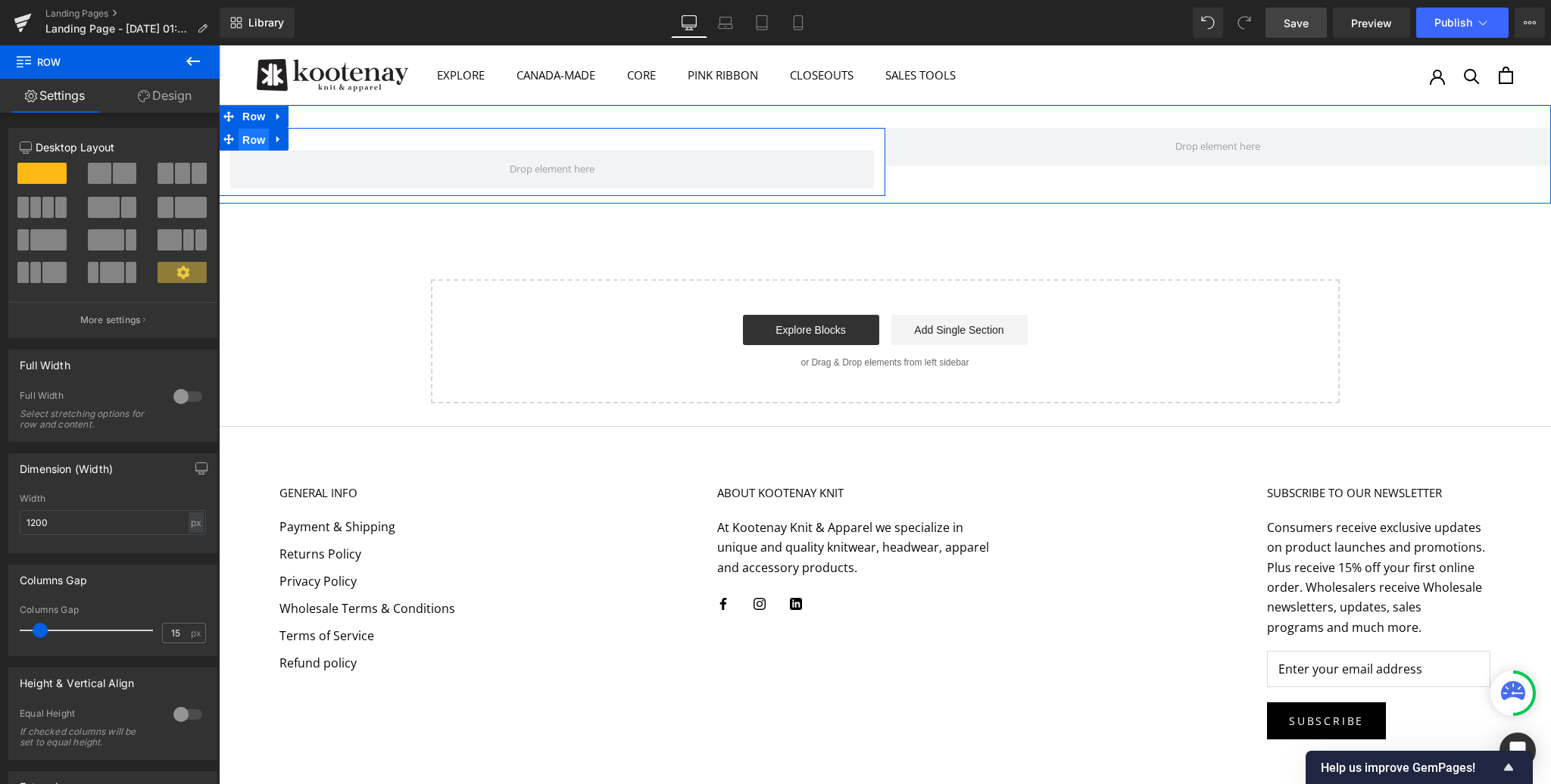
click at [254, 138] on span "Row" at bounding box center [253, 140] width 30 height 23
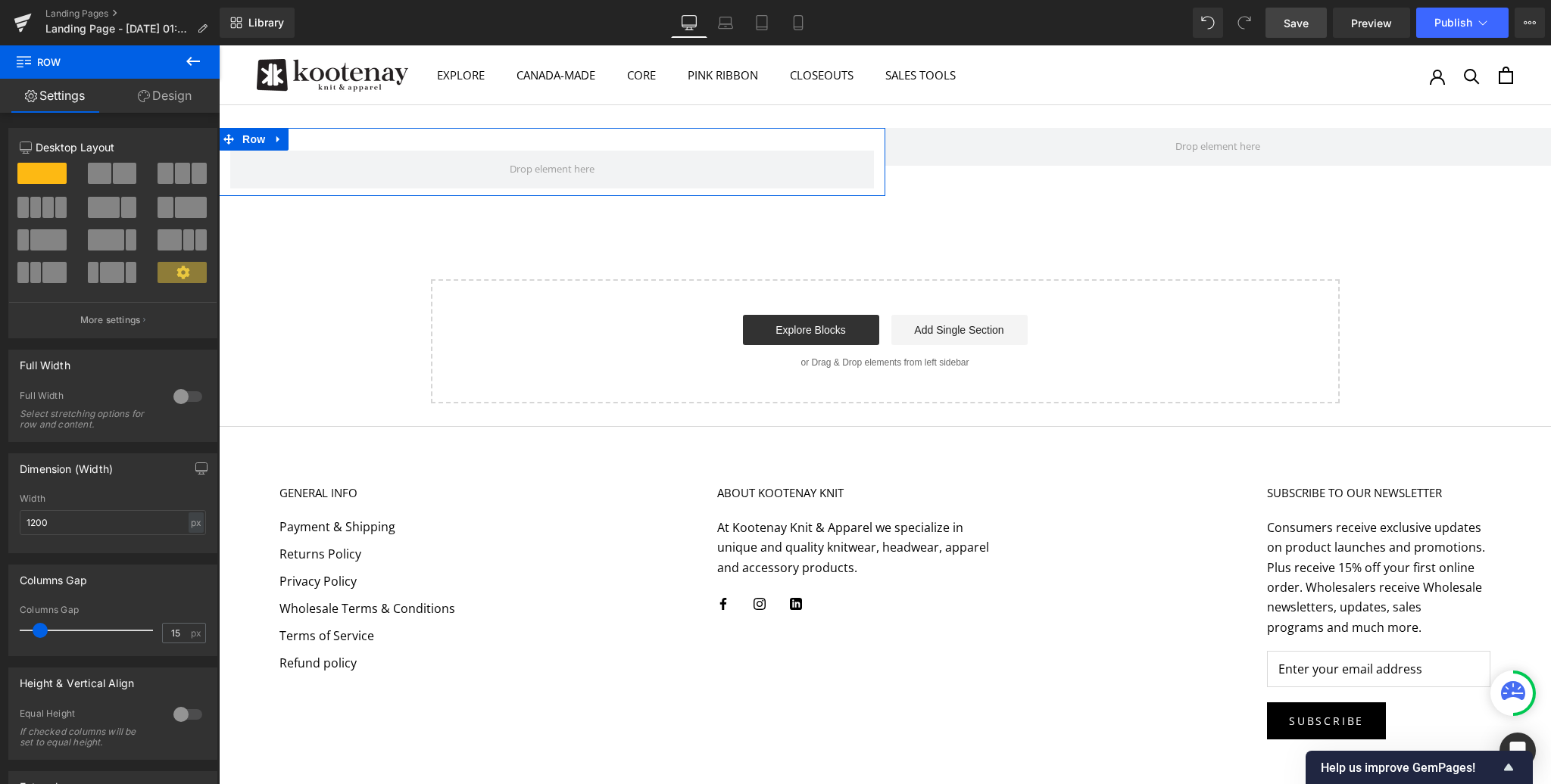
click at [113, 172] on span at bounding box center [124, 173] width 24 height 21
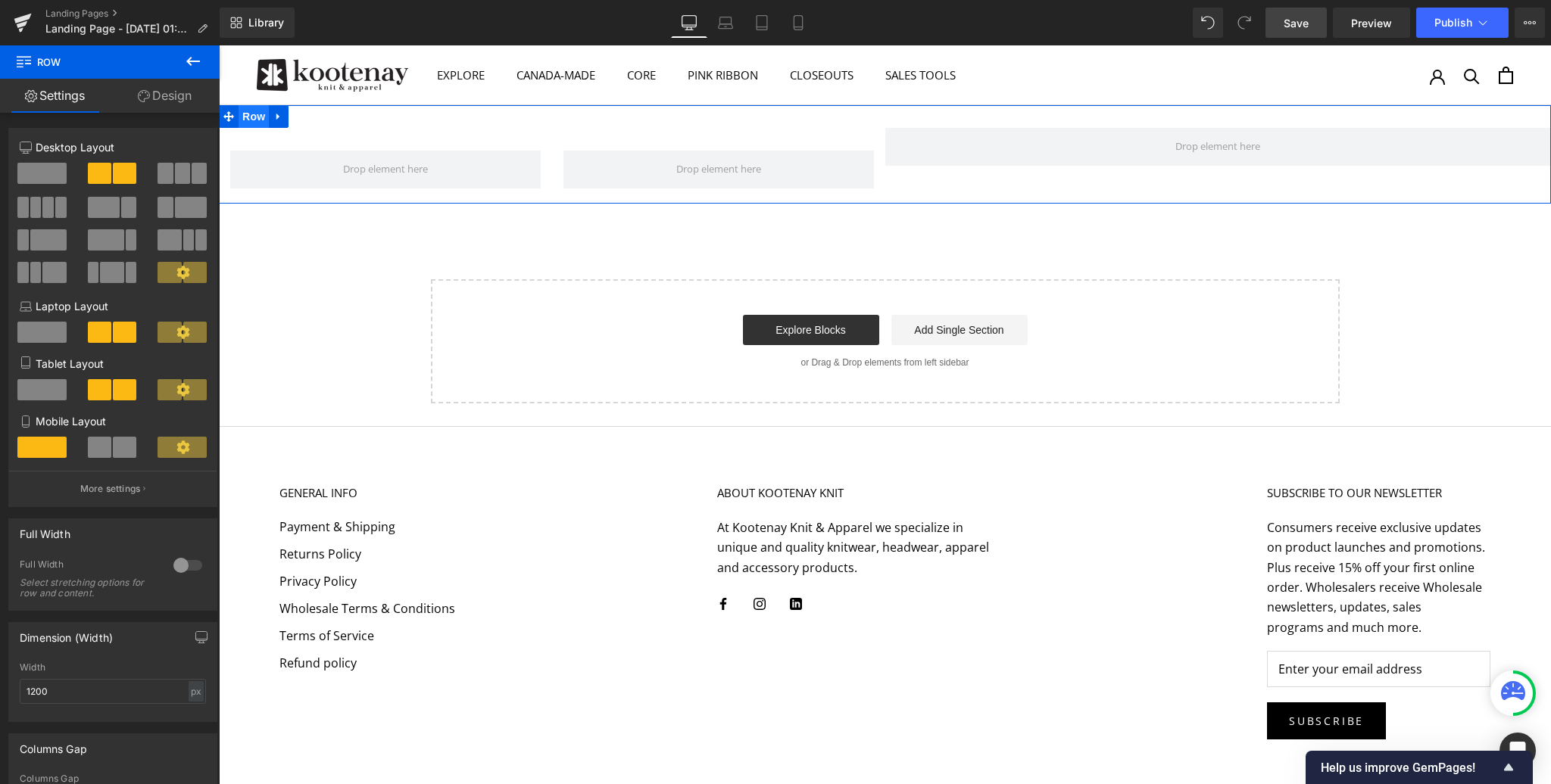
click at [251, 112] on span "Row" at bounding box center [253, 117] width 30 height 23
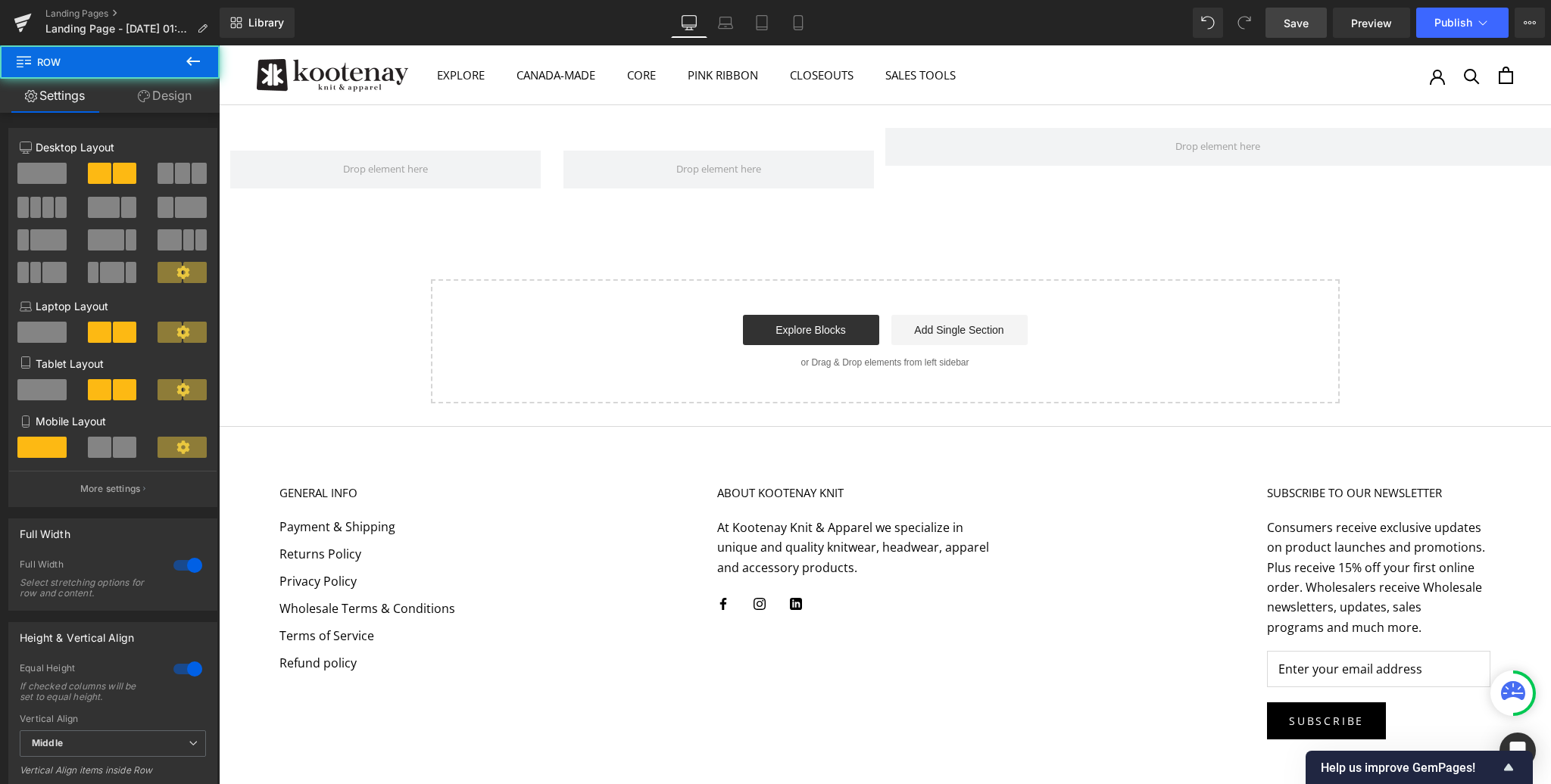
click at [188, 55] on icon at bounding box center [193, 61] width 19 height 19
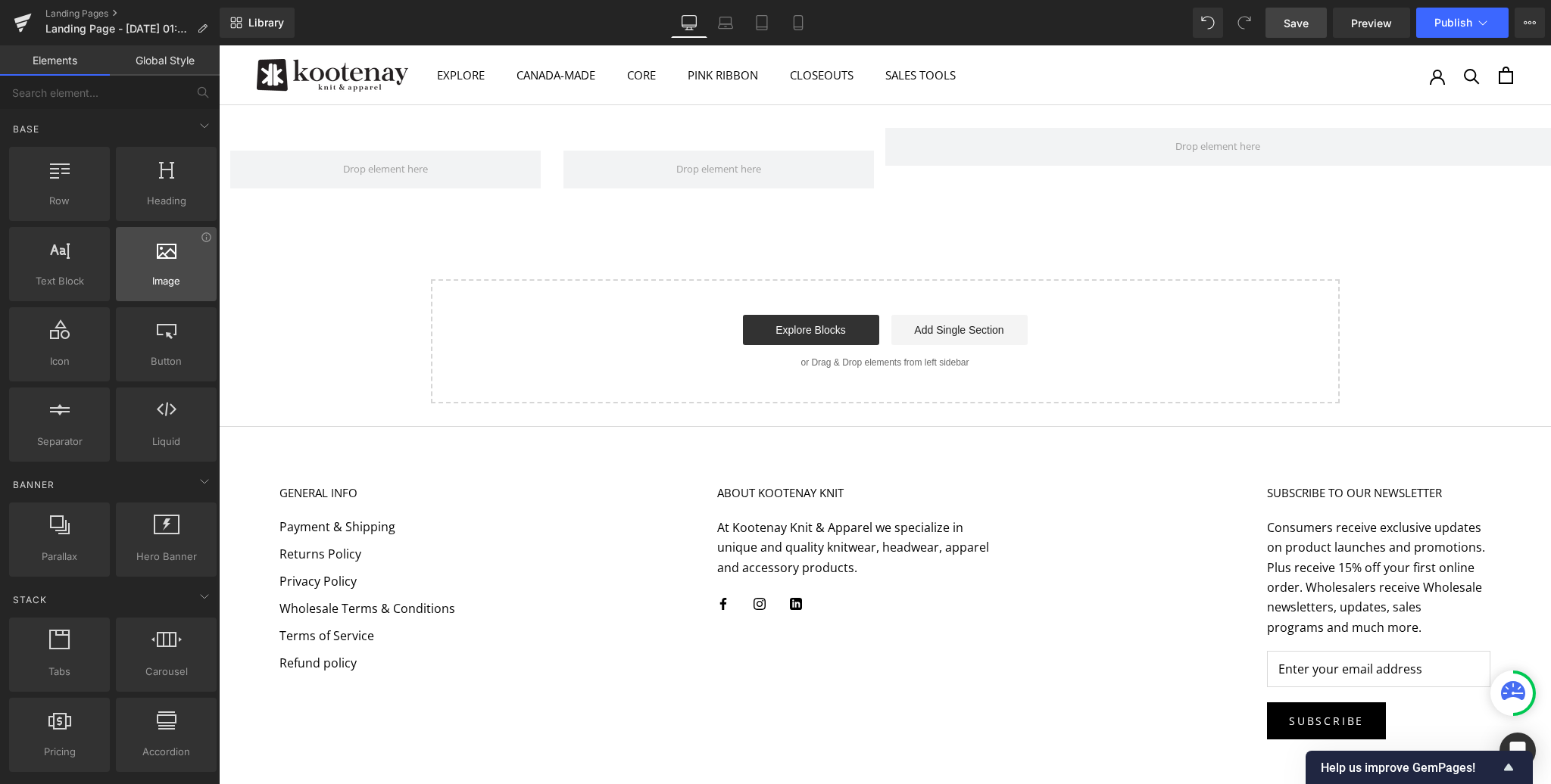
click at [157, 259] on div at bounding box center [166, 256] width 92 height 34
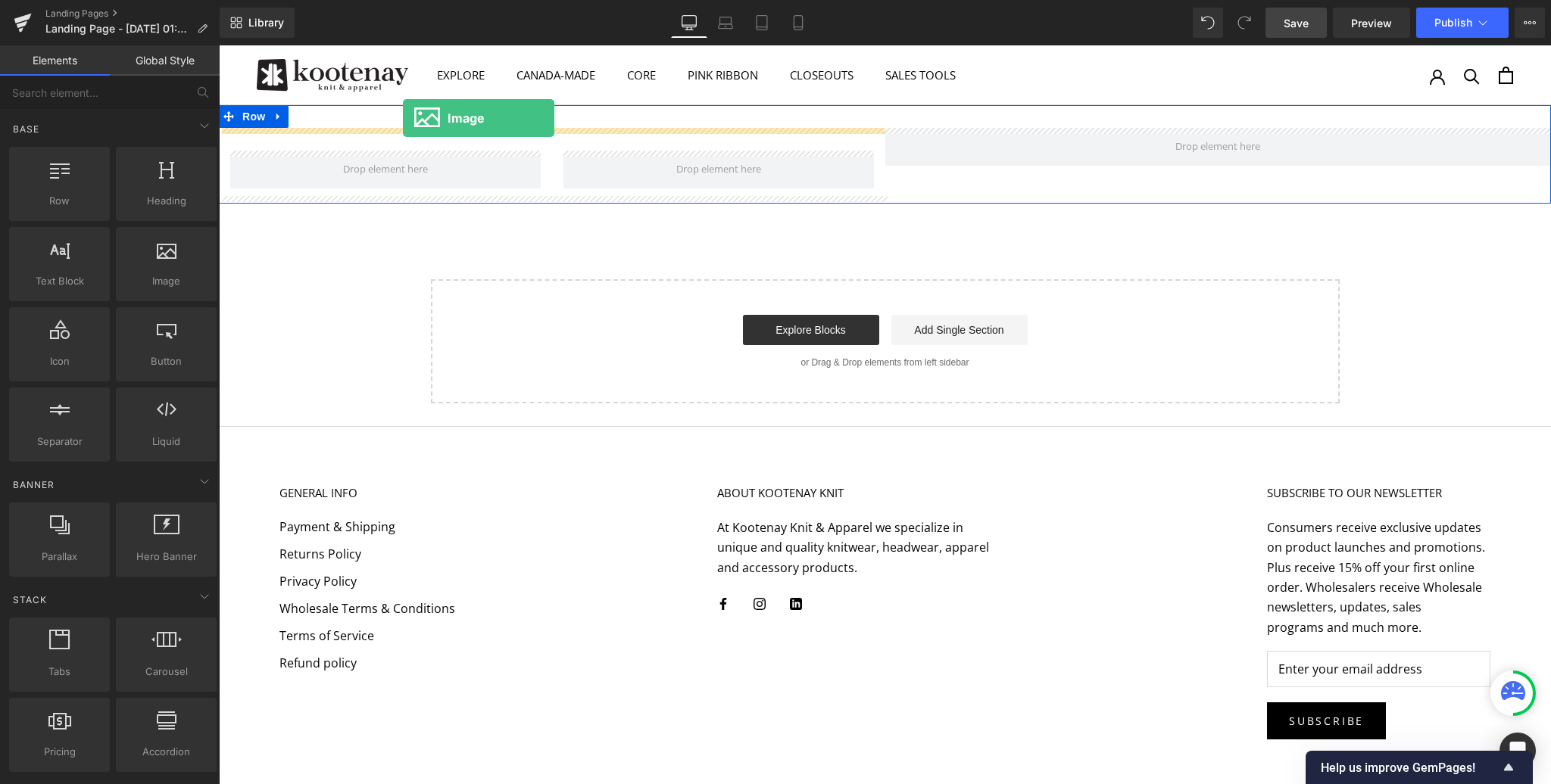
drag, startPoint x: 375, startPoint y: 305, endPoint x: 403, endPoint y: 118, distance: 189.1
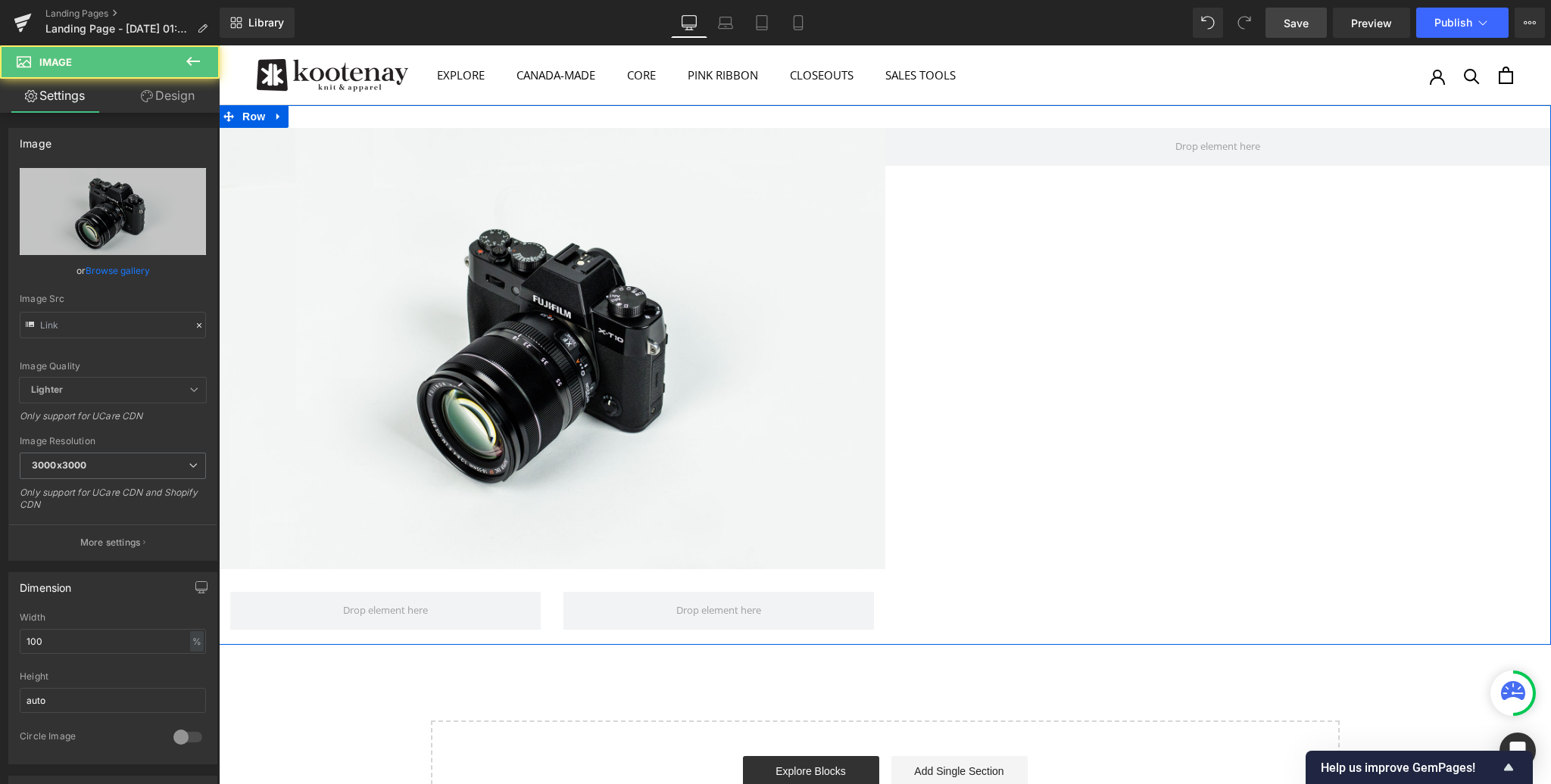
type input "//[DOMAIN_NAME][URL]"
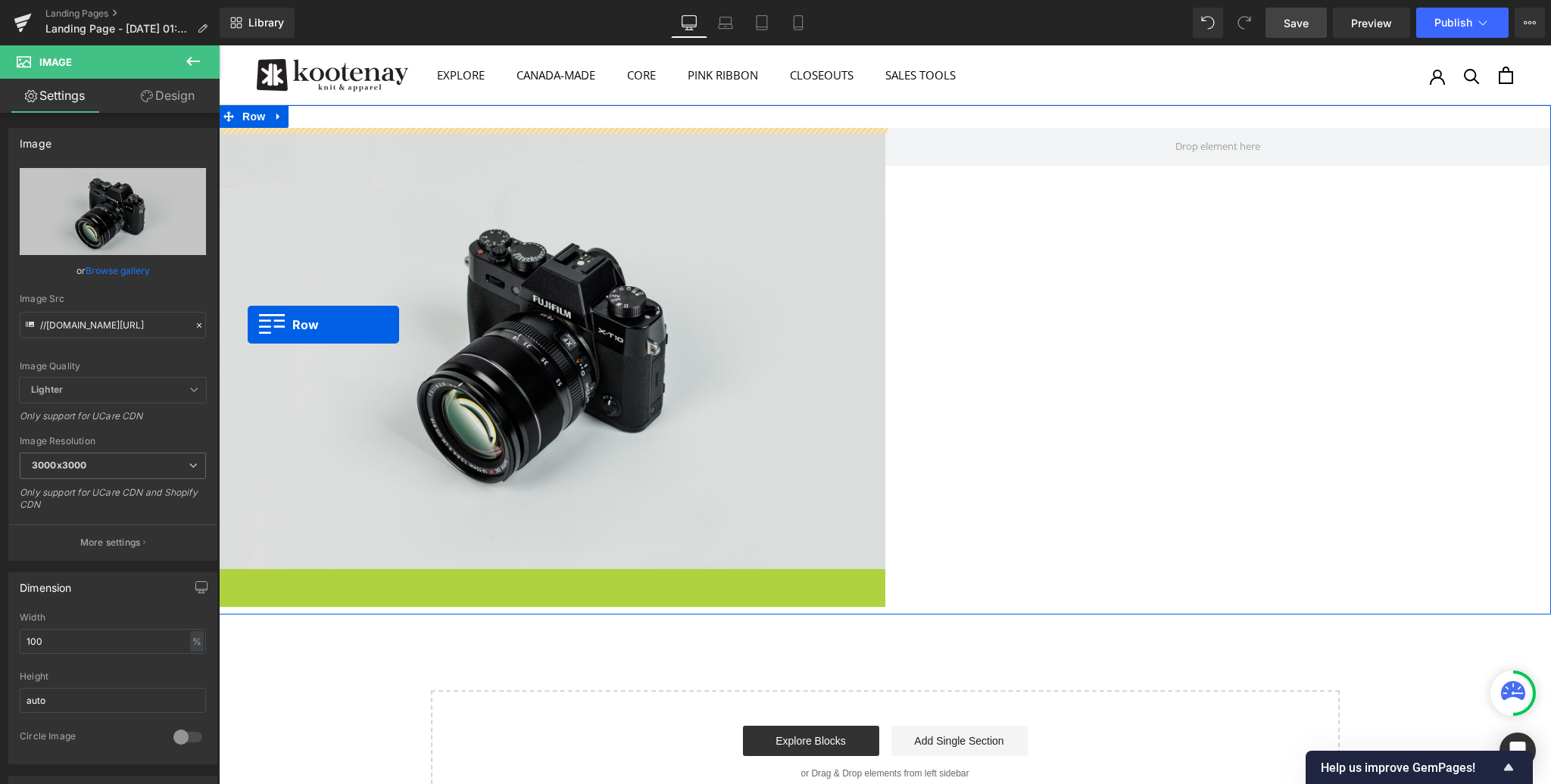
drag, startPoint x: 226, startPoint y: 581, endPoint x: 248, endPoint y: 325, distance: 256.9
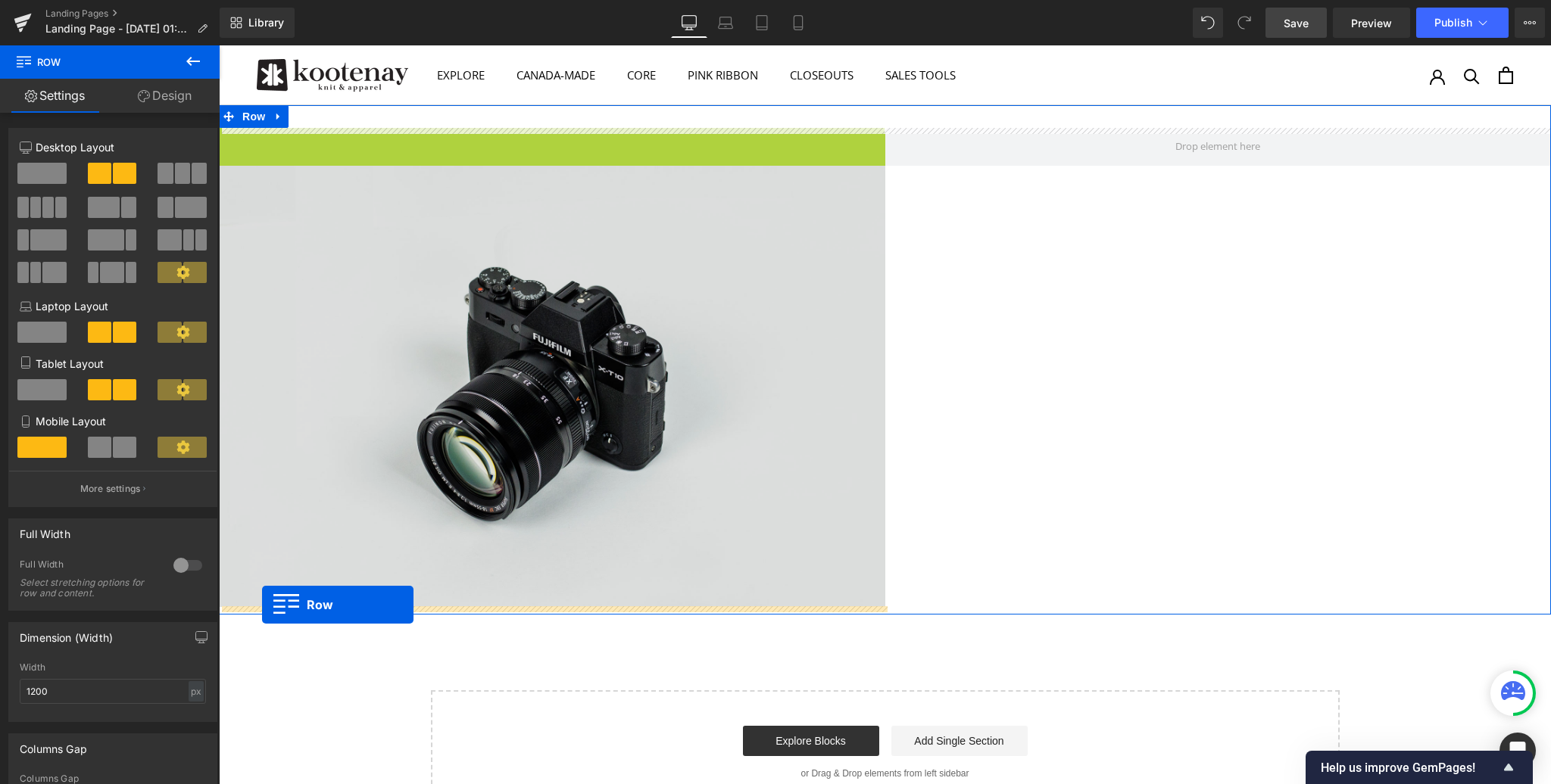
drag, startPoint x: 228, startPoint y: 139, endPoint x: 262, endPoint y: 605, distance: 467.2
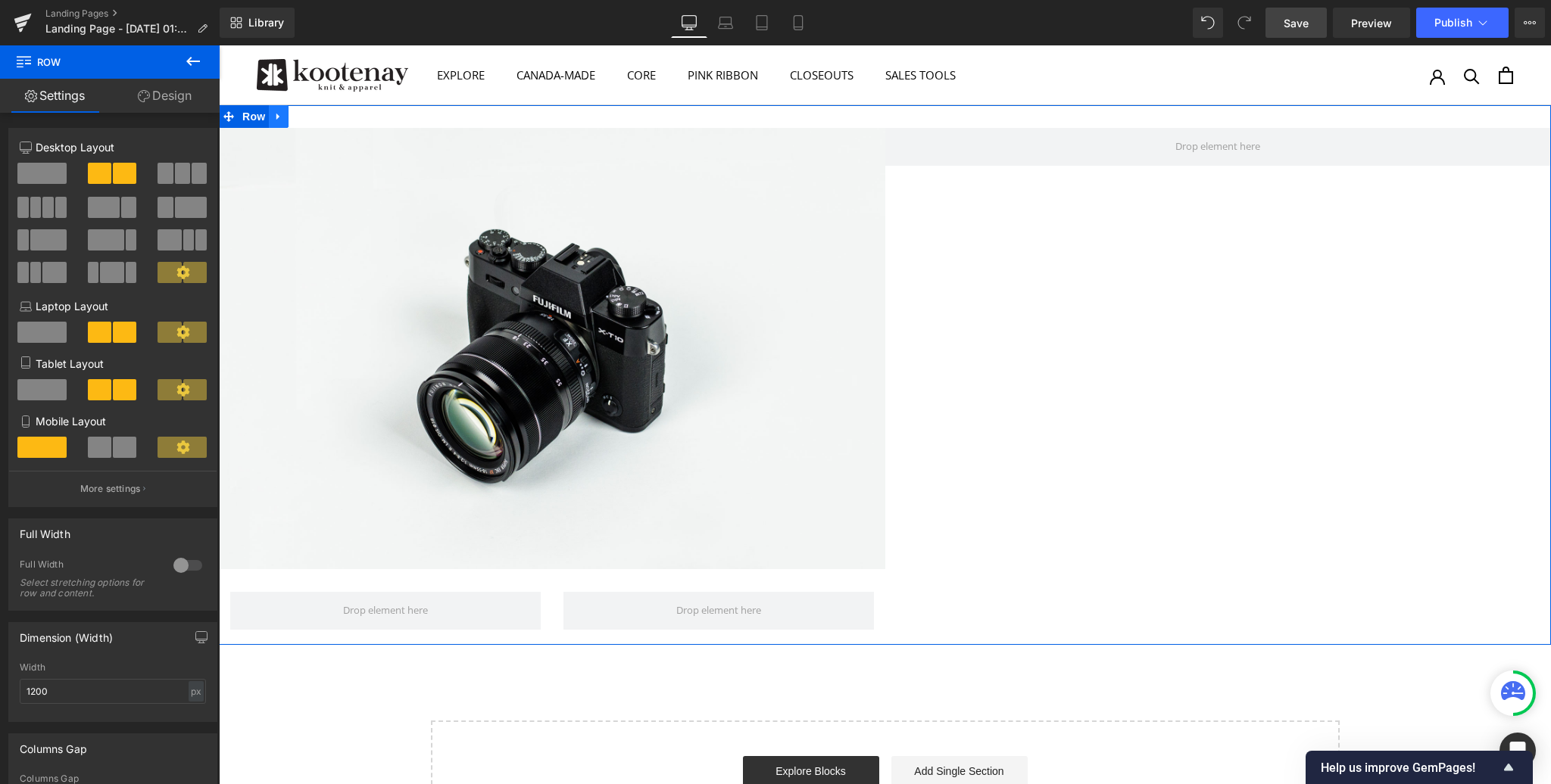
click at [282, 118] on icon at bounding box center [279, 117] width 11 height 12
click at [319, 118] on icon at bounding box center [318, 117] width 11 height 12
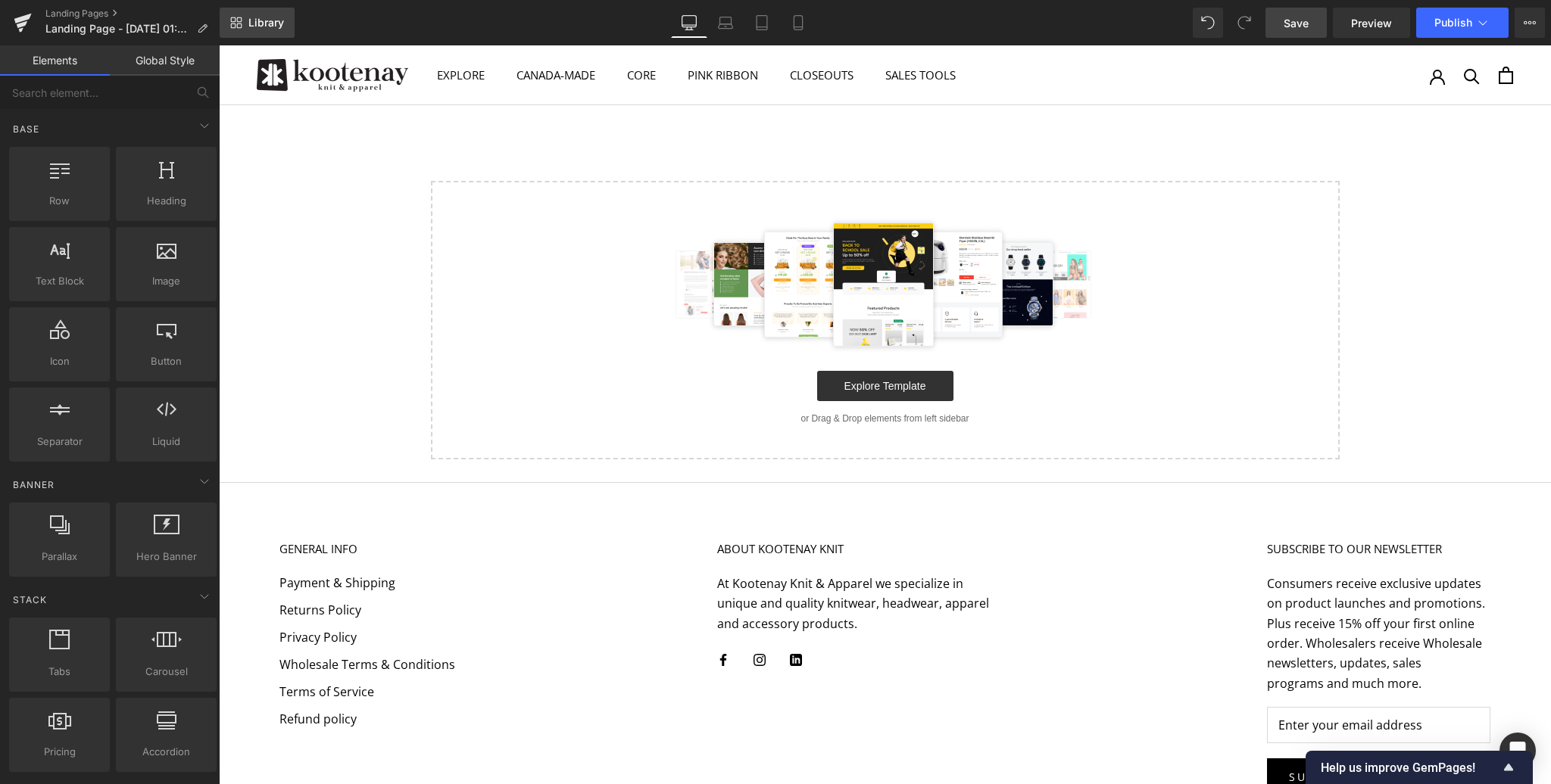
click at [268, 19] on span "Library" at bounding box center [266, 22] width 35 height 13
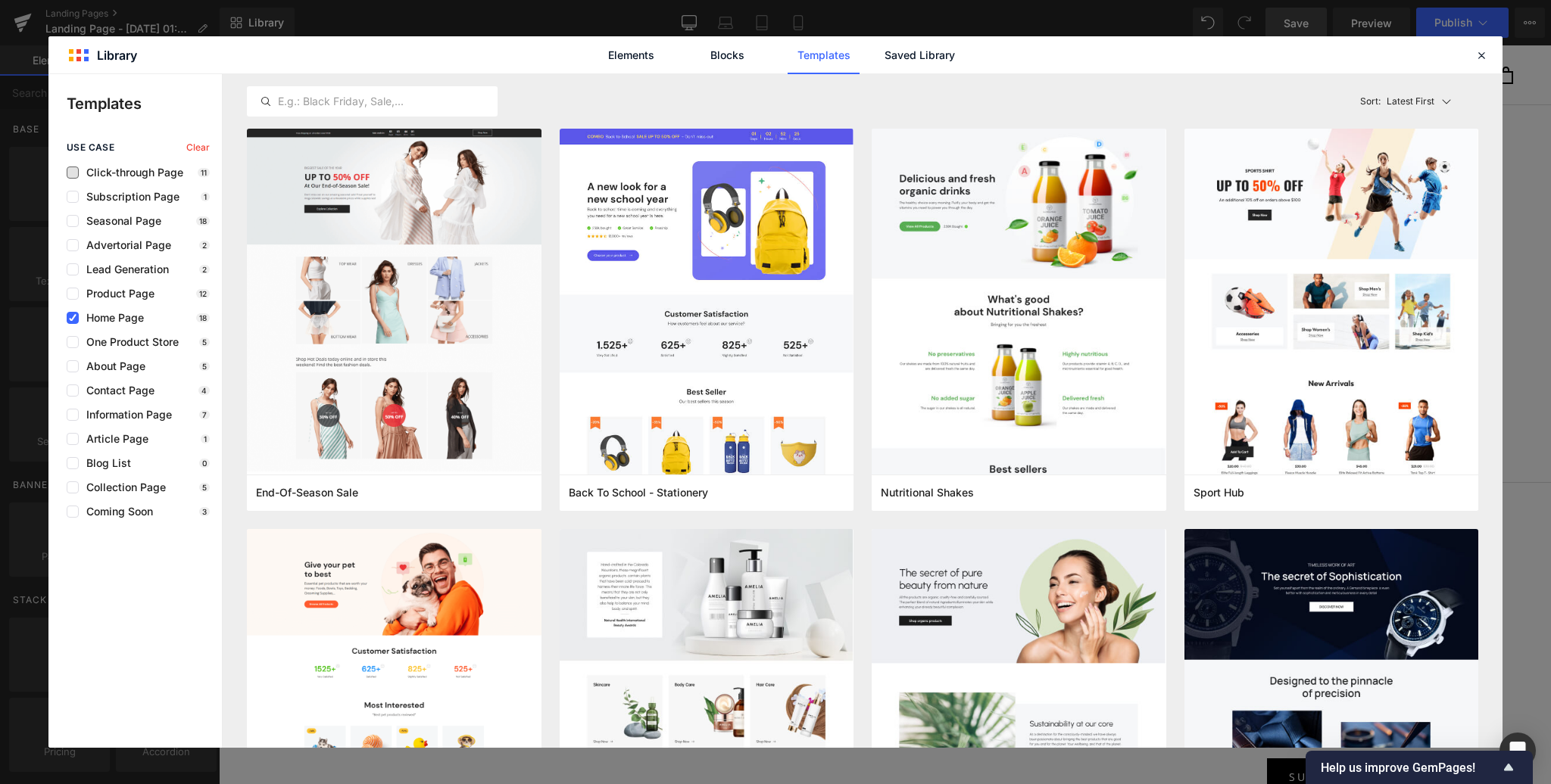
click at [127, 173] on span "Click-through Page" at bounding box center [131, 173] width 104 height 12
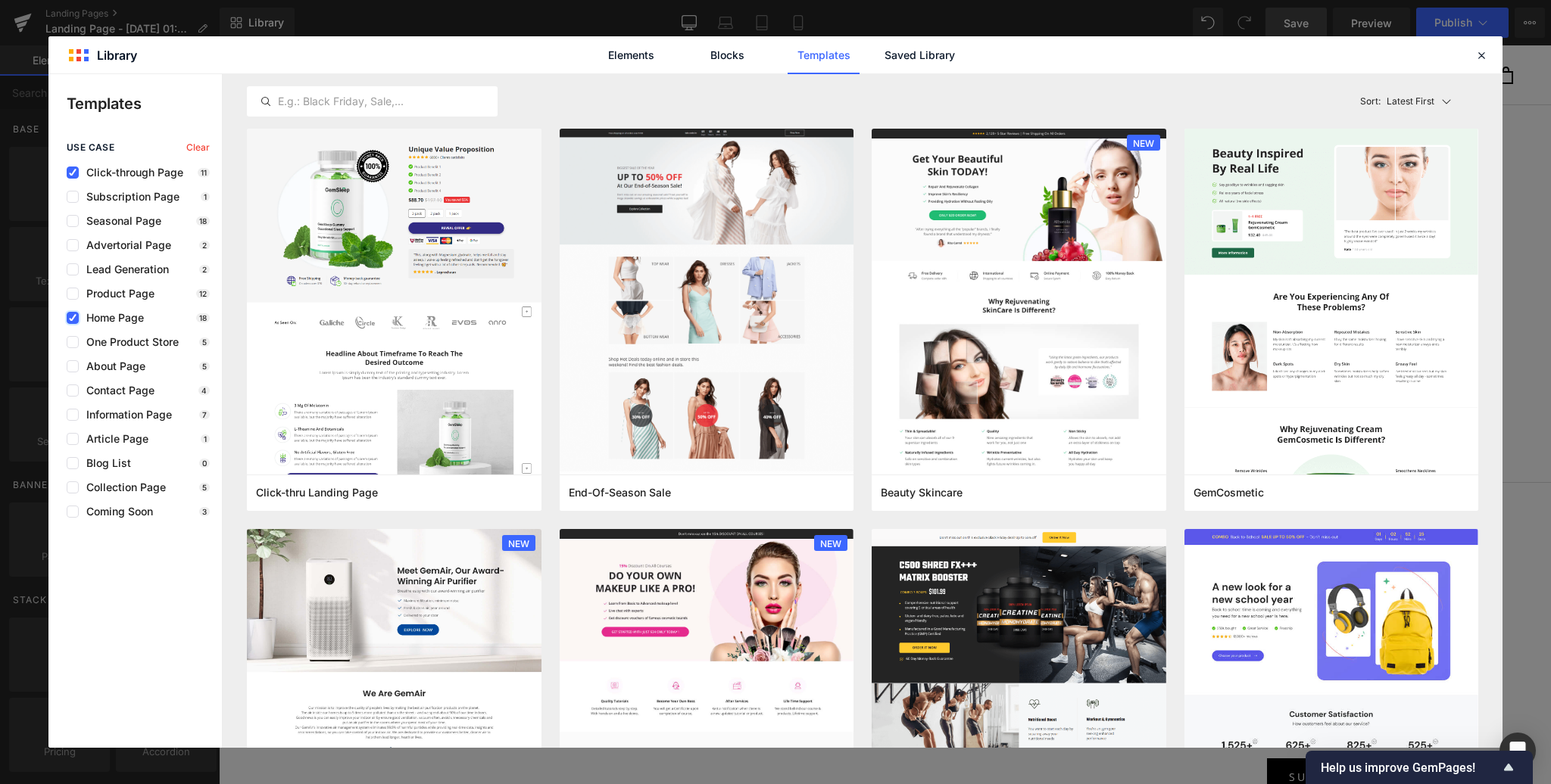
click at [74, 318] on icon at bounding box center [73, 318] width 8 height 0
click at [73, 318] on input "checkbox" at bounding box center [73, 318] width 0 height 0
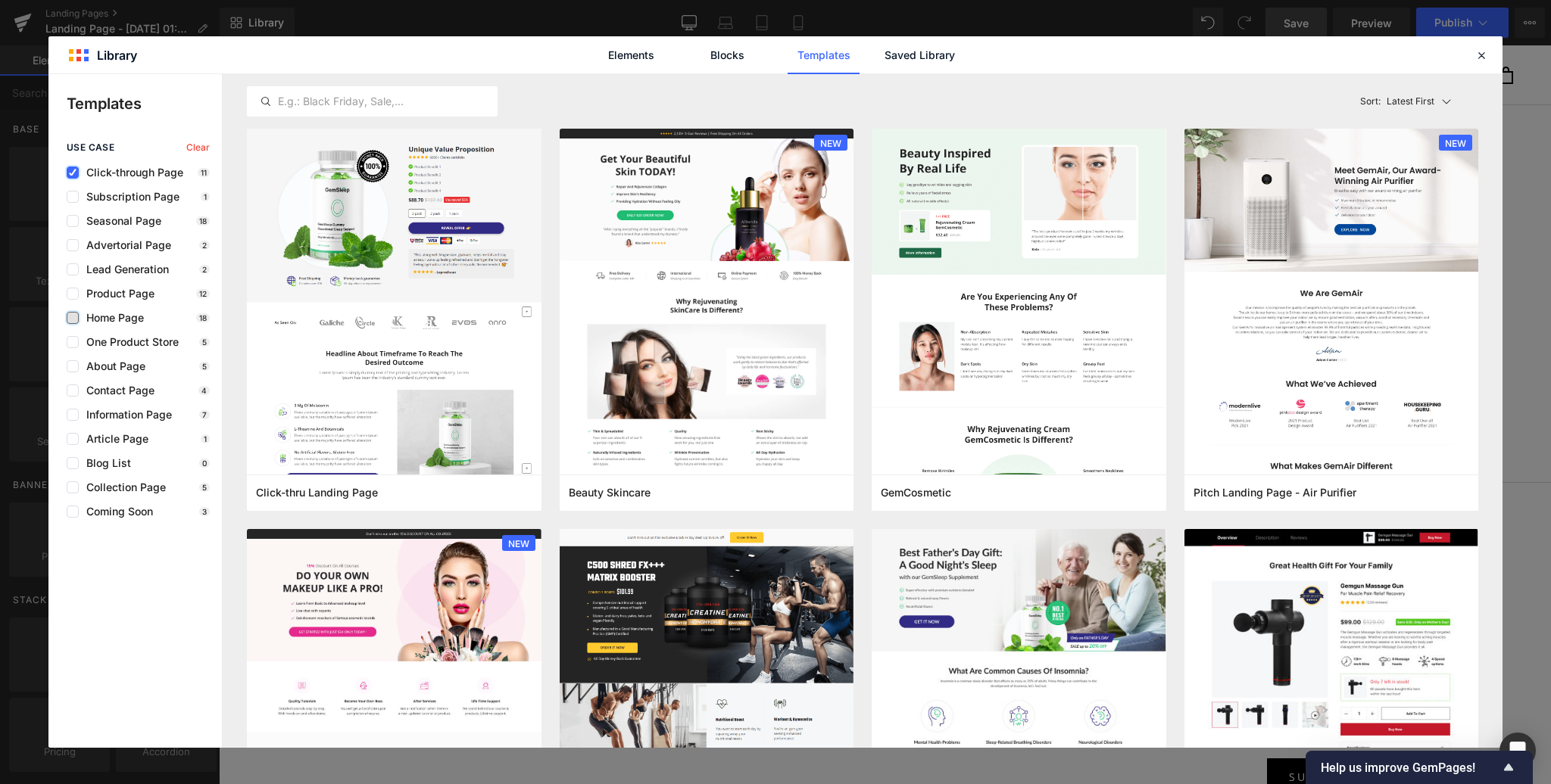
click at [70, 173] on icon at bounding box center [73, 173] width 8 height 0
click at [73, 173] on input "checkbox" at bounding box center [73, 173] width 0 height 0
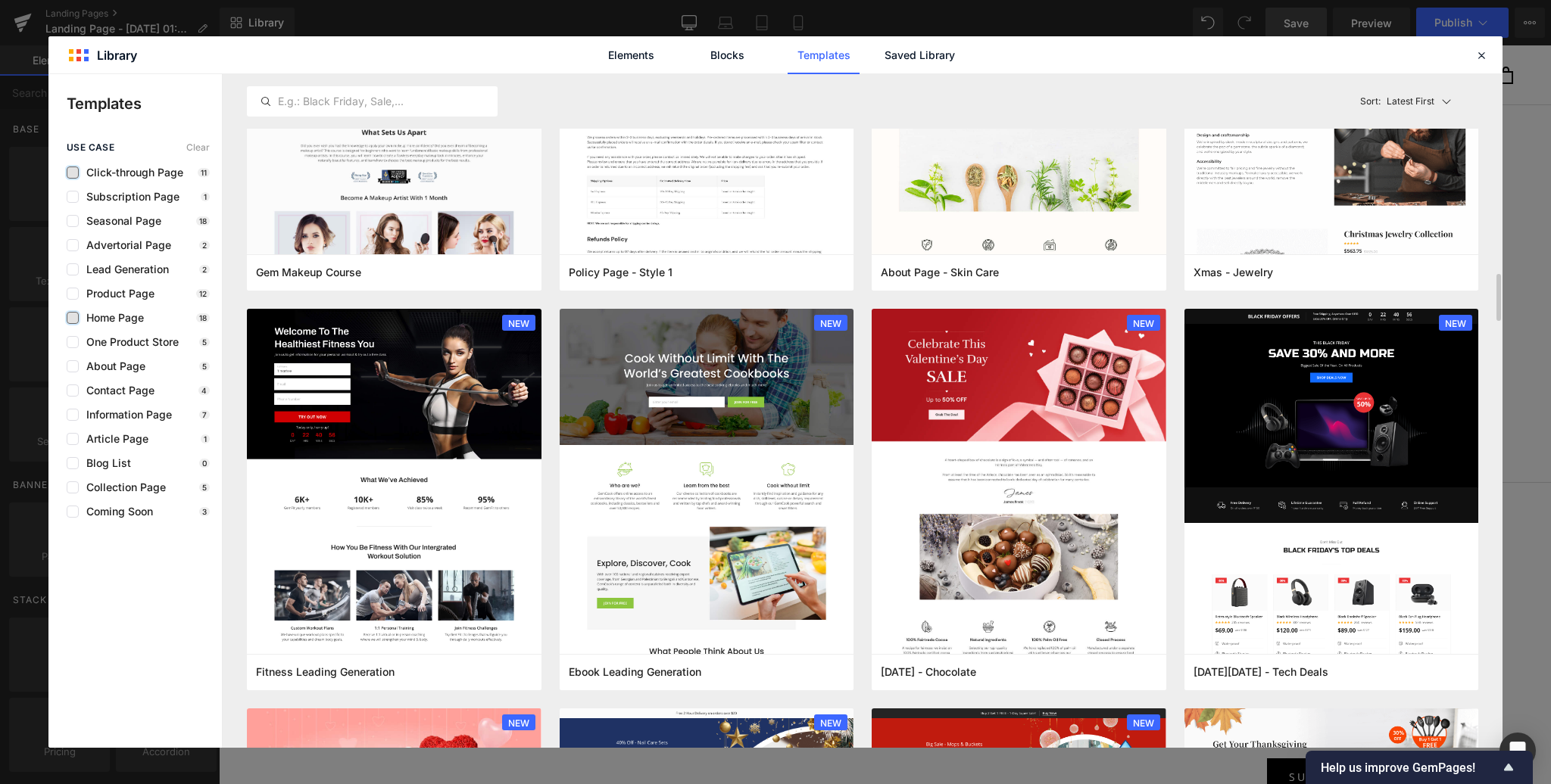
scroll to position [2639, 0]
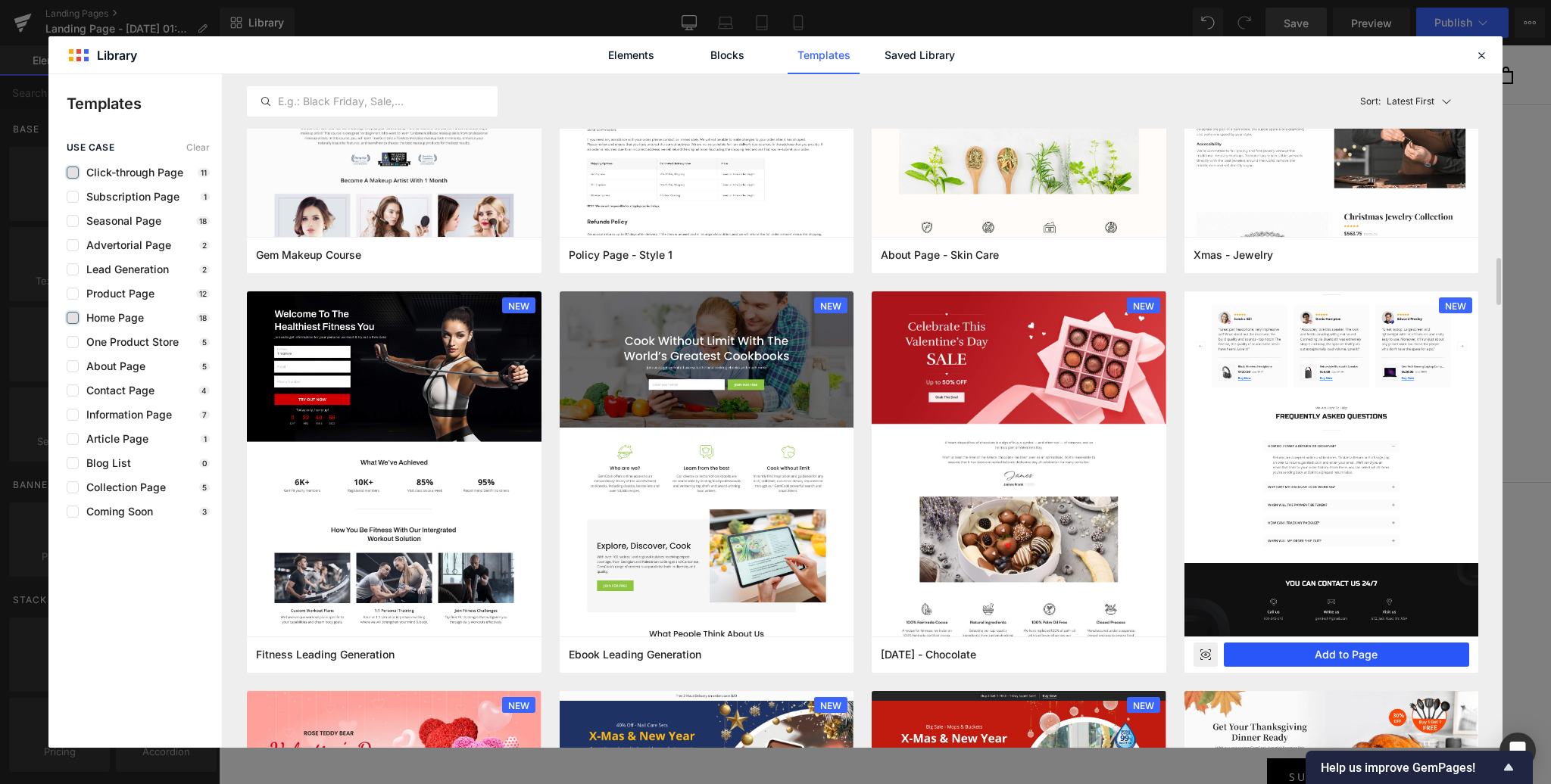
click at [1346, 652] on button "Add to Page" at bounding box center [1347, 654] width 246 height 24
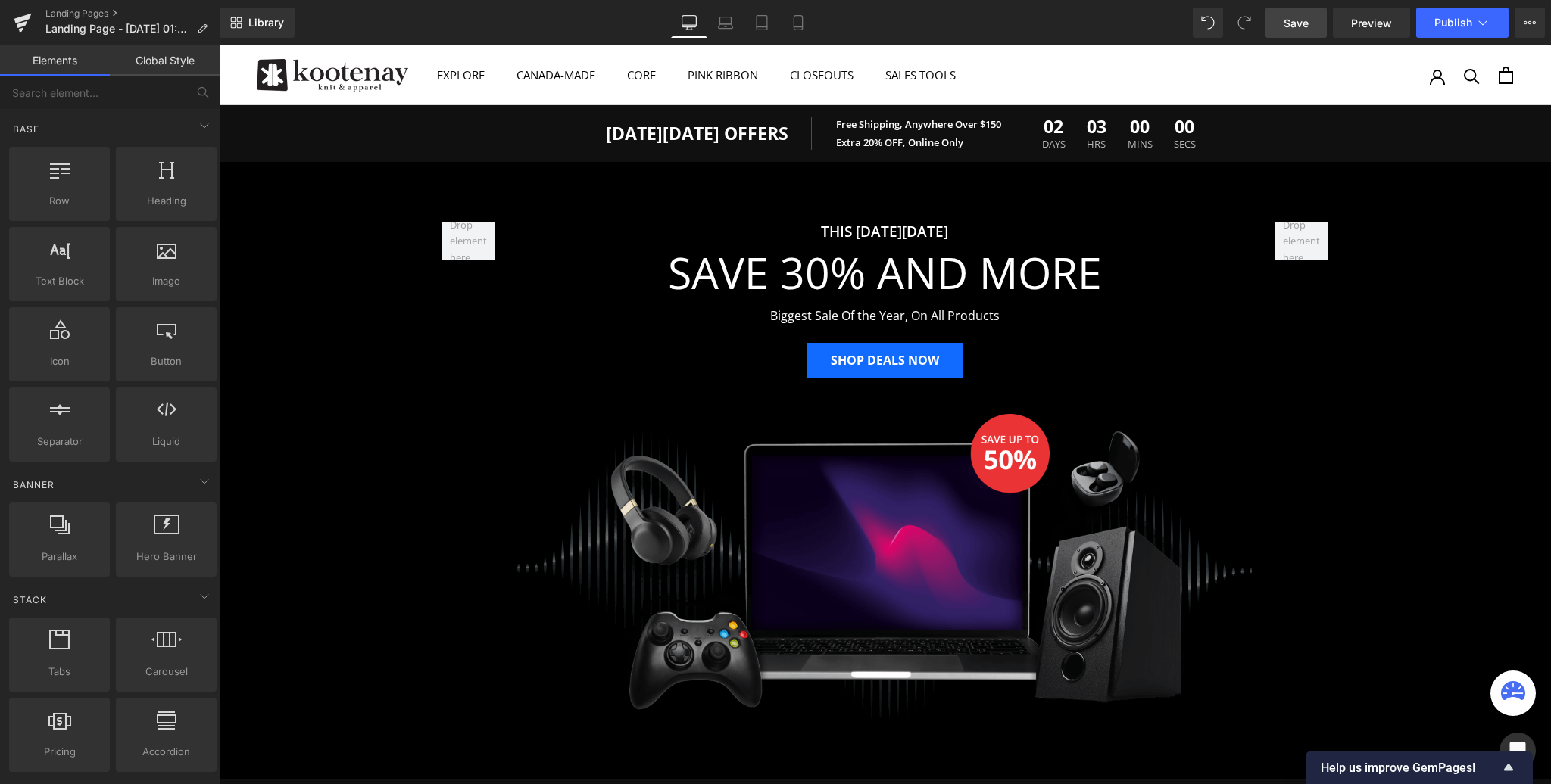
click at [321, 205] on div "THIS [DATE][DATE] Text Block SAVE 30% AND MORE Heading Biggest Sale Of the Year…" at bounding box center [884, 463] width 1332 height 527
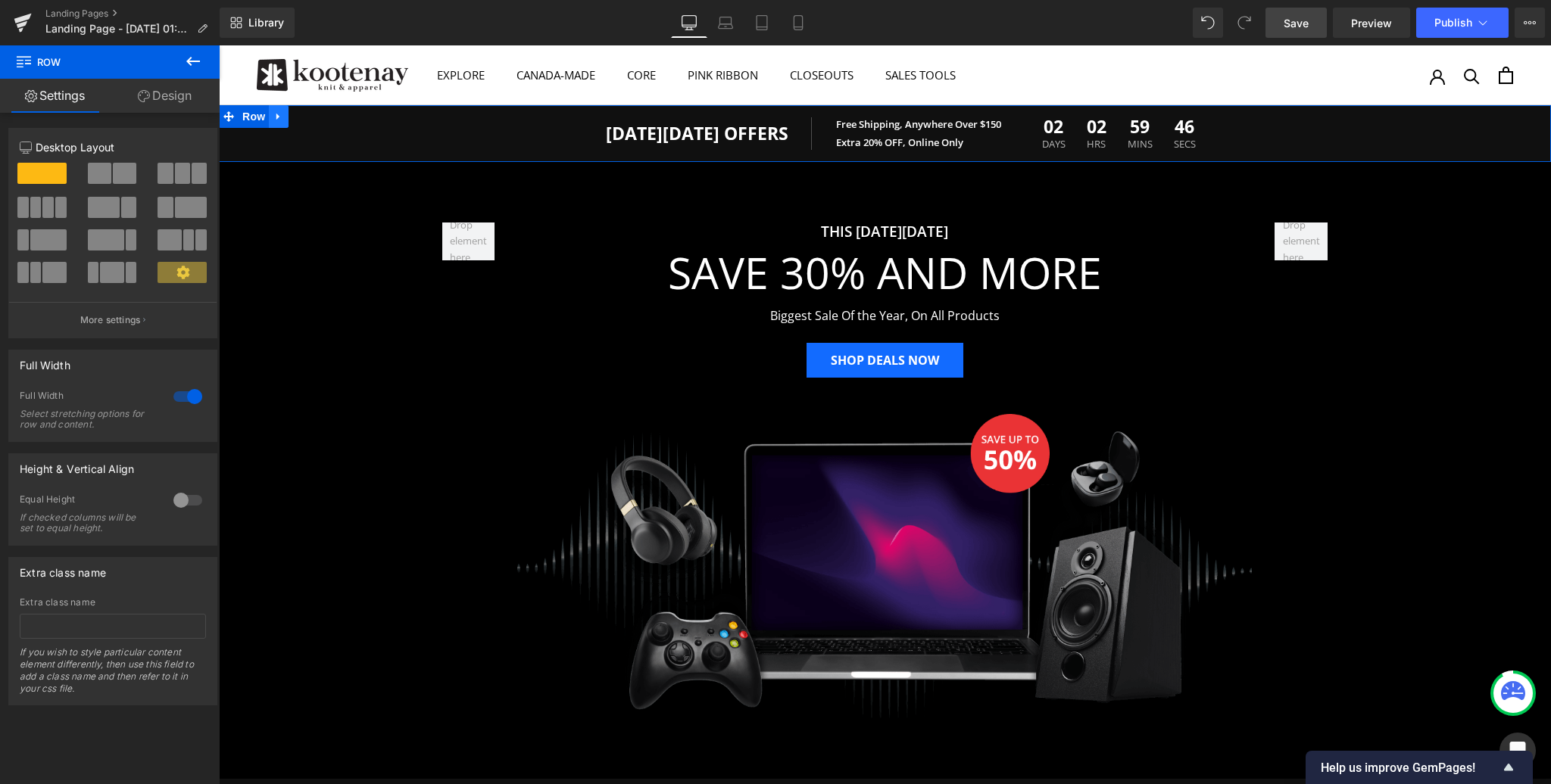
click at [277, 118] on icon at bounding box center [277, 117] width 3 height 7
click at [317, 116] on icon at bounding box center [318, 117] width 11 height 12
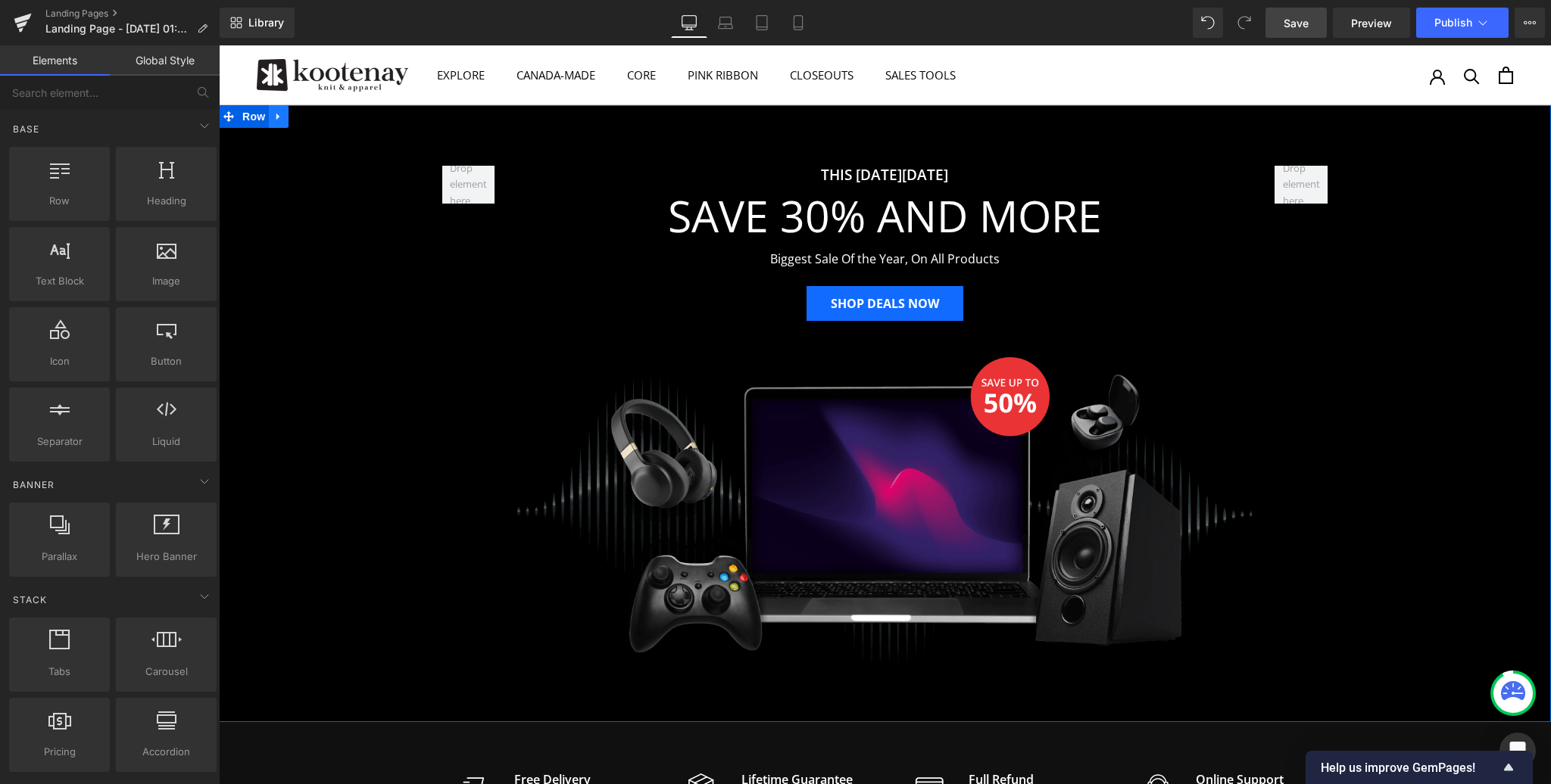
click at [281, 116] on icon at bounding box center [279, 117] width 11 height 12
click at [313, 114] on icon at bounding box center [318, 117] width 11 height 11
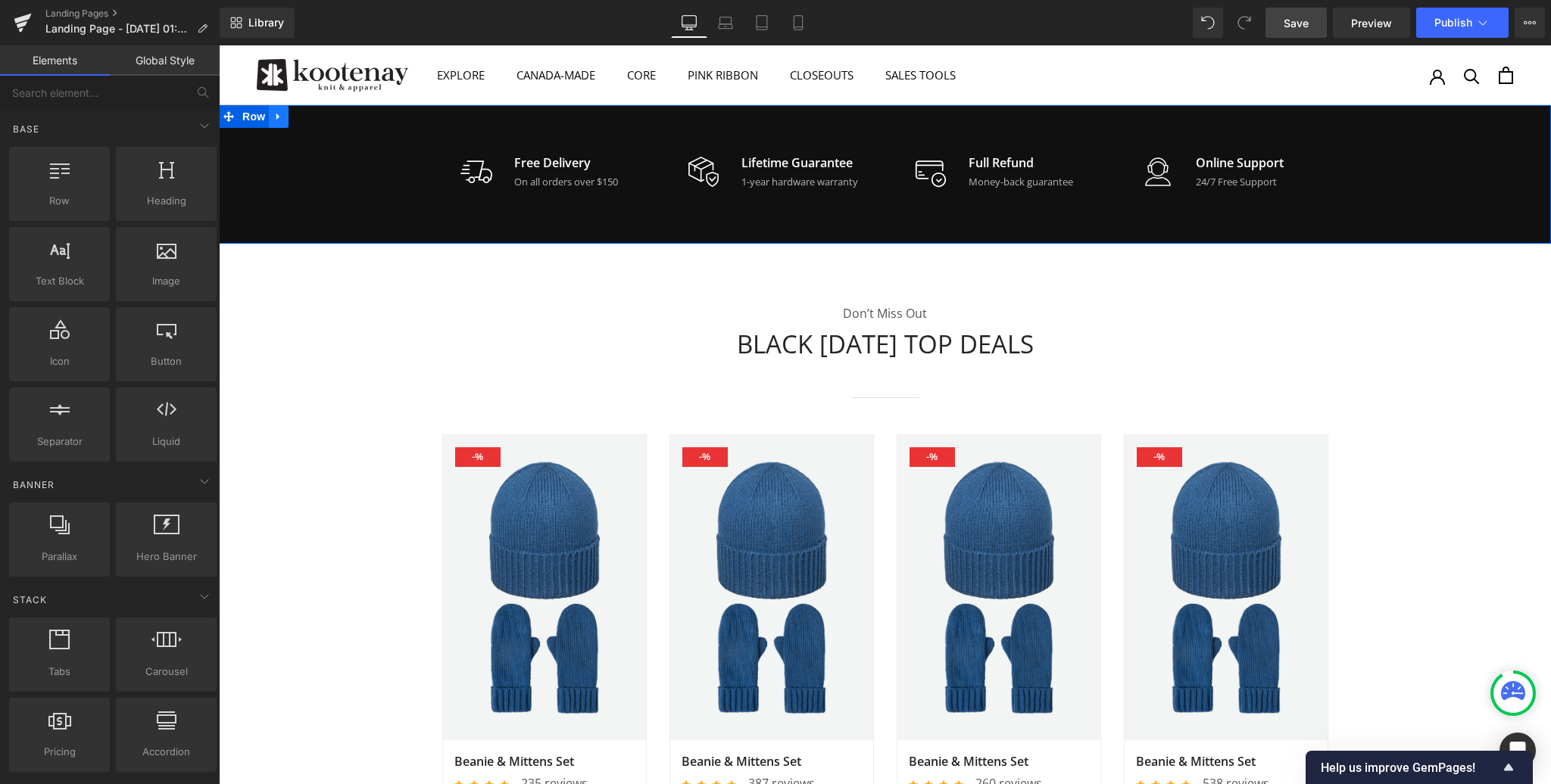
click at [283, 116] on icon at bounding box center [279, 117] width 11 height 12
click at [318, 114] on icon at bounding box center [318, 117] width 11 height 11
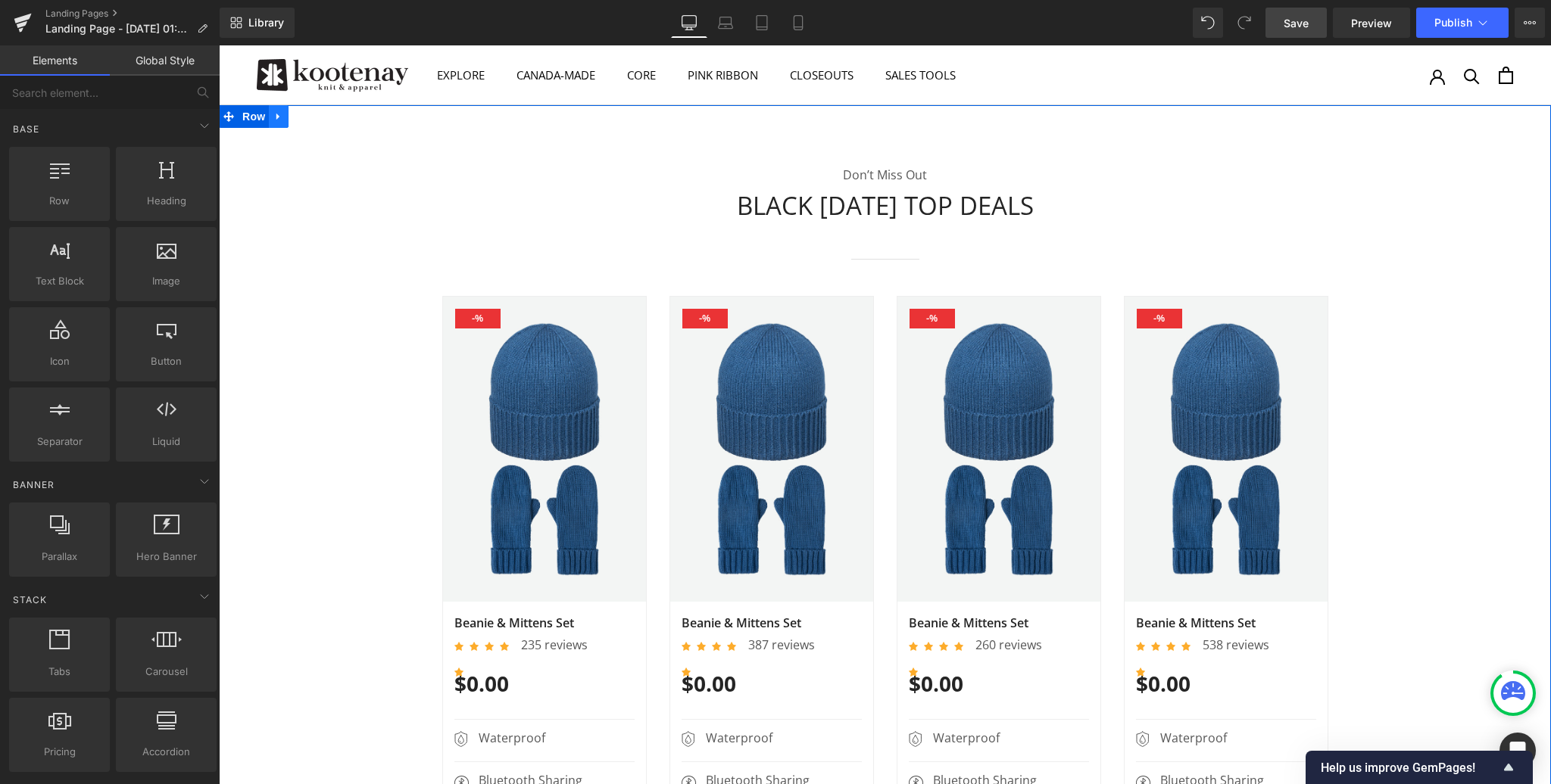
click at [280, 117] on icon at bounding box center [279, 117] width 11 height 12
click at [317, 117] on icon at bounding box center [318, 117] width 11 height 12
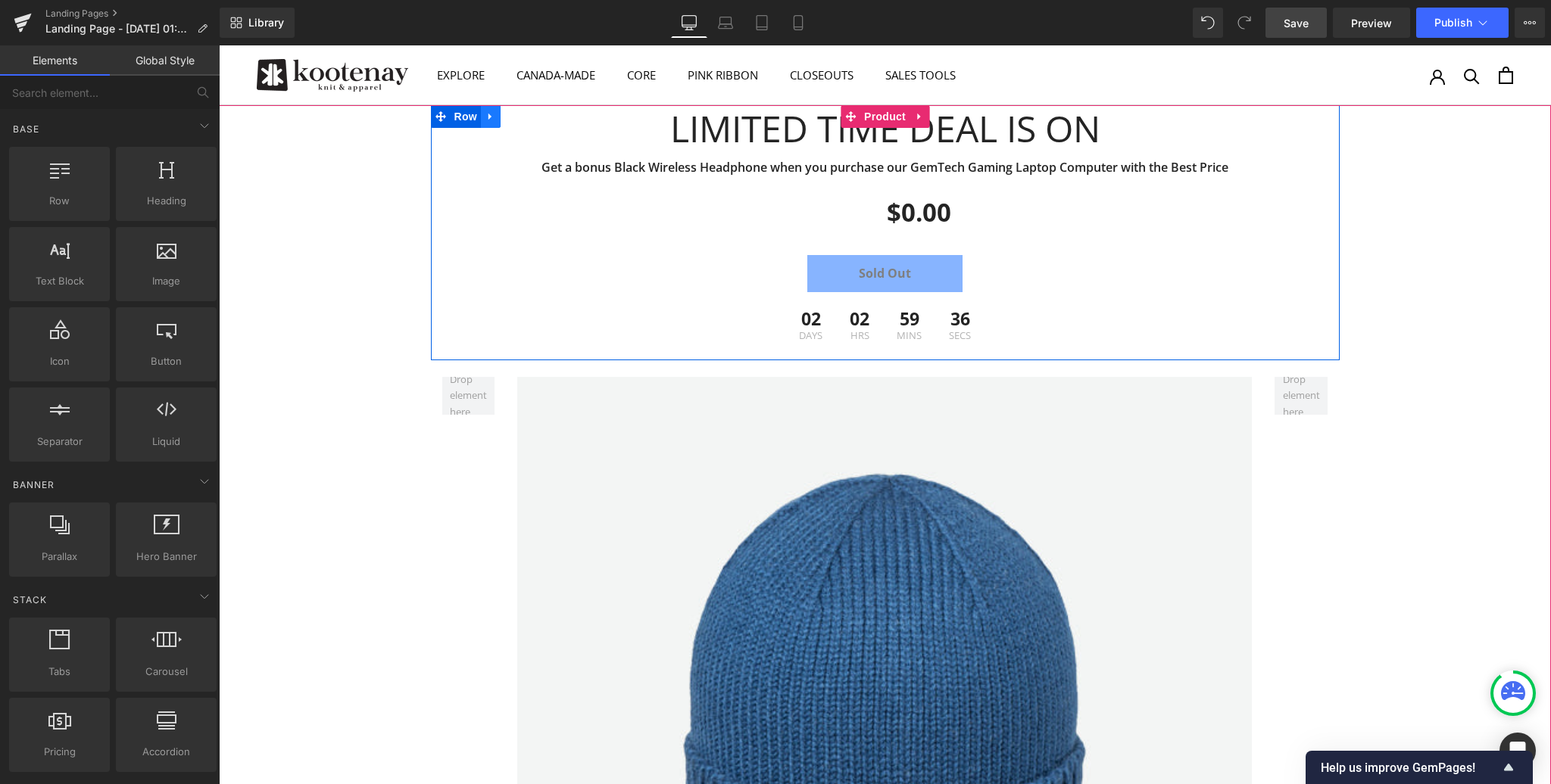
click at [485, 114] on icon at bounding box center [490, 117] width 11 height 12
click at [527, 115] on icon at bounding box center [530, 117] width 11 height 11
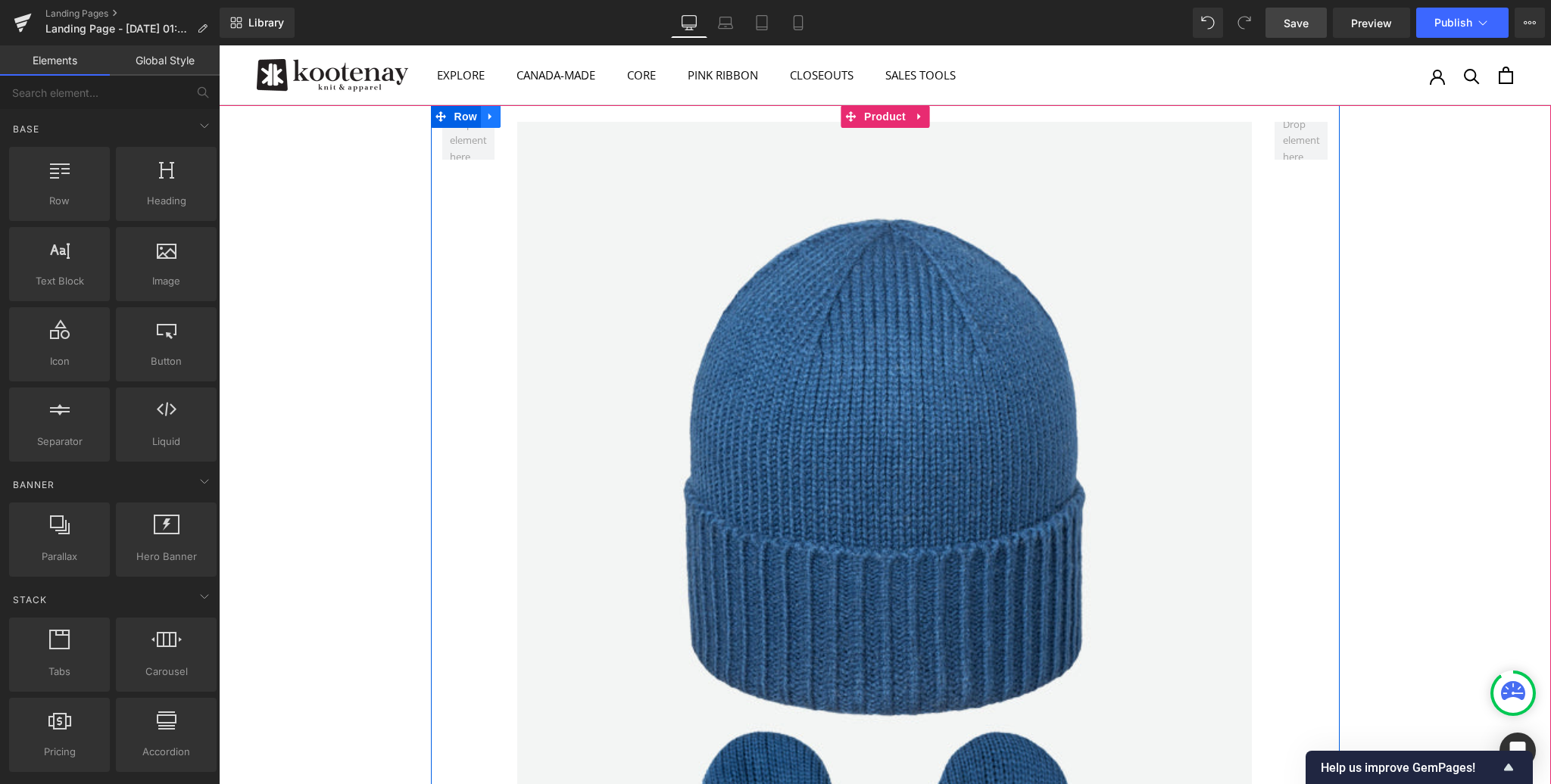
click at [490, 117] on icon at bounding box center [490, 117] width 3 height 7
click at [526, 118] on icon at bounding box center [530, 117] width 11 height 11
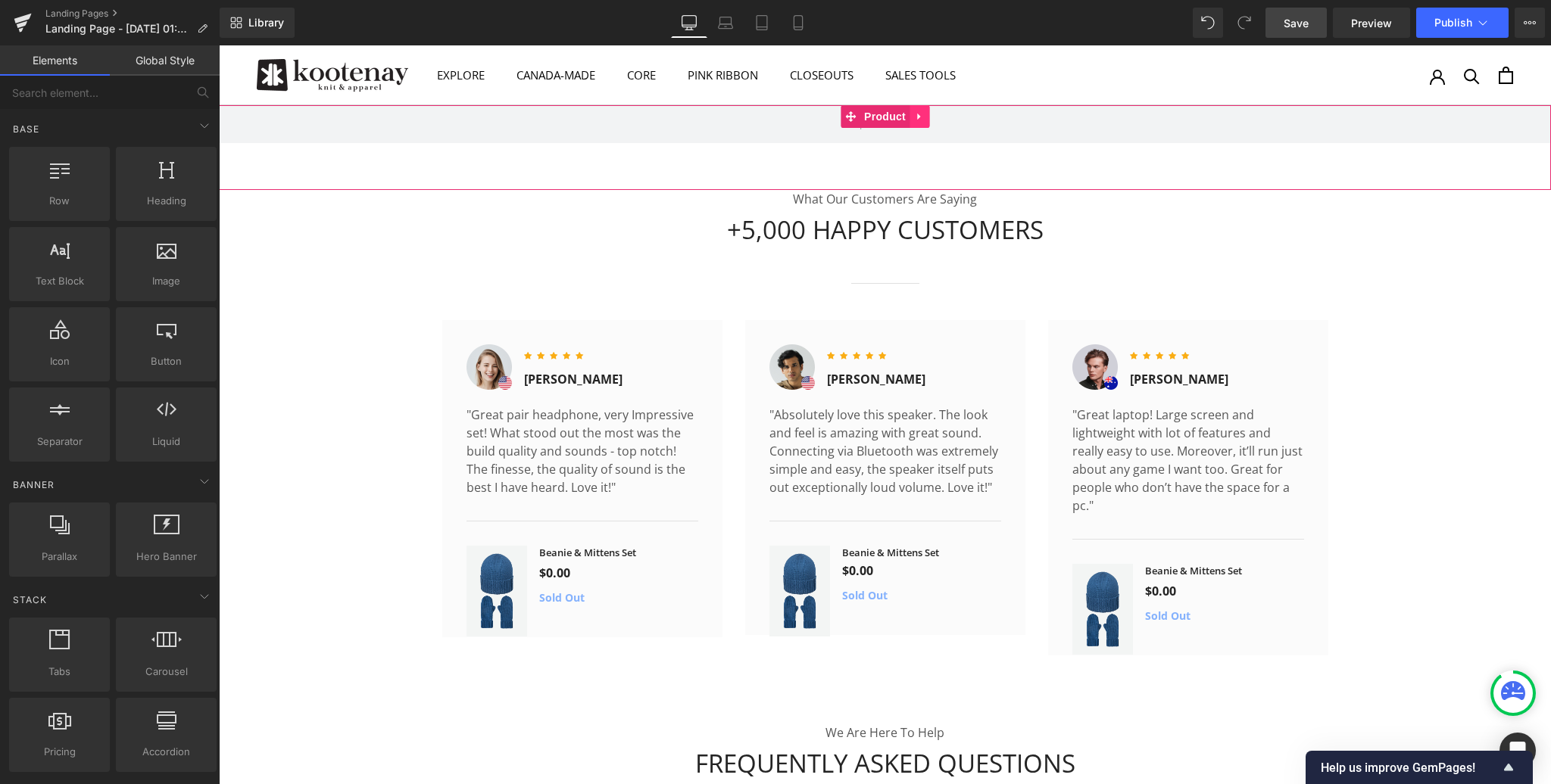
click at [917, 117] on icon at bounding box center [918, 117] width 3 height 7
click at [931, 118] on icon at bounding box center [930, 117] width 11 height 11
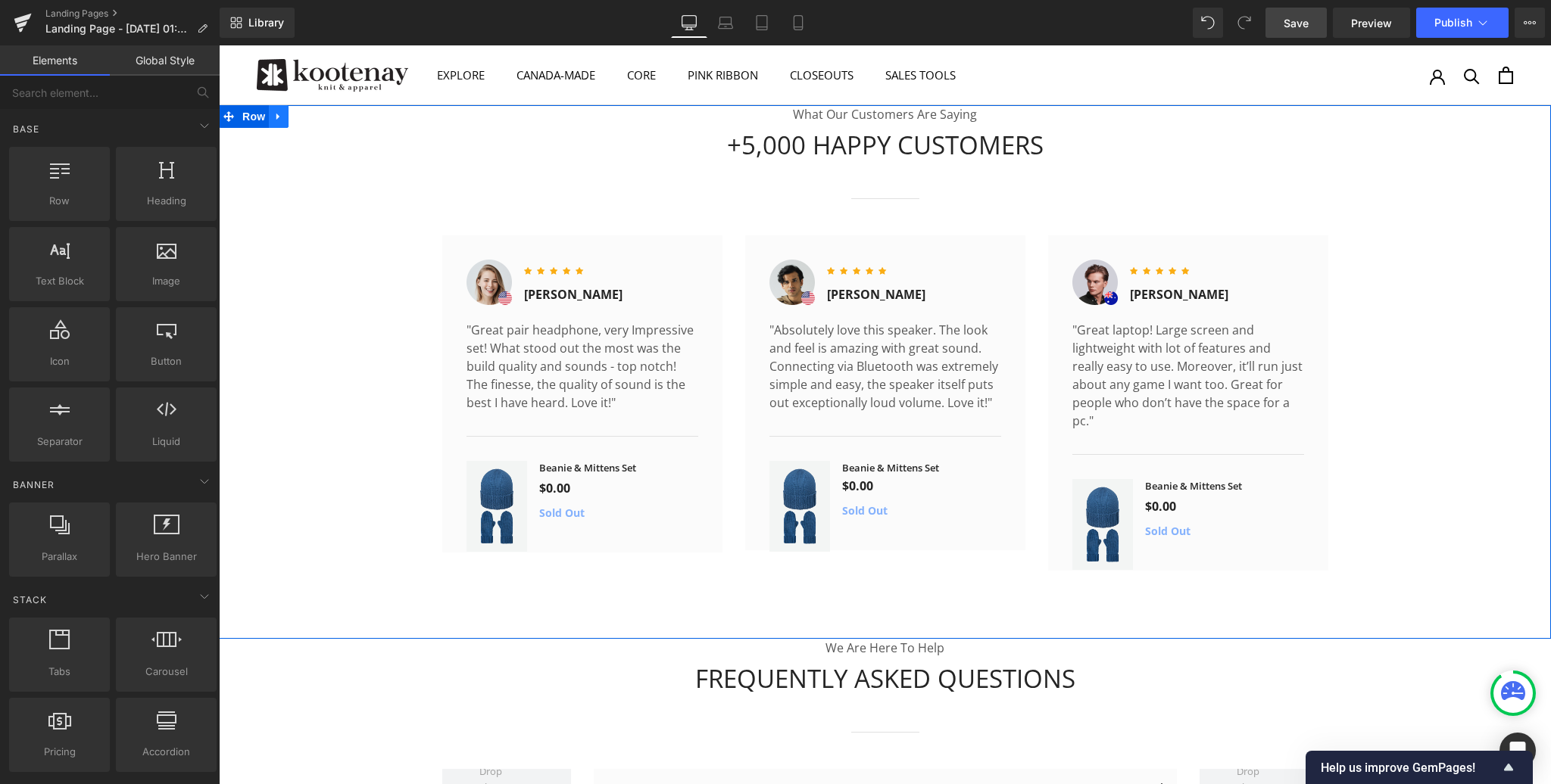
click at [277, 118] on icon at bounding box center [277, 117] width 3 height 7
click at [321, 114] on icon at bounding box center [318, 117] width 11 height 11
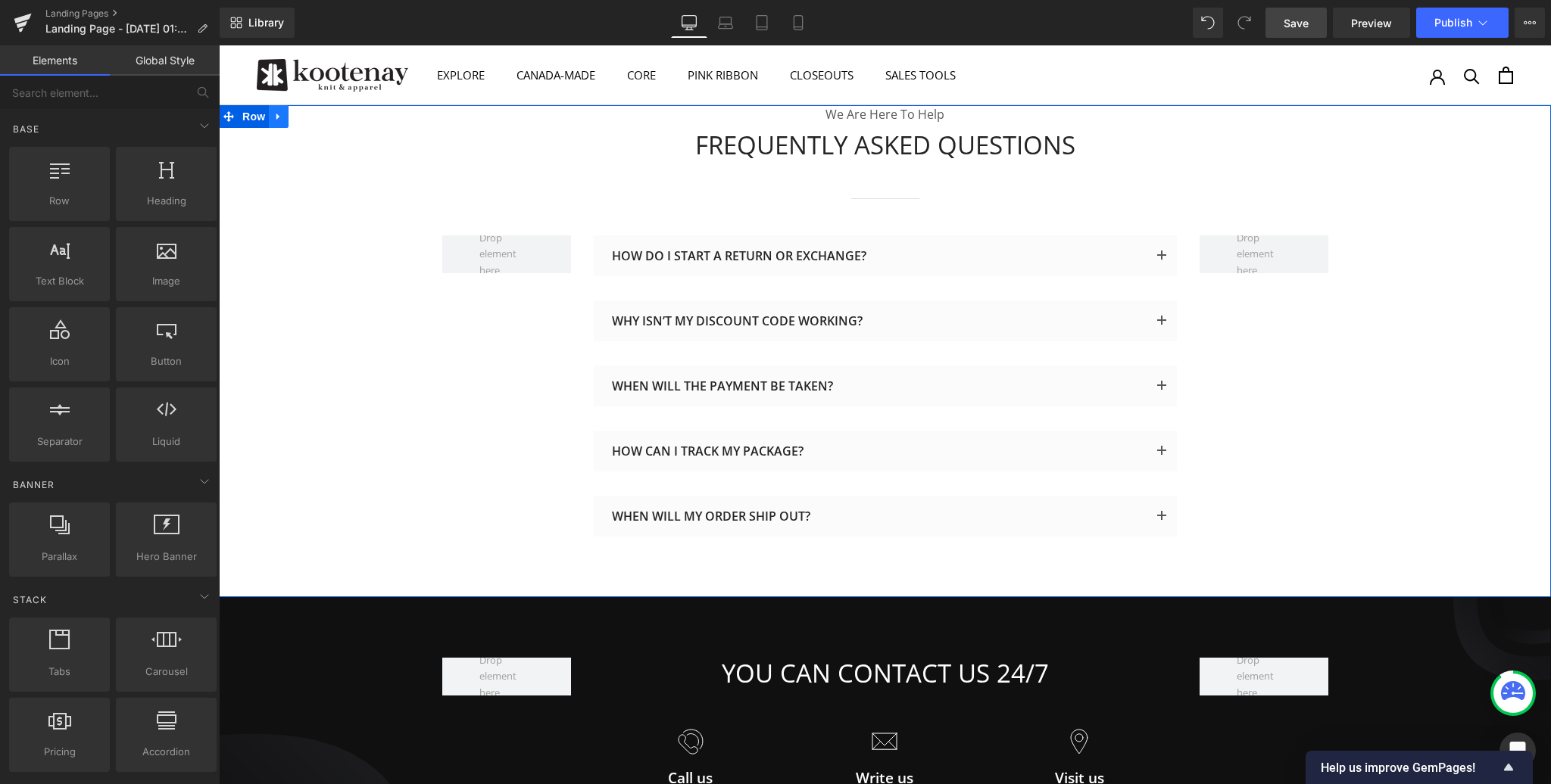
click at [274, 117] on icon at bounding box center [279, 117] width 11 height 12
click at [311, 116] on link at bounding box center [318, 117] width 19 height 23
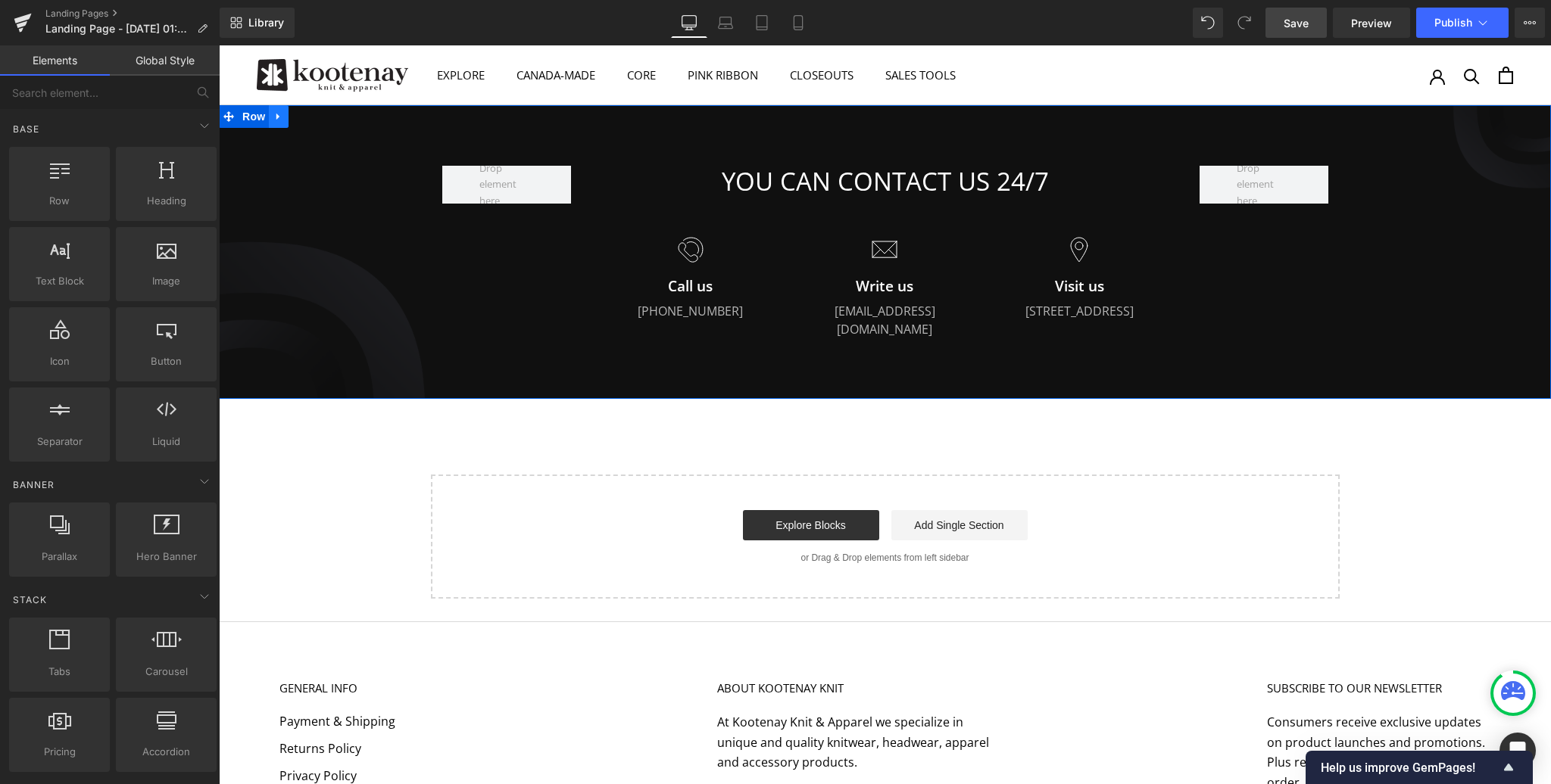
click at [274, 117] on icon at bounding box center [279, 117] width 11 height 12
click at [317, 117] on icon at bounding box center [318, 117] width 11 height 12
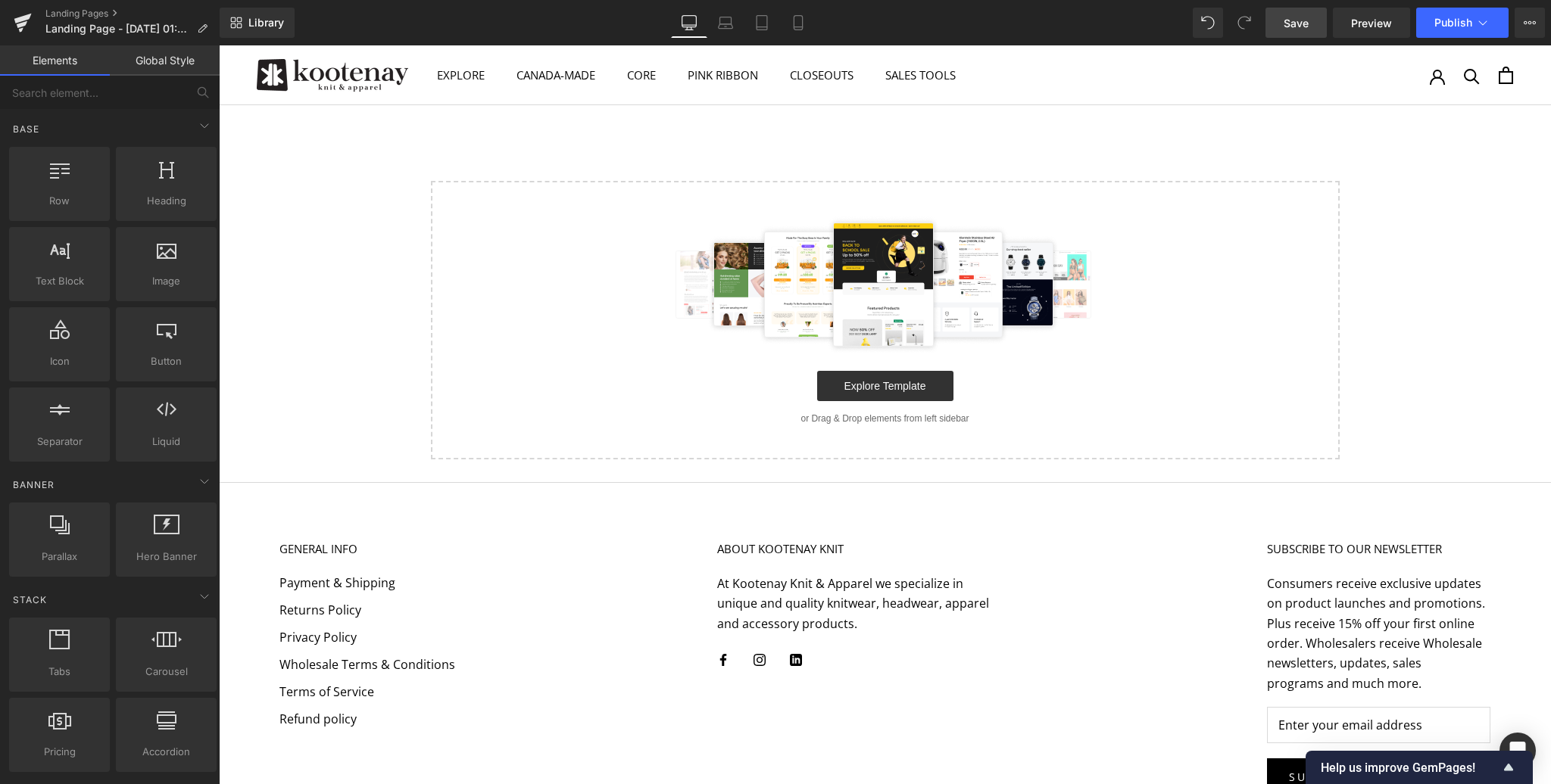
click at [326, 144] on div "Select your layout" at bounding box center [884, 282] width 1332 height 354
click at [261, 26] on span "Library" at bounding box center [266, 22] width 35 height 13
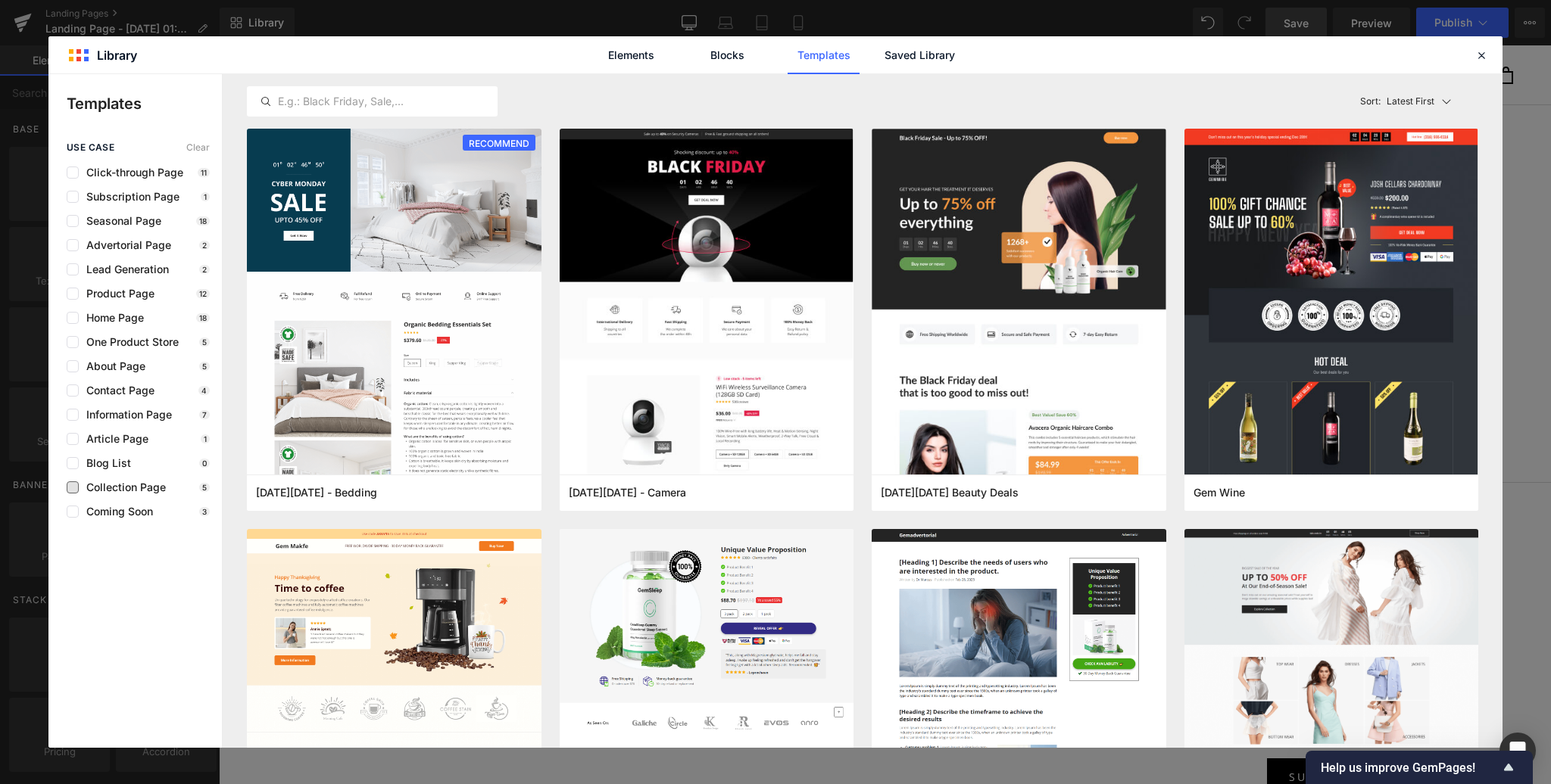
click at [135, 488] on span "Collection Page" at bounding box center [122, 488] width 87 height 12
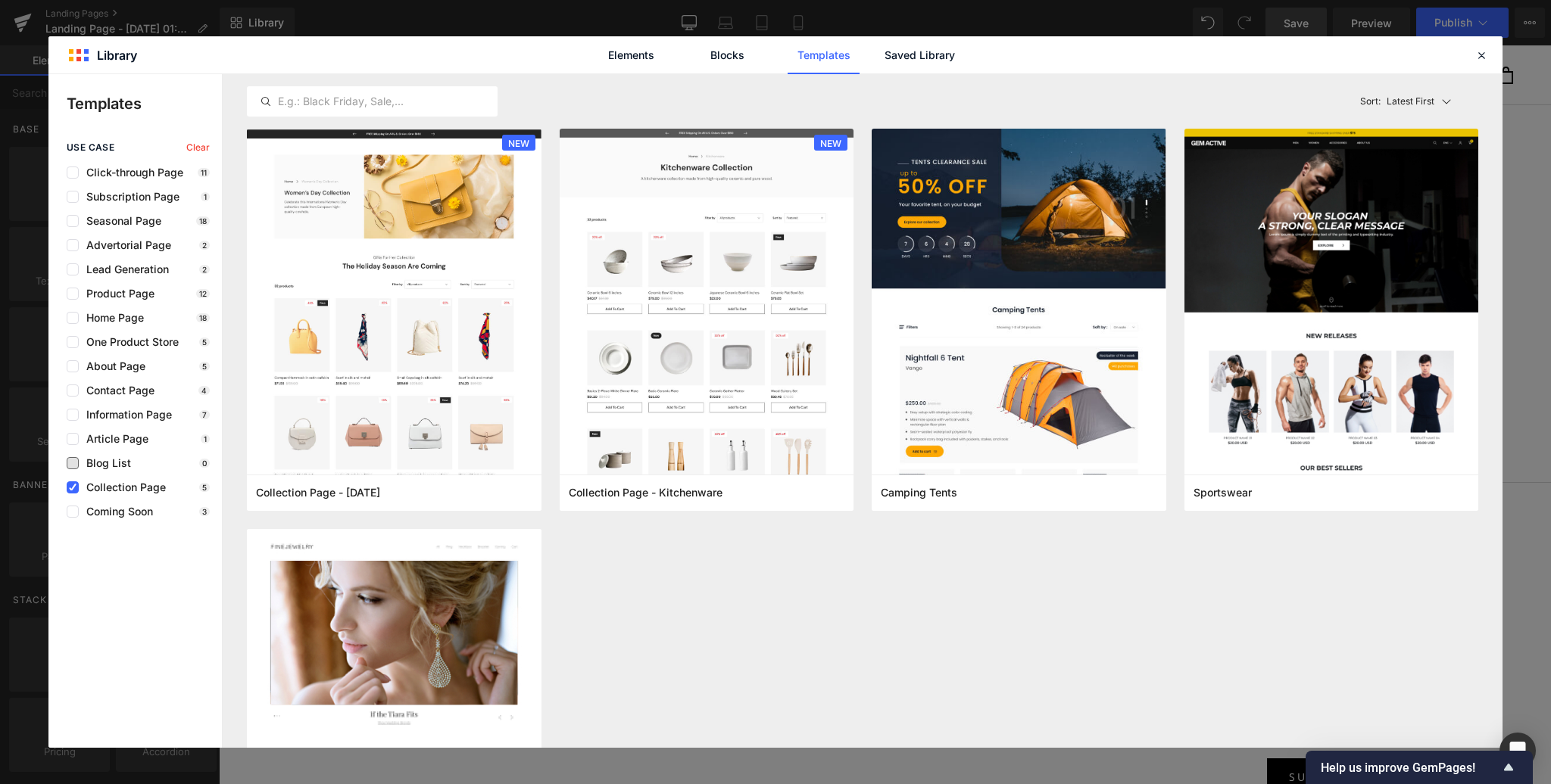
click at [123, 459] on span "Blog List" at bounding box center [104, 464] width 52 height 12
click at [71, 488] on icon at bounding box center [73, 488] width 8 height 0
click at [73, 488] on input "checkbox" at bounding box center [73, 488] width 0 height 0
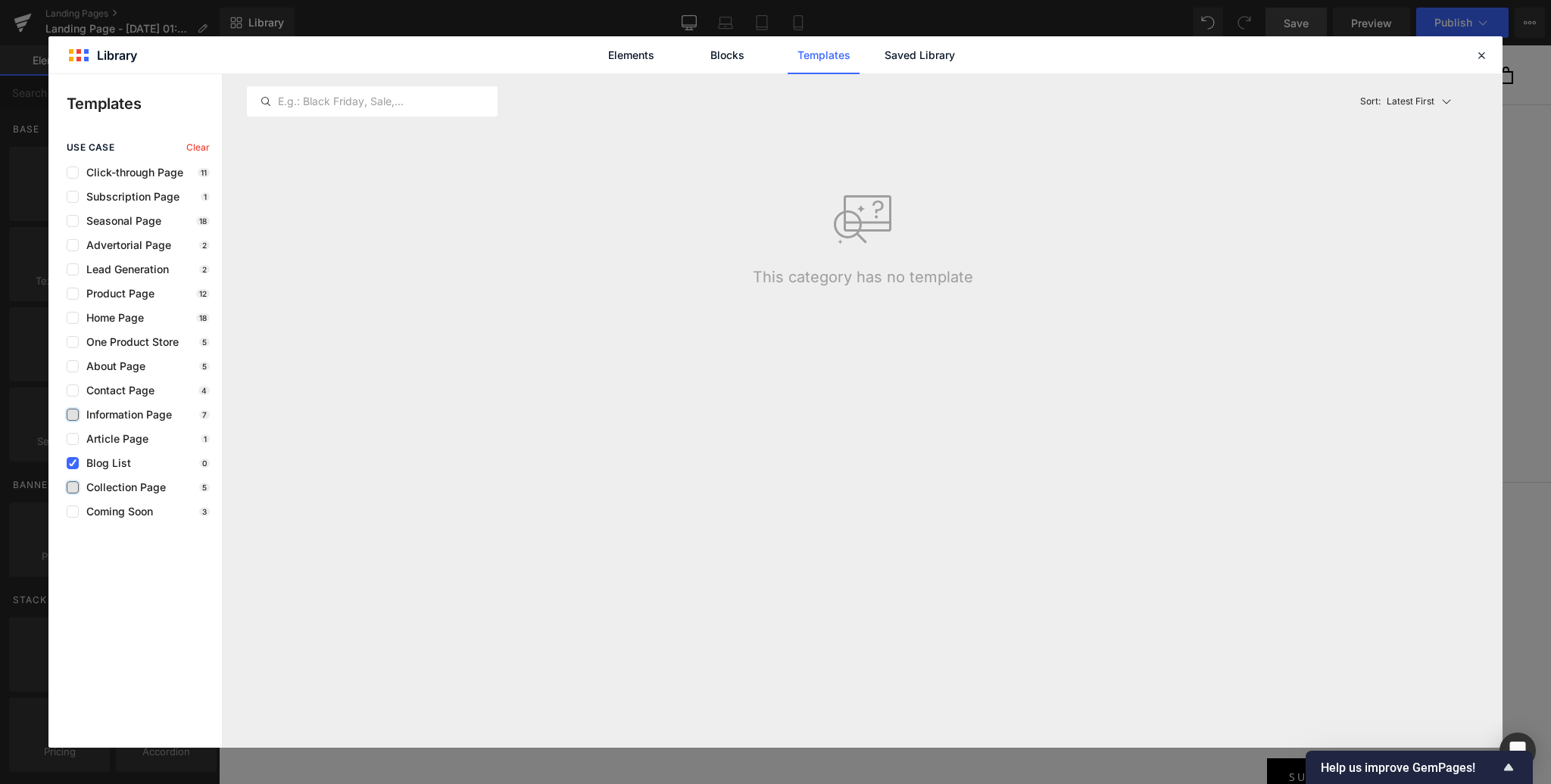
click at [73, 417] on label at bounding box center [73, 415] width 12 height 12
click at [73, 415] on input "checkbox" at bounding box center [73, 415] width 0 height 0
click at [73, 464] on icon at bounding box center [73, 464] width 8 height 0
click at [73, 464] on input "checkbox" at bounding box center [73, 464] width 0 height 0
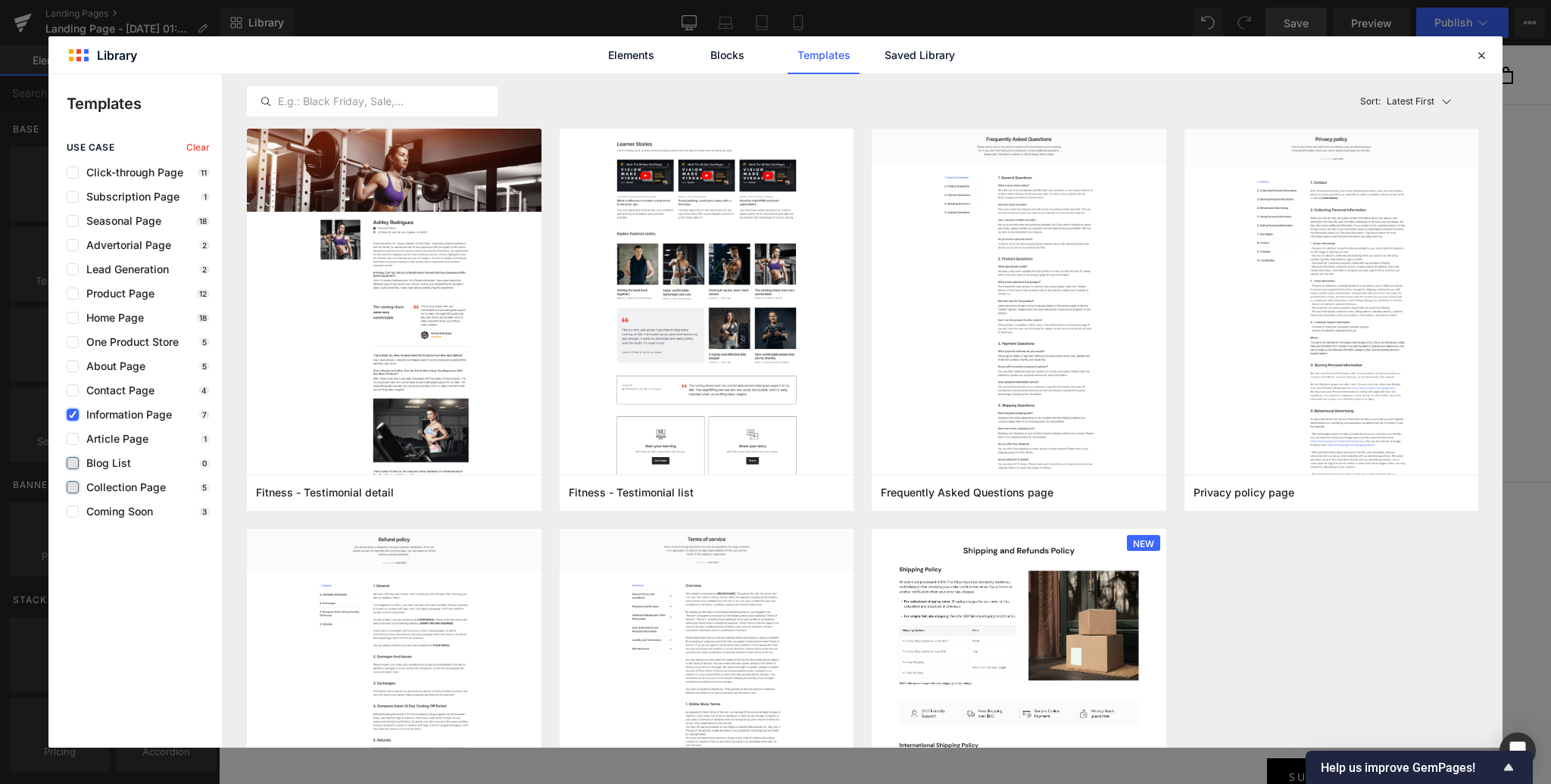
click at [76, 415] on icon at bounding box center [73, 415] width 8 height 0
click at [73, 415] on input "checkbox" at bounding box center [73, 415] width 0 height 0
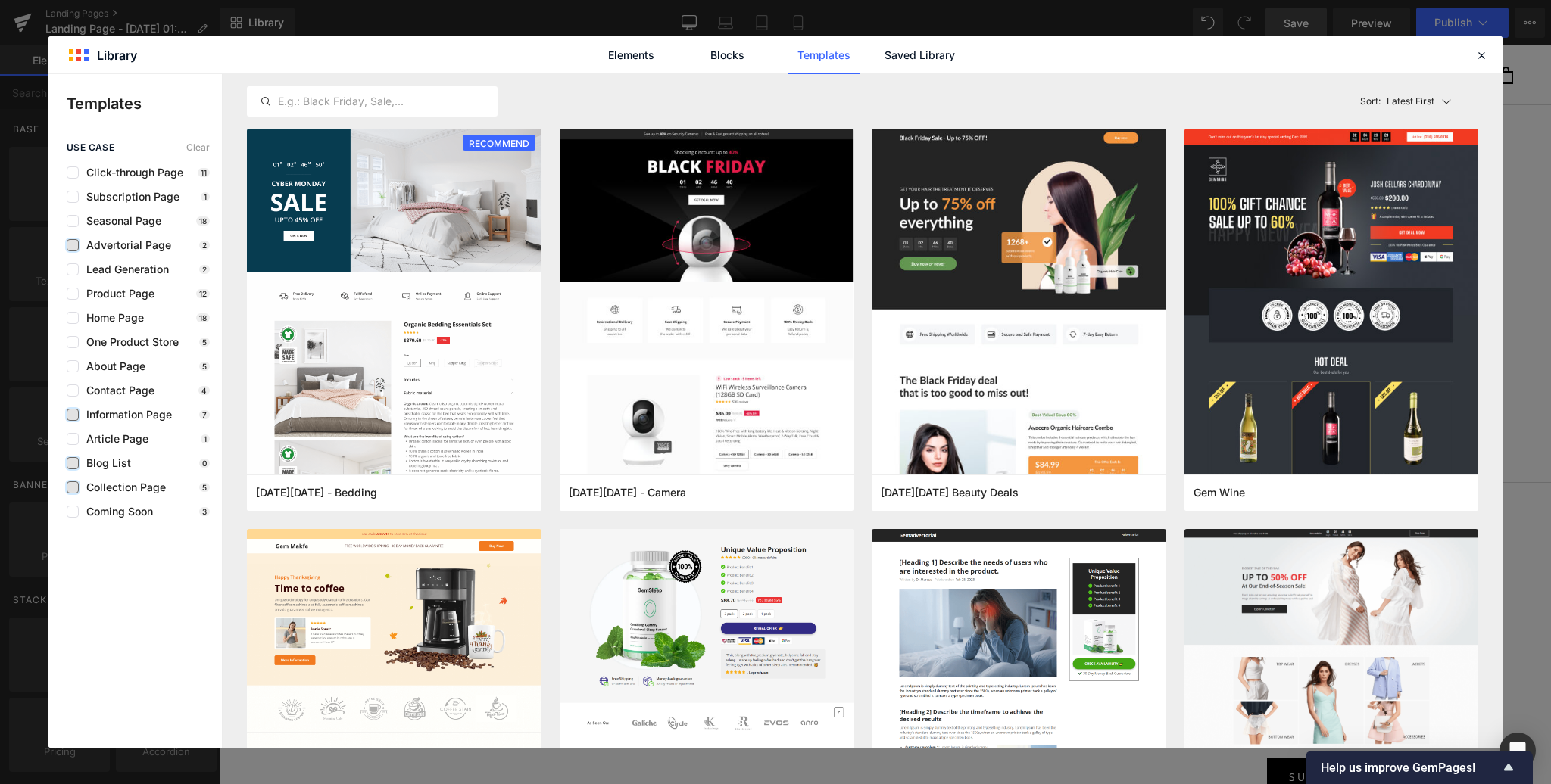
click at [71, 247] on label at bounding box center [73, 245] width 12 height 12
click at [73, 245] on input "checkbox" at bounding box center [73, 245] width 0 height 0
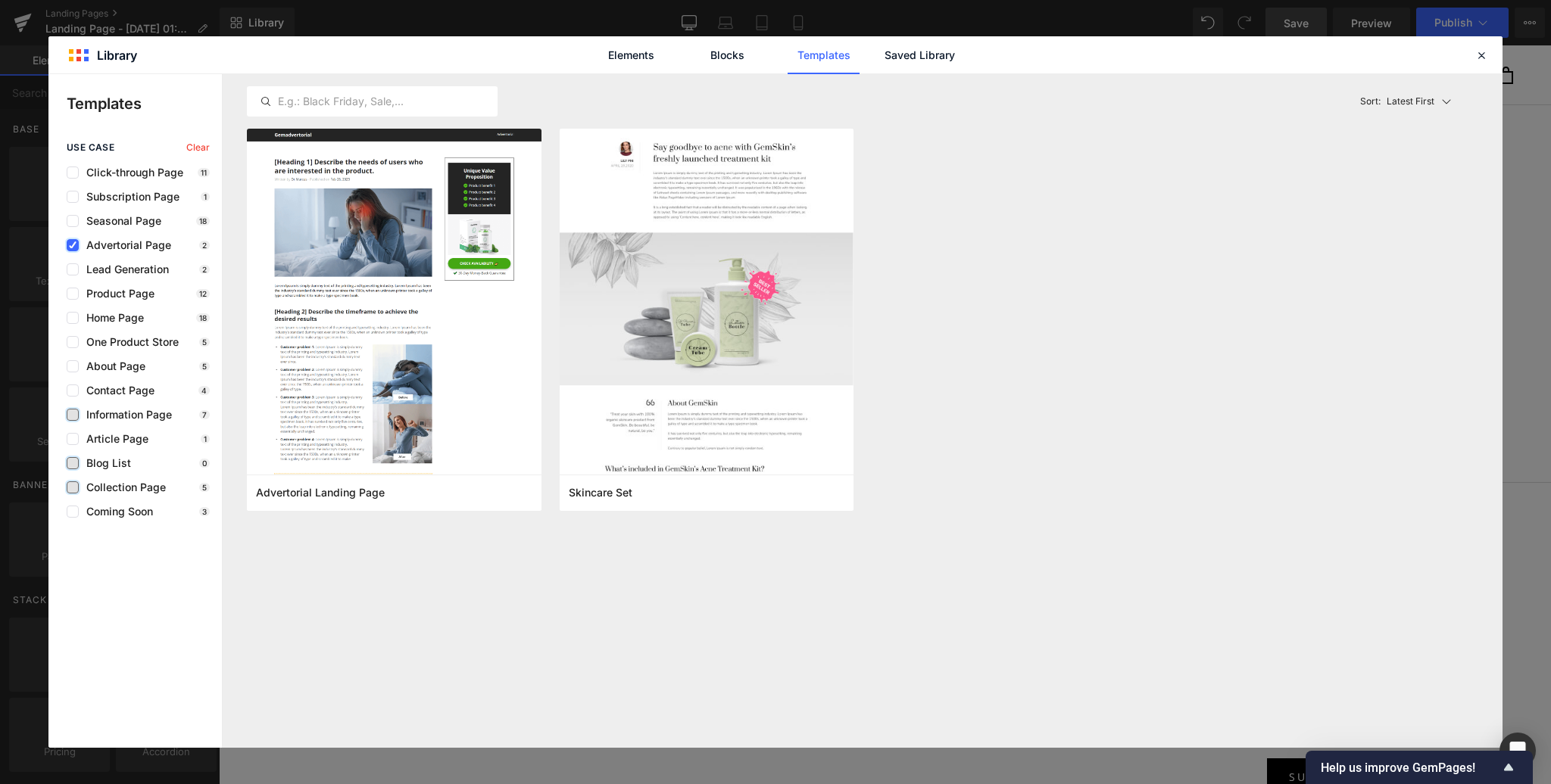
click at [71, 245] on icon at bounding box center [73, 245] width 8 height 0
click at [73, 245] on input "checkbox" at bounding box center [73, 245] width 0 height 0
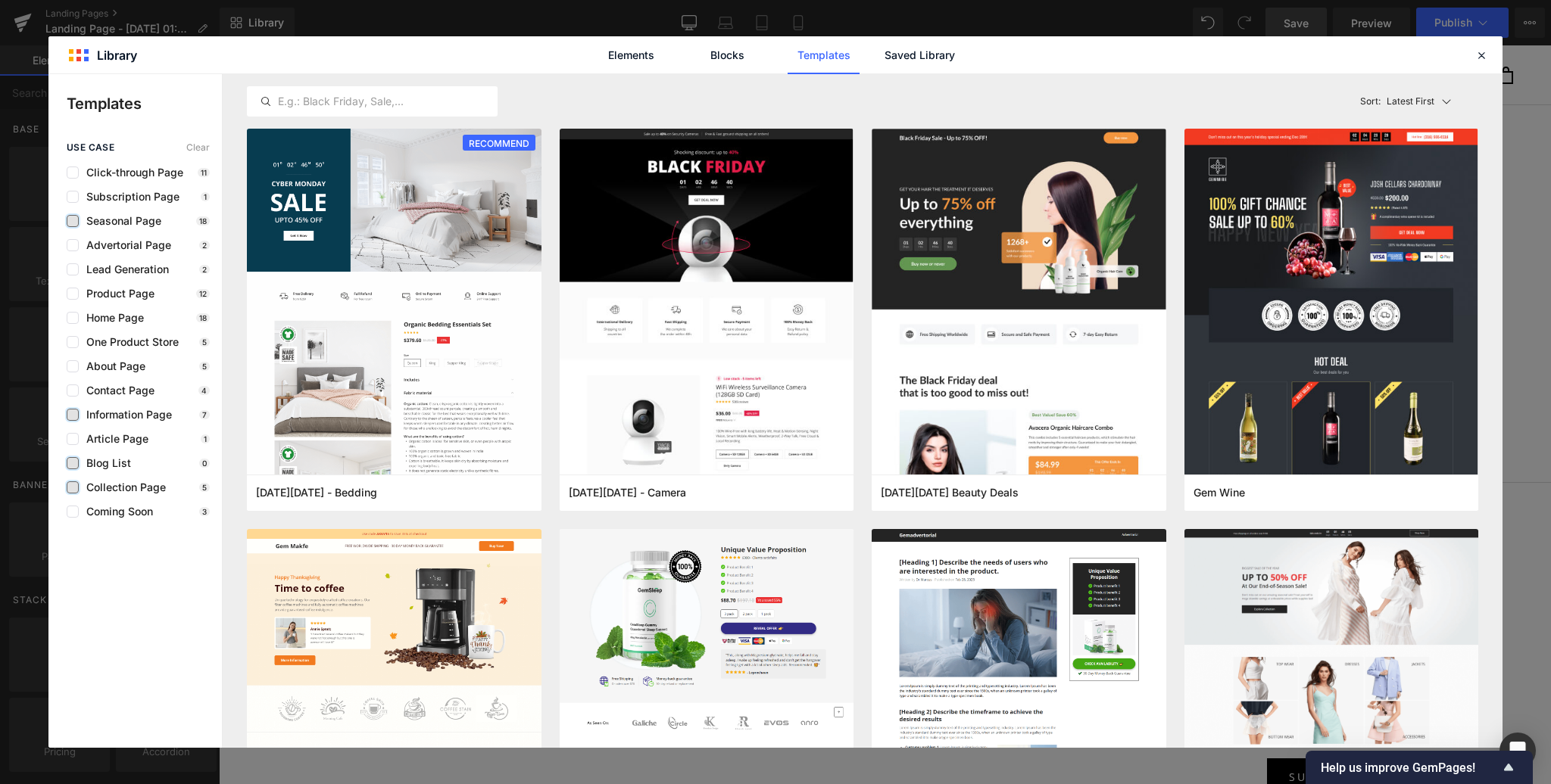
click at [73, 221] on label at bounding box center [73, 221] width 12 height 12
click at [73, 221] on input "checkbox" at bounding box center [73, 221] width 0 height 0
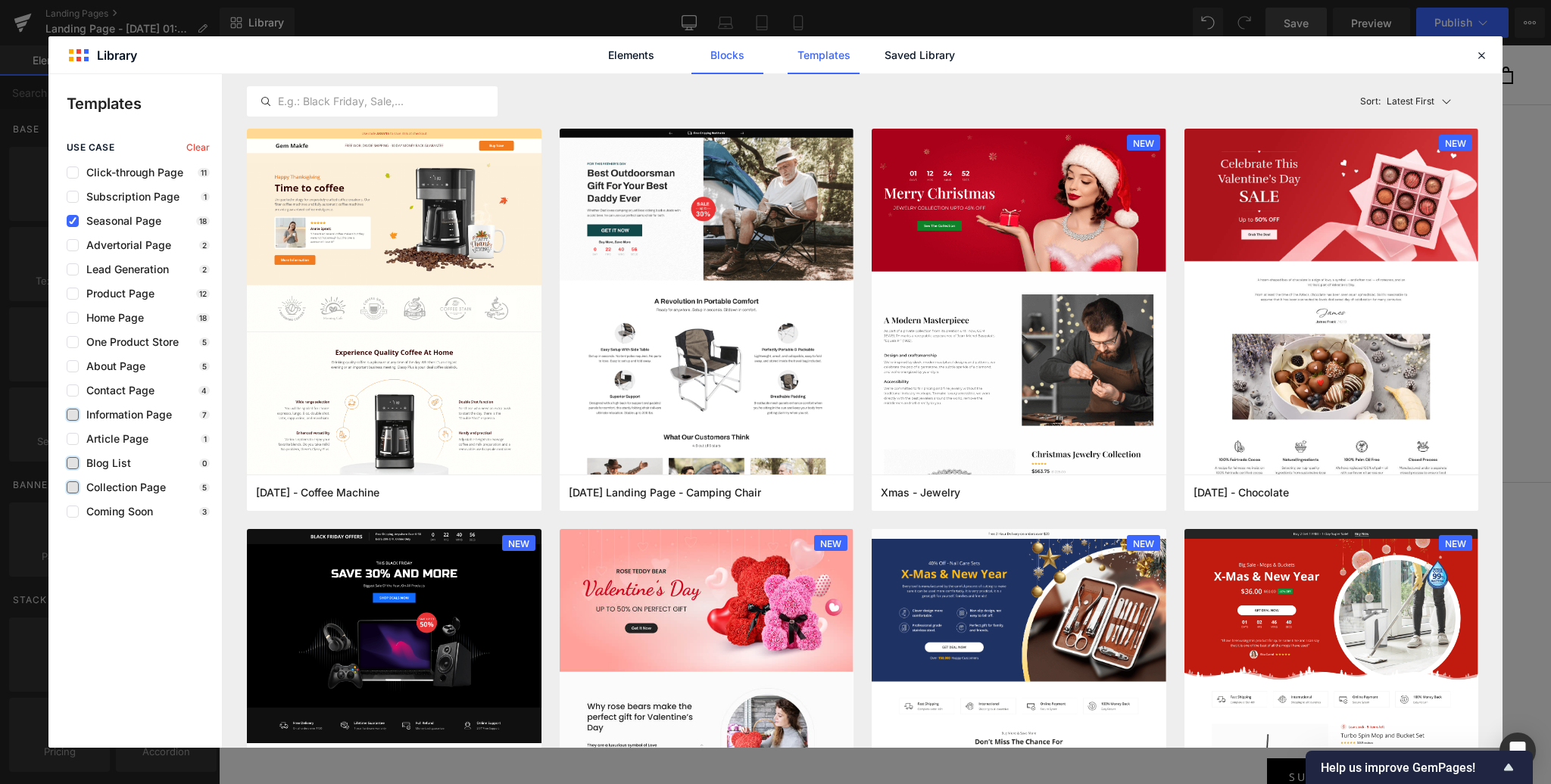
click at [724, 57] on link "Blocks" at bounding box center [727, 55] width 72 height 38
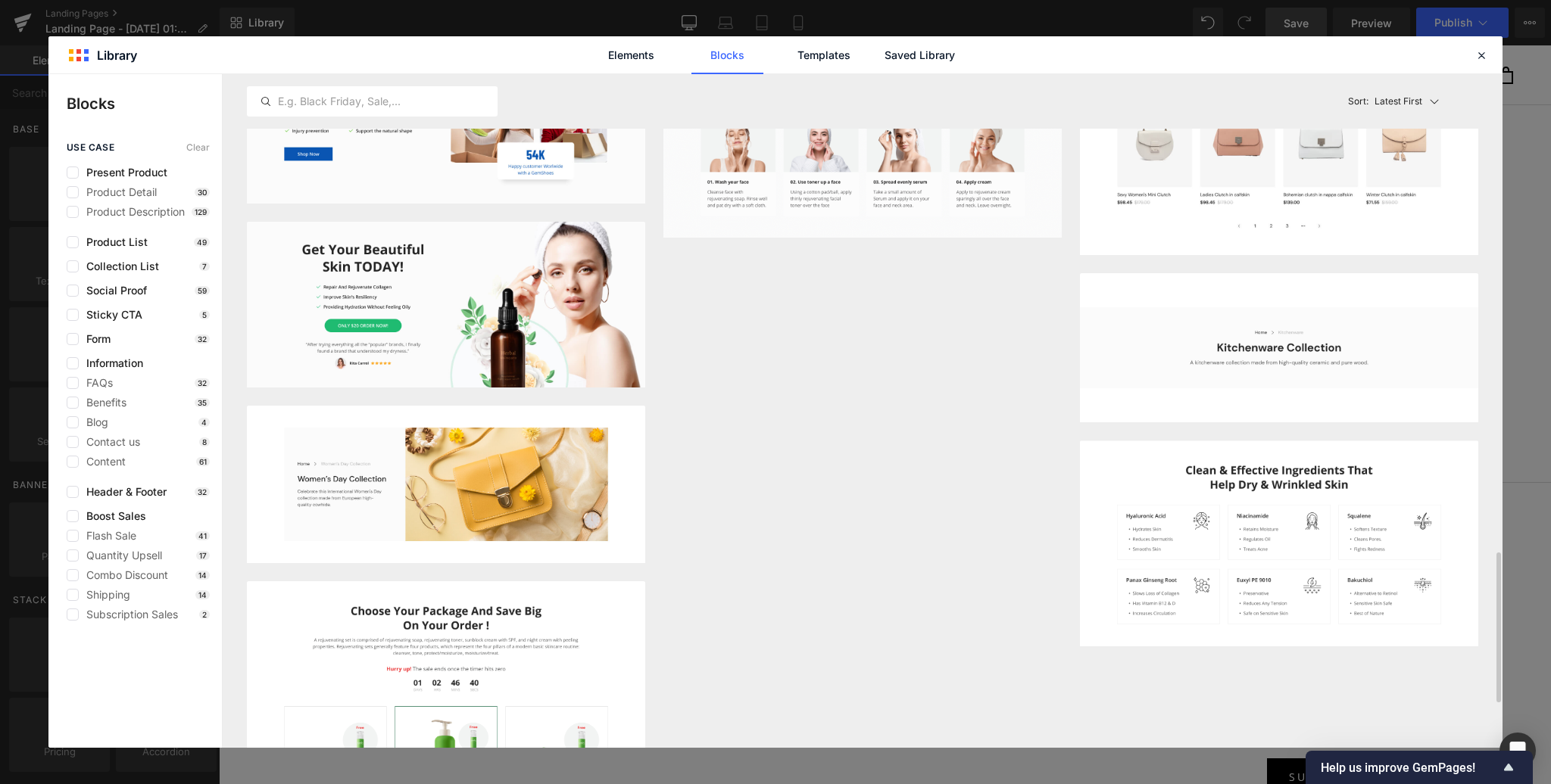
scroll to position [2145, 0]
click at [550, 365] on button "Add to page" at bounding box center [565, 371] width 138 height 24
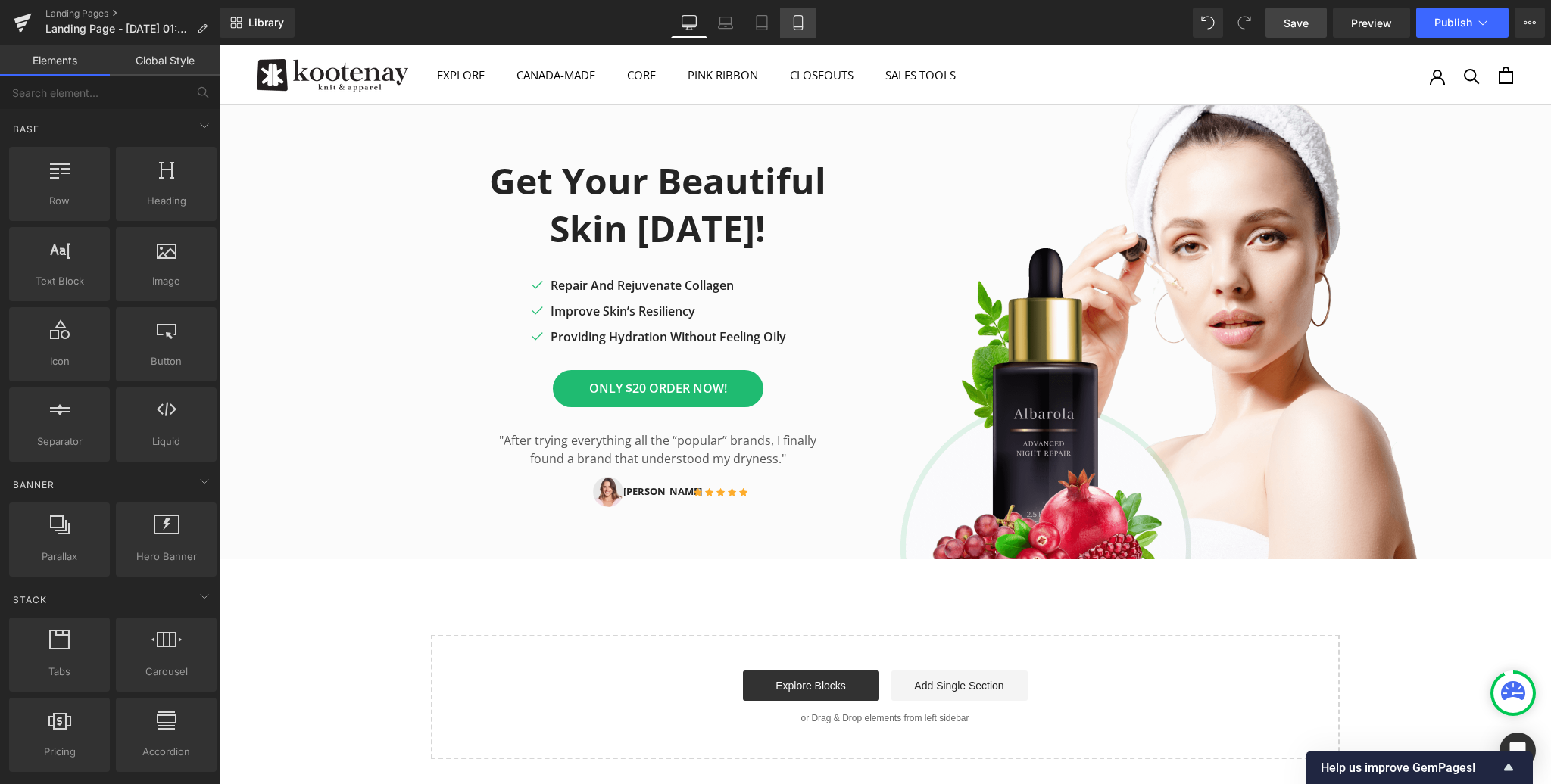
click at [793, 23] on icon at bounding box center [798, 22] width 15 height 15
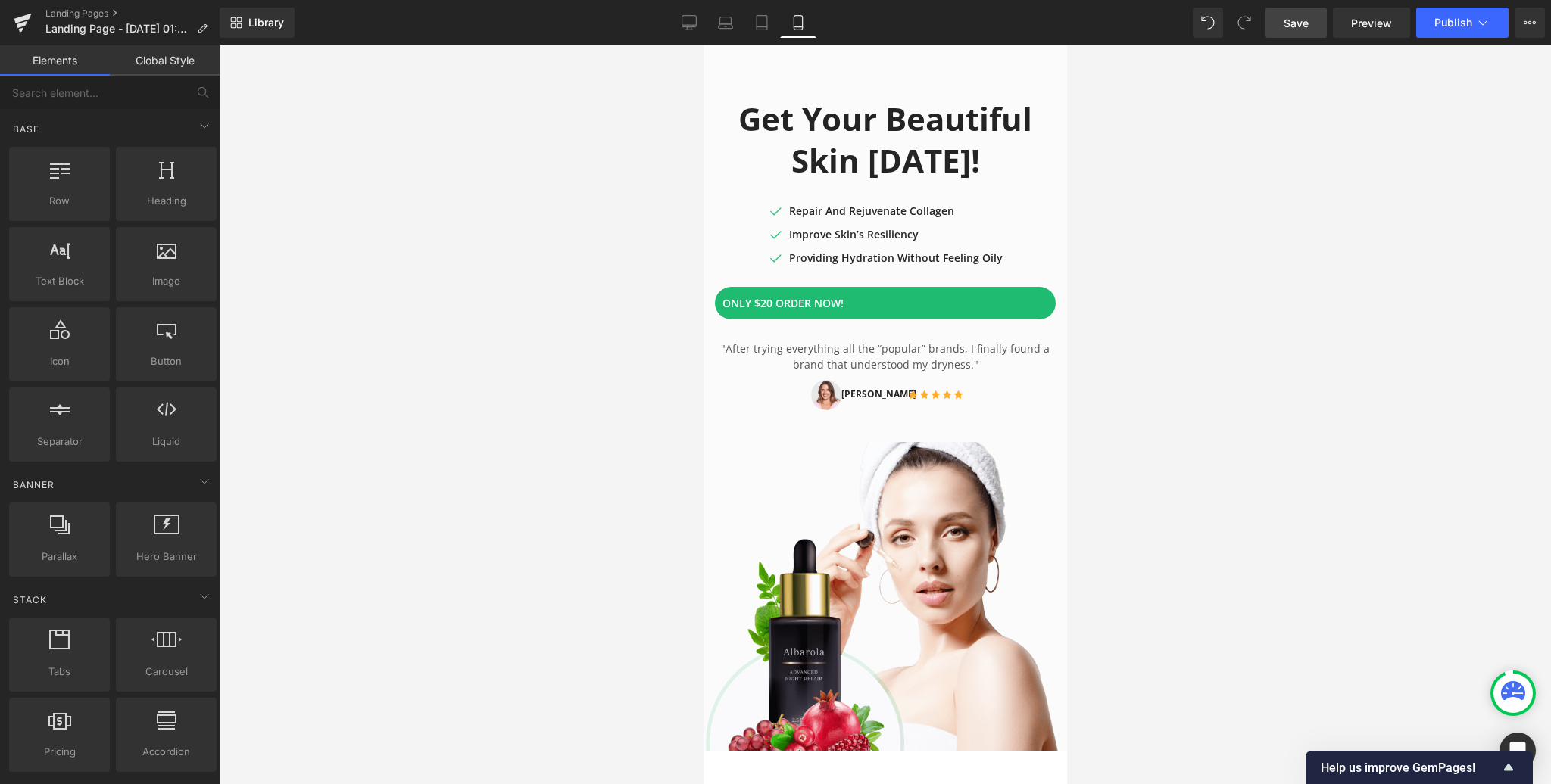
scroll to position [0, 0]
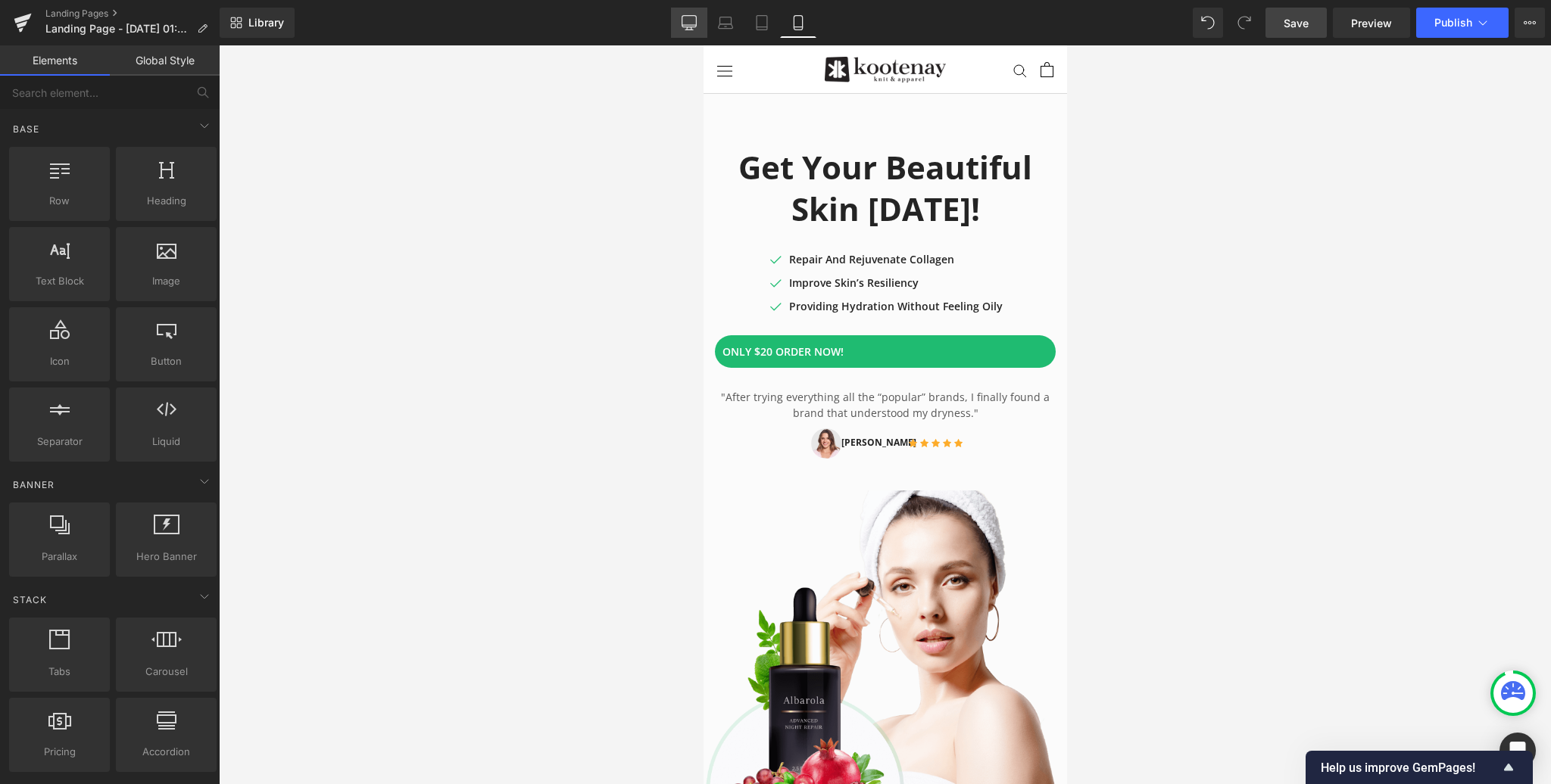
click at [697, 22] on icon at bounding box center [689, 22] width 15 height 15
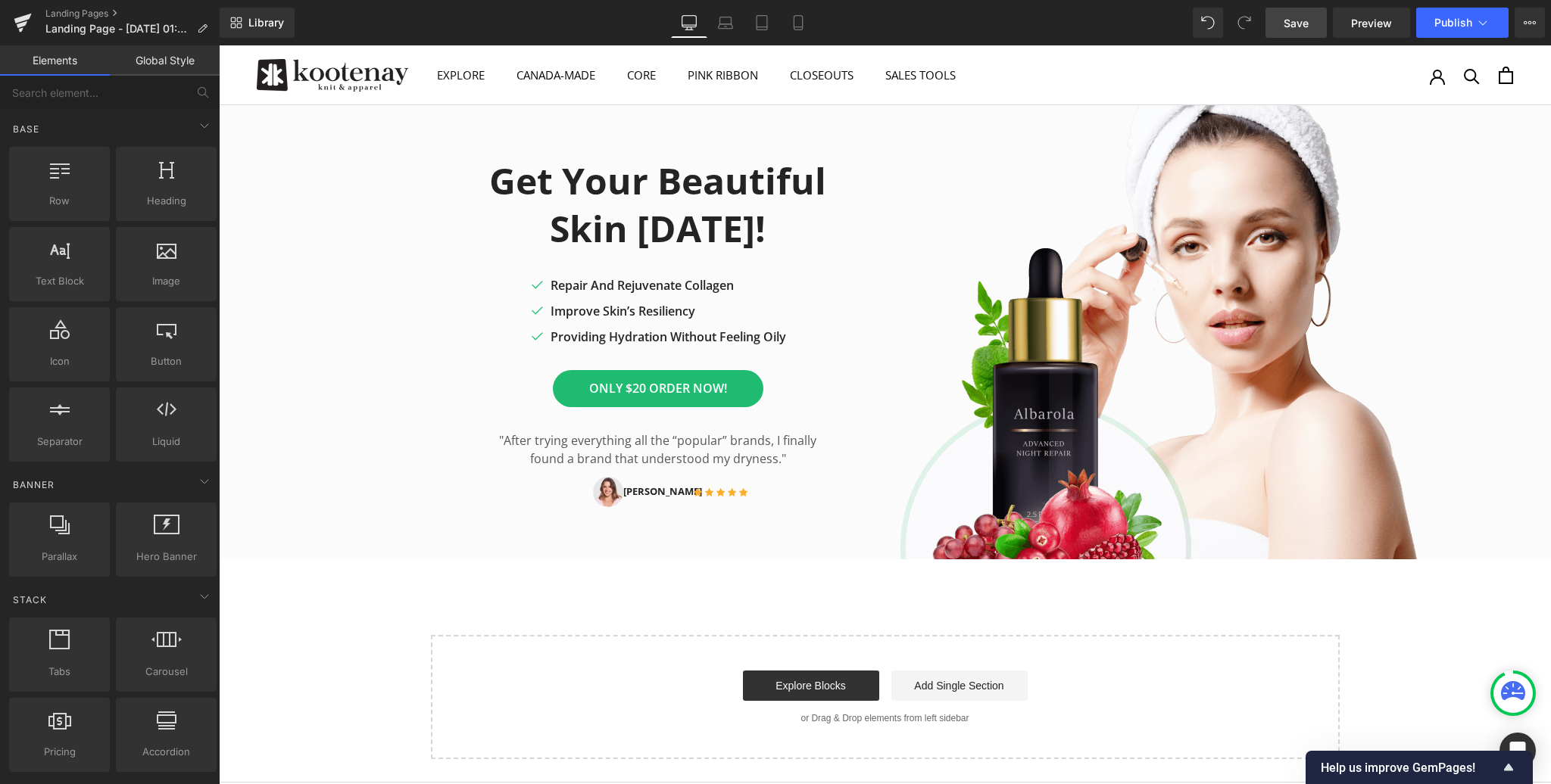
scroll to position [59, 0]
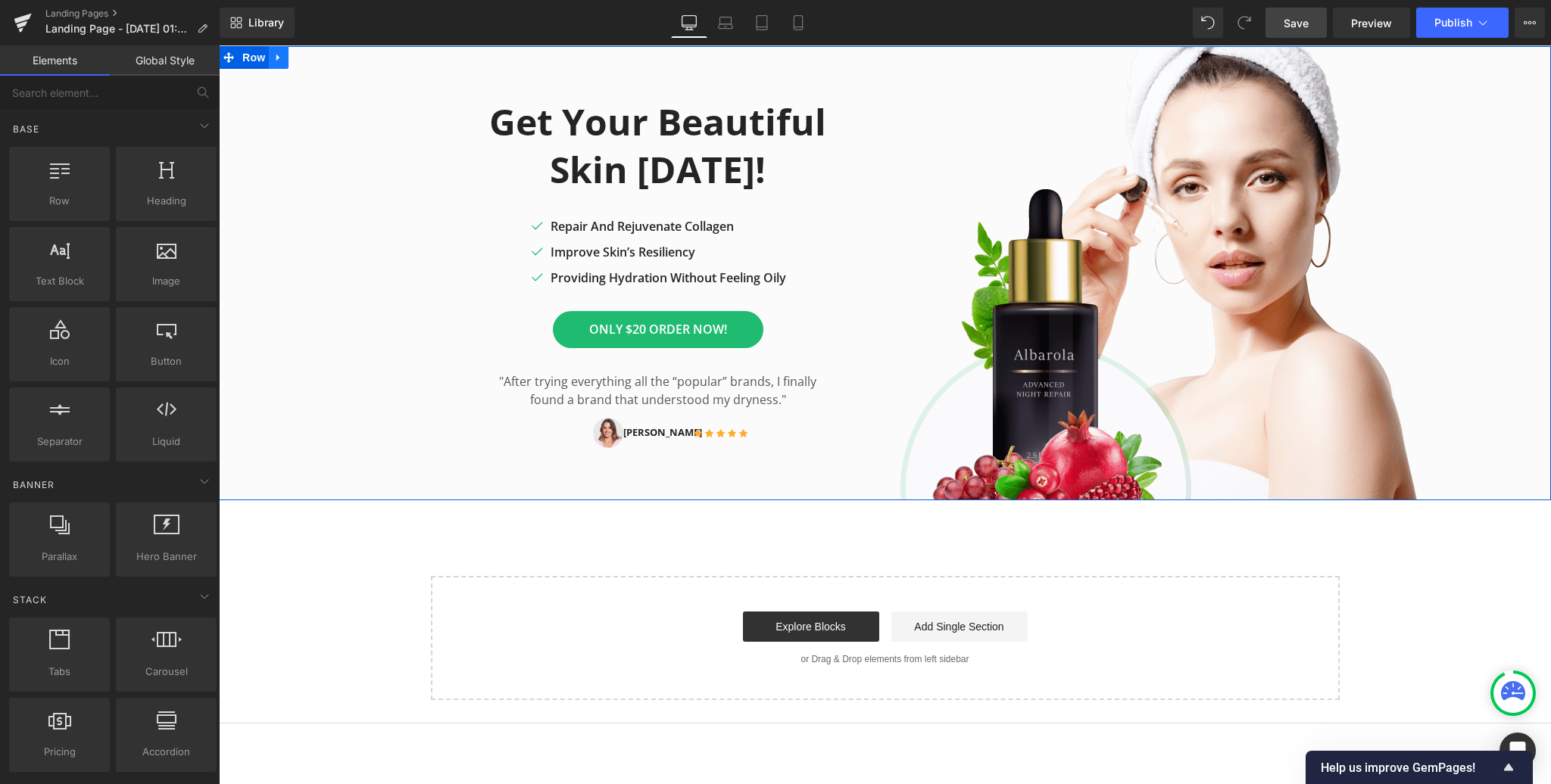
click at [281, 56] on icon at bounding box center [279, 58] width 11 height 12
click at [317, 56] on icon at bounding box center [318, 58] width 11 height 11
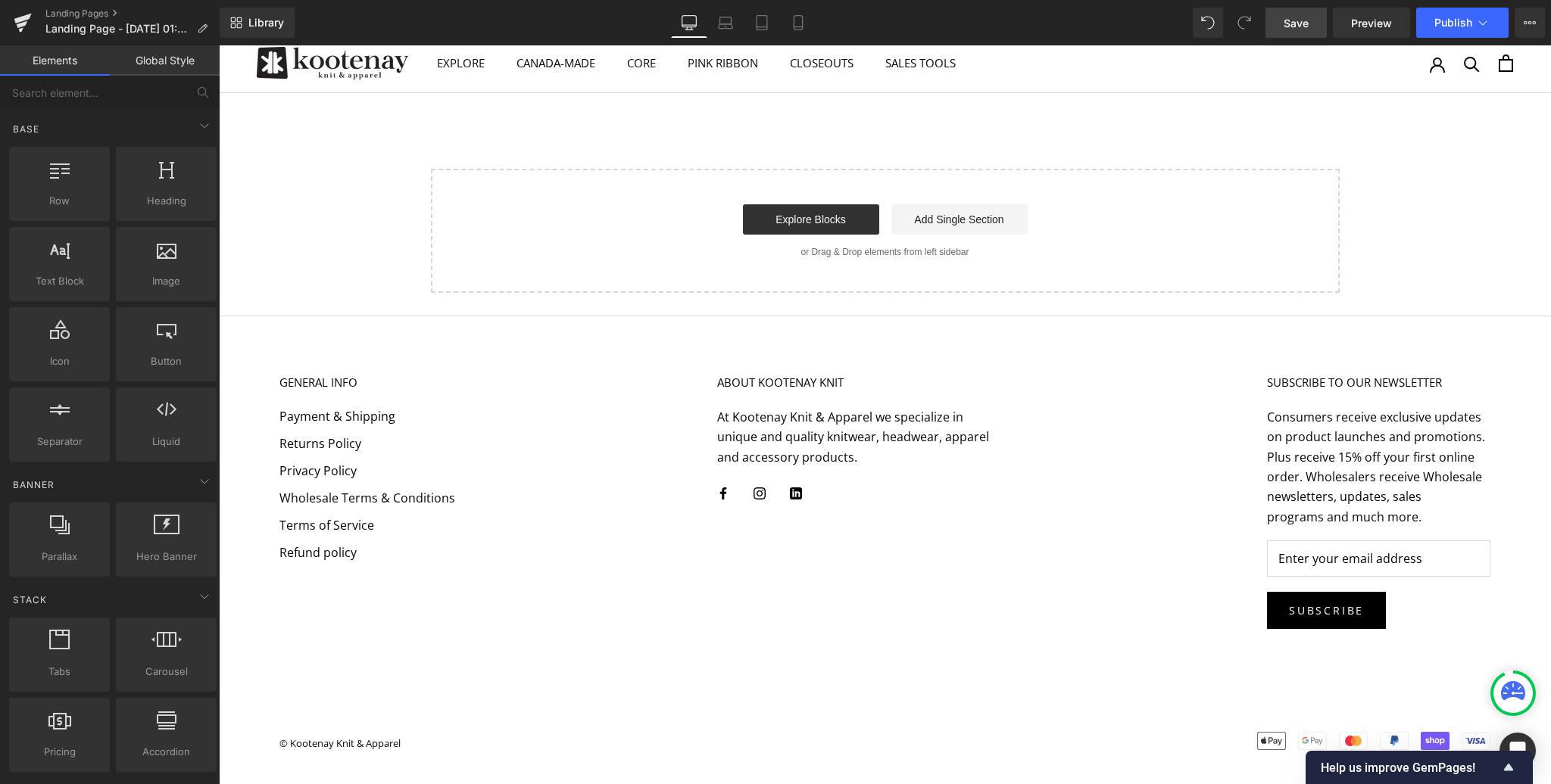
scroll to position [10, 0]
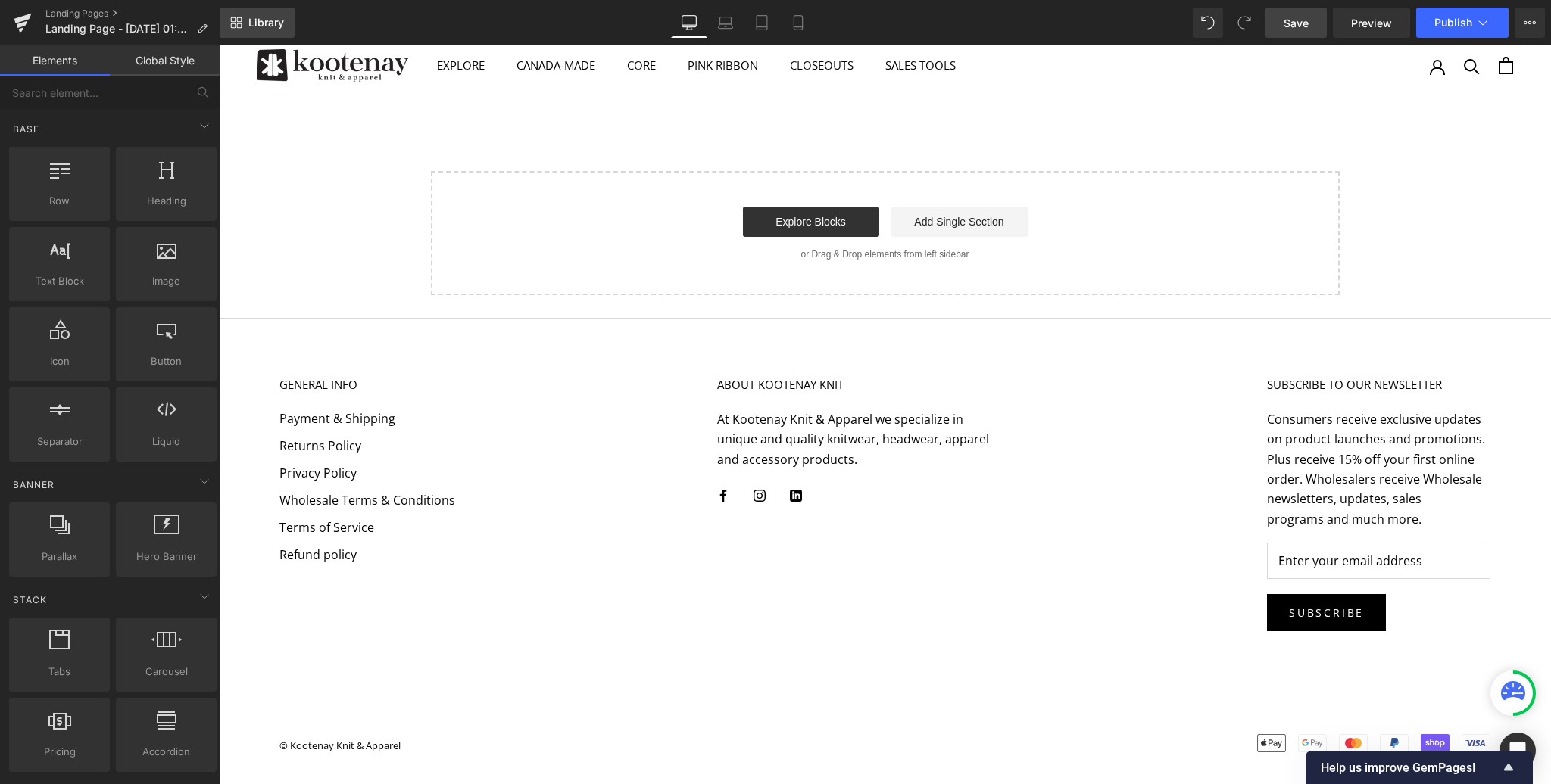
click at [243, 26] on link "Library" at bounding box center [257, 23] width 75 height 30
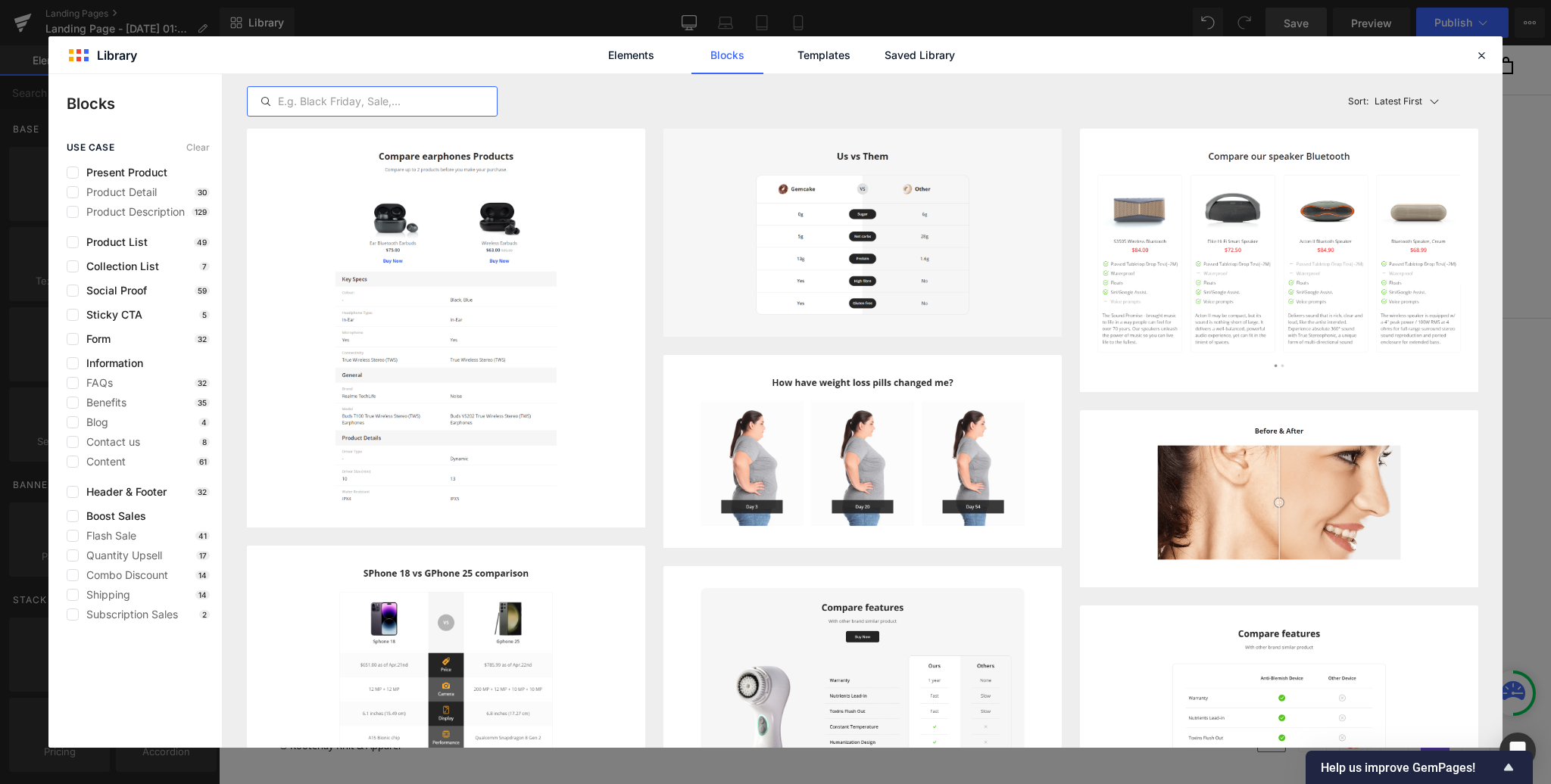
click at [303, 100] on input "text" at bounding box center [372, 101] width 249 height 19
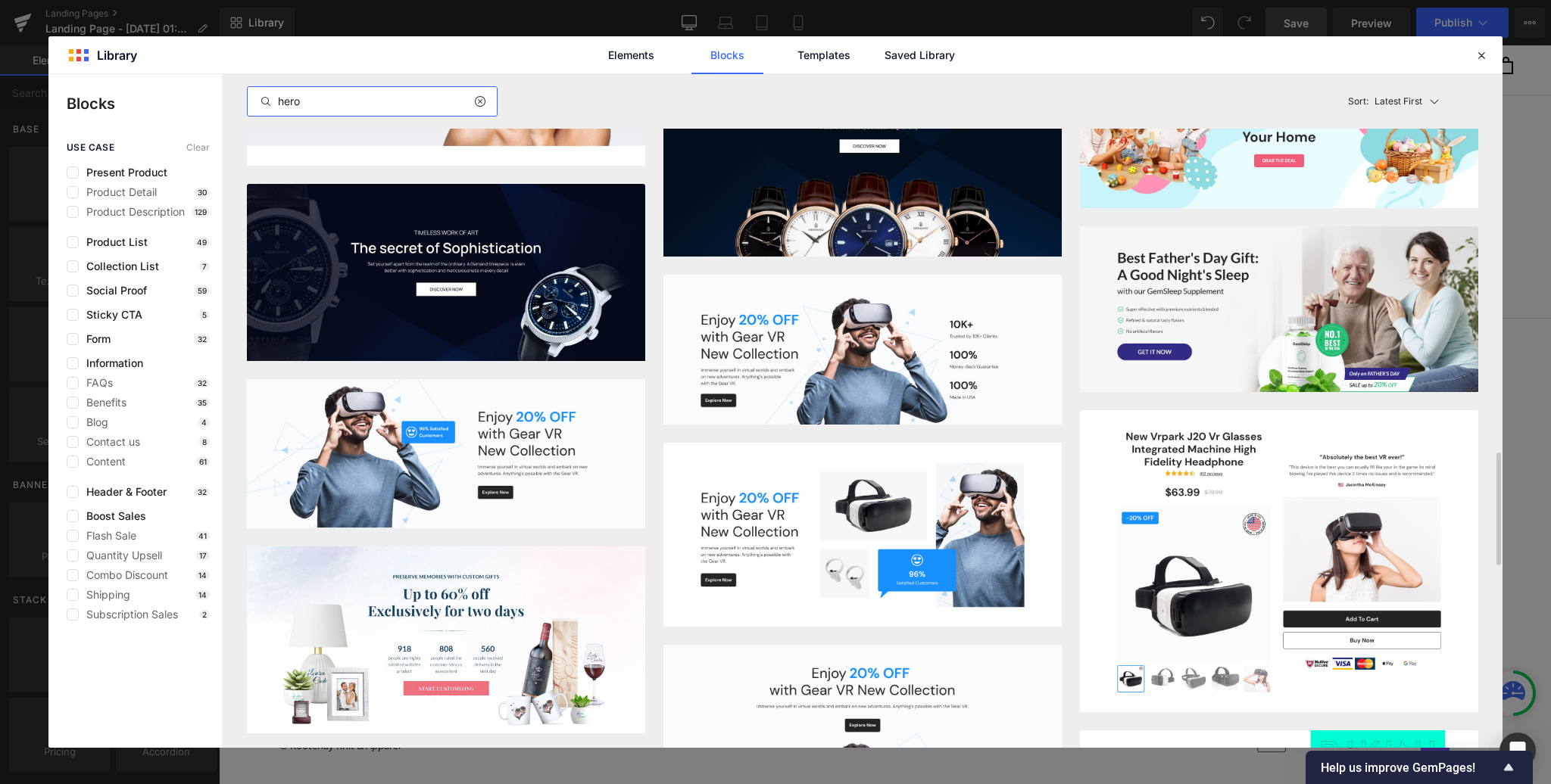
scroll to position [1920, 0]
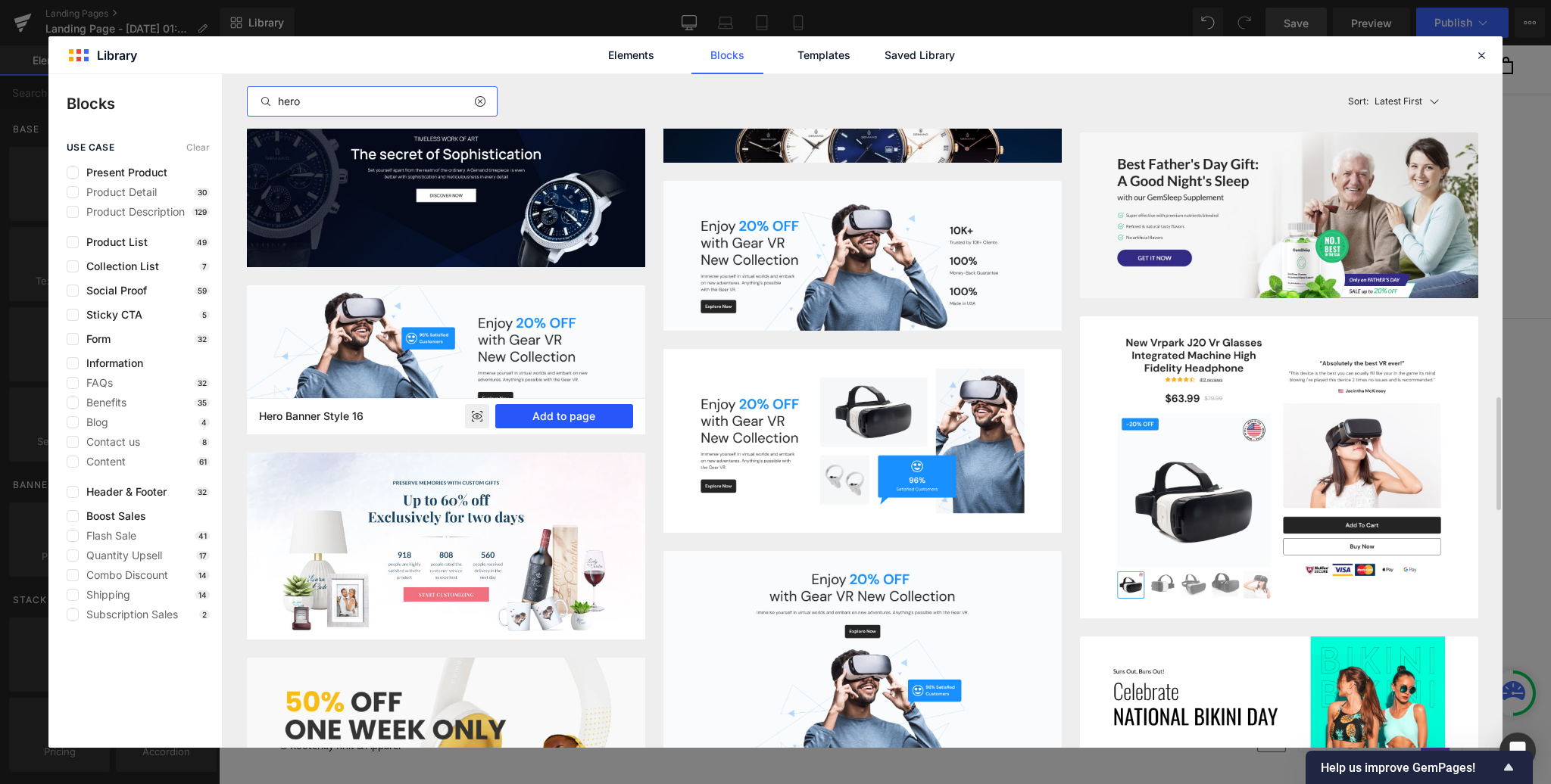
type input "hero"
click at [562, 415] on button "Add to page" at bounding box center [565, 416] width 138 height 24
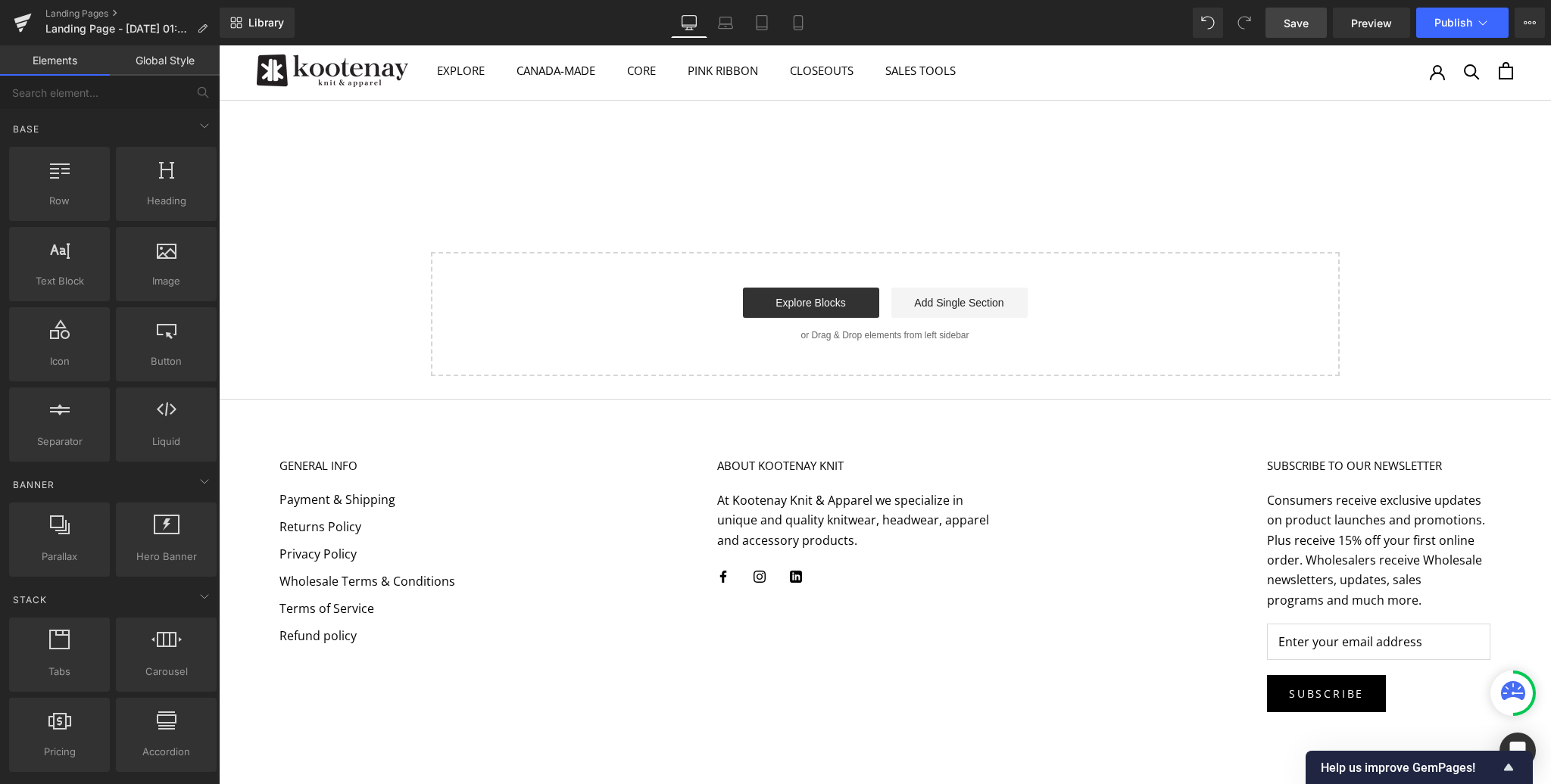
scroll to position [0, 0]
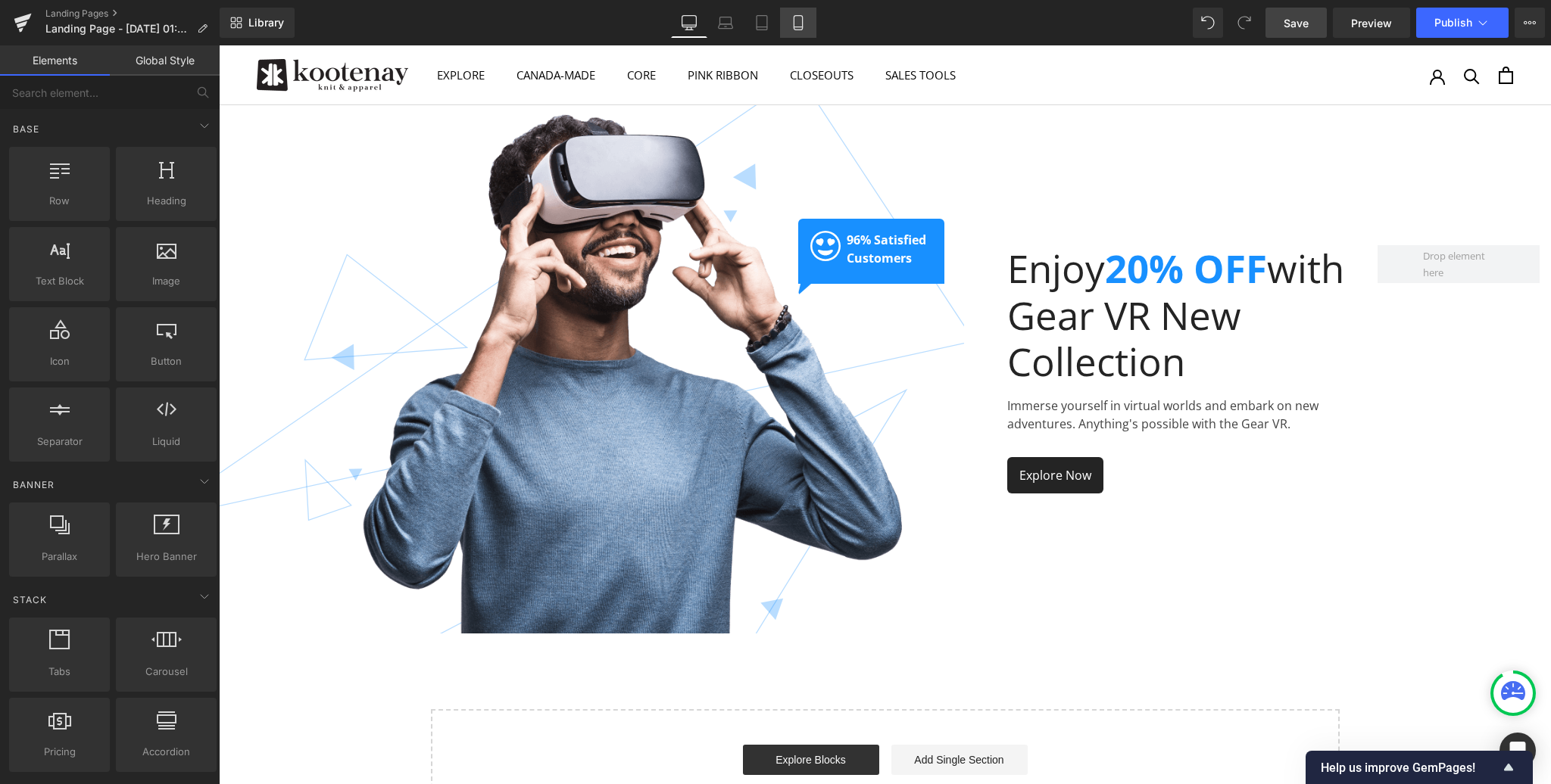
click at [804, 19] on icon at bounding box center [798, 22] width 15 height 15
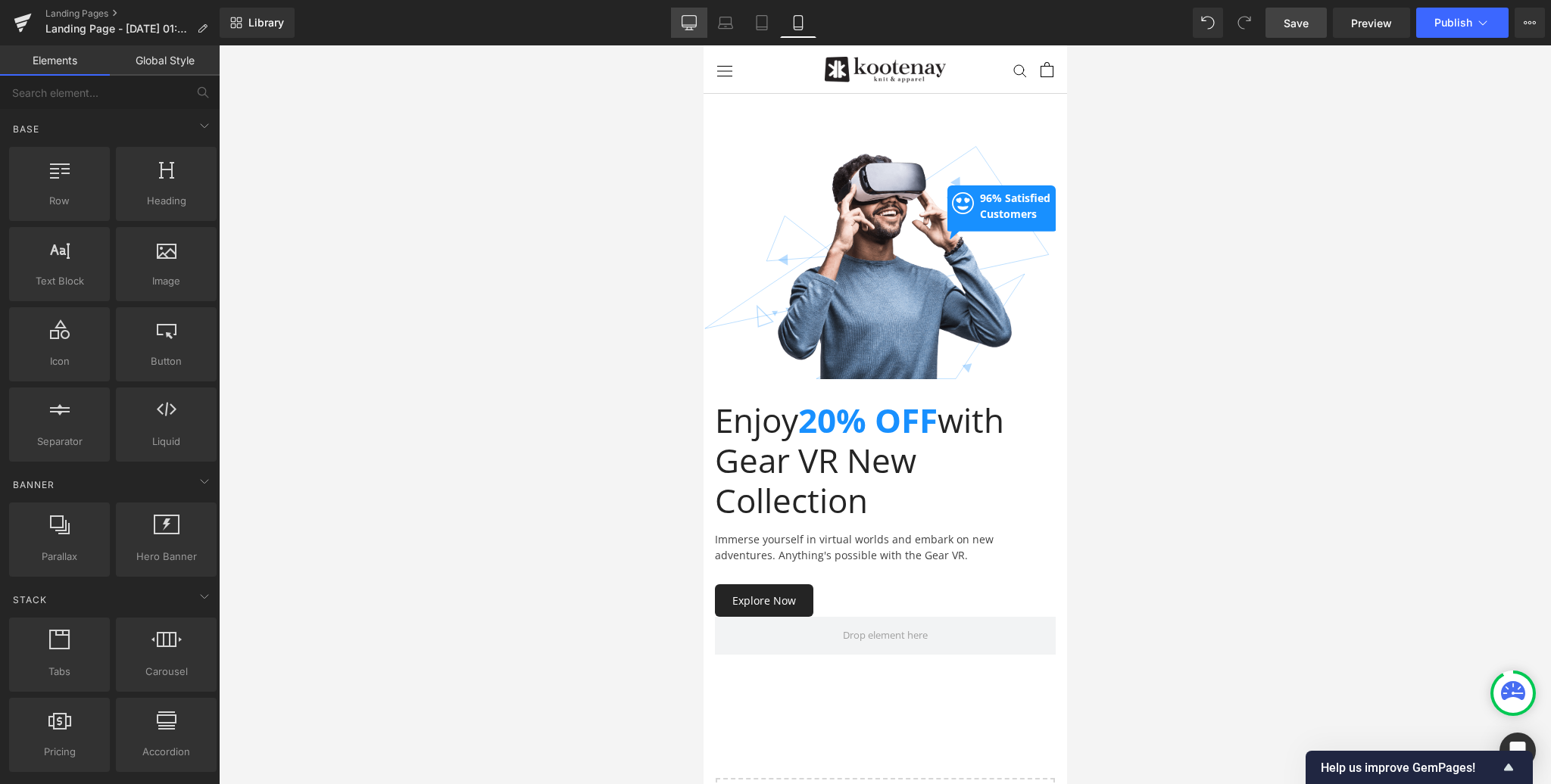
click at [694, 20] on icon at bounding box center [689, 22] width 15 height 15
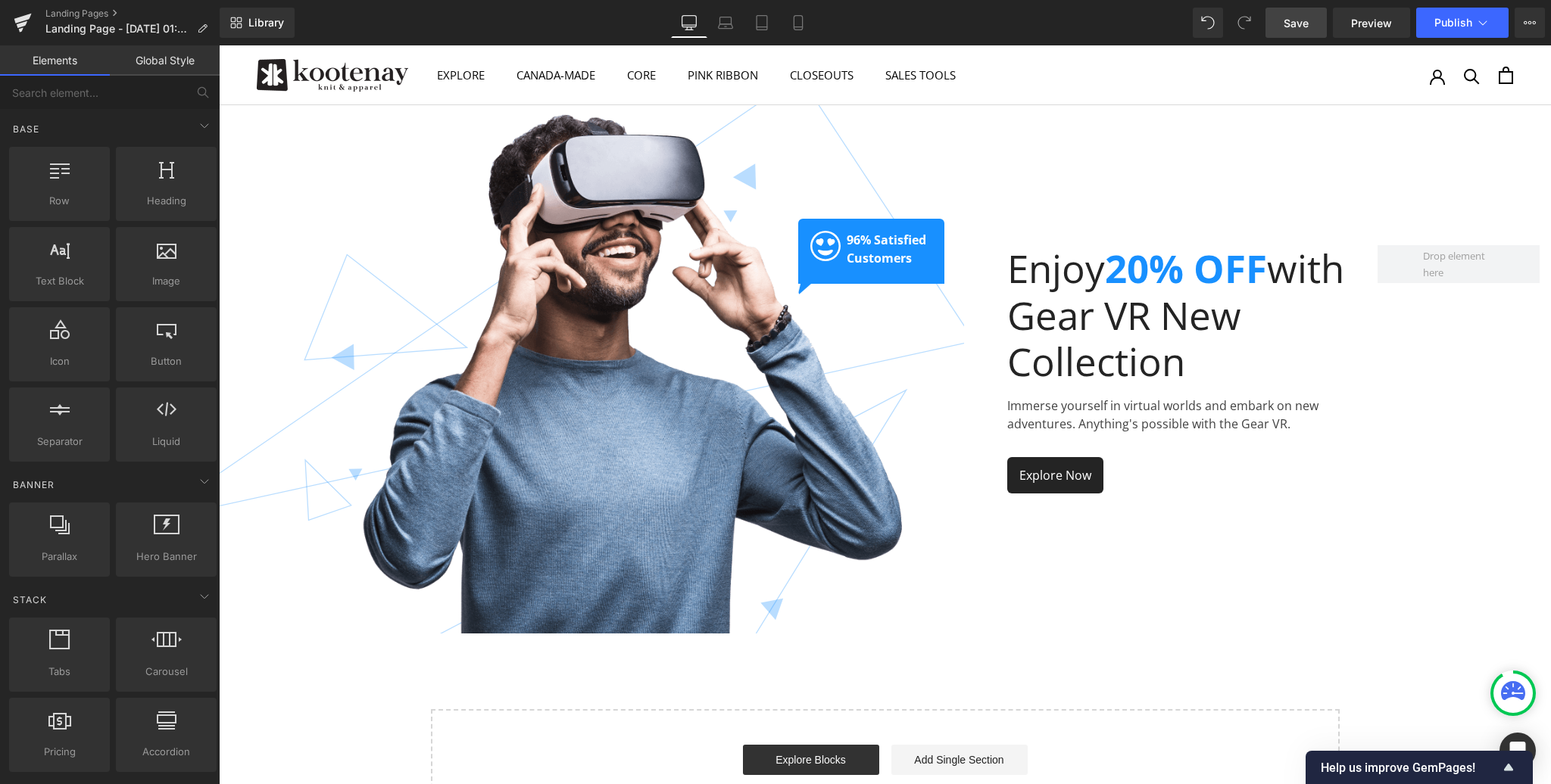
scroll to position [59, 0]
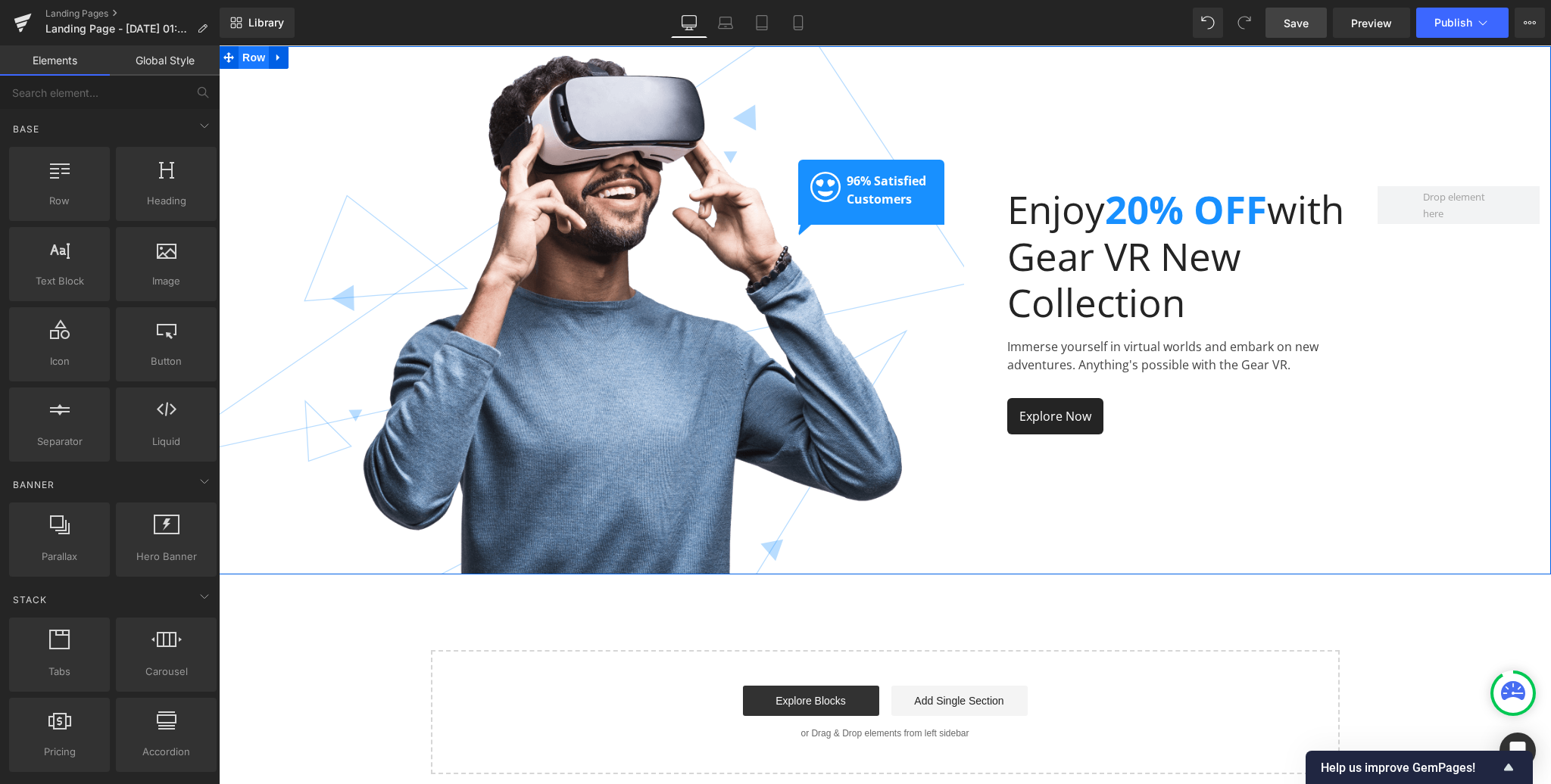
click at [247, 55] on span "Row" at bounding box center [253, 58] width 30 height 23
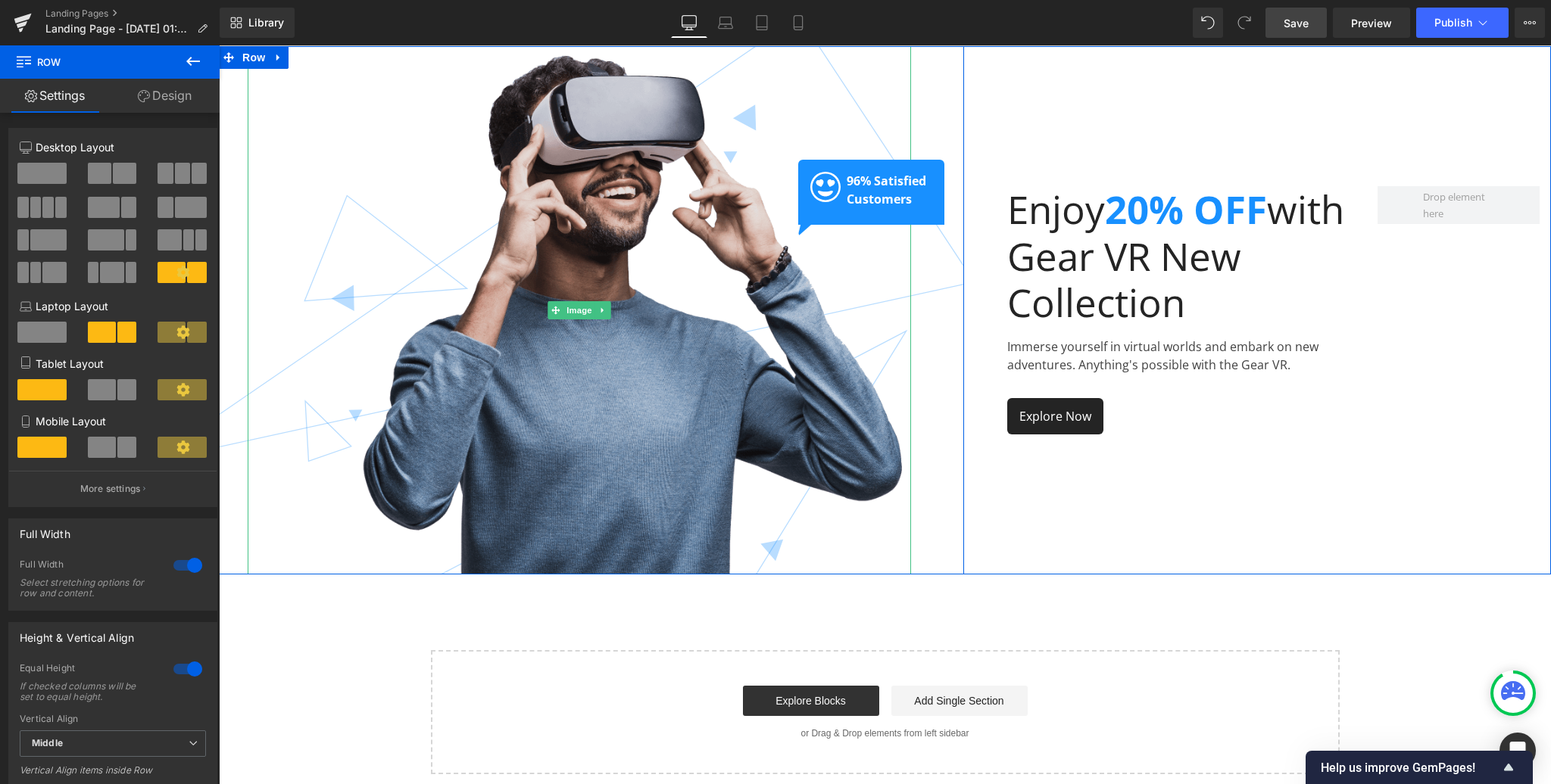
scroll to position [0, 0]
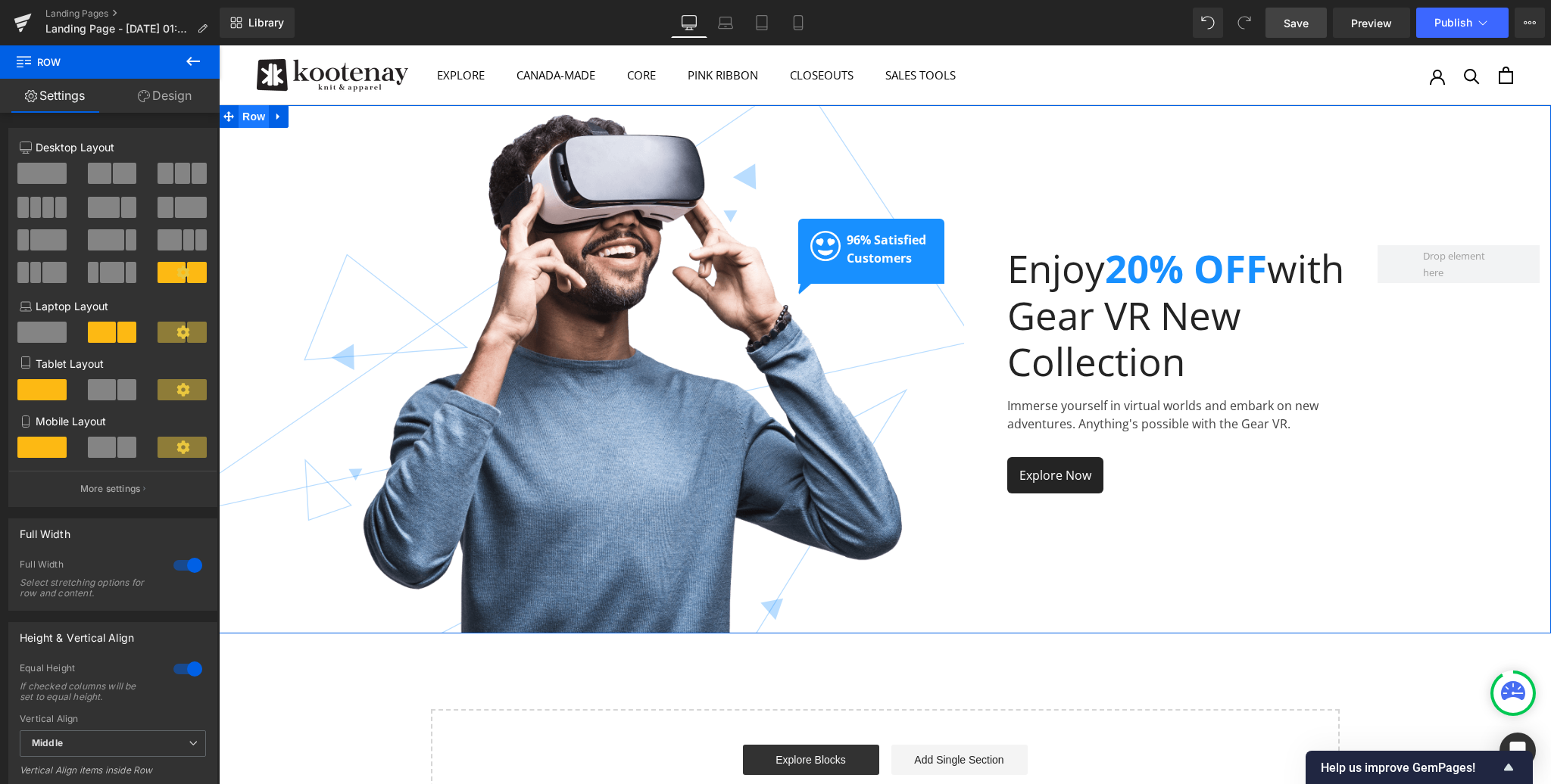
click at [251, 112] on span "Row" at bounding box center [253, 117] width 30 height 23
click at [276, 117] on icon at bounding box center [277, 117] width 3 height 7
click at [316, 116] on icon at bounding box center [318, 117] width 11 height 11
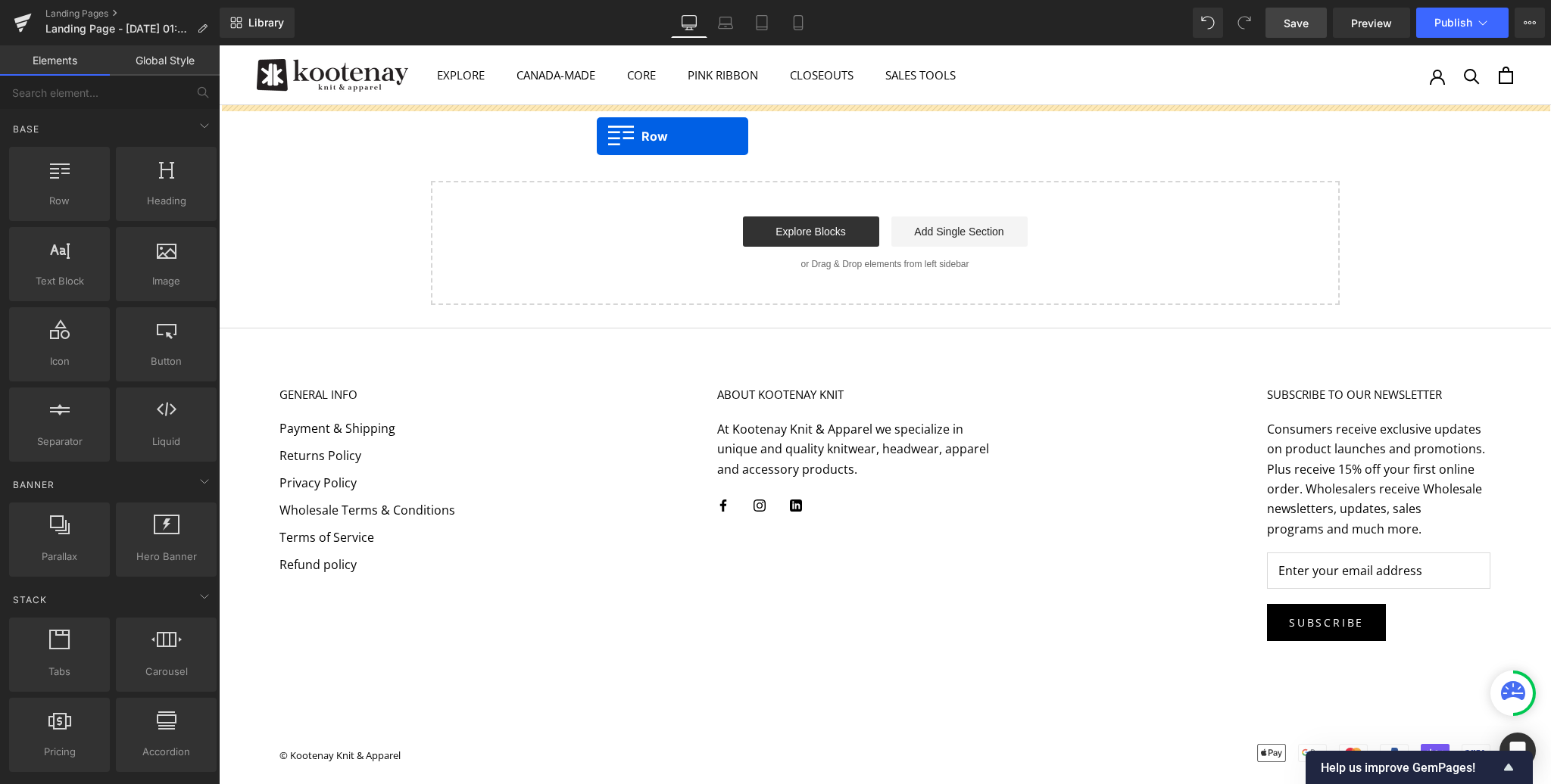
drag, startPoint x: 286, startPoint y: 235, endPoint x: 621, endPoint y: 133, distance: 350.2
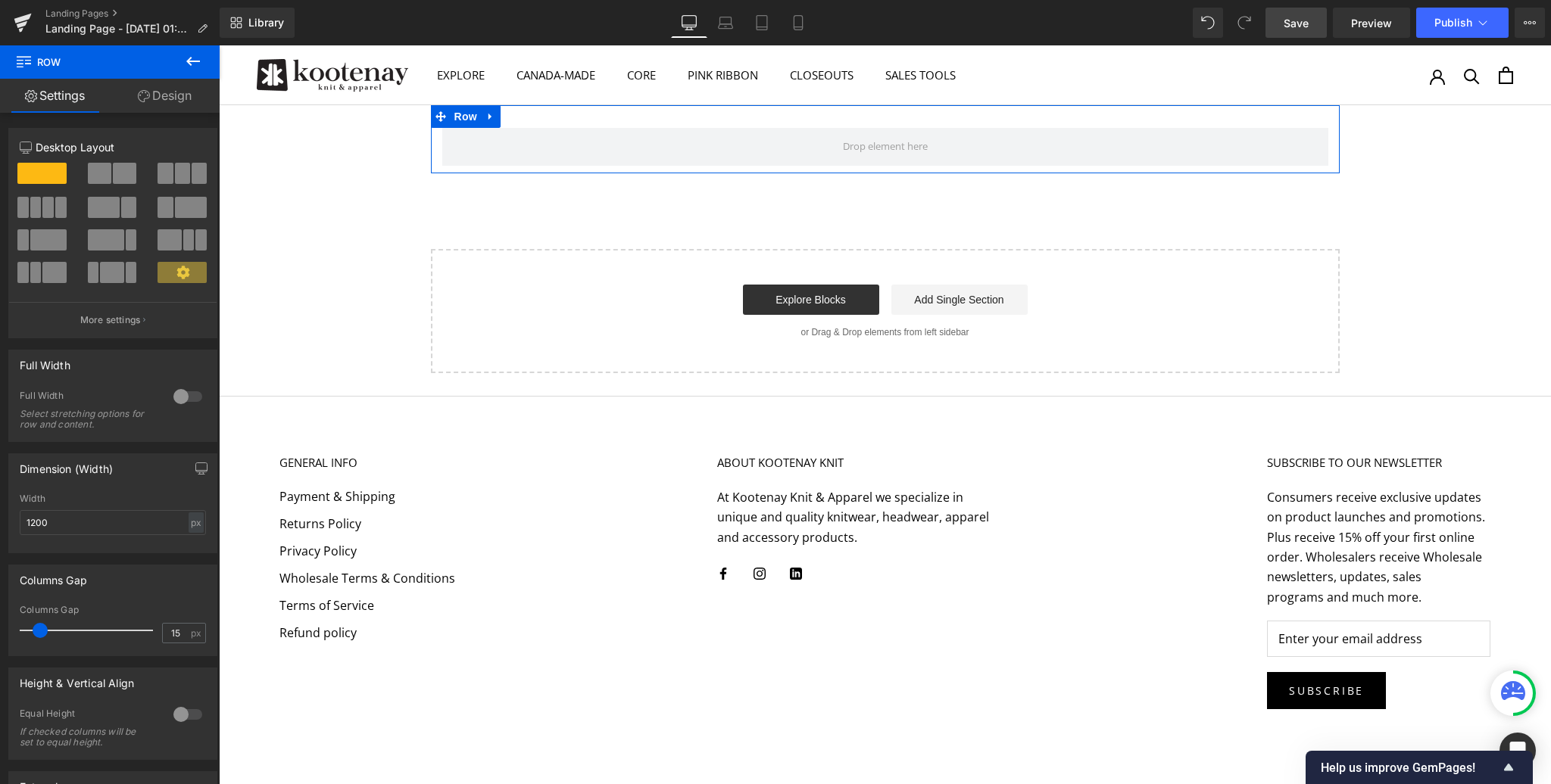
click at [176, 396] on div at bounding box center [188, 396] width 36 height 24
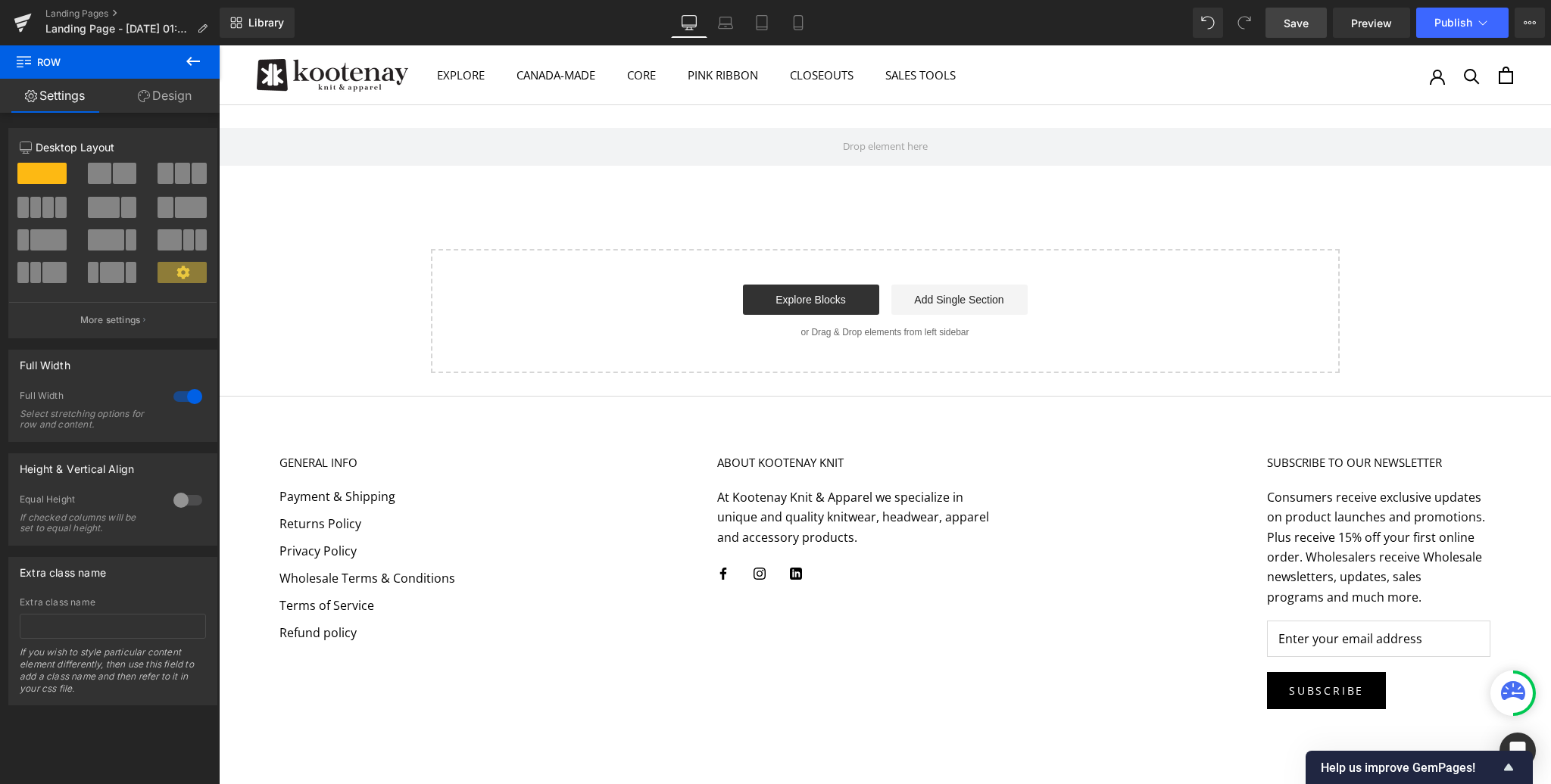
click at [197, 56] on icon at bounding box center [193, 61] width 19 height 19
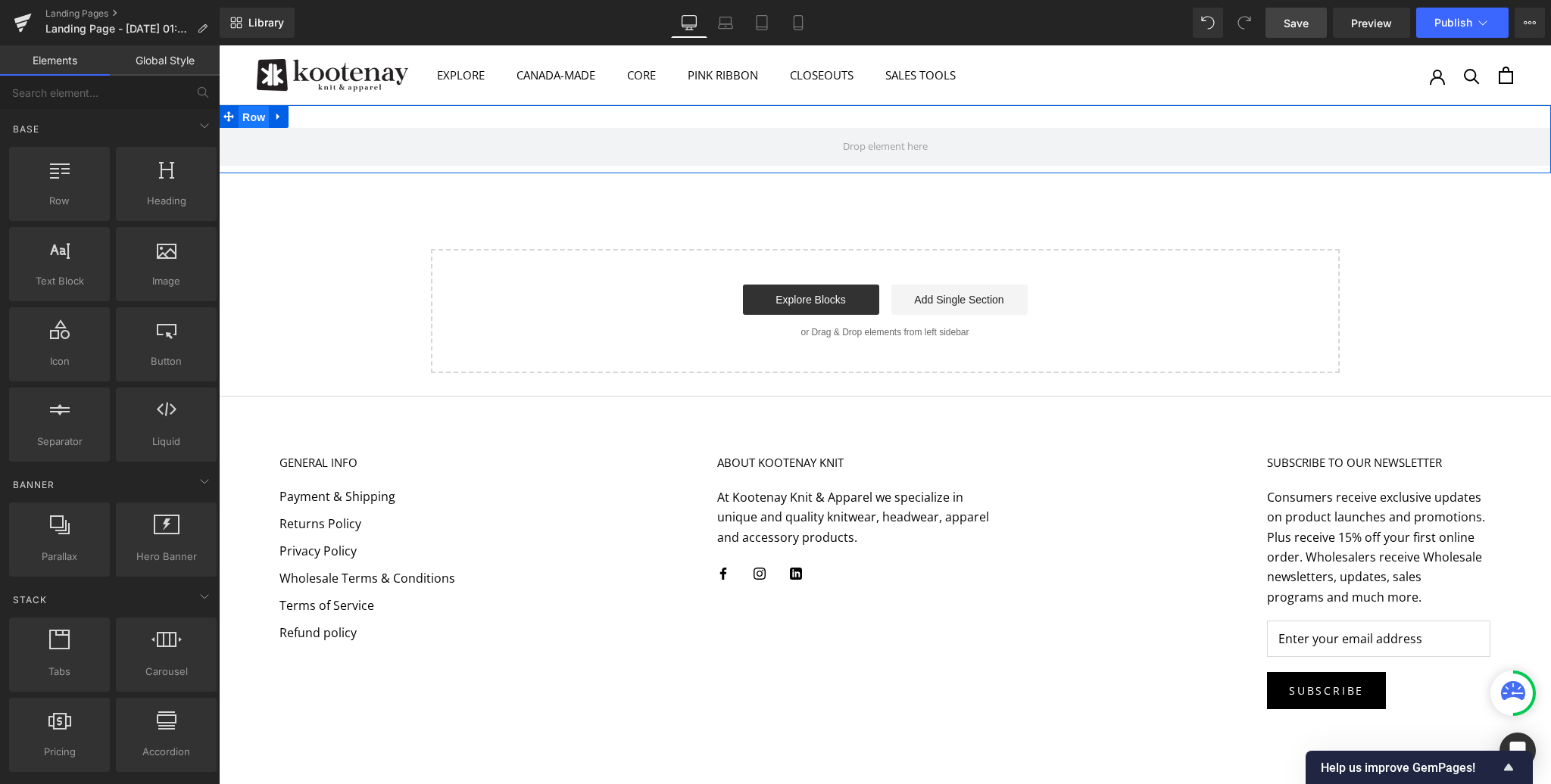
click at [259, 115] on span "Row" at bounding box center [253, 118] width 30 height 23
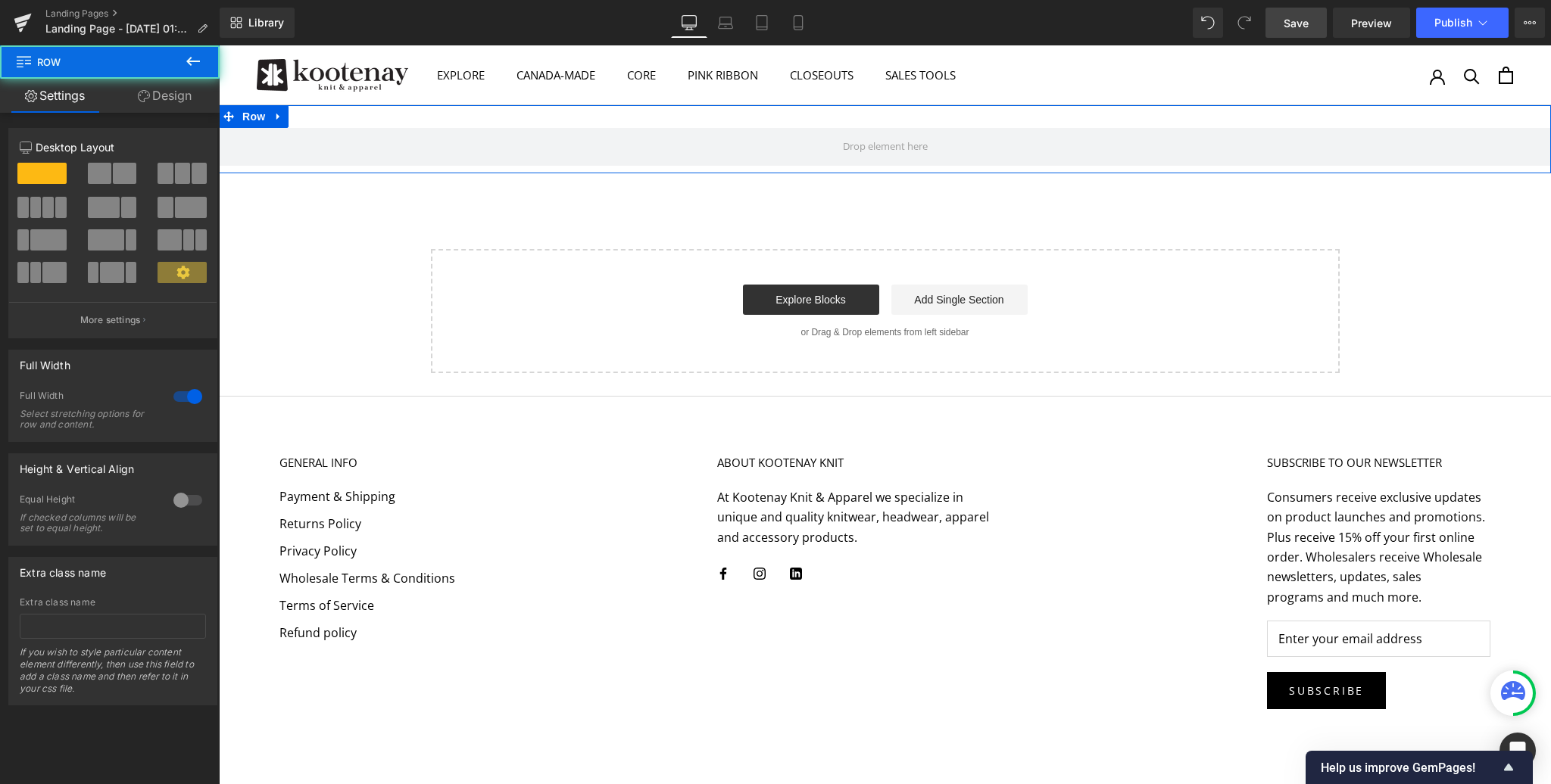
click at [107, 175] on span at bounding box center [99, 173] width 24 height 21
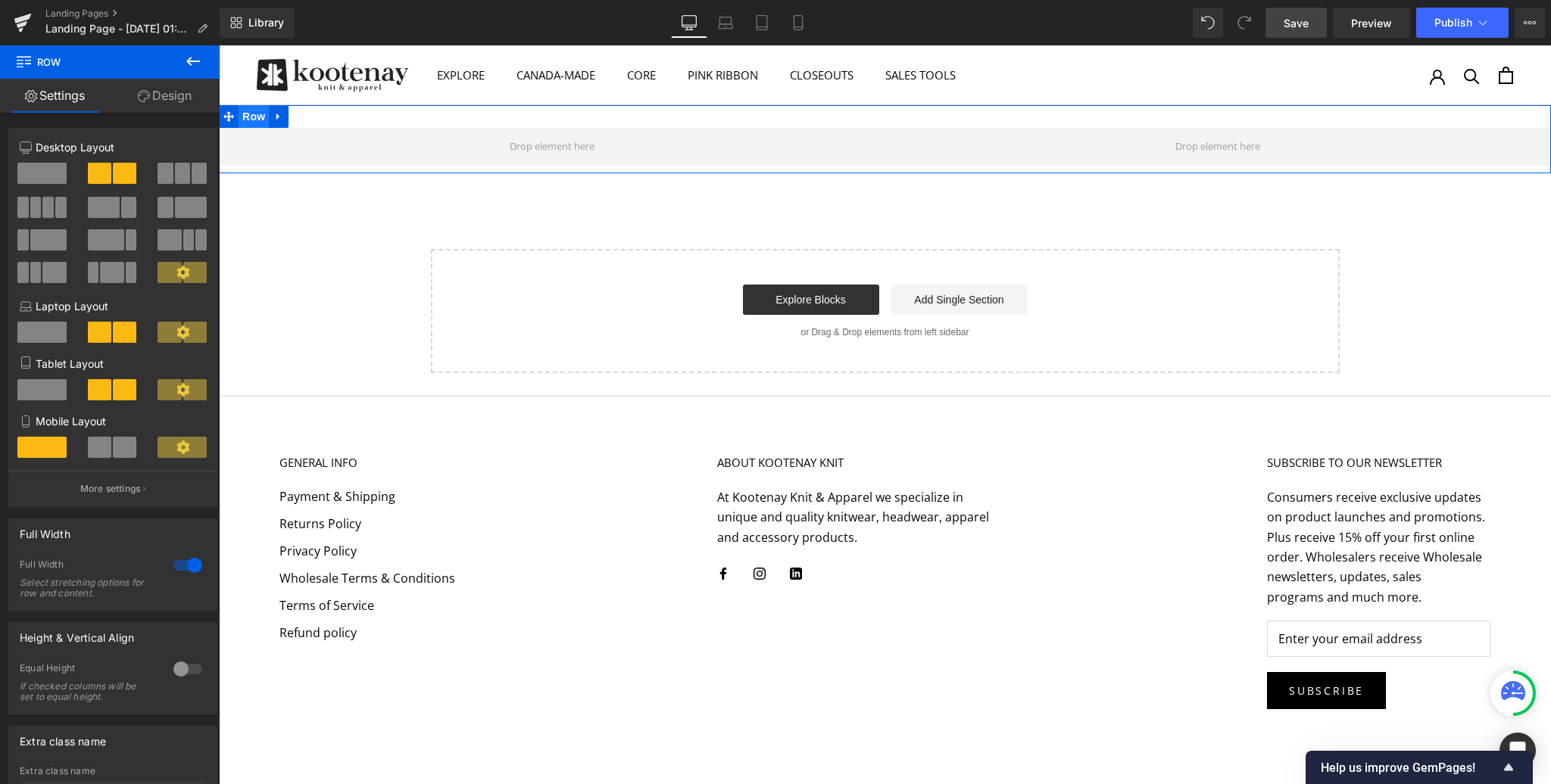
click at [251, 117] on span "Row" at bounding box center [253, 117] width 30 height 23
click at [278, 116] on icon at bounding box center [277, 117] width 3 height 7
click at [313, 116] on icon at bounding box center [318, 117] width 11 height 11
